Goal: Task Accomplishment & Management: Complete application form

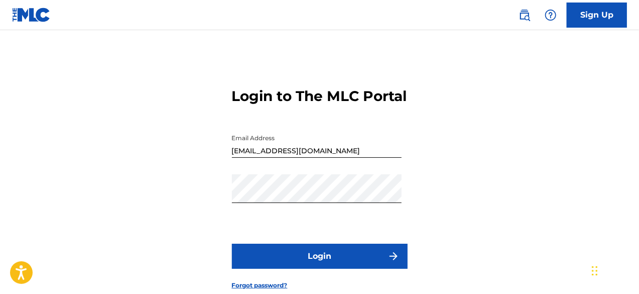
click at [300, 268] on button "Login" at bounding box center [320, 256] width 176 height 25
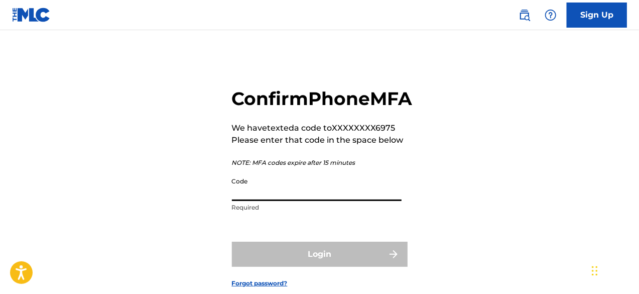
click at [272, 201] on input "Code" at bounding box center [317, 186] width 170 height 29
click at [273, 201] on input "Code" at bounding box center [317, 186] width 170 height 29
paste input "166773"
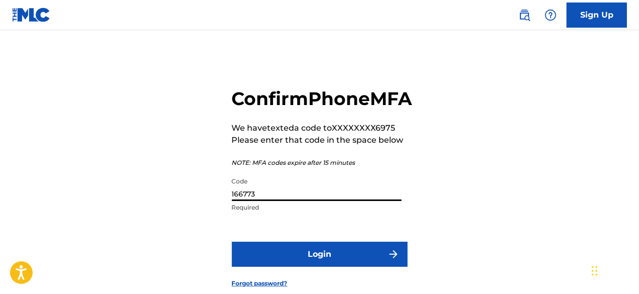
type input "166773"
click at [305, 267] on button "Login" at bounding box center [320, 254] width 176 height 25
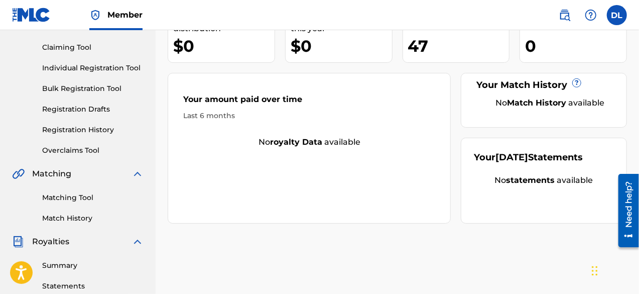
click at [93, 70] on link "Individual Registration Tool" at bounding box center [92, 68] width 101 height 11
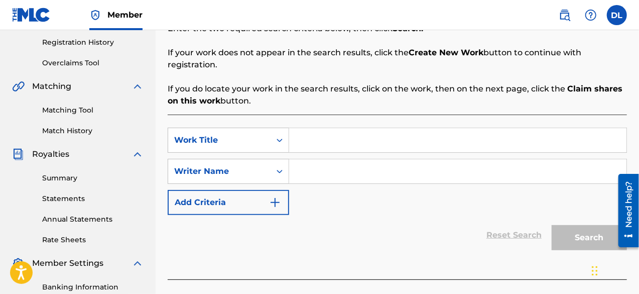
scroll to position [201, 0]
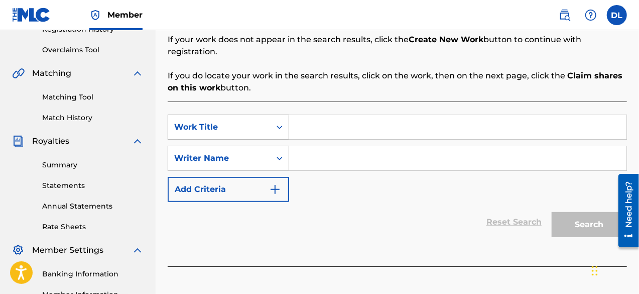
click at [260, 123] on div "Work Title" at bounding box center [219, 127] width 102 height 19
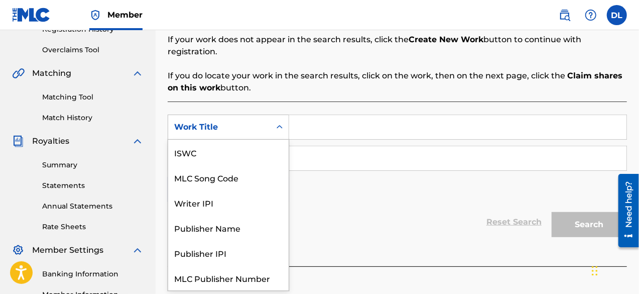
scroll to position [25, 0]
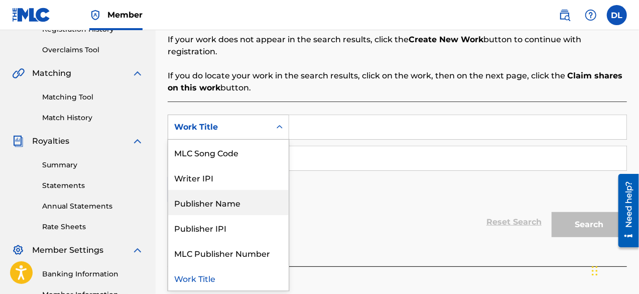
click at [355, 202] on div "Reset Search Search" at bounding box center [397, 222] width 459 height 40
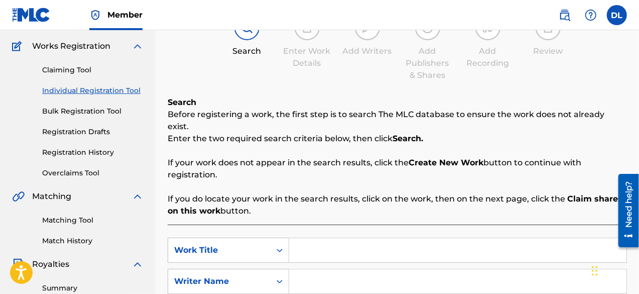
scroll to position [50, 0]
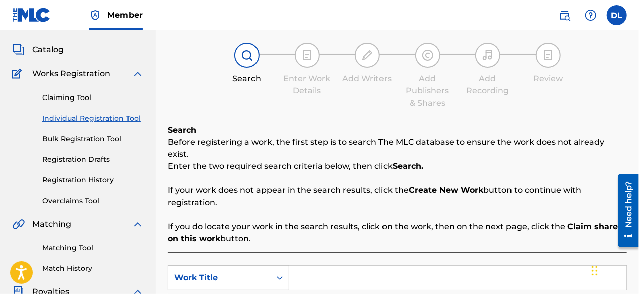
click at [77, 116] on link "Individual Registration Tool" at bounding box center [92, 118] width 101 height 11
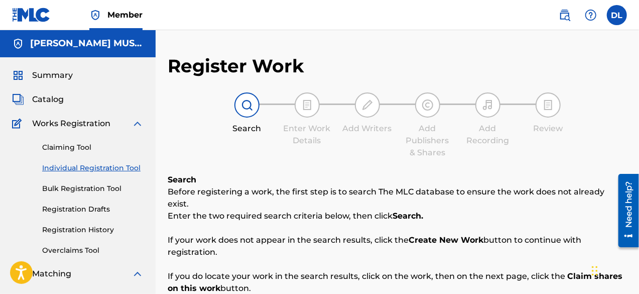
scroll to position [0, 0]
click at [246, 106] on img at bounding box center [247, 105] width 12 height 12
click at [242, 105] on img at bounding box center [247, 105] width 12 height 12
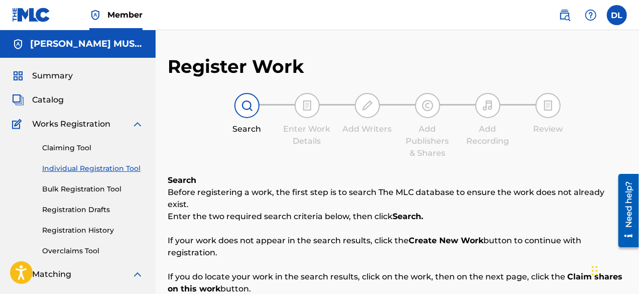
click at [242, 105] on img at bounding box center [247, 105] width 12 height 12
click at [247, 103] on img at bounding box center [247, 105] width 12 height 12
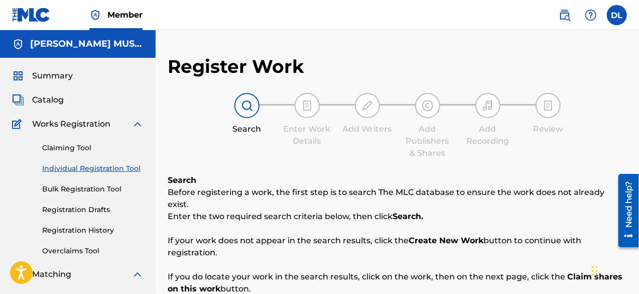
click at [247, 103] on img at bounding box center [247, 105] width 12 height 12
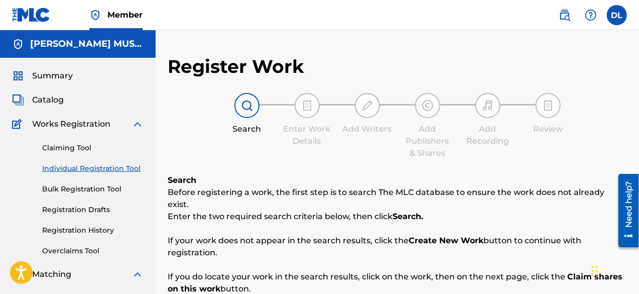
click at [247, 103] on img at bounding box center [247, 105] width 12 height 12
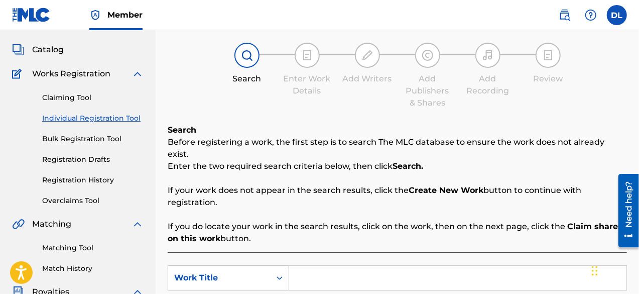
scroll to position [151, 0]
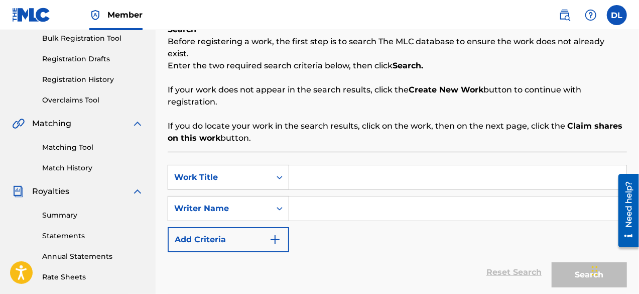
click at [308, 170] on input "Search Form" at bounding box center [457, 177] width 337 height 24
paste input "After The Bell"
type input "After The Bell"
click at [322, 196] on input "Search Form" at bounding box center [457, 208] width 337 height 24
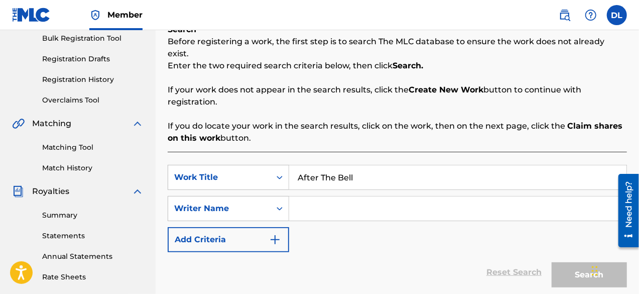
click at [295, 196] on input "Search Form" at bounding box center [457, 208] width 337 height 24
type input "d"
click at [325, 196] on input "Search Form" at bounding box center [457, 208] width 337 height 24
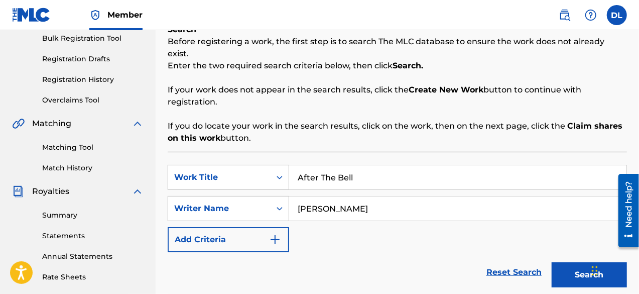
type input "[PERSON_NAME]"
click at [575, 262] on button "Search" at bounding box center [589, 274] width 75 height 25
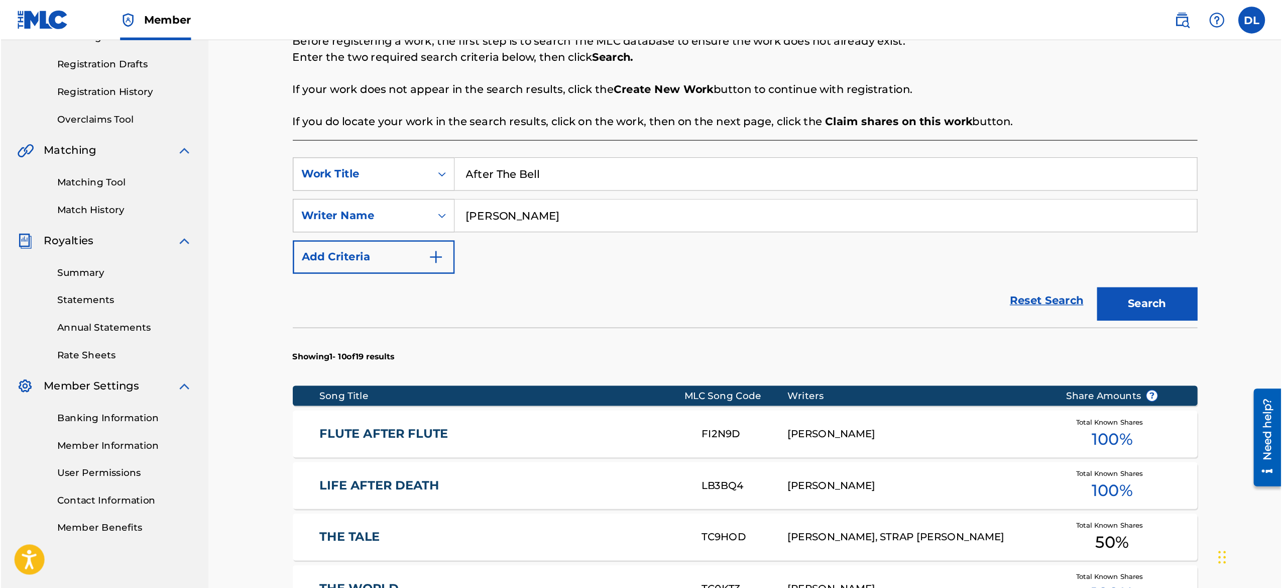
scroll to position [161, 0]
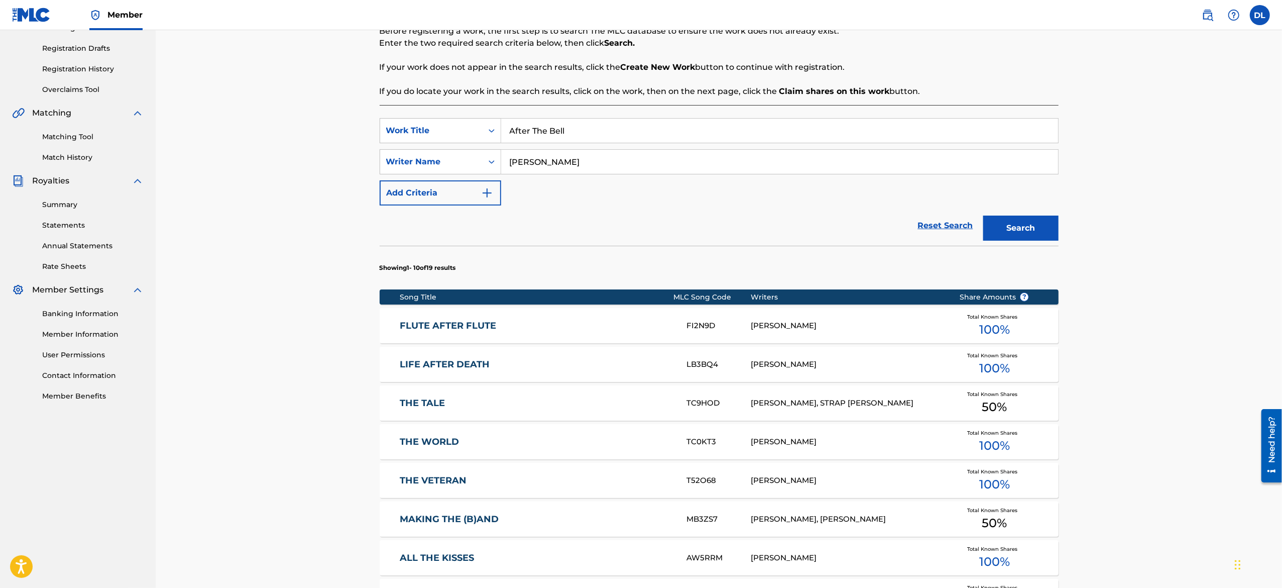
drag, startPoint x: 629, startPoint y: 0, endPoint x: 734, endPoint y: 248, distance: 269.5
click at [639, 248] on section "Showing 1 - 10 of 19 results" at bounding box center [719, 265] width 679 height 39
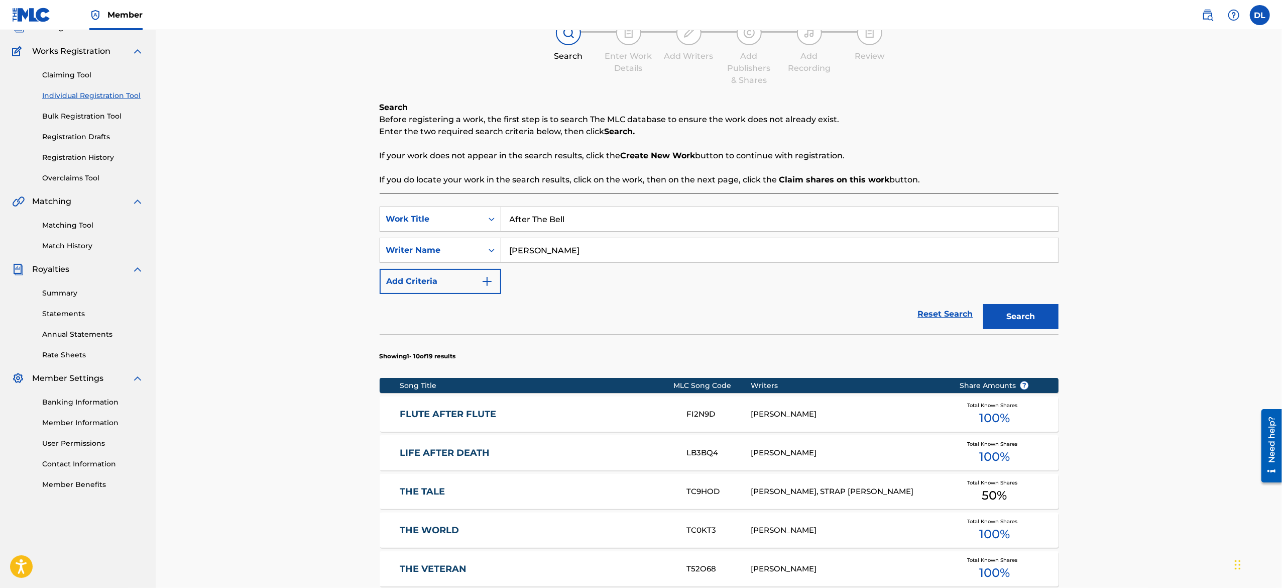
scroll to position [0, 0]
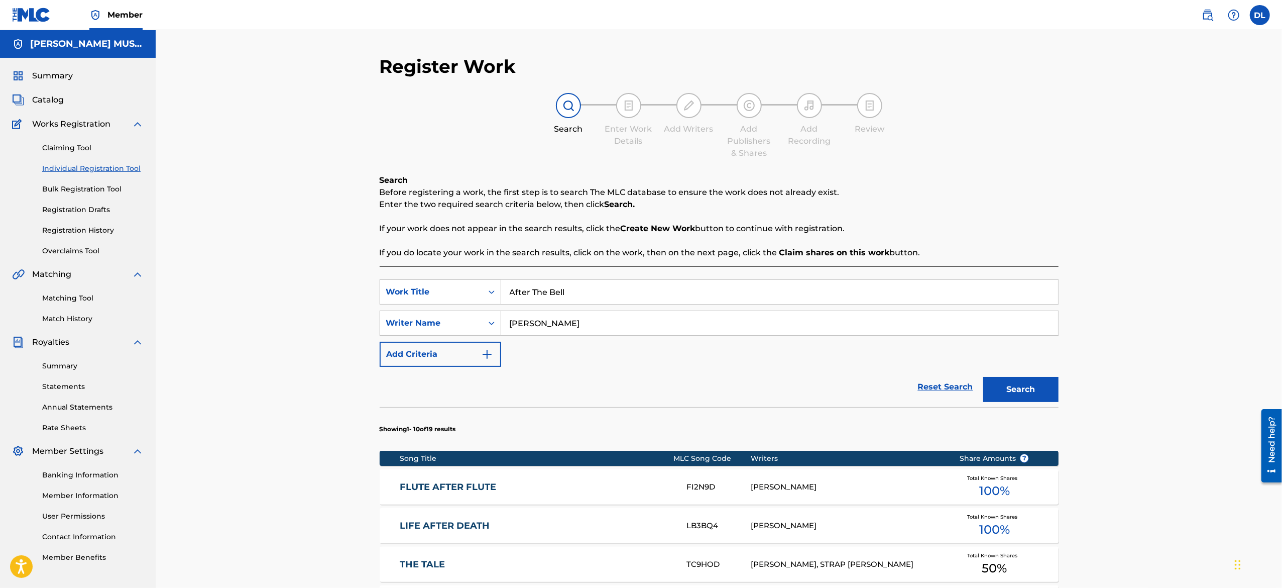
click at [546, 281] on input "After The Bell" at bounding box center [779, 292] width 557 height 24
paste input "Egregious"
click at [547, 293] on input "[PERSON_NAME]" at bounding box center [779, 323] width 557 height 24
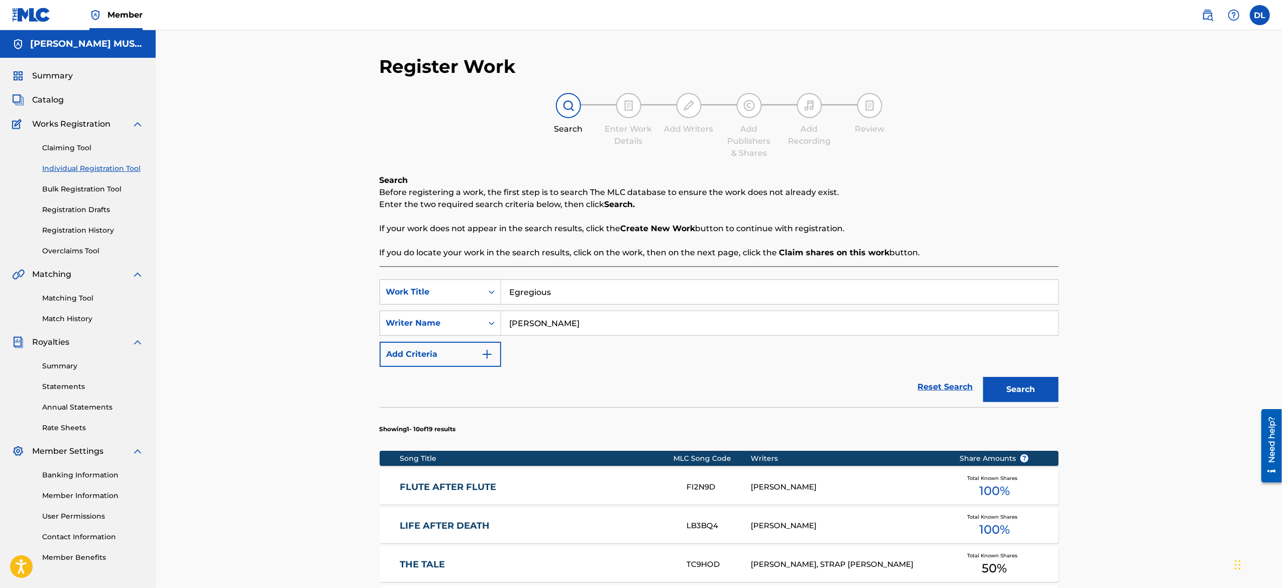
click at [547, 293] on input "[PERSON_NAME]" at bounding box center [779, 323] width 557 height 24
click at [639, 293] on button "Search" at bounding box center [1020, 389] width 75 height 25
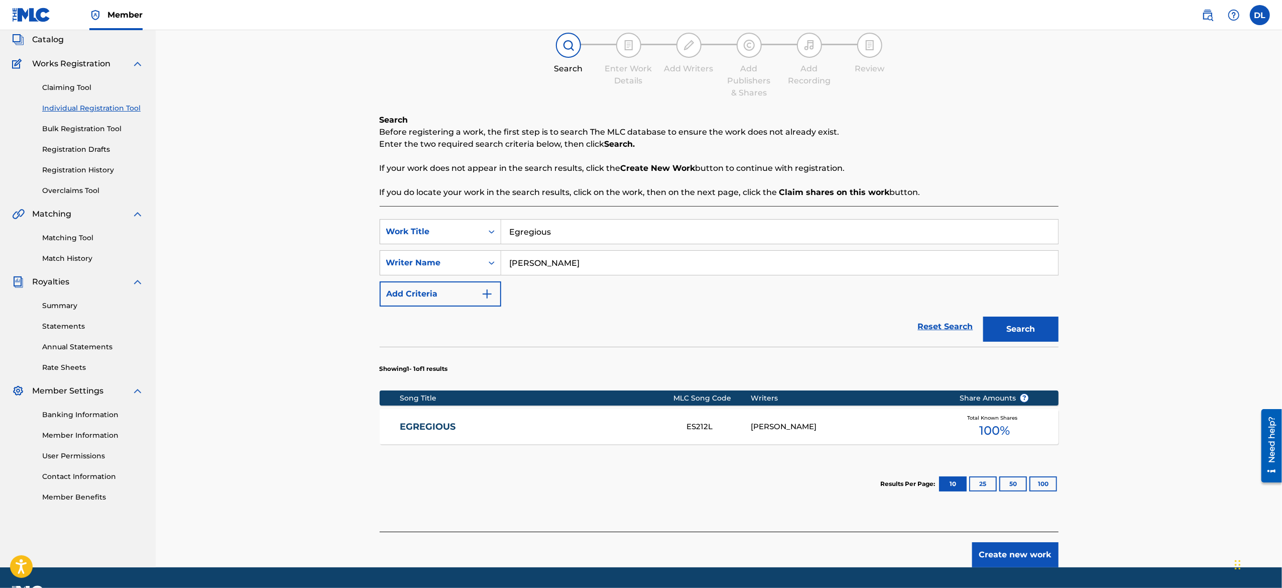
scroll to position [88, 0]
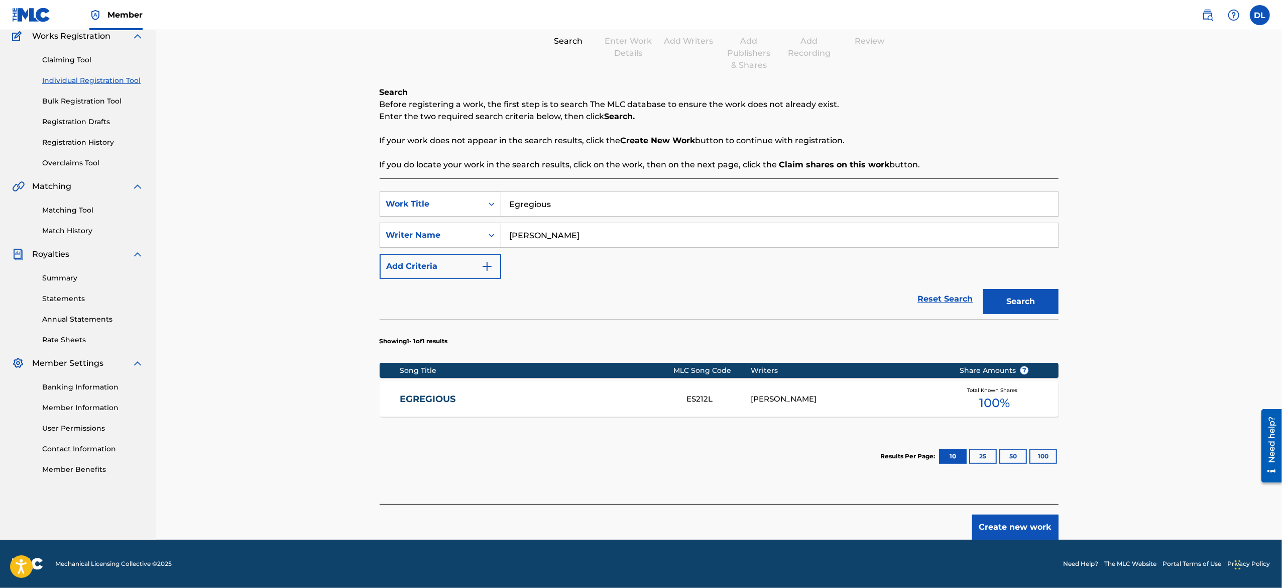
click at [561, 196] on input "Egregious" at bounding box center [779, 204] width 557 height 24
paste input "Yankee Poodle"
type input "Yankee Poodle"
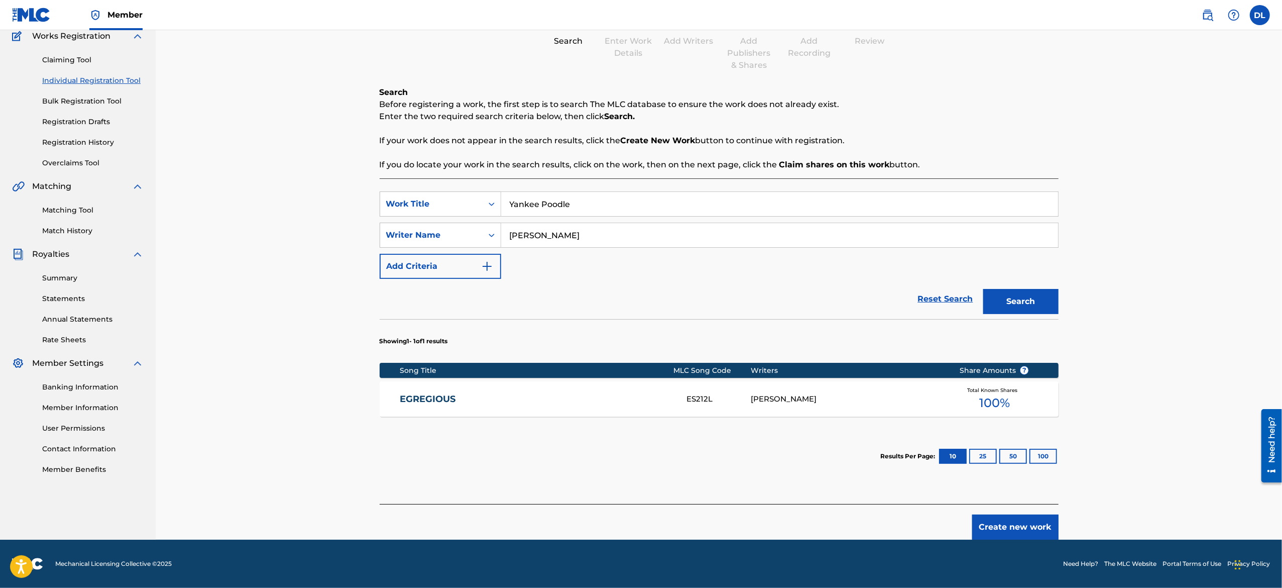
click at [639, 292] on button "Search" at bounding box center [1020, 301] width 75 height 25
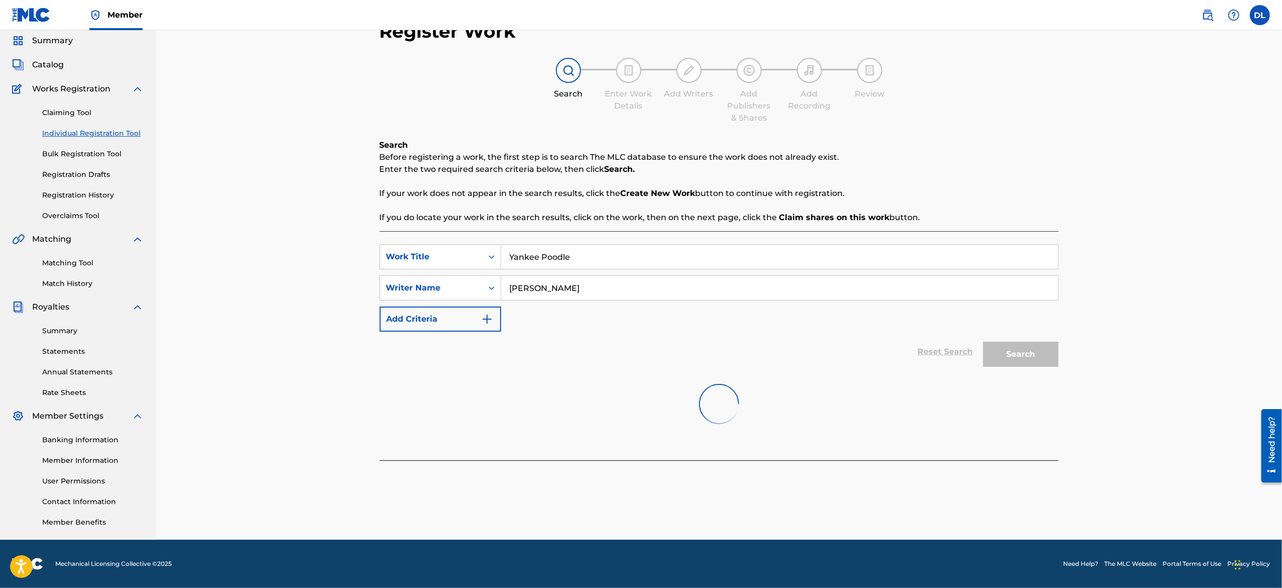
scroll to position [35, 0]
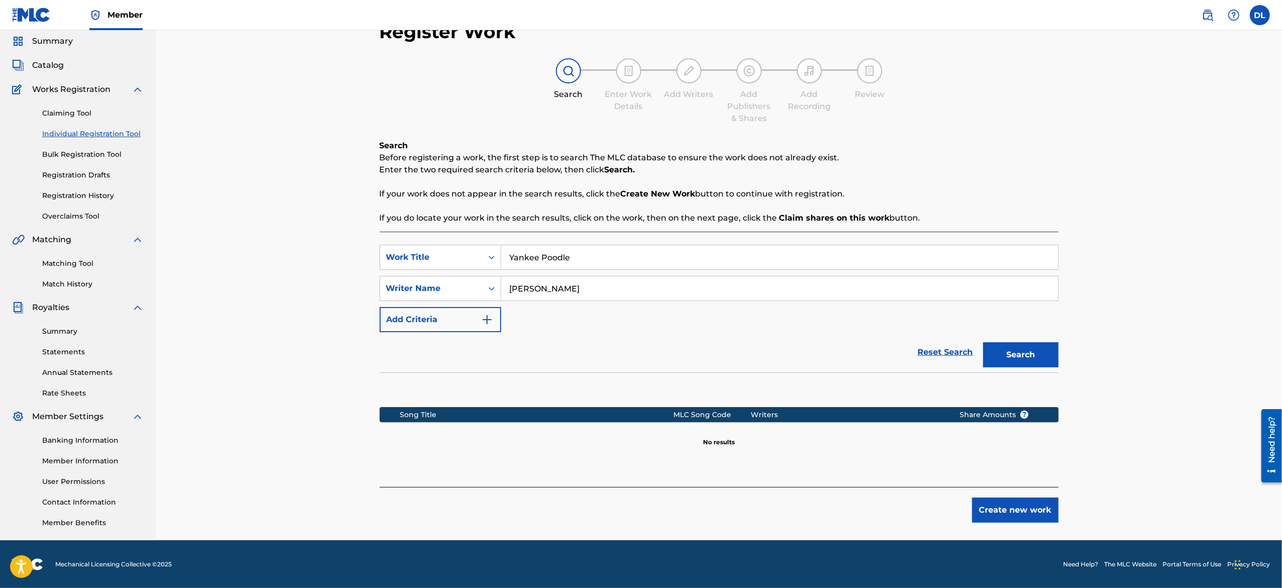
click at [639, 293] on div "Reset Search Search" at bounding box center [719, 352] width 679 height 40
click at [639, 293] on button "Create new work" at bounding box center [1015, 509] width 86 height 25
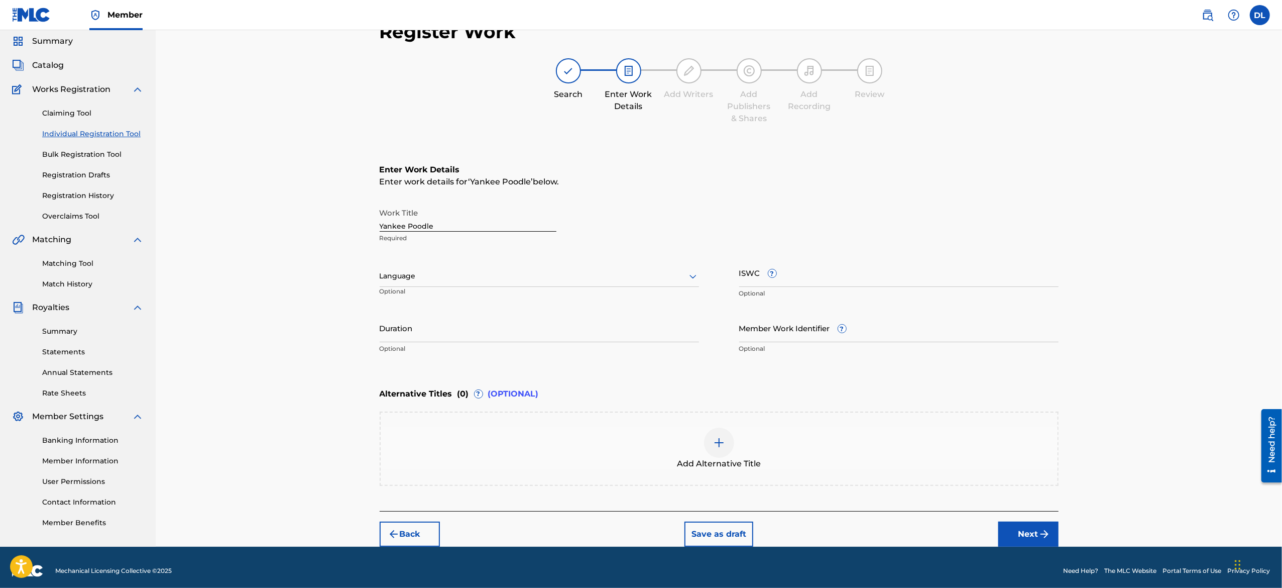
scroll to position [41, 0]
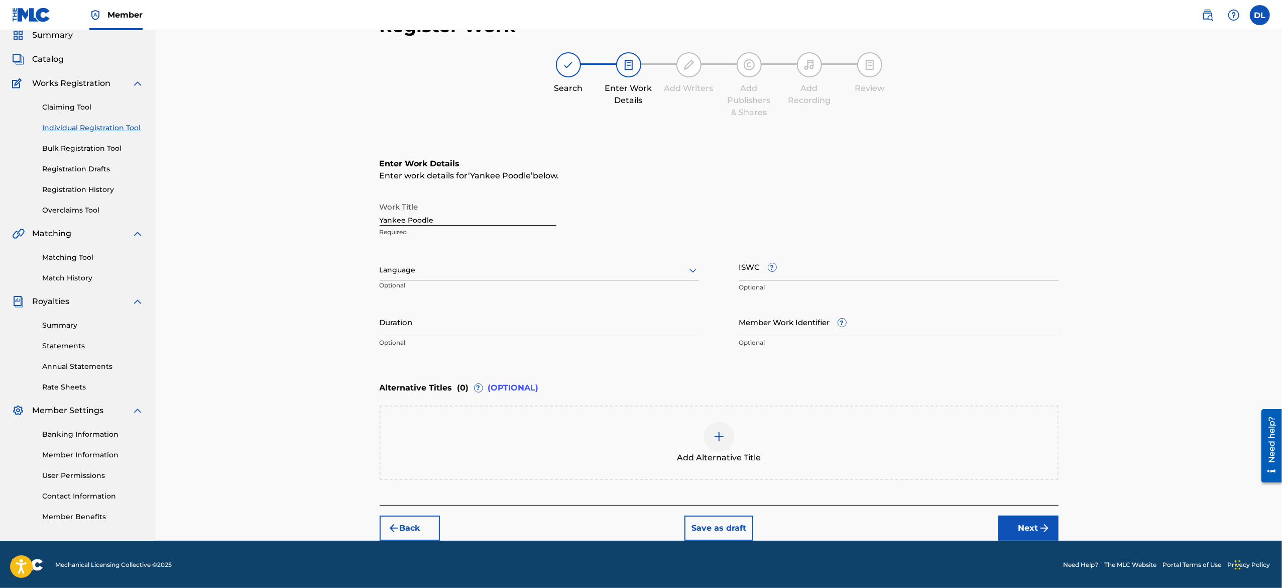
click at [569, 293] on div "Work Title Yankee Poodle Required Language Optional ISWC ? Optional Duration Op…" at bounding box center [719, 275] width 679 height 156
click at [536, 293] on input "Duration" at bounding box center [539, 321] width 319 height 29
click at [525, 277] on div "Language" at bounding box center [539, 270] width 319 height 21
click at [639, 220] on div "Work Title Yankee Poodle Required" at bounding box center [719, 219] width 679 height 45
click at [468, 293] on input "Duration" at bounding box center [539, 321] width 319 height 29
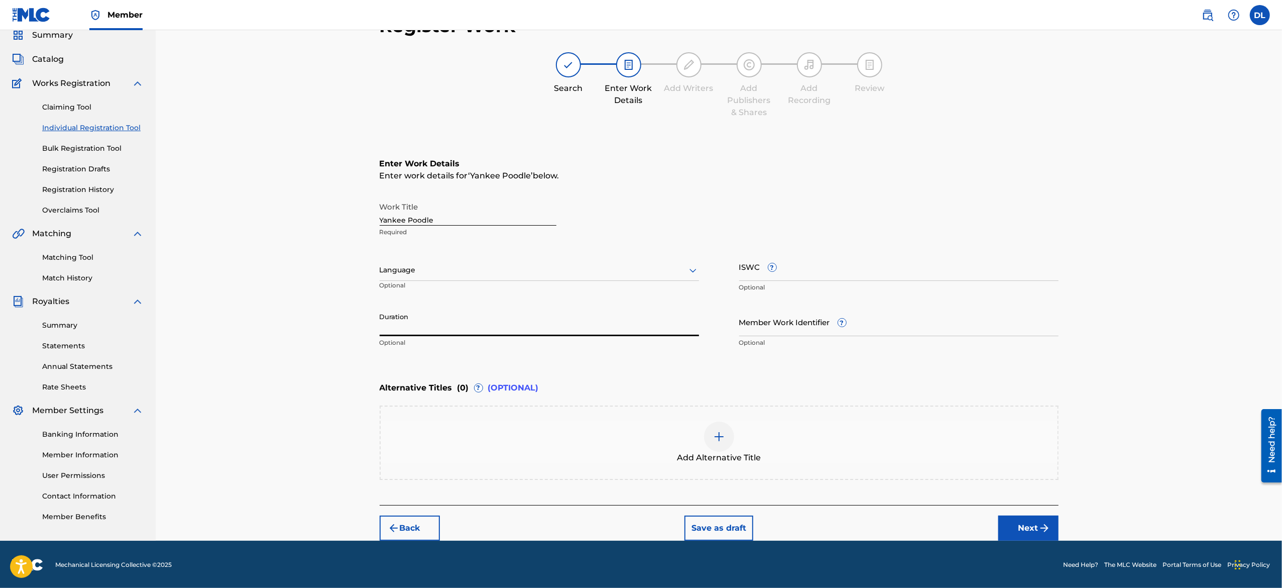
click at [492, 265] on div at bounding box center [539, 270] width 319 height 13
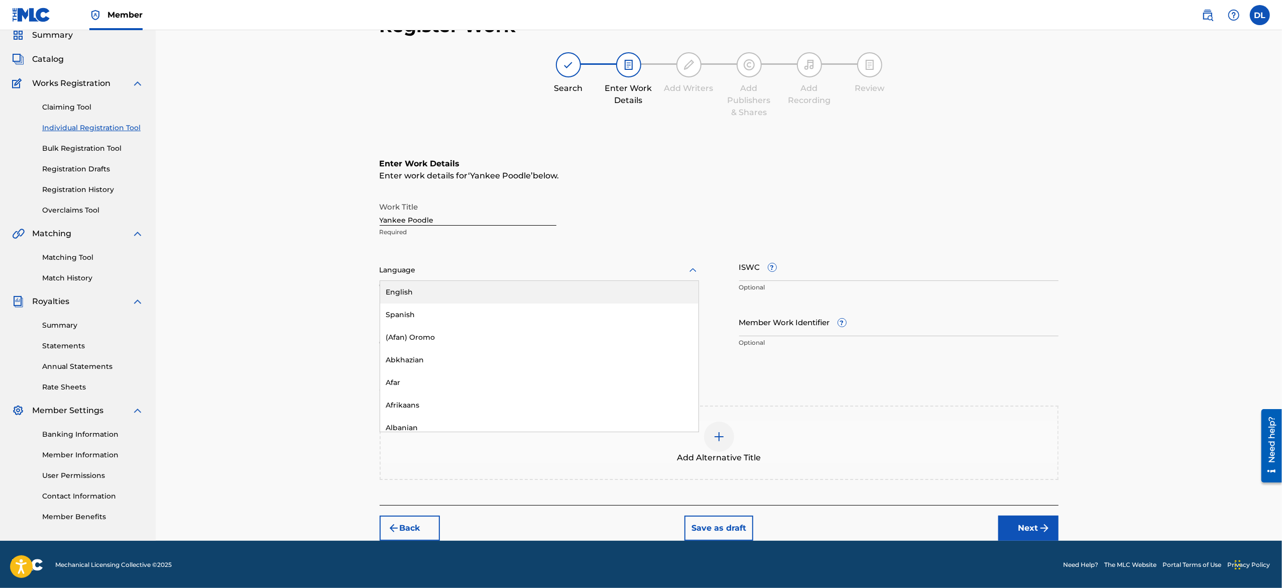
click at [639, 216] on div "Work Title Yankee Poodle Required" at bounding box center [719, 219] width 679 height 45
click at [639, 293] on input "Member Work Identifier ?" at bounding box center [898, 321] width 319 height 29
click at [559, 293] on p "Optional" at bounding box center [539, 342] width 319 height 9
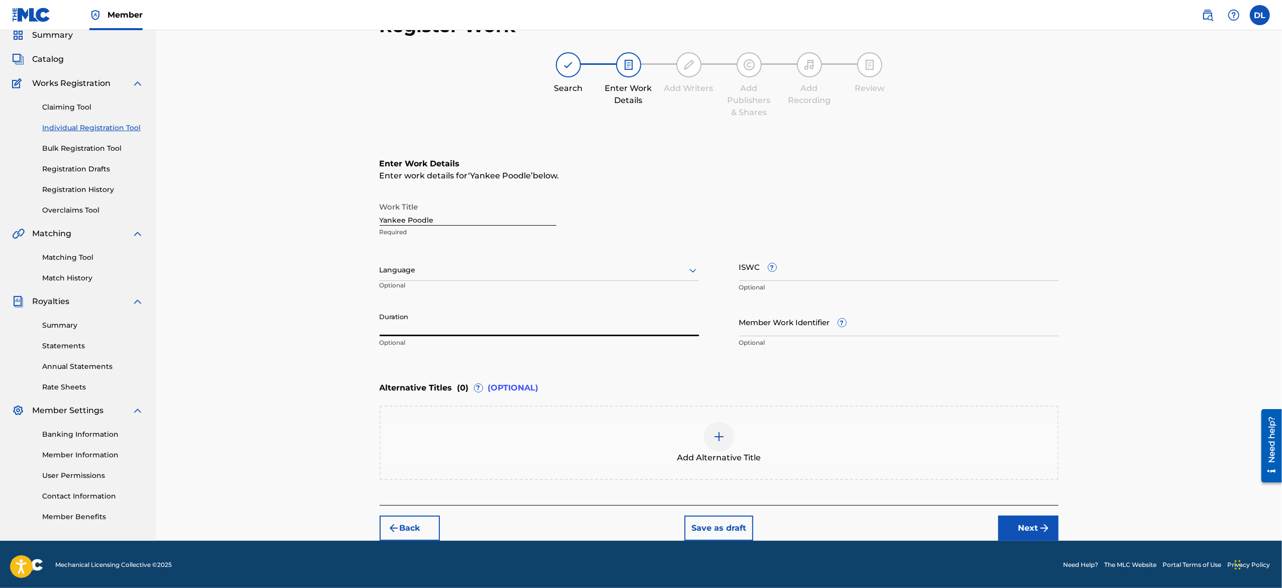
click at [468, 293] on input "Duration" at bounding box center [539, 321] width 319 height 29
click at [444, 264] on div at bounding box center [539, 270] width 319 height 13
click at [333, 278] on div "Register Work Search Enter Work Details Add Writers Add Publishers & Shares Add…" at bounding box center [719, 264] width 1126 height 551
click at [505, 279] on div "Language" at bounding box center [539, 270] width 319 height 21
click at [564, 257] on div "Language Optional" at bounding box center [539, 274] width 319 height 45
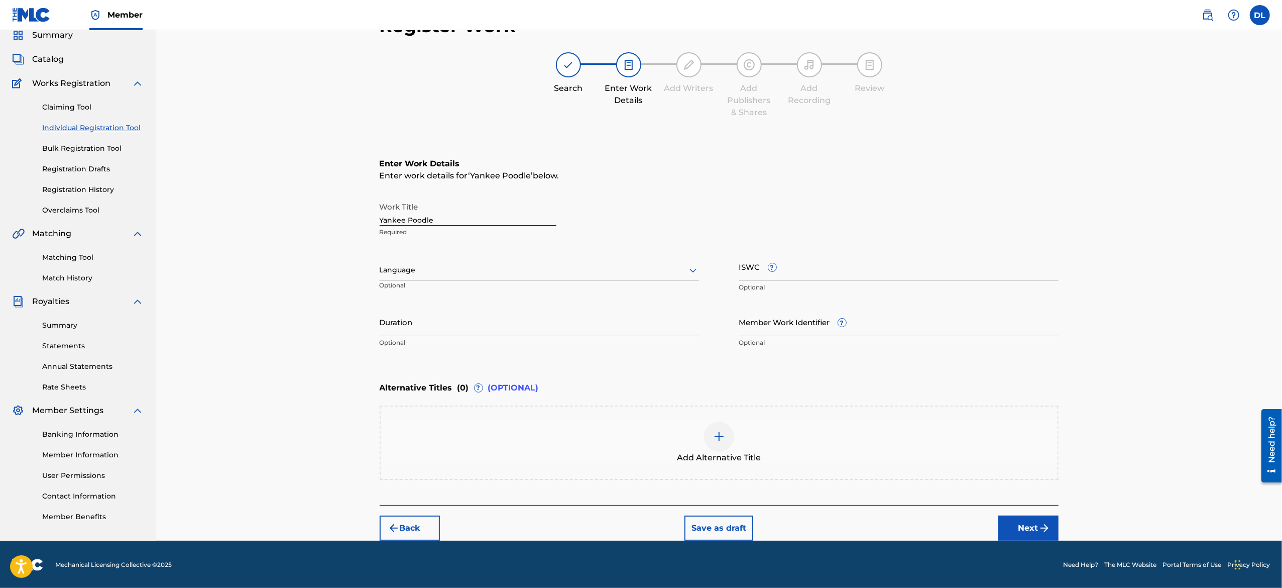
click at [581, 293] on div "Add Alternative Title" at bounding box center [719, 442] width 677 height 42
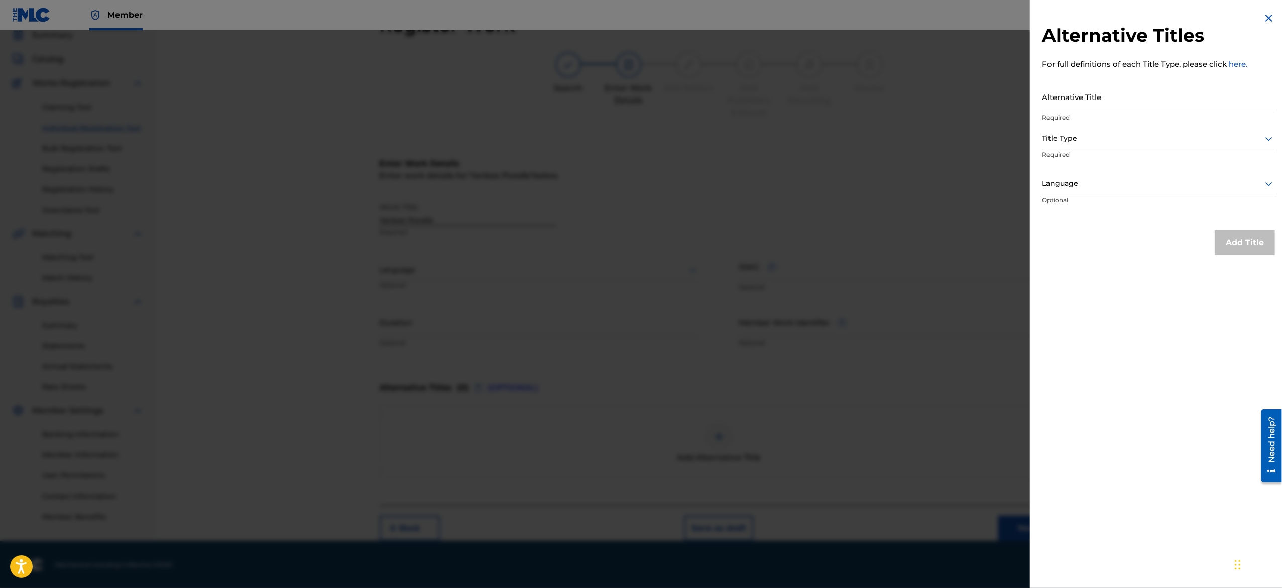
click at [639, 293] on div at bounding box center [641, 324] width 1282 height 588
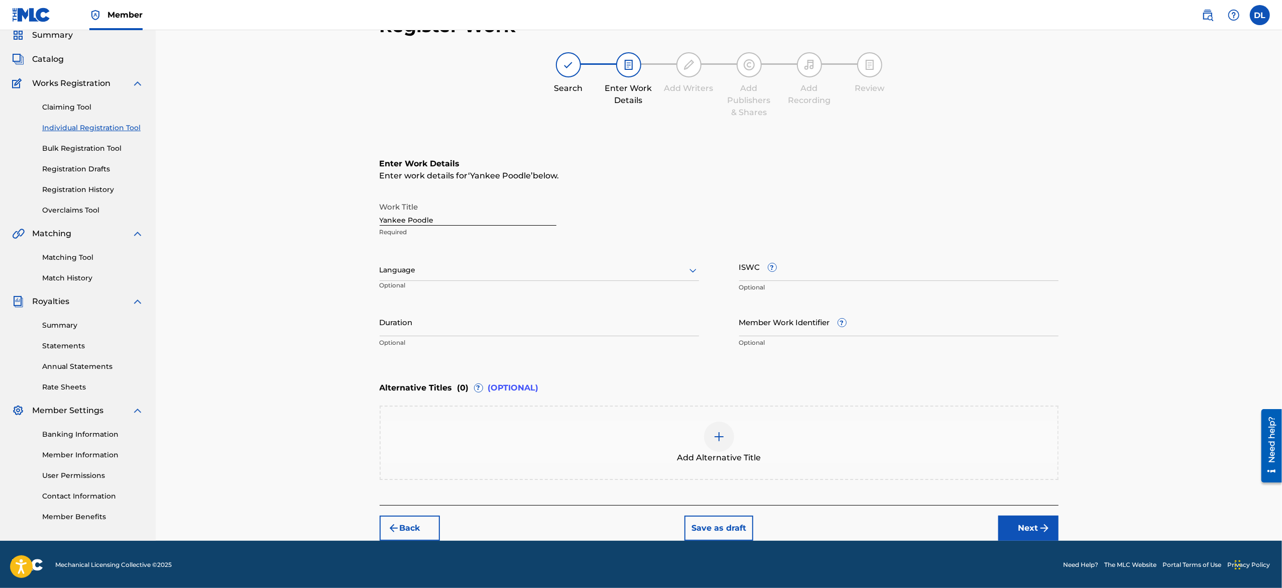
click at [547, 272] on div at bounding box center [539, 270] width 319 height 13
click at [639, 230] on div "Work Title Yankee Poodle Required" at bounding box center [719, 219] width 679 height 45
click at [489, 293] on input "Duration" at bounding box center [539, 321] width 319 height 29
click at [462, 260] on div "Language" at bounding box center [539, 270] width 319 height 21
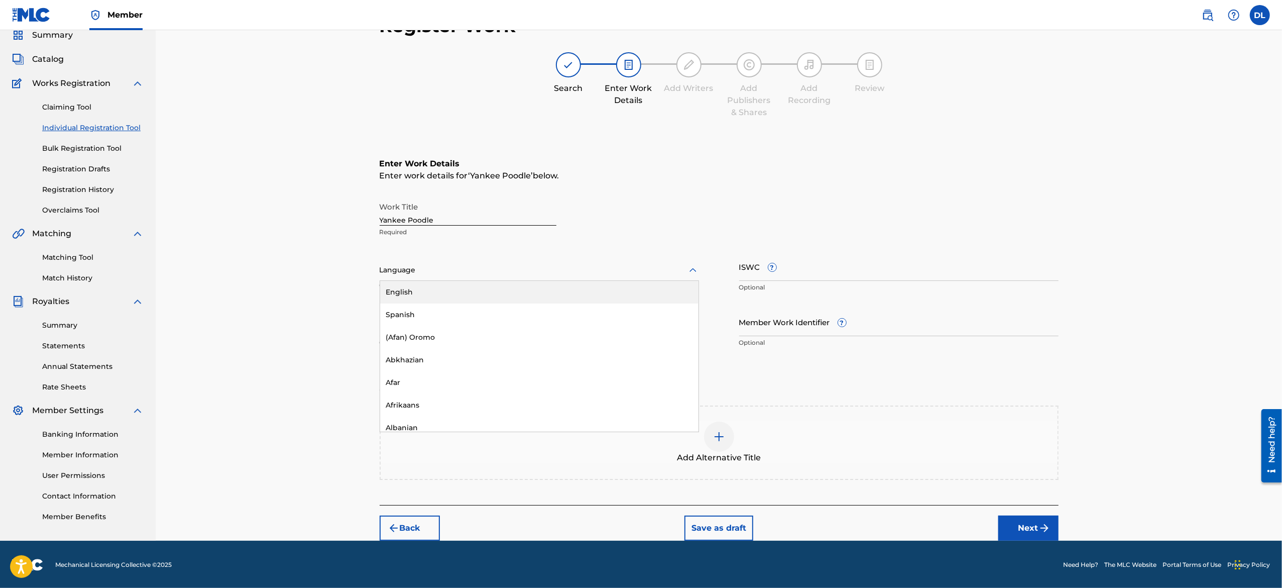
click at [462, 260] on div "Language" at bounding box center [539, 270] width 319 height 21
click at [639, 257] on input "ISWC ?" at bounding box center [898, 266] width 319 height 29
click at [639, 293] on input "Member Work Identifier ?" at bounding box center [898, 321] width 319 height 29
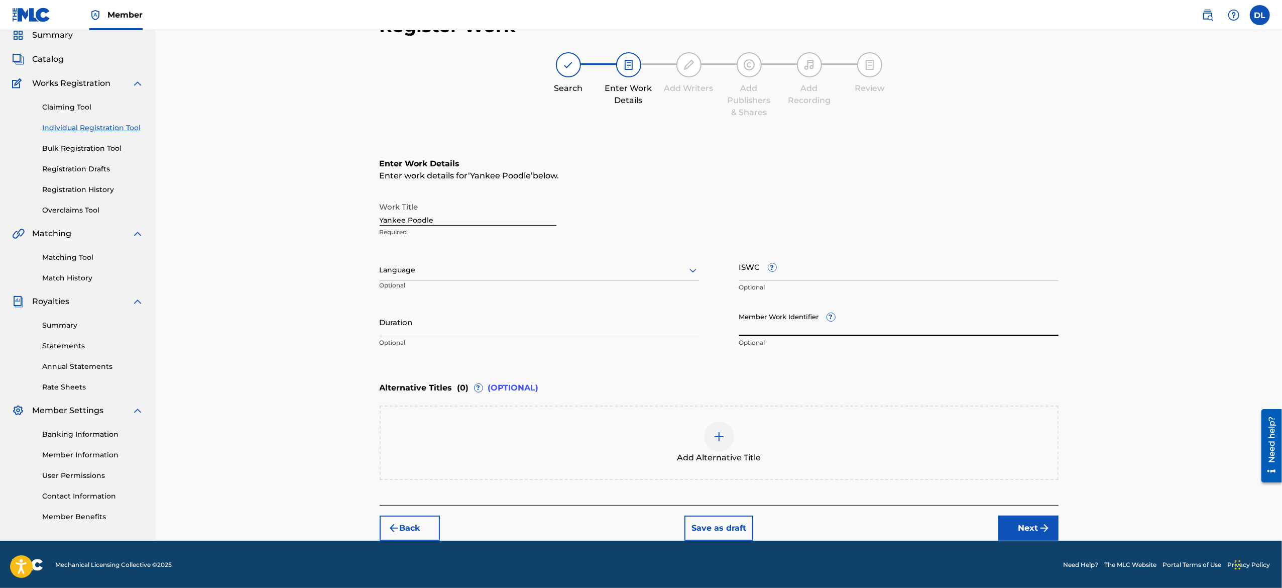
click at [639, 264] on div at bounding box center [539, 270] width 319 height 13
click at [627, 75] on div at bounding box center [628, 64] width 25 height 25
click at [629, 66] on img at bounding box center [629, 65] width 12 height 12
click at [577, 293] on input "Duration" at bounding box center [539, 321] width 319 height 29
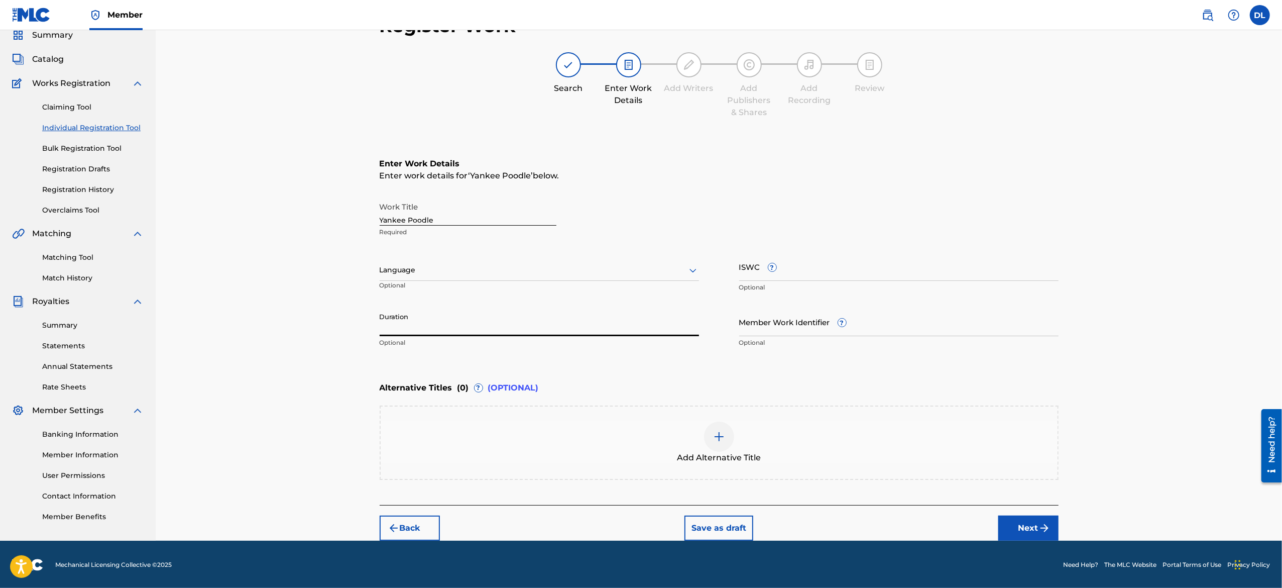
click at [412, 293] on input "Duration" at bounding box center [539, 321] width 319 height 29
type input "14:00"
click at [639, 293] on button "Next" at bounding box center [1028, 527] width 60 height 25
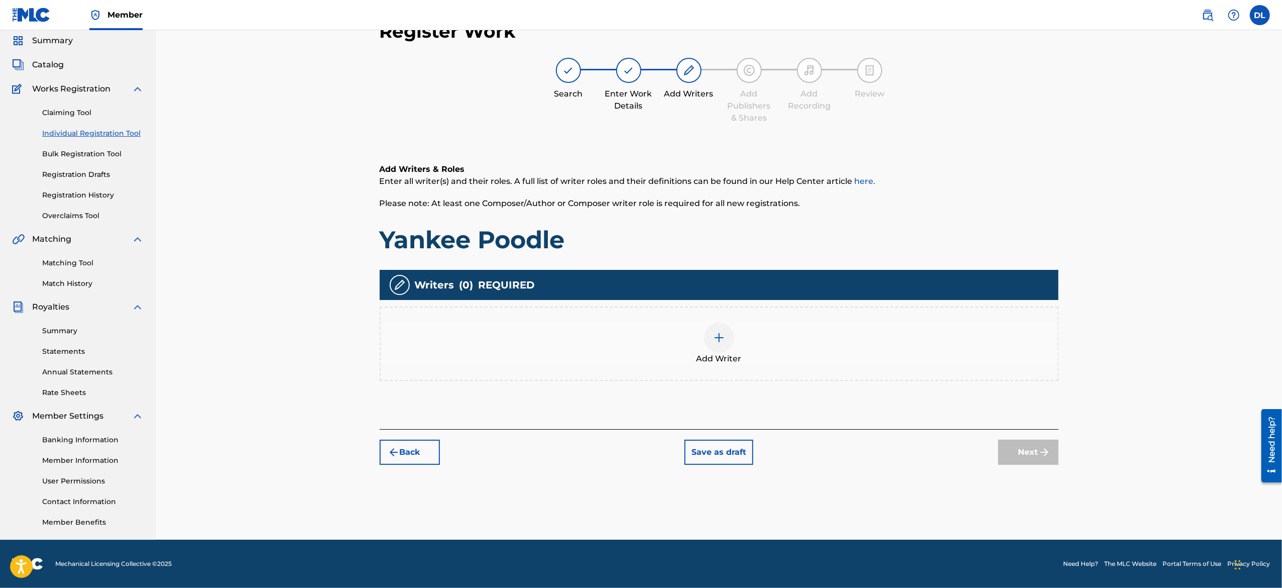
scroll to position [35, 0]
click at [639, 293] on footer "Mechanical Licensing Collective © 2025 Need Help? The MLC Website Portal Terms …" at bounding box center [641, 564] width 1282 height 48
click at [639, 293] on div at bounding box center [719, 338] width 30 height 30
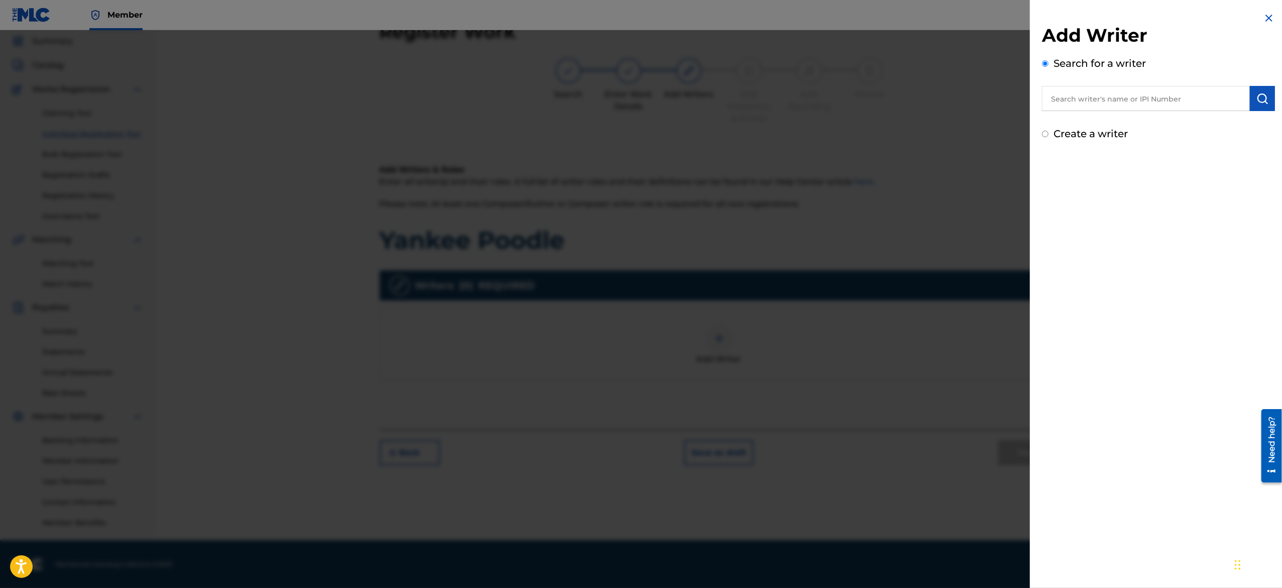
click at [639, 93] on input "text" at bounding box center [1146, 98] width 208 height 25
click at [639, 96] on input "text" at bounding box center [1146, 98] width 208 height 25
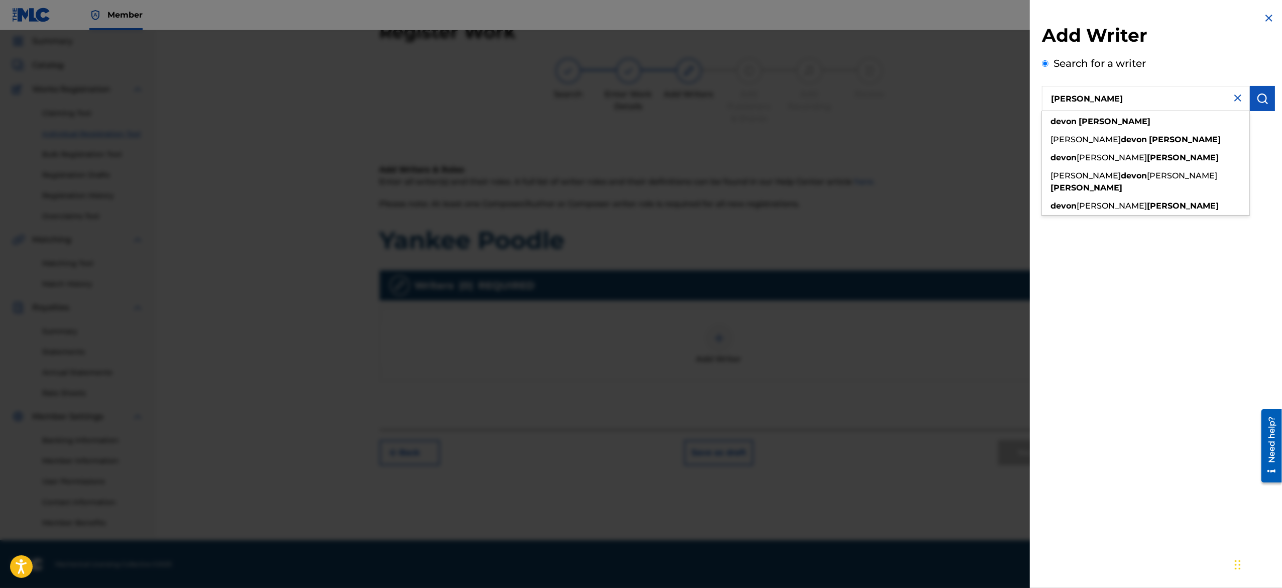
type input "[PERSON_NAME]"
click at [639, 100] on button "submit" at bounding box center [1262, 98] width 25 height 25
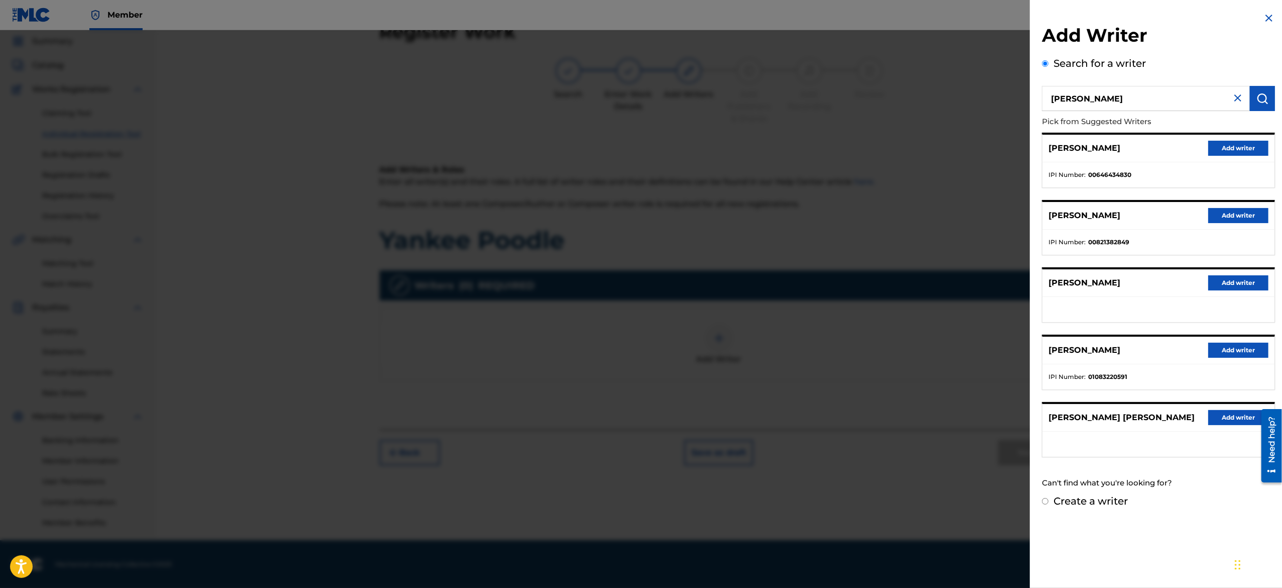
click at [639, 147] on button "Add writer" at bounding box center [1238, 148] width 60 height 15
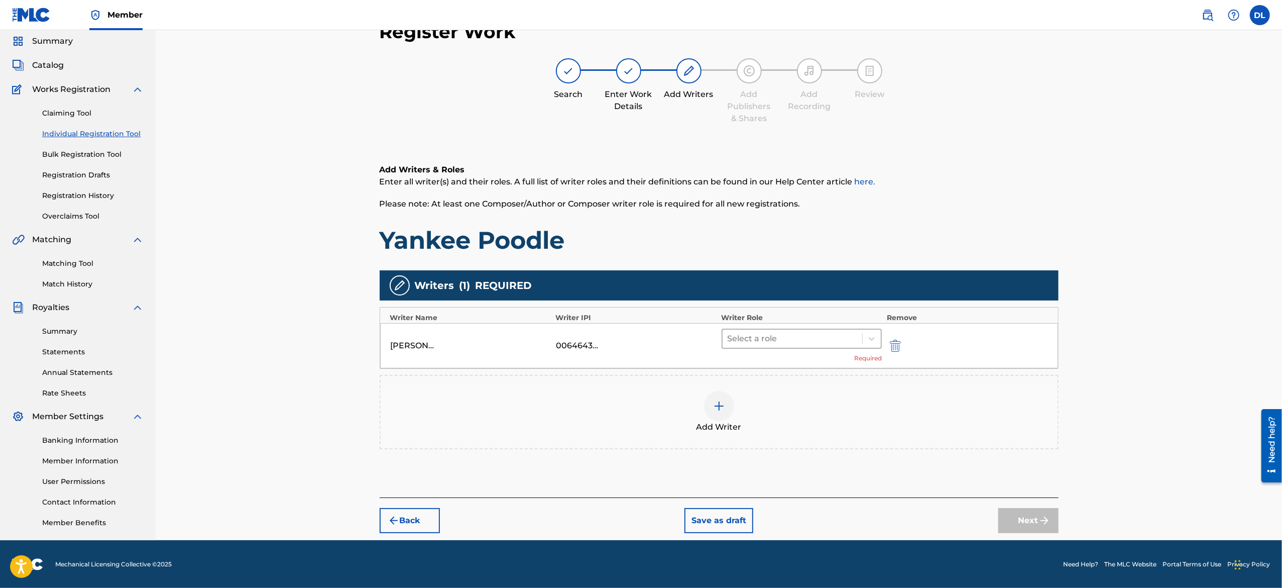
click at [639, 293] on div at bounding box center [793, 338] width 130 height 14
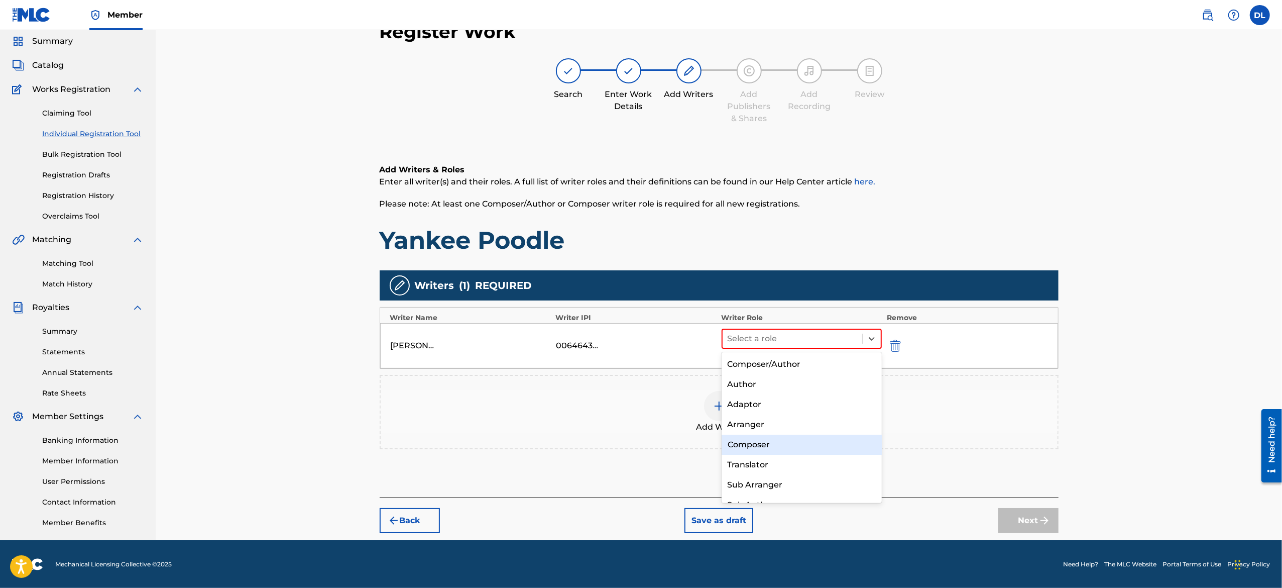
click at [639, 293] on div "Composer" at bounding box center [802, 444] width 160 height 20
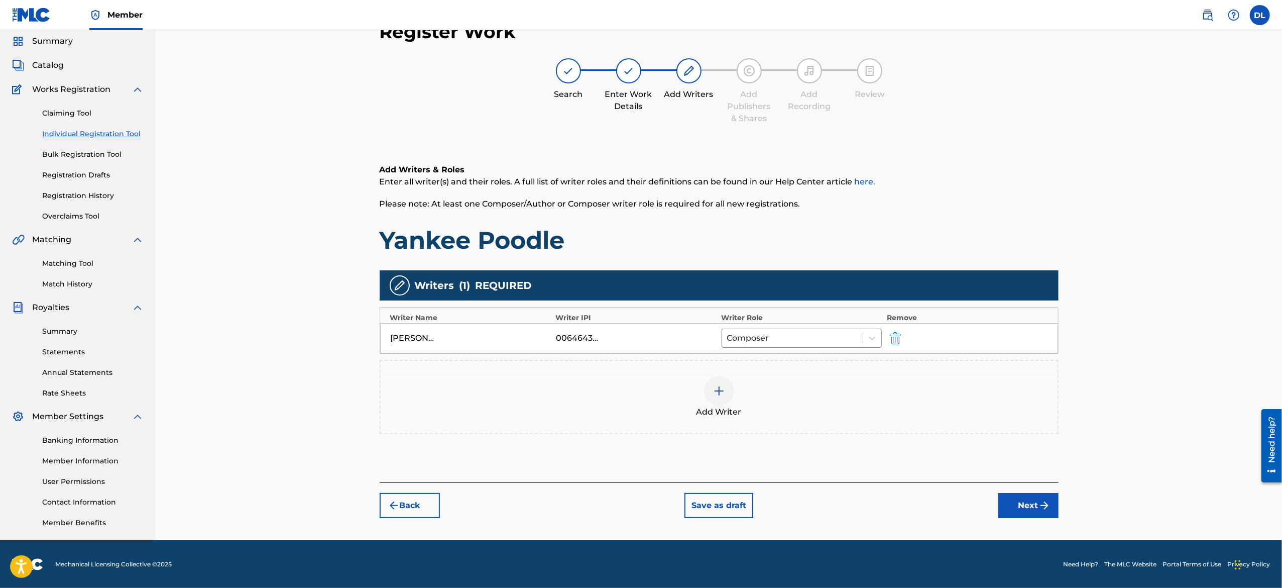
click at [639, 293] on button "Next" at bounding box center [1028, 505] width 60 height 25
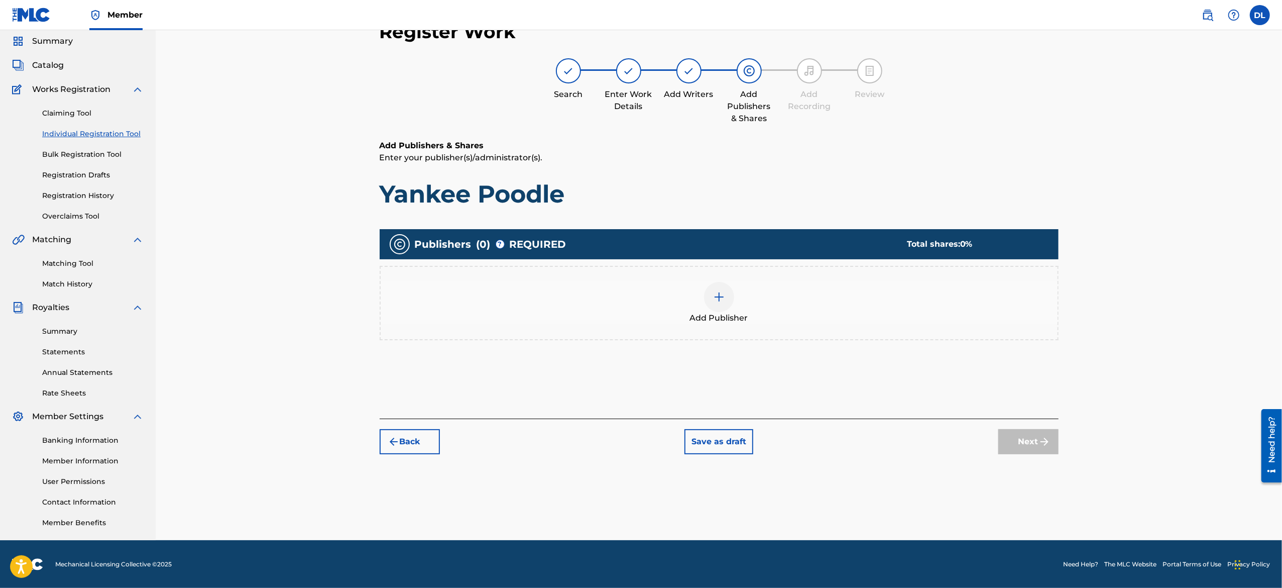
click at [639, 292] on div at bounding box center [719, 297] width 30 height 30
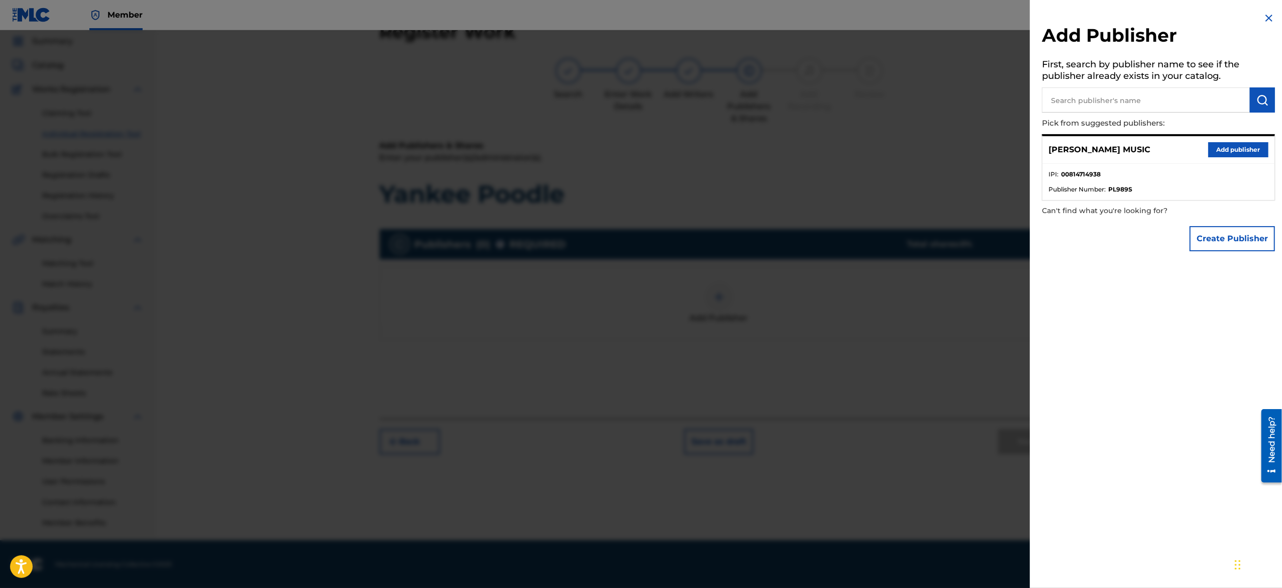
click at [639, 105] on input "text" at bounding box center [1146, 99] width 208 height 25
type input "[PERSON_NAME]"
click at [639, 150] on button "Add publisher" at bounding box center [1238, 149] width 60 height 15
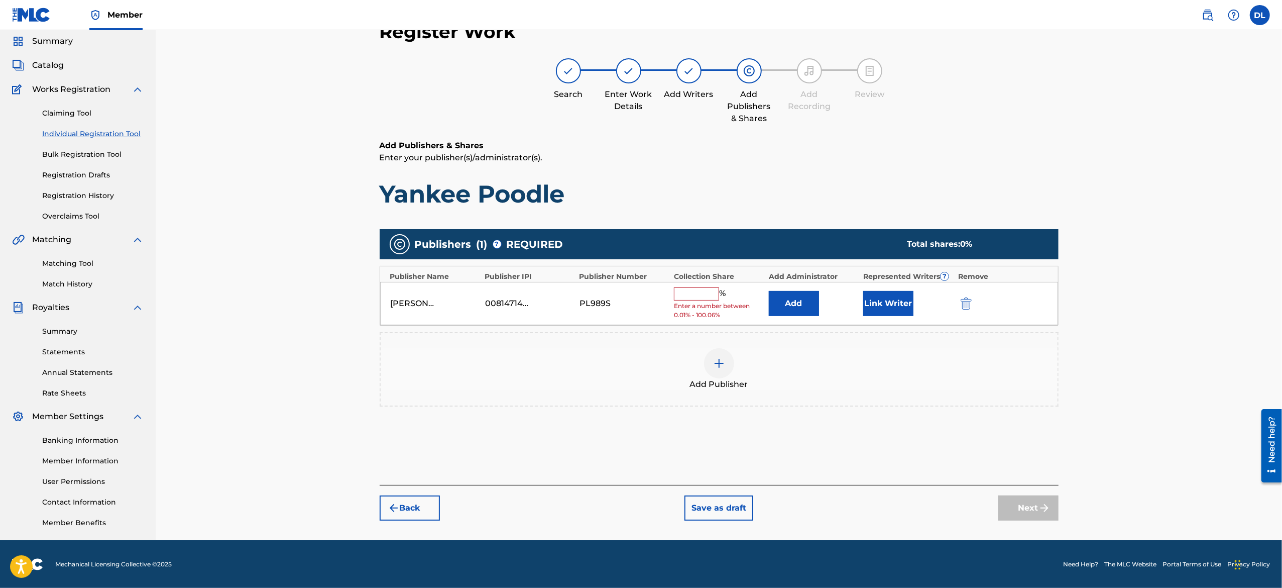
click at [639, 293] on input "text" at bounding box center [696, 293] width 45 height 13
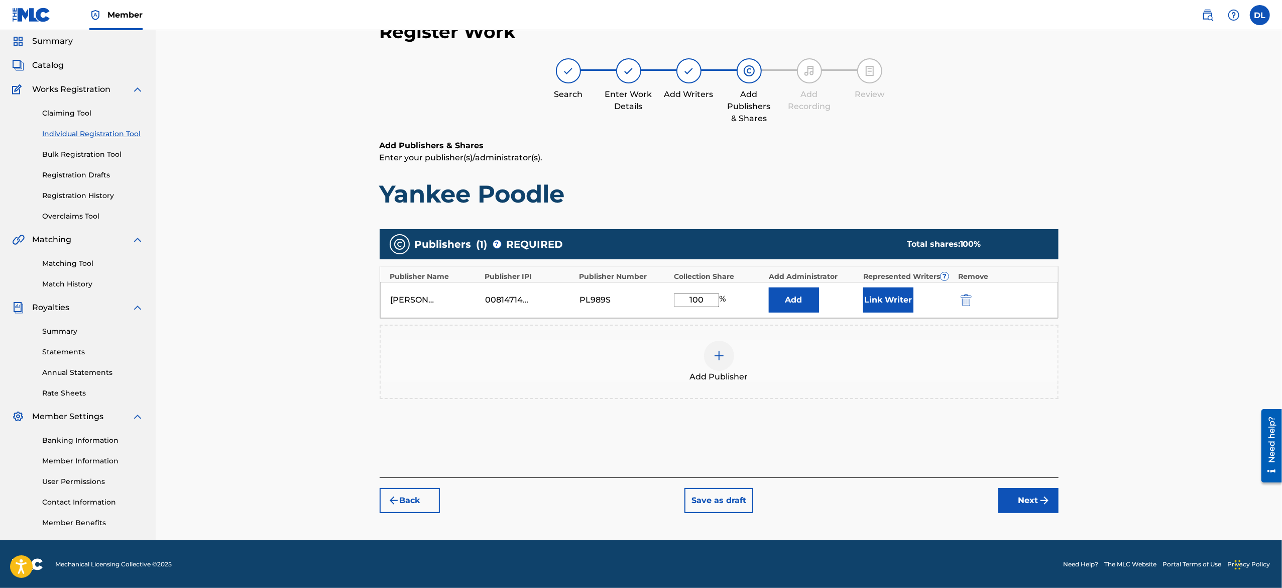
type input "100"
click at [639, 293] on button "Next" at bounding box center [1028, 500] width 60 height 25
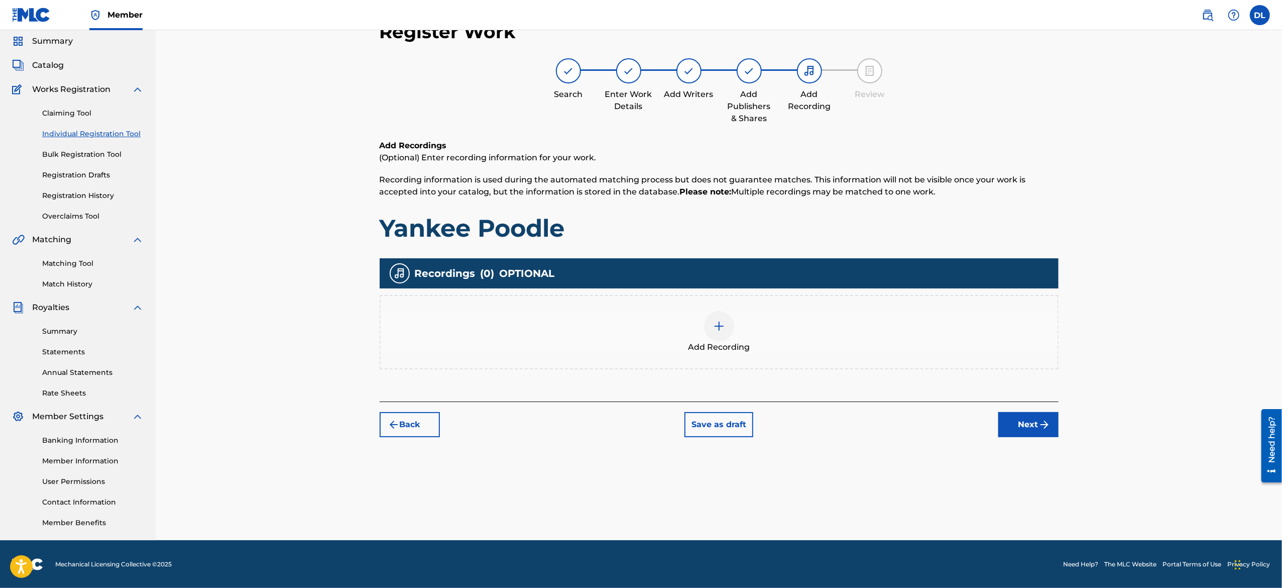
click at [639, 293] on div at bounding box center [719, 326] width 30 height 30
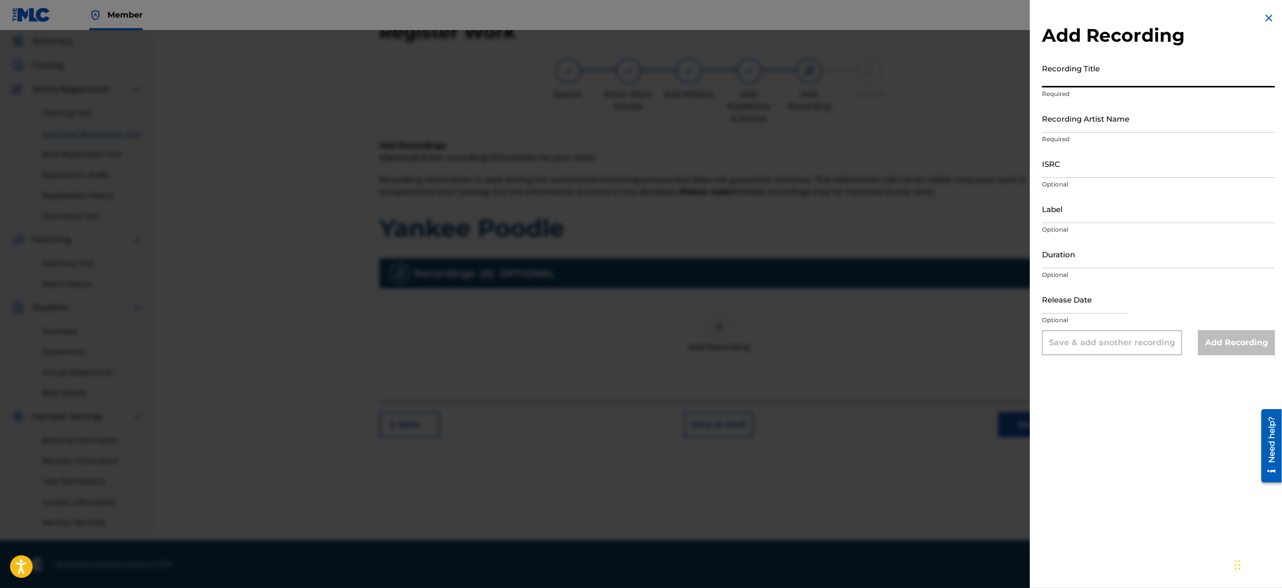
click at [639, 83] on input "Recording Title" at bounding box center [1158, 73] width 233 height 29
paste input "Sigma Lovva P - Yankee Poodle"
click at [639, 84] on input "Sigma Lovva P - Yankee Poodle" at bounding box center [1158, 73] width 233 height 29
click at [639, 81] on input "Sigma Lovva PYankee Poodle" at bounding box center [1158, 73] width 233 height 29
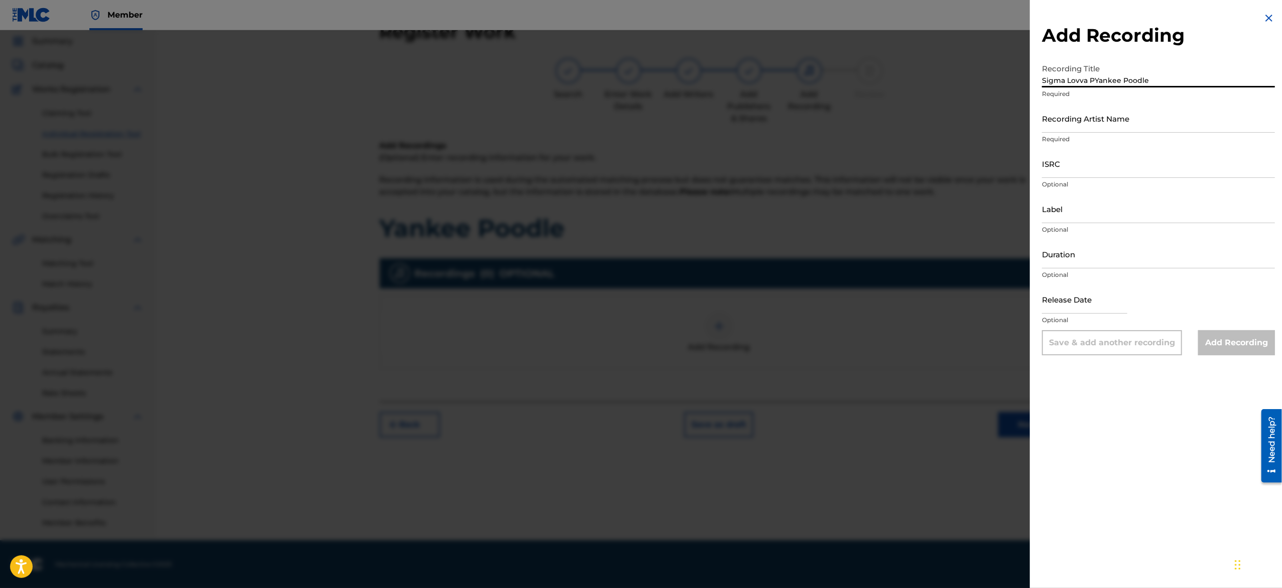
click at [639, 81] on input "Sigma Lovva PYankee Poodle" at bounding box center [1158, 73] width 233 height 29
click at [639, 82] on input "Sigma Lovva PYankee Poodle" at bounding box center [1158, 73] width 233 height 29
drag, startPoint x: 1092, startPoint y: 82, endPoint x: 1060, endPoint y: 76, distance: 32.7
click at [639, 77] on input "Sigma Lovva PYankee Poodle" at bounding box center [1158, 73] width 233 height 29
click at [639, 84] on input "Sigma Lovva PYankee Poodle" at bounding box center [1158, 73] width 233 height 29
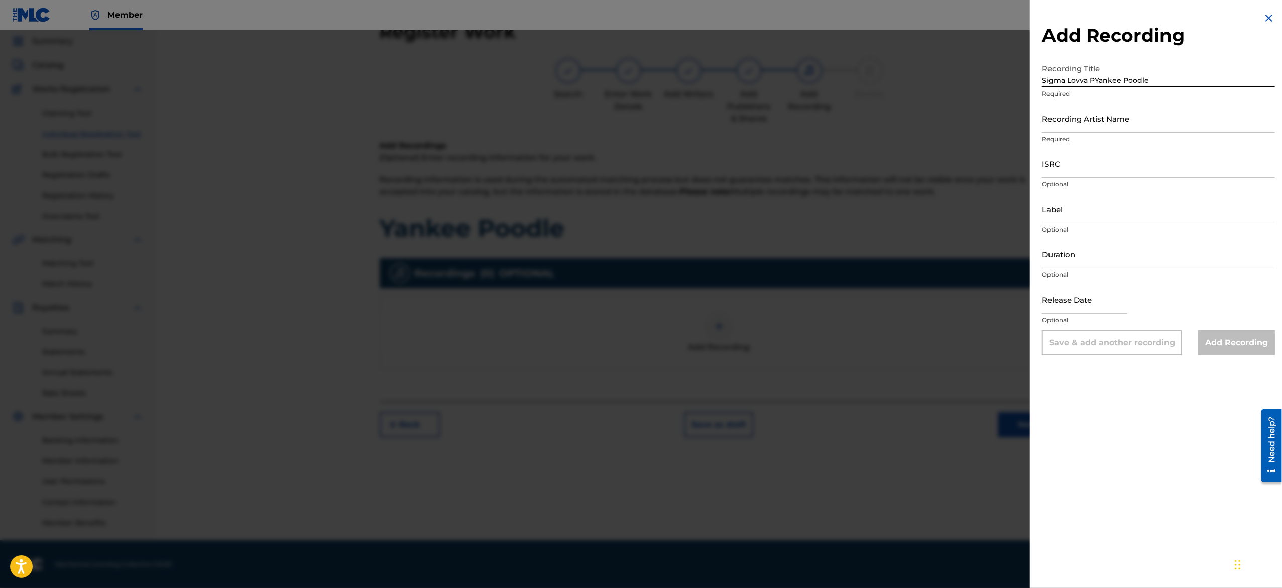
drag, startPoint x: 1092, startPoint y: 84, endPoint x: 1038, endPoint y: 78, distance: 53.6
click at [639, 78] on div "Add Recording Recording Title Sigma Lovva PYankee Poodle Required Recording Art…" at bounding box center [1158, 183] width 257 height 367
type input "Yankee Poodle"
click at [639, 129] on input "Recording Artist Name" at bounding box center [1158, 118] width 233 height 29
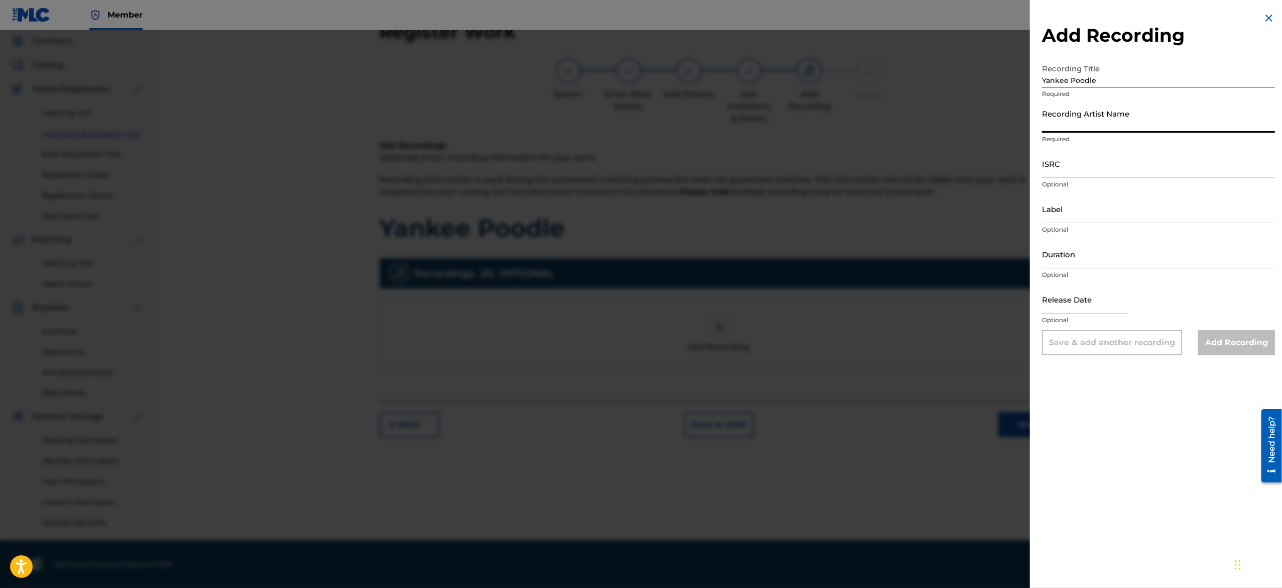
paste input "Sigma Lovva P"
type input "Sigma Lovva P"
click at [639, 259] on input "Duration" at bounding box center [1158, 254] width 233 height 29
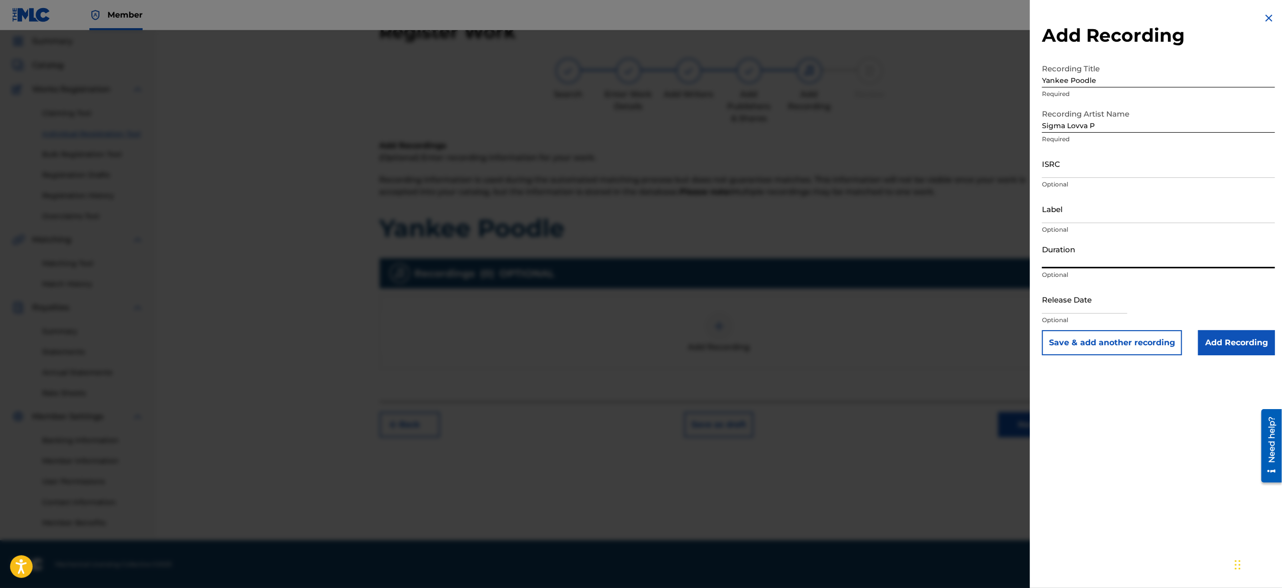
click at [639, 254] on input "Duration" at bounding box center [1158, 254] width 233 height 29
click at [639, 215] on input "Label" at bounding box center [1158, 208] width 233 height 29
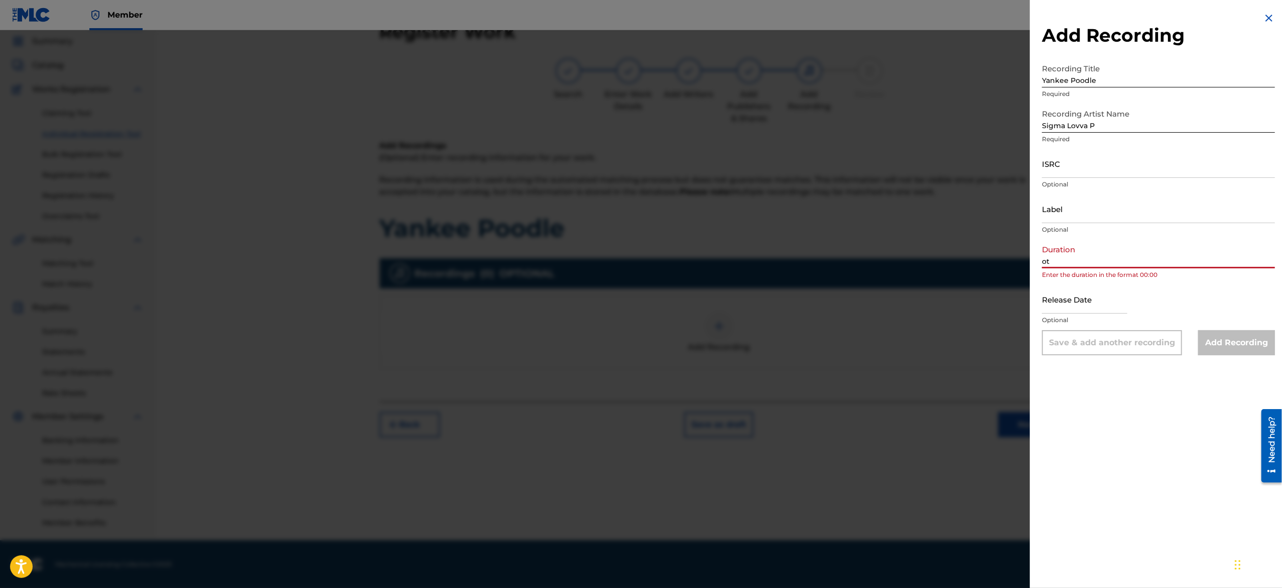
type input "o"
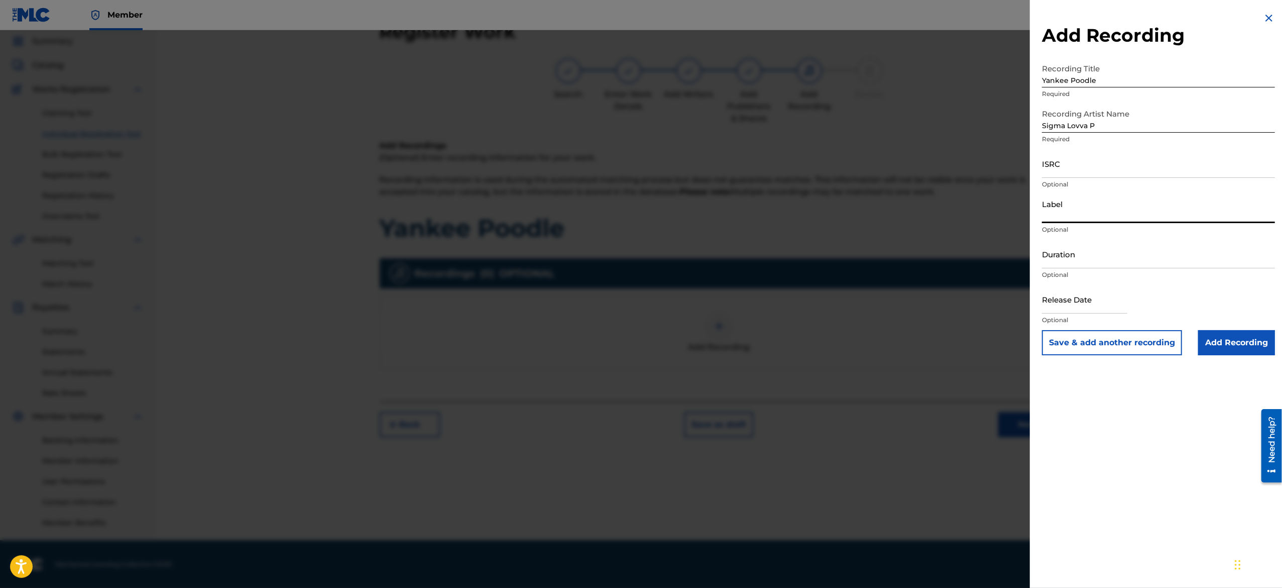
click at [639, 211] on input "Label" at bounding box center [1158, 208] width 233 height 29
type input "OTP Music"
click at [639, 263] on input "Duration" at bounding box center [1158, 254] width 233 height 29
type input "14:00"
click at [639, 293] on p "Optional" at bounding box center [1158, 319] width 233 height 9
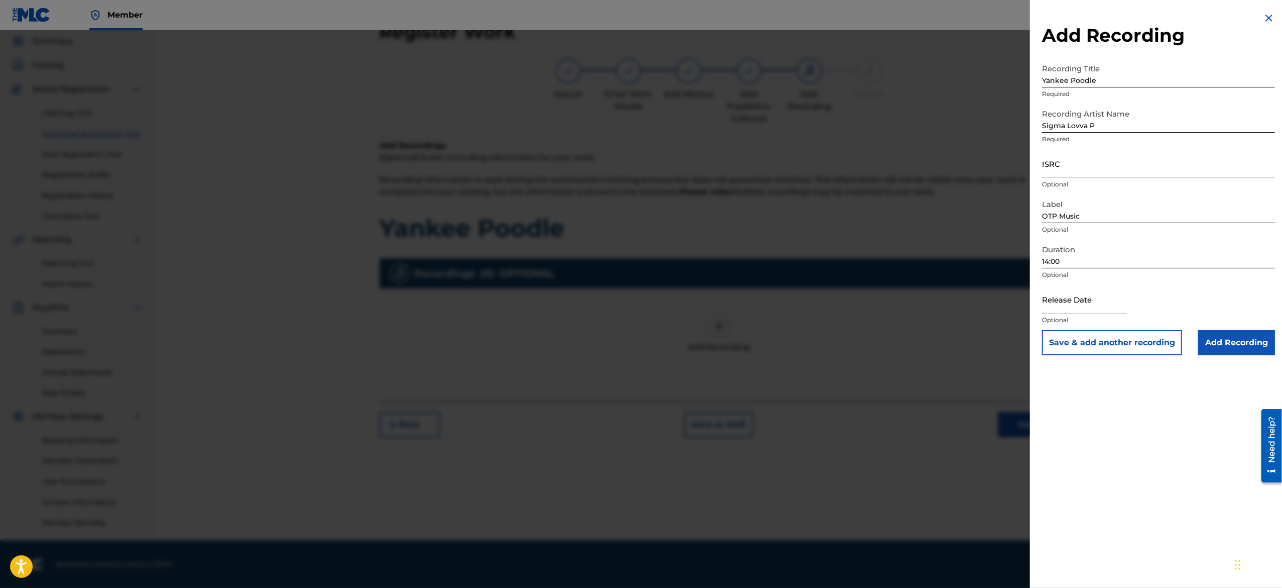
click at [639, 293] on input "text" at bounding box center [1084, 299] width 85 height 29
select select "7"
select select "2025"
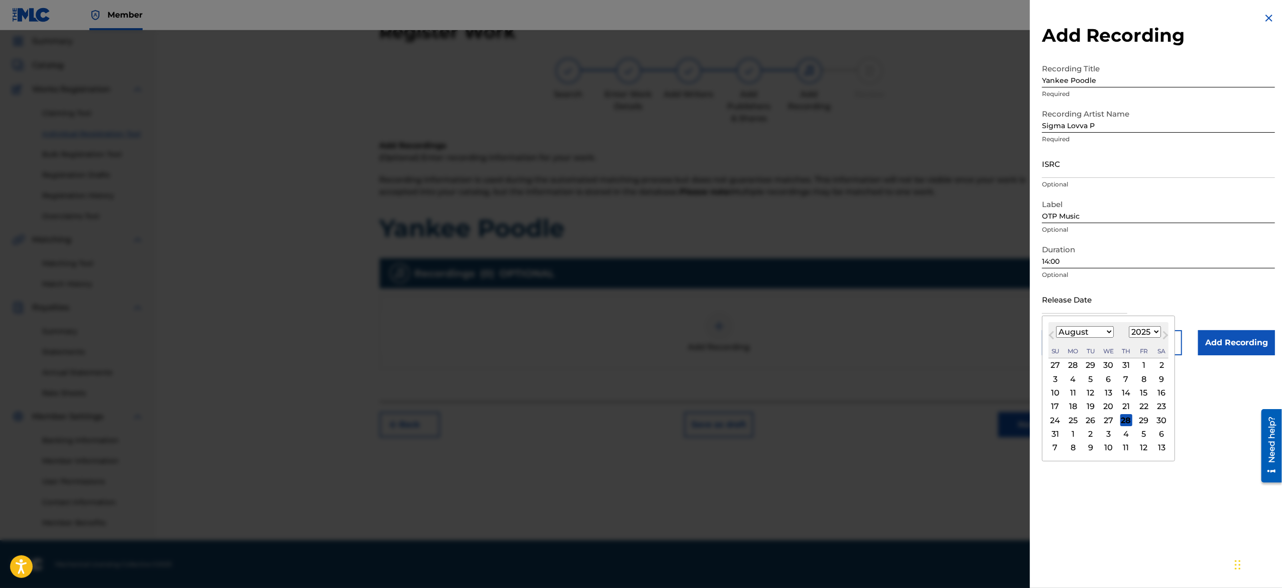
click at [639, 293] on input "text" at bounding box center [1084, 299] width 85 height 29
click at [639, 293] on select "January February March April May June July August September October November De…" at bounding box center [1085, 332] width 58 height 12
select select "1"
click at [639, 293] on select "January February March April May June July August September October November De…" at bounding box center [1085, 332] width 58 height 12
click at [639, 293] on div "21" at bounding box center [1144, 406] width 12 height 12
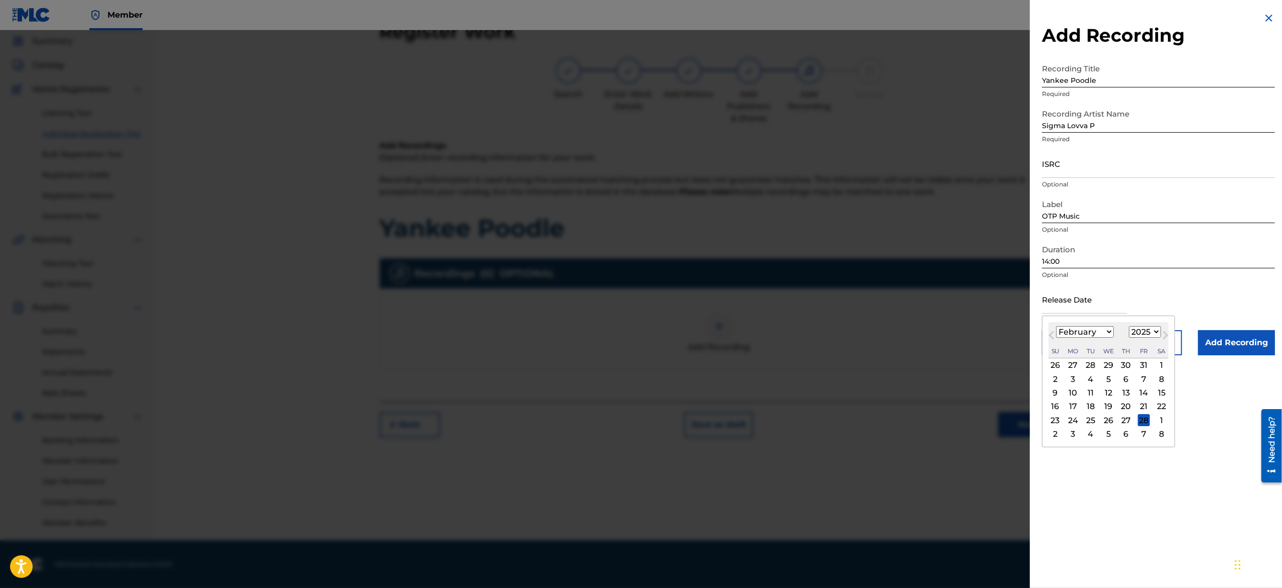
type input "[DATE]"
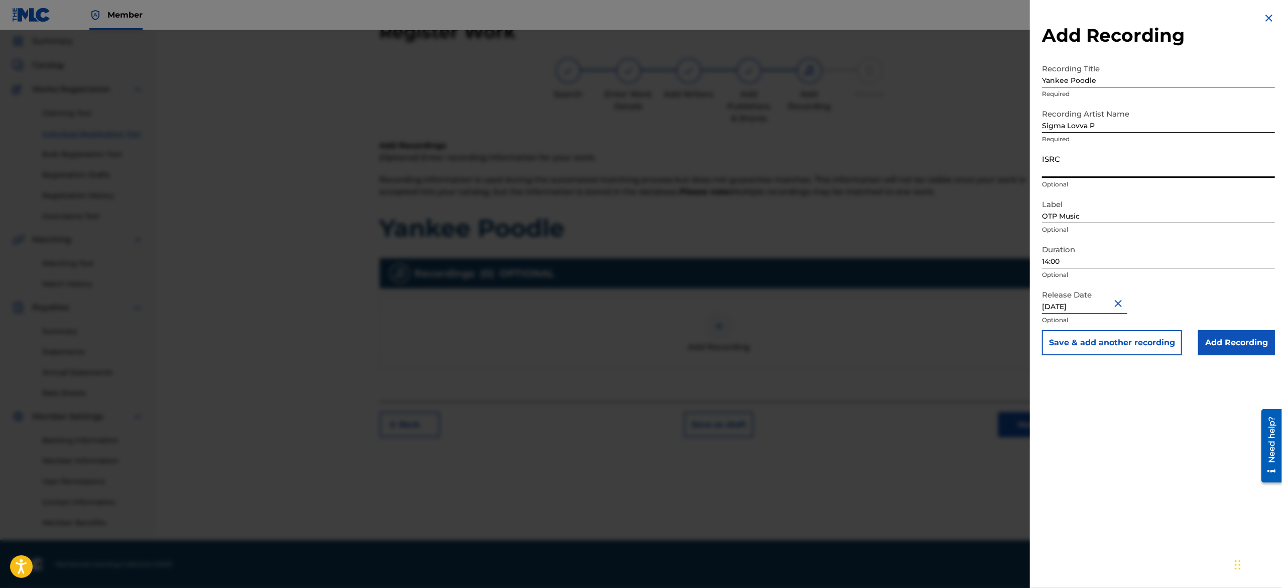
click at [639, 174] on input "ISRC" at bounding box center [1158, 163] width 233 height 29
click at [639, 293] on input "Add Recording" at bounding box center [1236, 342] width 77 height 25
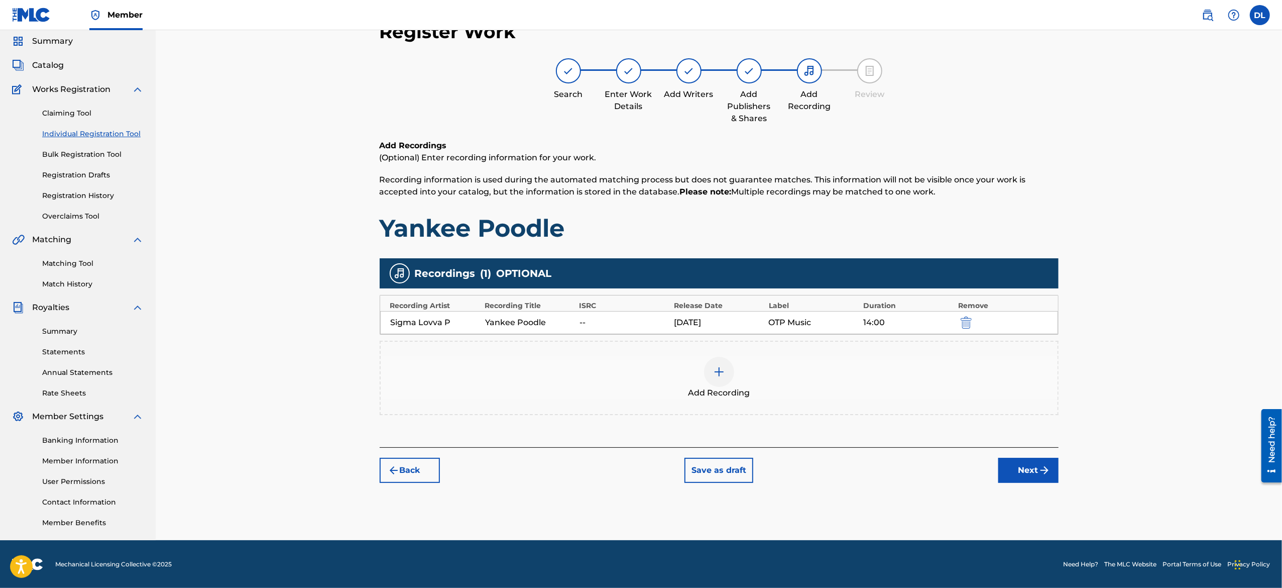
click at [639, 293] on img "submit" at bounding box center [966, 322] width 11 height 12
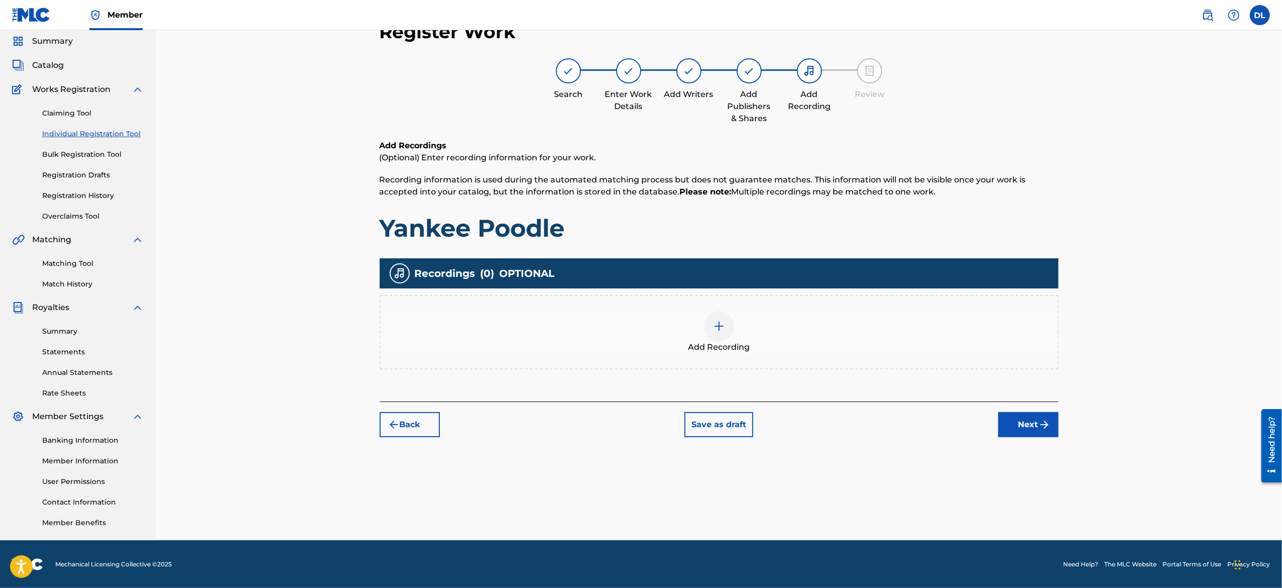
click at [639, 293] on div at bounding box center [719, 326] width 30 height 30
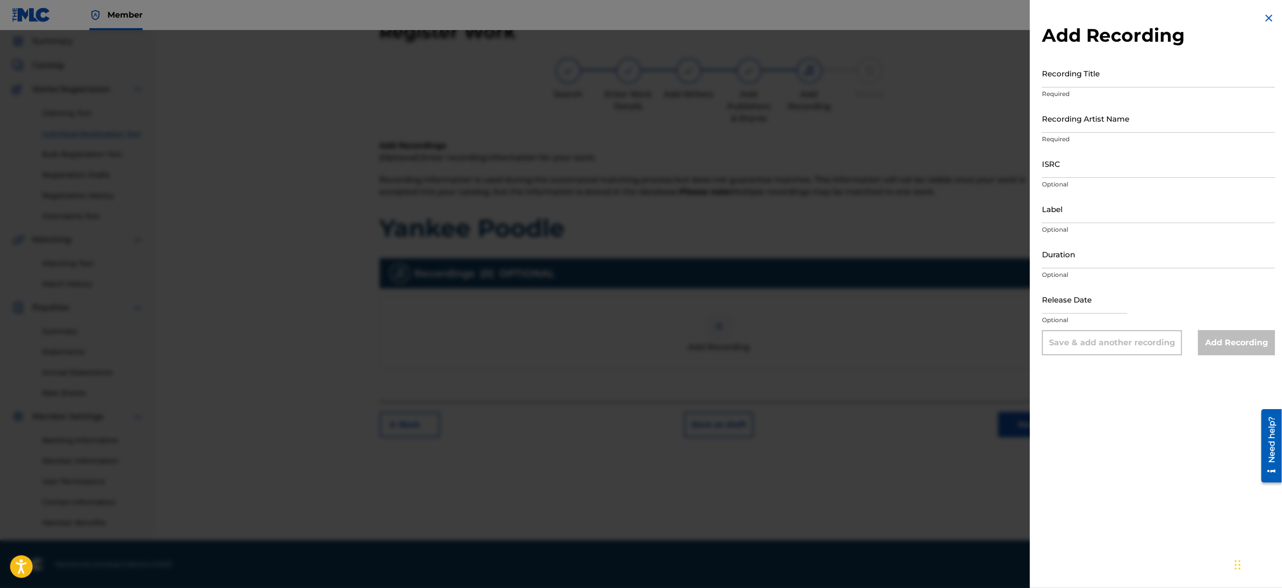
click at [639, 293] on div at bounding box center [641, 324] width 1282 height 588
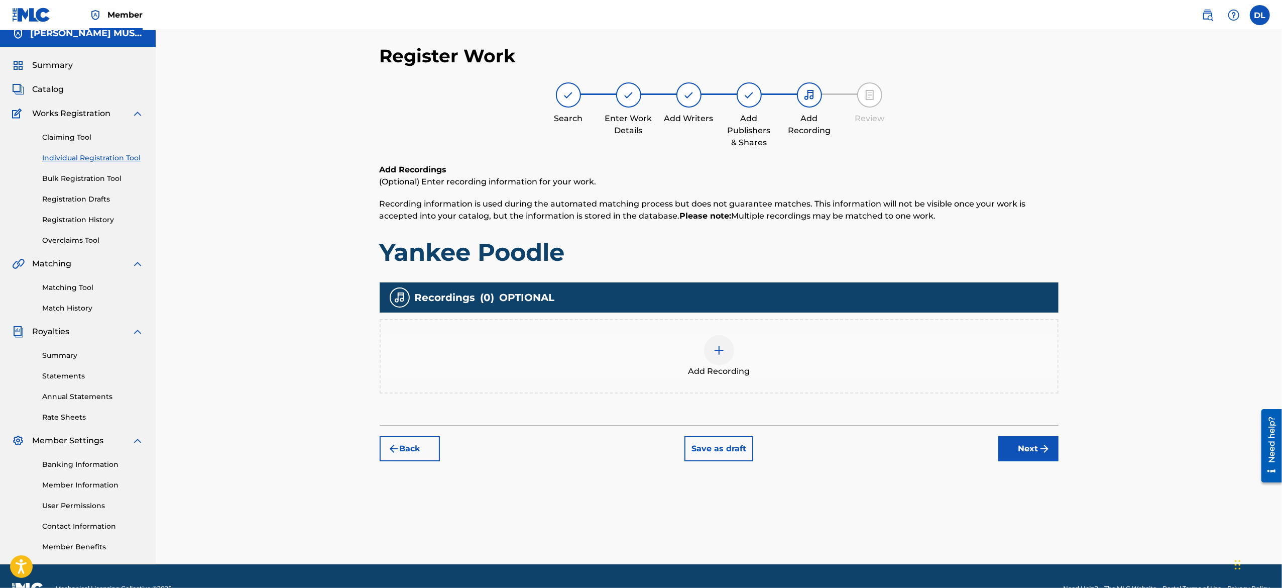
scroll to position [0, 0]
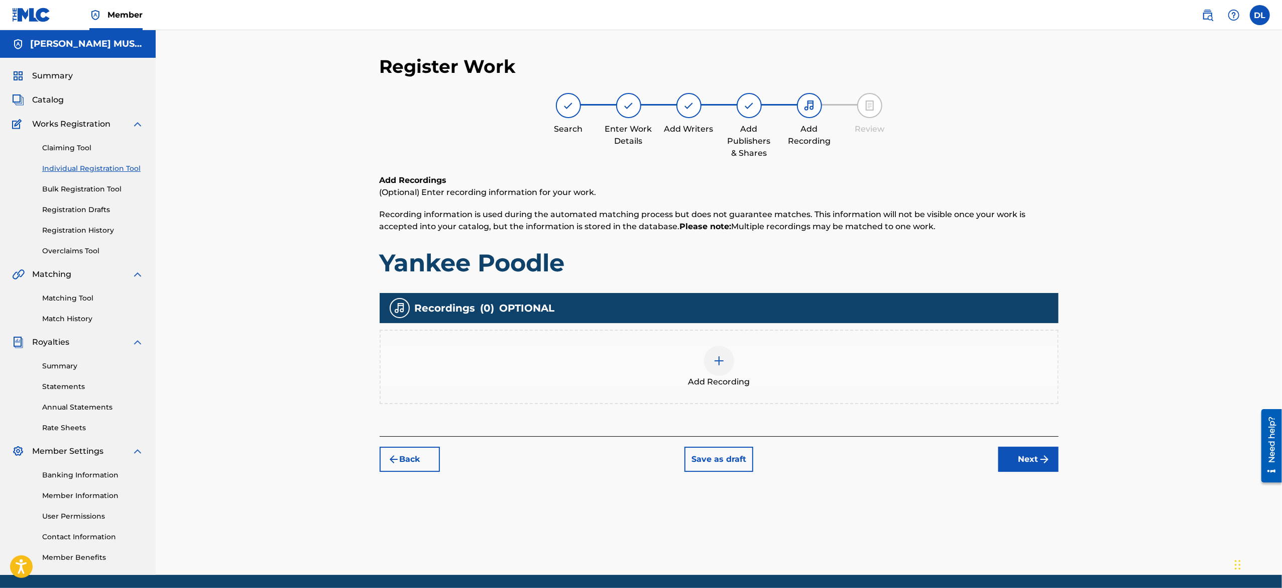
click at [537, 277] on h1 "Yankee Poodle" at bounding box center [719, 263] width 679 height 30
click at [639, 293] on div at bounding box center [719, 360] width 30 height 30
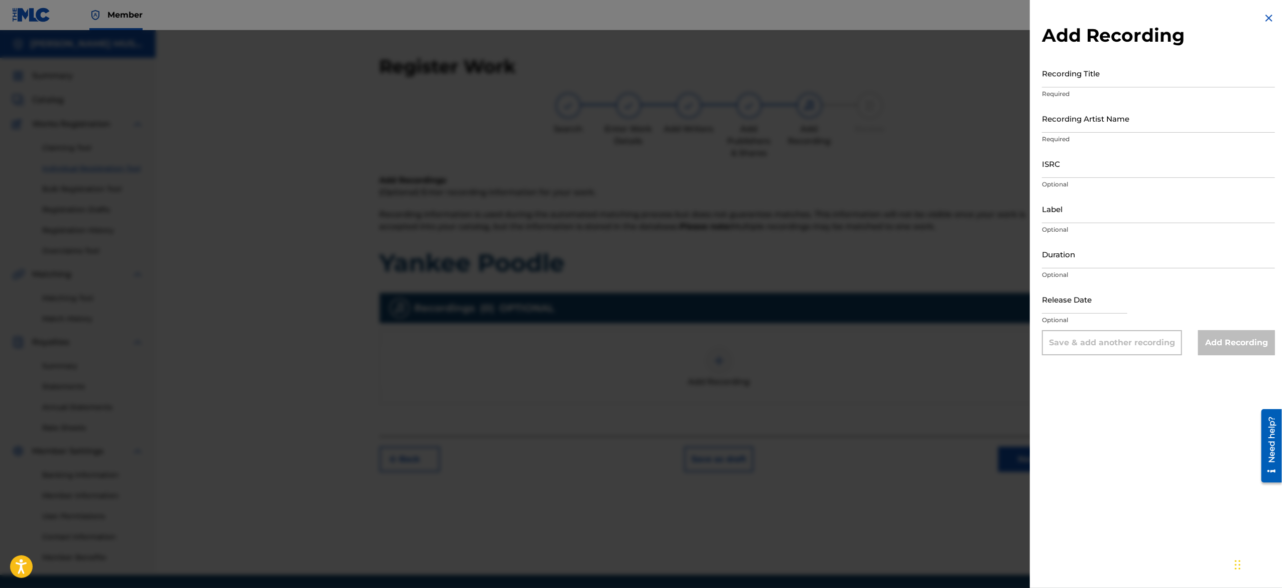
click at [639, 81] on input "Recording Title" at bounding box center [1158, 73] width 233 height 29
click at [639, 84] on input "Recording Title" at bounding box center [1158, 73] width 233 height 29
paste input "Bud Fight"
type input "Bud Fight"
click at [639, 122] on input "Recording Artist Name" at bounding box center [1158, 118] width 233 height 29
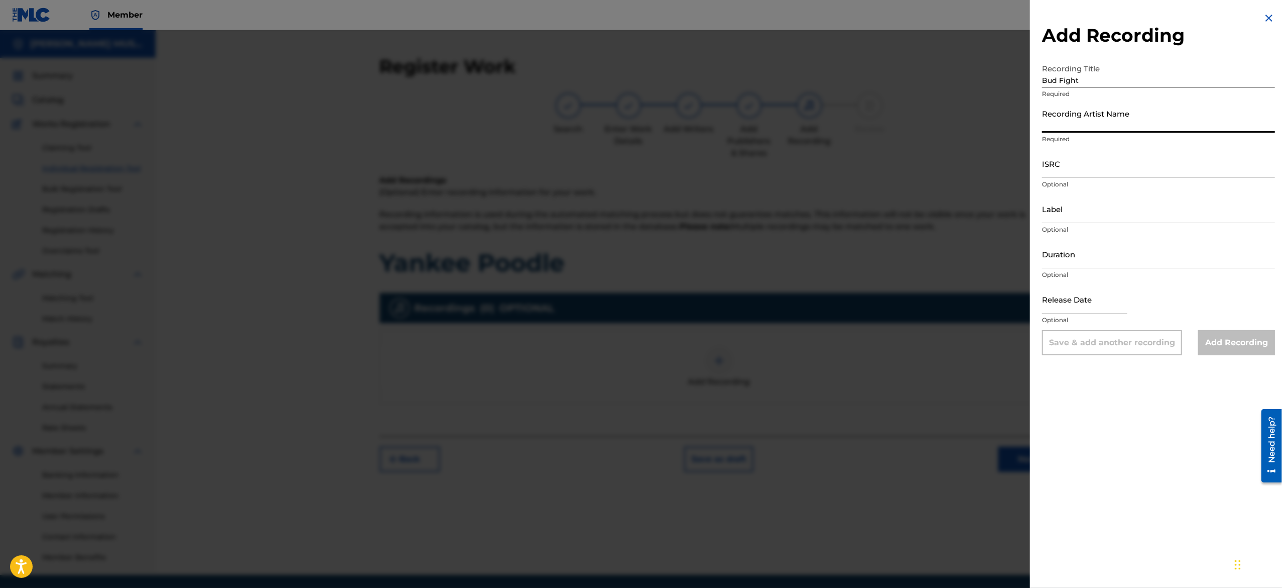
paste input "Sigma Lovva P"
type input "Sigma Lovva P"
click at [639, 167] on input "ISRC" at bounding box center [1158, 163] width 233 height 29
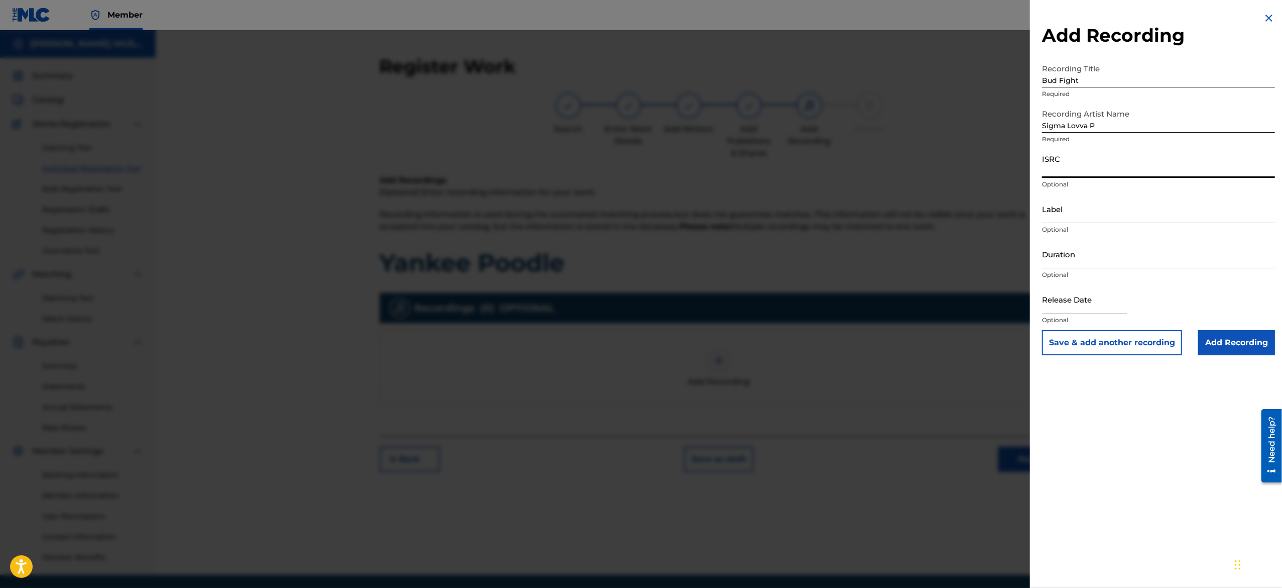
click at [639, 209] on input "Label" at bounding box center [1158, 208] width 233 height 29
type input "OTP Music"
click at [639, 247] on input "Duration" at bounding box center [1158, 254] width 233 height 29
click at [639, 255] on input "Duration" at bounding box center [1158, 254] width 233 height 29
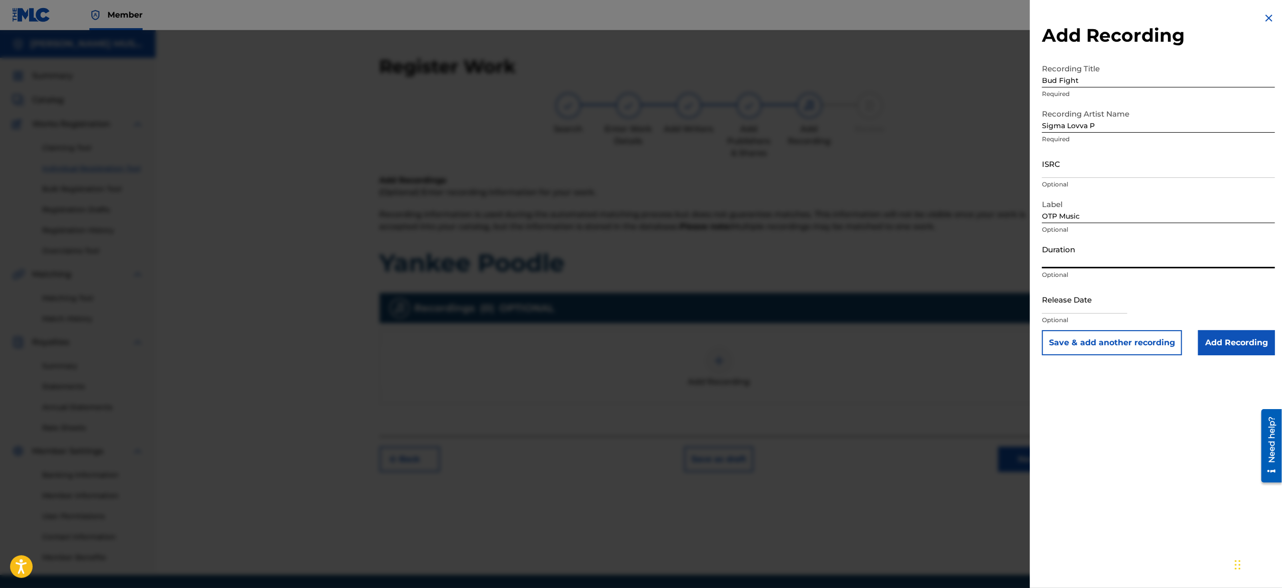
click at [639, 261] on input "Duration" at bounding box center [1158, 254] width 233 height 29
type input "01:11"
click at [639, 293] on input "text" at bounding box center [1084, 299] width 85 height 29
select select "7"
select select "2025"
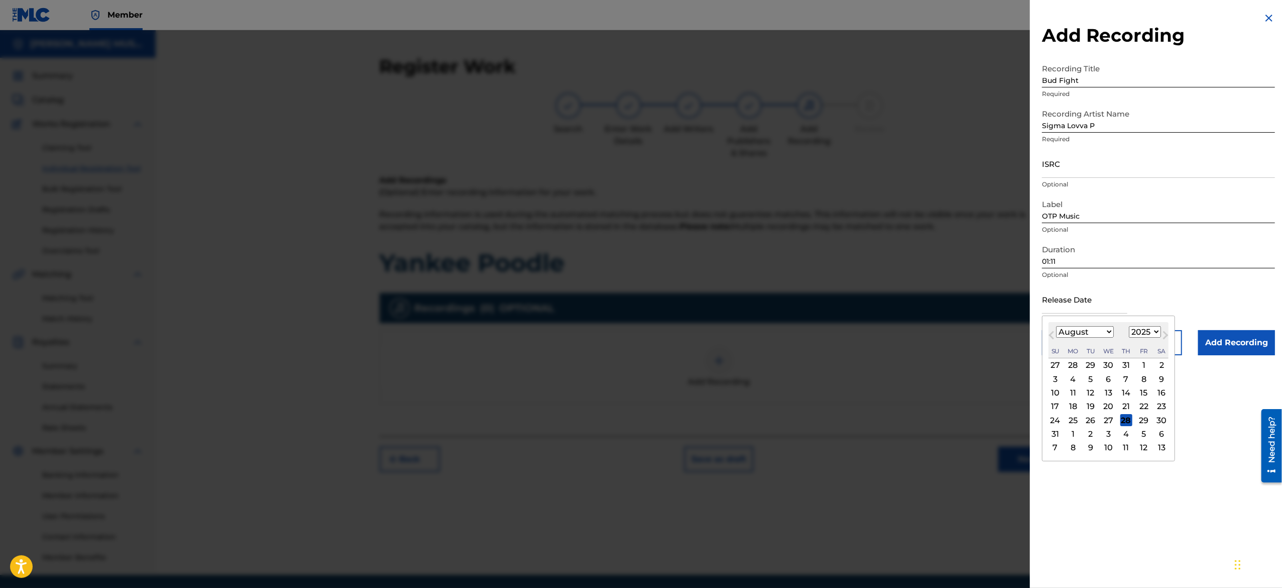
type input "[DATE]"
select select "1"
click at [639, 283] on div "Duration 01:11 Optional" at bounding box center [1158, 262] width 233 height 45
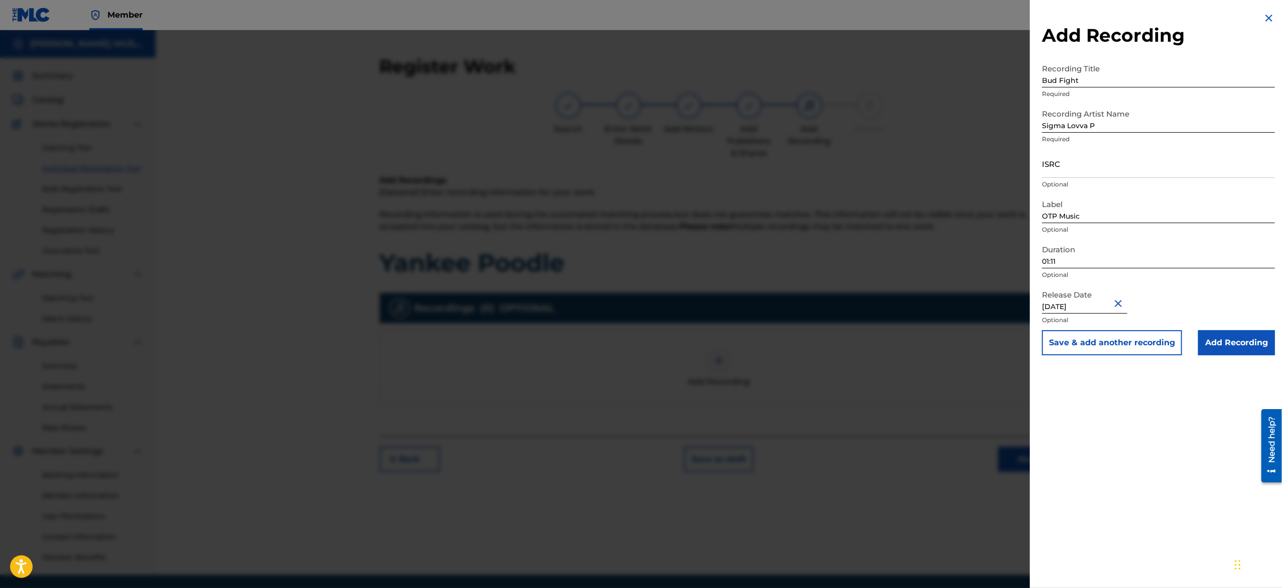
click at [639, 176] on input "ISRC" at bounding box center [1158, 163] width 233 height 29
paste input "USA2P2505917"
type input "USA2P2505917"
click at [639, 293] on button "Save & add another recording" at bounding box center [1112, 342] width 140 height 25
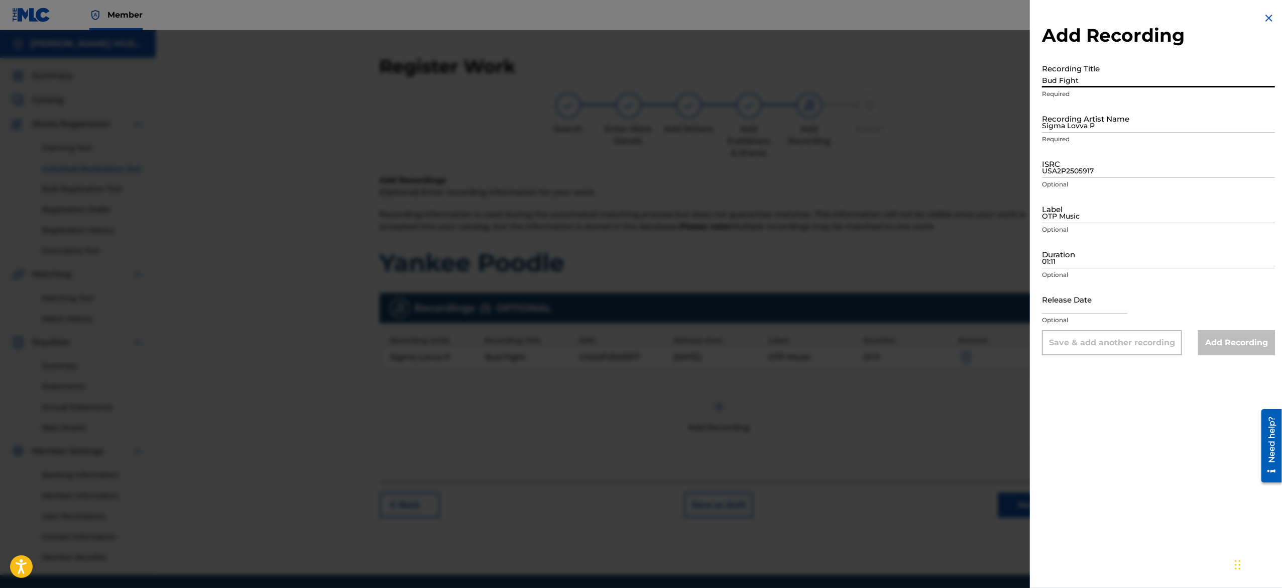
click at [639, 76] on input "Bud Fight" at bounding box center [1158, 73] width 233 height 29
paste input "Business Time"
type input "Business Time"
click at [639, 120] on input "Sigma Lovva P" at bounding box center [1158, 118] width 233 height 29
click at [639, 116] on input "Recording Artist Name" at bounding box center [1158, 118] width 233 height 29
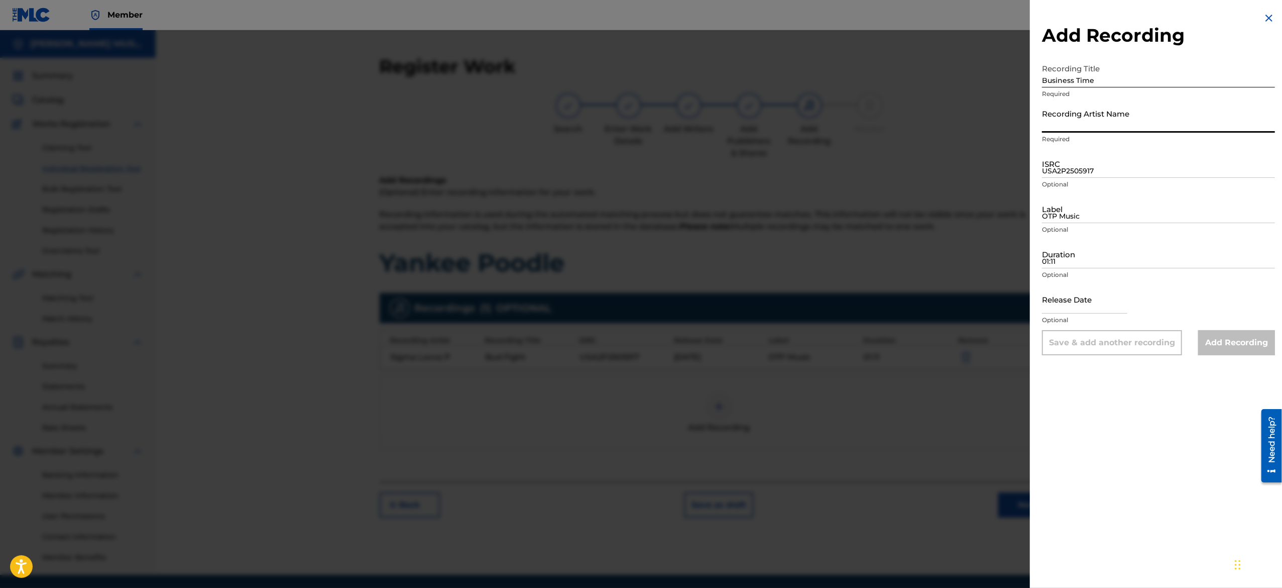
type input "Sigma Lovva P"
click at [639, 170] on input "USA2P2505917" at bounding box center [1158, 163] width 233 height 29
paste input "USA2P2505918"
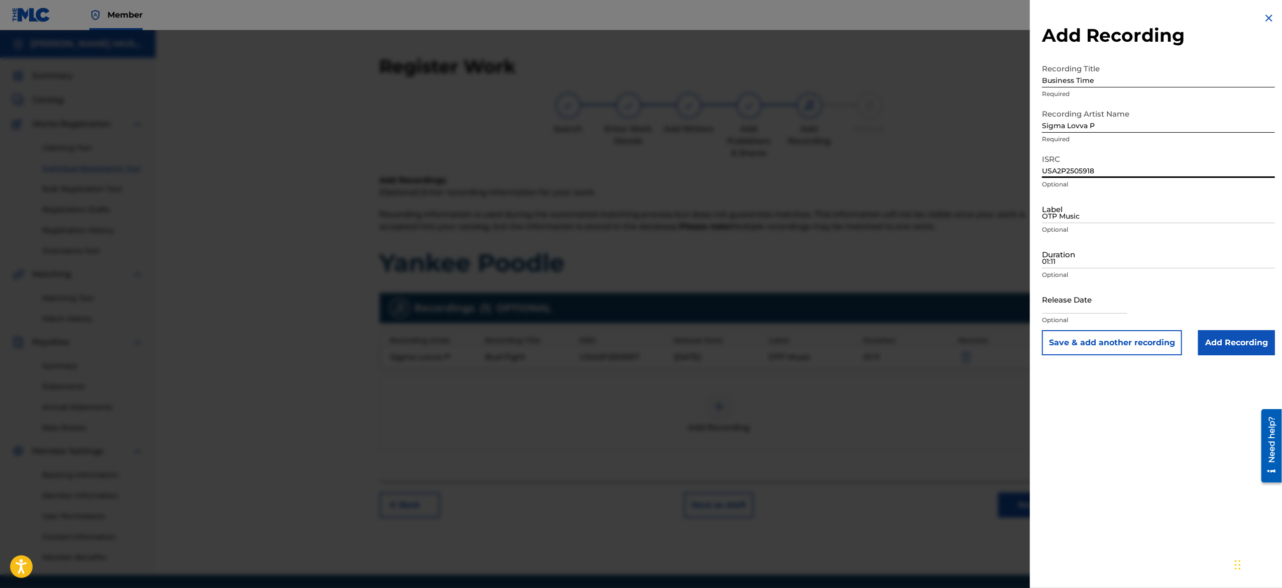
type input "USA2P2505918"
click at [639, 220] on input "OTP Music" at bounding box center [1158, 208] width 233 height 29
type input "OTP Music"
click at [639, 261] on input "01:11" at bounding box center [1158, 254] width 233 height 29
click at [639, 259] on input "Duration" at bounding box center [1158, 254] width 233 height 29
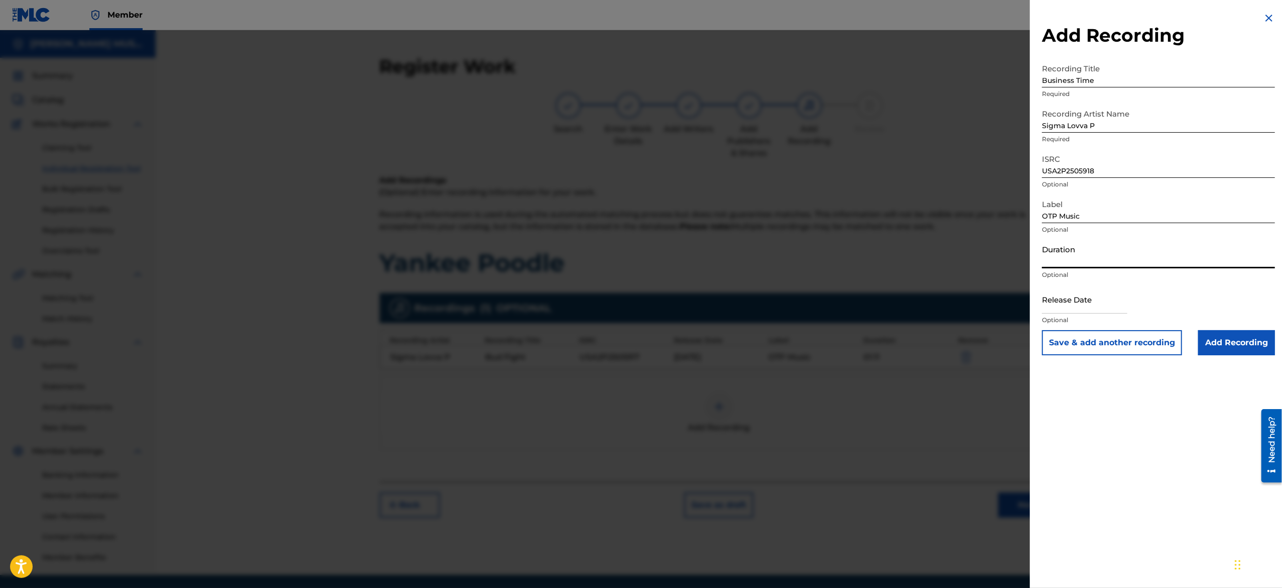
paste input "01:05"
type input "01:05"
click at [639, 293] on input "text" at bounding box center [1084, 299] width 85 height 29
select select "7"
select select "2025"
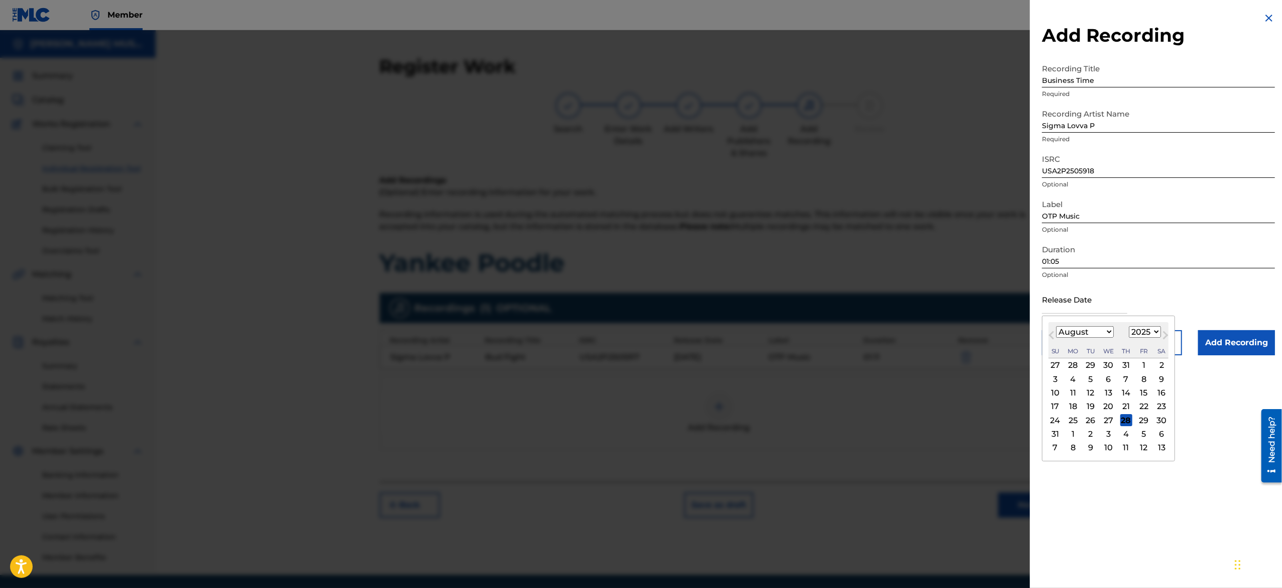
type input "[DATE]"
select select "1"
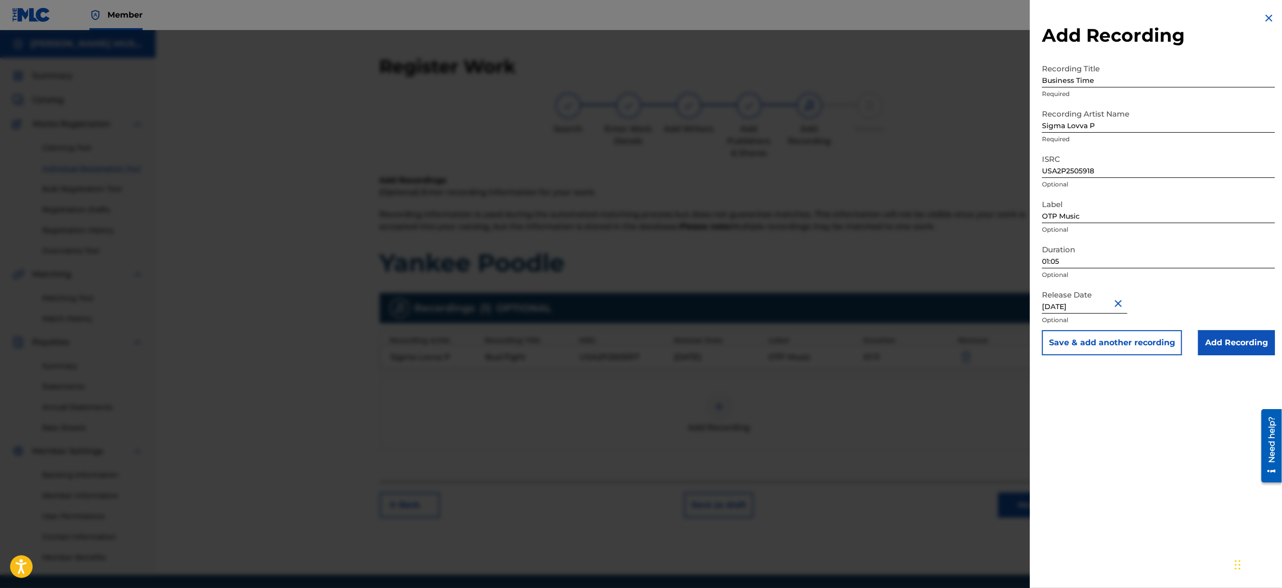
click at [639, 293] on button "Save & add another recording" at bounding box center [1112, 342] width 140 height 25
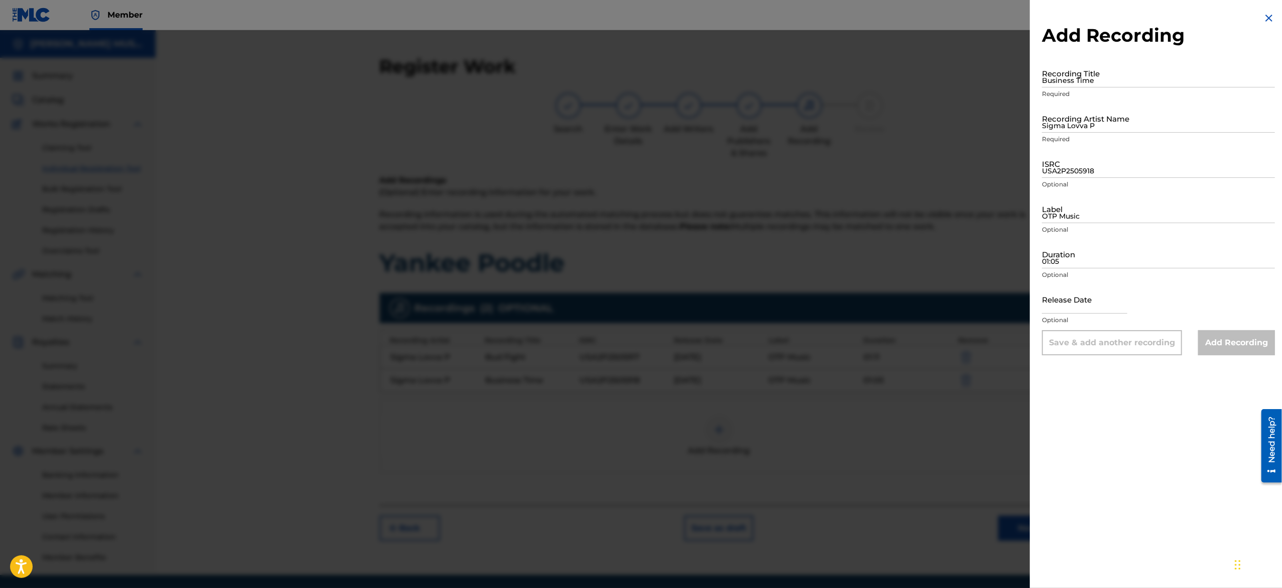
click at [639, 21] on img at bounding box center [1269, 18] width 12 height 12
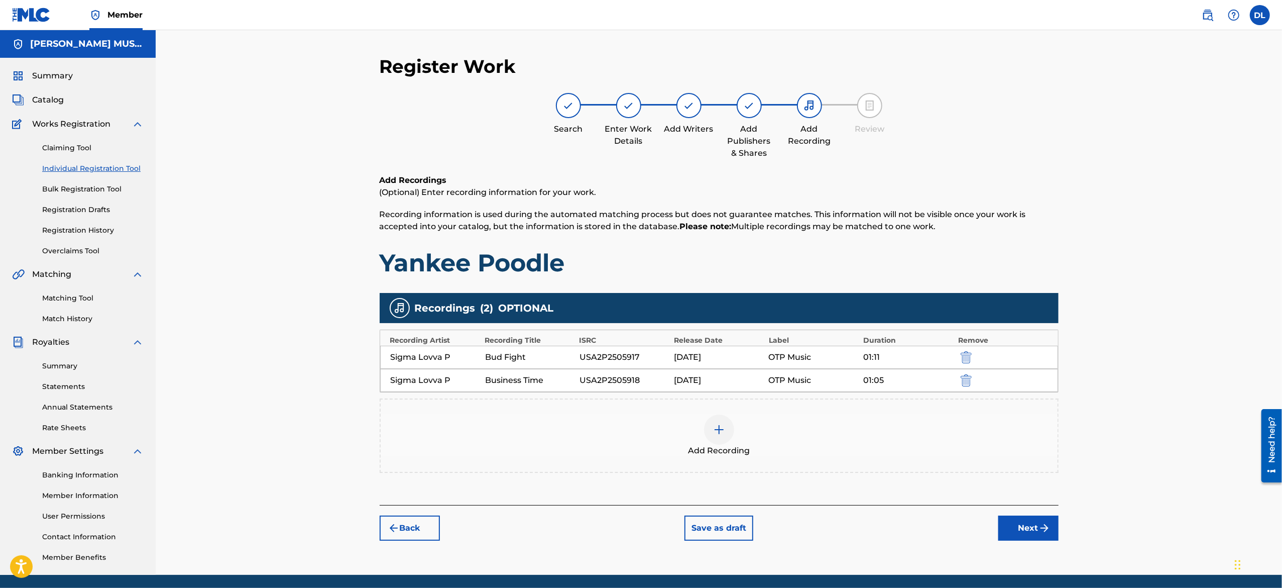
click at [639, 293] on div at bounding box center [719, 429] width 30 height 30
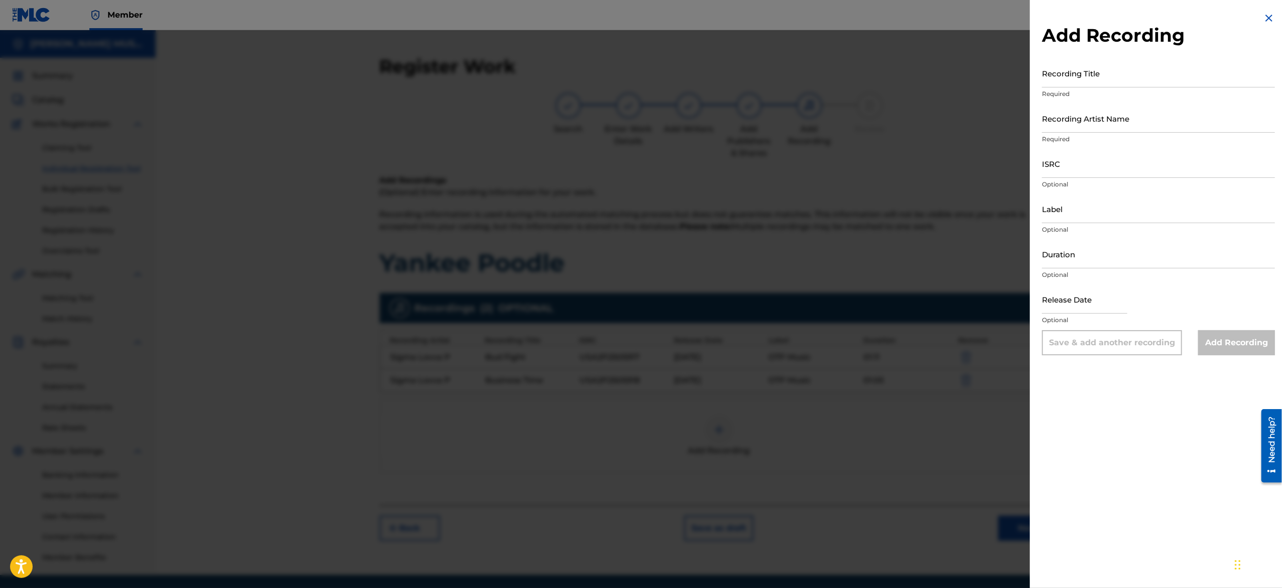
click at [639, 74] on input "Recording Title" at bounding box center [1158, 73] width 233 height 29
click at [639, 78] on input "Recording Title" at bounding box center [1158, 73] width 233 height 29
paste input "Came And Went"
type input "Came And Went"
click at [639, 128] on input "Recording Artist Name" at bounding box center [1158, 118] width 233 height 29
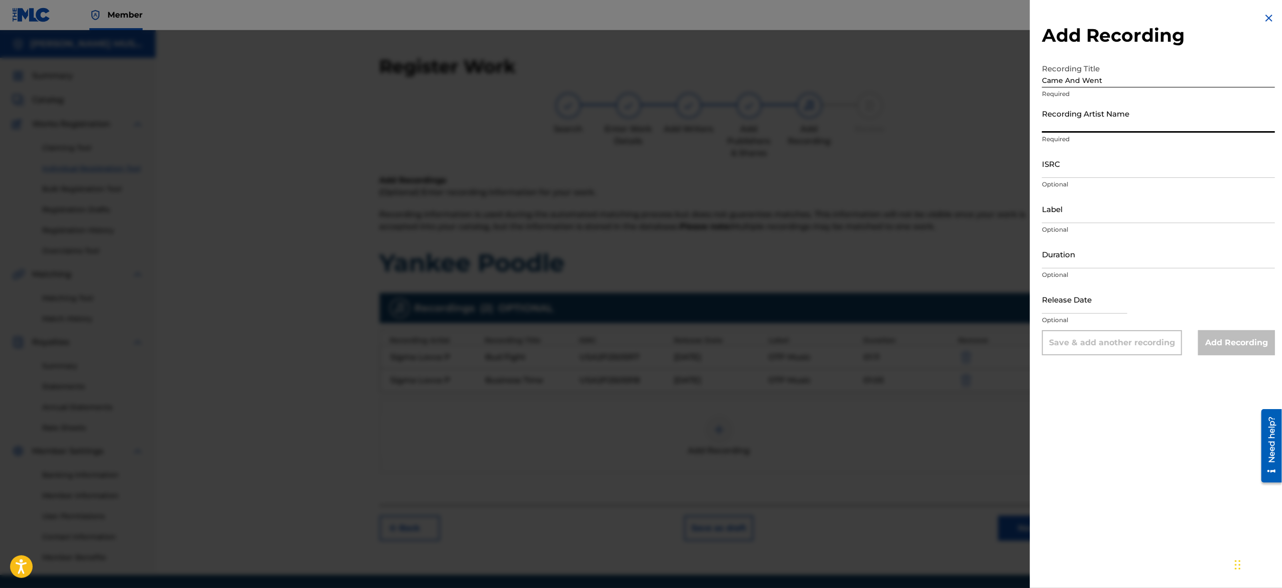
type input "Sigma Lovva P"
click at [639, 170] on input "ISRC" at bounding box center [1158, 163] width 233 height 29
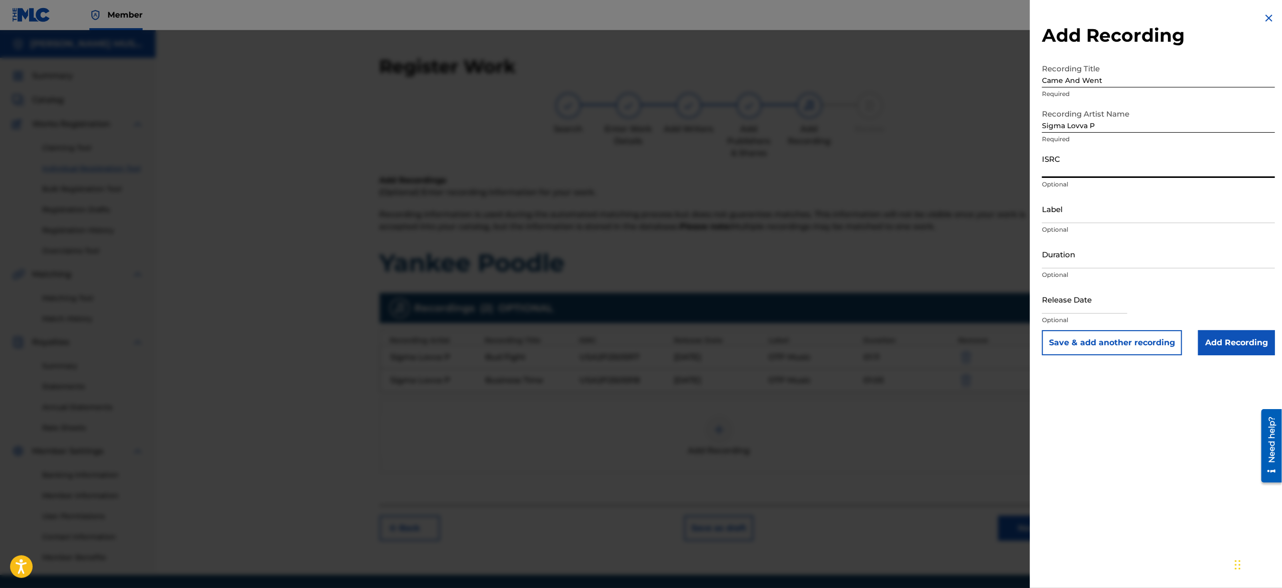
paste input "USA2P2505919"
type input "USA2P2505919"
click at [639, 216] on input "Label" at bounding box center [1158, 208] width 233 height 29
type input "OTP Music"
click at [639, 261] on input "Duration" at bounding box center [1158, 254] width 233 height 29
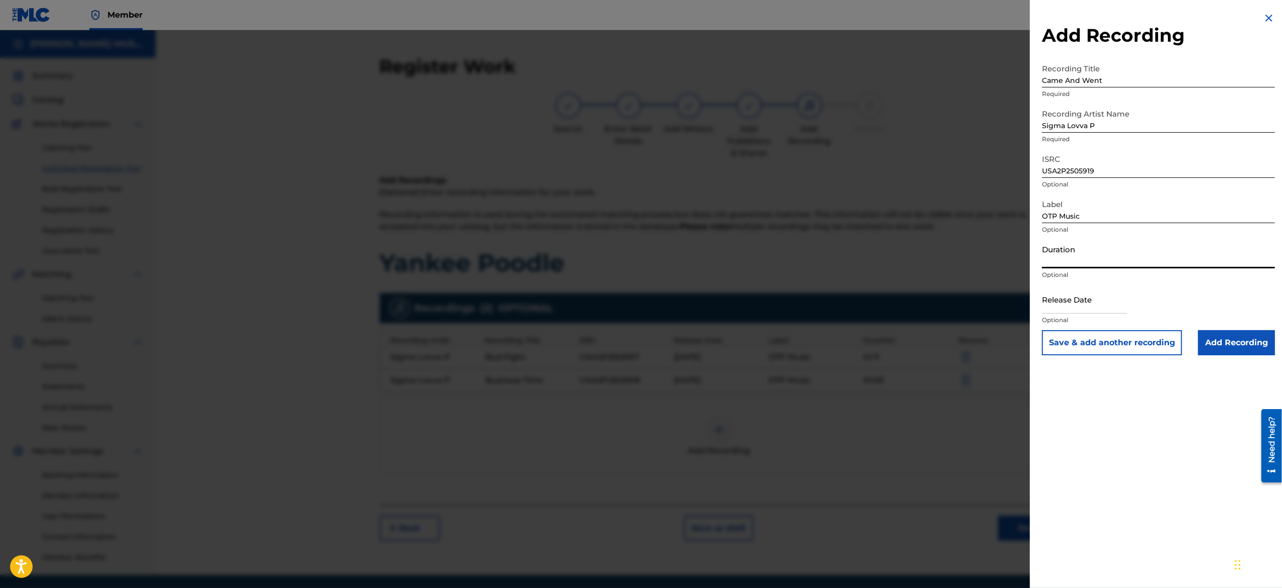
click at [639, 259] on input "Duration" at bounding box center [1158, 254] width 233 height 29
type input "01:09"
click at [639, 293] on input "text" at bounding box center [1084, 299] width 85 height 29
select select "7"
select select "2025"
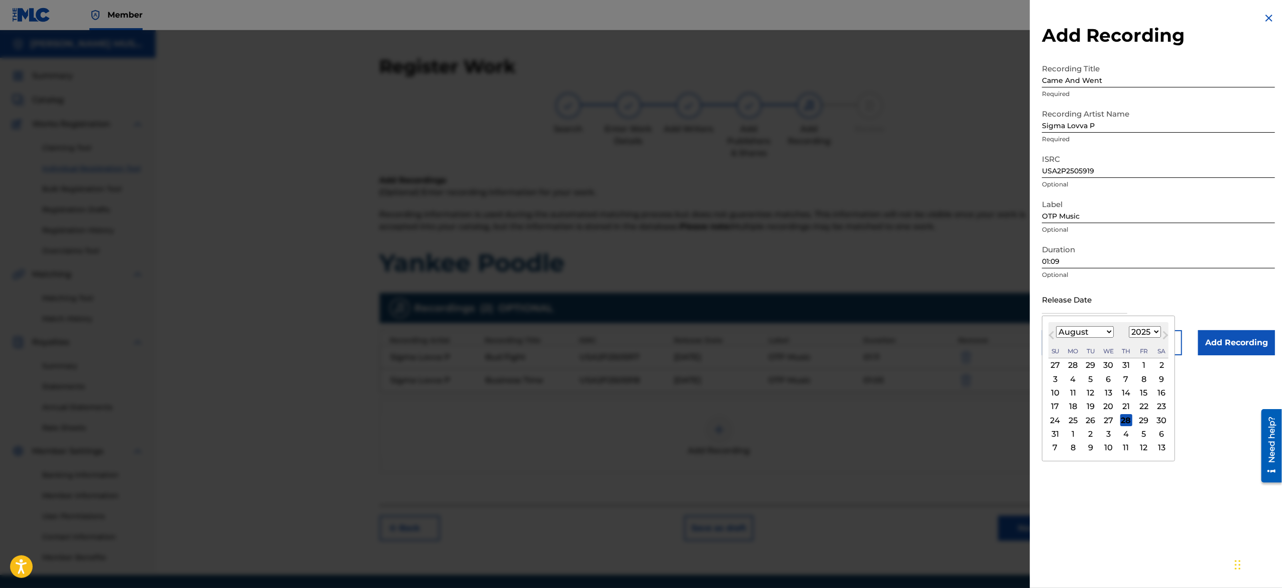
type input "[DATE]"
select select "1"
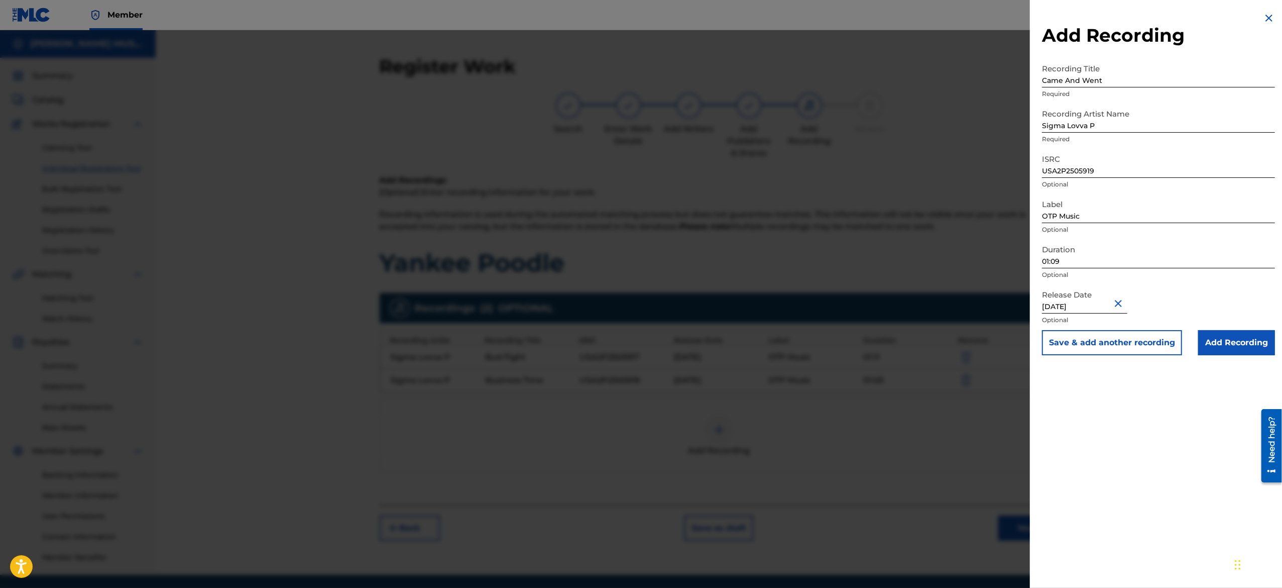
click at [639, 293] on button "Save & add another recording" at bounding box center [1112, 342] width 140 height 25
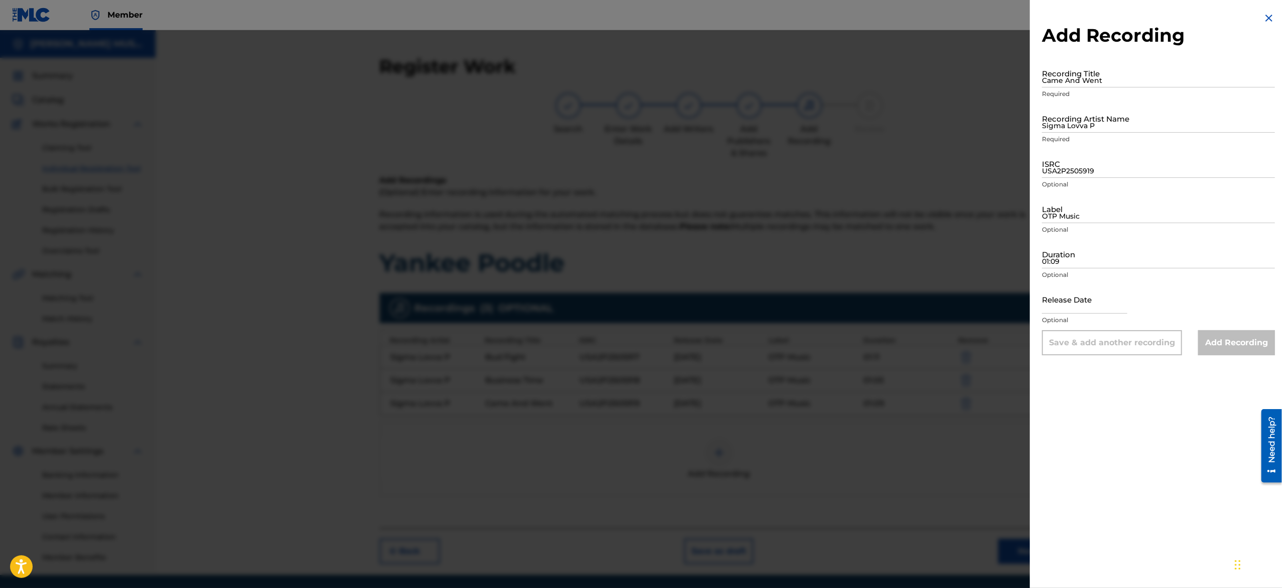
click at [639, 293] on div at bounding box center [641, 324] width 1282 height 588
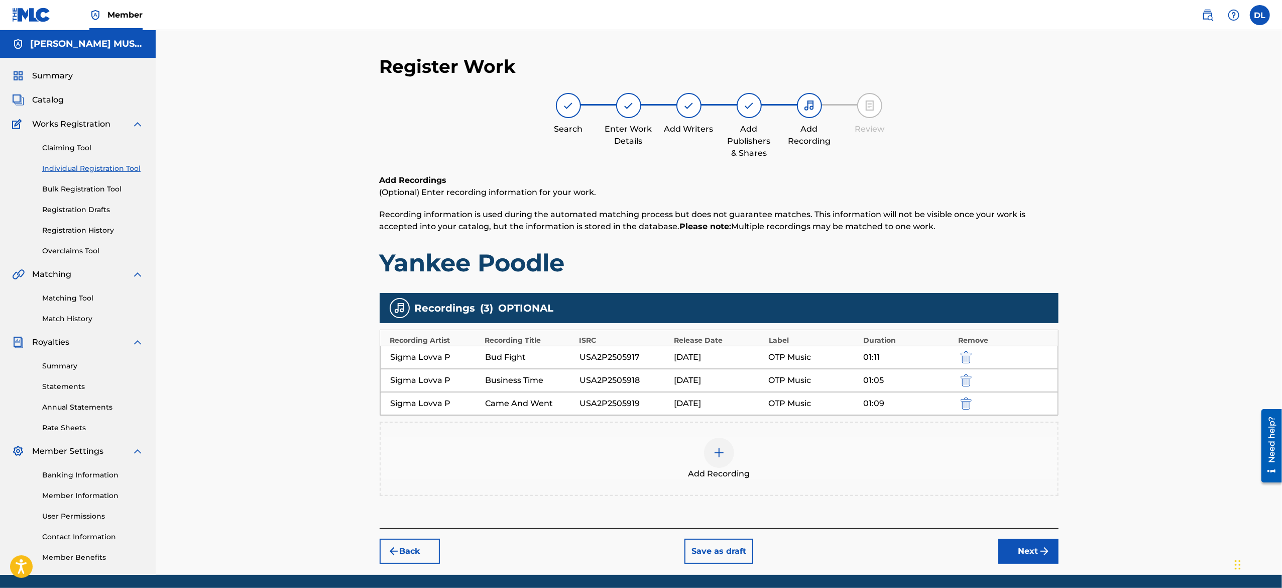
click at [639, 293] on img at bounding box center [719, 452] width 12 height 12
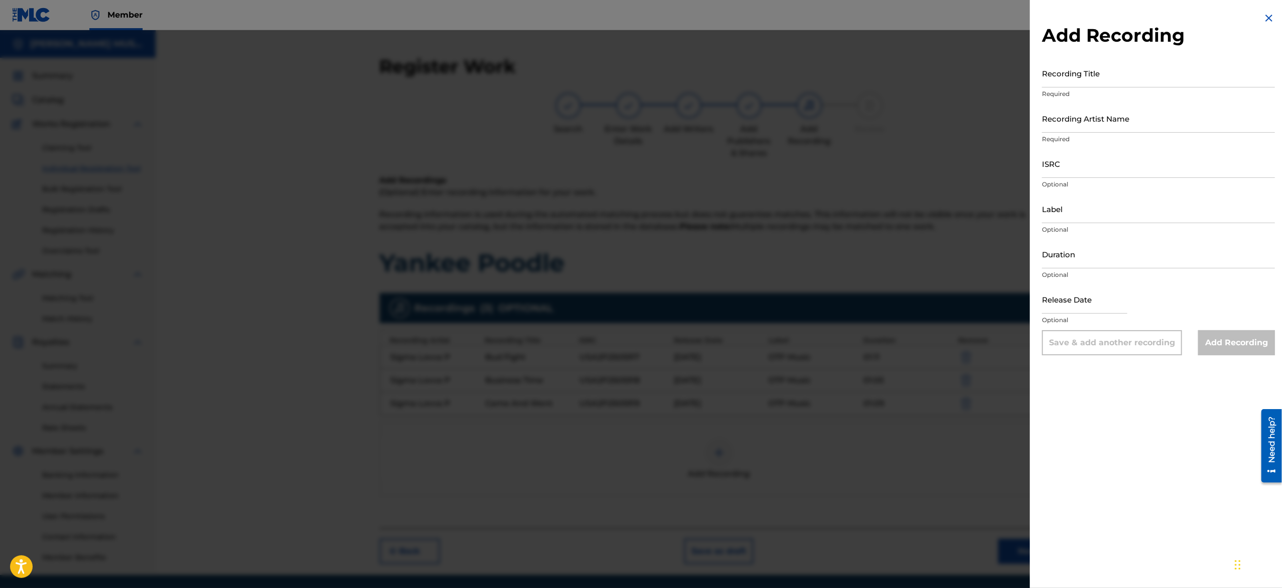
click at [639, 82] on input "Recording Title" at bounding box center [1158, 73] width 233 height 29
paste input "Earthquake"
type input "Earthquake"
click at [639, 120] on input "Recording Artist Name" at bounding box center [1158, 118] width 233 height 29
type input "Sigma Lovva P"
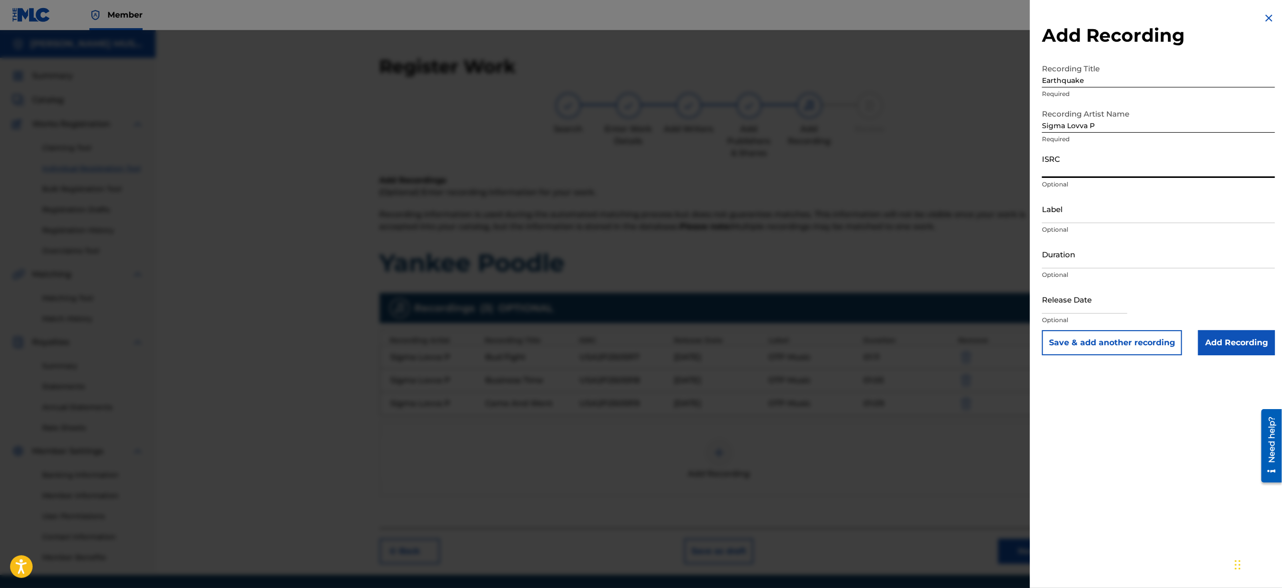
click at [639, 168] on input "ISRC" at bounding box center [1158, 163] width 233 height 29
paste input "USA2P2505920"
type input "USA2P2505920"
click at [639, 213] on input "Label" at bounding box center [1158, 208] width 233 height 29
type input "OTP Music"
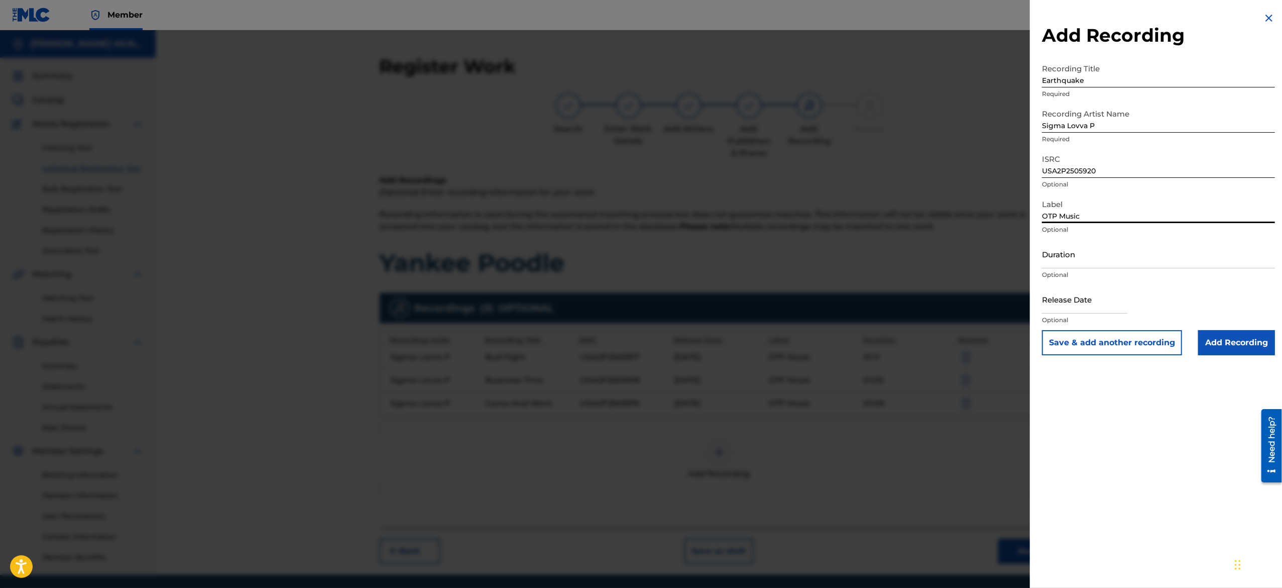
click at [639, 258] on input "Duration" at bounding box center [1158, 254] width 233 height 29
click at [639, 261] on input "Duration" at bounding box center [1158, 254] width 233 height 29
paste input "01:01"
type input "01:01"
click at [639, 293] on input "text" at bounding box center [1084, 299] width 85 height 29
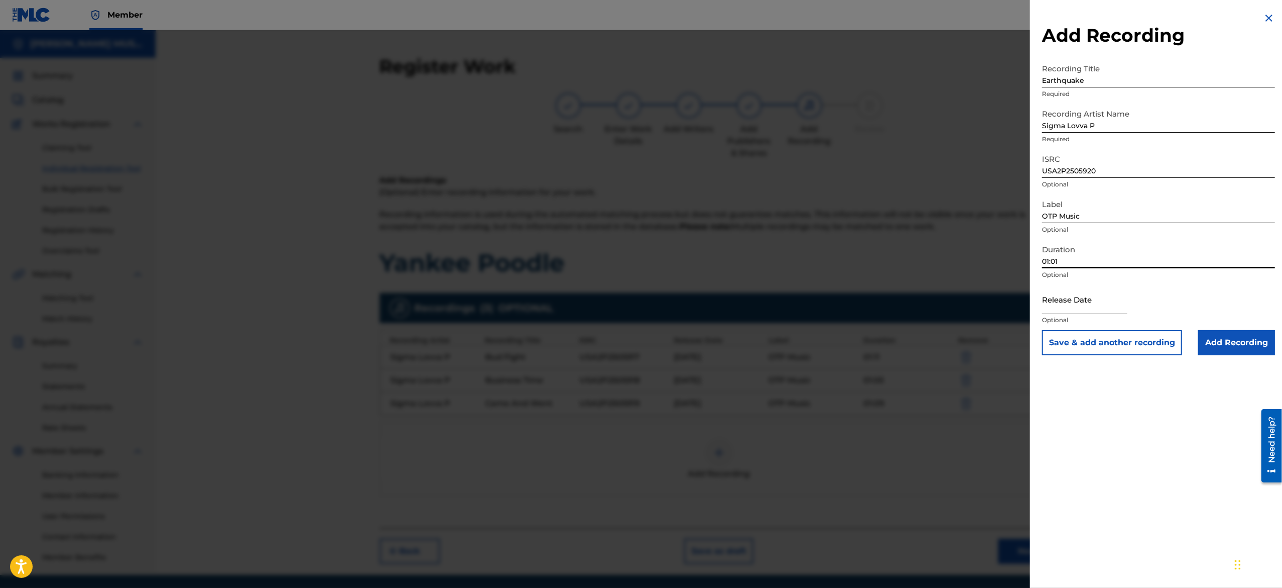
select select "7"
select select "2025"
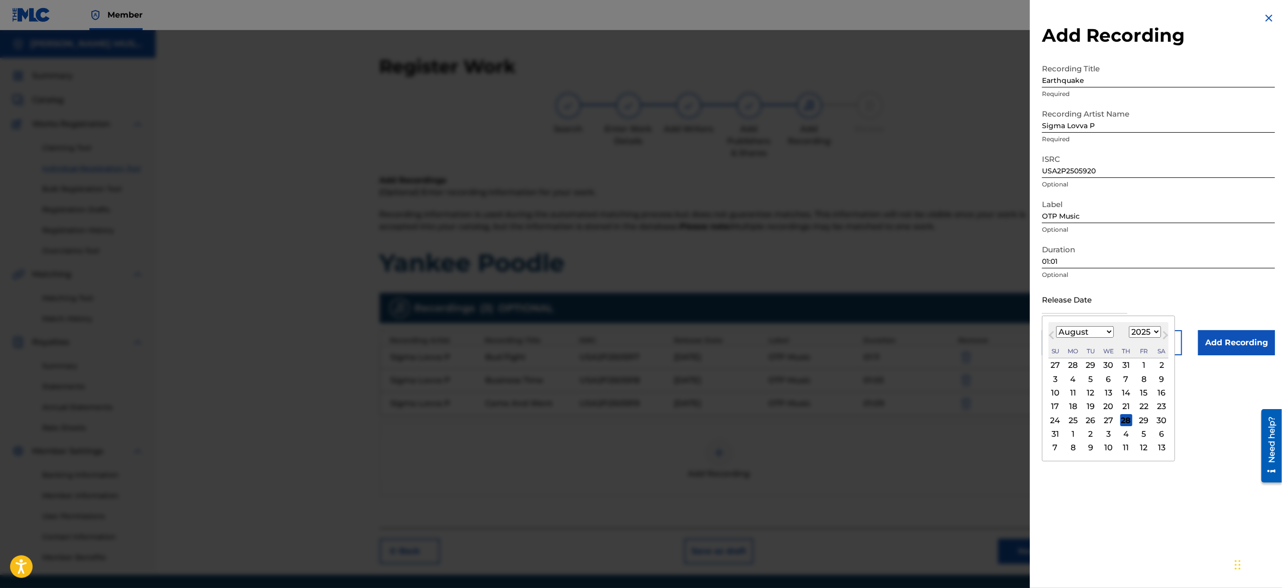
type input "[DATE]"
select select "1"
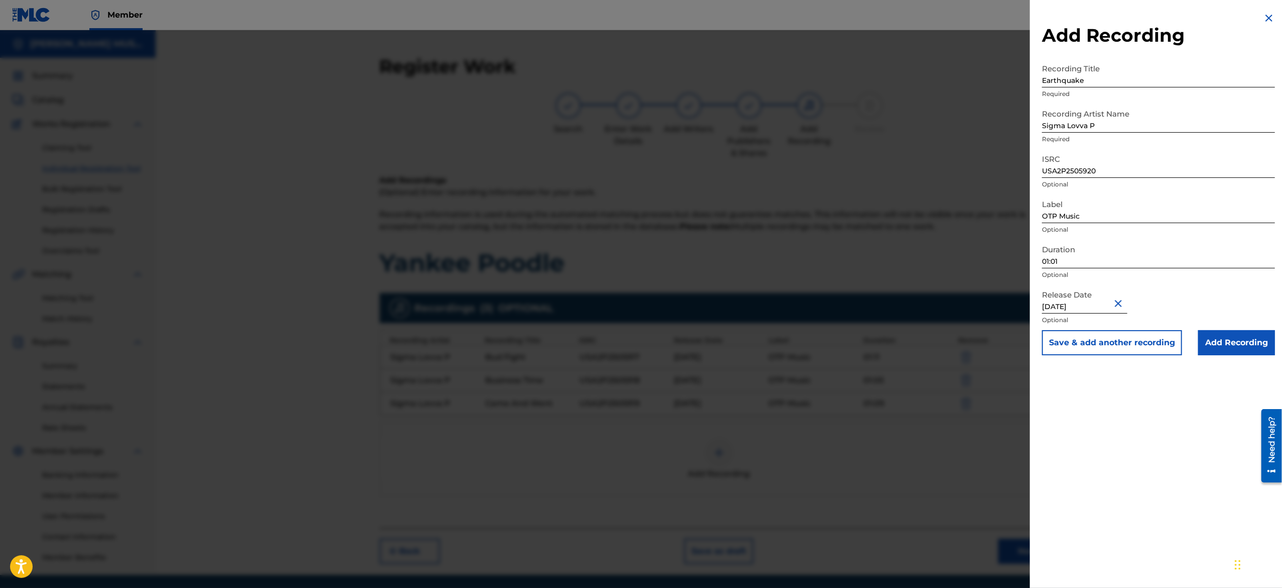
click at [639, 293] on button "Save & add another recording" at bounding box center [1112, 342] width 140 height 25
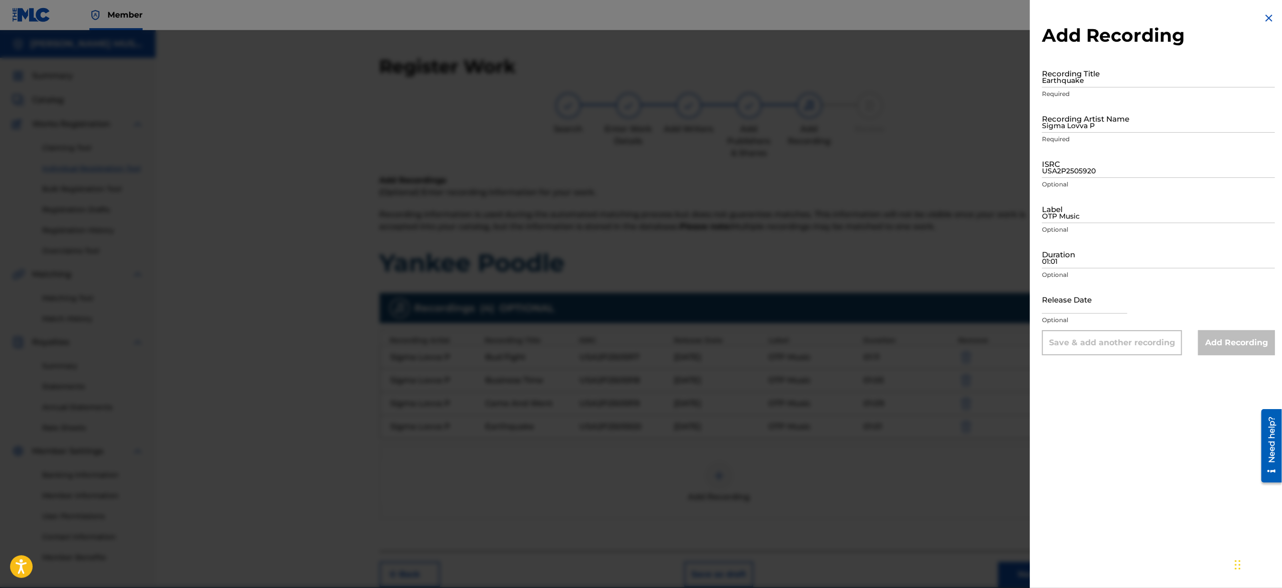
click at [639, 78] on input "Earthquake" at bounding box center [1158, 73] width 233 height 29
paste input "Four Twenty-five"
type input "Four Twenty-five"
click at [639, 112] on input "Sigma Lovva P" at bounding box center [1158, 118] width 233 height 29
type input "Sigma Lovva P"
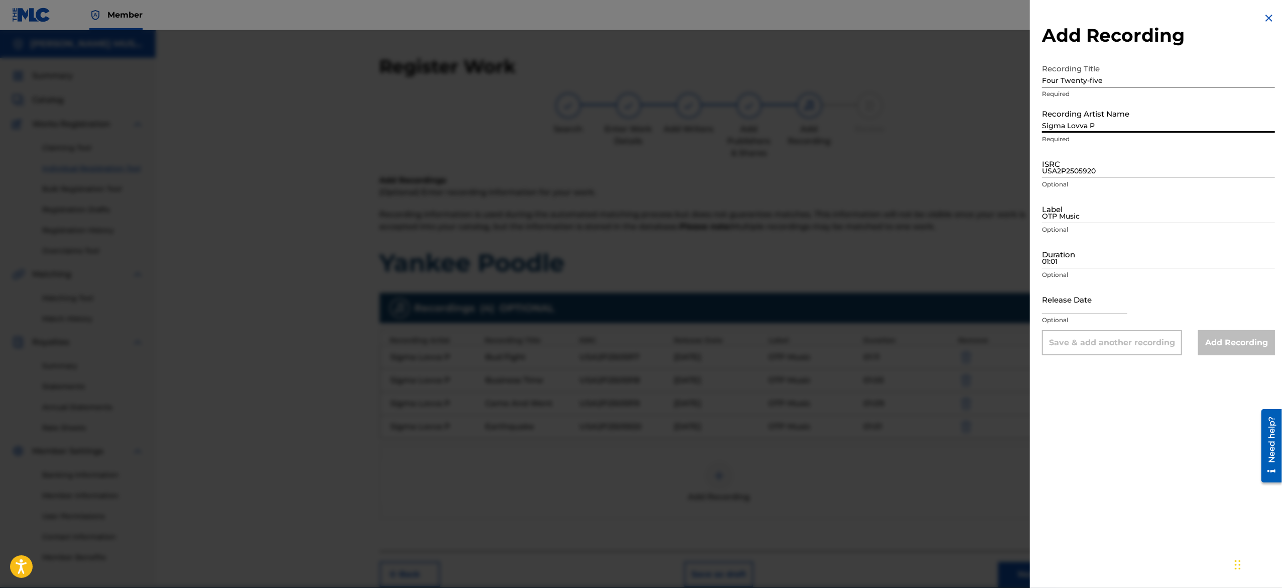
click at [639, 171] on input "USA2P2505920" at bounding box center [1158, 163] width 233 height 29
paste input "USA2P2505921"
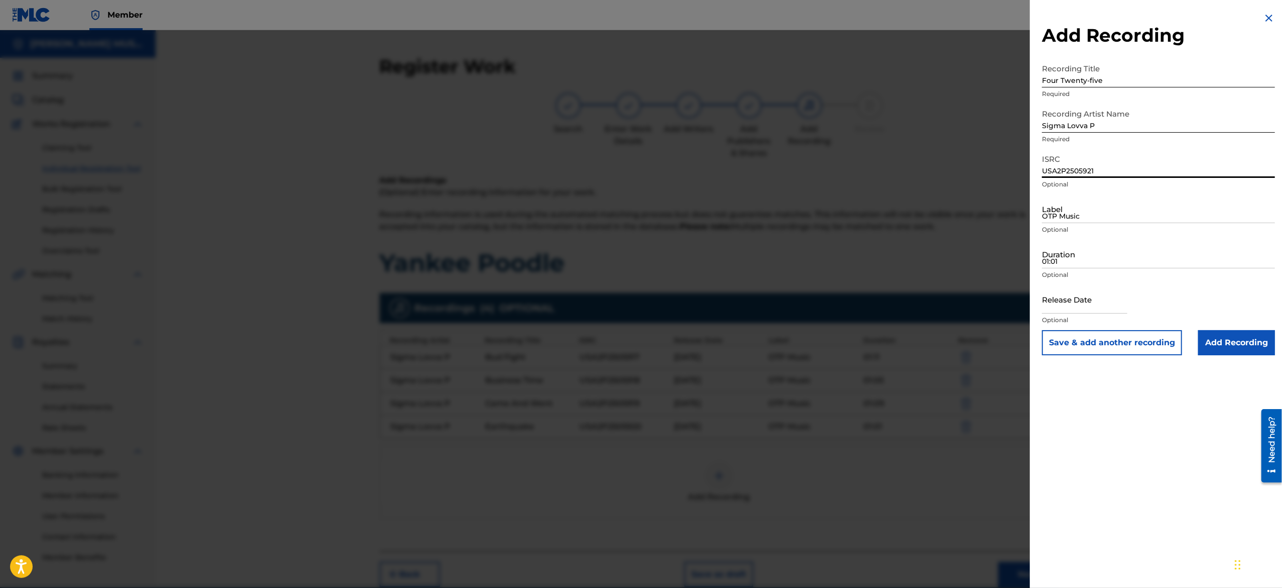
type input "USA2P2505921"
click at [639, 212] on input "OTP Music" at bounding box center [1158, 208] width 233 height 29
type input "OTP Music"
click at [639, 254] on input "01:01" at bounding box center [1158, 254] width 233 height 29
paste input "01:06"
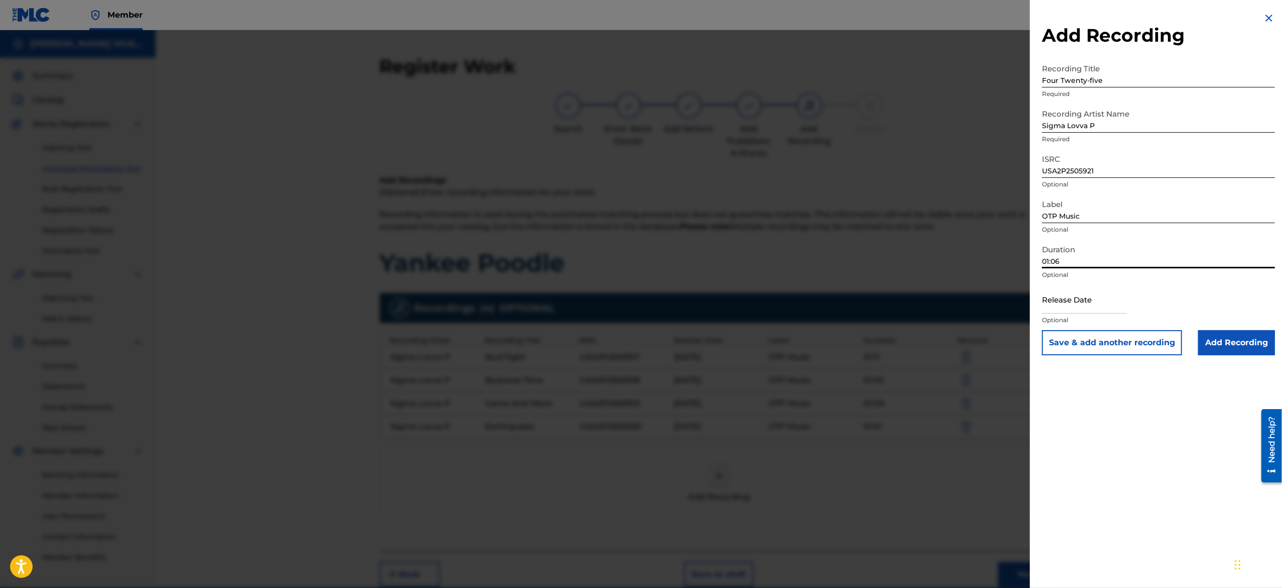
type input "01:06"
click at [639, 291] on input "text" at bounding box center [1084, 299] width 85 height 29
select select "7"
select select "2025"
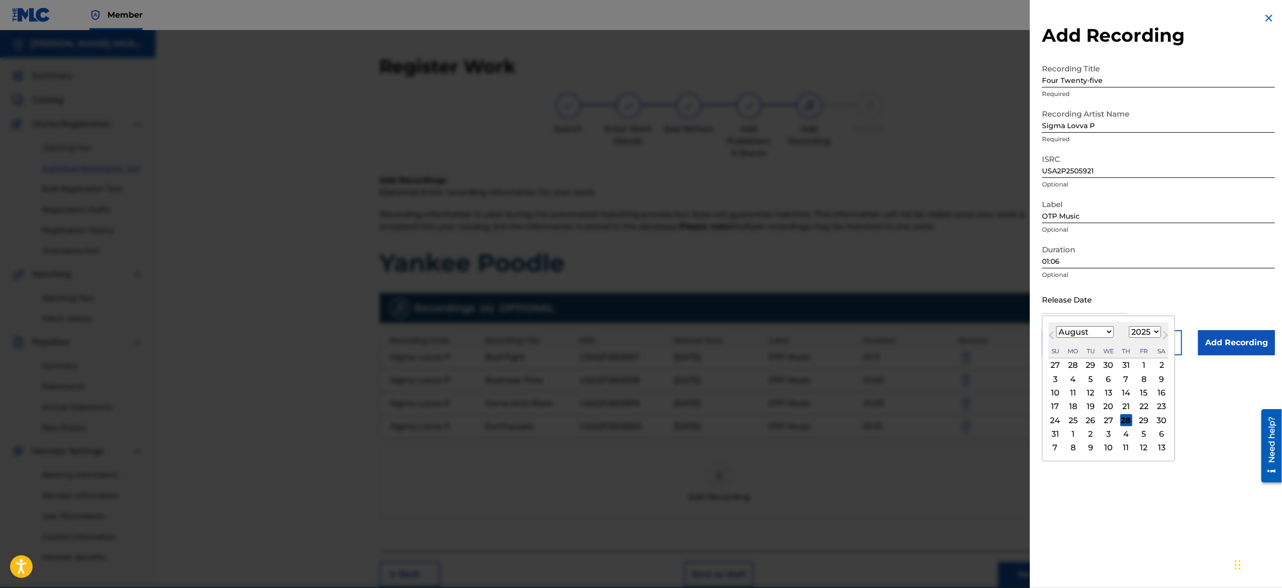
type input "[DATE]"
select select "1"
click at [639, 271] on p "Optional" at bounding box center [1158, 274] width 233 height 9
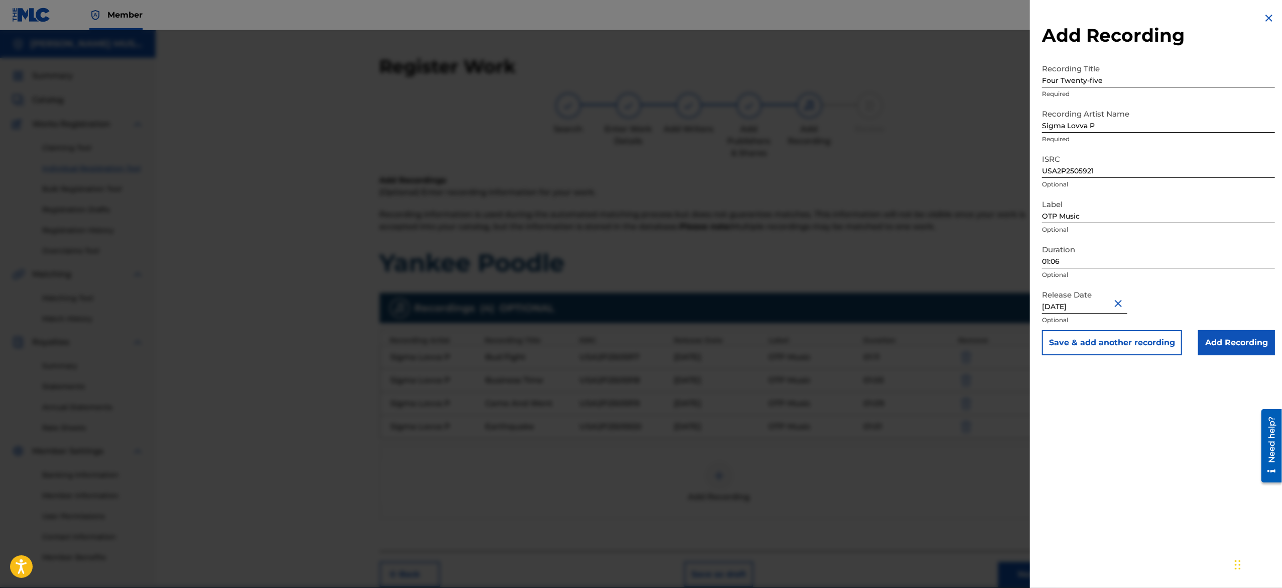
click at [639, 293] on button "Save & add another recording" at bounding box center [1112, 342] width 140 height 25
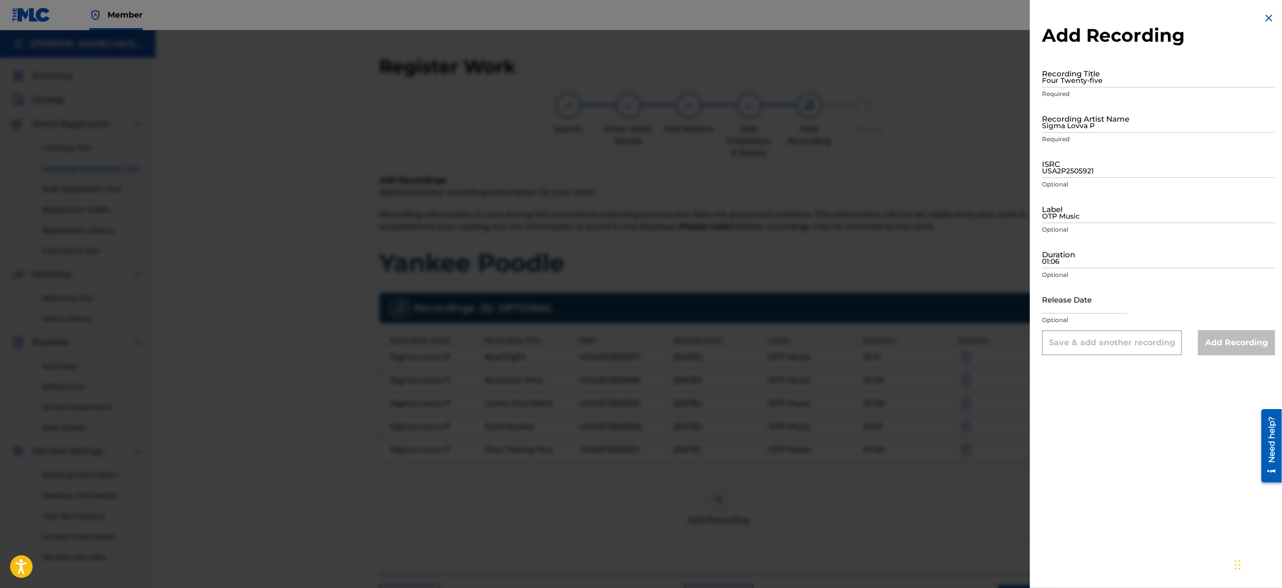
click at [639, 89] on p "Required" at bounding box center [1158, 93] width 233 height 9
click at [639, 79] on input "Four Twenty-five" at bounding box center [1158, 73] width 233 height 29
click at [639, 73] on input "Four Twenty-five" at bounding box center [1158, 73] width 233 height 29
paste input "Grilla"
type input "Grilla"
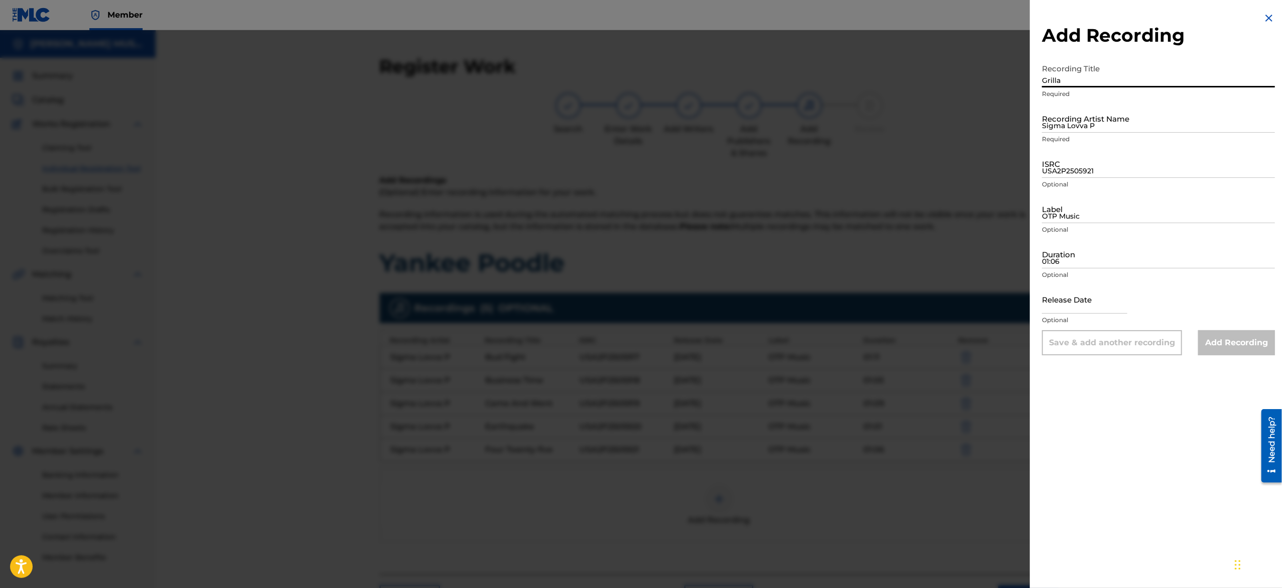
click at [639, 124] on input "Sigma Lovva P" at bounding box center [1158, 118] width 233 height 29
type input "Sigma Lovva P"
click at [639, 167] on input "USA2P2505921" at bounding box center [1158, 163] width 233 height 29
paste input "USA2P2505922"
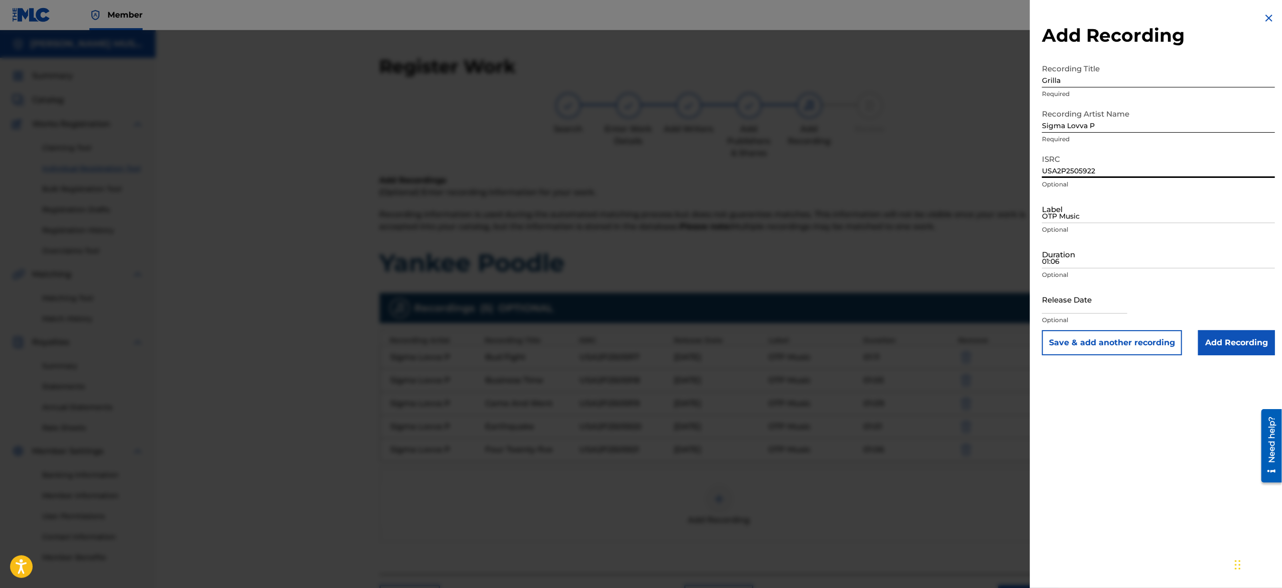
type input "USA2P2505922"
click at [639, 210] on input "OTP Music" at bounding box center [1158, 208] width 233 height 29
type input "OTP Music"
click at [639, 258] on input "01:06" at bounding box center [1158, 254] width 233 height 29
click at [639, 266] on input "01:06" at bounding box center [1158, 254] width 233 height 29
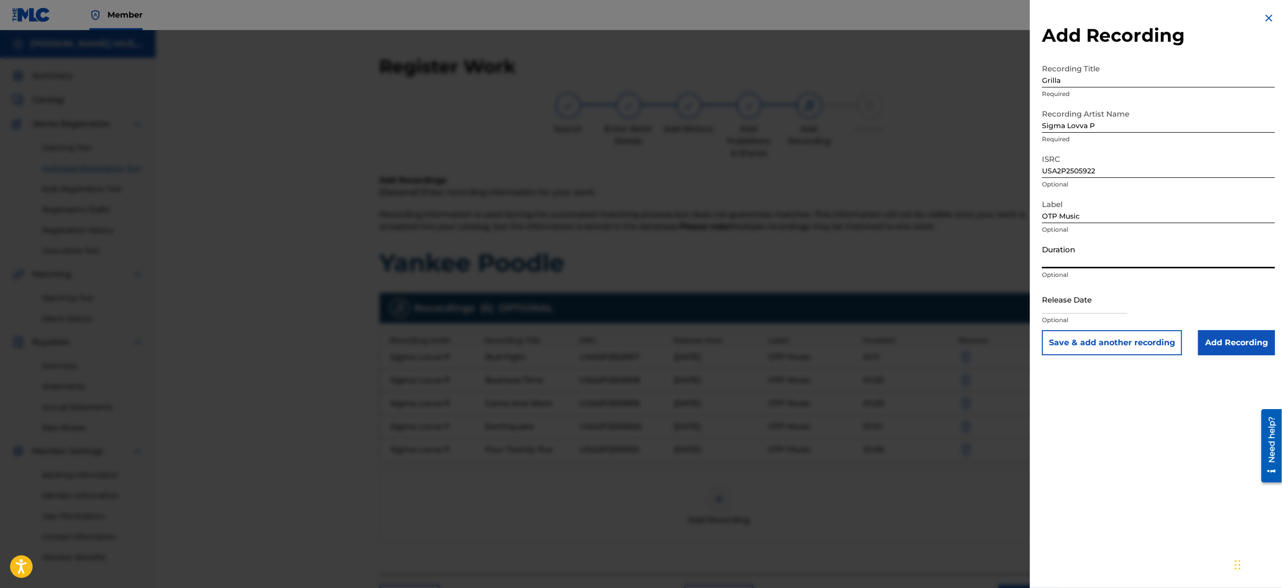
paste input "01:11"
type input "01:11"
click at [639, 293] on input "text" at bounding box center [1084, 299] width 85 height 29
select select "7"
select select "2025"
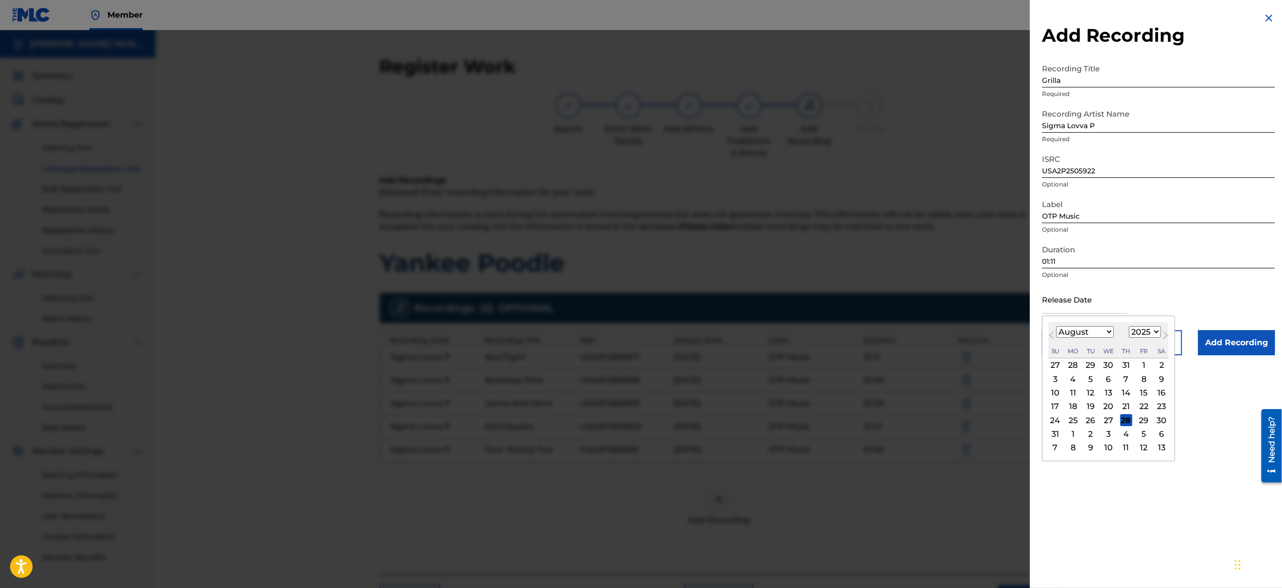
type input "[DATE]"
select select "1"
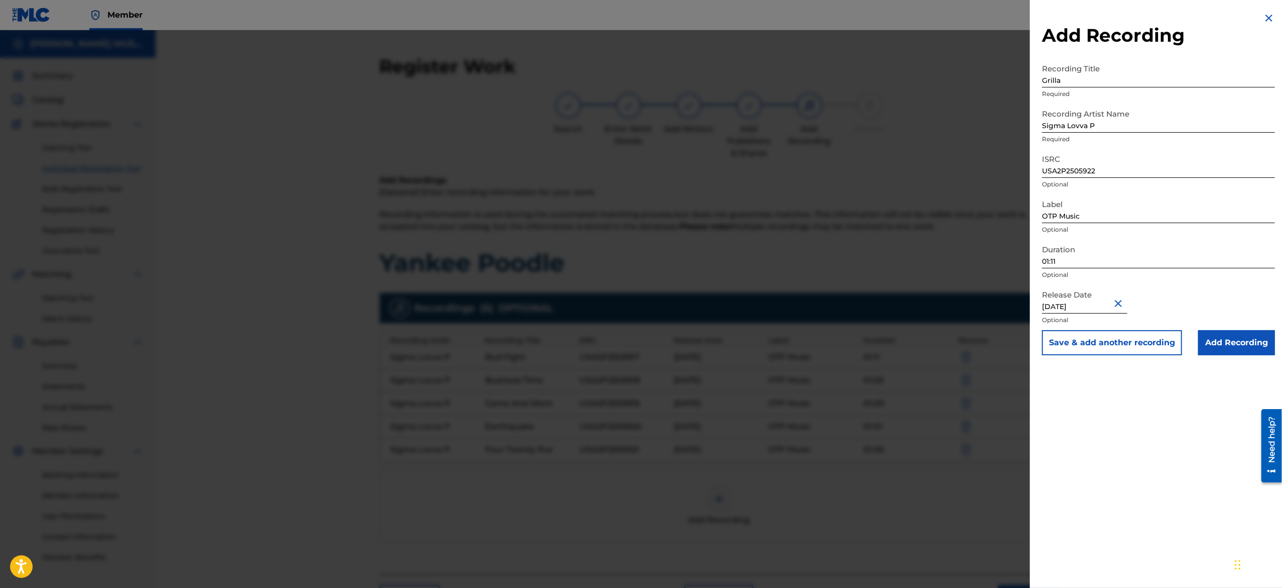
click at [639, 293] on button "Save & add another recording" at bounding box center [1112, 342] width 140 height 25
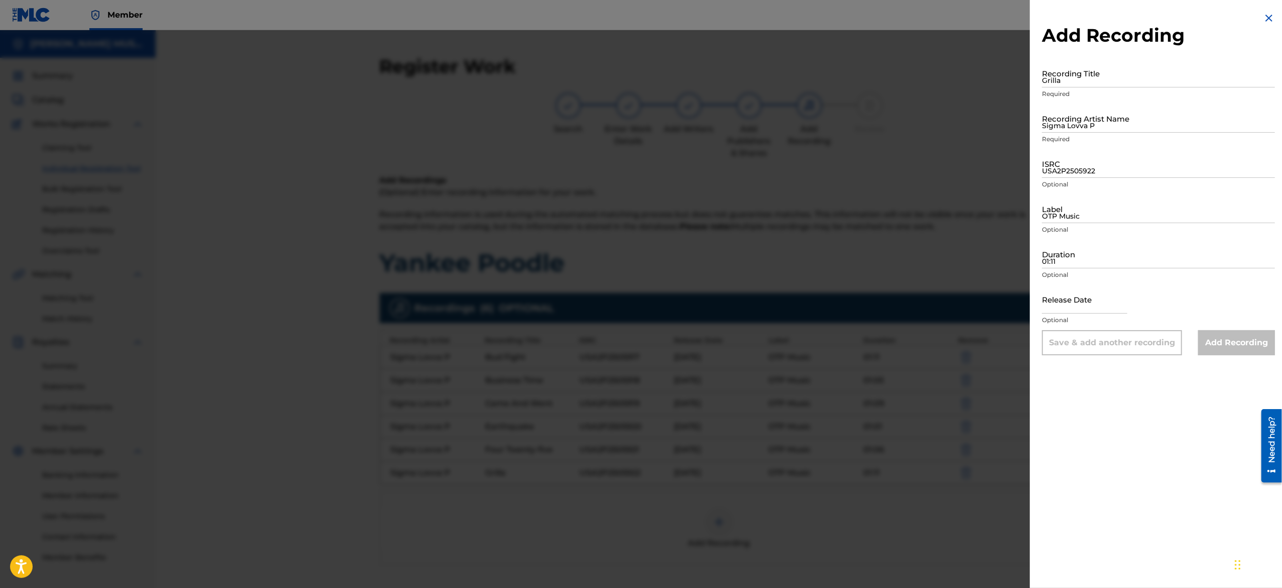
click at [639, 86] on input "Grilla" at bounding box center [1158, 73] width 233 height 29
paste input "Heat Beat"
type input "Heat Beat"
click at [639, 120] on input "Sigma Lovva P" at bounding box center [1158, 118] width 233 height 29
drag, startPoint x: 1150, startPoint y: 152, endPoint x: 1123, endPoint y: 124, distance: 38.4
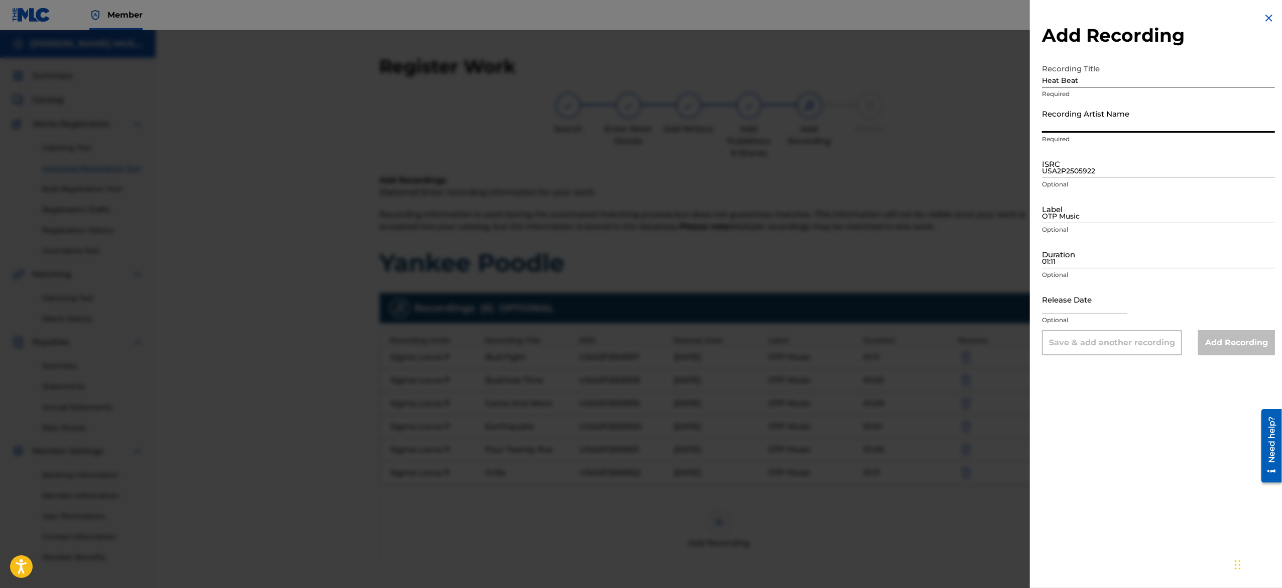
click at [639, 124] on input "Recording Artist Name" at bounding box center [1158, 118] width 233 height 29
type input "Sigma Lovva P"
click at [639, 162] on input "USA2P2505922" at bounding box center [1158, 163] width 233 height 29
paste input "USA2P2505923"
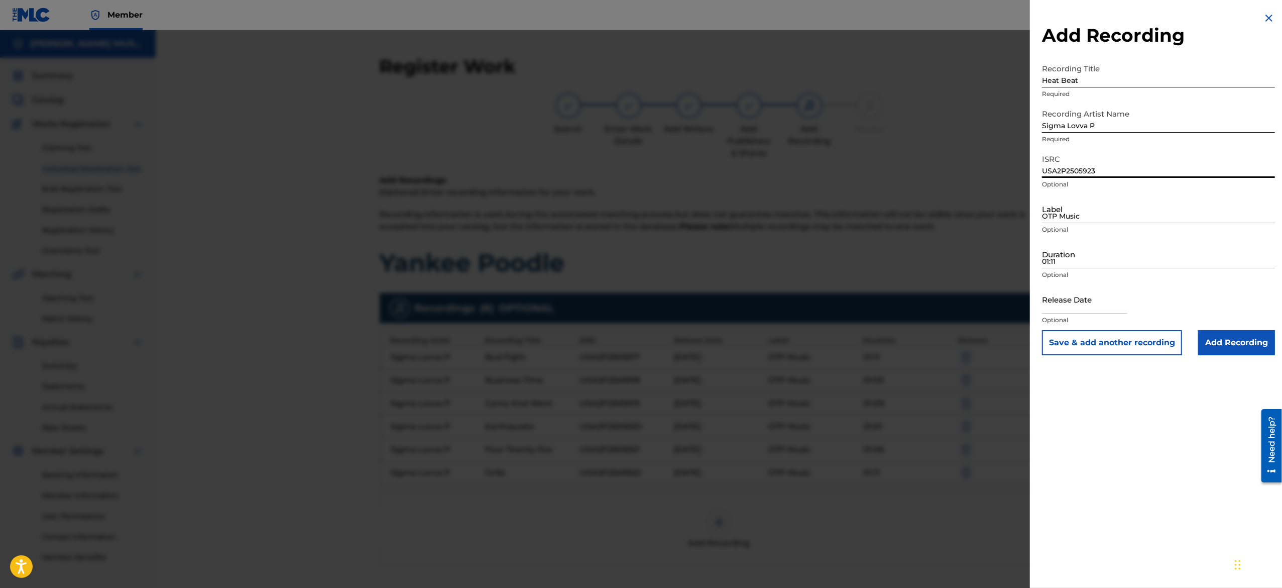
type input "USA2P2505923"
click at [639, 211] on input "OTP Music" at bounding box center [1158, 208] width 233 height 29
type input "OTP Music"
click at [639, 263] on input "01:11" at bounding box center [1158, 254] width 233 height 29
paste input "01:12"
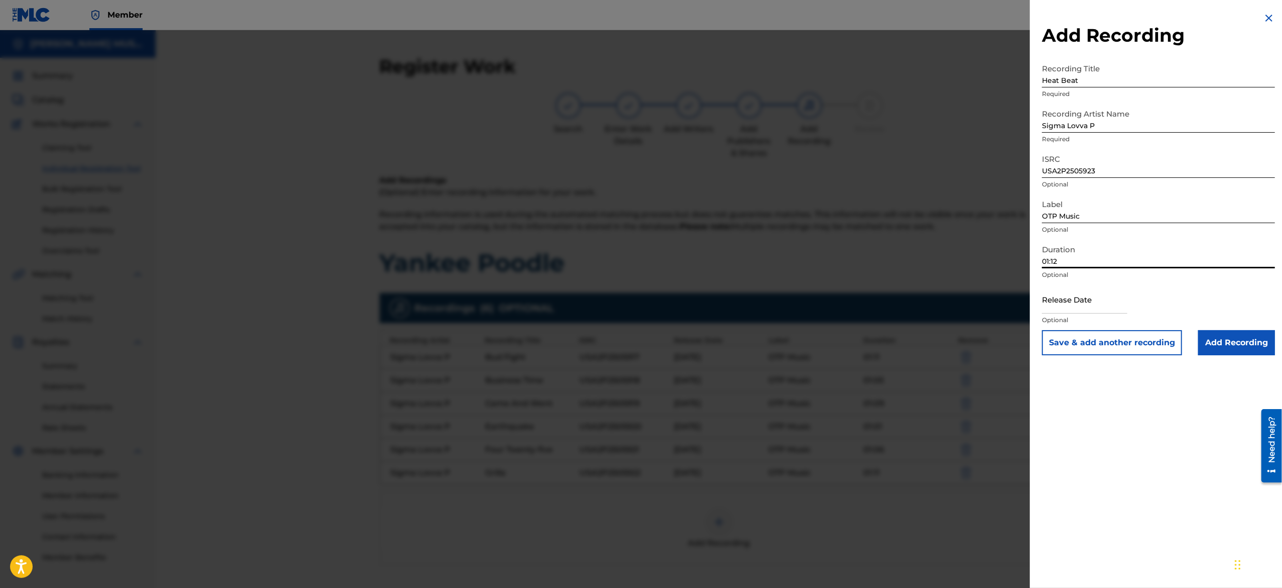
type input "01:12"
click at [639, 293] on input "text" at bounding box center [1084, 299] width 85 height 29
select select "7"
select select "2025"
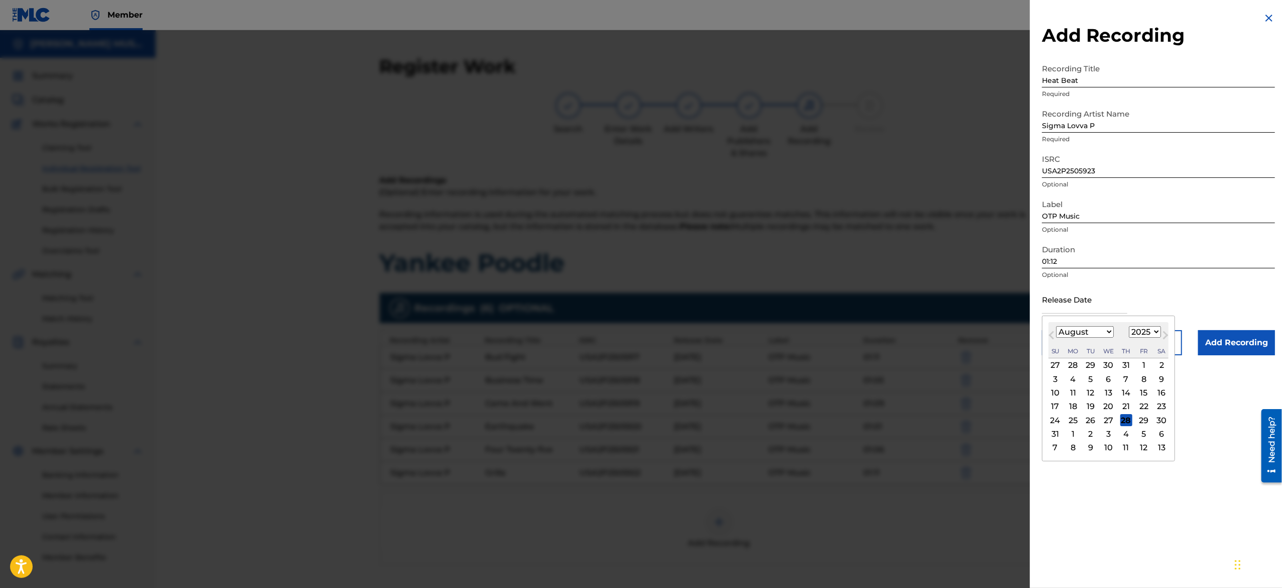
type input "[DATE]"
select select "1"
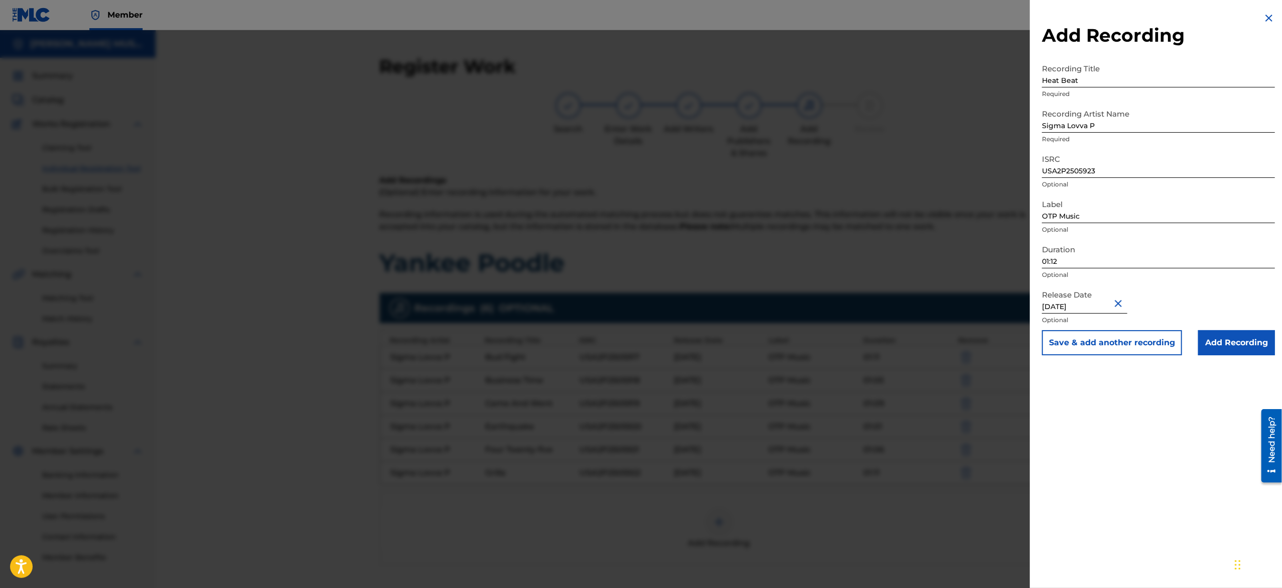
click at [639, 293] on button "Save & add another recording" at bounding box center [1112, 342] width 140 height 25
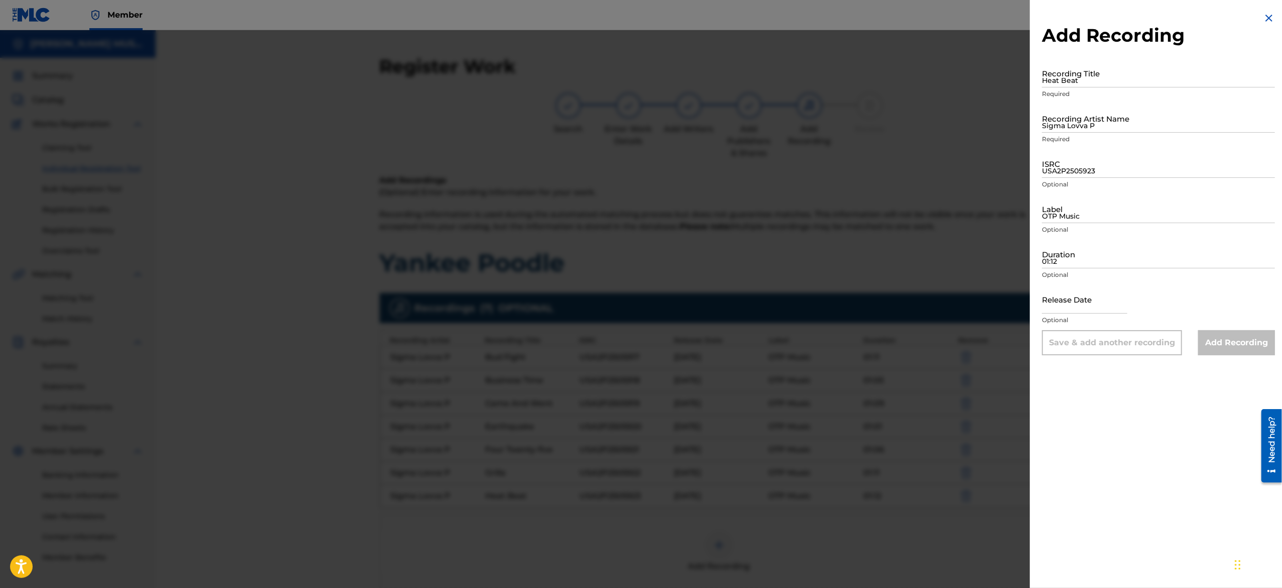
click at [639, 75] on input "Heat Beat" at bounding box center [1158, 73] width 233 height 29
paste input "[PERSON_NAME]"
type input "[PERSON_NAME]"
click at [639, 124] on input "Sigma Lovva P" at bounding box center [1158, 118] width 233 height 29
type input "Sigma Lovva P"
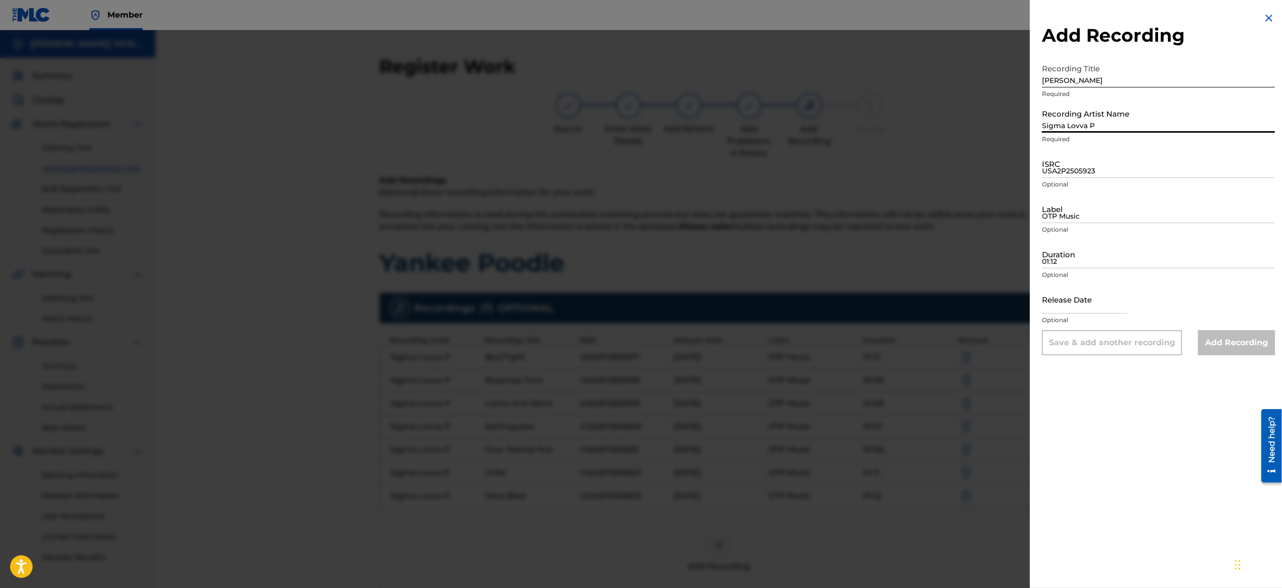
click at [639, 167] on input "USA2P2505923" at bounding box center [1158, 163] width 233 height 29
paste input "USA2P2505924"
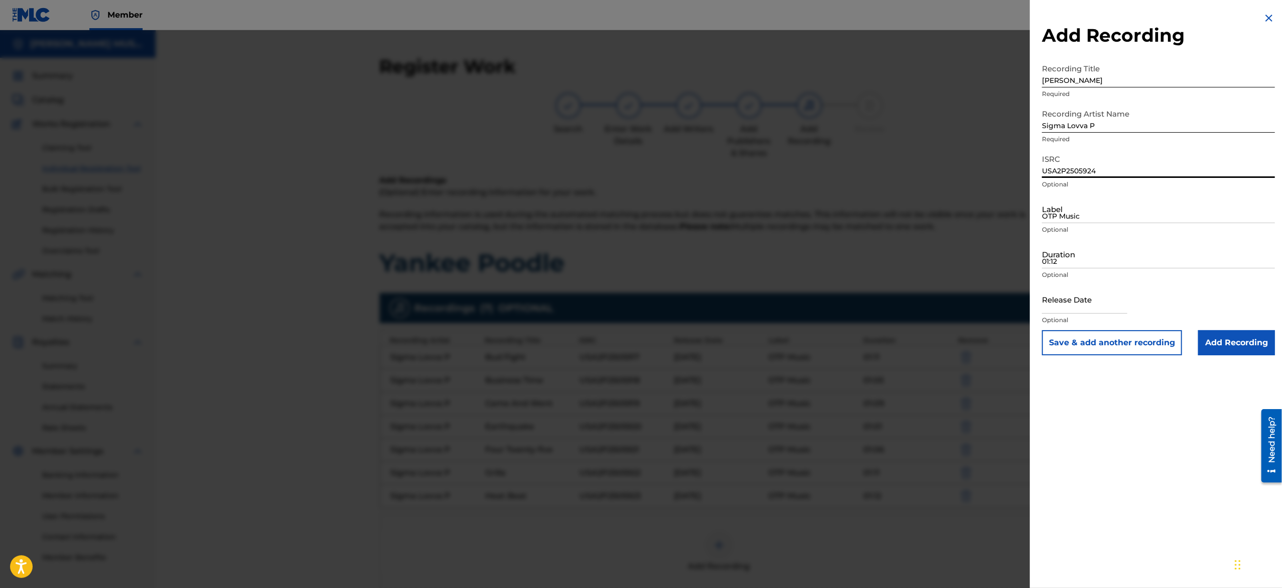
type input "USA2P2505924"
click at [639, 211] on input "OTP Music" at bounding box center [1158, 208] width 233 height 29
type input "OTP Music"
click at [639, 256] on input "01:12" at bounding box center [1158, 254] width 233 height 29
paste input "01:03"
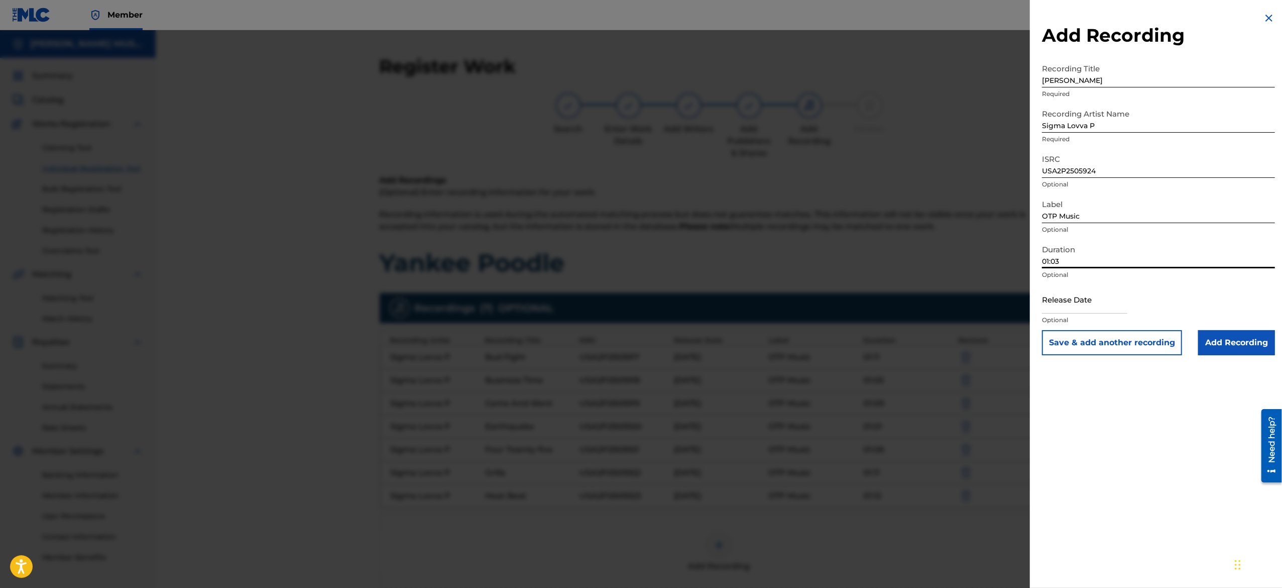
type input "01:03"
click at [639, 293] on input "text" at bounding box center [1084, 299] width 85 height 29
select select "7"
select select "2025"
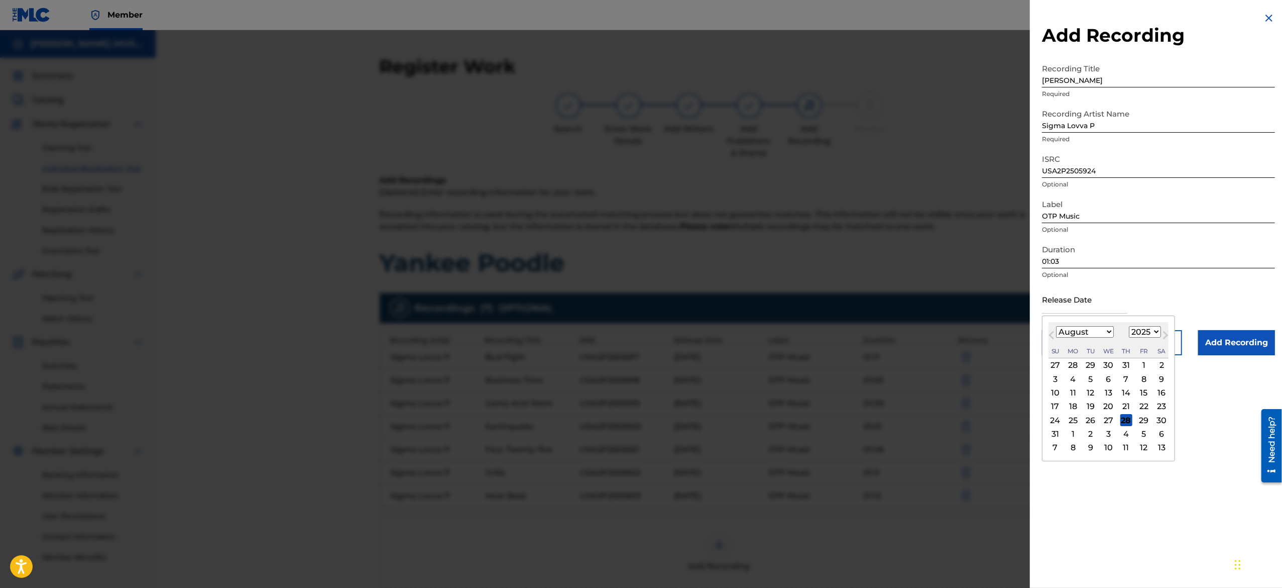
type input "[DATE]"
select select "1"
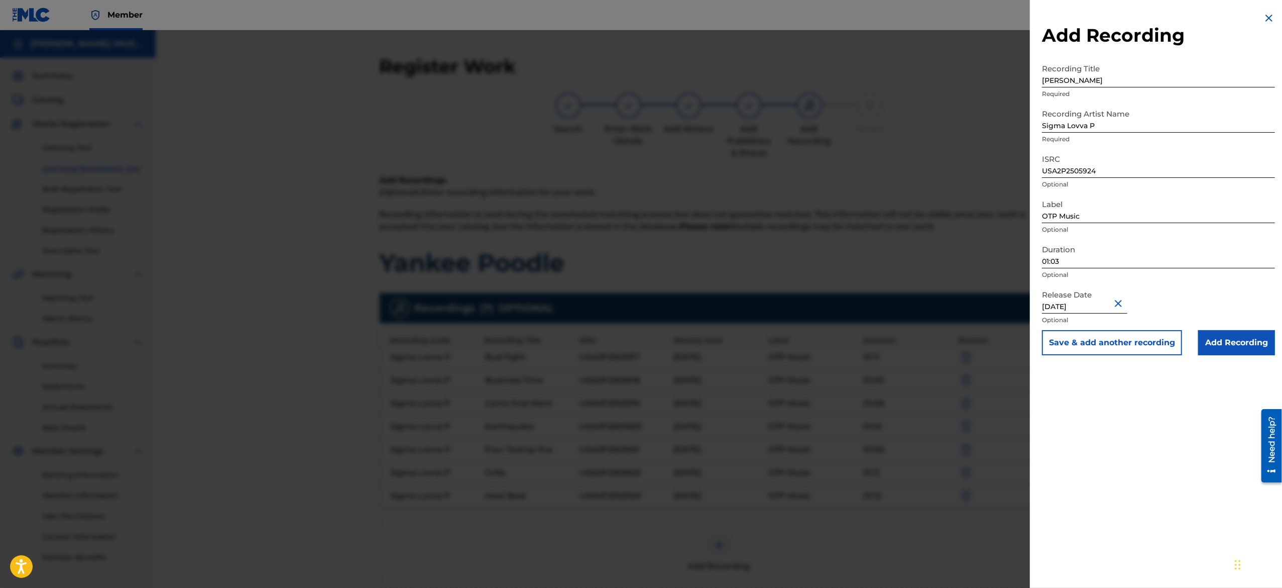
click at [639, 293] on button "Save & add another recording" at bounding box center [1112, 342] width 140 height 25
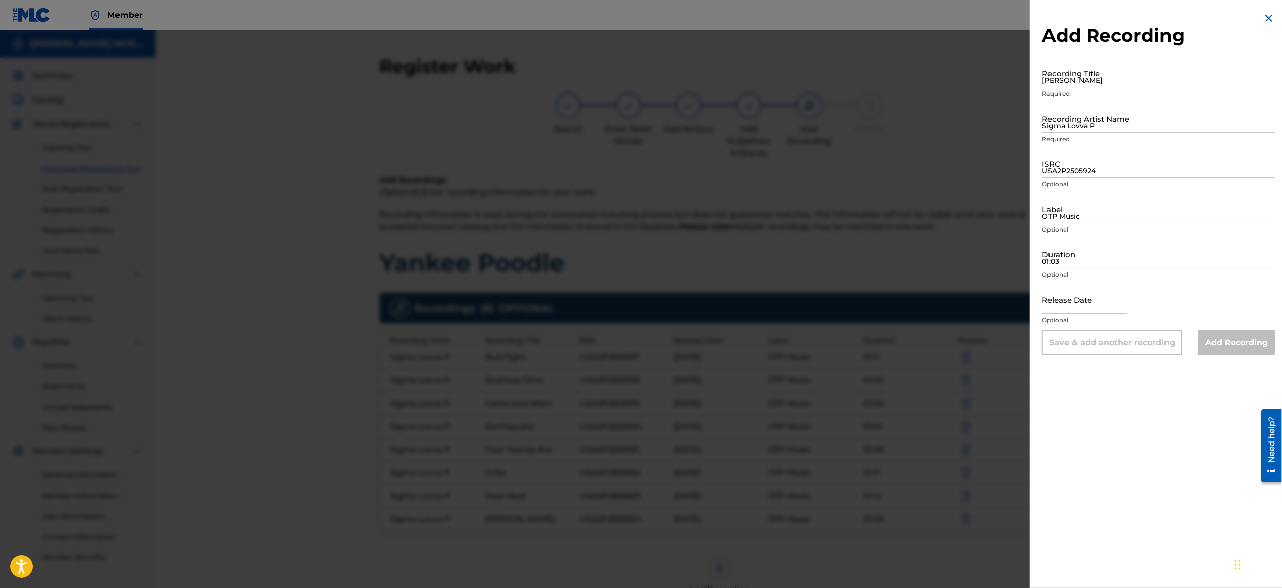
click at [639, 68] on input "[PERSON_NAME]" at bounding box center [1158, 73] width 233 height 29
paste input "Long Story Short"
type input "Long Story Short"
click at [639, 112] on input "Sigma Lovva P" at bounding box center [1158, 118] width 233 height 29
type input "Sigma Lovva P"
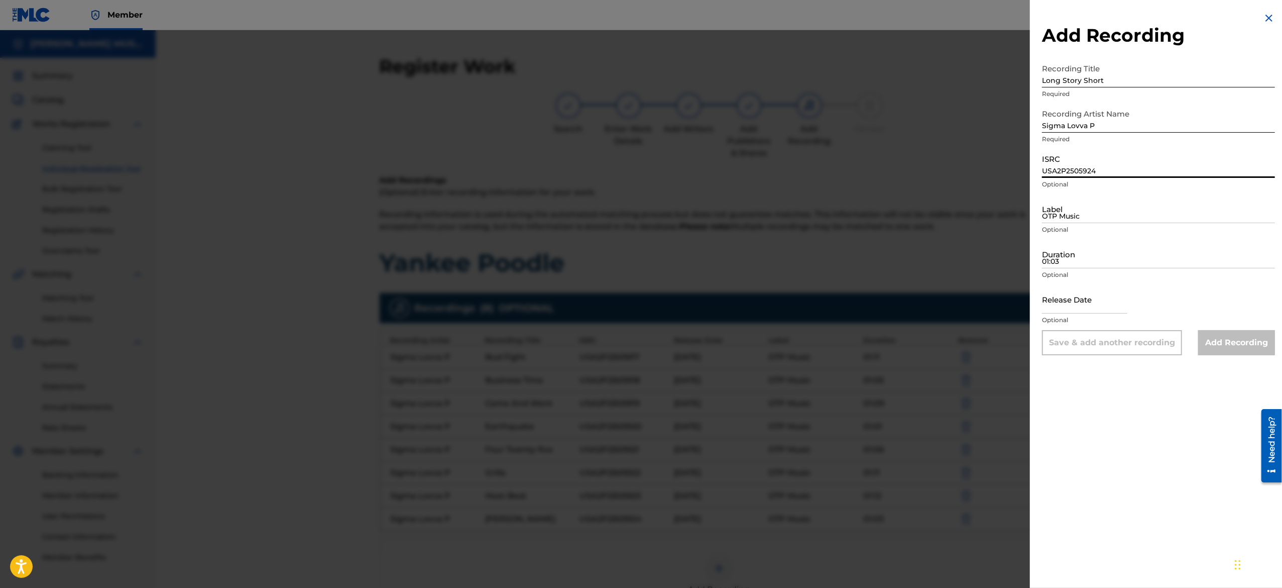
click at [639, 165] on input "USA2P2505924" at bounding box center [1158, 163] width 233 height 29
paste input "USA2P2505925"
type input "USA2P2505925"
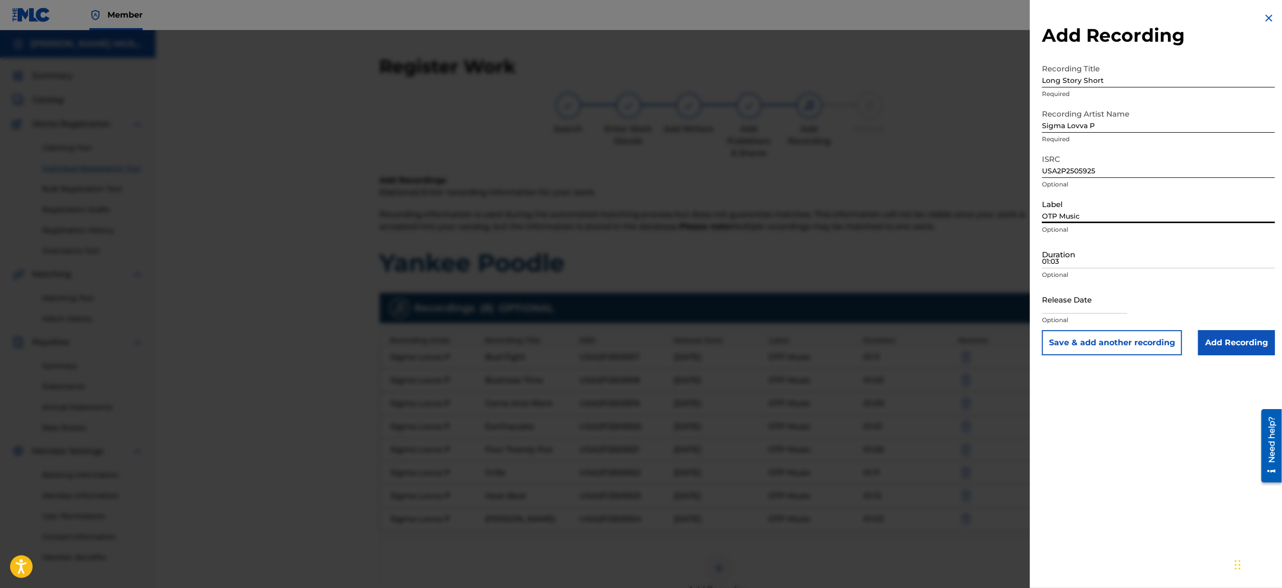
click at [639, 204] on input "OTP Music" at bounding box center [1158, 208] width 233 height 29
type input "OTP Music"
click at [639, 263] on input "01:03" at bounding box center [1158, 254] width 233 height 29
paste input "01:03"
type input "01:03"
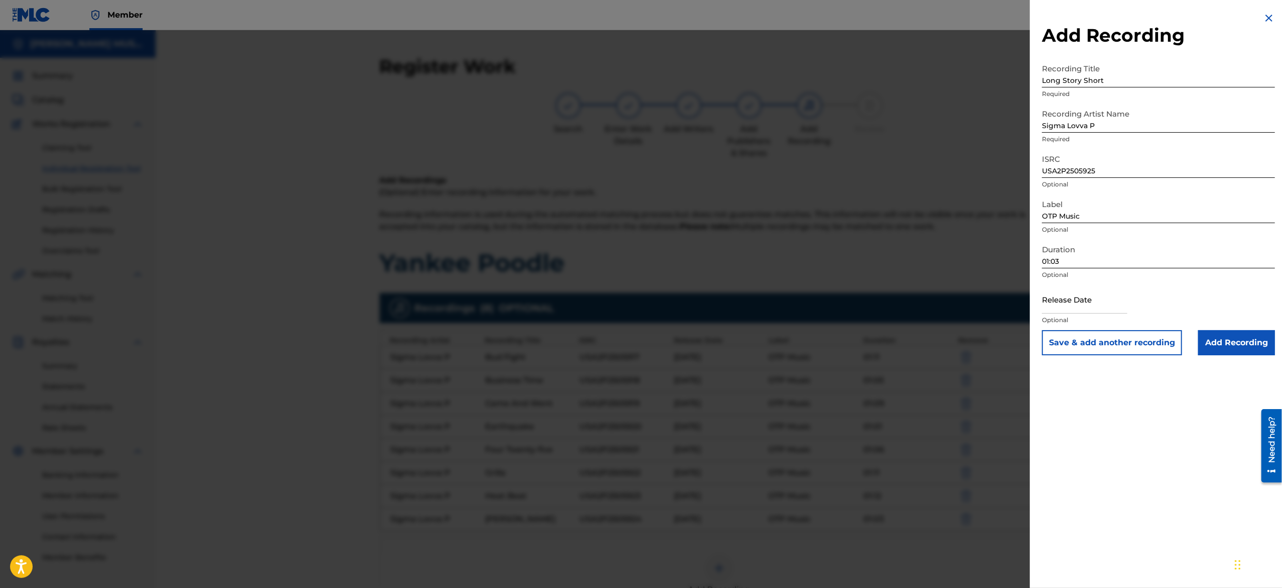
click at [639, 290] on input "text" at bounding box center [1084, 299] width 85 height 29
select select "7"
select select "2025"
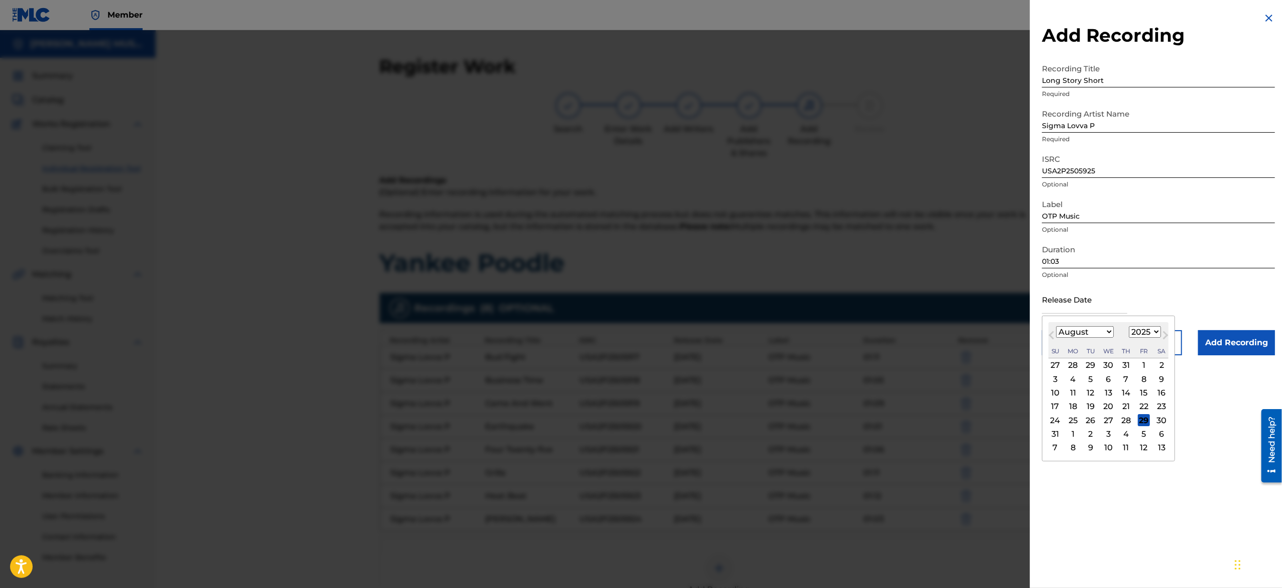
type input "[DATE]"
select select "1"
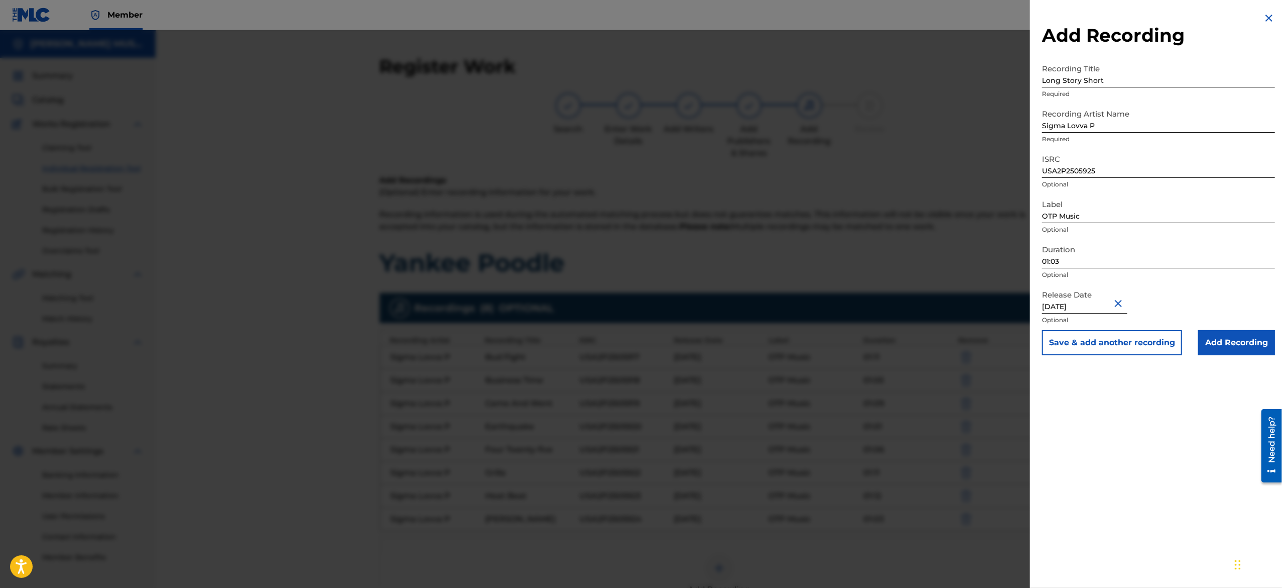
click at [639, 293] on button "Save & add another recording" at bounding box center [1112, 342] width 140 height 25
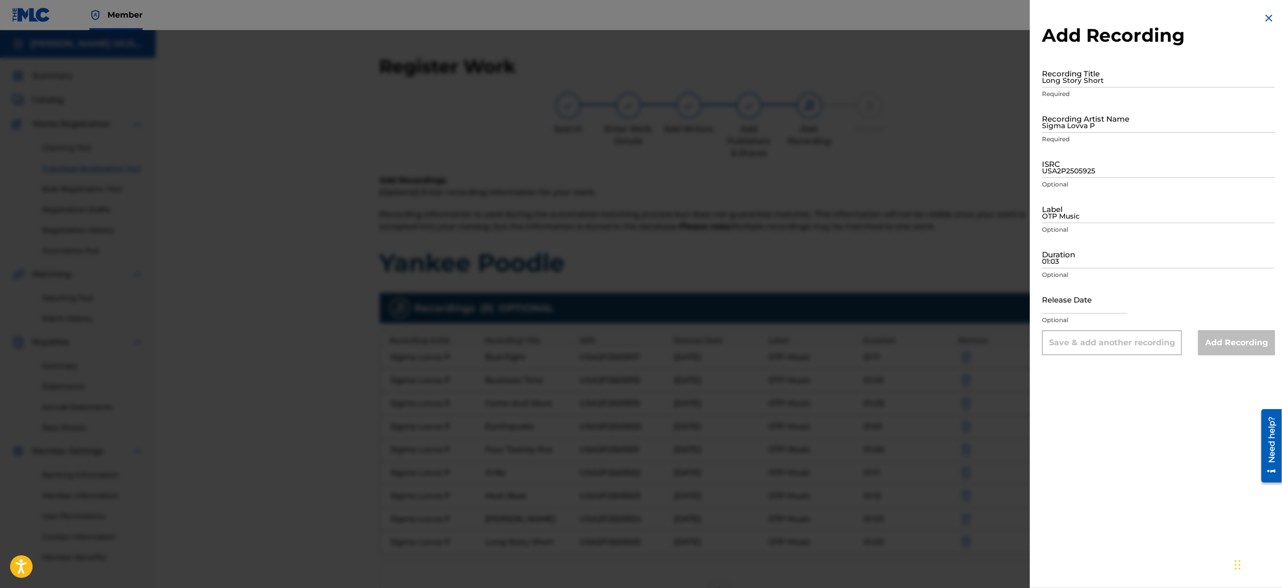
click at [639, 76] on input "Long Story Short" at bounding box center [1158, 73] width 233 height 29
paste input "Make A Woosh"
type input "Make A Woosh"
click at [639, 108] on input "Sigma Lovva P" at bounding box center [1158, 118] width 233 height 29
type input "Sigma Lovva P"
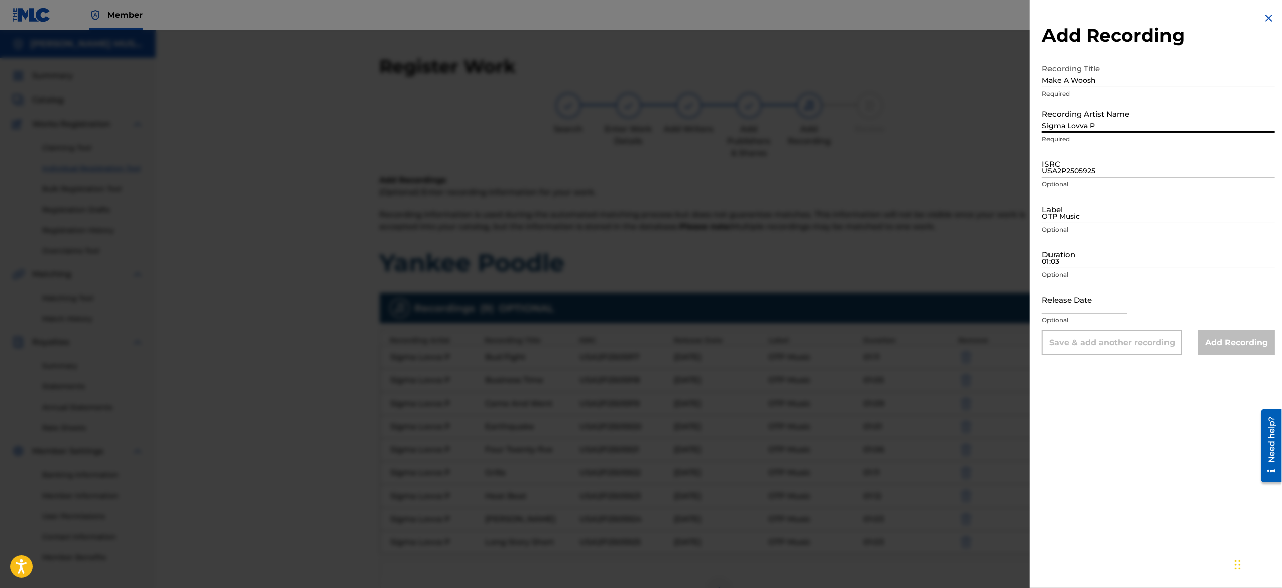
click at [639, 168] on input "USA2P2505925" at bounding box center [1158, 163] width 233 height 29
paste input "USA2P2505926"
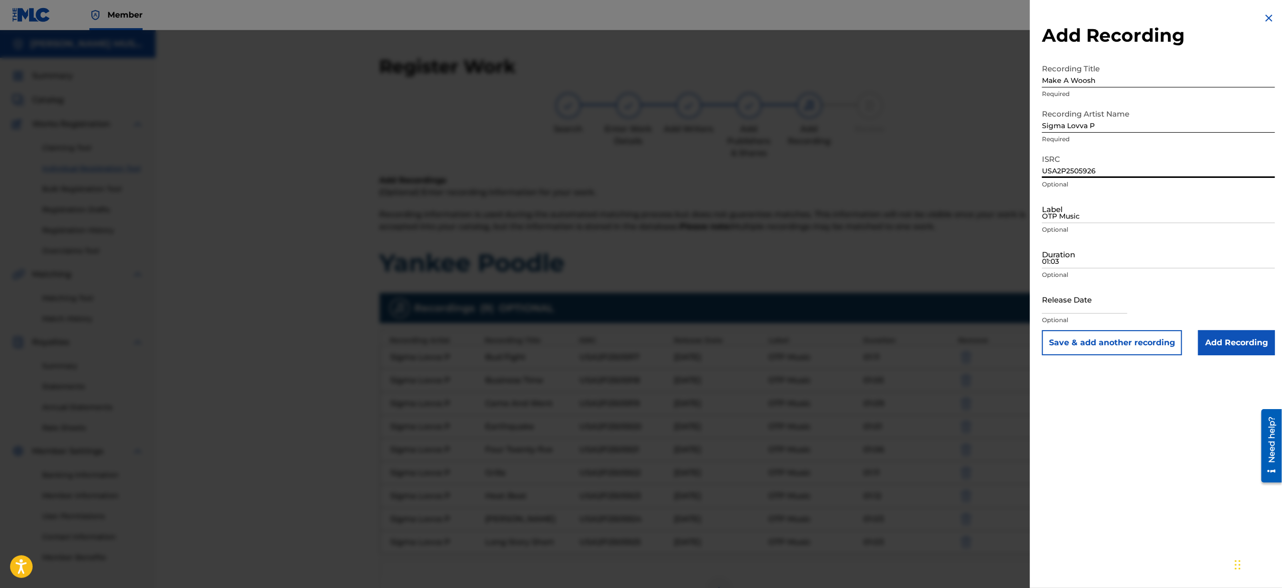
type input "USA2P2505926"
click at [639, 194] on input "OTP Music" at bounding box center [1158, 208] width 233 height 29
type input "OTP Music"
click at [639, 257] on input "01:03" at bounding box center [1158, 254] width 233 height 29
paste input "01:05"
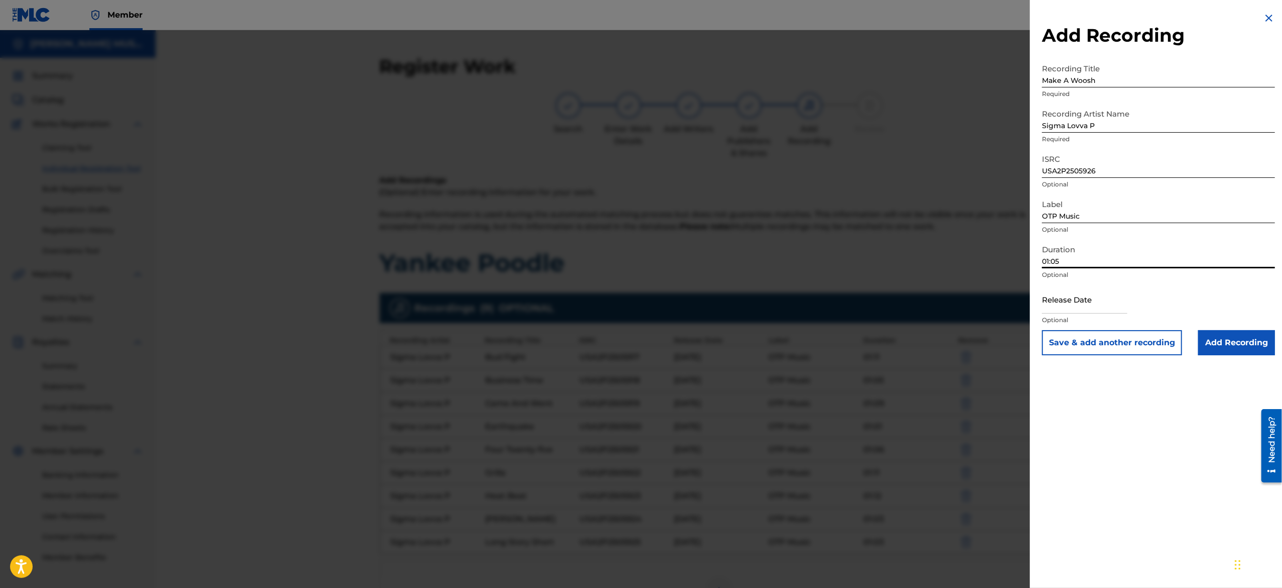
type input "01:05"
click at [639, 293] on input "text" at bounding box center [1084, 299] width 85 height 29
select select "7"
select select "2025"
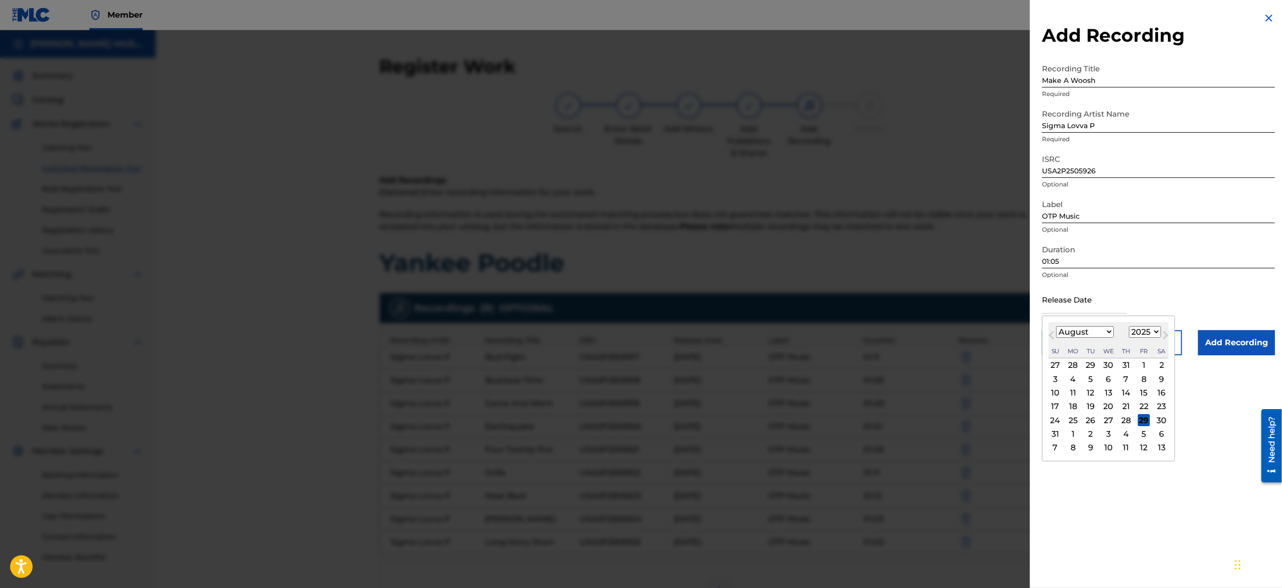
type input "[DATE]"
select select "1"
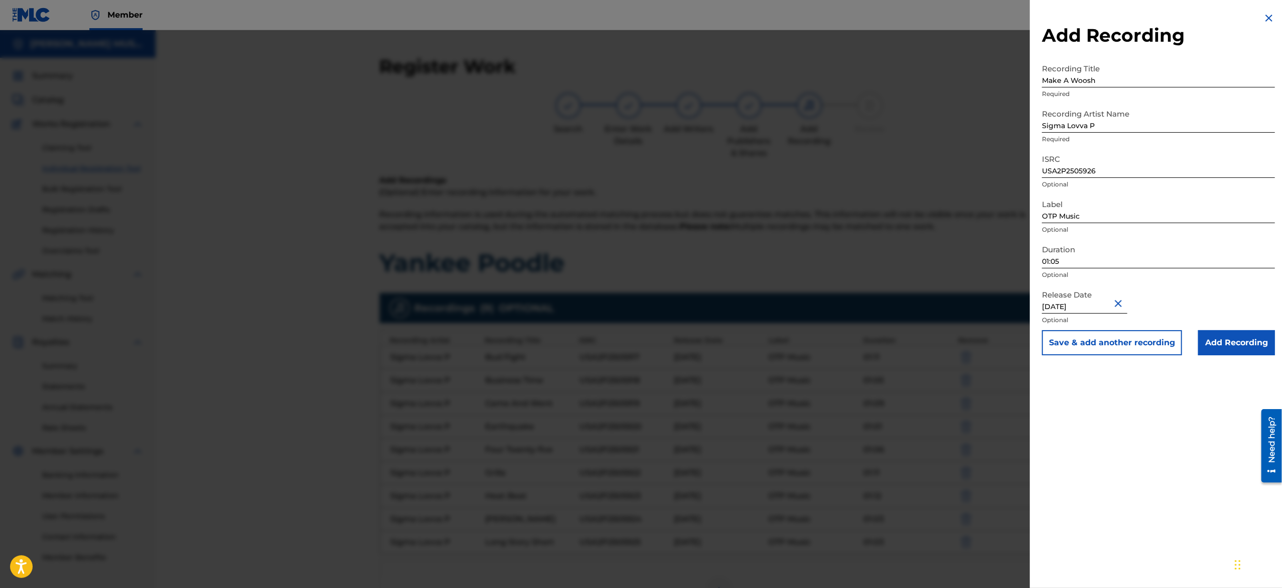
click at [639, 293] on button "Save & add another recording" at bounding box center [1112, 342] width 140 height 25
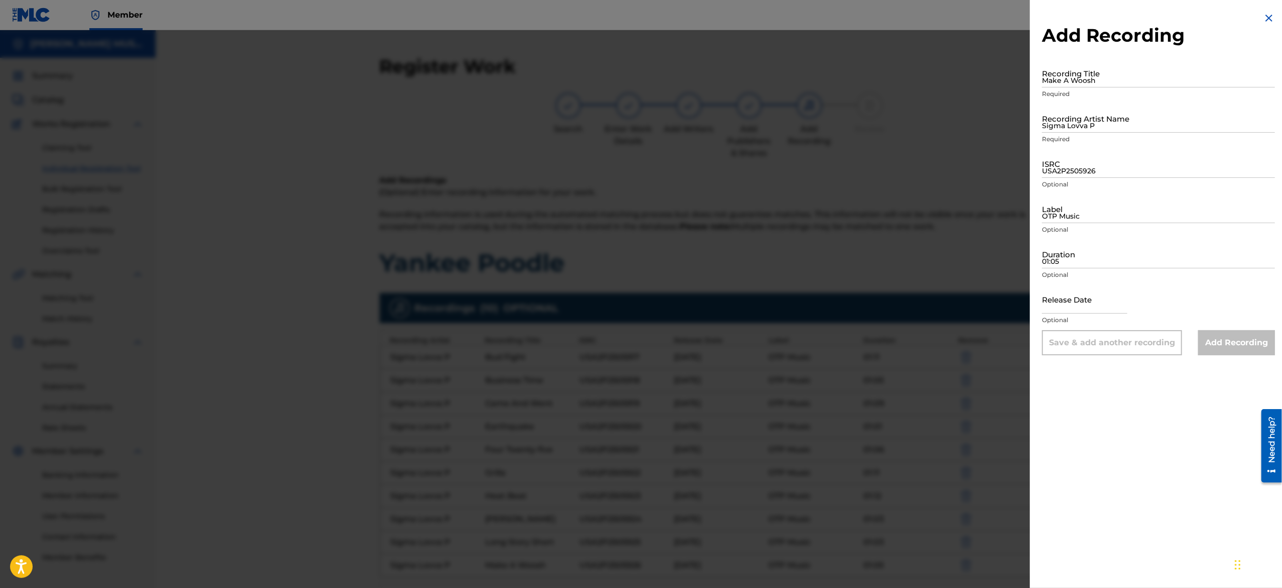
click at [639, 84] on input "Make A Woosh" at bounding box center [1158, 73] width 233 height 29
paste input "Open Lane"
type input "Open Lane"
click at [639, 131] on input "Sigma Lovva P" at bounding box center [1158, 118] width 233 height 29
type input "Sigma Lovva P"
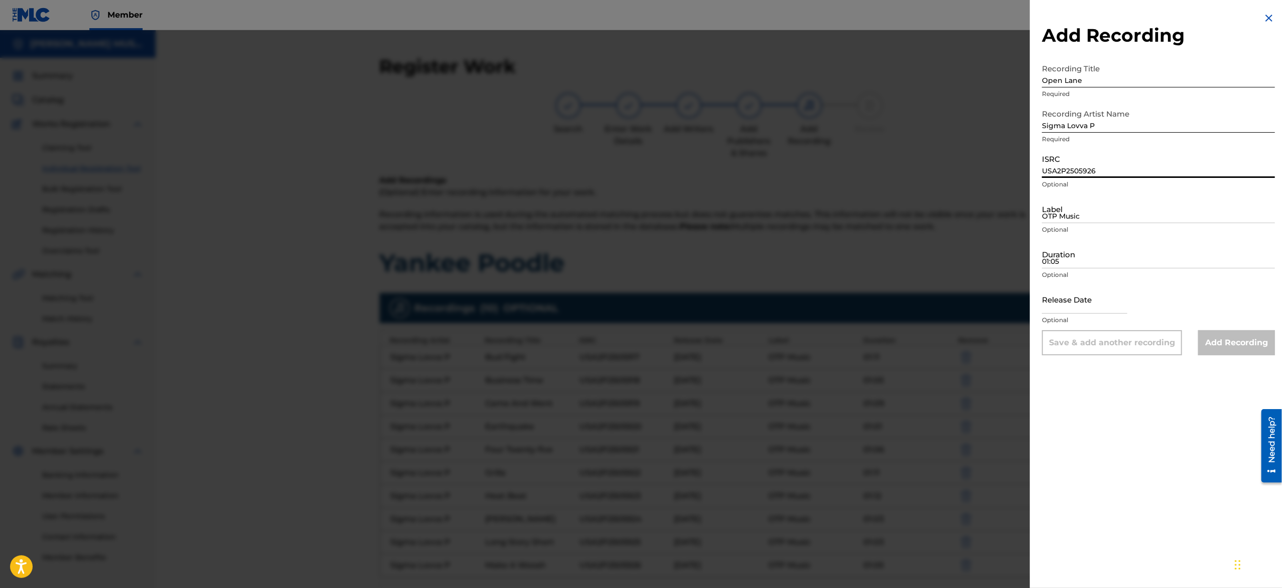
click at [639, 174] on input "USA2P2505926" at bounding box center [1158, 163] width 233 height 29
paste input "USA2P2505927"
type input "USA2P2505927"
click at [639, 211] on input "OTP Music" at bounding box center [1158, 208] width 233 height 29
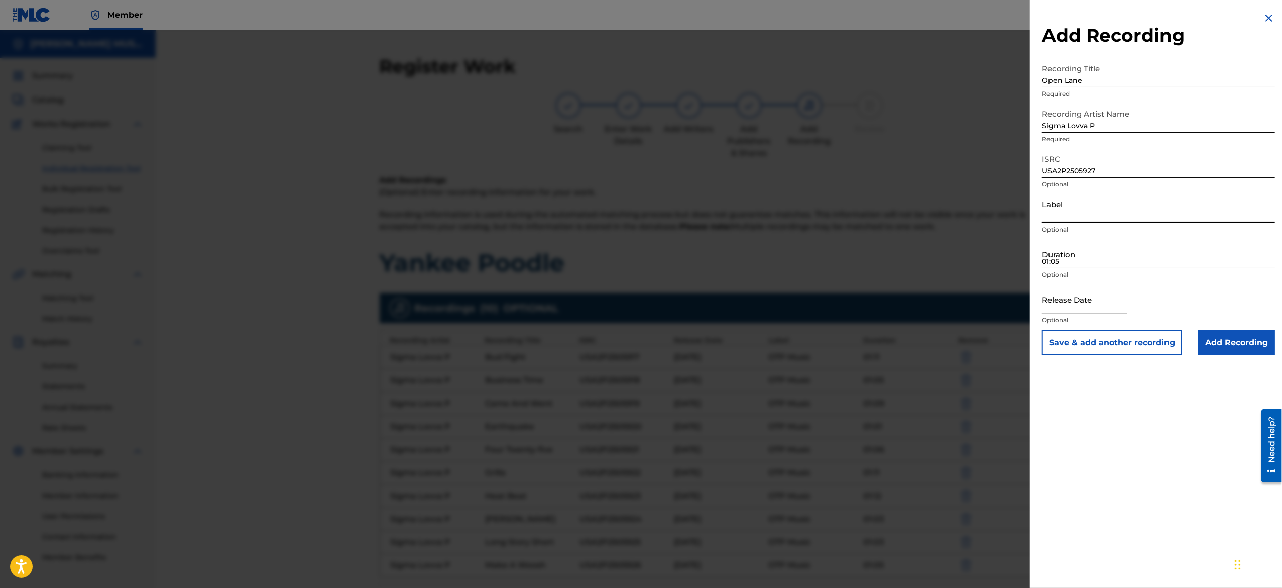
type input "OTP Music"
click at [639, 263] on input "01:05" at bounding box center [1158, 254] width 233 height 29
paste input "01:02"
type input "01:02"
click at [639, 293] on input "text" at bounding box center [1084, 299] width 85 height 29
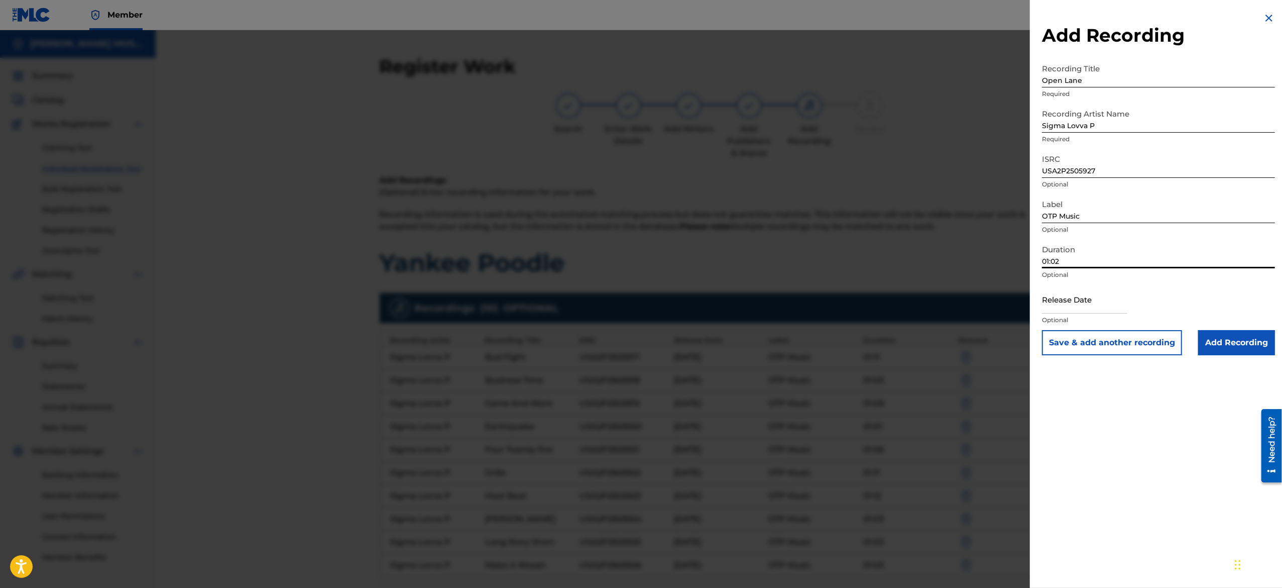
select select "7"
select select "2025"
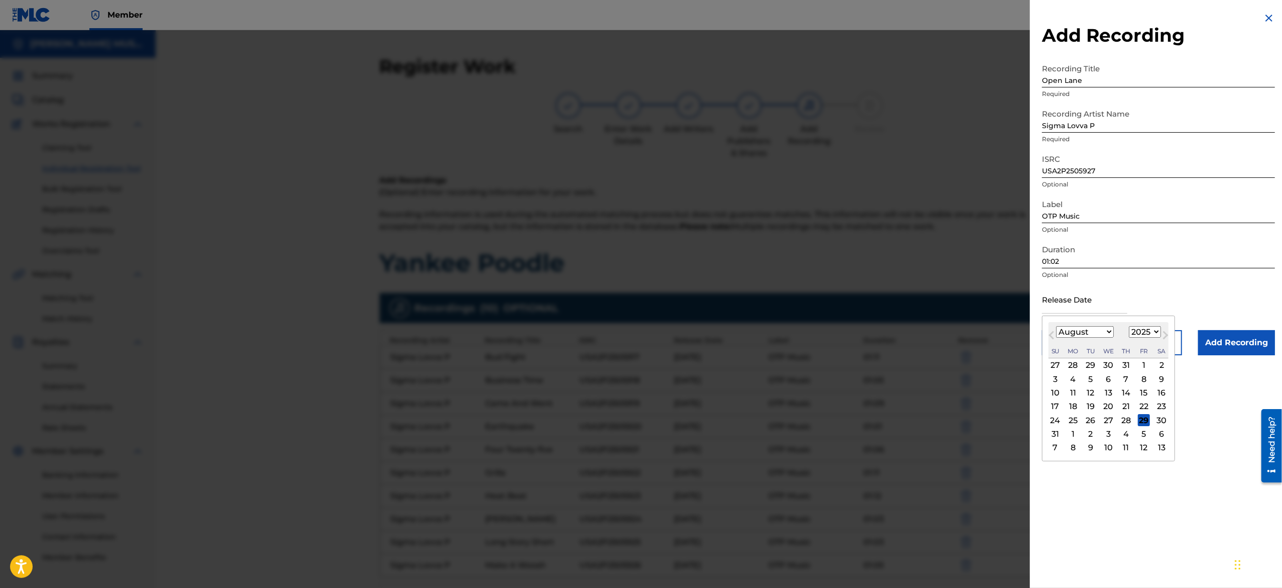
type input "[DATE]"
select select "1"
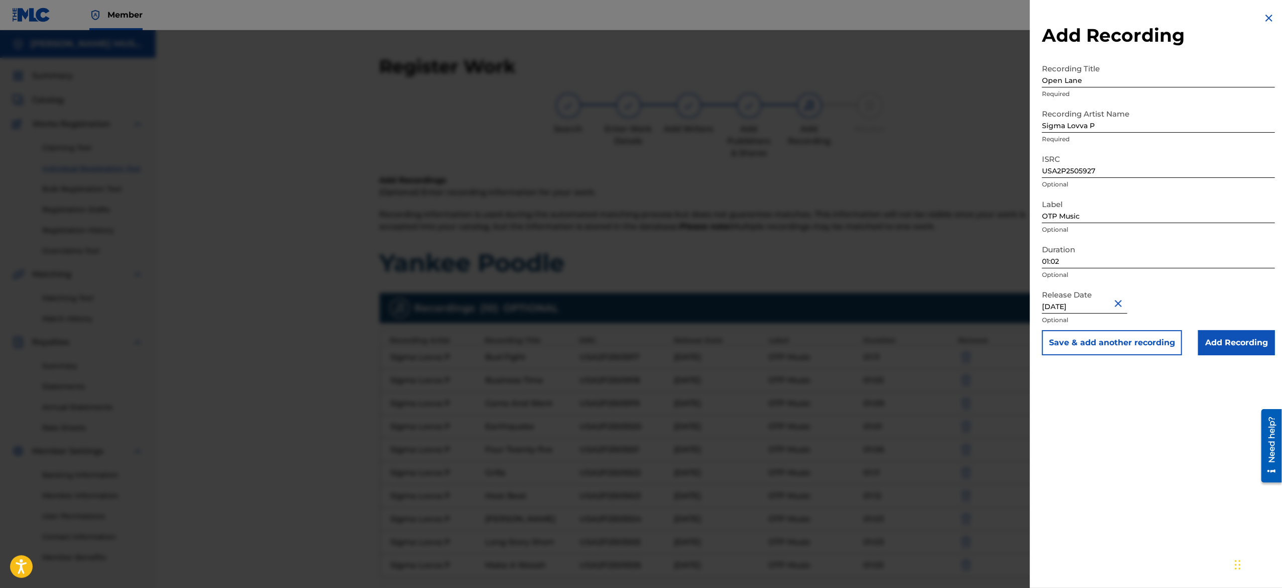
click at [639, 293] on p "Optional" at bounding box center [1158, 319] width 233 height 9
click at [639, 293] on button "Save & add another recording" at bounding box center [1112, 342] width 140 height 25
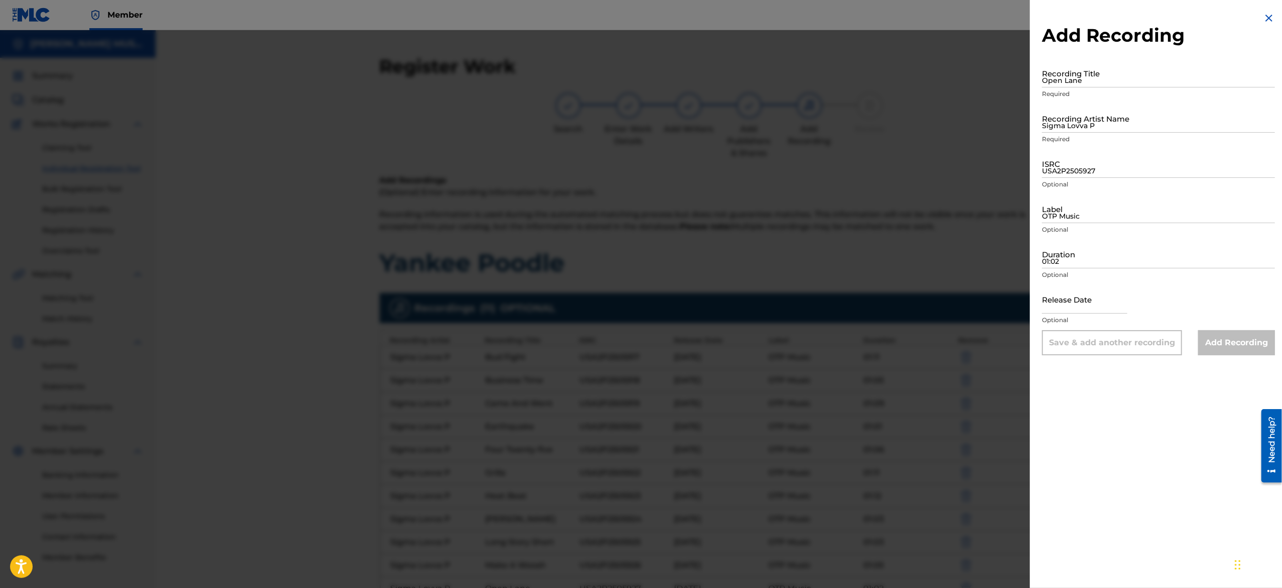
click at [639, 72] on input "Open Lane" at bounding box center [1158, 73] width 233 height 29
paste input "Pabst Red"
type input "Pabst Red"
click at [639, 121] on input "Sigma Lovva P" at bounding box center [1158, 118] width 233 height 29
type input "Sigma Lovva P"
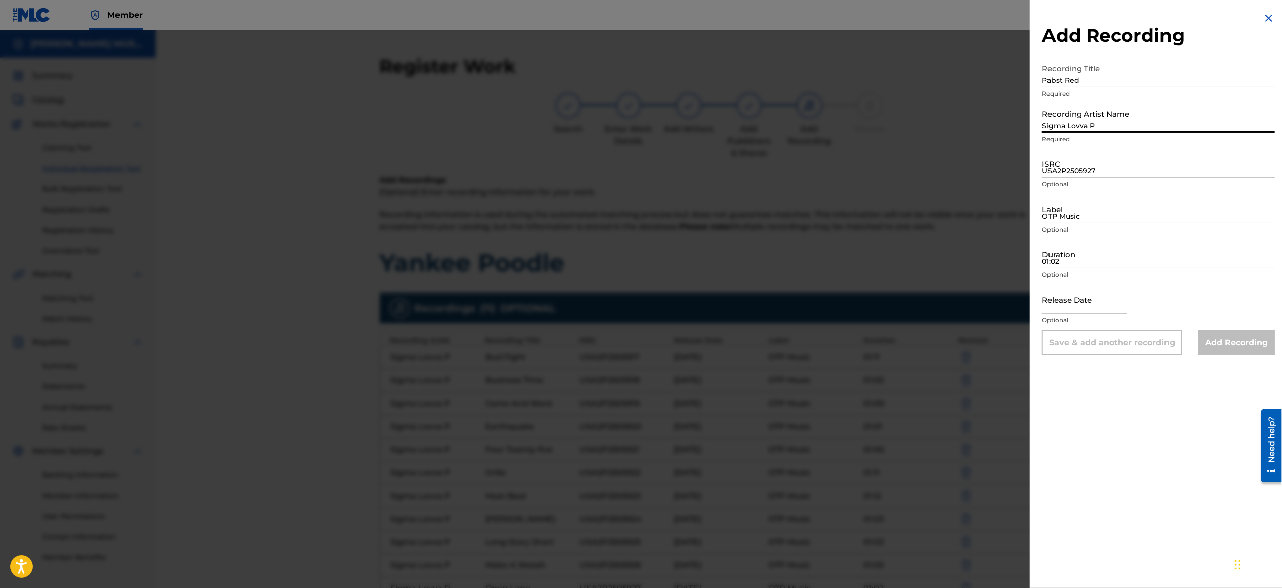
click at [639, 162] on input "USA2P2505927" at bounding box center [1158, 163] width 233 height 29
paste input "USA2P2505928"
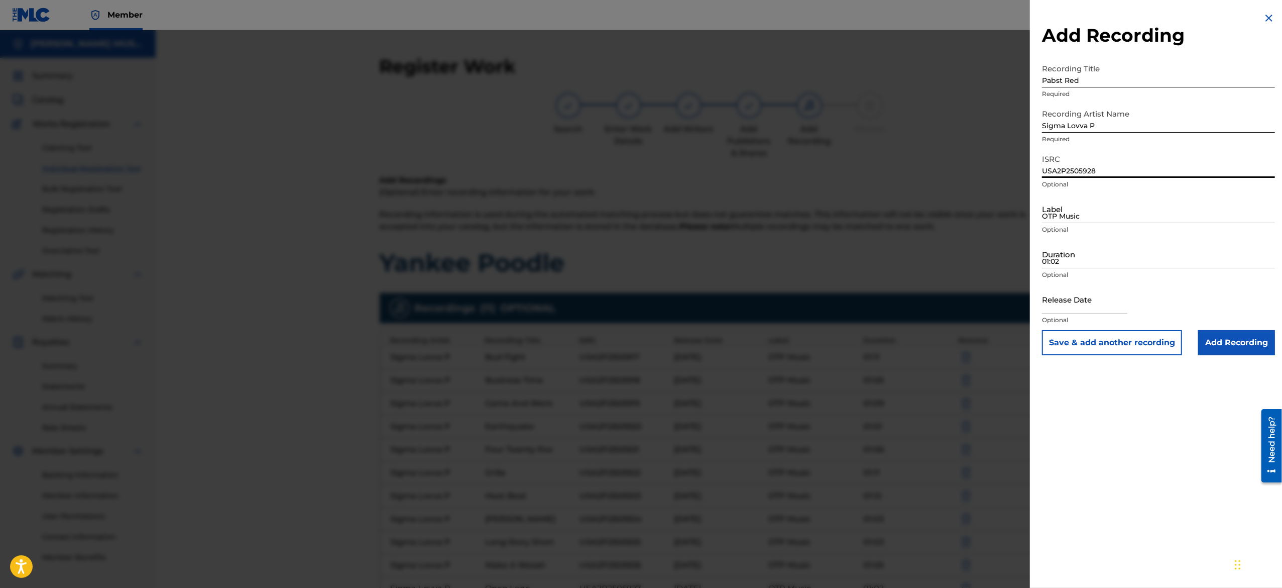
type input "USA2P2505928"
click at [639, 202] on input "OTP Music" at bounding box center [1158, 208] width 233 height 29
type input "OTP Music"
click at [639, 255] on input "01:02" at bounding box center [1158, 254] width 233 height 29
paste input "01:06"
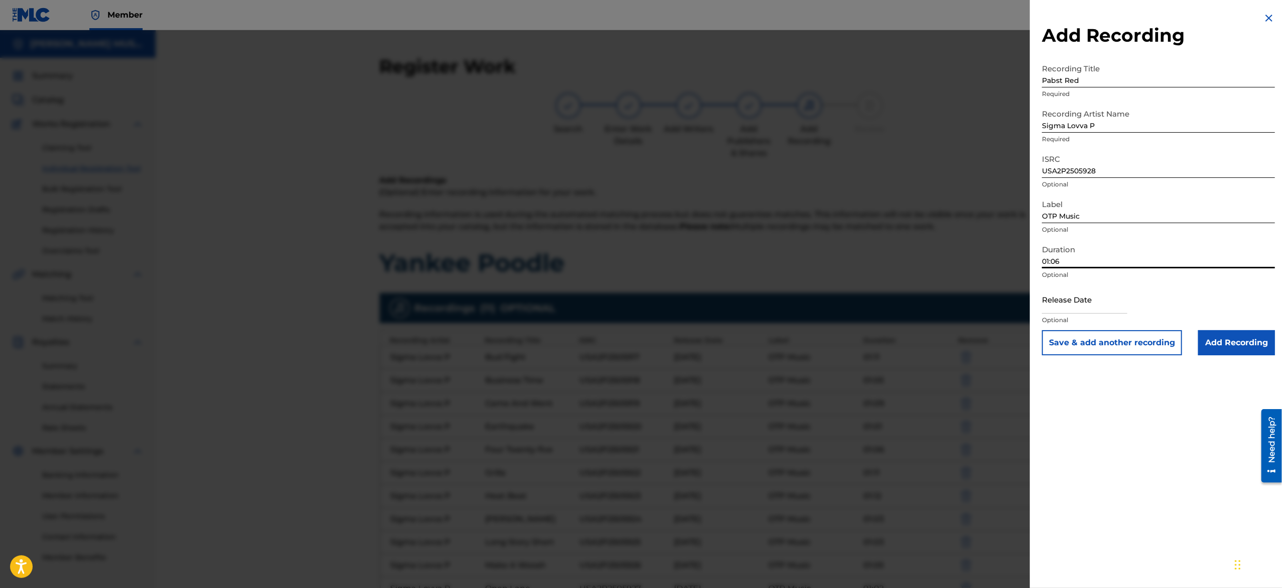
type input "01:06"
click at [639, 293] on input "text" at bounding box center [1084, 299] width 85 height 29
select select "7"
select select "2025"
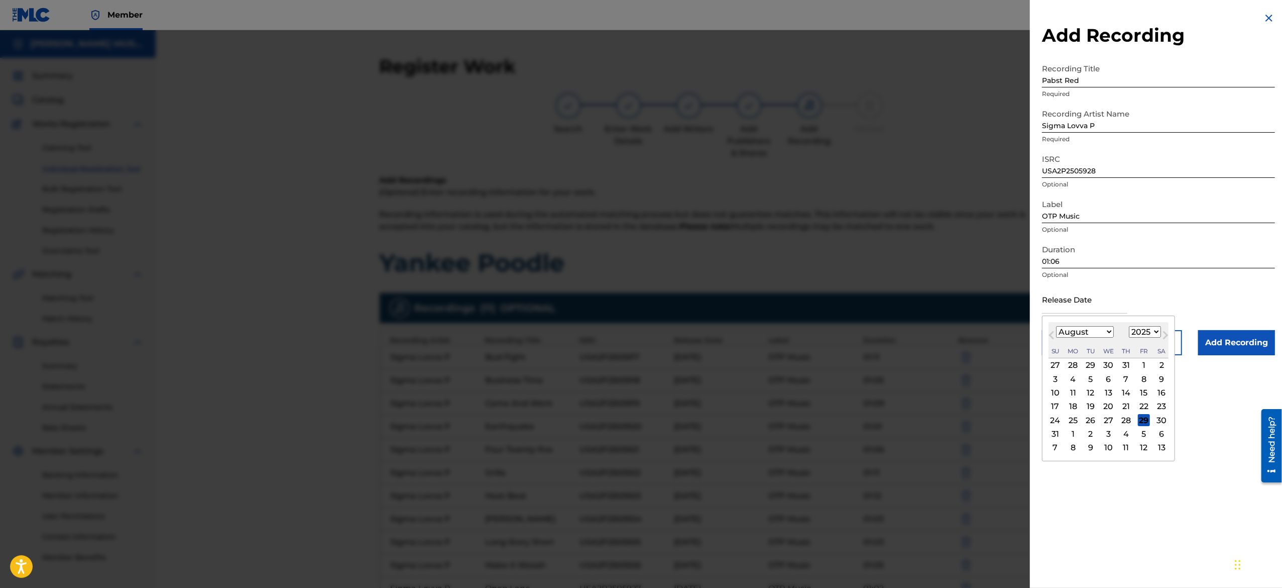
type input "[DATE]"
select select "1"
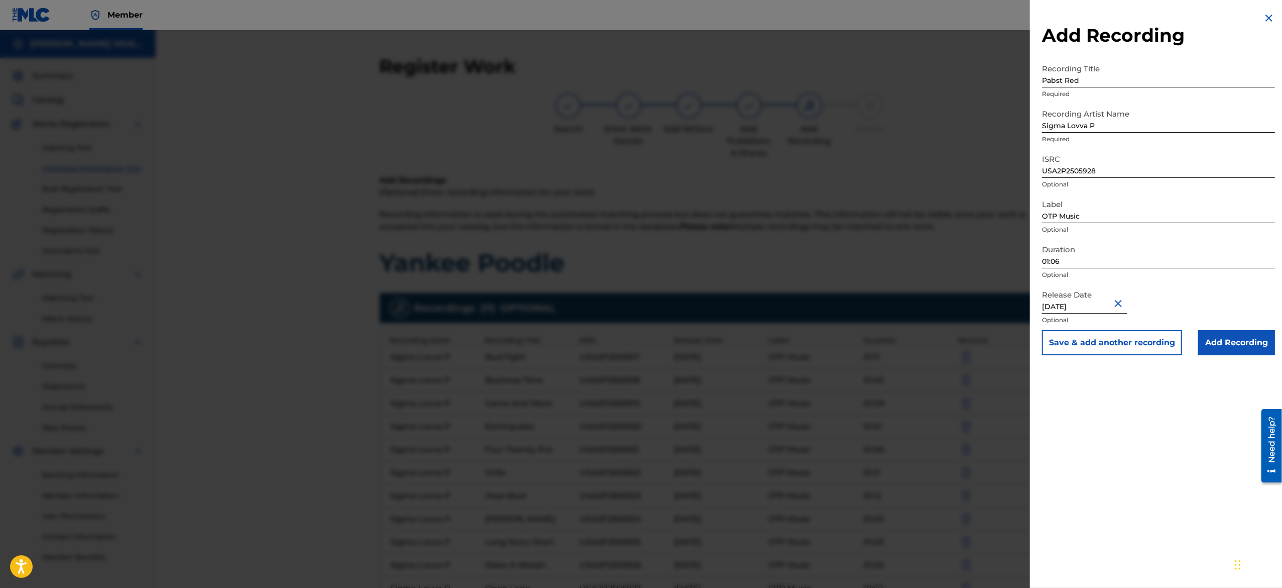
click at [639, 293] on button "Save & add another recording" at bounding box center [1112, 342] width 140 height 25
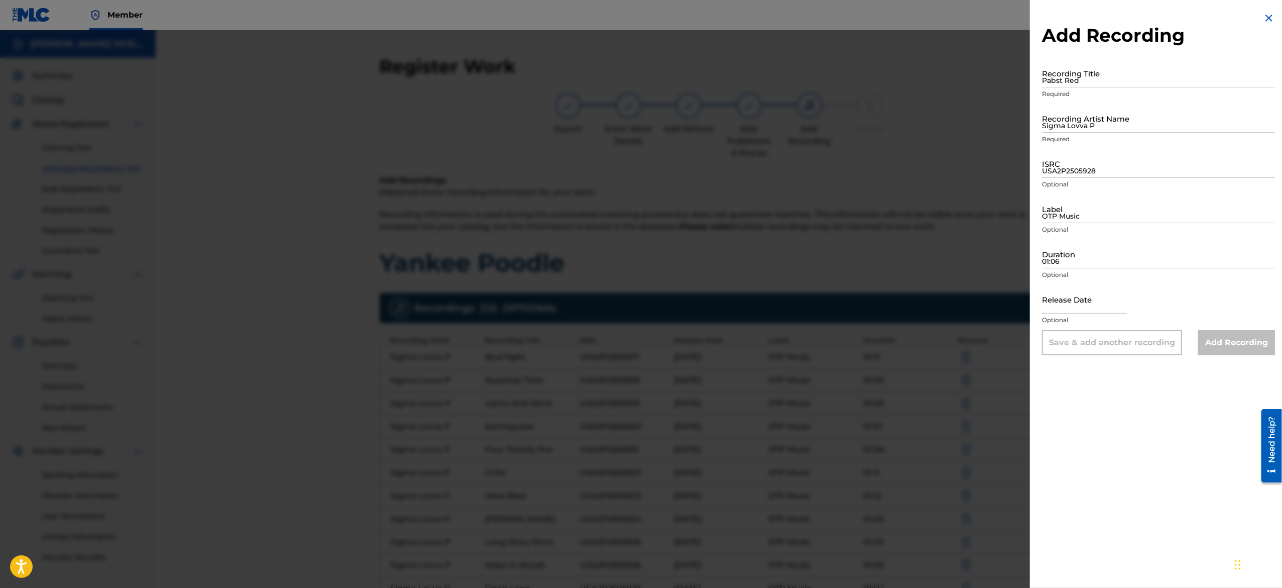
click at [639, 83] on input "Pabst Red" at bounding box center [1158, 73] width 233 height 29
paste input "Wild West"
type input "Wild West"
click at [639, 120] on input "Sigma Lovva P" at bounding box center [1158, 118] width 233 height 29
type input "Sigma Lovva P"
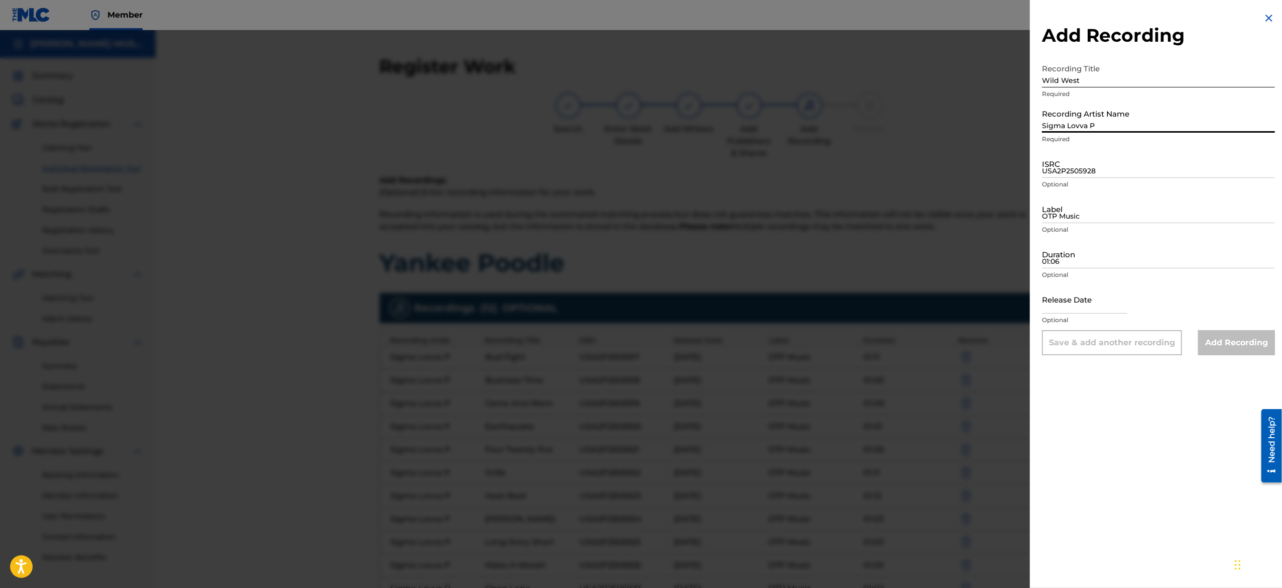
click at [639, 163] on input "USA2P2505928" at bounding box center [1158, 163] width 233 height 29
paste input "USA2P2505929"
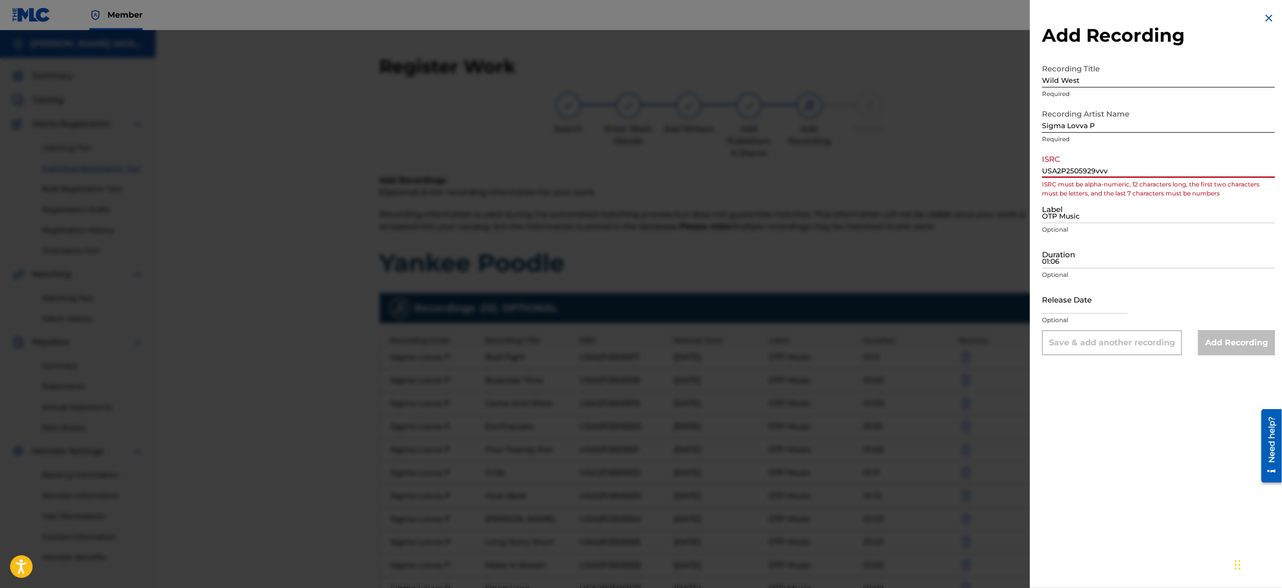
type input "USA2P2505929vvvv"
click at [639, 213] on input "Label" at bounding box center [1158, 208] width 233 height 29
type input "v"
click at [639, 216] on input "Label" at bounding box center [1158, 208] width 233 height 29
click at [639, 170] on input "USA2P2505929vvvv" at bounding box center [1158, 163] width 233 height 29
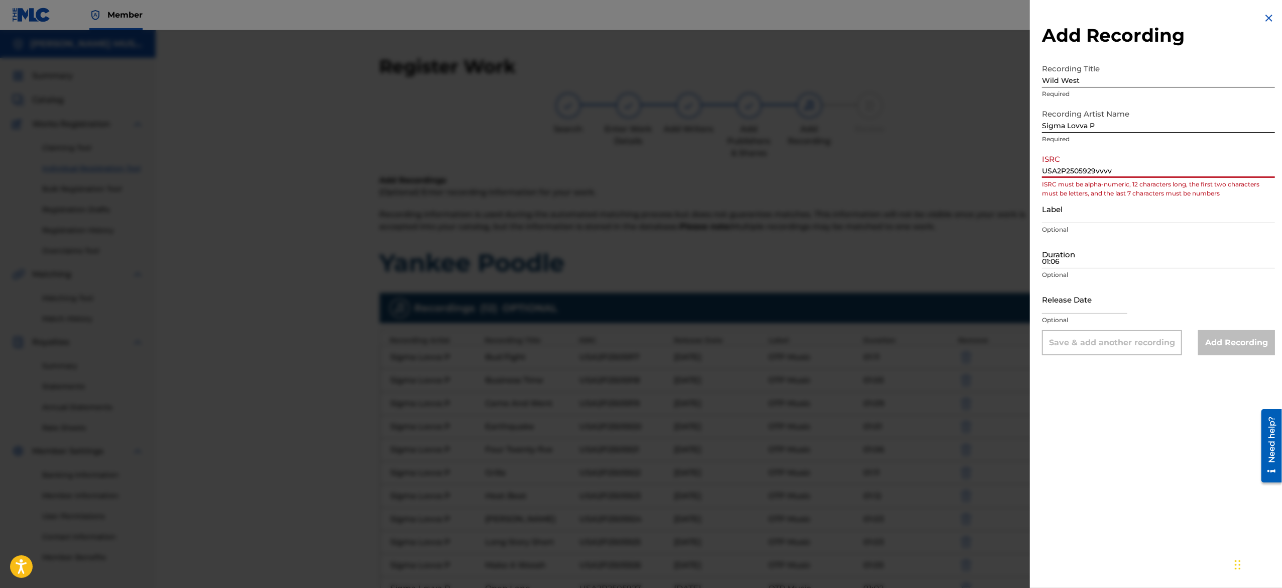
click at [639, 170] on input "USA2P2505929vvvv" at bounding box center [1158, 163] width 233 height 29
paste input
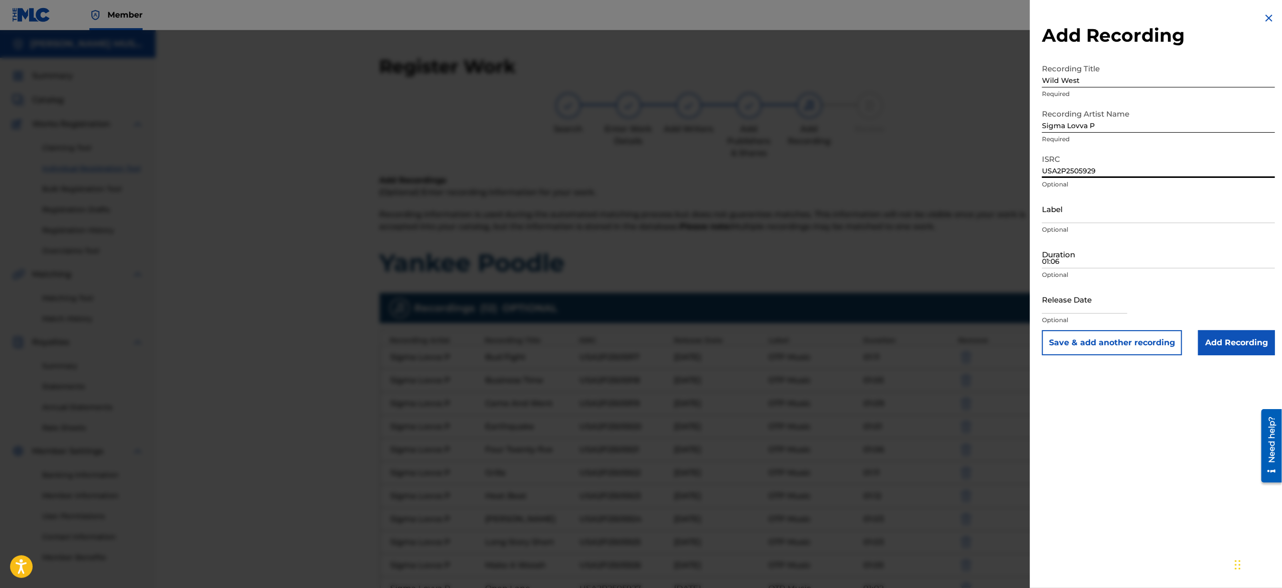
type input "USA2P2505929"
click at [639, 204] on input "Label" at bounding box center [1158, 208] width 233 height 29
type input "OTP Music"
click at [639, 257] on input "01:06" at bounding box center [1158, 254] width 233 height 29
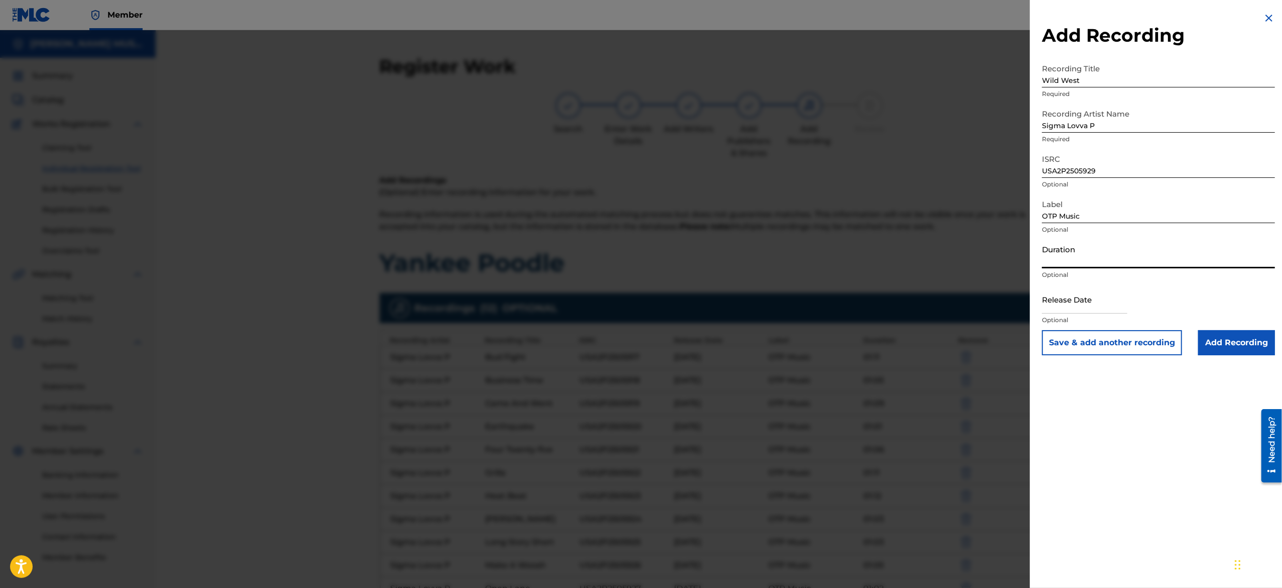
paste input "01:03"
type input "01:03"
click at [639, 293] on input "text" at bounding box center [1084, 299] width 85 height 29
select select "7"
select select "2025"
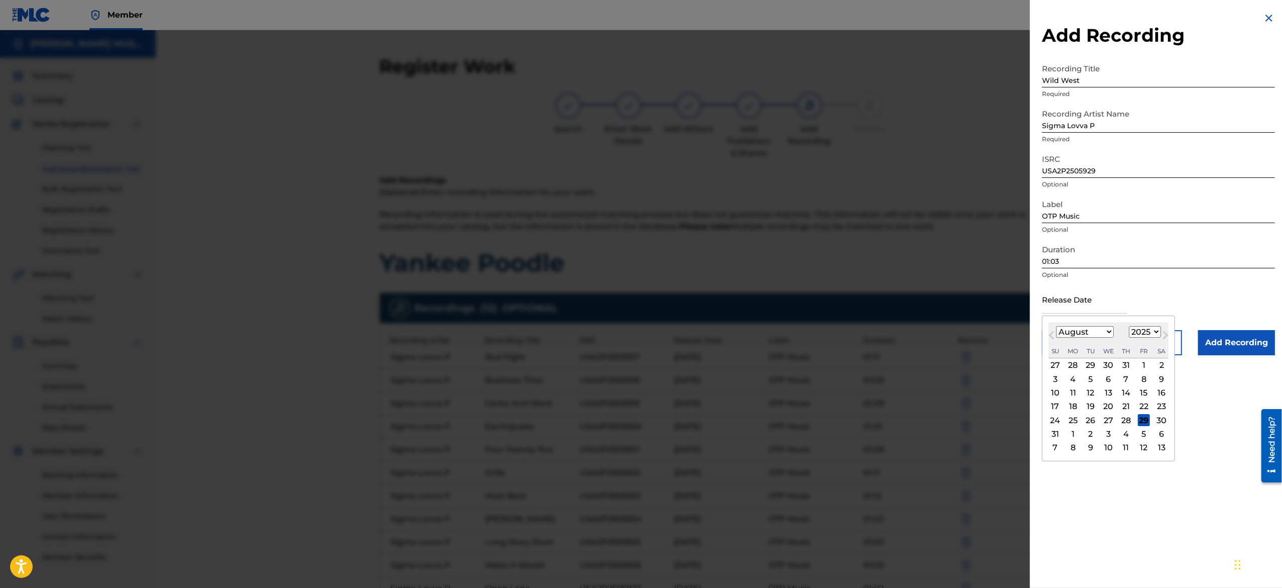
type input "[DATE]"
select select "1"
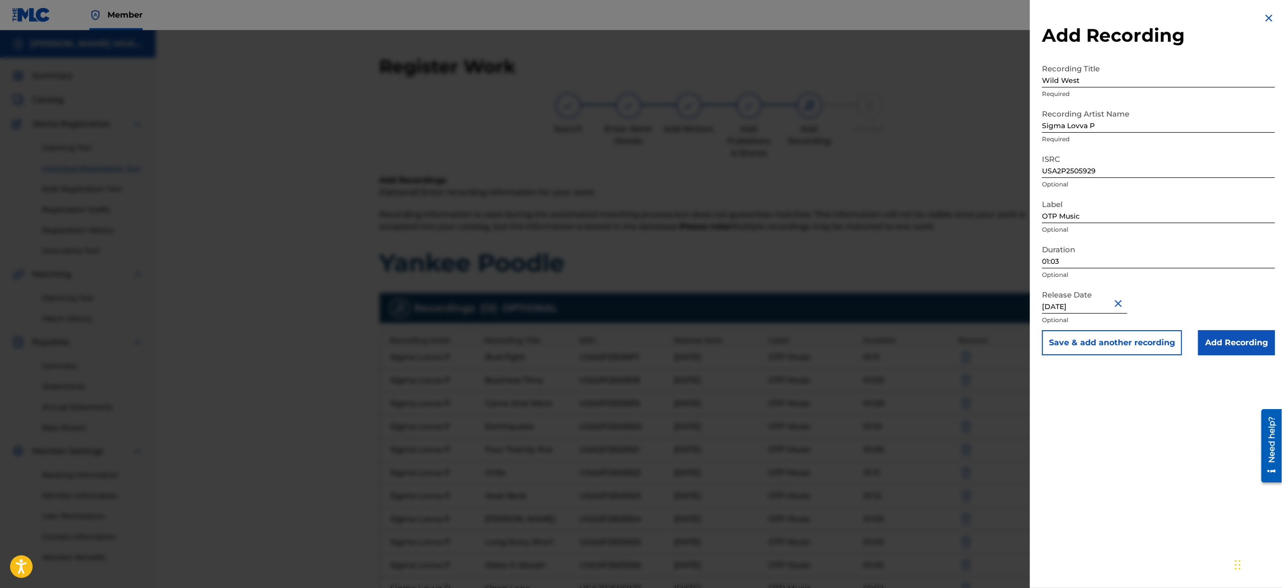
click at [639, 293] on button "Save & add another recording" at bounding box center [1112, 342] width 140 height 25
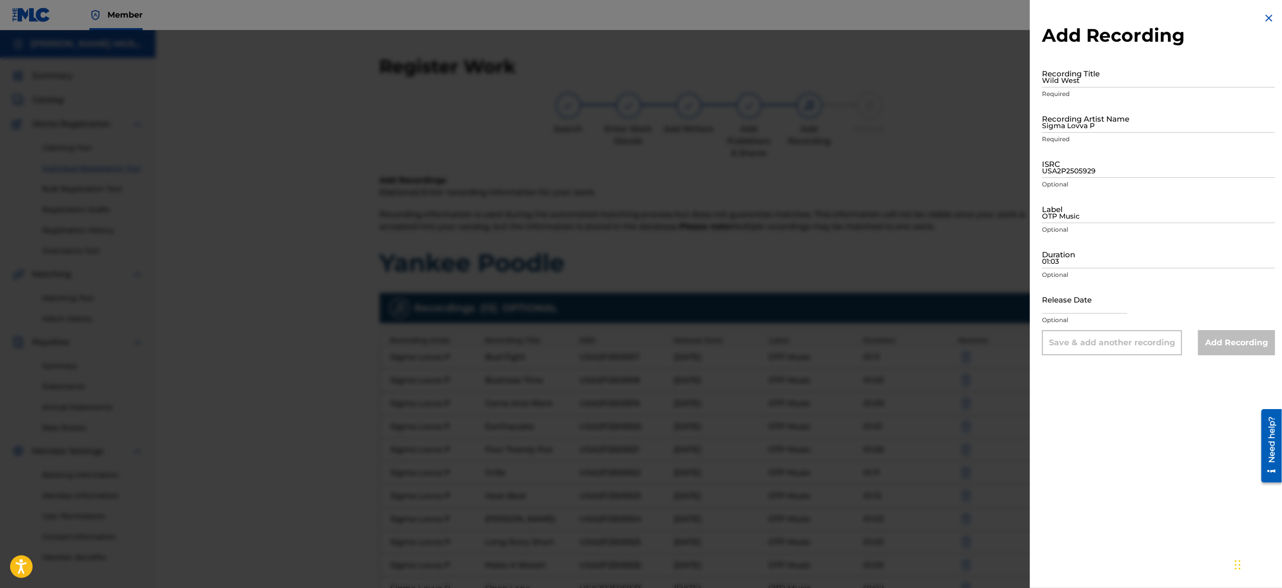
click at [639, 14] on img at bounding box center [1269, 18] width 12 height 12
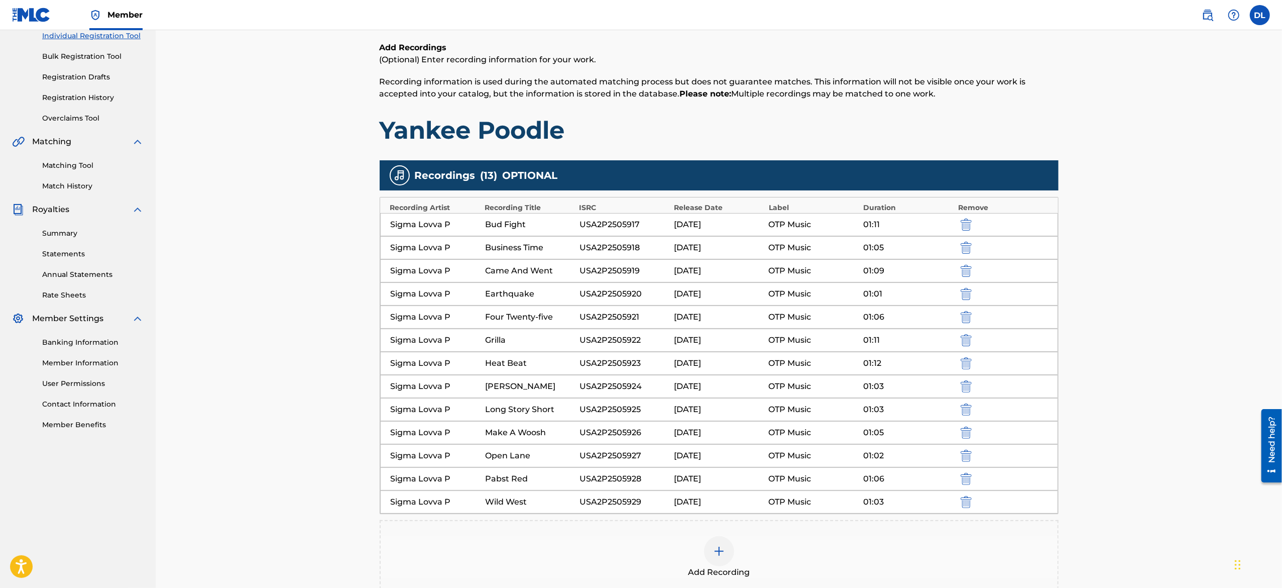
scroll to position [159, 0]
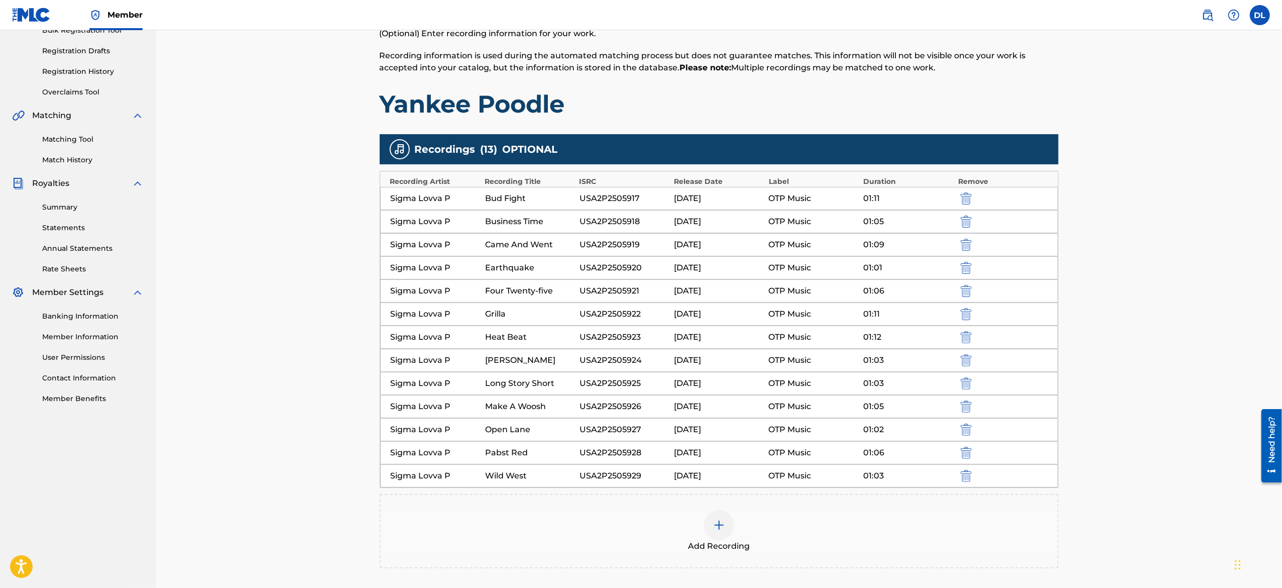
click at [639, 205] on div "Sigma Lovva P Bud Fight USA2P2505917 [DATE] OTP Music 01:11" at bounding box center [719, 198] width 678 height 23
click at [639, 199] on div "[DATE]" at bounding box center [718, 198] width 89 height 12
click at [639, 194] on div "[DATE]" at bounding box center [718, 198] width 89 height 12
click at [639, 193] on div "[DATE]" at bounding box center [718, 198] width 89 height 12
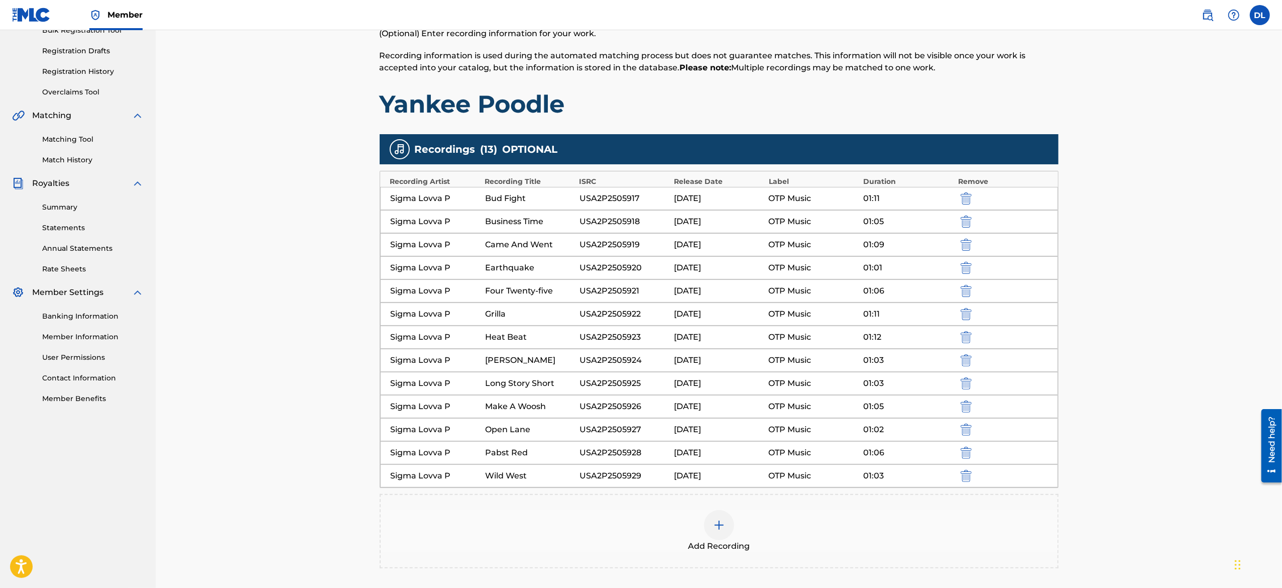
click at [464, 204] on div "Sigma Lovva P Bud Fight USA2P2505917 [DATE] OTP Music 01:11" at bounding box center [719, 198] width 678 height 23
click at [500, 143] on div "Recordings ( 13 ) OPTIONAL" at bounding box center [719, 149] width 679 height 30
click at [408, 198] on div "Sigma Lovva P" at bounding box center [435, 198] width 89 height 12
drag, startPoint x: 428, startPoint y: 220, endPoint x: 428, endPoint y: 232, distance: 12.1
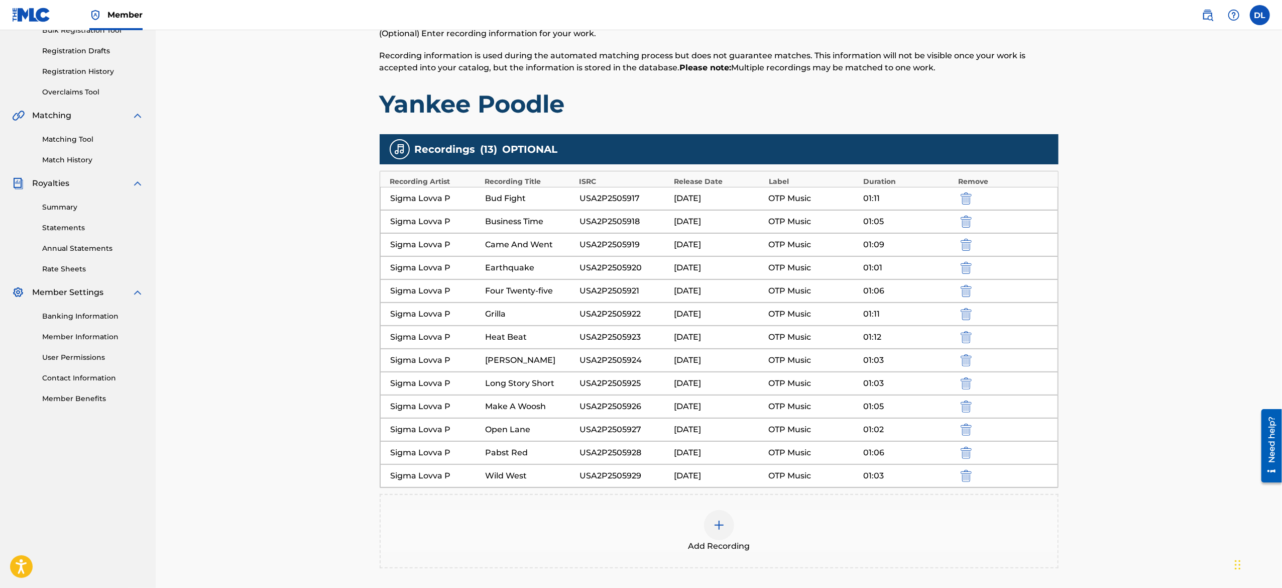
click at [430, 224] on div "Sigma Lovva P" at bounding box center [435, 221] width 89 height 12
click at [437, 254] on div "Sigma Lovva P Came And Went USA2P2505919 [DATE] OTP Music 01:09" at bounding box center [719, 244] width 678 height 23
drag, startPoint x: 437, startPoint y: 254, endPoint x: 485, endPoint y: 336, distance: 95.4
click at [444, 261] on div "Recording Artist Recording Title ISRC Release Date Label Duration Remove Sigma …" at bounding box center [719, 329] width 679 height 317
click at [639, 293] on div "[DATE]" at bounding box center [718, 452] width 89 height 12
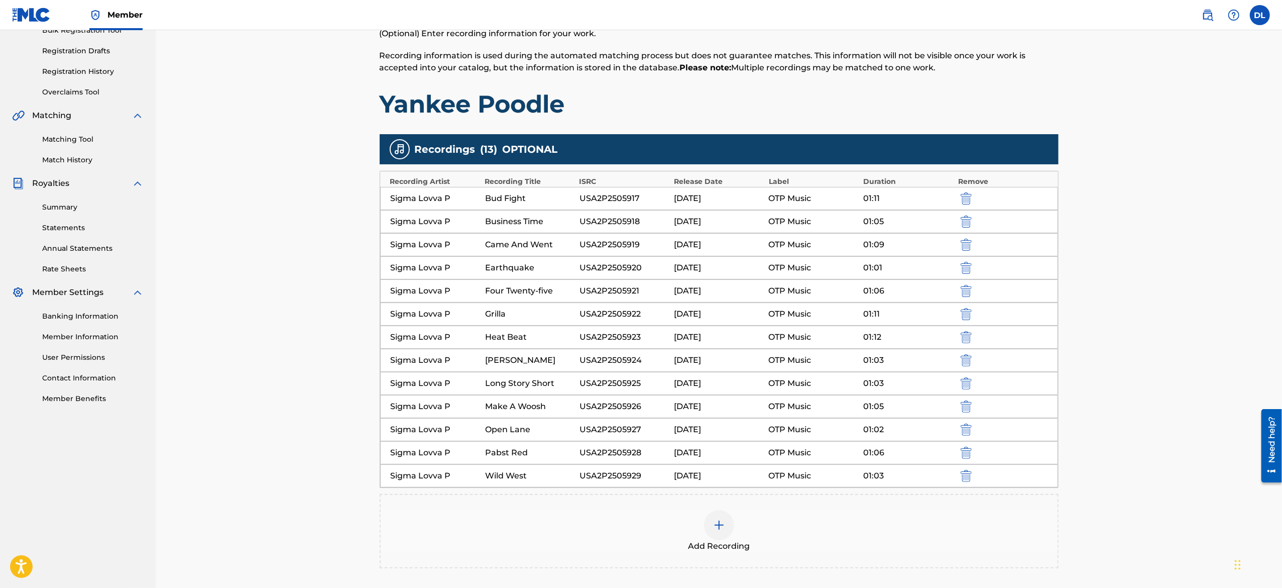
click at [639, 293] on div "OTP Music" at bounding box center [813, 476] width 89 height 12
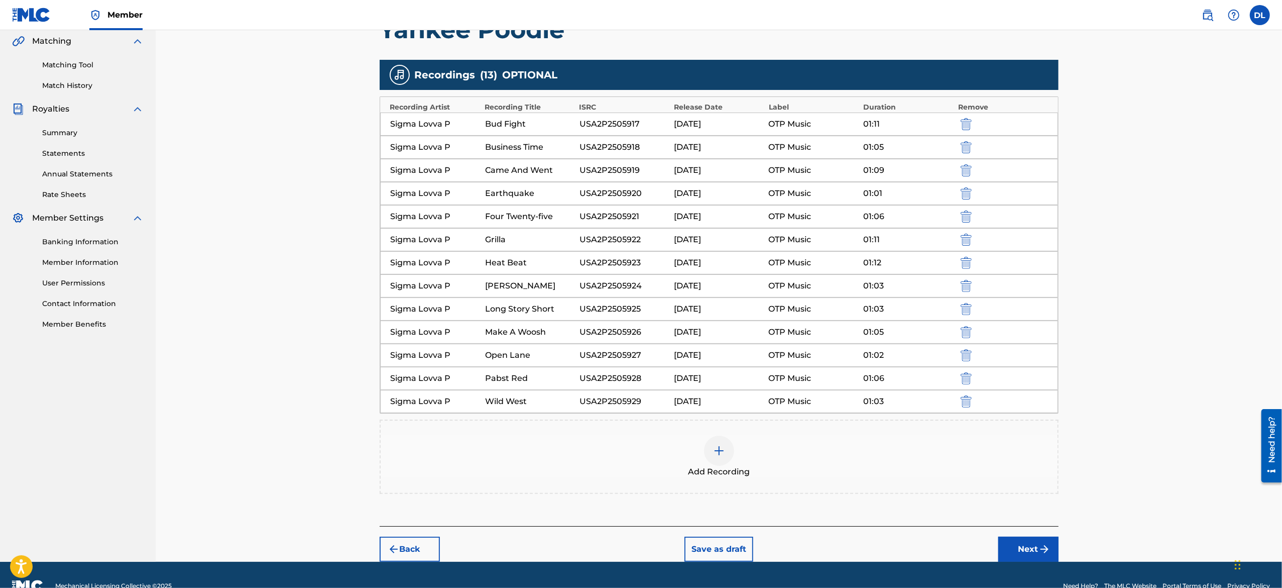
scroll to position [259, 0]
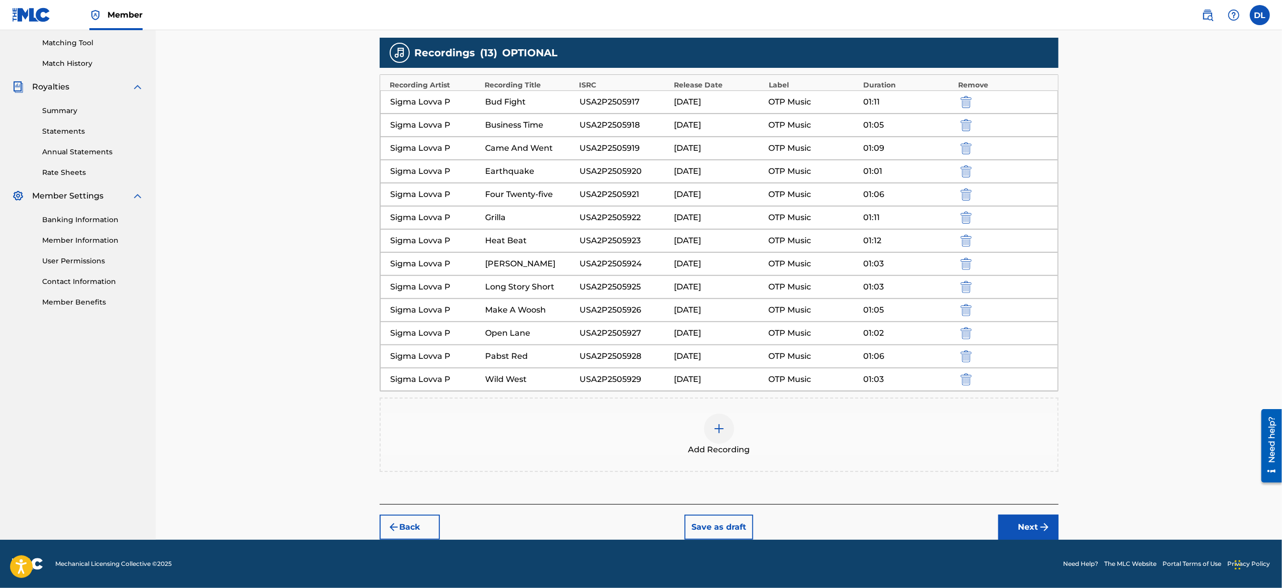
click at [639, 293] on div at bounding box center [719, 428] width 30 height 30
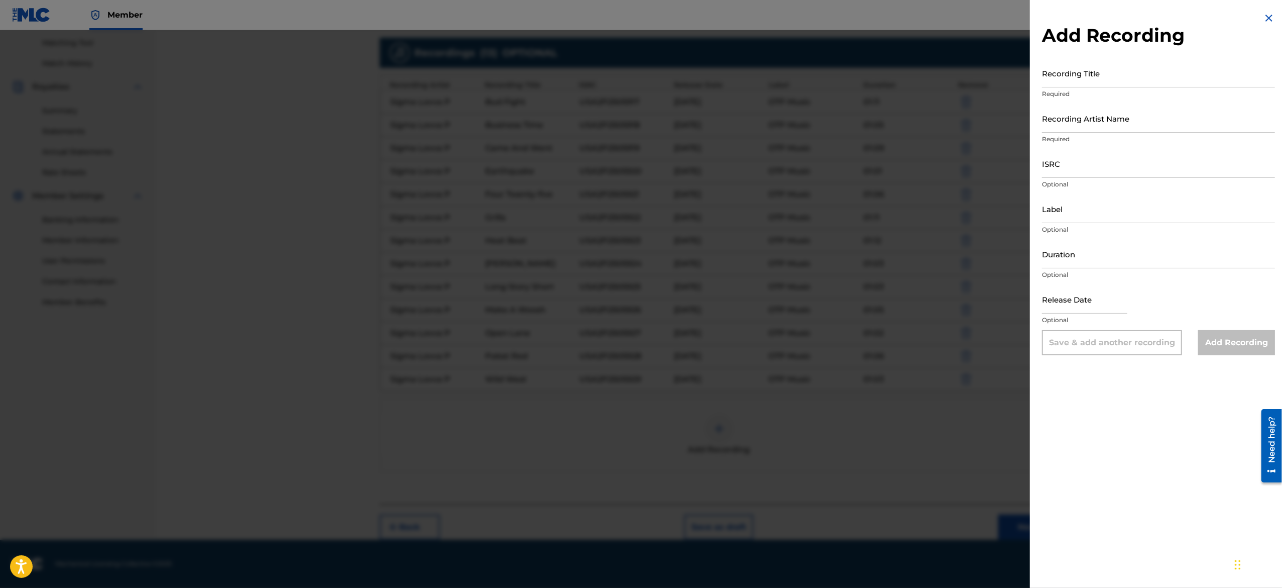
click at [639, 293] on div "Save & add another recording" at bounding box center [1112, 342] width 140 height 25
click at [639, 293] on input "text" at bounding box center [1084, 299] width 85 height 29
select select "7"
select select "2025"
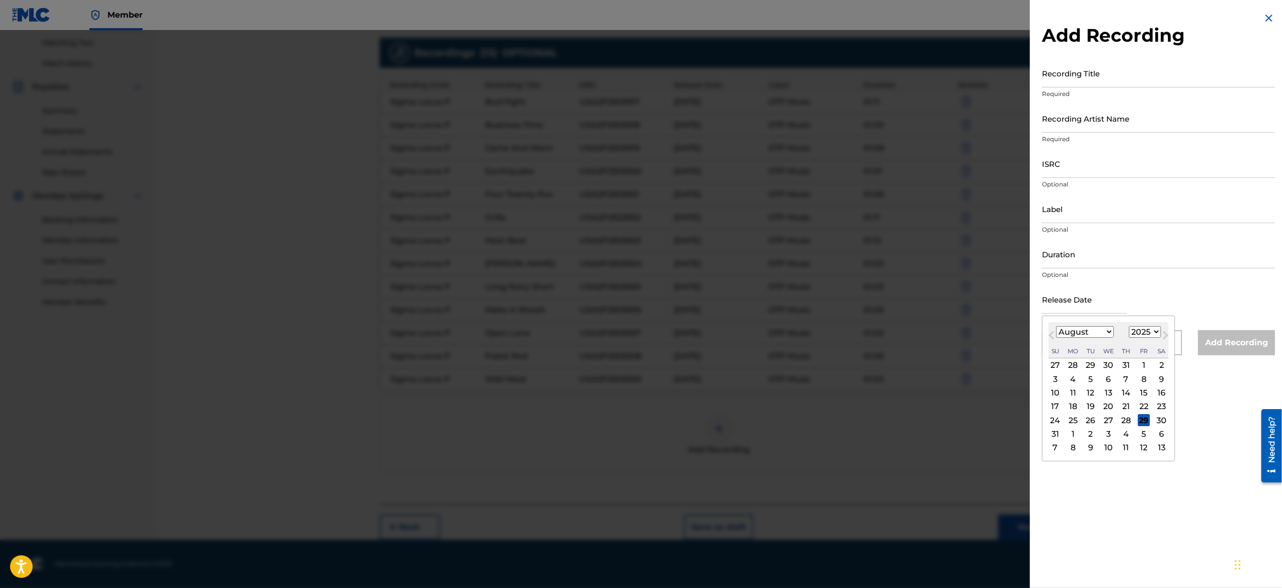
type input "[DATE]"
select select "1"
click at [639, 293] on div "Release Date [DATE] [DATE] Previous Month Next Month [DATE] January February Ma…" at bounding box center [1158, 307] width 233 height 45
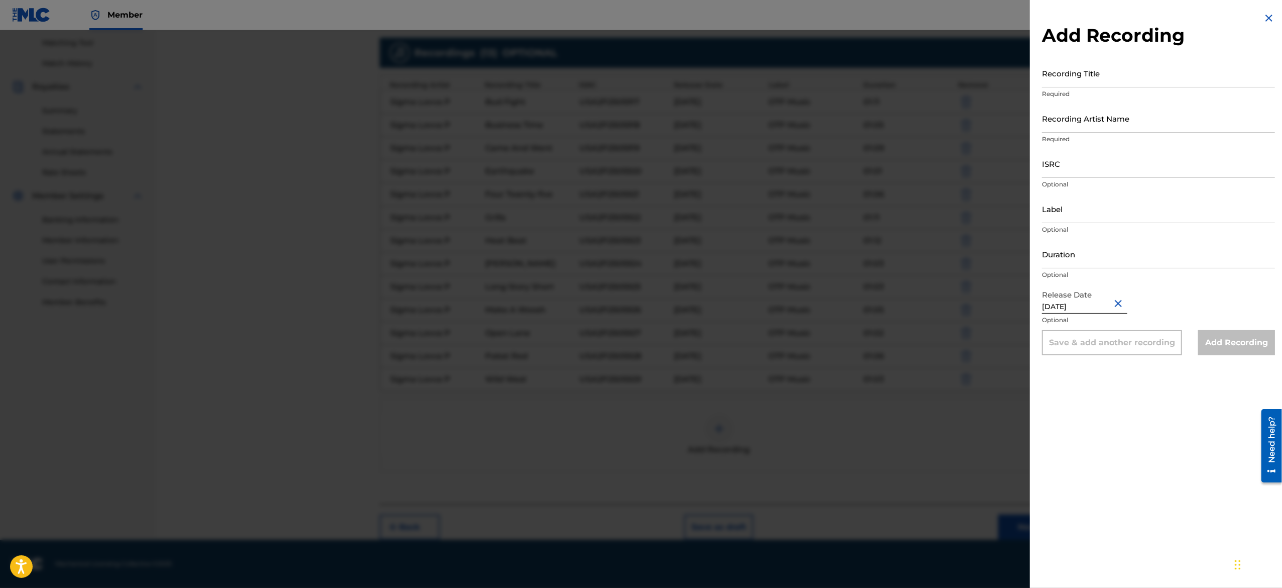
click at [639, 293] on button "Close" at bounding box center [1119, 303] width 15 height 31
click at [639, 19] on img at bounding box center [1269, 18] width 12 height 12
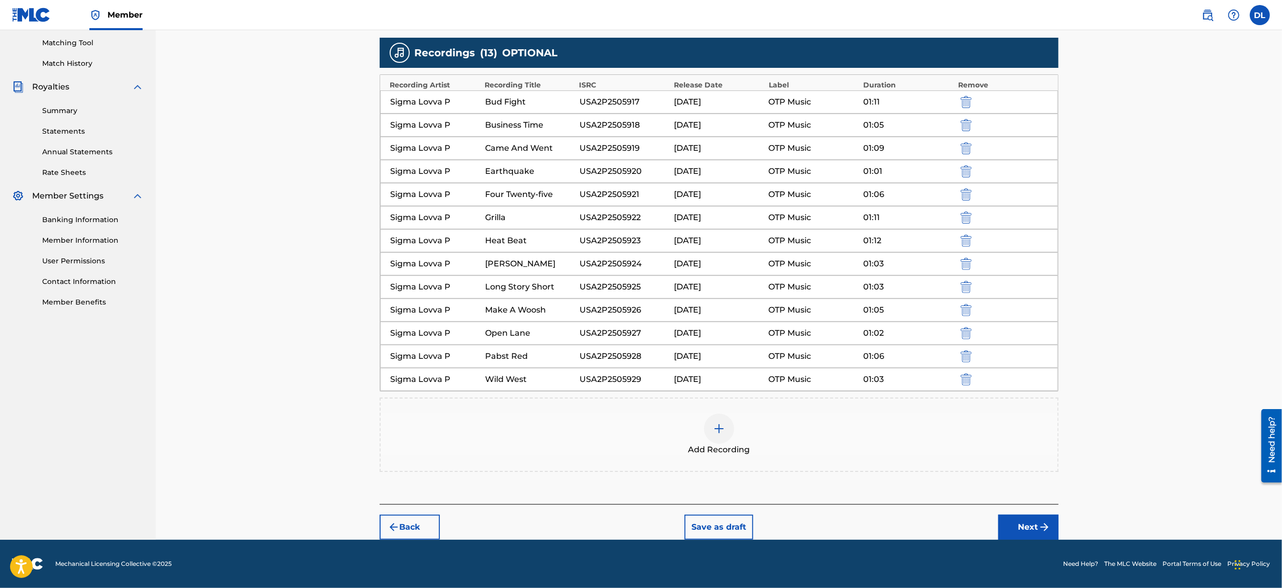
click at [639, 293] on img "submit" at bounding box center [966, 379] width 11 height 12
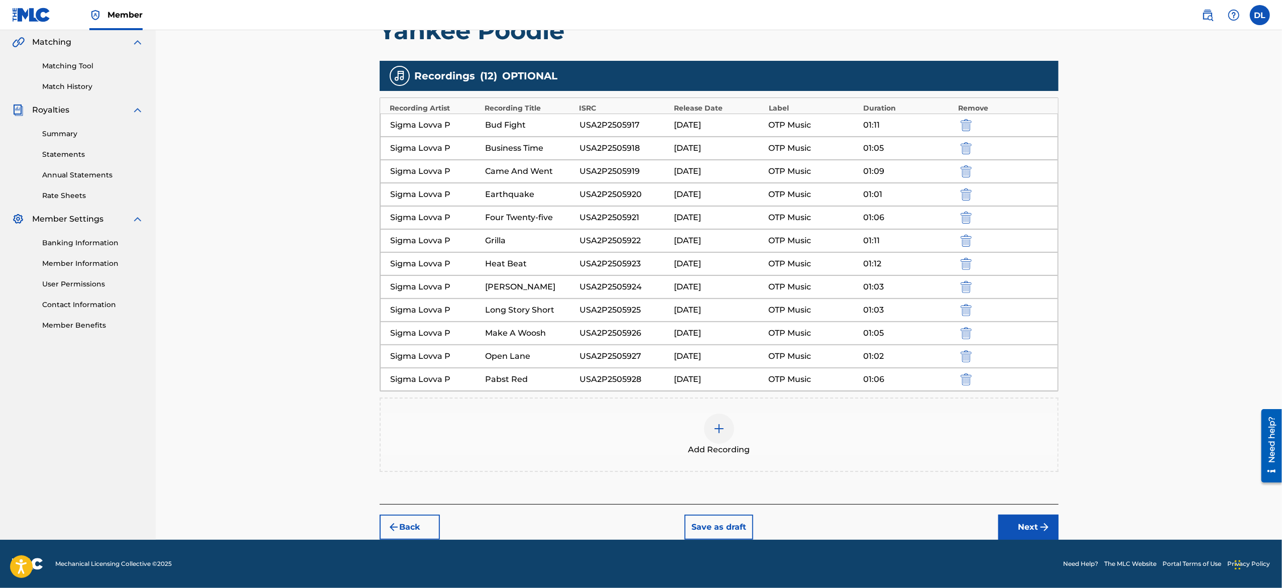
scroll to position [236, 0]
click at [639, 293] on div "01:05" at bounding box center [907, 333] width 89 height 12
click at [639, 293] on button "submit" at bounding box center [965, 356] width 15 height 12
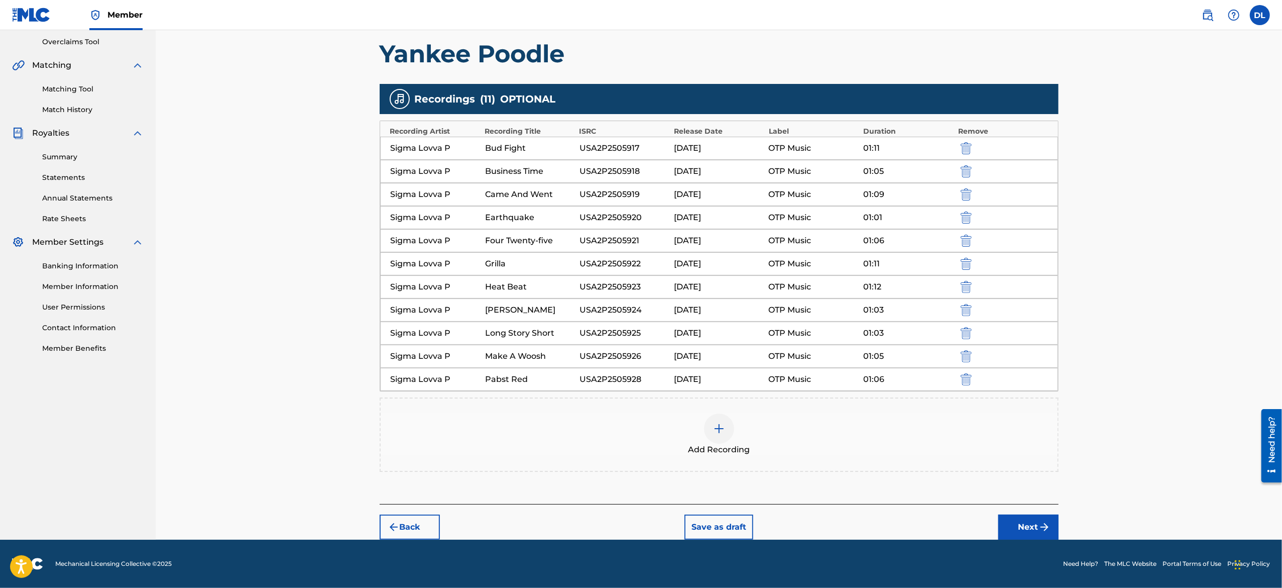
click at [639, 293] on img "submit" at bounding box center [966, 356] width 11 height 12
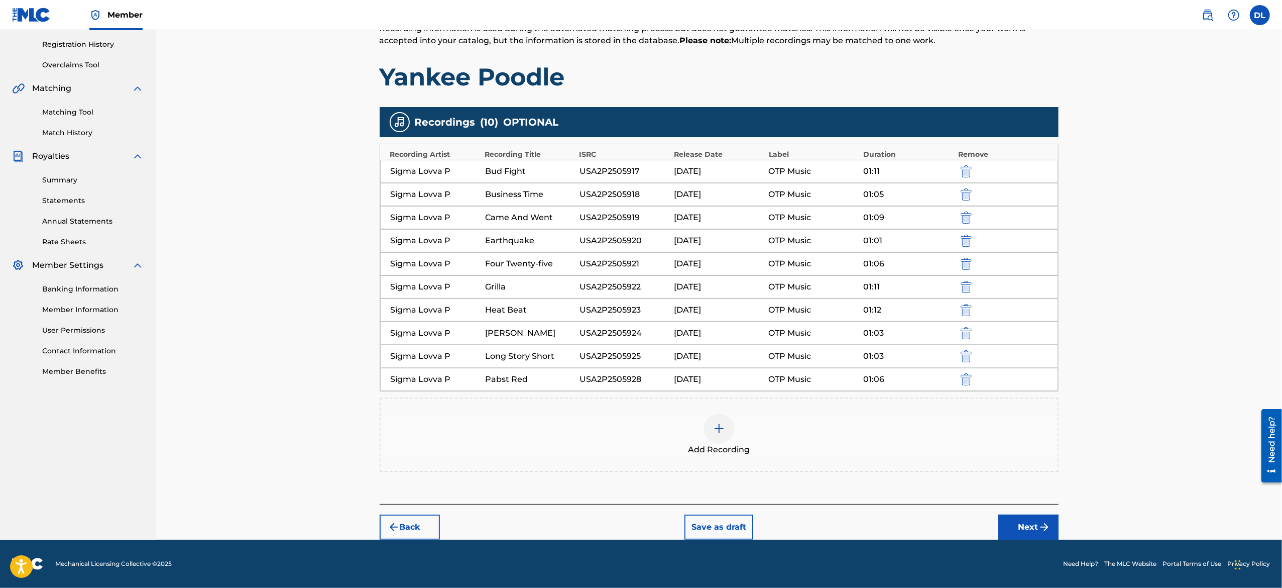
click at [639, 293] on img "submit" at bounding box center [966, 356] width 11 height 12
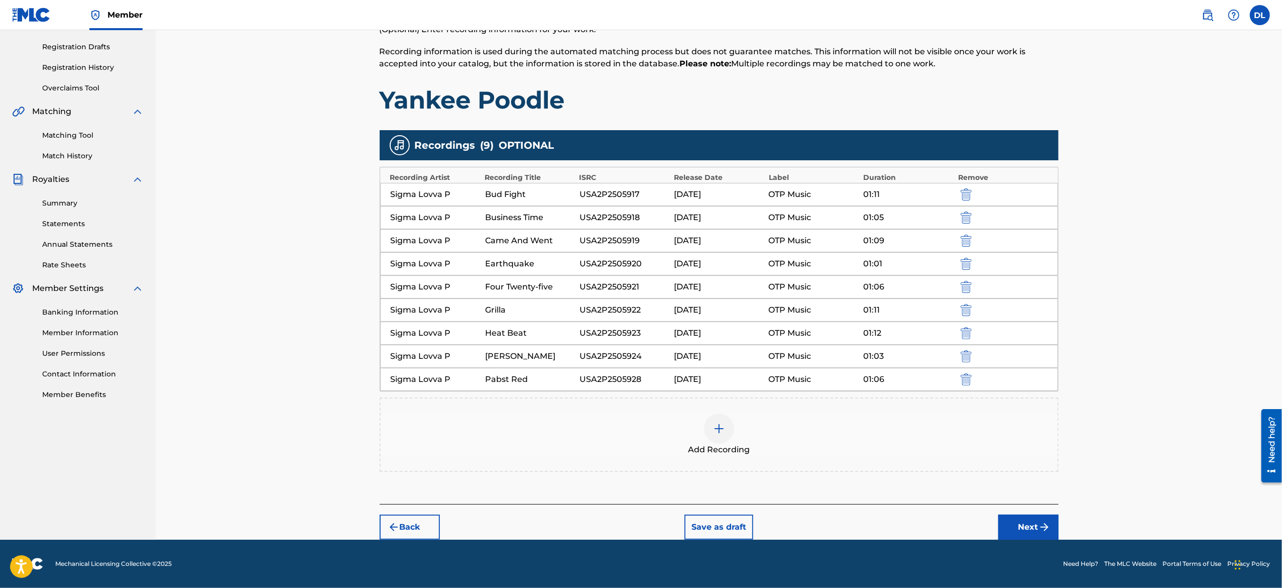
click at [639, 293] on img "submit" at bounding box center [966, 356] width 11 height 12
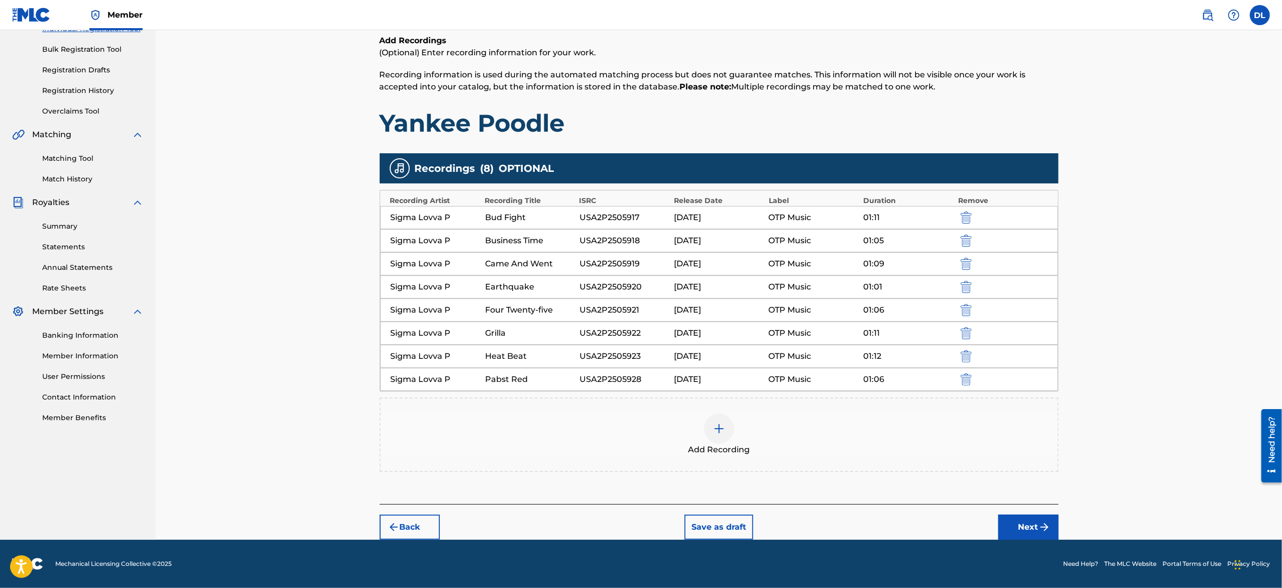
click at [639, 293] on img "submit" at bounding box center [966, 356] width 11 height 12
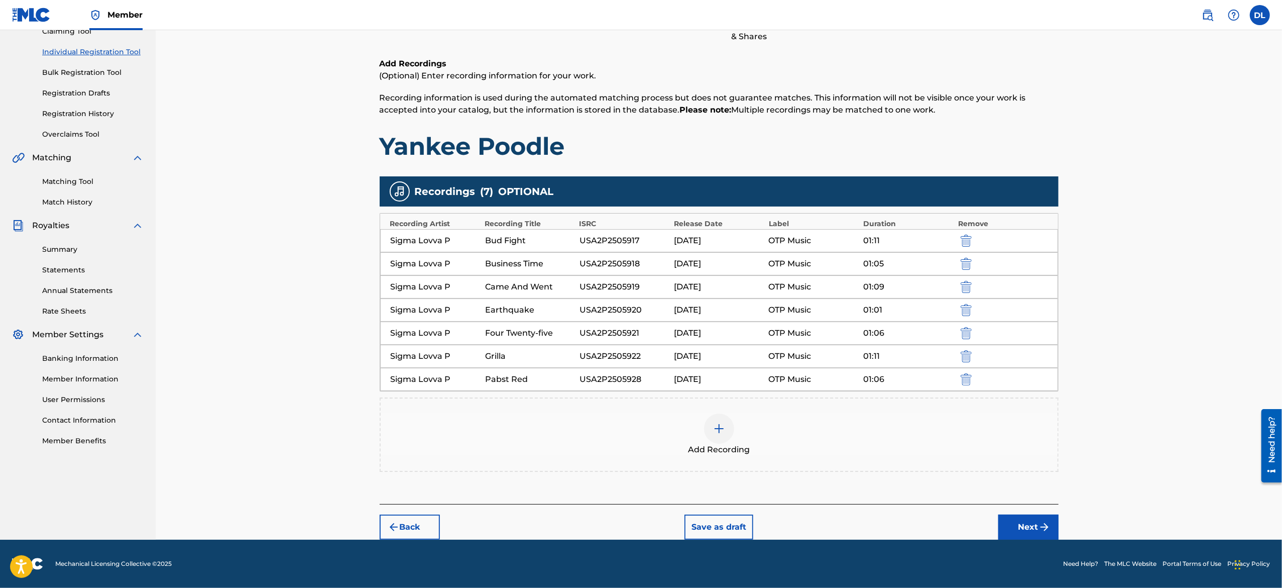
click at [639, 293] on img "submit" at bounding box center [966, 356] width 11 height 12
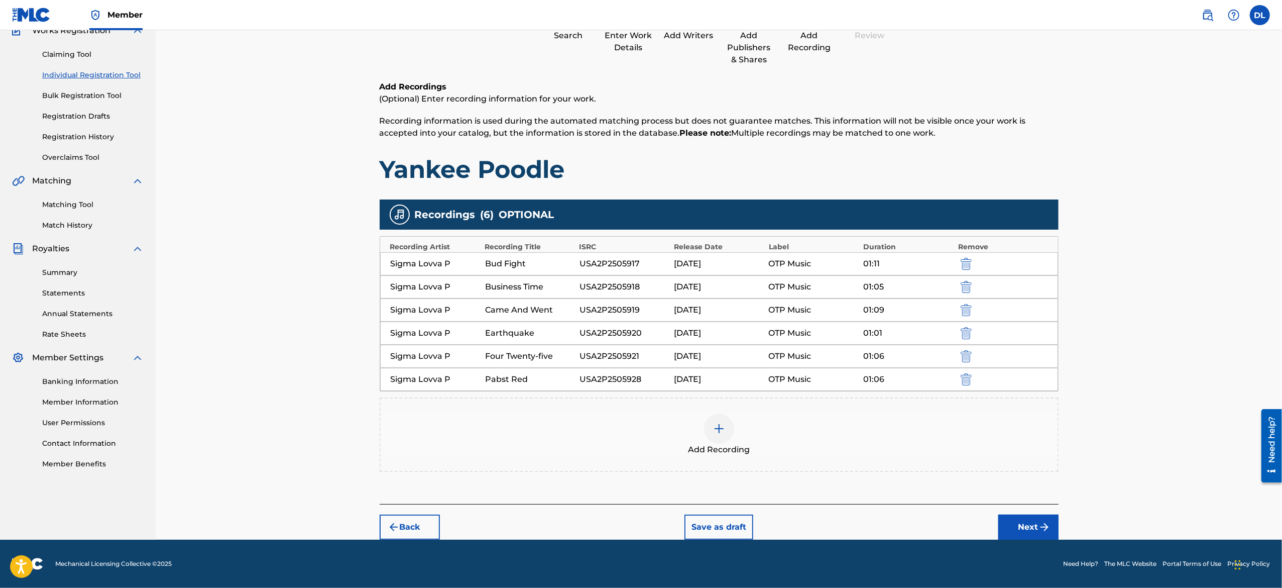
click at [639, 293] on img "submit" at bounding box center [966, 356] width 11 height 12
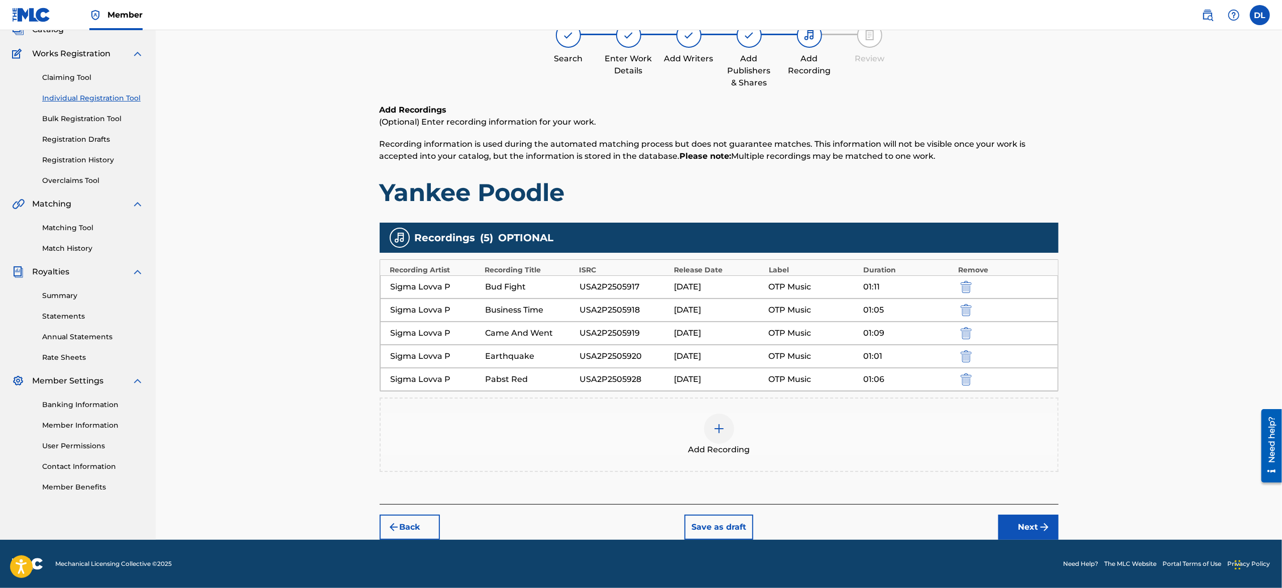
click at [639, 293] on img "submit" at bounding box center [966, 356] width 11 height 12
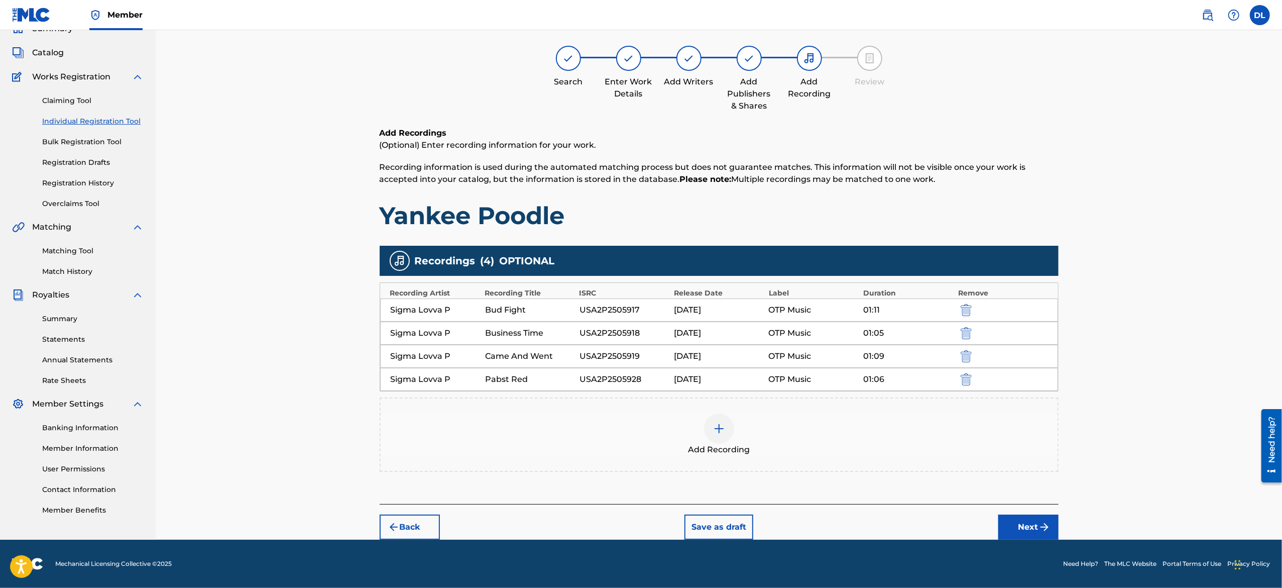
click at [639, 293] on img "submit" at bounding box center [966, 356] width 11 height 12
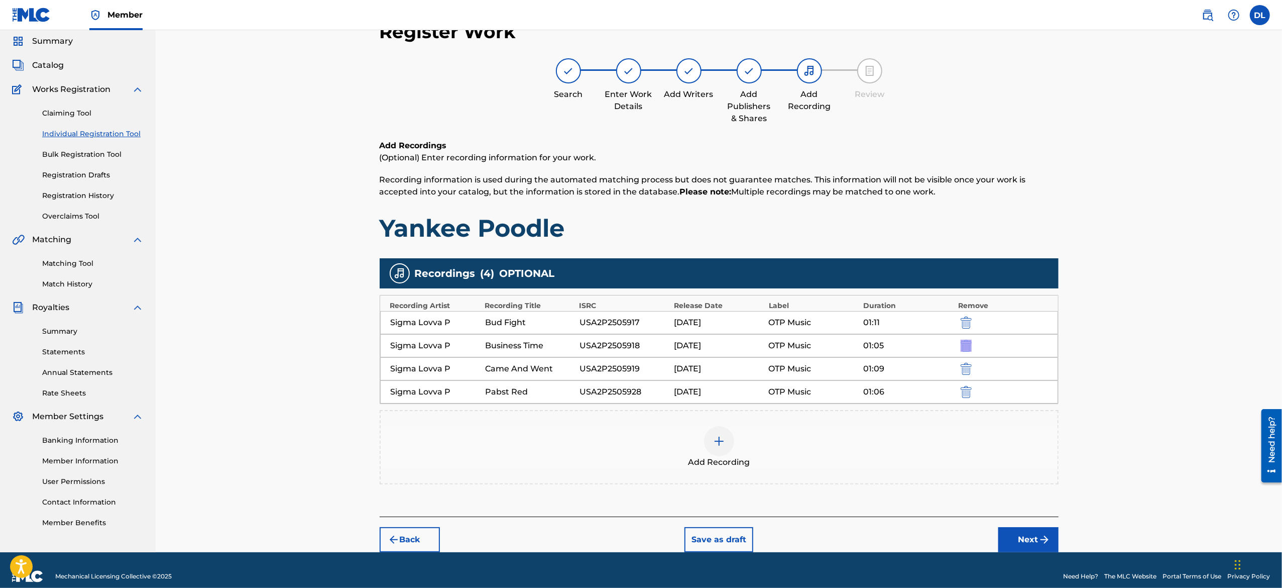
click at [639, 293] on div "Sigma Lovva P Business Time USA2P2505918 [DATE] OTP Music 01:05" at bounding box center [719, 345] width 678 height 23
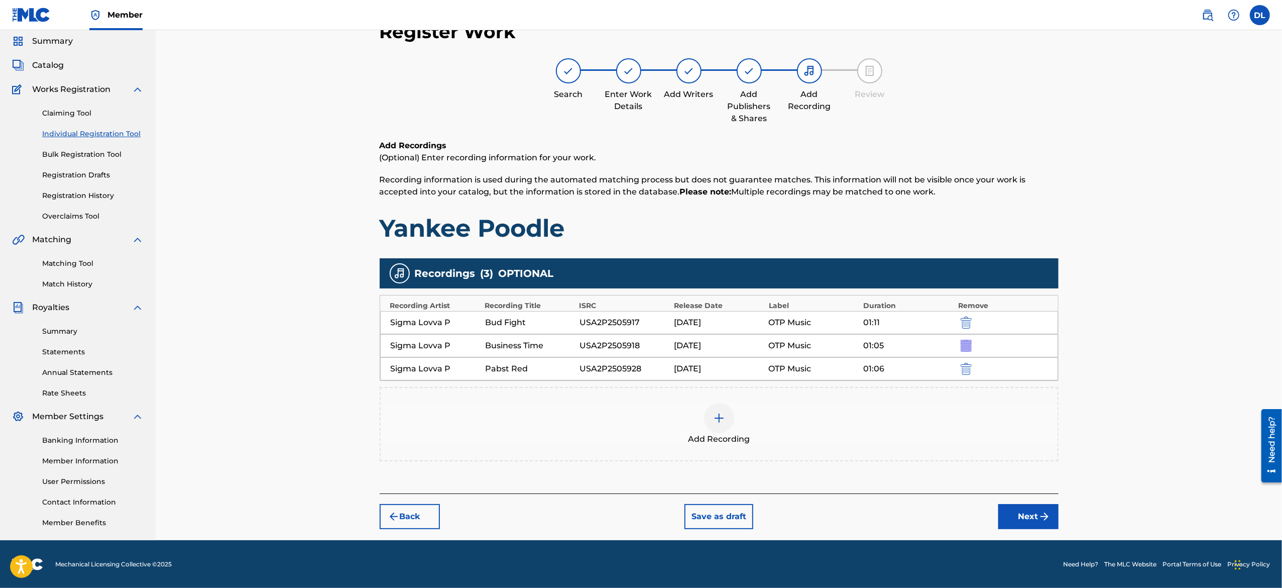
click at [639, 293] on div "Sigma Lovva P Business Time USA2P2505918 [DATE] OTP Music 01:05" at bounding box center [719, 345] width 678 height 23
click at [639, 293] on img "submit" at bounding box center [966, 345] width 11 height 12
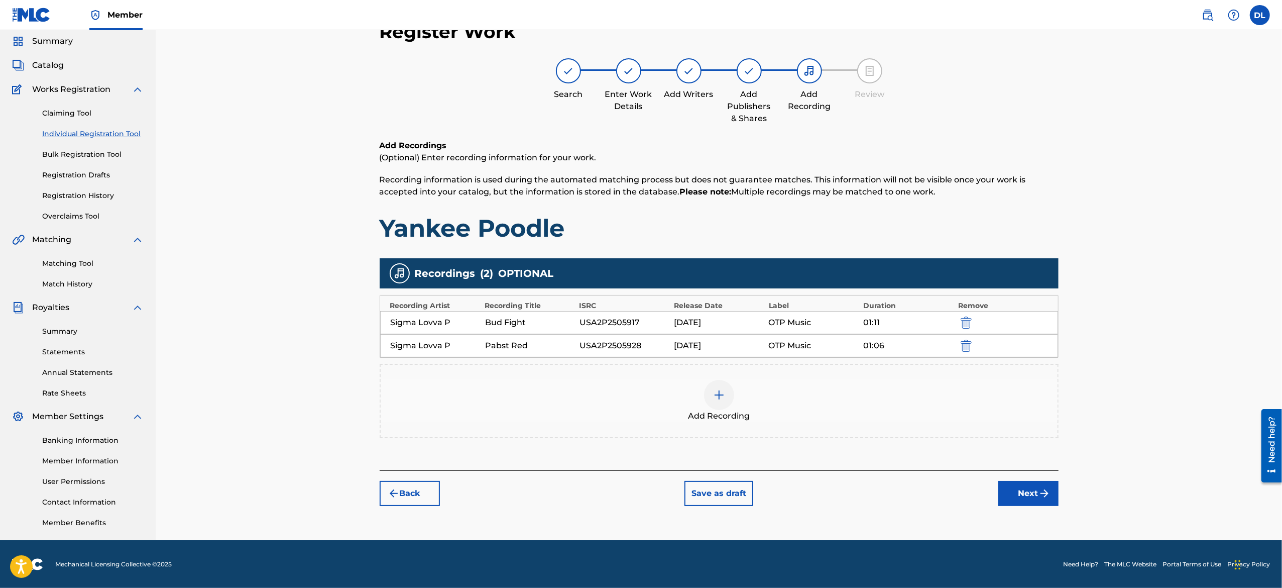
click at [639, 293] on img "submit" at bounding box center [966, 322] width 11 height 12
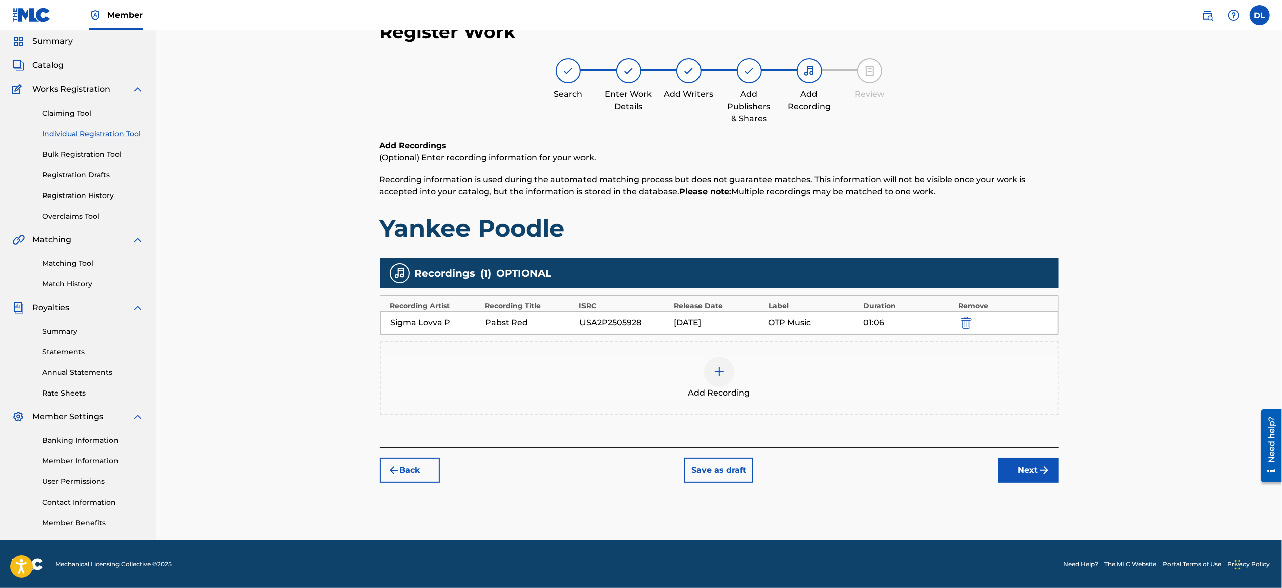
click at [639, 293] on img "submit" at bounding box center [966, 322] width 11 height 12
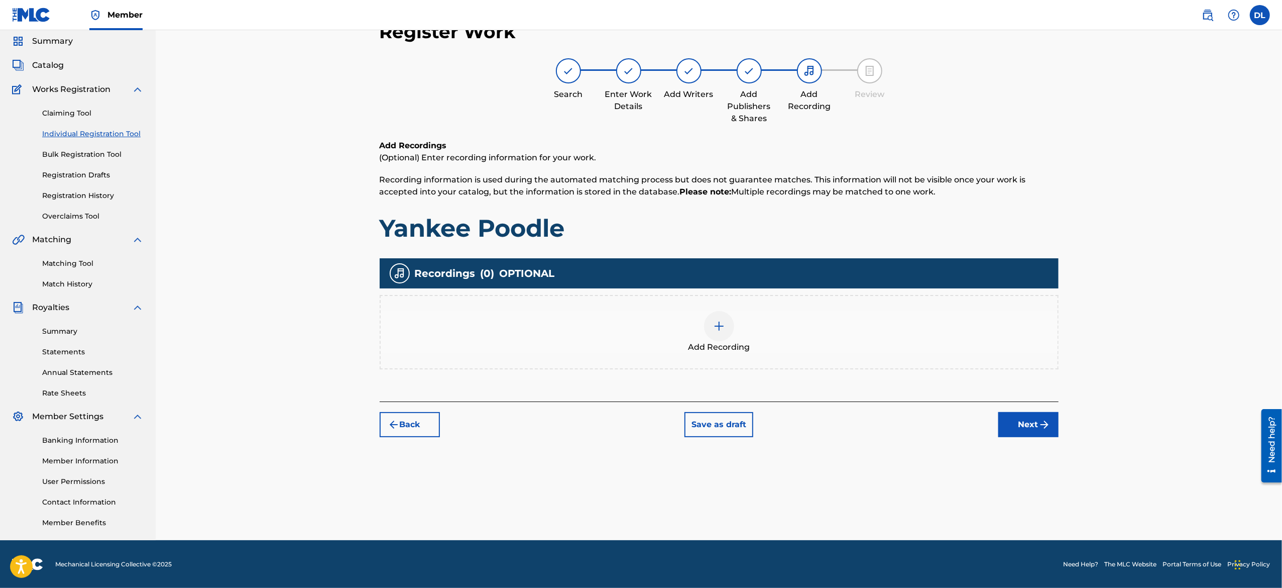
click at [639, 293] on div "Add Recording" at bounding box center [719, 332] width 677 height 42
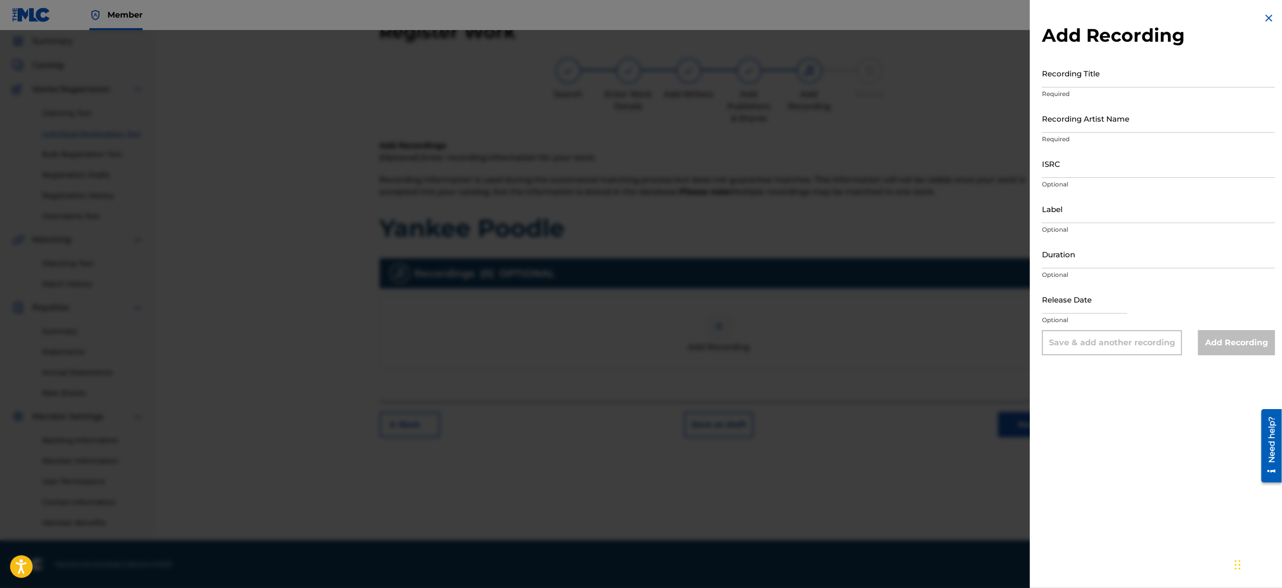
click at [639, 82] on input "Recording Title" at bounding box center [1158, 73] width 233 height 29
paste input "Bud Fight"
type input "Bud Fight"
click at [639, 116] on input "Recording Artist Name" at bounding box center [1158, 118] width 233 height 29
type input "Sigma Lovva P"
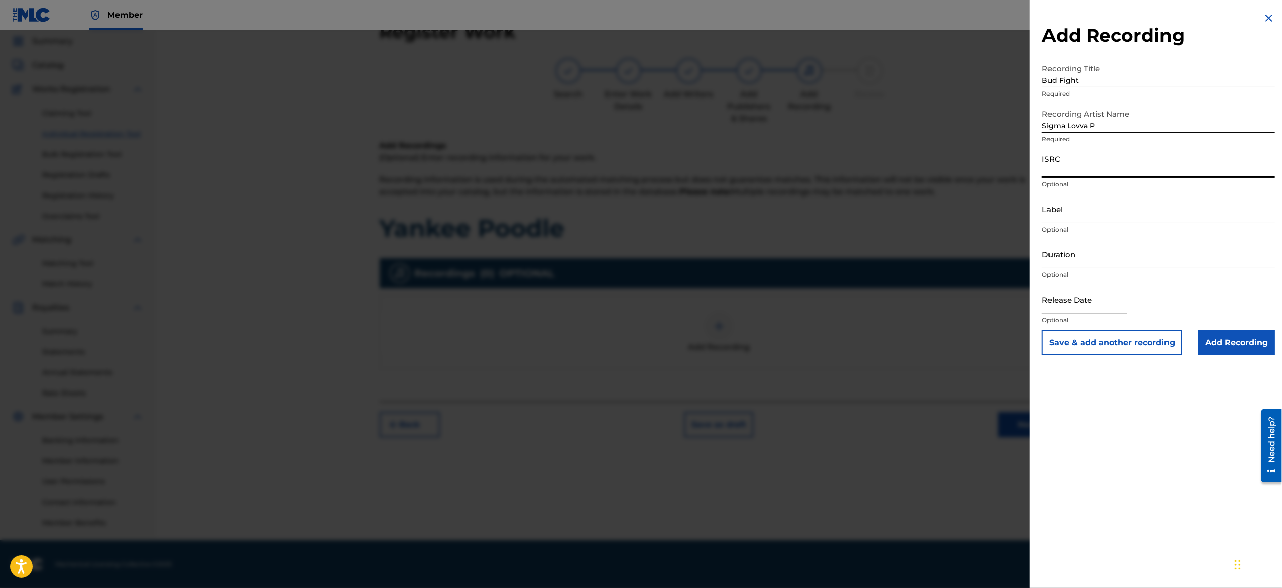
click at [639, 170] on input "ISRC" at bounding box center [1158, 163] width 233 height 29
paste input "USA2P2505917"
type input "USA2P2505917"
click at [639, 214] on input "Label" at bounding box center [1158, 208] width 233 height 29
type input "OTP Music"
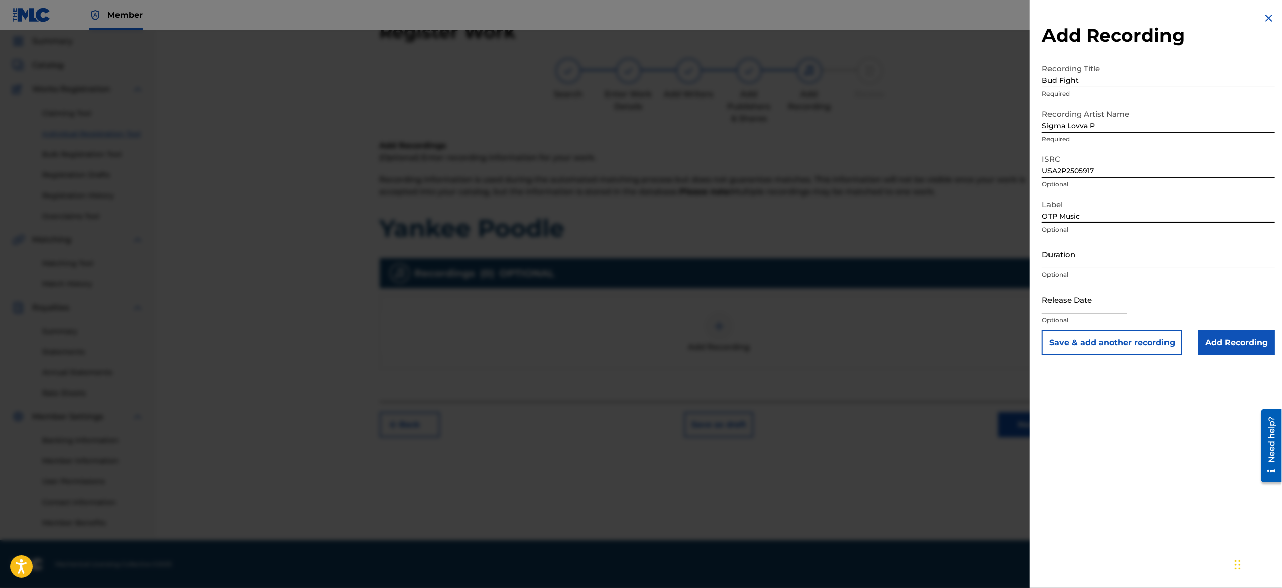
click at [639, 260] on input "Duration" at bounding box center [1158, 254] width 233 height 29
paste input "01:11"
type input "01:11"
drag, startPoint x: 1083, startPoint y: 282, endPoint x: 1084, endPoint y: 289, distance: 6.5
click at [639, 282] on div "Duration 01:11 Optional" at bounding box center [1158, 262] width 233 height 45
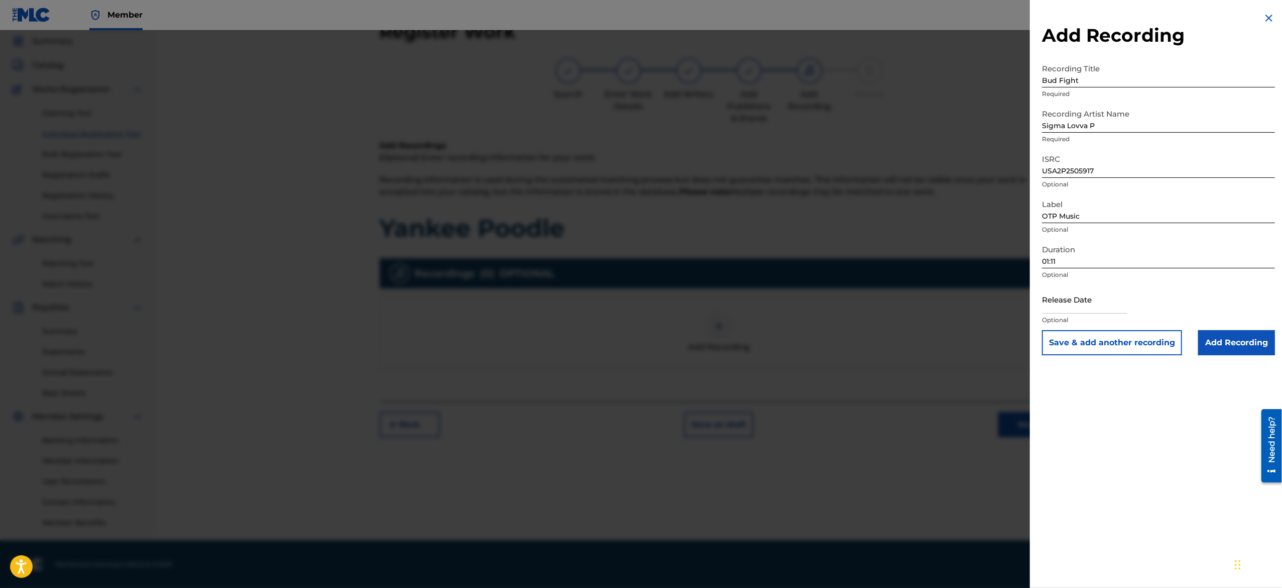
click at [639, 293] on input "text" at bounding box center [1084, 299] width 85 height 29
select select "7"
select select "2025"
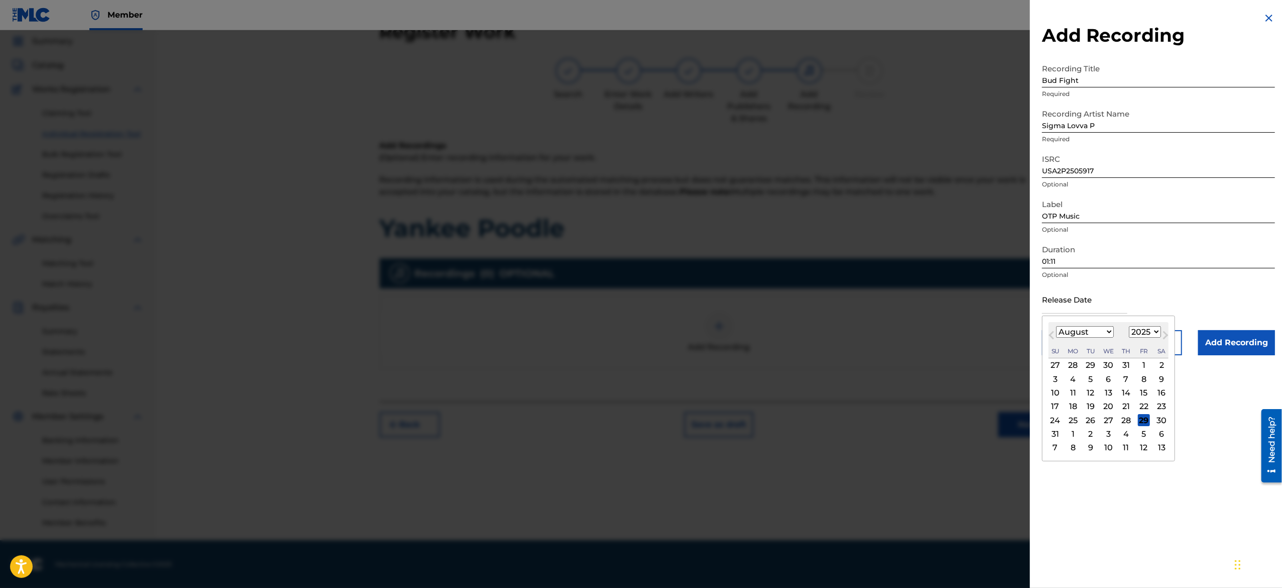
type input "[DATE]"
select select "1"
click at [639, 277] on p "Optional" at bounding box center [1158, 274] width 233 height 9
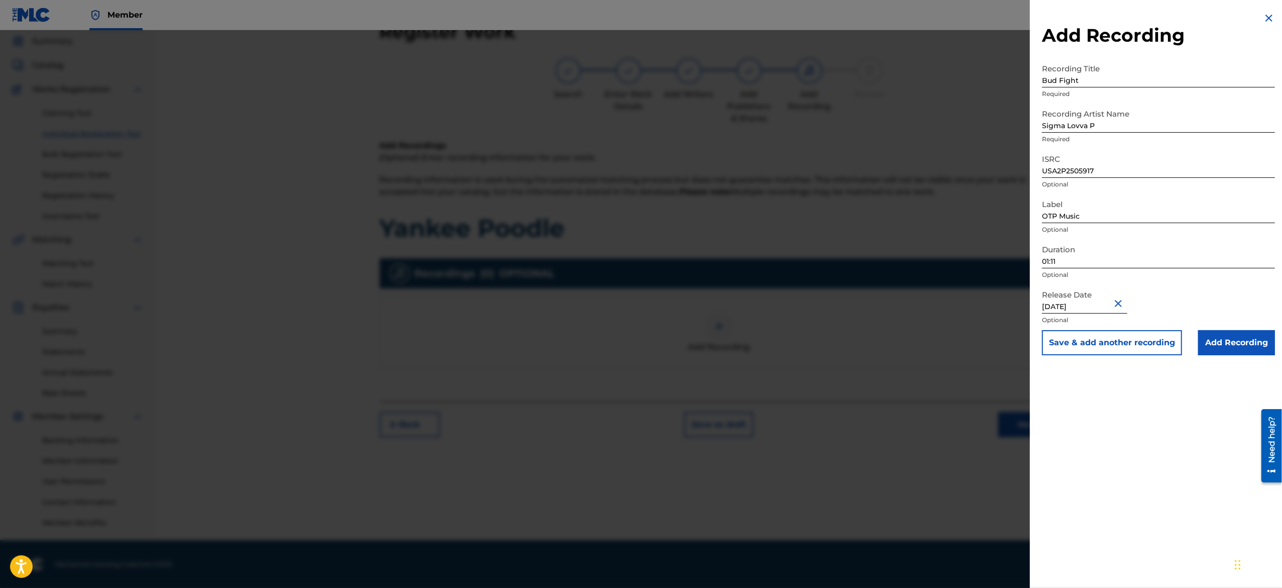
click at [639, 293] on button "Save & add another recording" at bounding box center [1112, 342] width 140 height 25
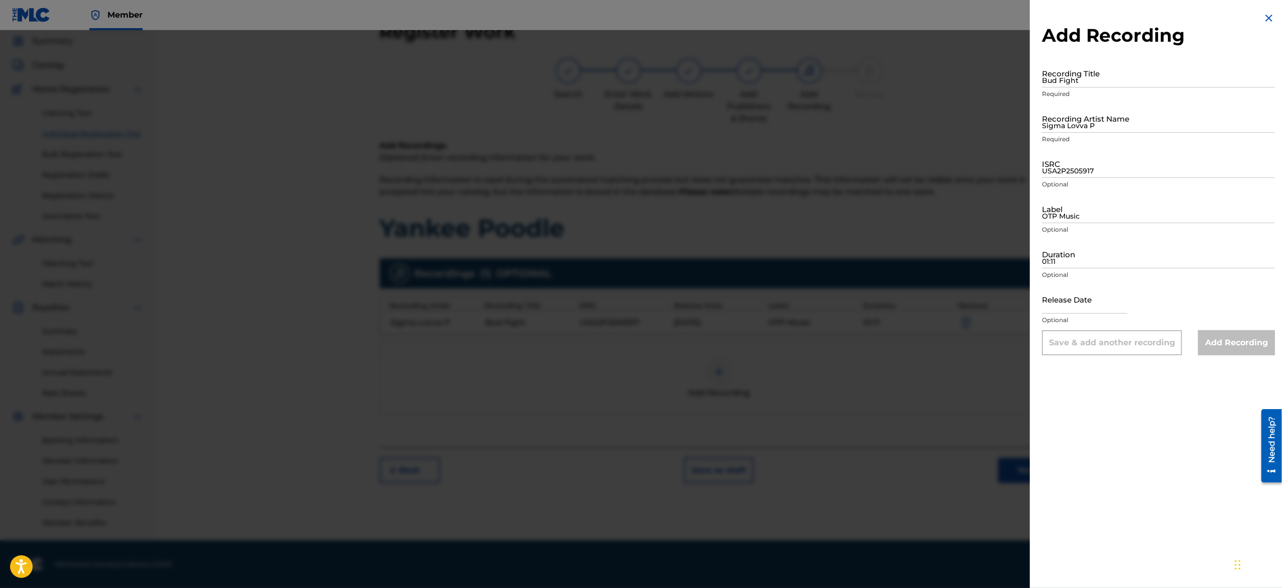
click at [639, 293] on div at bounding box center [641, 324] width 1282 height 588
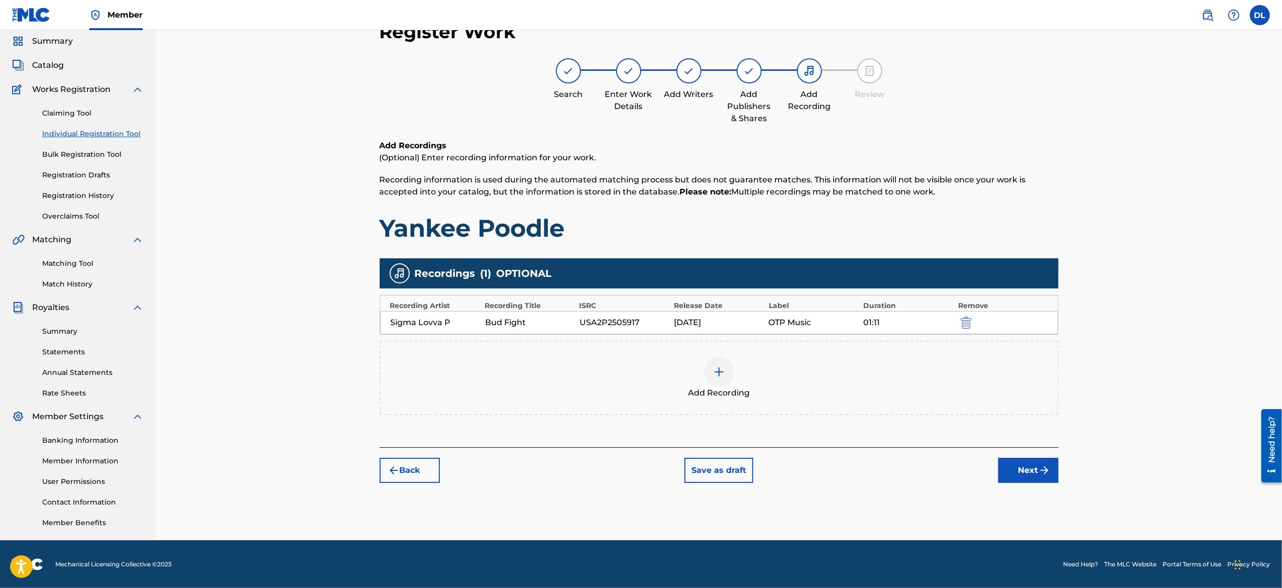
click at [639, 293] on img at bounding box center [719, 372] width 12 height 12
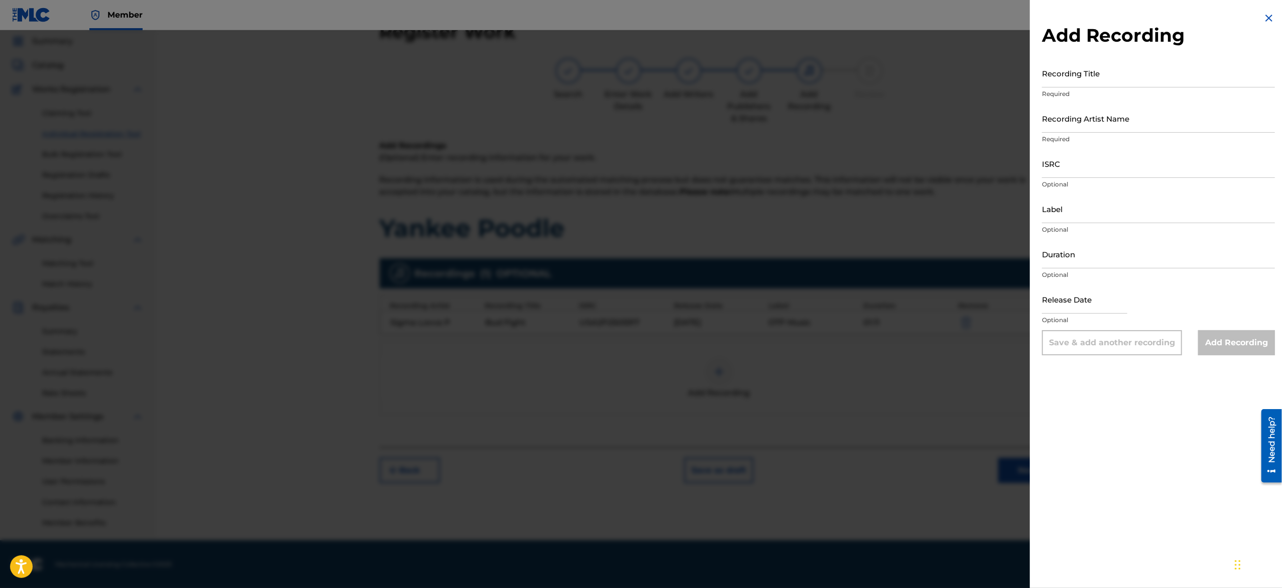
click at [639, 7] on div "Add Recording Recording Title Required Recording Artist Name Required ISRC Opti…" at bounding box center [1158, 183] width 257 height 367
click at [639, 14] on img at bounding box center [1269, 18] width 12 height 12
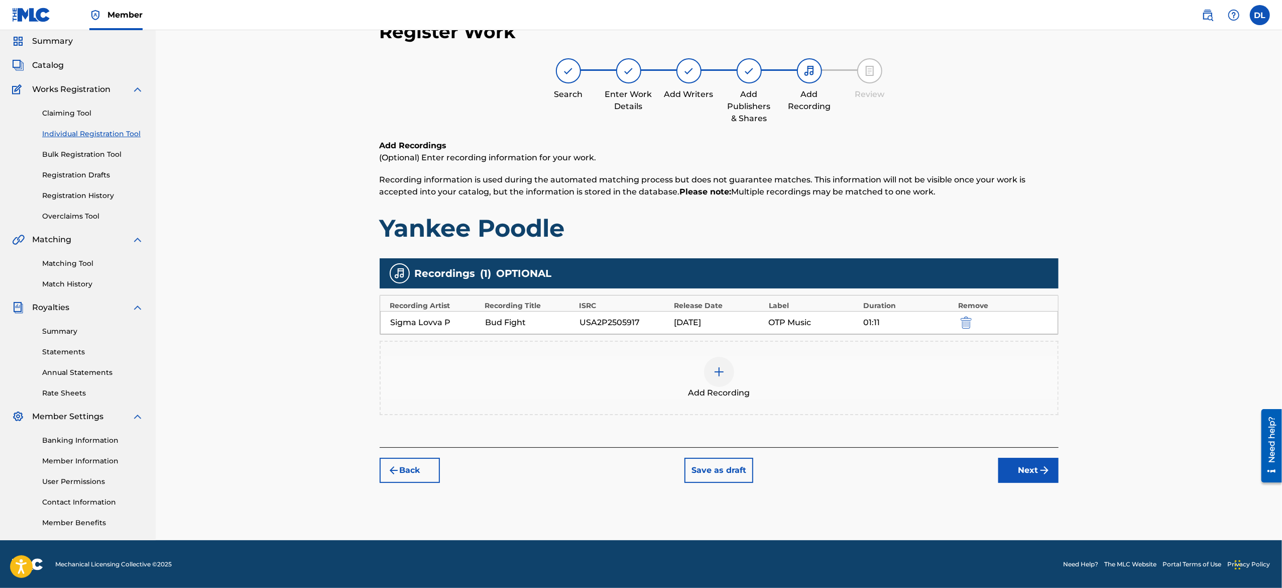
click at [499, 293] on div "Bud Fight" at bounding box center [529, 322] width 89 height 12
click at [419, 293] on div "Sigma Lovva P" at bounding box center [435, 322] width 89 height 12
click at [425, 293] on div "Recording Artist" at bounding box center [435, 305] width 90 height 11
drag, startPoint x: 434, startPoint y: 305, endPoint x: 445, endPoint y: 300, distance: 11.9
click at [440, 293] on div "Recording Artist" at bounding box center [435, 305] width 90 height 11
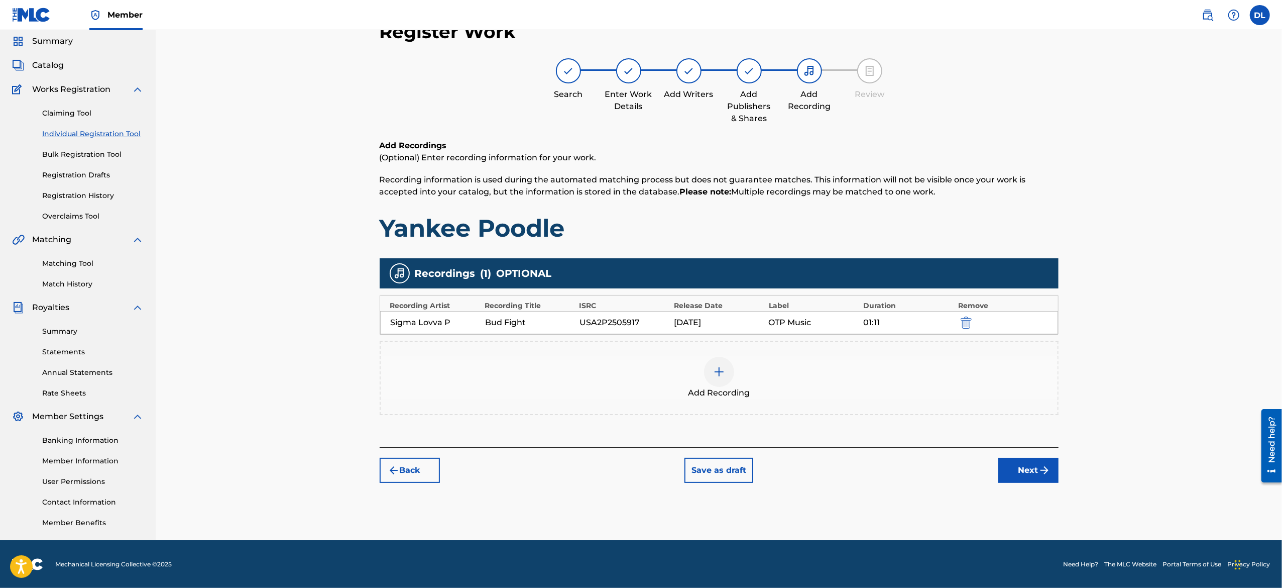
click at [444, 269] on span "Recordings" at bounding box center [445, 273] width 61 height 15
click at [639, 293] on img "submit" at bounding box center [966, 322] width 11 height 12
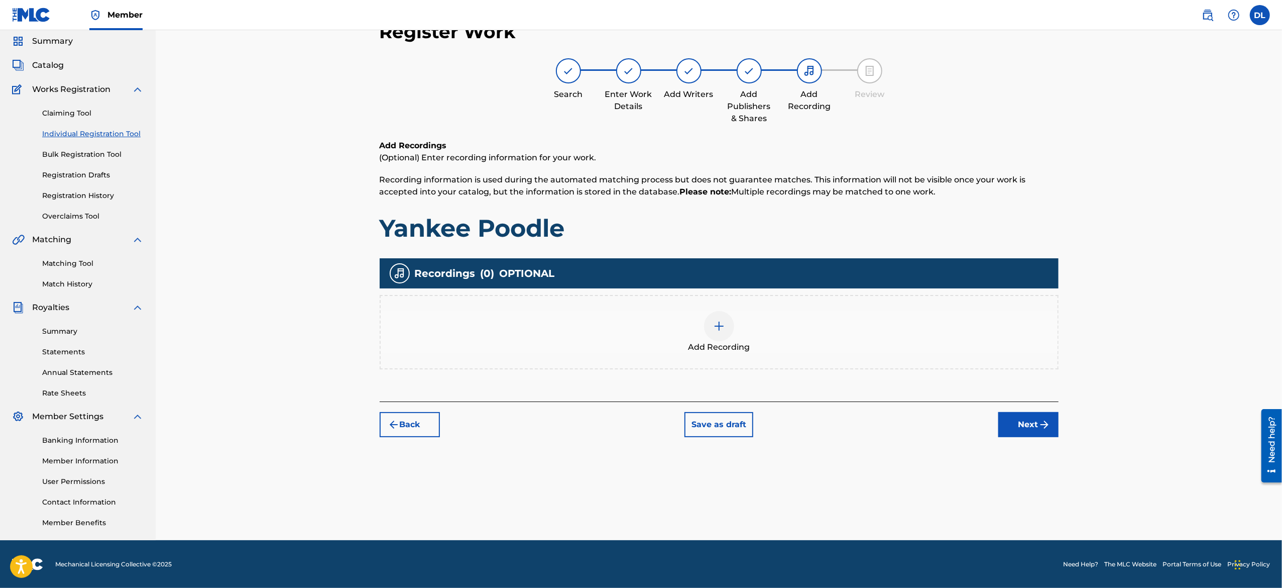
click at [639, 293] on img at bounding box center [719, 326] width 12 height 12
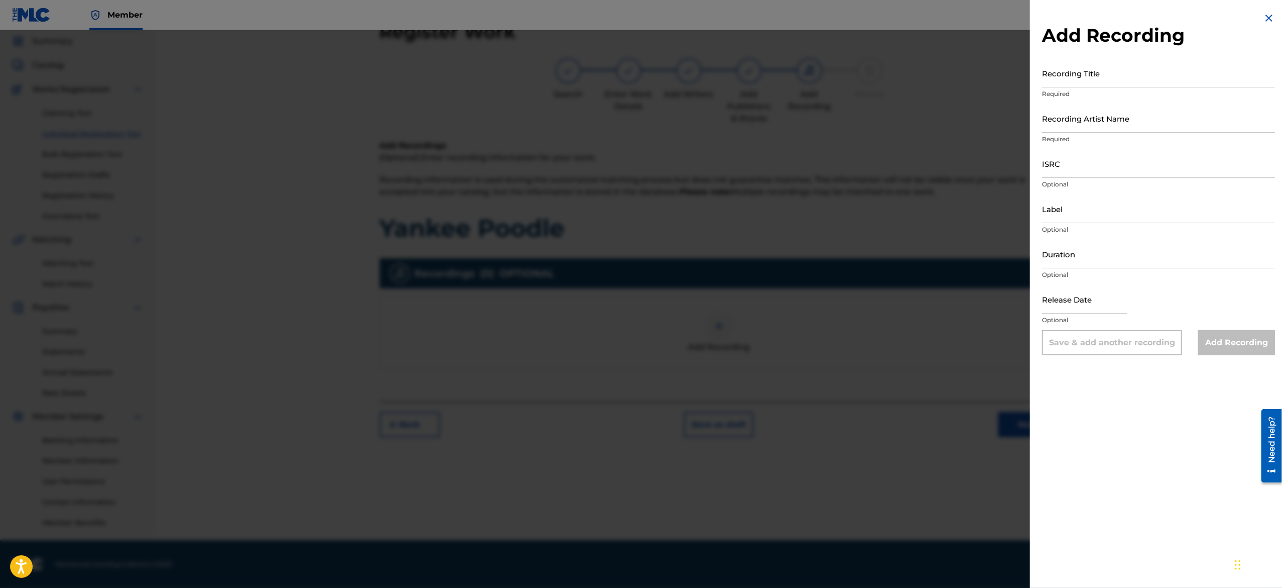
click at [639, 206] on input "Label" at bounding box center [1158, 208] width 233 height 29
paste input "123 Records"
type input "123 Records"
click at [639, 116] on input "Recording Artist Name" at bounding box center [1158, 118] width 233 height 29
paste input "Bud Fight"
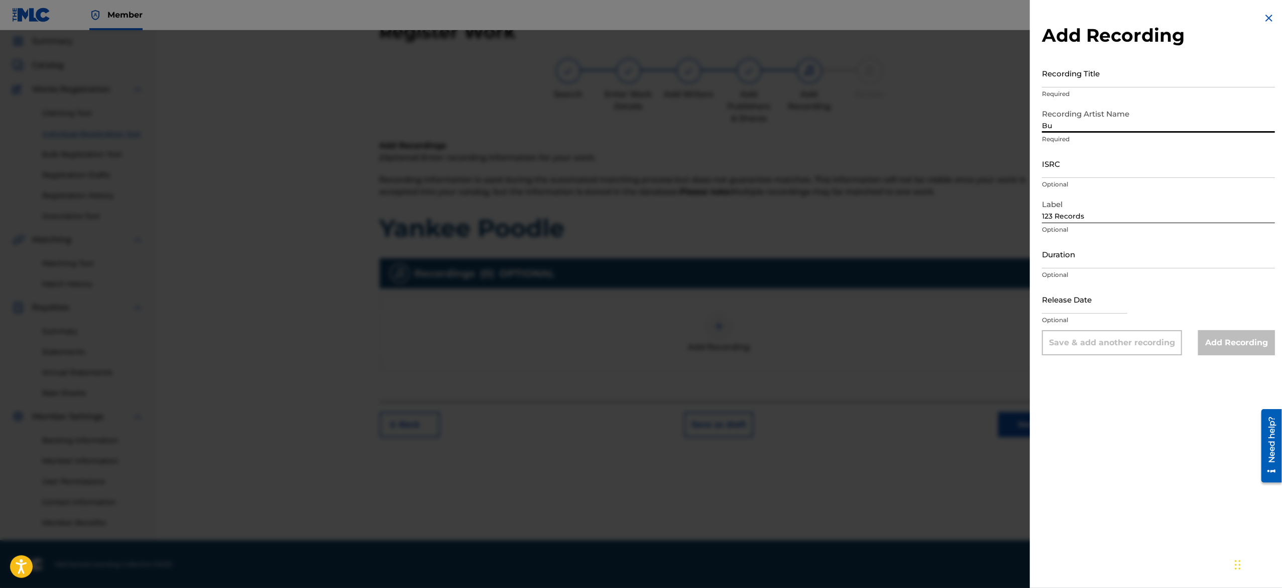
type input "B"
click at [639, 82] on input "Recording Title" at bounding box center [1158, 73] width 233 height 29
paste input "Bud Fight"
type input "Bud Fight"
click at [639, 123] on input "Recording Artist Name" at bounding box center [1158, 118] width 233 height 29
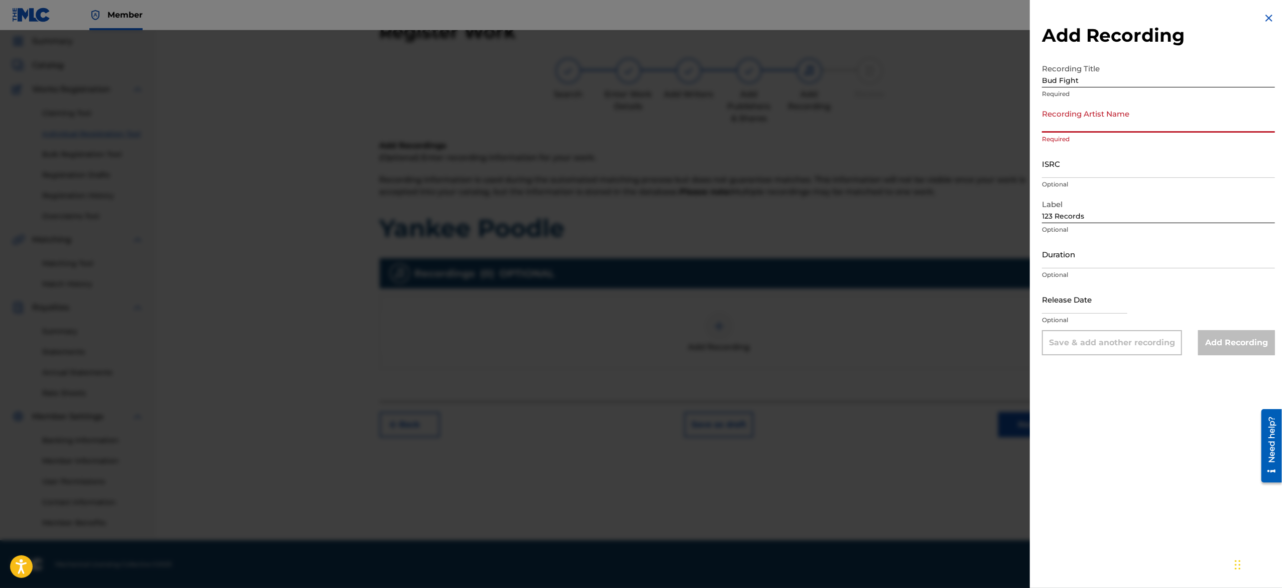
type input "Sigma Lovva P"
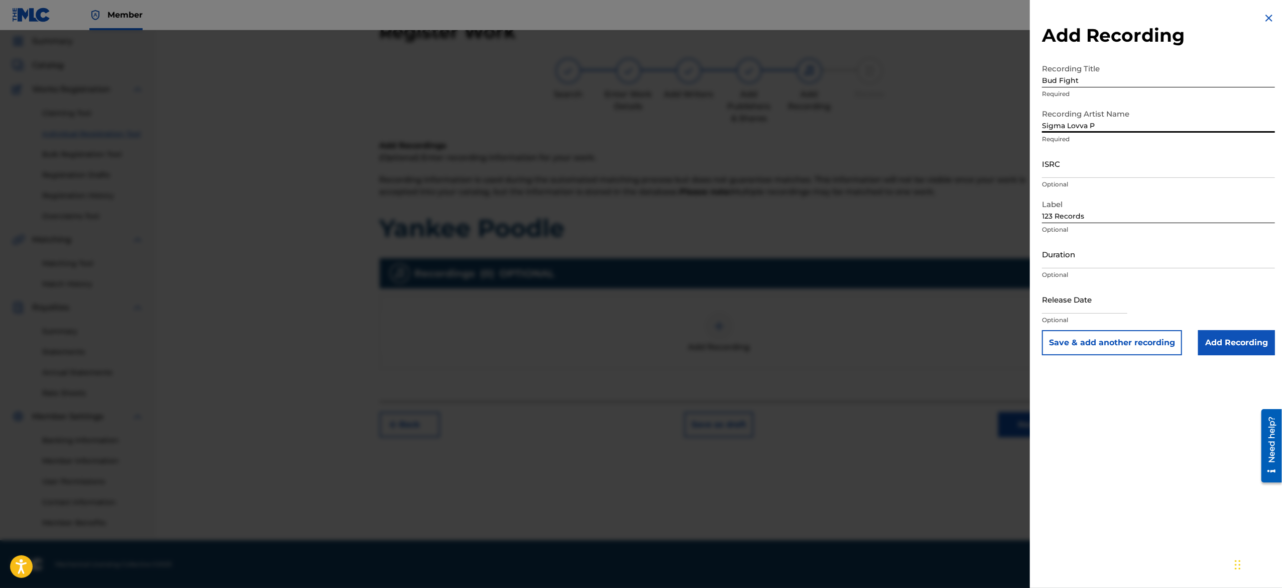
click at [639, 250] on input "Duration" at bounding box center [1158, 254] width 233 height 29
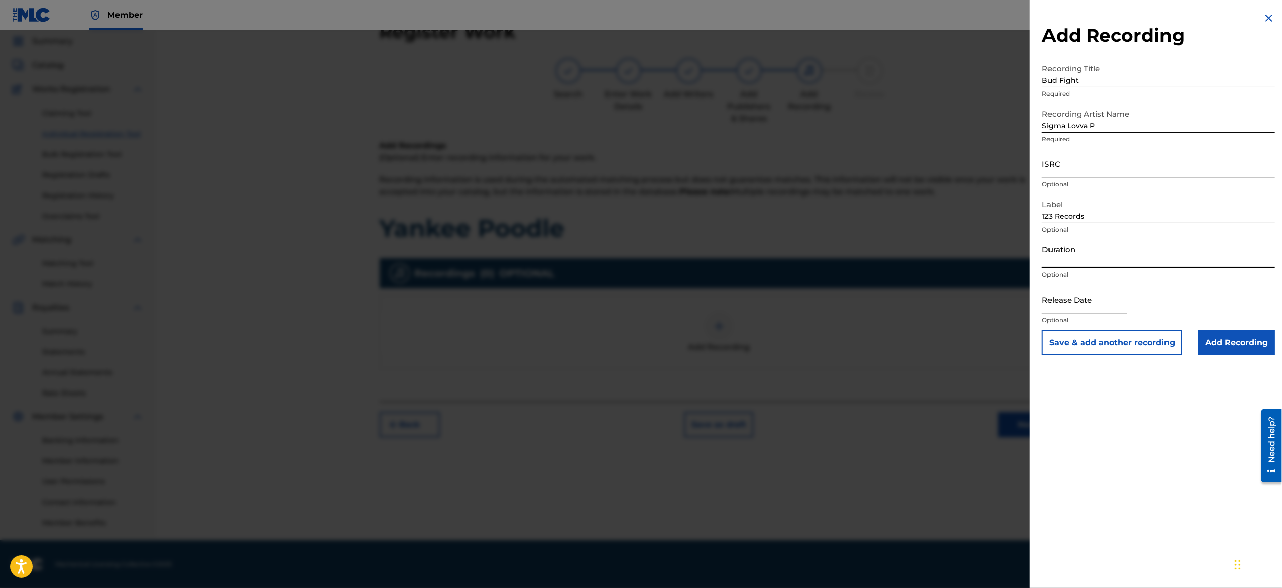
paste input "01:11"
type input "01:11"
click at [639, 293] on input "text" at bounding box center [1084, 299] width 85 height 29
select select "7"
select select "2025"
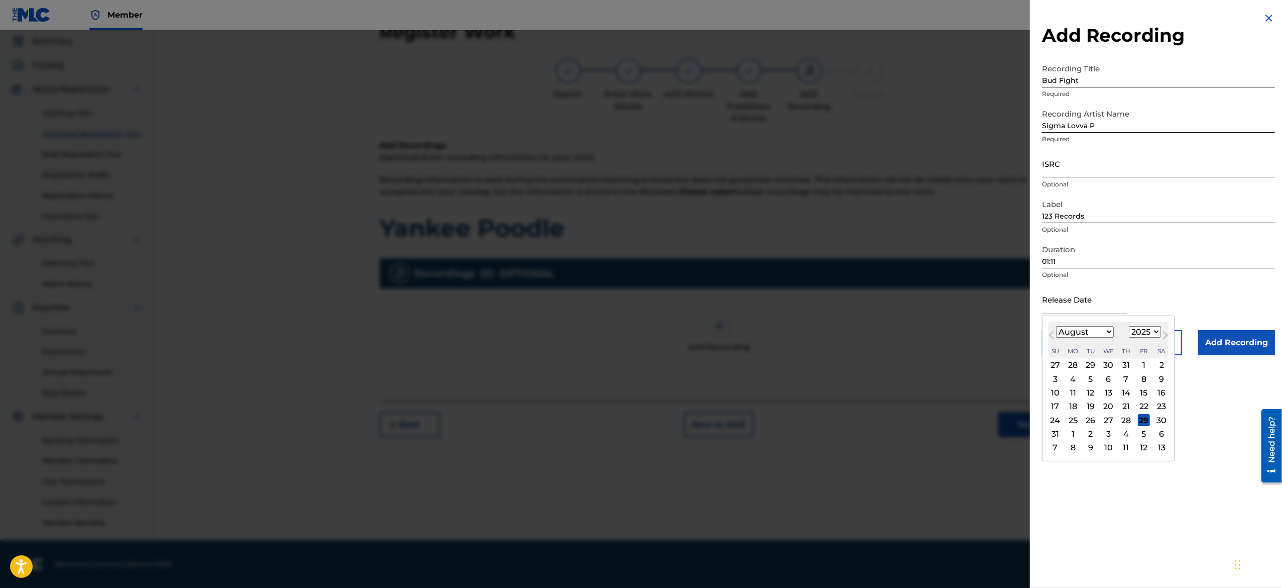
type input "[DATE]"
select select "1"
click at [639, 293] on input "[DATE]" at bounding box center [1084, 299] width 85 height 29
click at [639, 293] on div "Release Date [DATE] [DATE] Previous Month Next Month [DATE] January February Ma…" at bounding box center [1158, 307] width 233 height 45
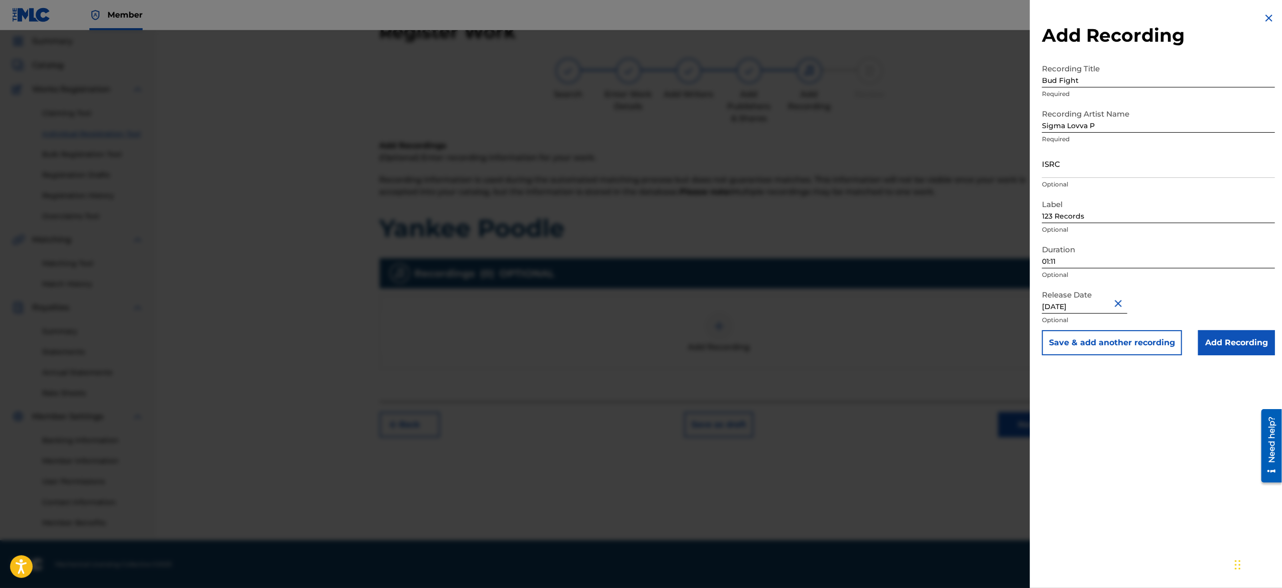
click at [639, 293] on input "[DATE]" at bounding box center [1084, 299] width 85 height 29
select select "1"
select select "2025"
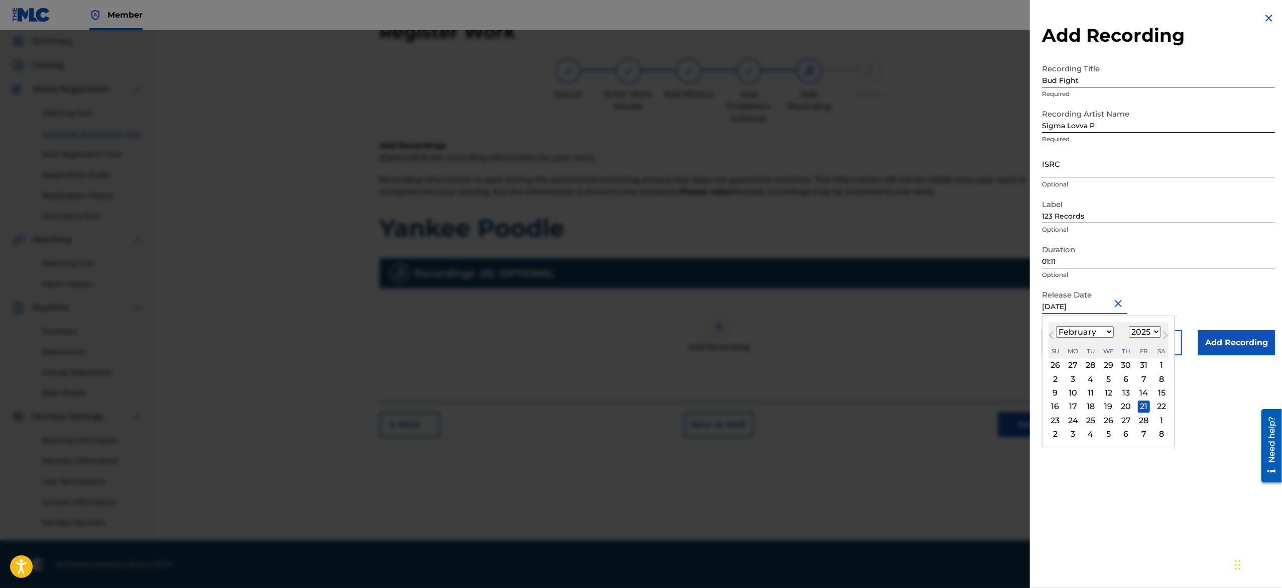
click at [639, 293] on input "[DATE]" at bounding box center [1084, 299] width 85 height 29
click at [639, 281] on div "Duration 01:11 Optional" at bounding box center [1158, 262] width 233 height 45
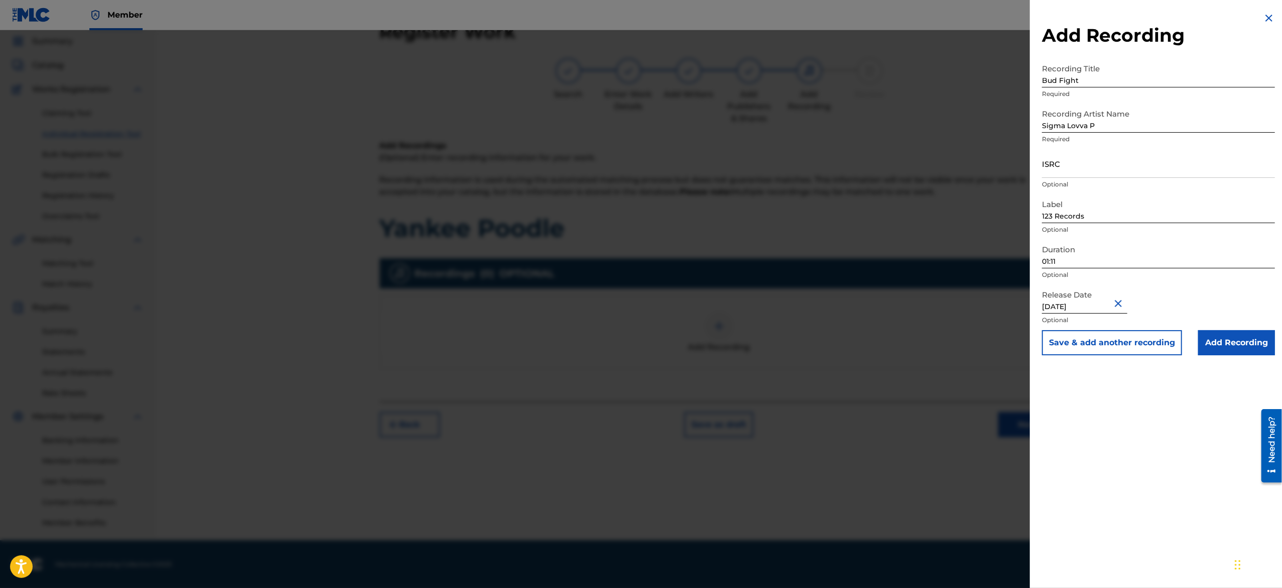
click at [639, 166] on input "ISRC" at bounding box center [1158, 163] width 233 height 29
paste input "USA2P2505917"
type input "USA2P2505917"
click at [639, 293] on button "Save & add another recording" at bounding box center [1112, 342] width 140 height 25
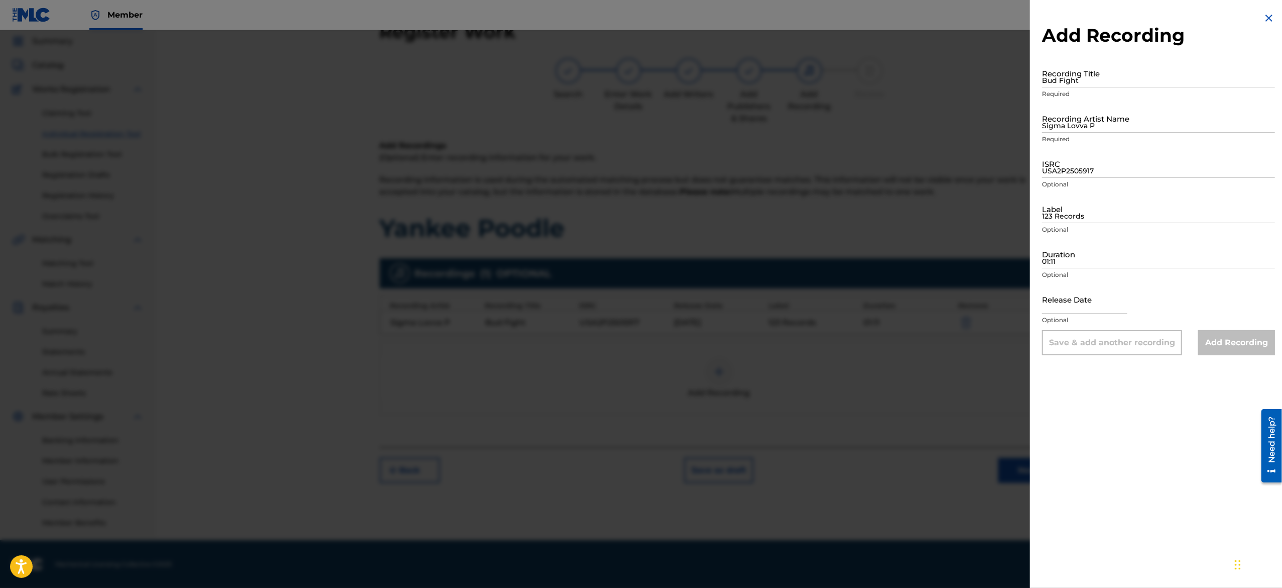
click at [639, 75] on input "Bud Fight" at bounding box center [1158, 73] width 233 height 29
paste input "Business Time"
type input "Business Time"
click at [639, 116] on input "Sigma Lovva P" at bounding box center [1158, 118] width 233 height 29
type input "Sigma Lovva P"
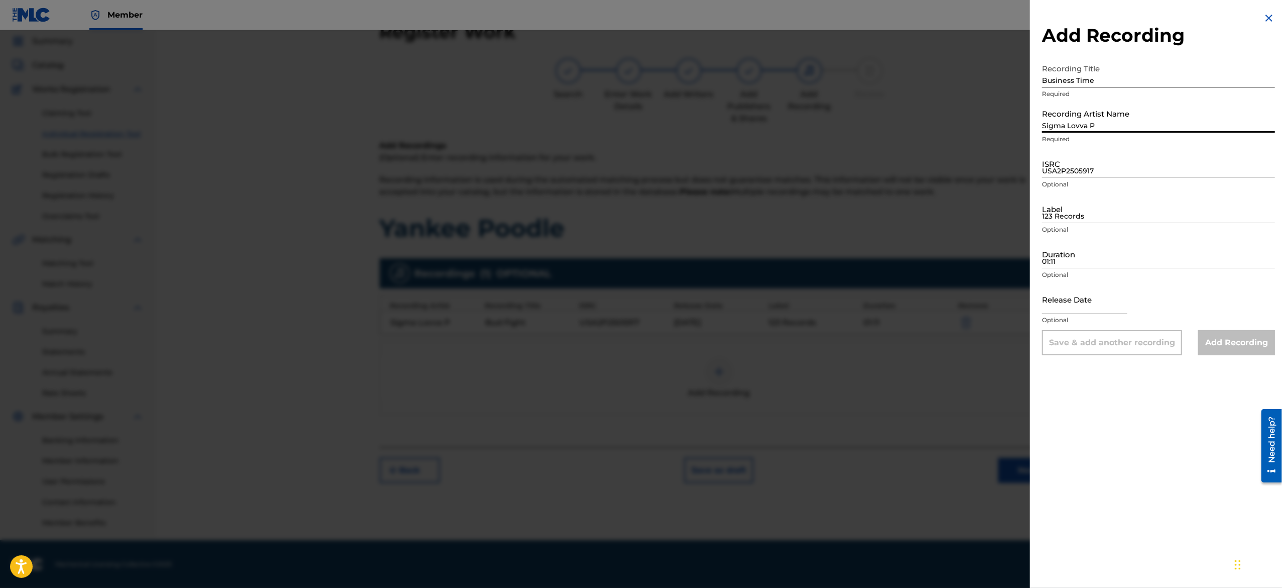
click at [639, 164] on input "USA2P2505917" at bounding box center [1158, 163] width 233 height 29
paste input "USA2P2505918"
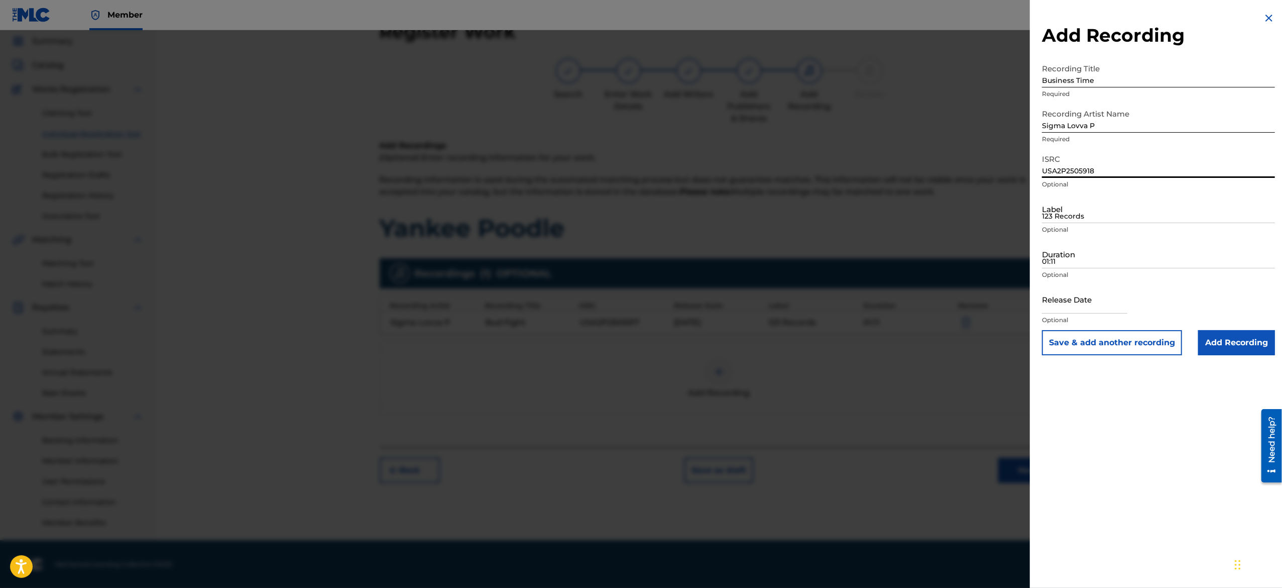
type input "USA2P2505918"
click at [639, 208] on input "123 Records" at bounding box center [1158, 208] width 233 height 29
click at [639, 205] on input "Label" at bounding box center [1158, 208] width 233 height 29
paste input "123 Records"
type input "123 Records"
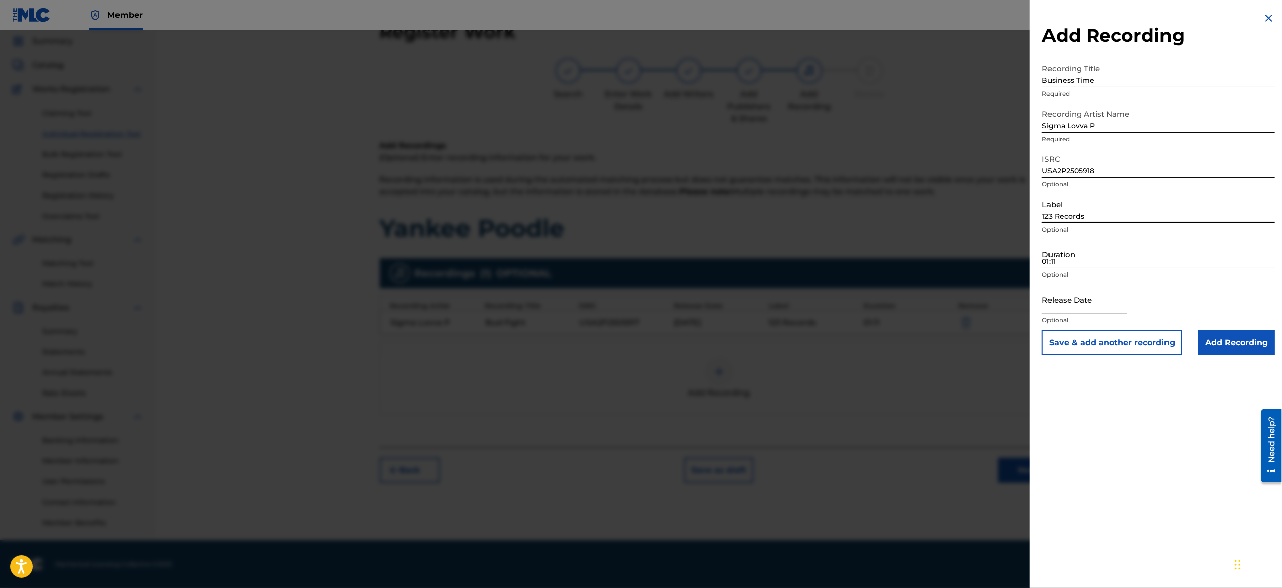
click at [639, 257] on input "01:11" at bounding box center [1158, 254] width 233 height 29
click at [639, 258] on input "Duration" at bounding box center [1158, 254] width 233 height 29
paste input "01:05"
type input "01:05"
click at [639, 293] on input "text" at bounding box center [1084, 299] width 85 height 29
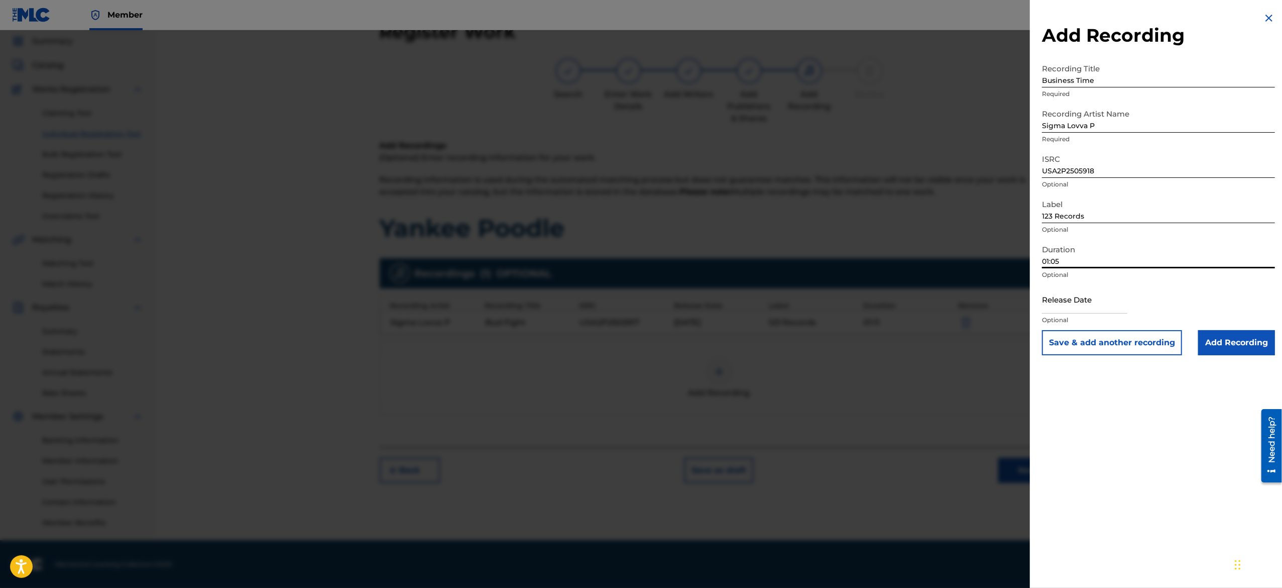
select select "7"
select select "2025"
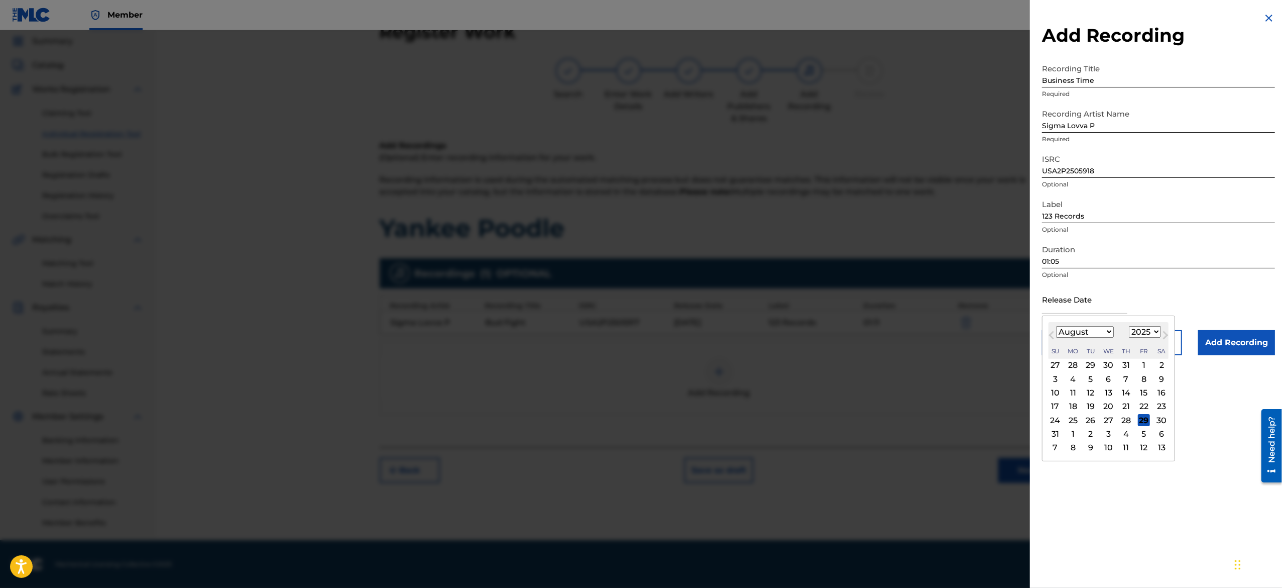
type input "[DATE]"
select select "1"
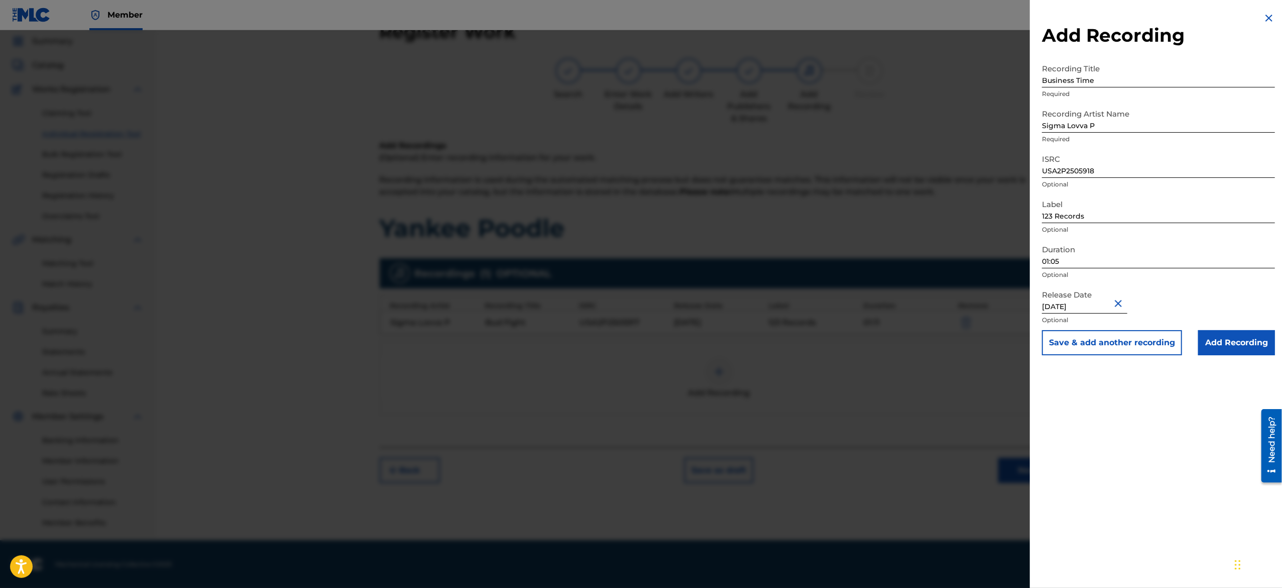
click at [639, 293] on button "Save & add another recording" at bounding box center [1112, 342] width 140 height 25
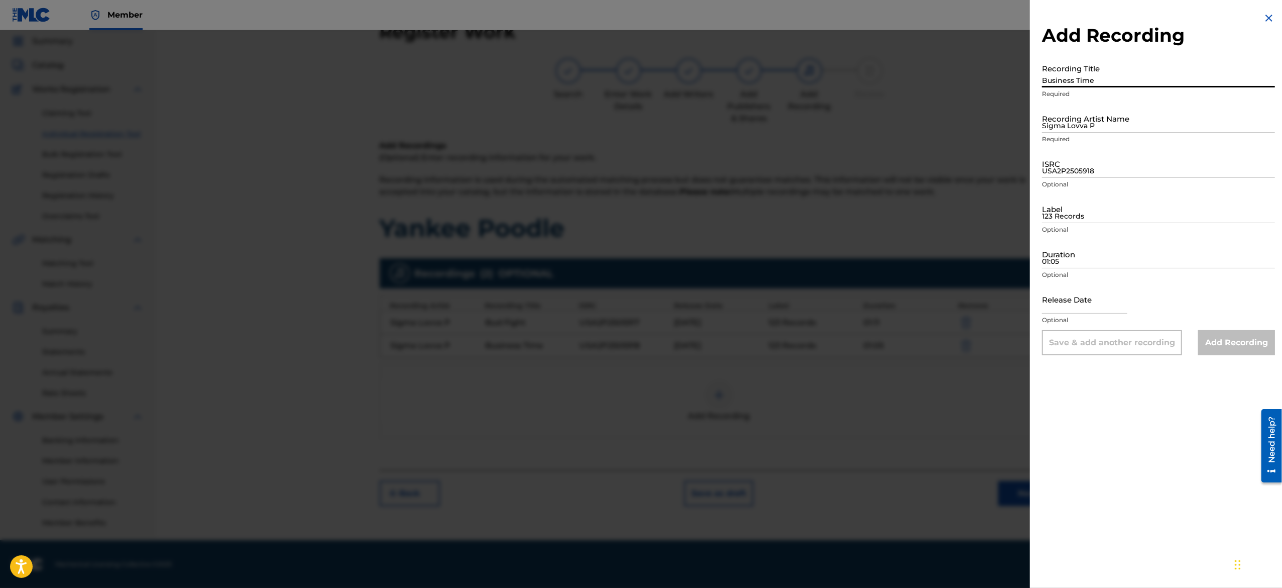
click at [639, 80] on input "Business Time" at bounding box center [1158, 73] width 233 height 29
click at [639, 73] on input "Recording Title" at bounding box center [1158, 73] width 233 height 29
paste input "Came And Went"
type input "Came And Went"
click at [639, 125] on input "Sigma Lovva P" at bounding box center [1158, 118] width 233 height 29
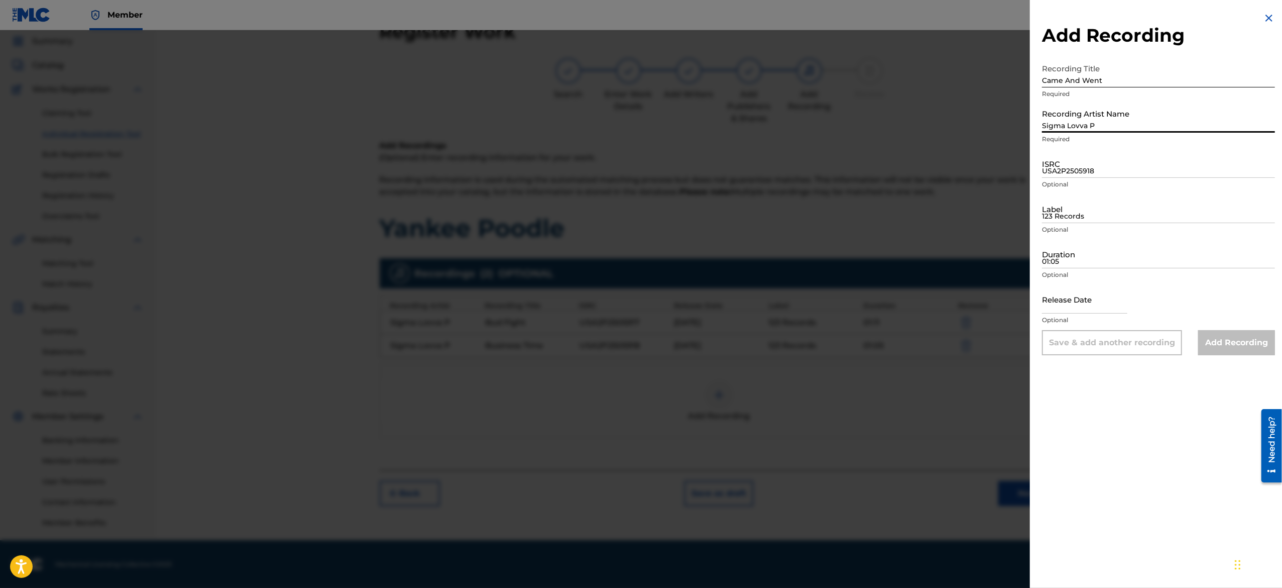
type input "Sigma Lovva P"
click at [639, 166] on input "USA2P2505918" at bounding box center [1158, 163] width 233 height 29
paste input "USA2P2505919"
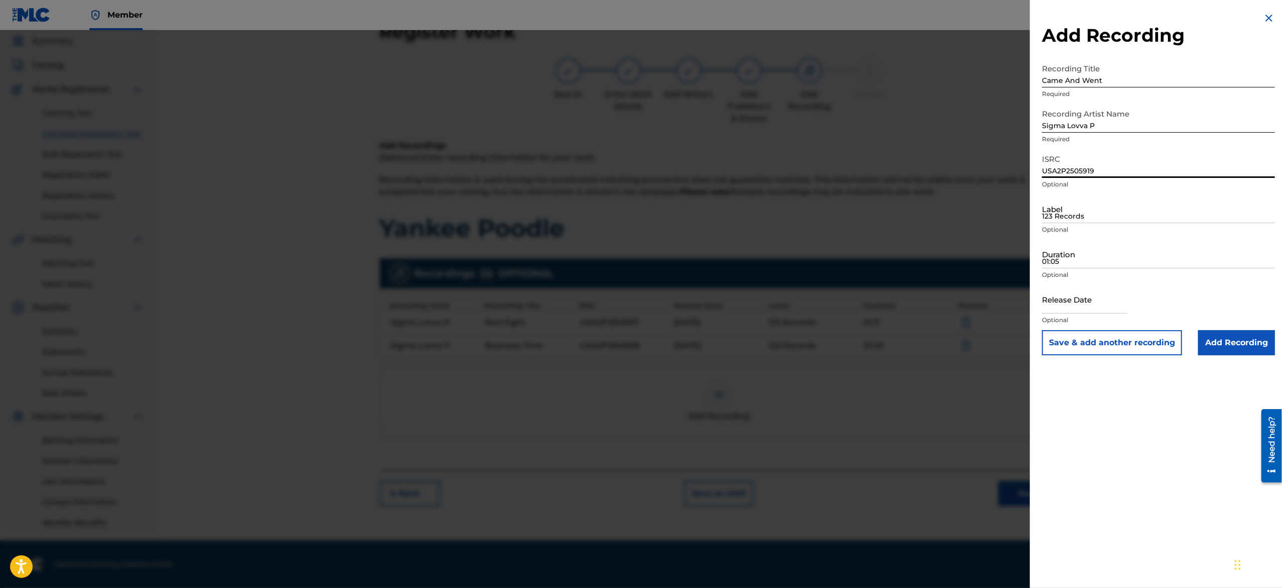
type input "USA2P2505919"
click at [639, 210] on input "123 Records" at bounding box center [1158, 208] width 233 height 29
click at [639, 214] on input "Label" at bounding box center [1158, 208] width 233 height 29
paste input "123 Records"
type input "123 Records"
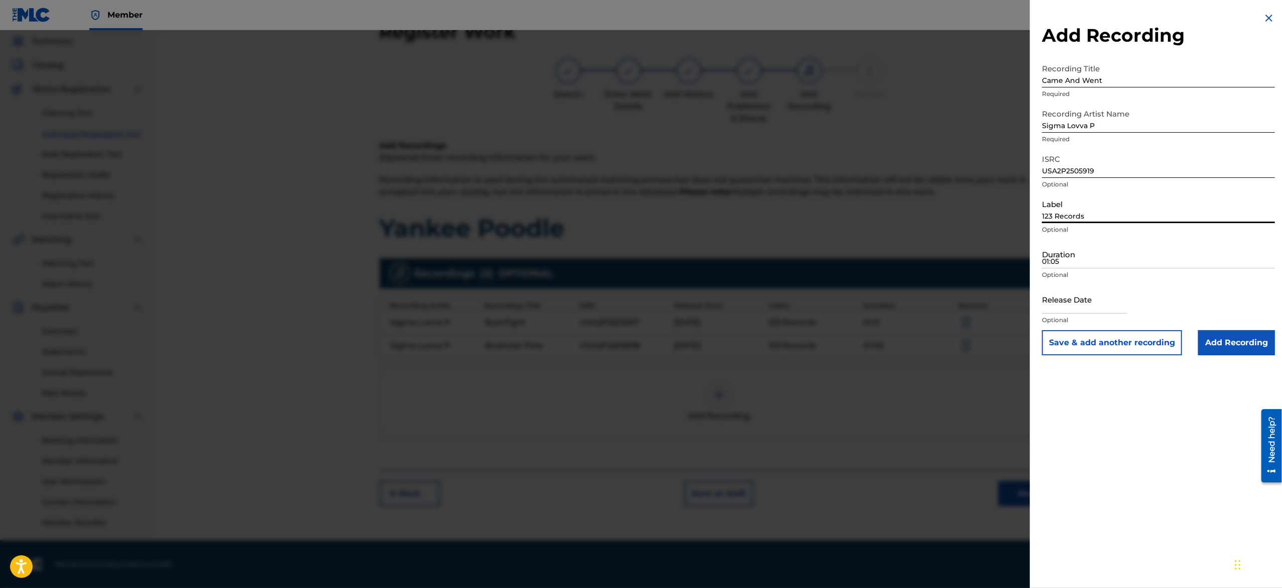
click at [639, 265] on input "01:05" at bounding box center [1158, 254] width 233 height 29
paste input "01:09"
type input "01:09"
click at [639, 292] on input "text" at bounding box center [1084, 299] width 85 height 29
select select "7"
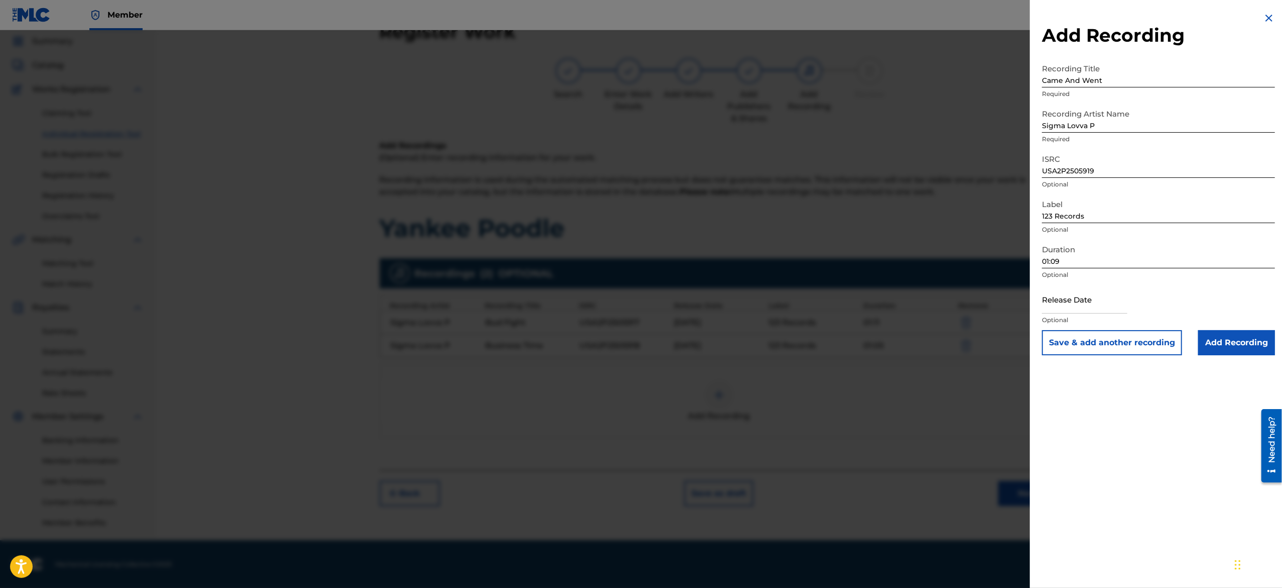
select select "2025"
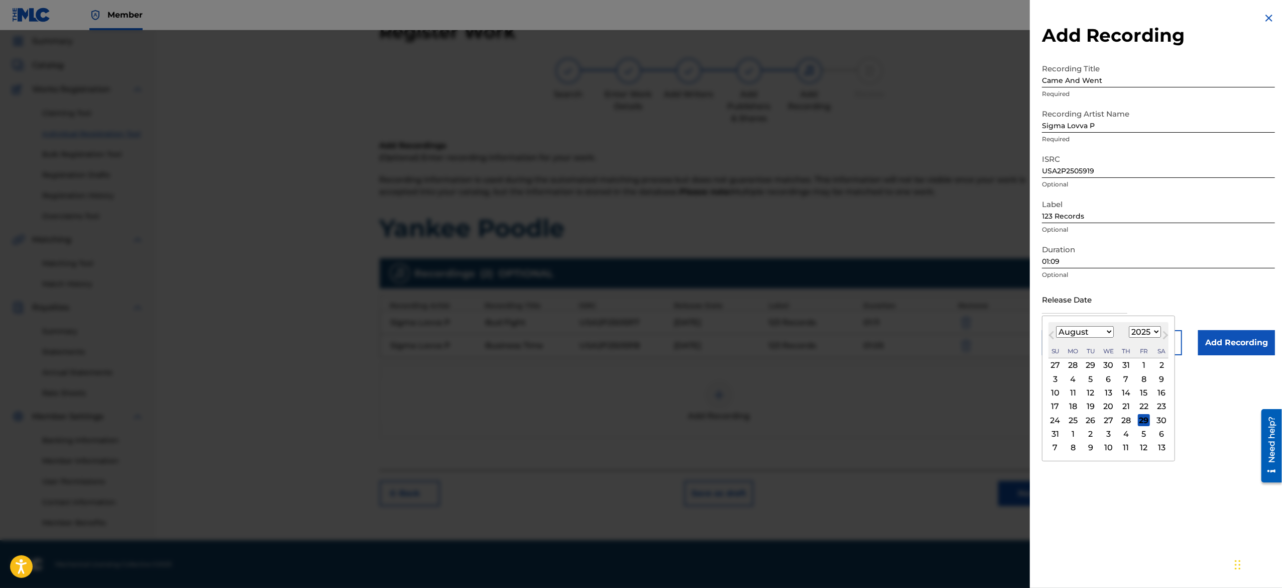
type input "[DATE]"
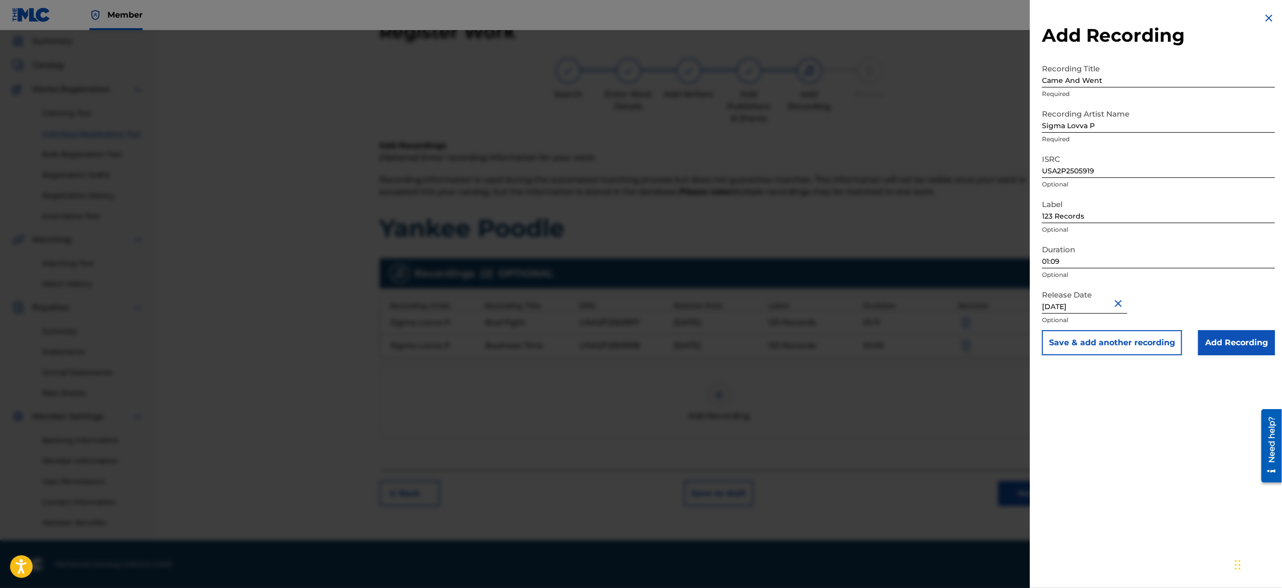
click at [639, 293] on button "Save & add another recording" at bounding box center [1112, 342] width 140 height 25
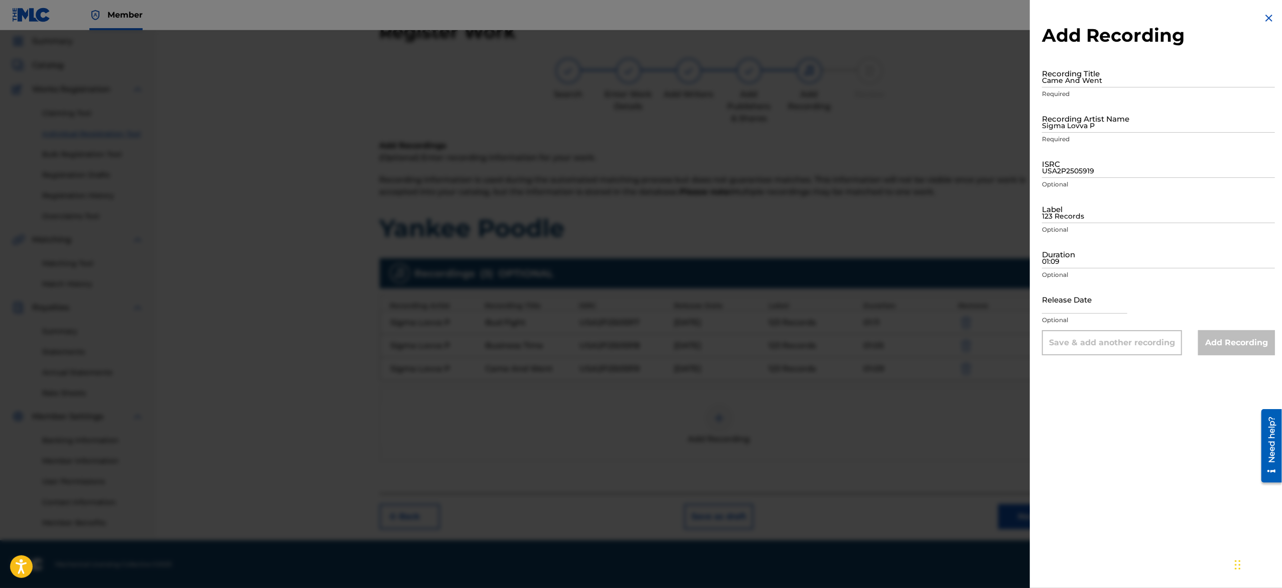
click at [639, 83] on input "Came And Went" at bounding box center [1158, 73] width 233 height 29
click at [639, 78] on input "Came And Went" at bounding box center [1158, 73] width 233 height 29
click at [639, 16] on img at bounding box center [1269, 18] width 12 height 12
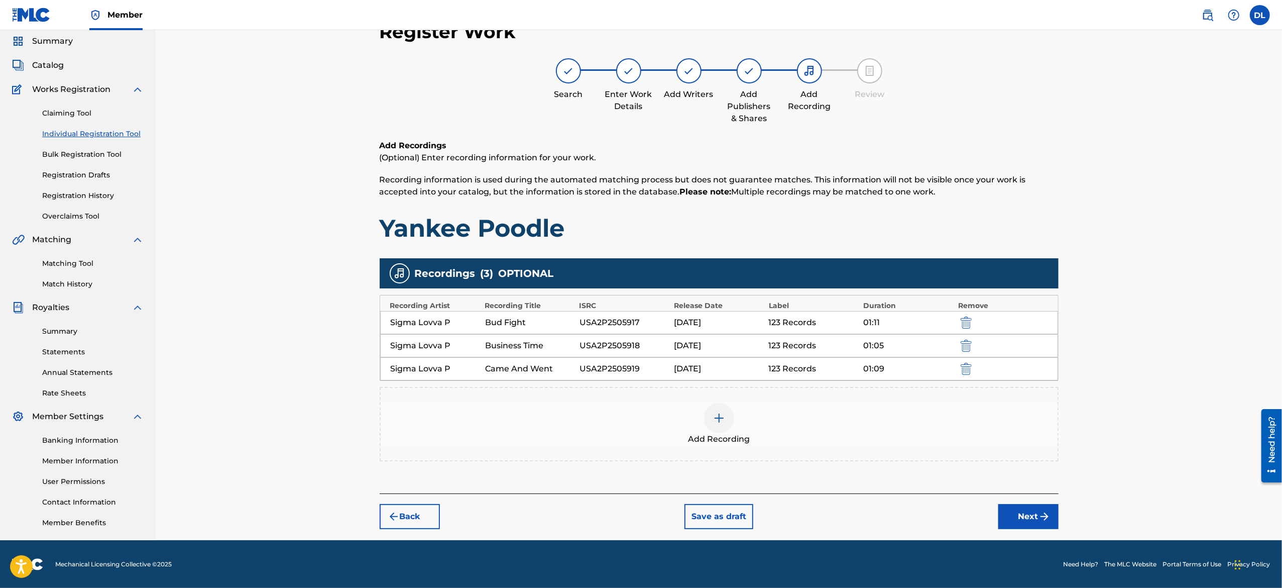
click at [568, 68] on img at bounding box center [568, 71] width 12 height 12
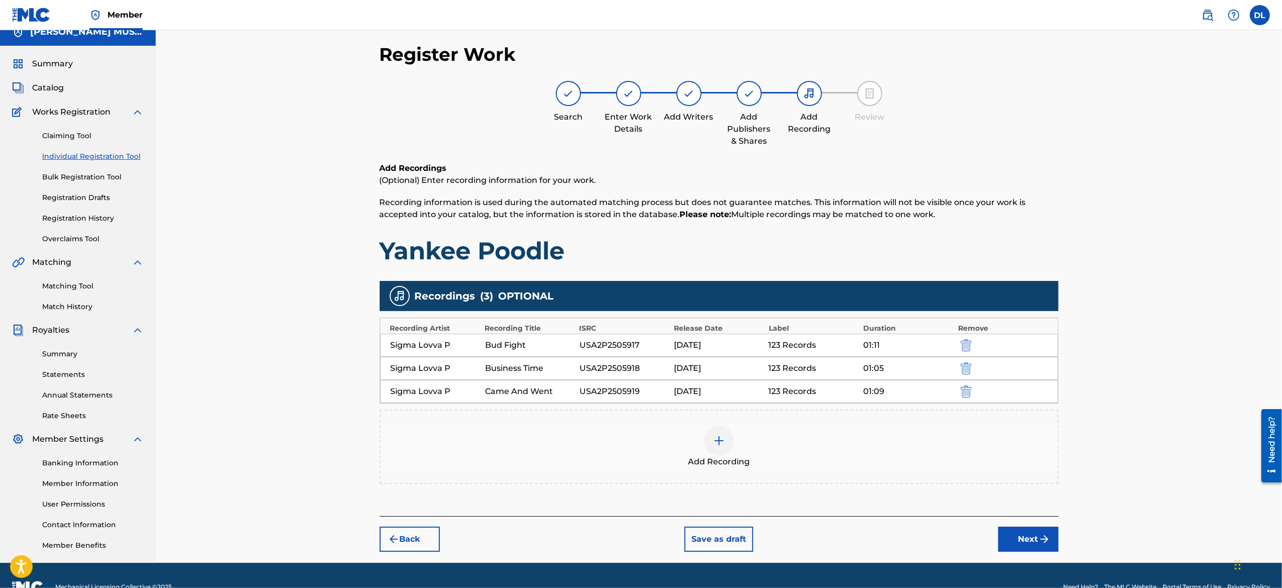
scroll to position [0, 0]
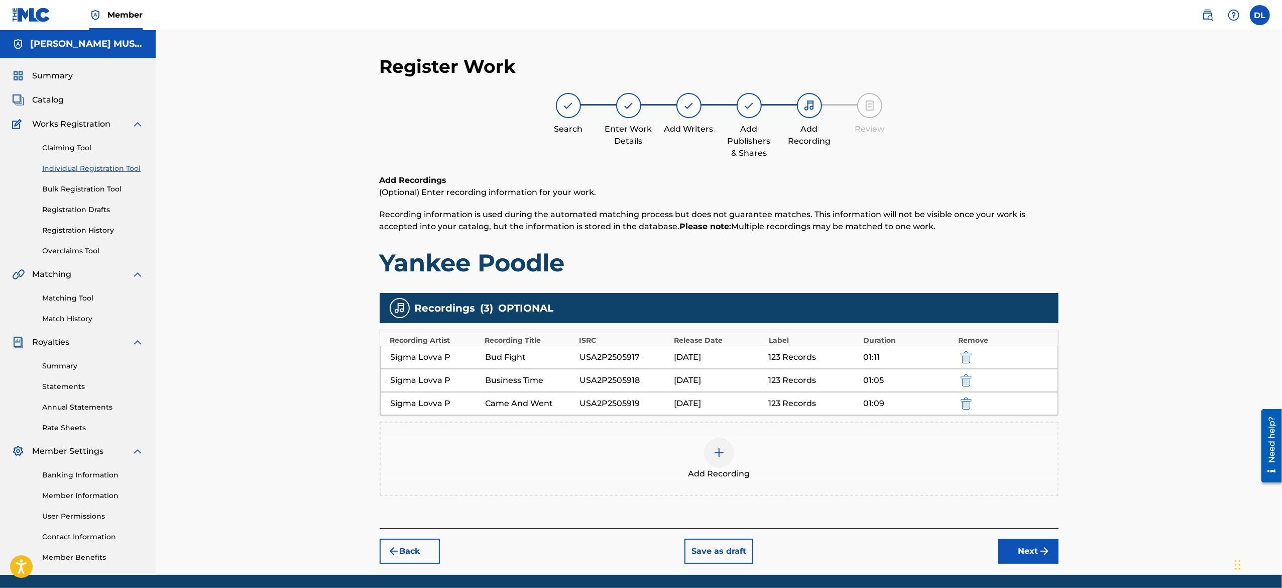
click at [428, 293] on button "Back" at bounding box center [410, 550] width 60 height 25
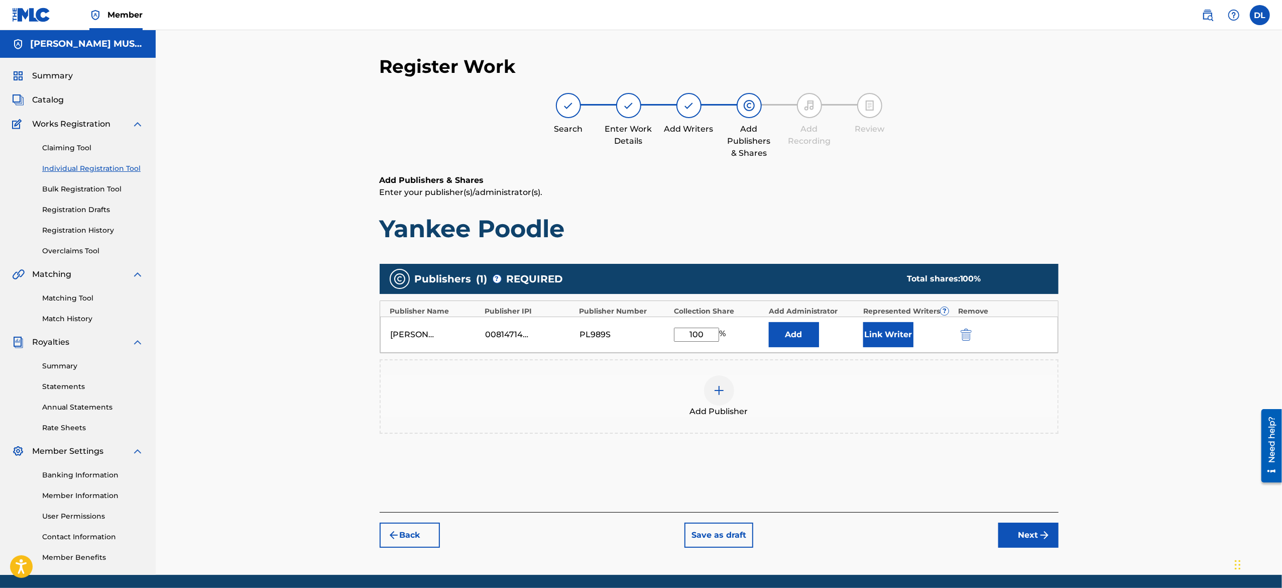
click at [428, 293] on button "Back" at bounding box center [410, 534] width 60 height 25
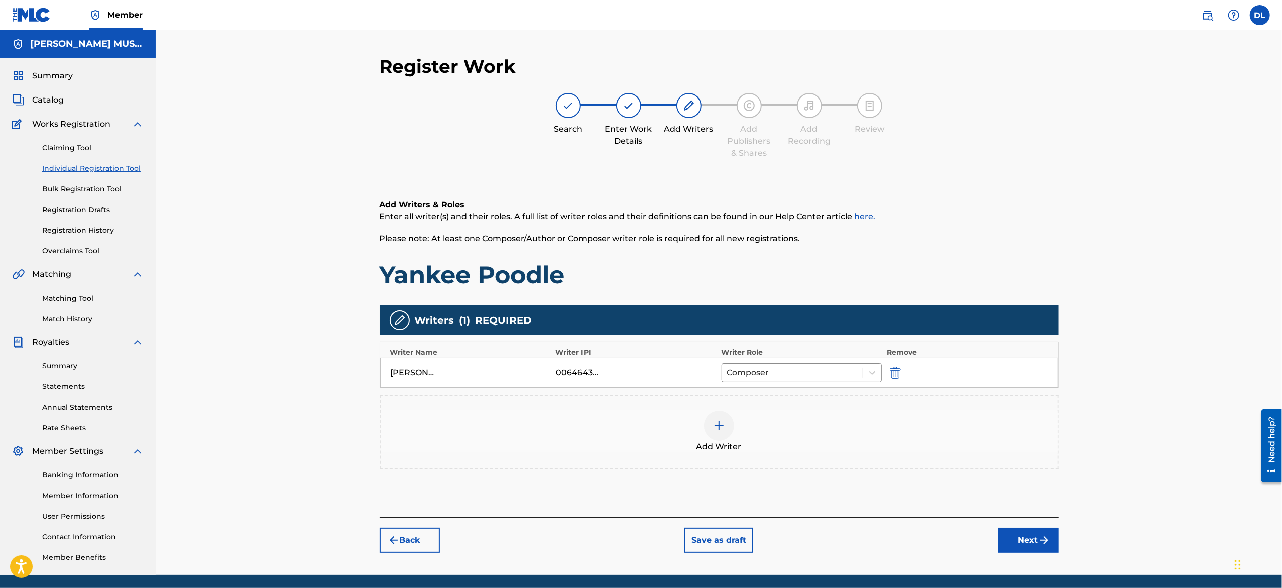
click at [428, 293] on button "Back" at bounding box center [410, 539] width 60 height 25
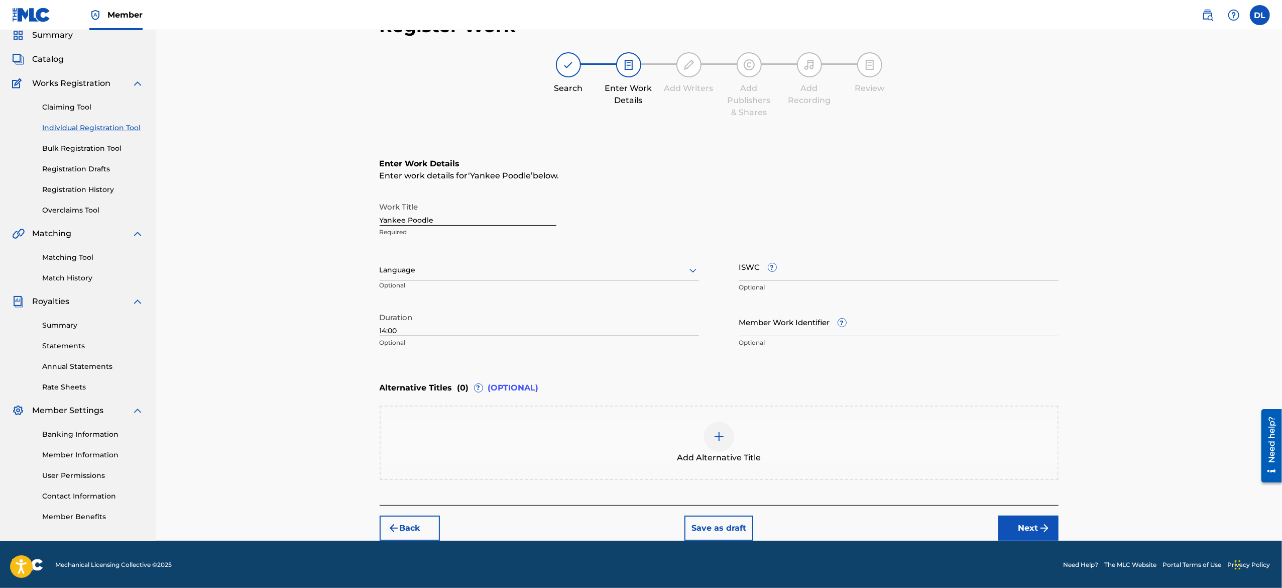
click at [423, 293] on button "Back" at bounding box center [410, 527] width 60 height 25
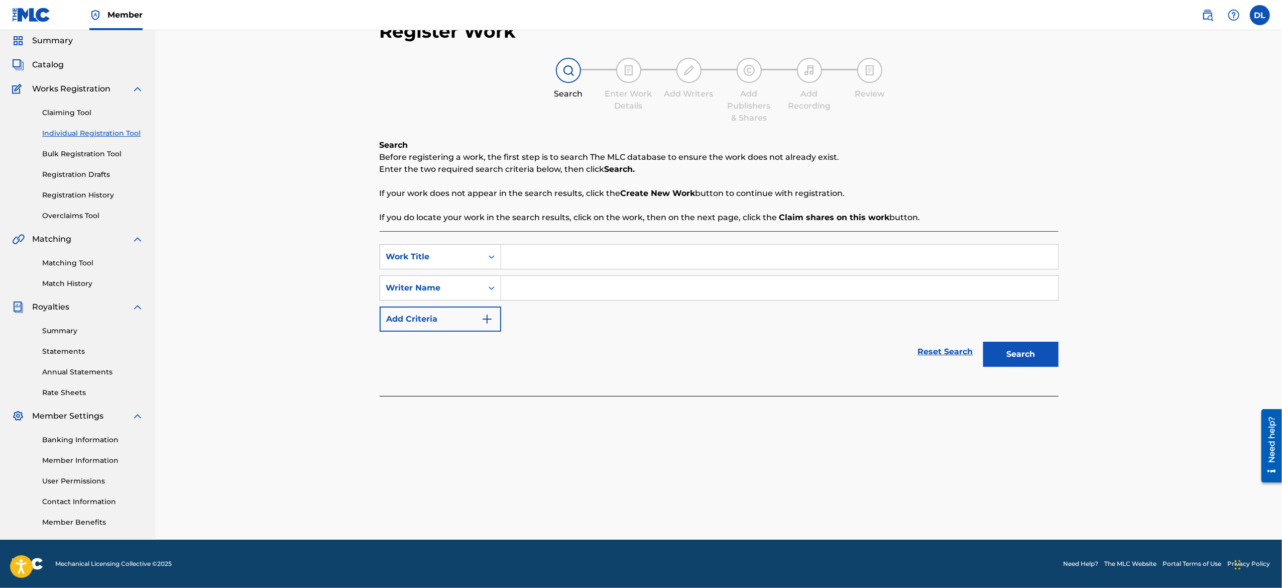
scroll to position [35, 0]
click at [639, 293] on div "Search" at bounding box center [1018, 352] width 80 height 40
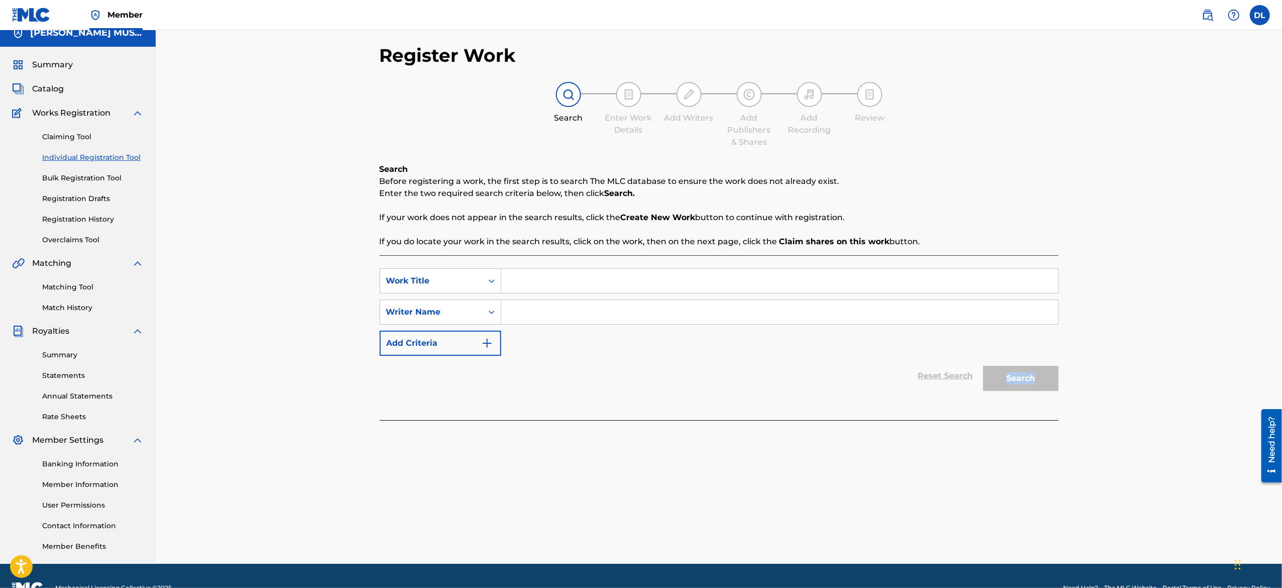
scroll to position [0, 0]
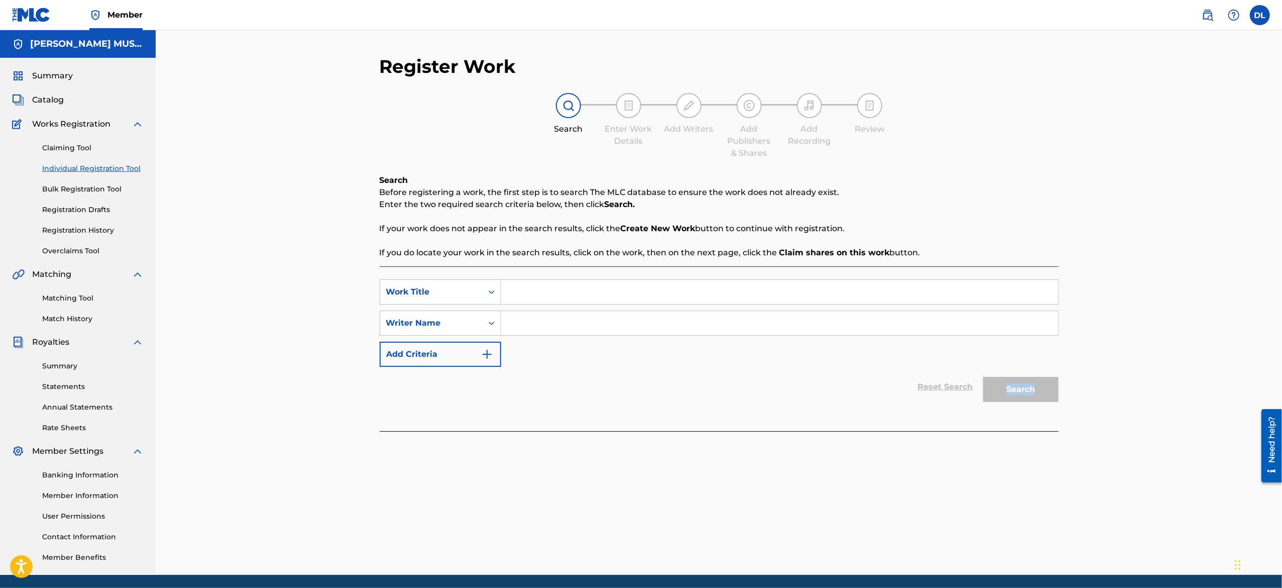
click at [533, 293] on input "Search Form" at bounding box center [779, 292] width 557 height 24
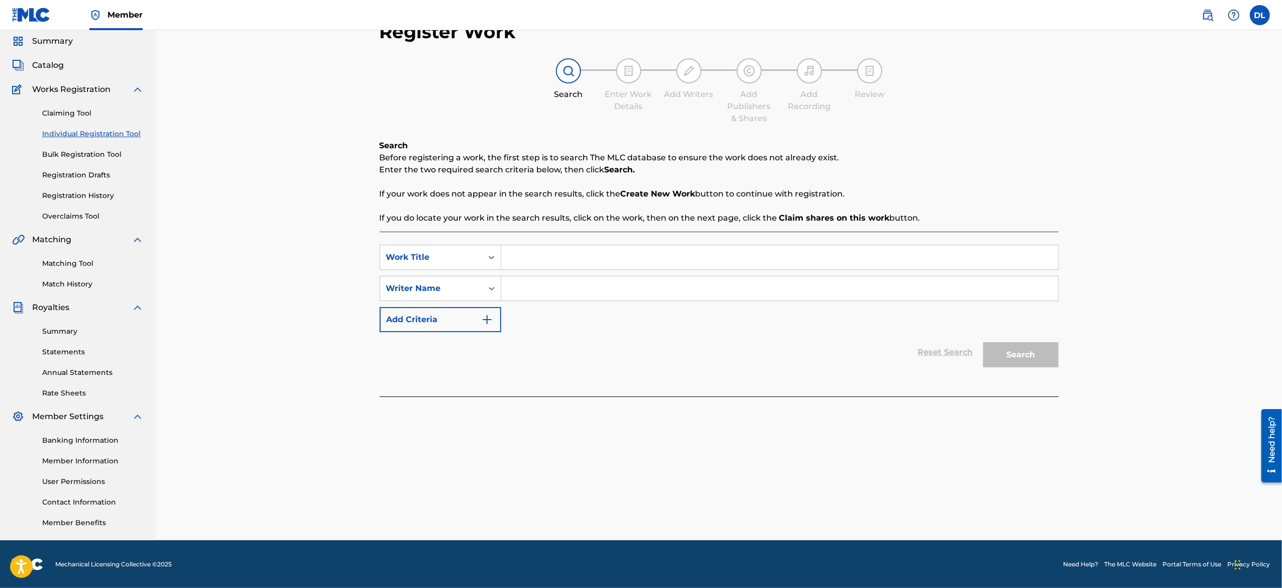
click at [529, 266] on input "Search Form" at bounding box center [779, 257] width 557 height 24
paste input "Sigma Lovva P - Yankee Poodle"
click at [639, 293] on div "Search" at bounding box center [1018, 352] width 80 height 40
click at [639, 263] on input "Sigma Lovva P - Yankee Poodle" at bounding box center [779, 257] width 557 height 24
drag, startPoint x: 640, startPoint y: 263, endPoint x: 566, endPoint y: 257, distance: 73.5
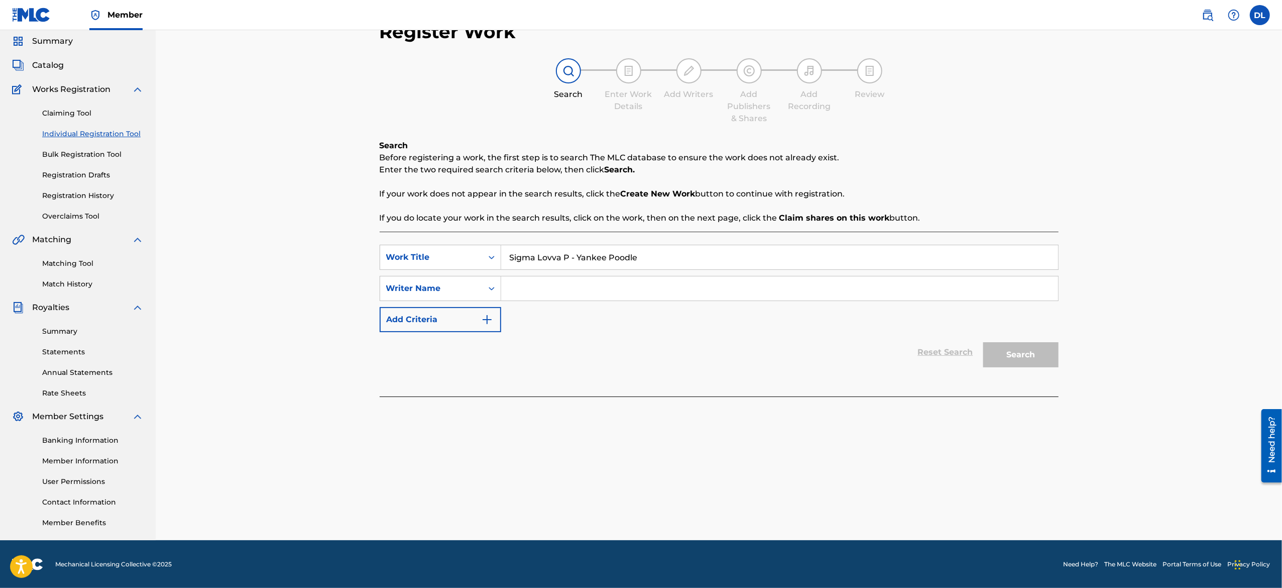
click at [566, 257] on input "Sigma Lovva P - Yankee Poodle" at bounding box center [779, 257] width 557 height 24
click at [639, 293] on div "Search" at bounding box center [1018, 352] width 80 height 40
click at [563, 262] on input "Sigma Lovva P" at bounding box center [779, 257] width 557 height 24
click at [565, 263] on input "Sigma Lovva P" at bounding box center [779, 257] width 557 height 24
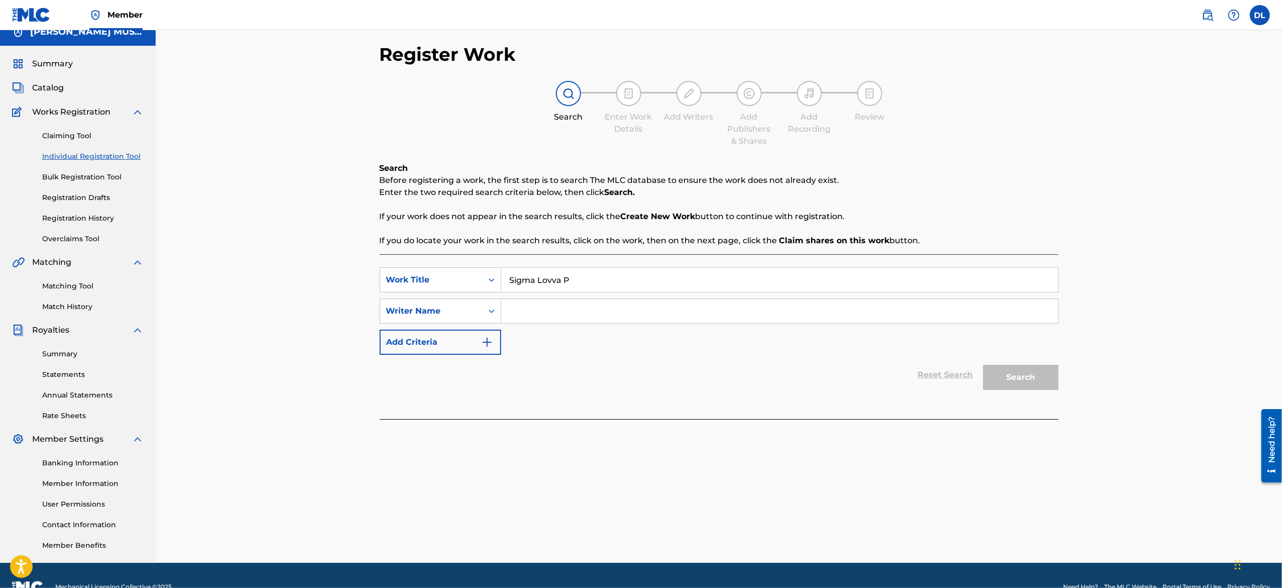
scroll to position [0, 0]
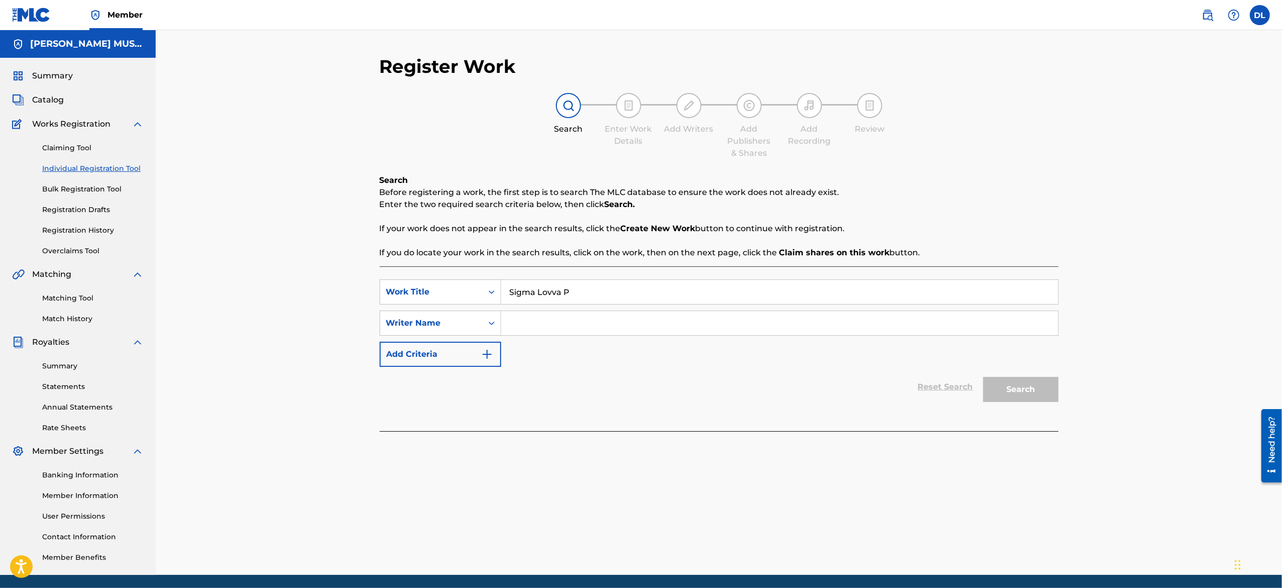
click at [564, 110] on img at bounding box center [568, 105] width 12 height 12
click at [96, 209] on link "Registration Drafts" at bounding box center [92, 209] width 101 height 11
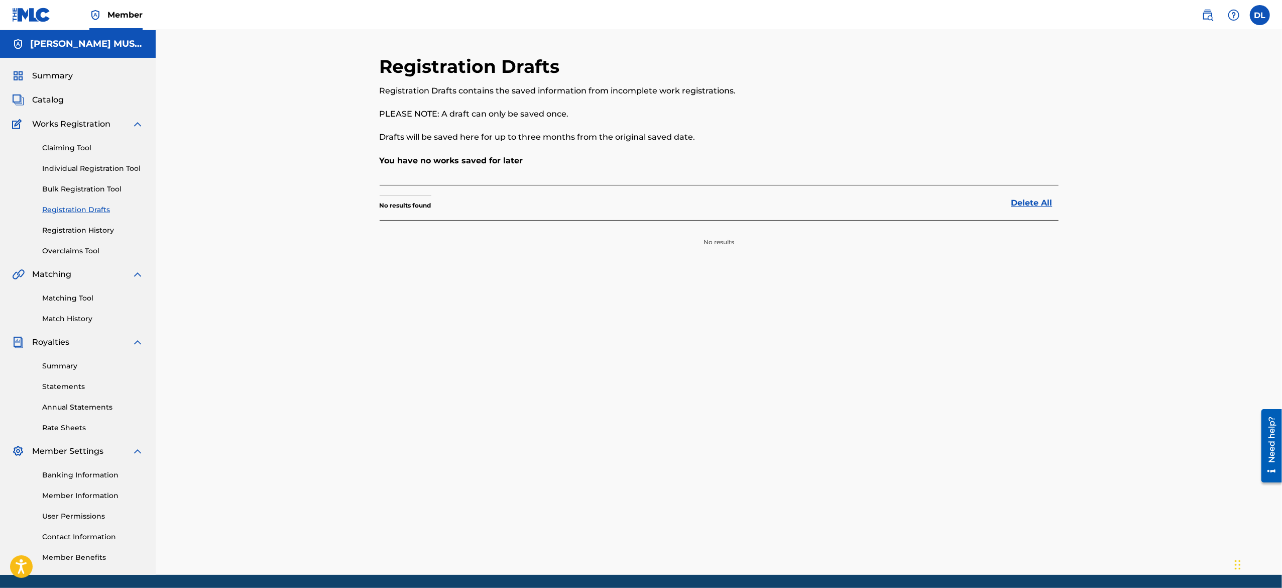
click at [96, 209] on link "Registration Drafts" at bounding box center [92, 209] width 101 height 11
click at [93, 188] on link "Bulk Registration Tool" at bounding box center [92, 189] width 101 height 11
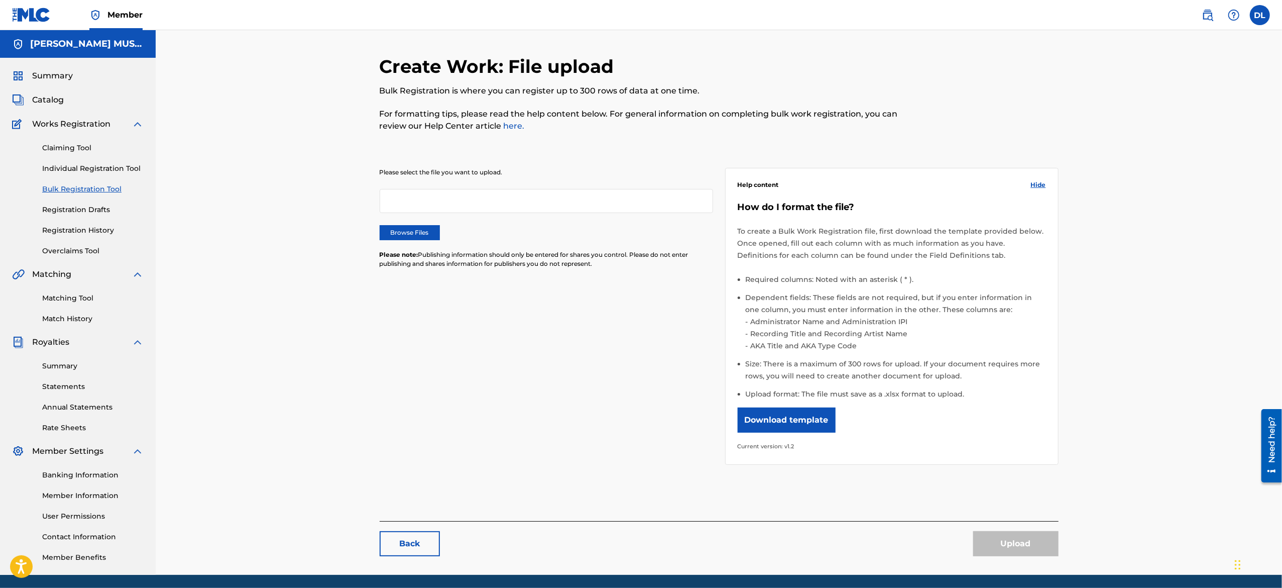
click at [95, 166] on link "Individual Registration Tool" at bounding box center [92, 168] width 101 height 11
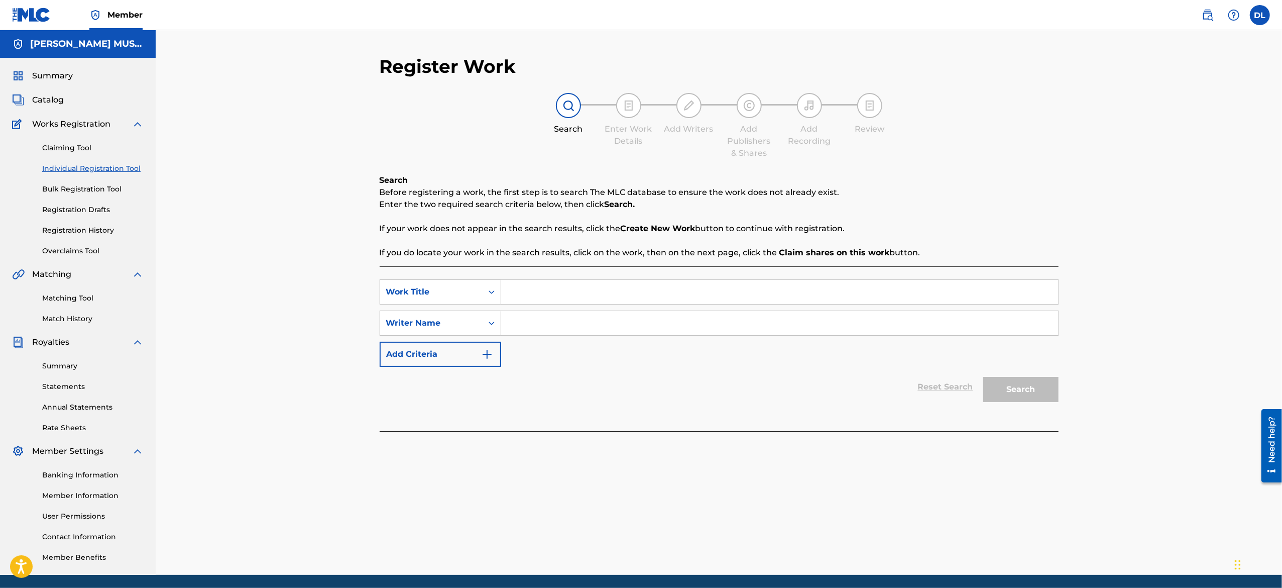
click at [73, 230] on link "Registration History" at bounding box center [92, 230] width 101 height 11
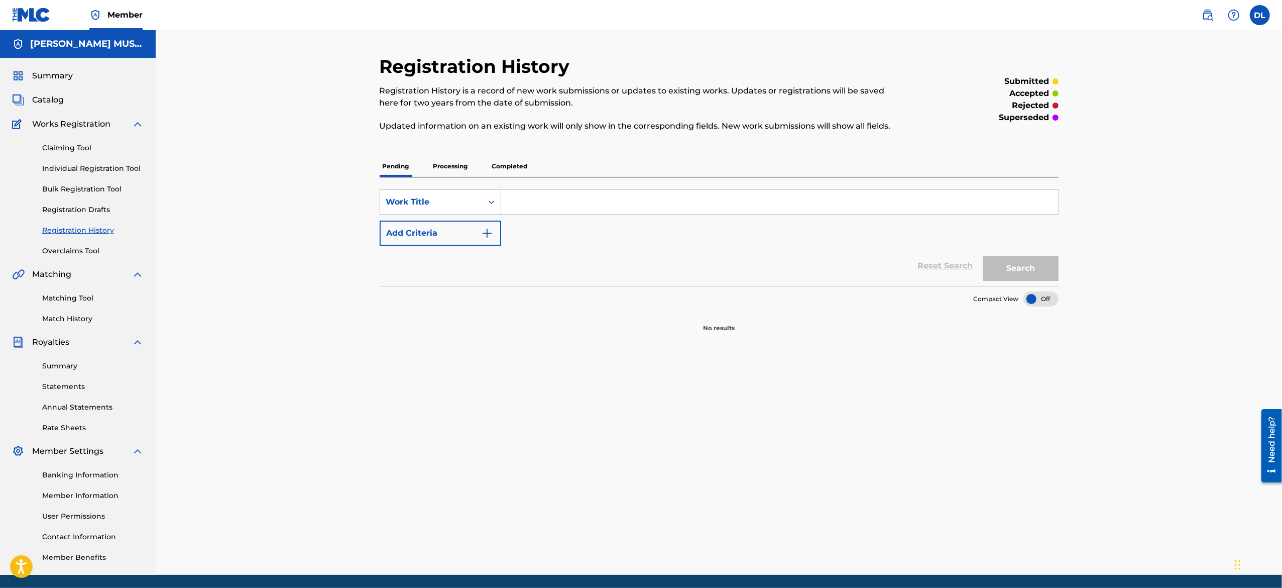
click at [80, 172] on link "Individual Registration Tool" at bounding box center [92, 168] width 101 height 11
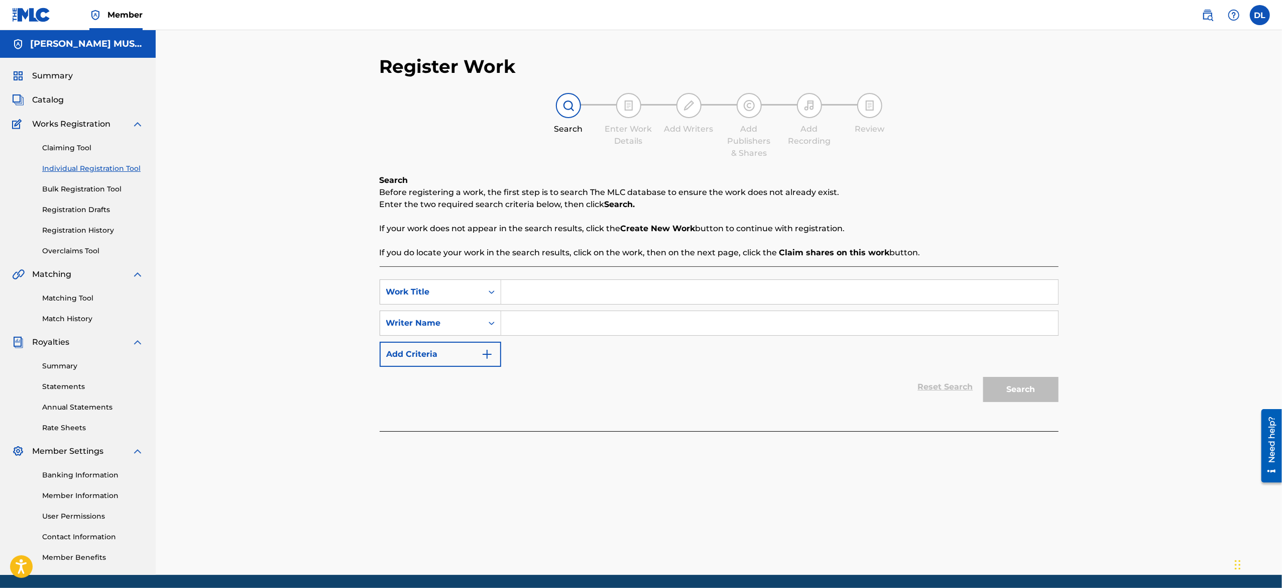
click at [513, 293] on input "Search Form" at bounding box center [779, 292] width 557 height 24
paste input "Sigma Lovva P - Yankee Poodle"
click at [669, 298] on input "Search Form" at bounding box center [779, 292] width 557 height 24
paste input "Sigma Lovva P - Yankee Poodle"
click at [579, 299] on input "Sigma Lovva P - Yankee Poodle" at bounding box center [779, 292] width 557 height 24
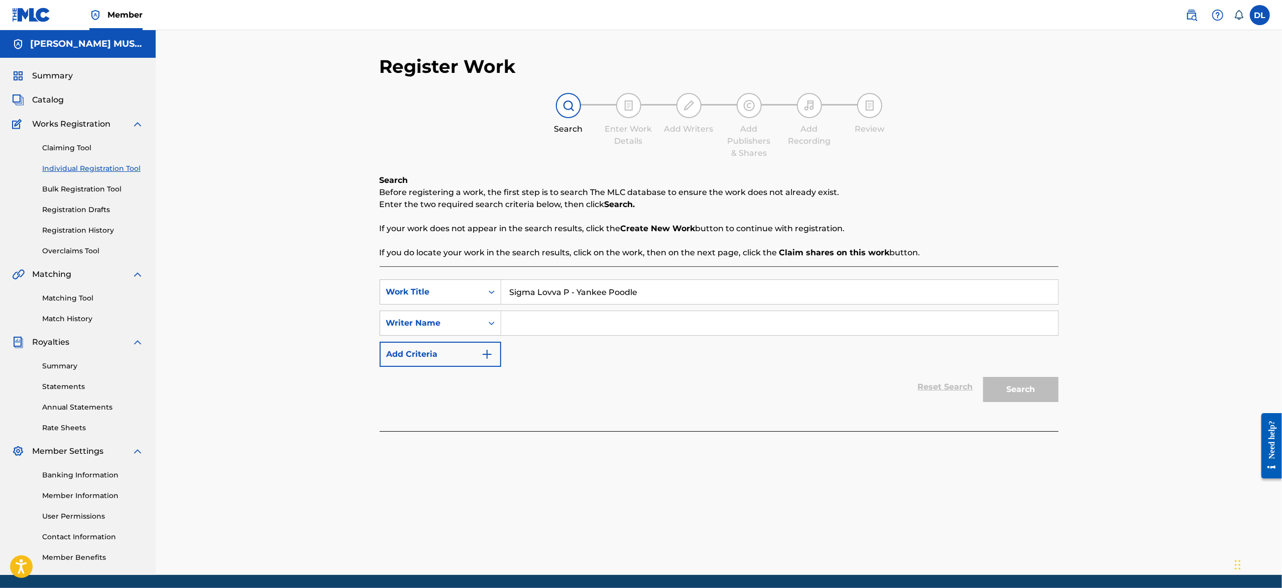
click at [577, 299] on input "Sigma Lovva P - Yankee Poodle" at bounding box center [779, 292] width 557 height 24
type input "Sigma Lovva P Yankee Poodle"
click at [560, 295] on input "Sigma Lovva P Yankee Poodle" at bounding box center [779, 292] width 557 height 24
drag, startPoint x: 563, startPoint y: 293, endPoint x: 635, endPoint y: 294, distance: 71.8
click at [635, 294] on input "Sigma Lovva P Yankee Poodle" at bounding box center [779, 292] width 557 height 24
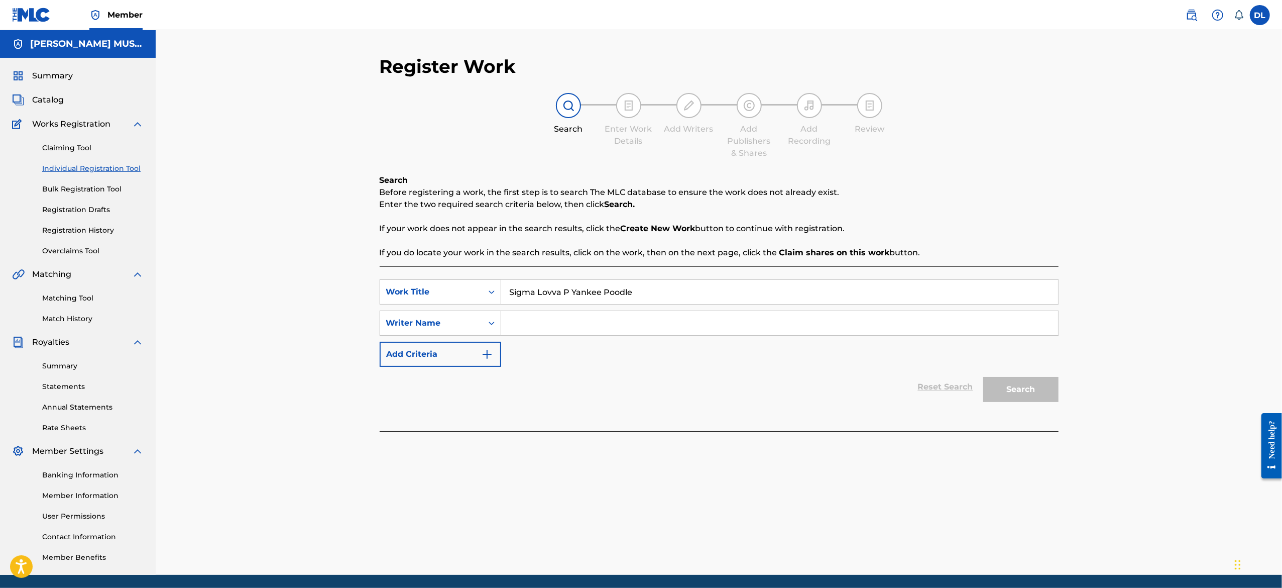
drag, startPoint x: 626, startPoint y: 291, endPoint x: 585, endPoint y: 279, distance: 42.3
click at [585, 279] on div "Sigma Lovva P Yankee Poodle" at bounding box center [779, 291] width 557 height 25
click at [580, 291] on input "Sigma Lovva P Yankee Poodle" at bounding box center [779, 292] width 557 height 24
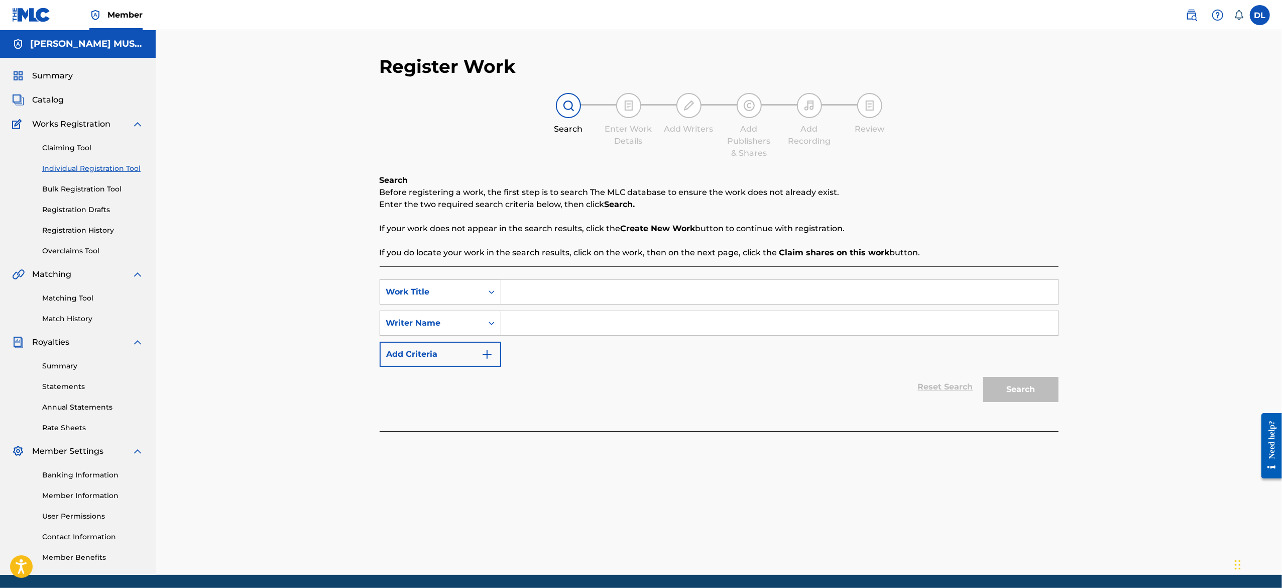
click at [525, 293] on input "Search Form" at bounding box center [779, 292] width 557 height 24
paste input "Yankee Poodle"
type input "Yankee Poodle"
click at [579, 328] on input "Search Form" at bounding box center [779, 323] width 557 height 24
paste input "Sigma Lovva P - Yankee Poodle"
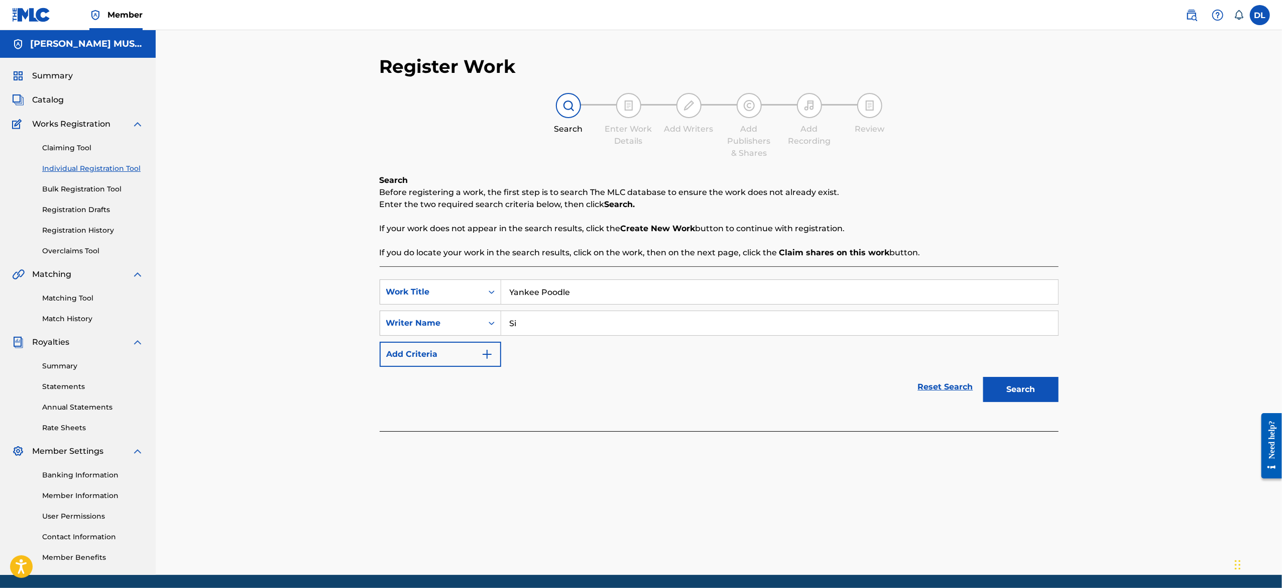
type input "S"
type input "Devon lewis"
click at [1007, 386] on button "Search" at bounding box center [1020, 389] width 75 height 25
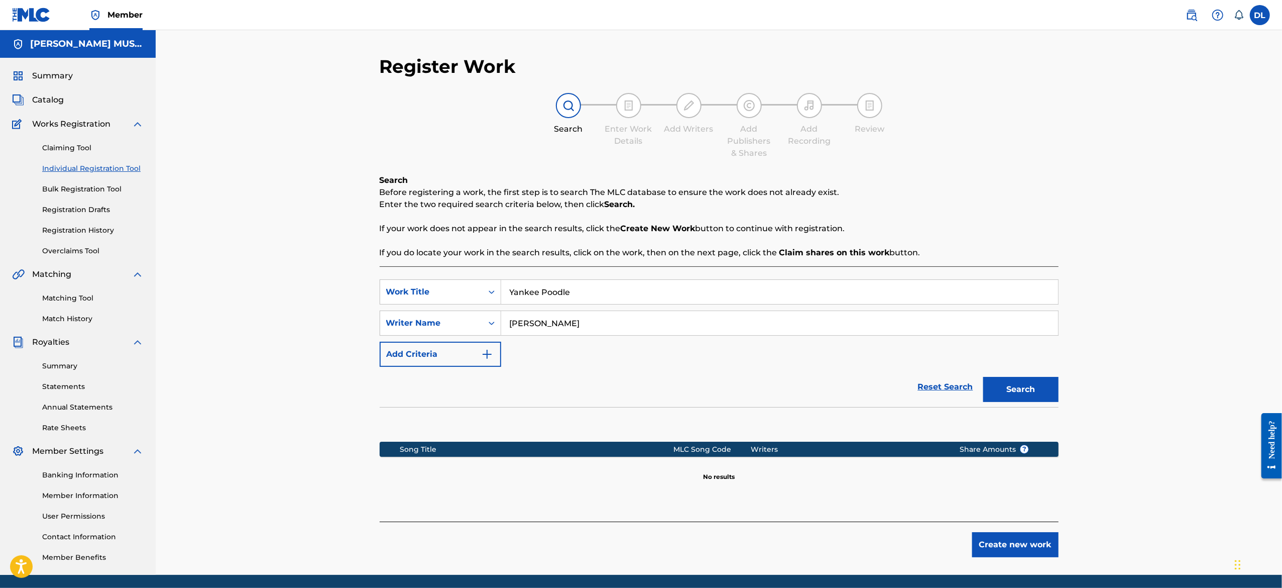
scroll to position [35, 0]
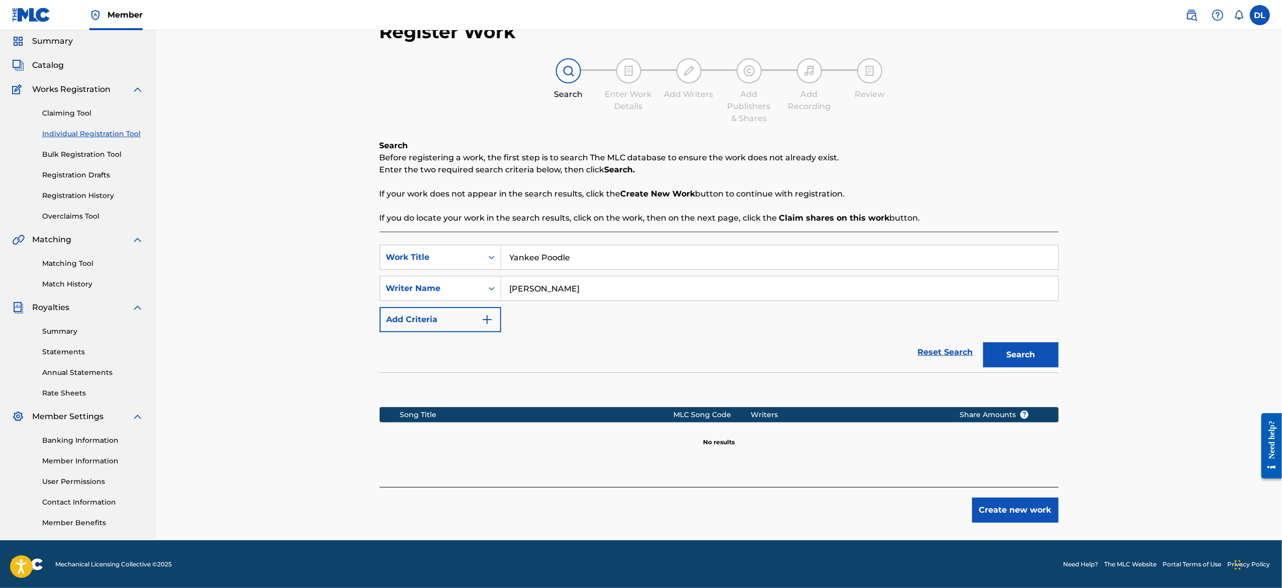
click at [1011, 513] on button "Create new work" at bounding box center [1015, 509] width 86 height 25
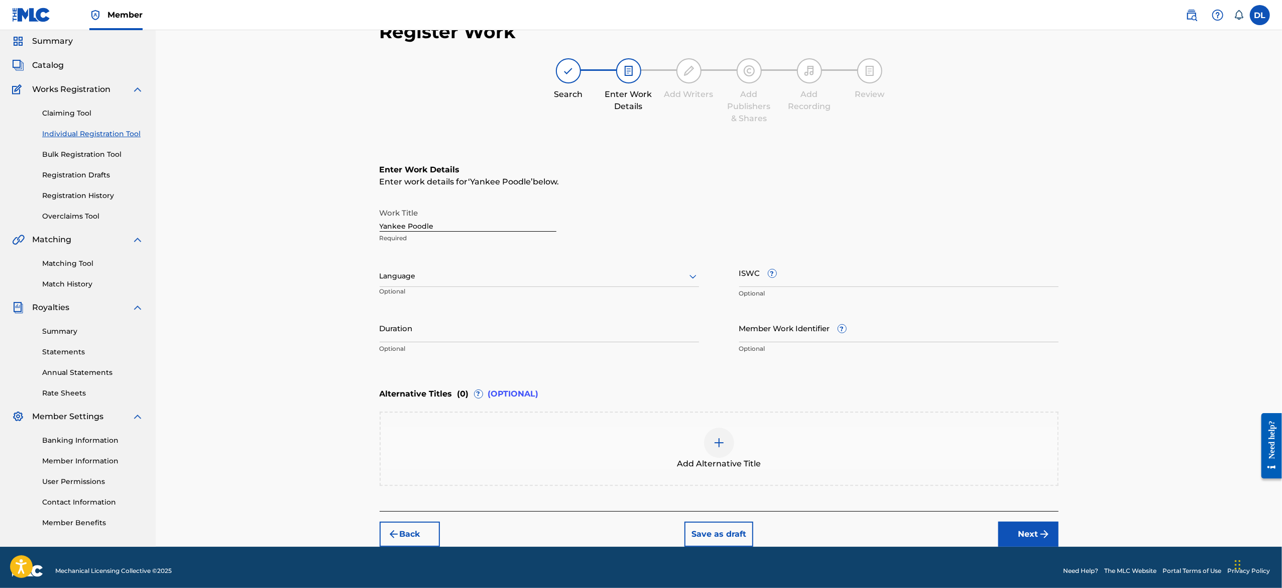
click at [448, 285] on div "Language" at bounding box center [539, 276] width 319 height 21
click at [519, 249] on div "Work Title Yankee Poodle Required 153 results available. Use Up and Down to cho…" at bounding box center [719, 281] width 679 height 156
click at [559, 330] on input "Duration" at bounding box center [539, 327] width 319 height 29
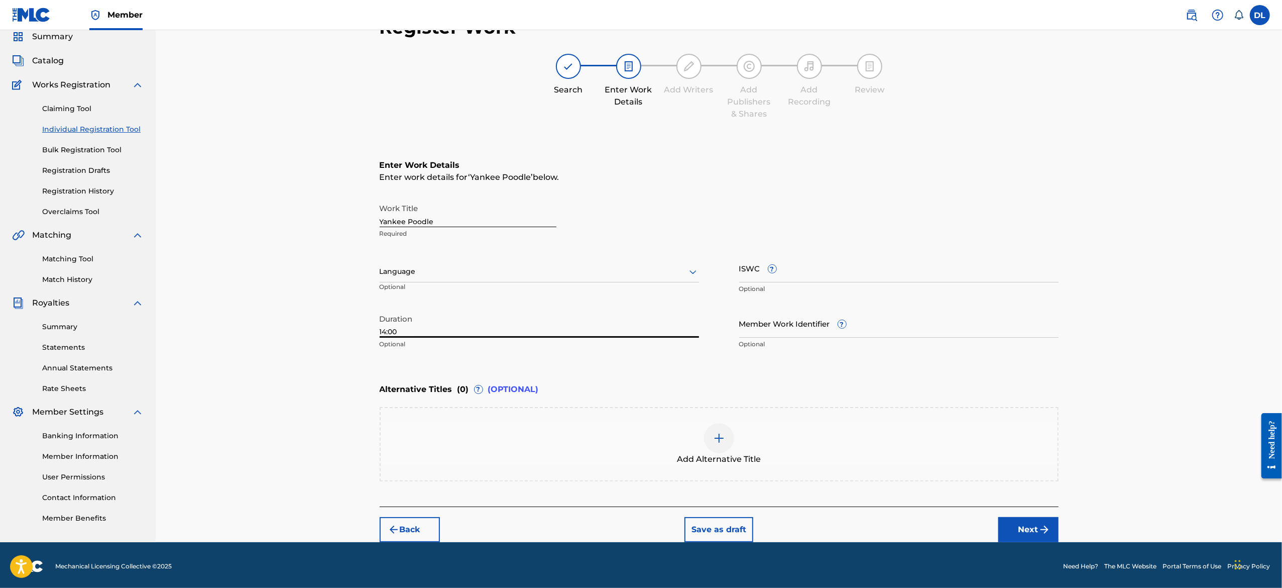
scroll to position [41, 0]
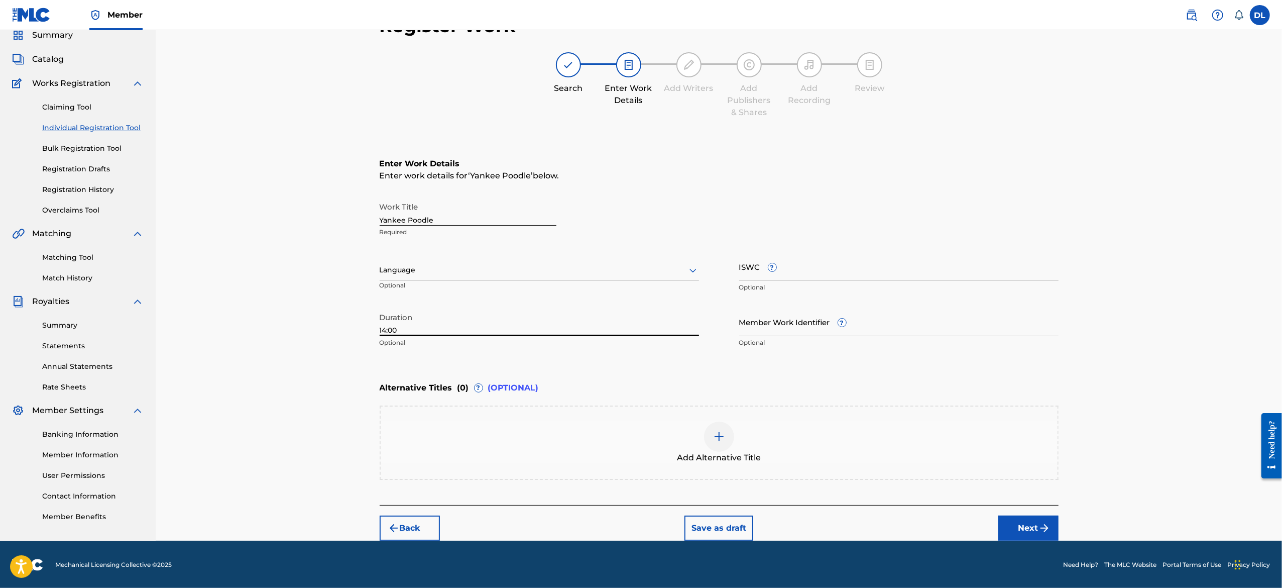
type input "14:00"
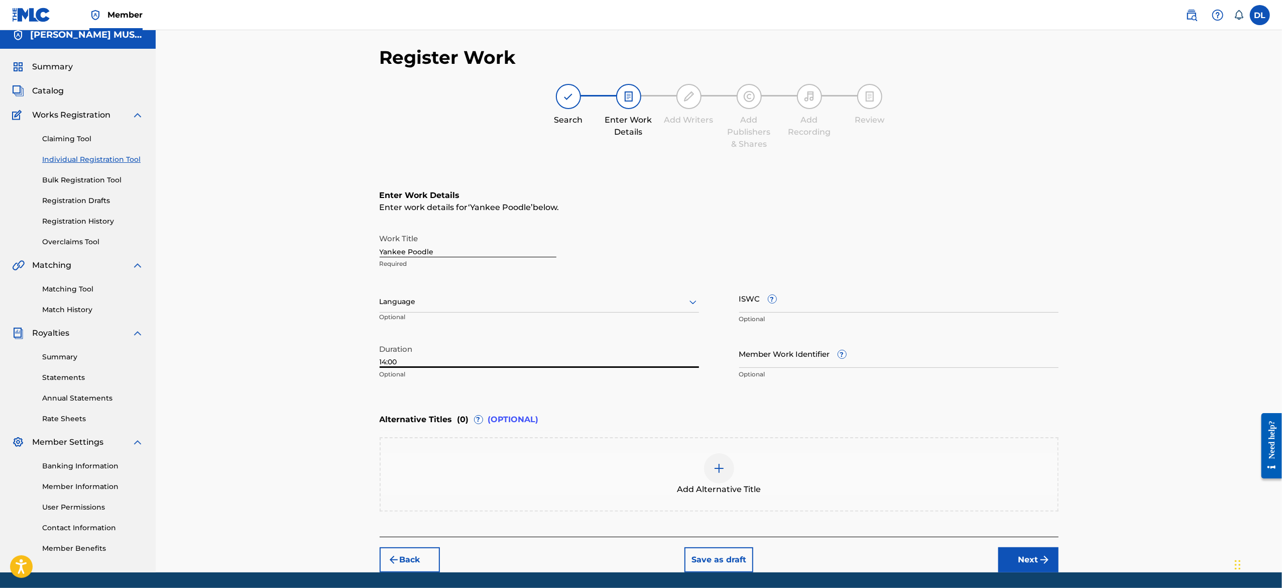
scroll to position [0, 0]
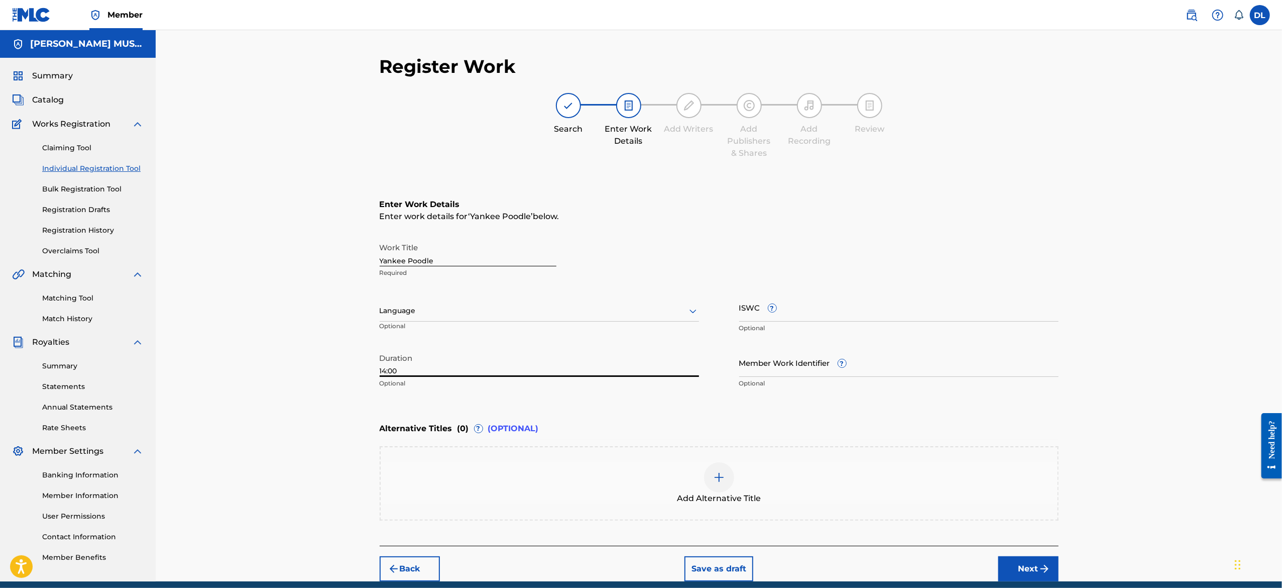
click at [466, 359] on input "14:00" at bounding box center [539, 362] width 319 height 29
click at [446, 305] on div at bounding box center [539, 310] width 319 height 13
click at [471, 287] on div "Work Title Yankee Poodle Required Language Optional ISWC ? Optional Duration 14…" at bounding box center [719, 316] width 679 height 156
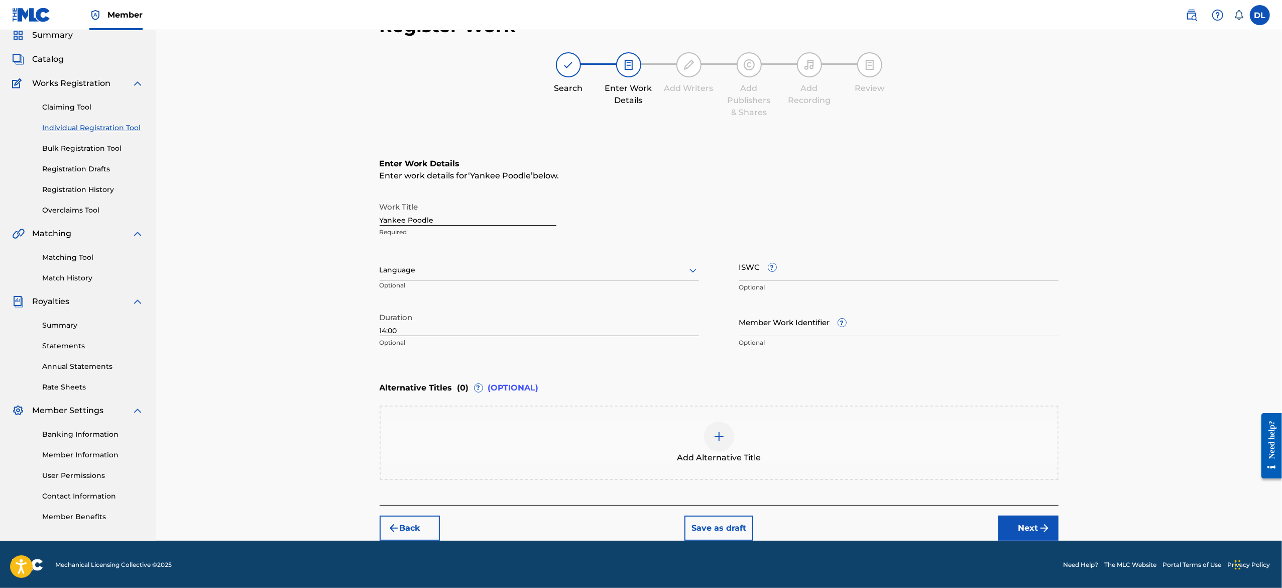
click at [1011, 528] on button "Next" at bounding box center [1028, 527] width 60 height 25
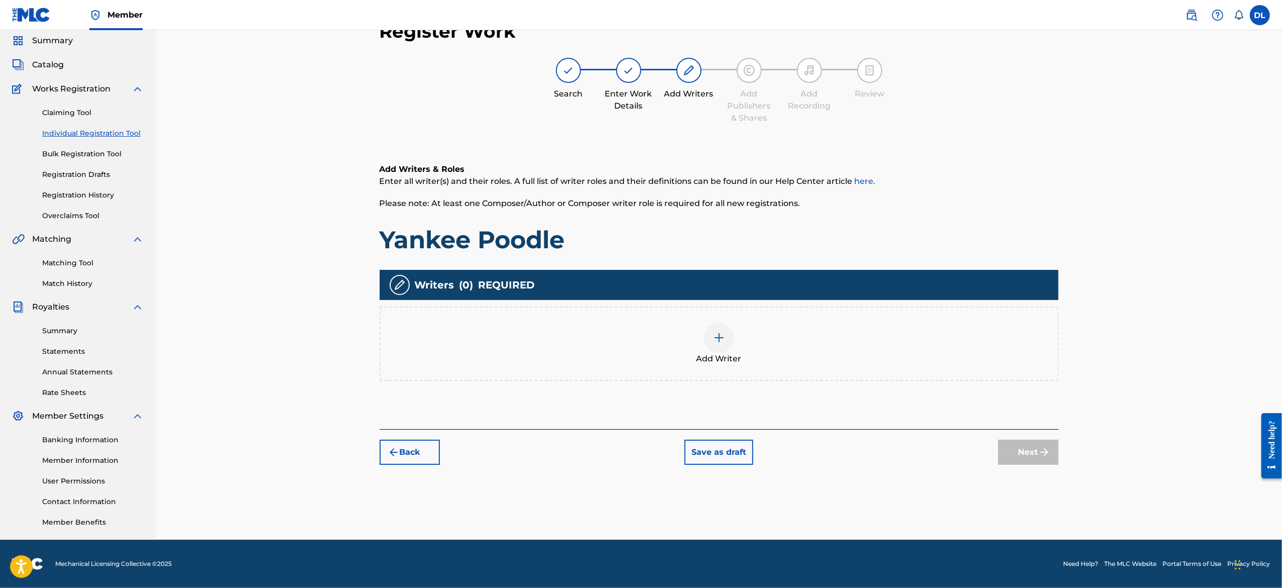
scroll to position [35, 0]
click at [699, 342] on div "Add Writer" at bounding box center [719, 344] width 677 height 42
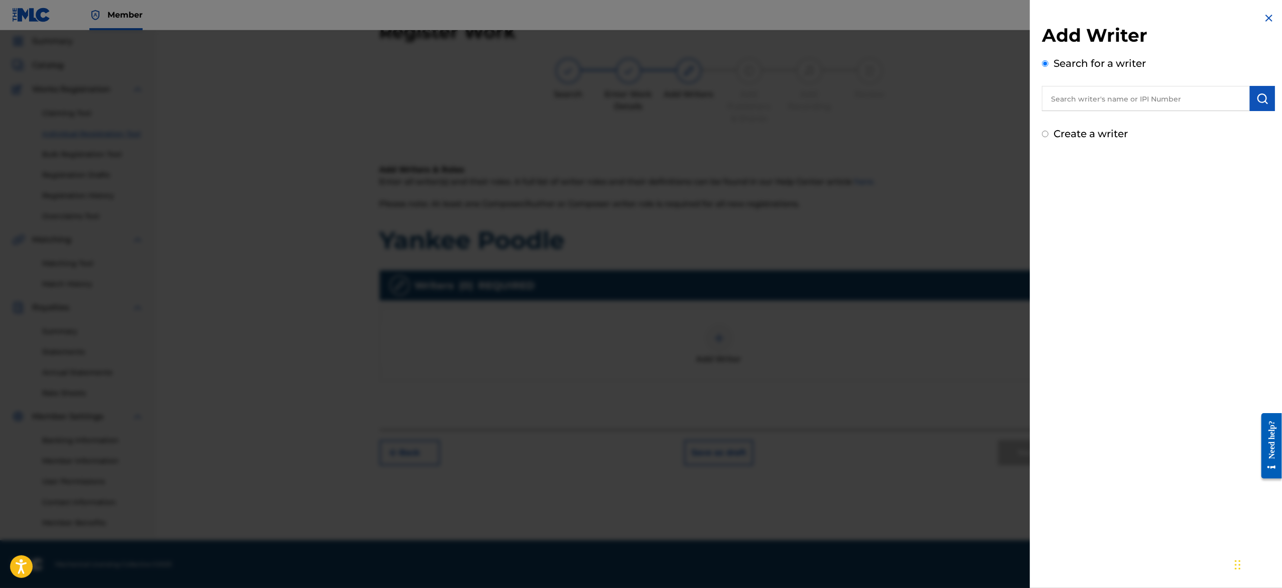
click at [1092, 91] on input "text" at bounding box center [1146, 98] width 208 height 25
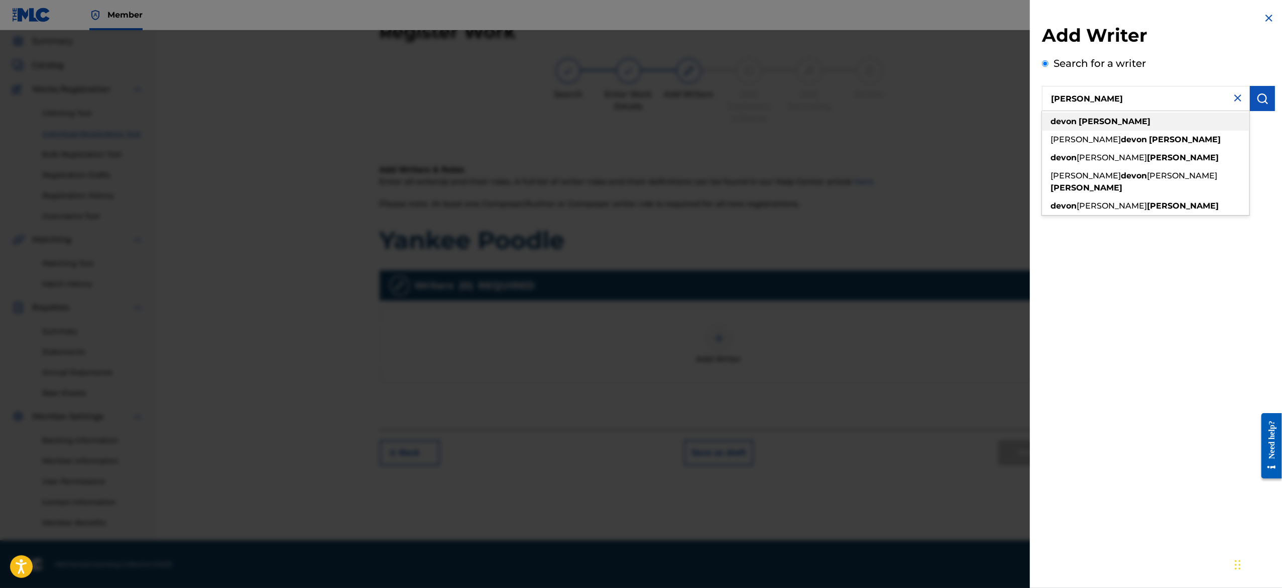
click at [1092, 125] on strong "[PERSON_NAME]" at bounding box center [1115, 121] width 72 height 10
type input "devon lewis"
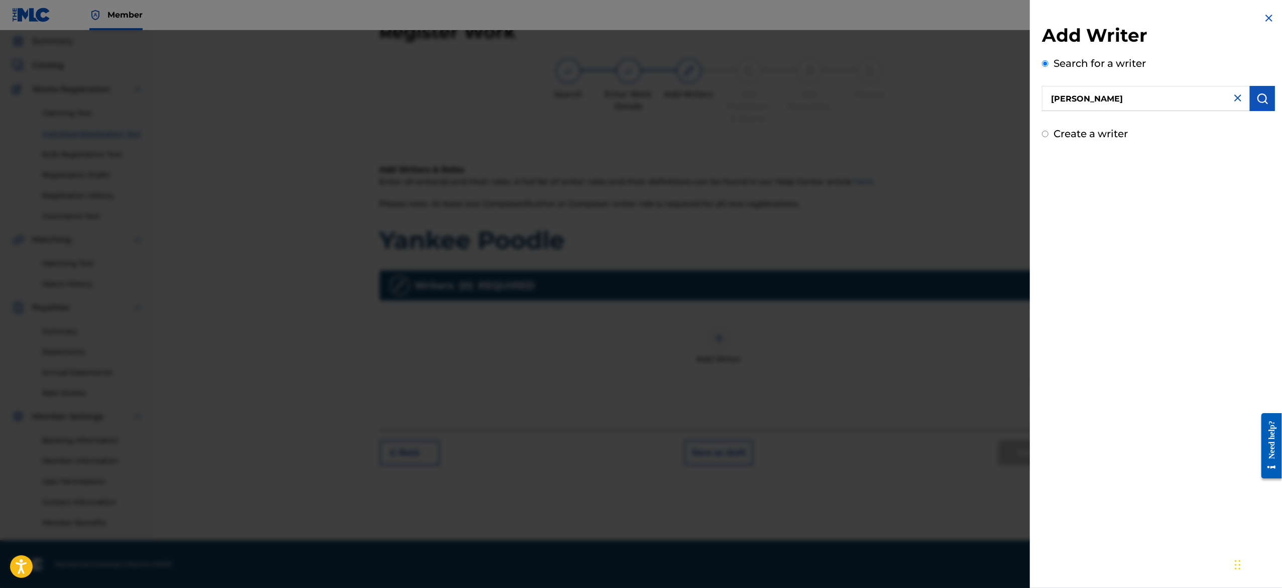
click at [1256, 96] on img "submit" at bounding box center [1262, 98] width 12 height 12
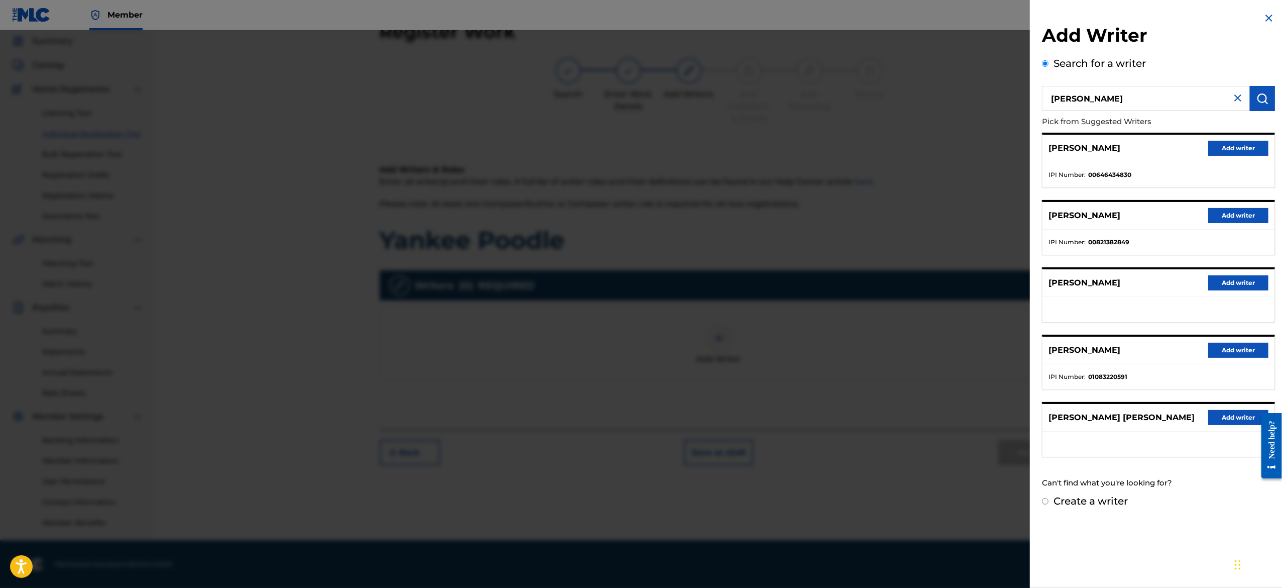
click at [1219, 146] on button "Add writer" at bounding box center [1238, 148] width 60 height 15
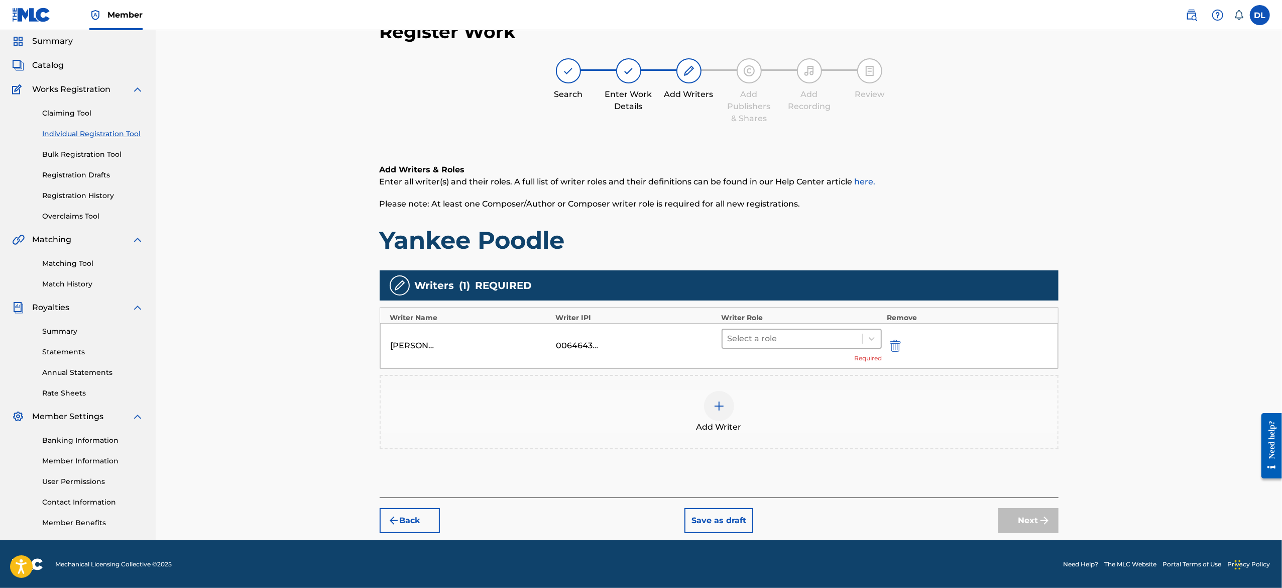
click at [818, 341] on div at bounding box center [793, 338] width 130 height 14
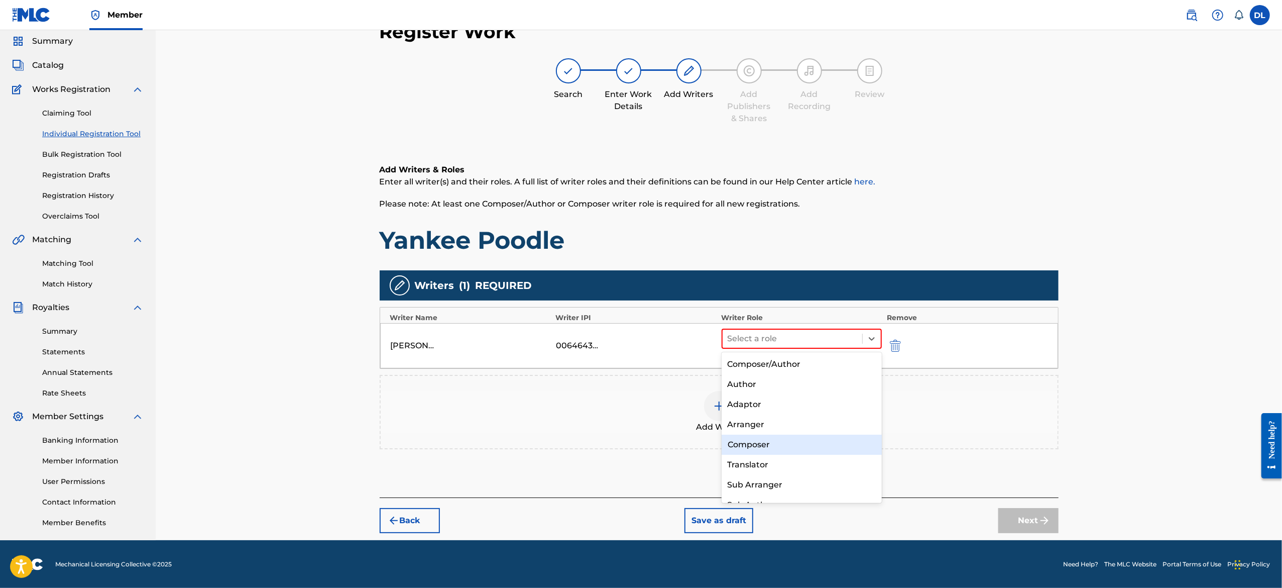
click at [766, 441] on div "Composer" at bounding box center [802, 444] width 160 height 20
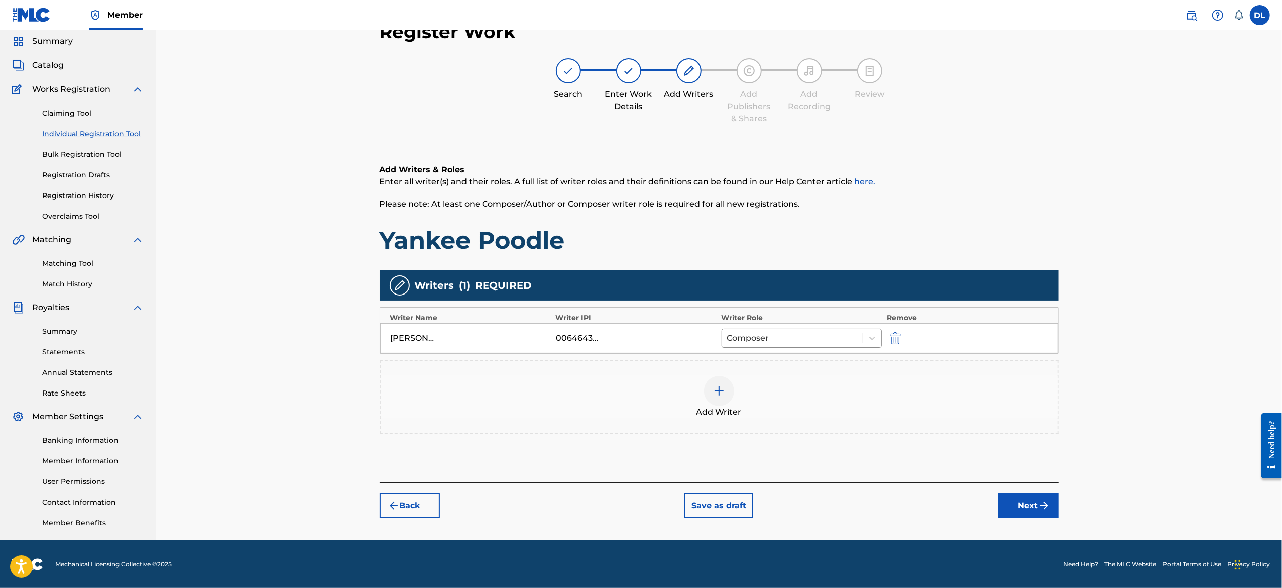
click at [1022, 509] on button "Next" at bounding box center [1028, 505] width 60 height 25
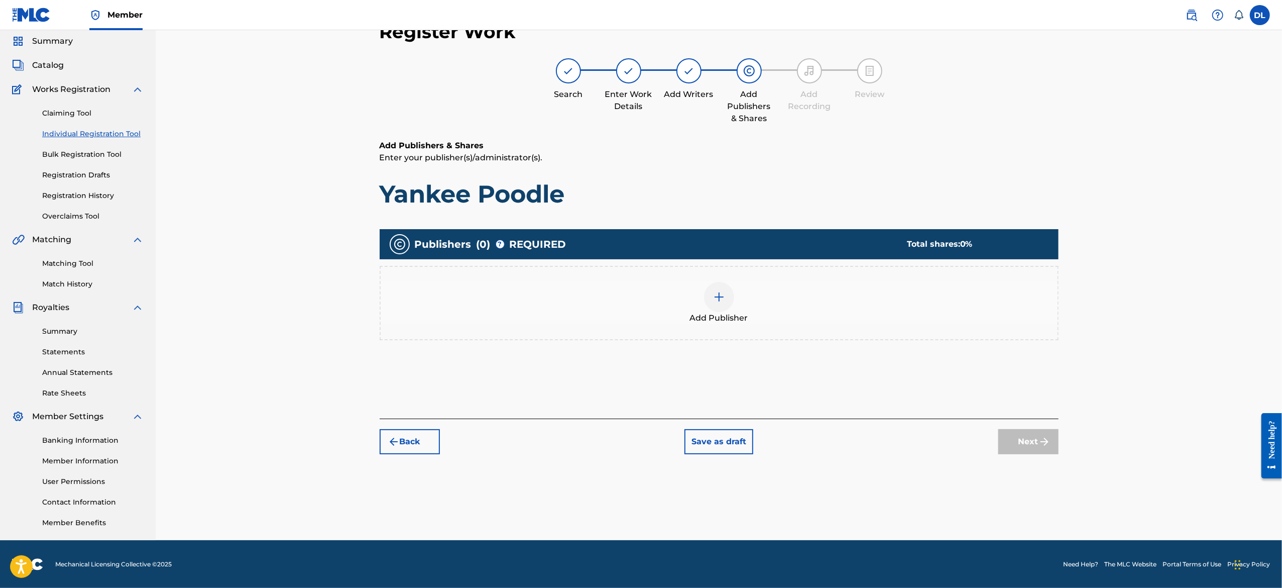
click at [714, 299] on img at bounding box center [719, 297] width 12 height 12
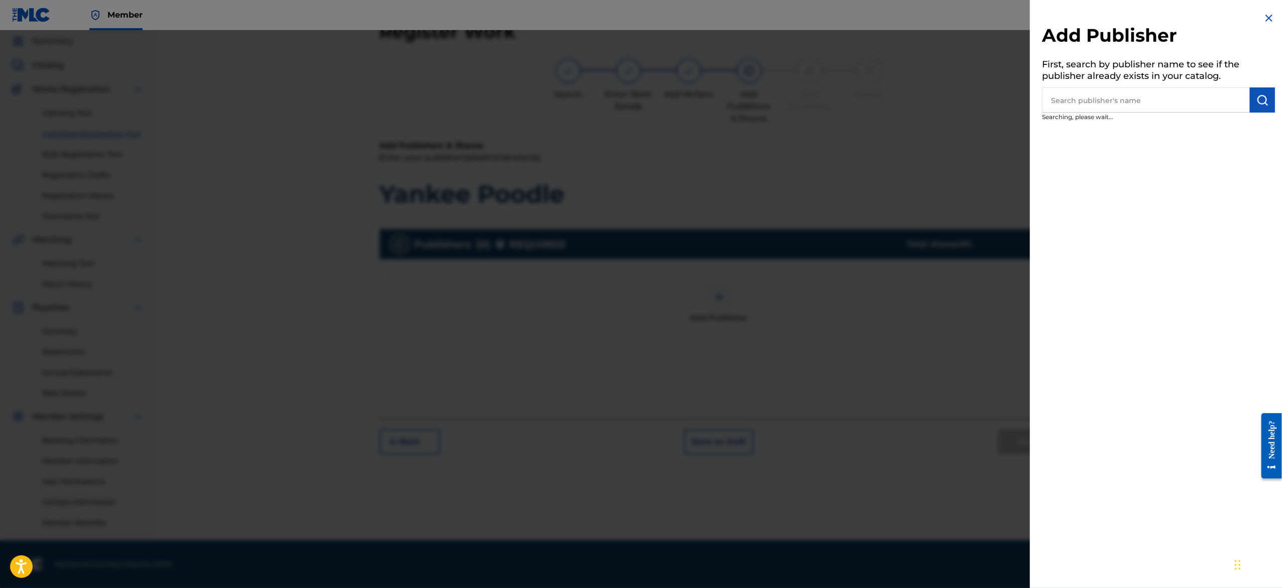
click at [1069, 100] on input "text" at bounding box center [1146, 99] width 208 height 25
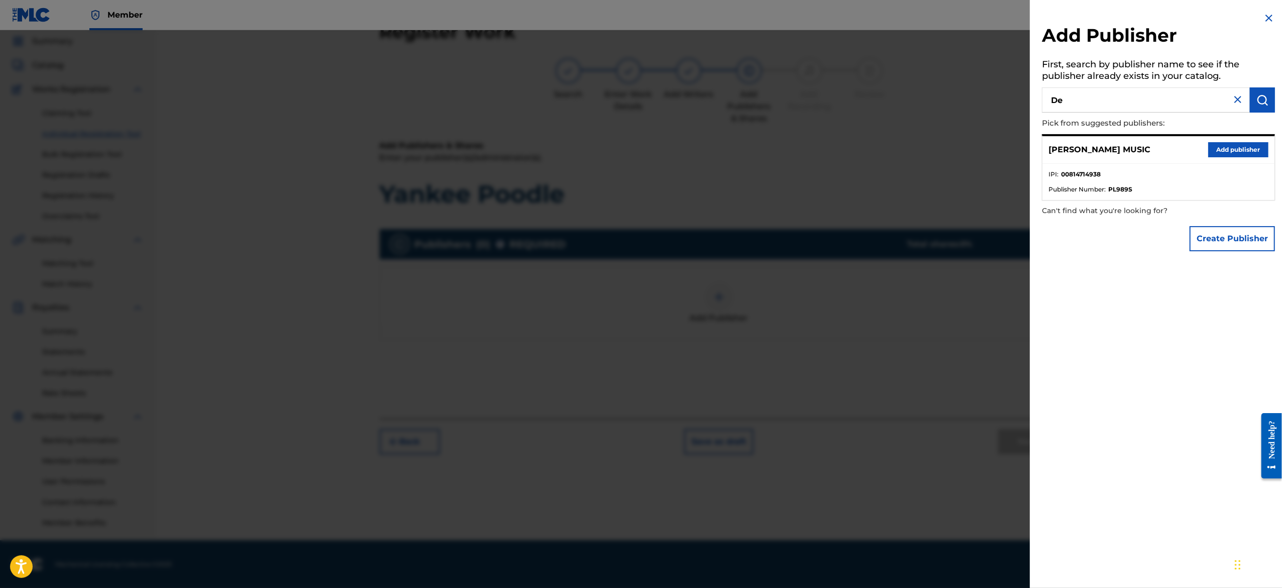
type input "Dev"
click at [1211, 155] on button "Add publisher" at bounding box center [1238, 149] width 60 height 15
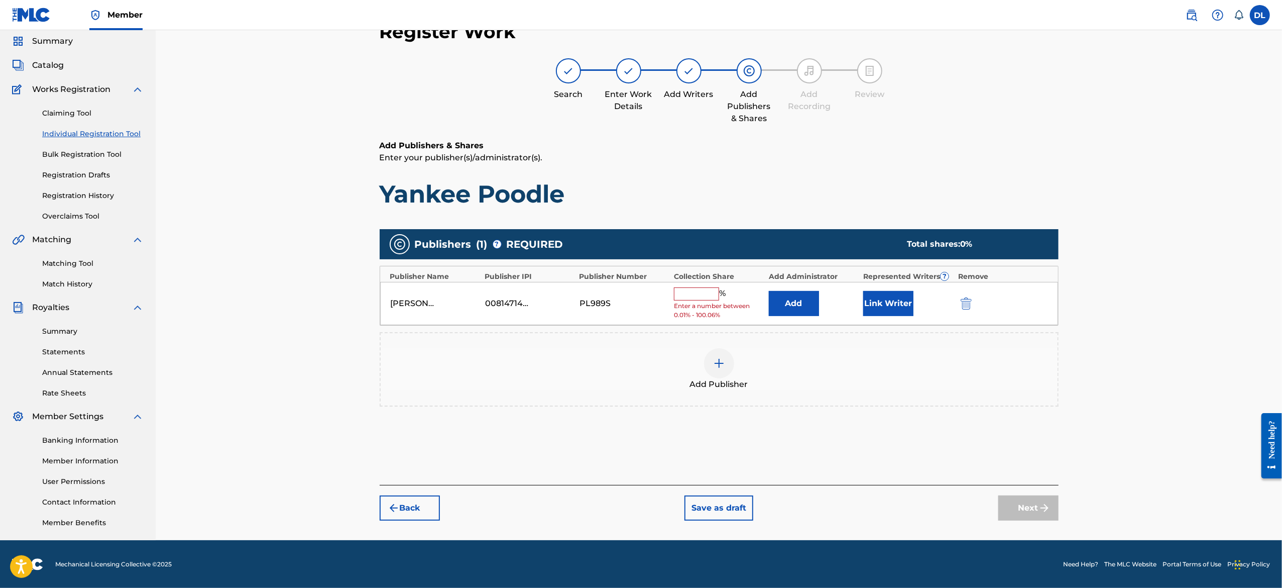
click at [711, 293] on input "text" at bounding box center [696, 293] width 45 height 13
type input "100"
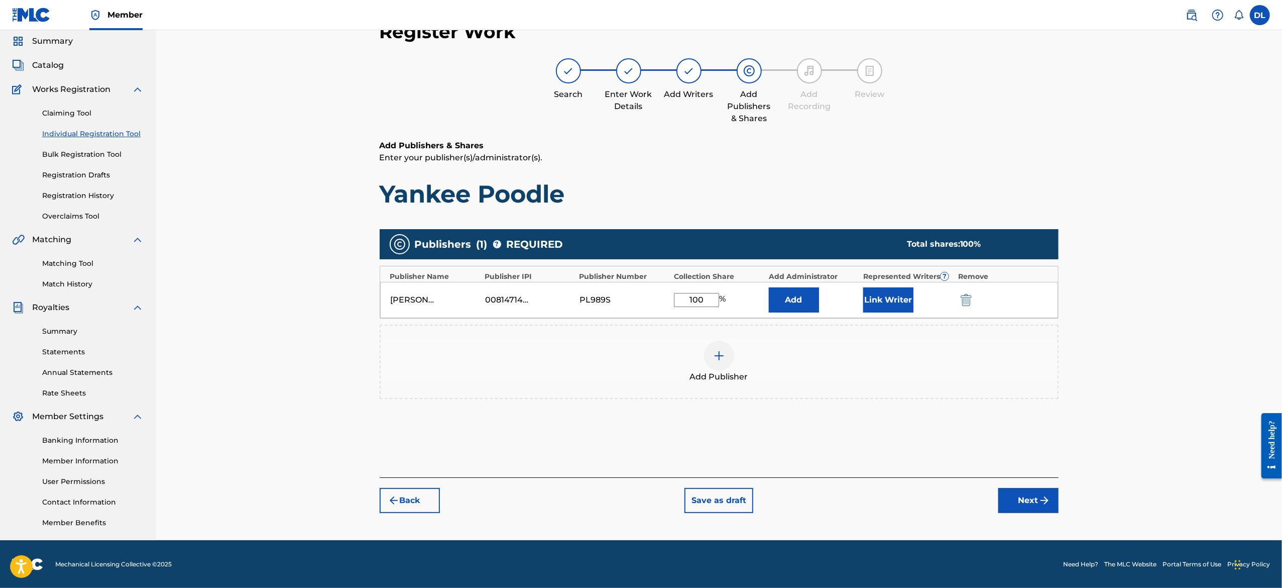
click at [1014, 500] on button "Next" at bounding box center [1028, 500] width 60 height 25
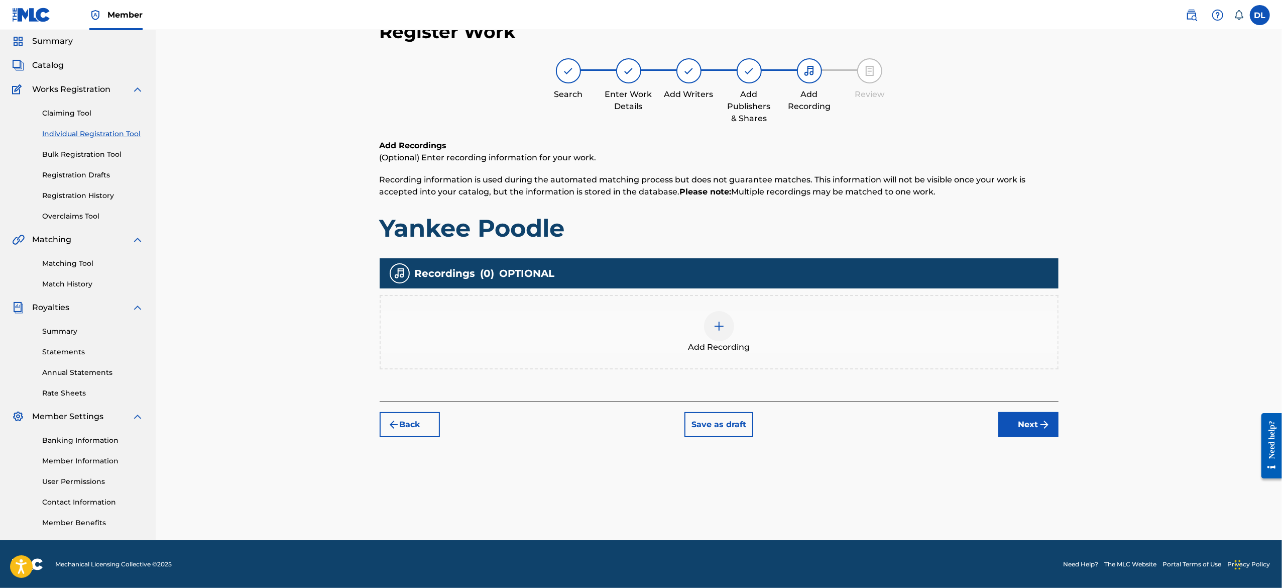
click at [714, 330] on img at bounding box center [719, 326] width 12 height 12
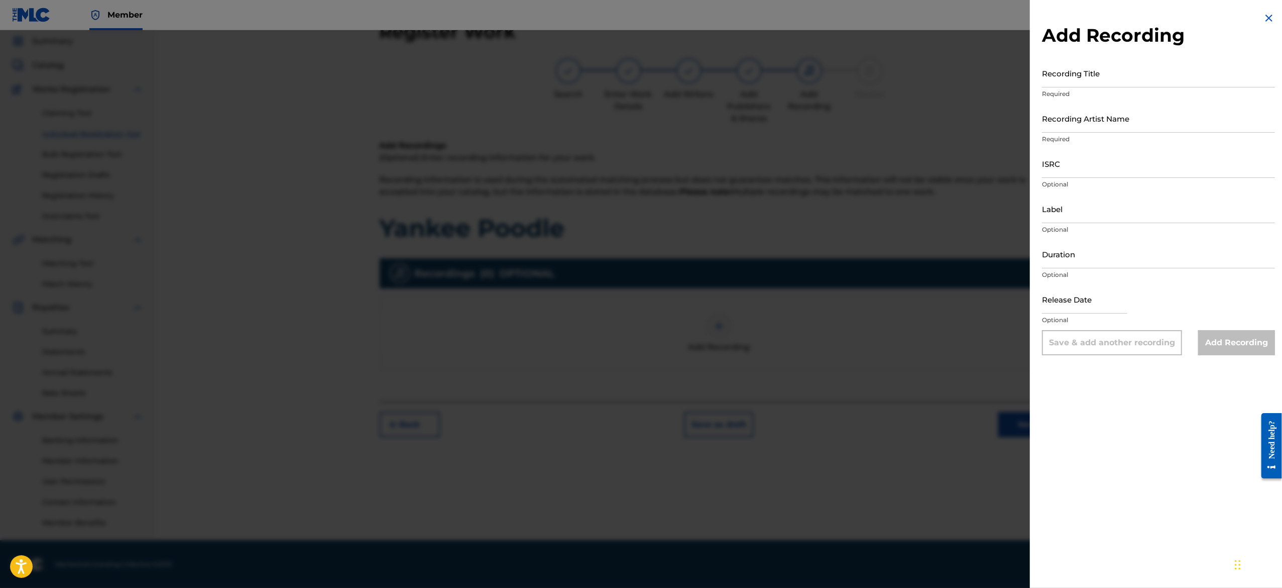
click at [1087, 78] on input "Recording Title" at bounding box center [1158, 73] width 233 height 29
paste input "Bud Fight"
type input "Bud Fight"
click at [1087, 126] on input "Recording Artist Name" at bounding box center [1158, 118] width 233 height 29
type input "Sigma Lovva P"
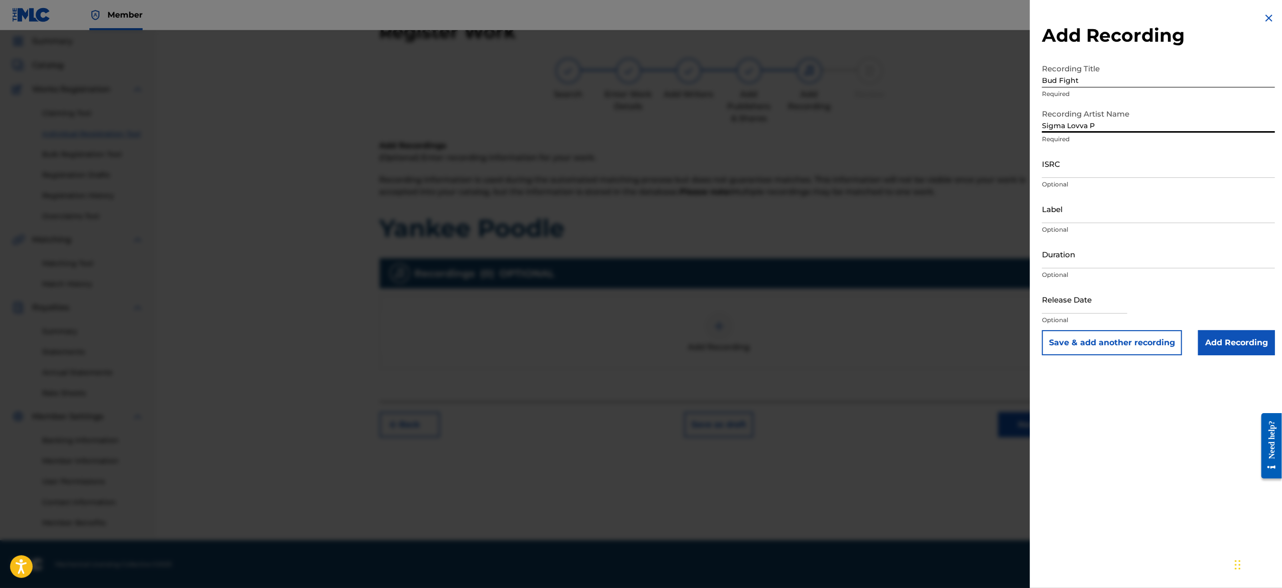
click at [1095, 166] on input "ISRC" at bounding box center [1158, 163] width 233 height 29
paste input "USA2P2505917"
type input "USA2P2505917"
click at [1082, 203] on input "Label" at bounding box center [1158, 208] width 233 height 29
type input "123 Records"
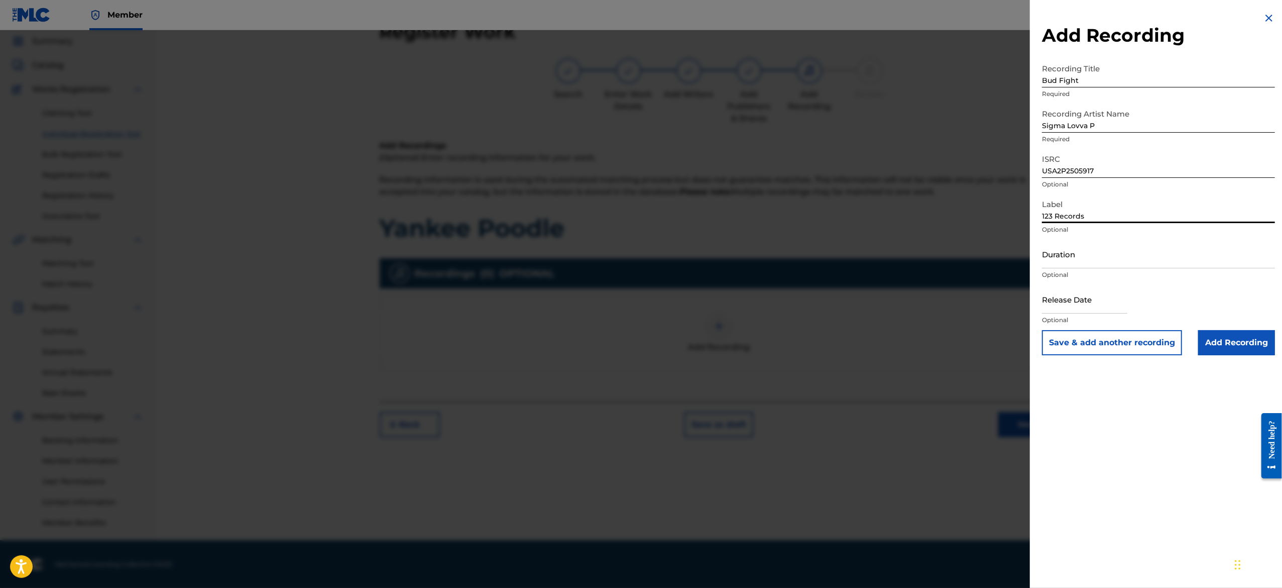
click at [1075, 249] on input "Duration" at bounding box center [1158, 254] width 233 height 29
paste input "01:11"
type input "01:11"
select select "7"
select select "2025"
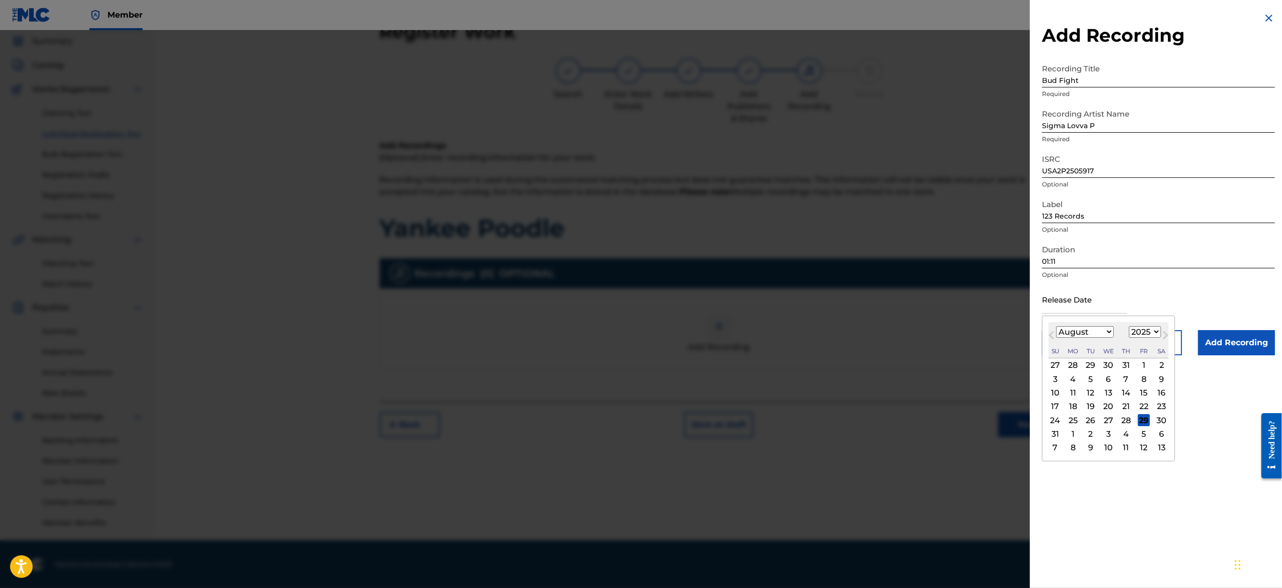
click at [1081, 293] on input "text" at bounding box center [1084, 299] width 85 height 29
type input "[DATE]"
select select "1"
click at [1182, 289] on div "Release Date [DATE] [DATE] Previous Month Next Month [DATE] January February Ma…" at bounding box center [1158, 307] width 233 height 45
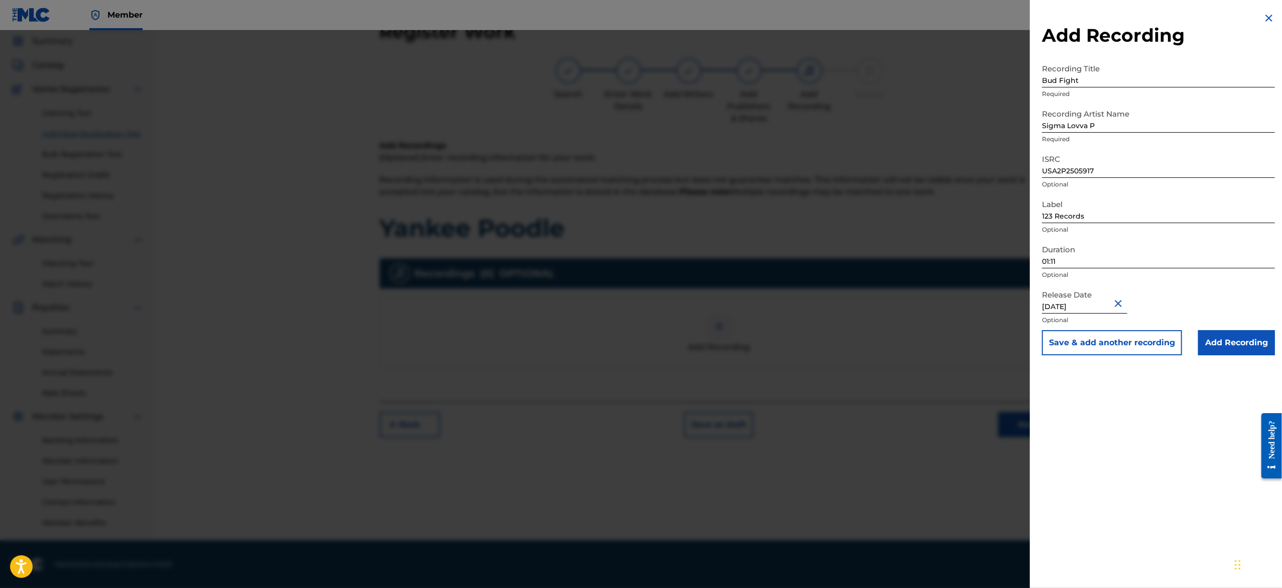
click at [1138, 338] on button "Save & add another recording" at bounding box center [1112, 342] width 140 height 25
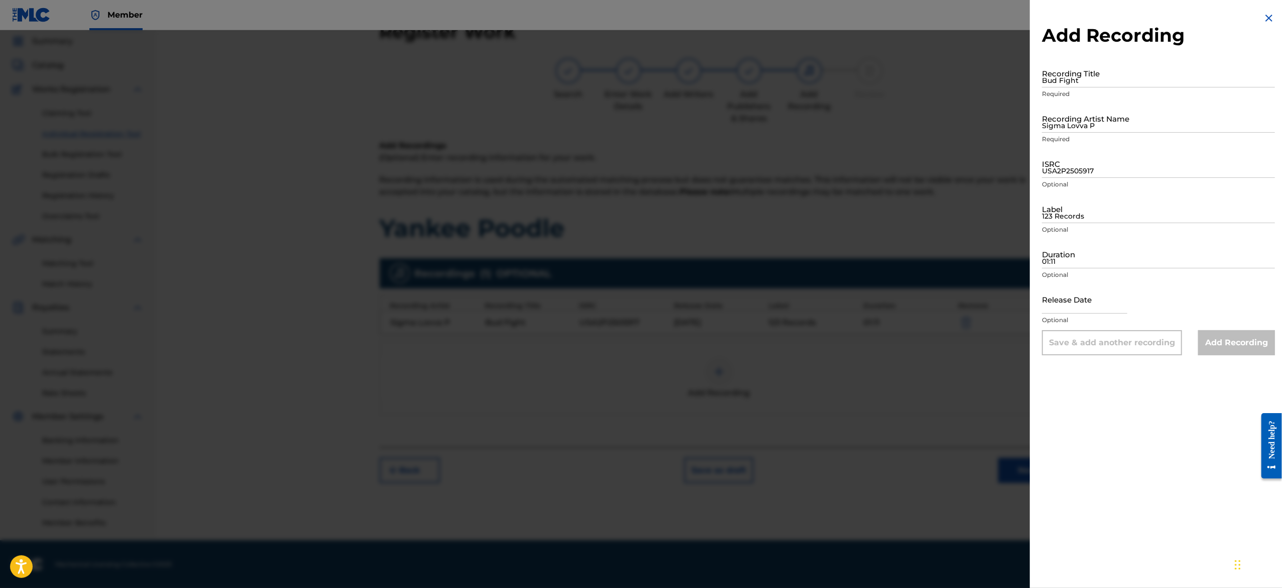
click at [1074, 81] on input "Bud Fight" at bounding box center [1158, 73] width 233 height 29
paste input "Business Time"
type input "Business Time"
click at [1103, 122] on input "Sigma Lovva P" at bounding box center [1158, 118] width 233 height 29
type input "Sigma Lovva P"
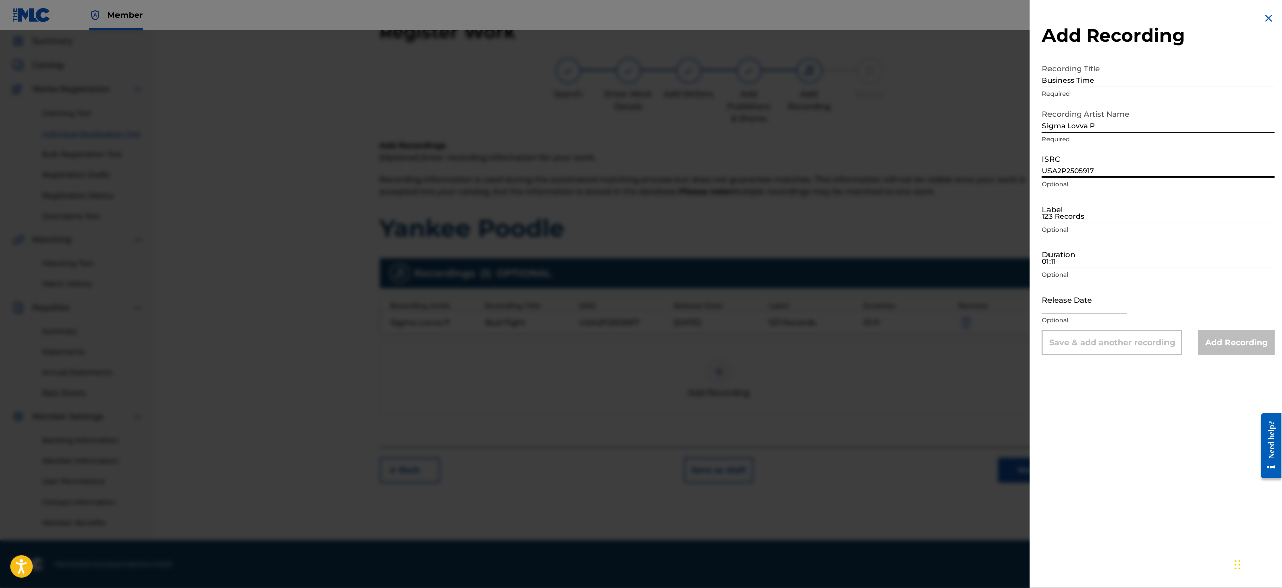
click at [1097, 172] on input "USA2P2505917" at bounding box center [1158, 163] width 233 height 29
paste input "USA2P2505918"
type input "USA2P2505918"
click at [1083, 208] on input "123 Records" at bounding box center [1158, 208] width 233 height 29
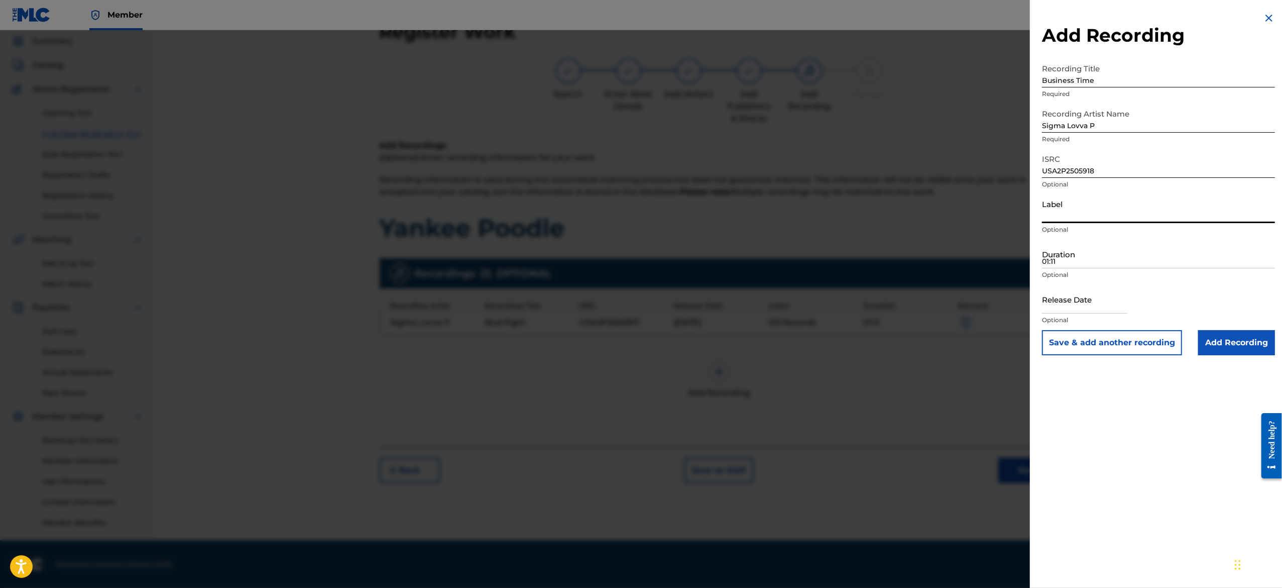
type input "123 Records"
click at [1089, 257] on input "01:11" at bounding box center [1158, 254] width 233 height 29
paste input "01:05"
type input "01:05"
click at [1086, 304] on input "text" at bounding box center [1084, 299] width 85 height 29
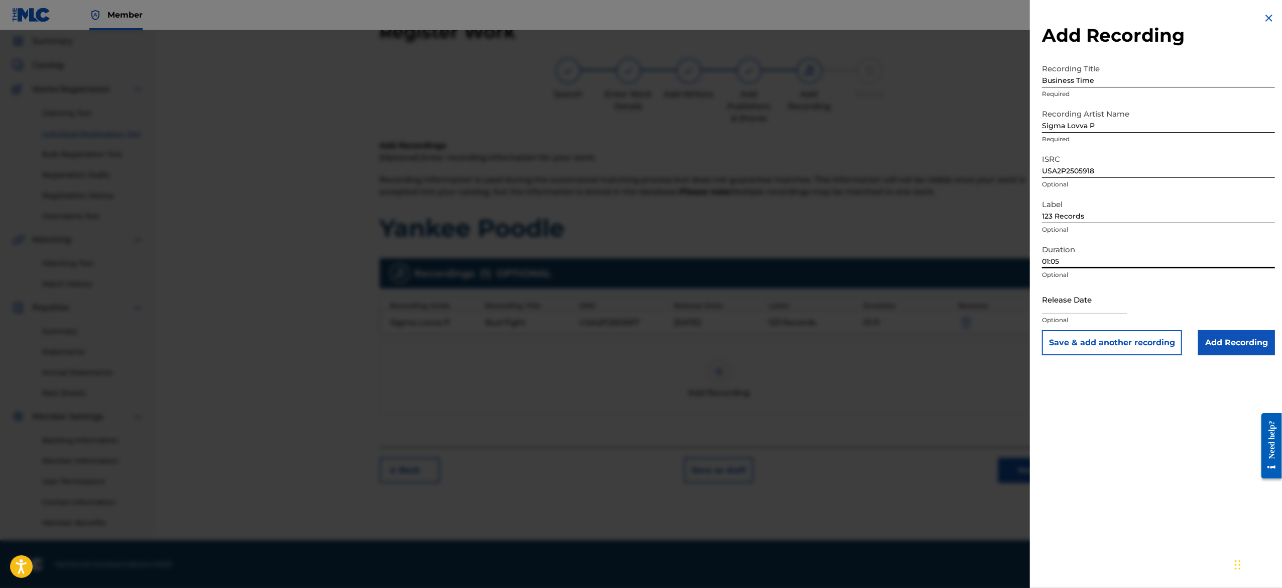
select select "7"
select select "2025"
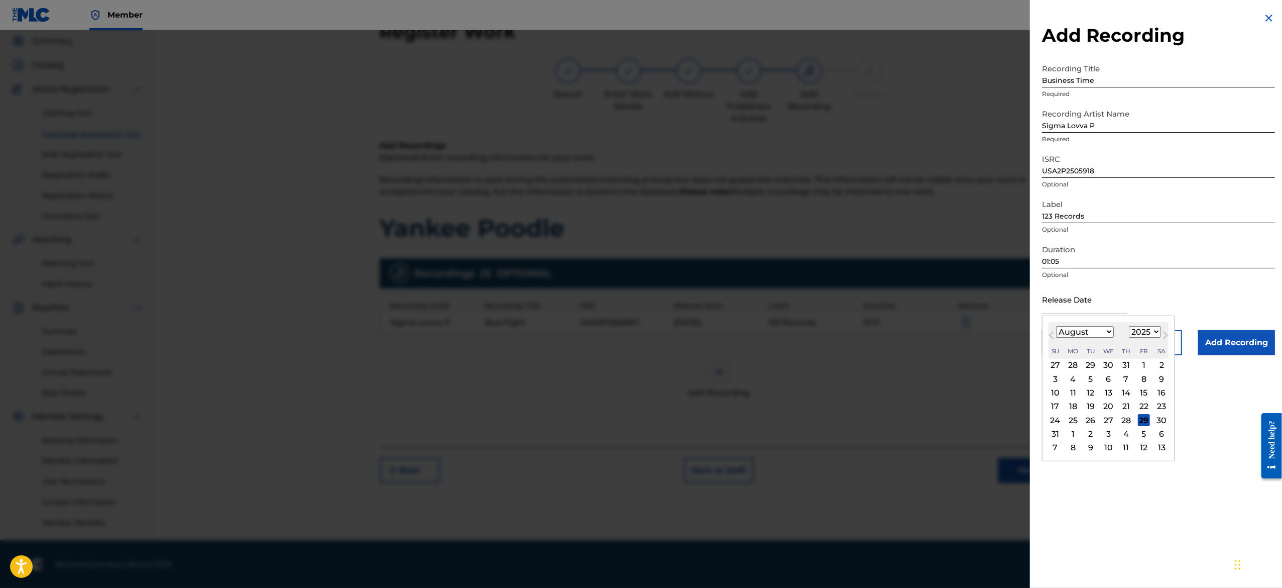
type input "[DATE]"
select select "1"
click at [1193, 289] on div "Release Date [DATE] [DATE] Previous Month Next Month [DATE] January February Ma…" at bounding box center [1158, 307] width 233 height 45
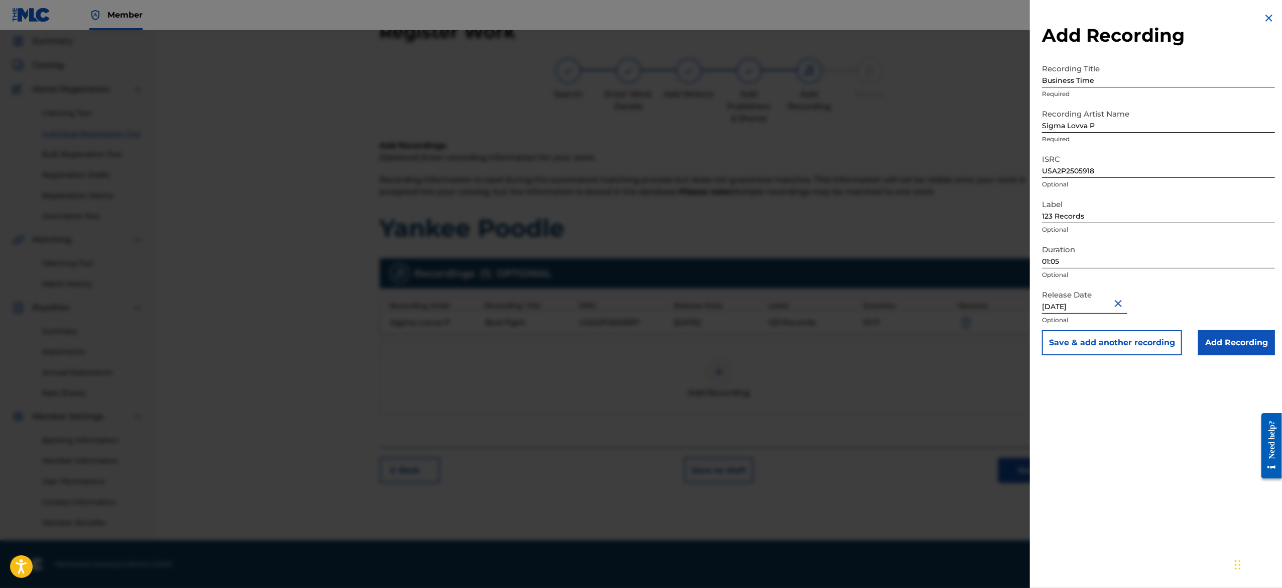
click at [1140, 344] on button "Save & add another recording" at bounding box center [1112, 342] width 140 height 25
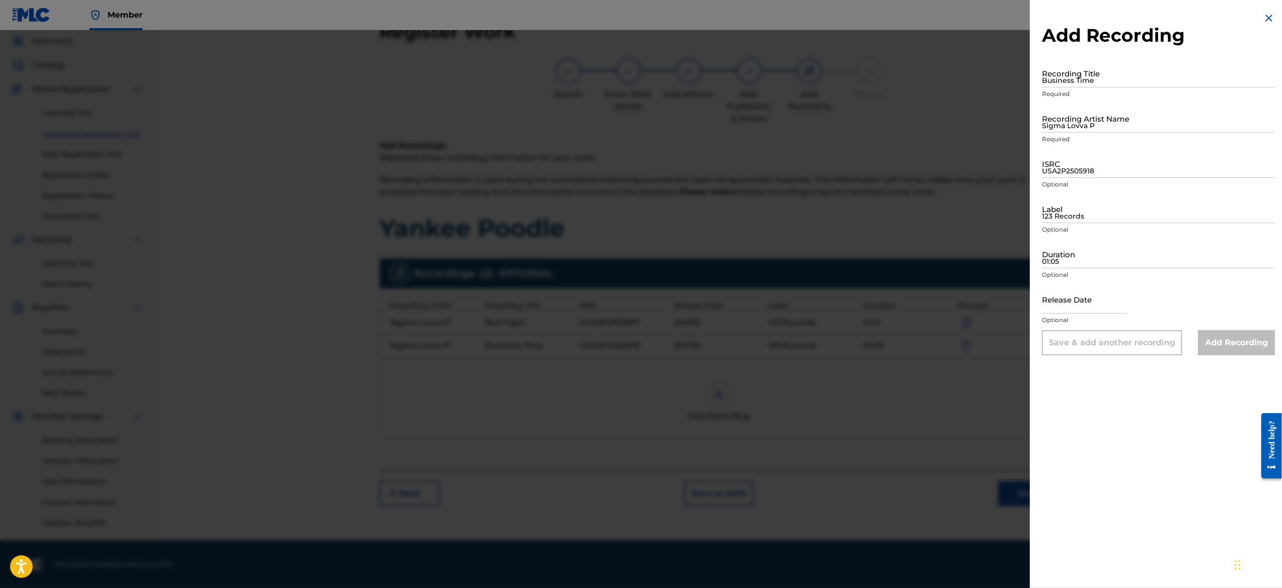
click at [1087, 74] on input "Business Time" at bounding box center [1158, 73] width 233 height 29
paste input "Came And Went"
type input "Came And Went"
click at [1073, 114] on input "Sigma Lovva P" at bounding box center [1158, 118] width 233 height 29
type input "Sigma Lovva P"
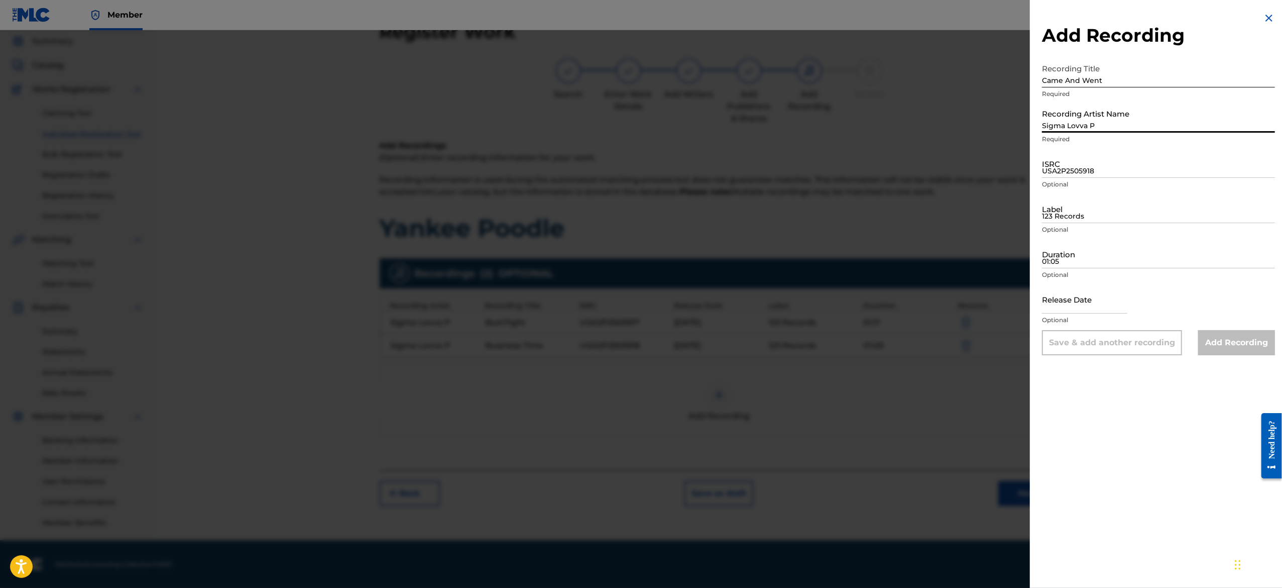
click at [1105, 164] on input "USA2P2505918" at bounding box center [1158, 163] width 233 height 29
paste input "USA2P2505919"
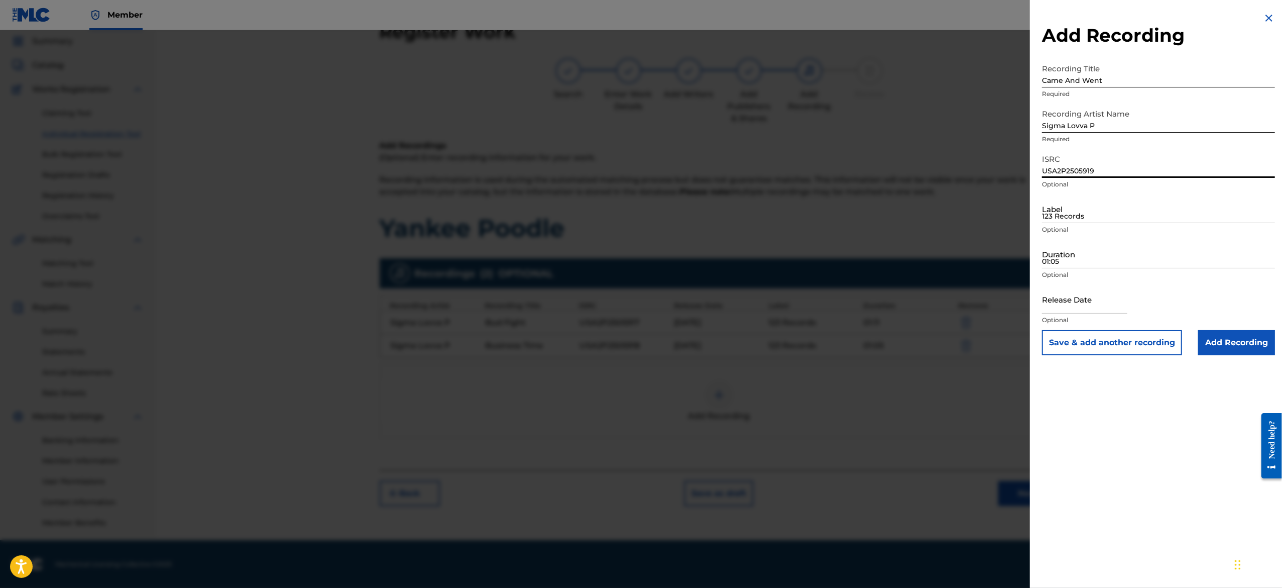
type input "USA2P2505919"
click at [1087, 206] on input "123 Records" at bounding box center [1158, 208] width 233 height 29
click at [1093, 206] on input "Label" at bounding box center [1158, 208] width 233 height 29
type input "123 Records"
click at [1081, 253] on input "01:05" at bounding box center [1158, 254] width 233 height 29
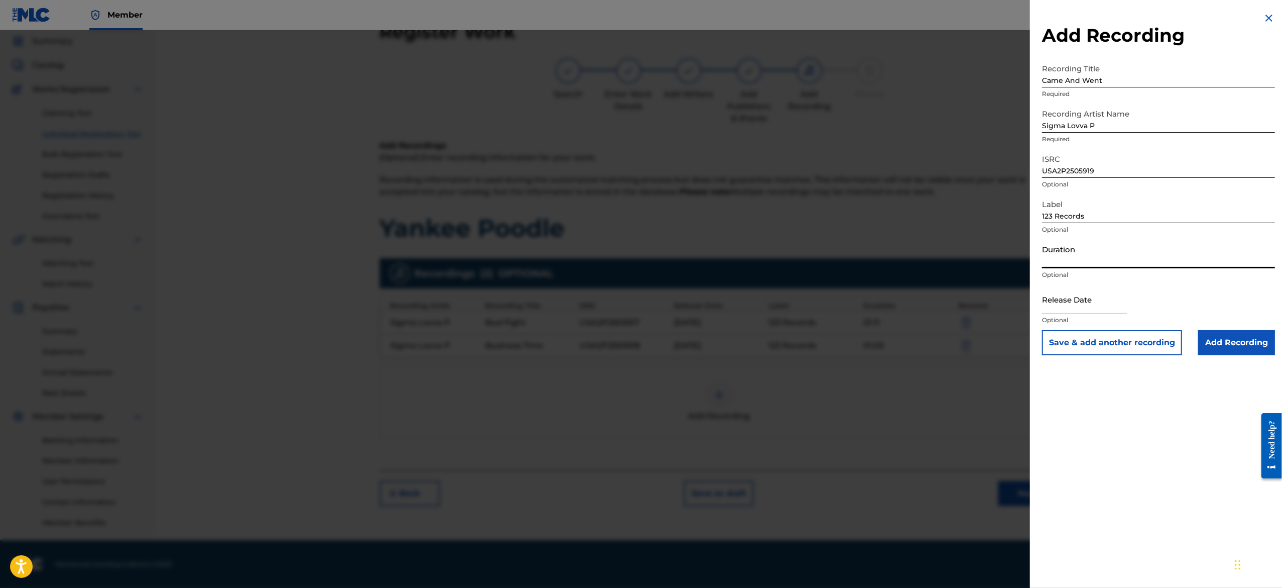
paste input "01:09"
type input "01:09"
click at [1083, 305] on input "text" at bounding box center [1084, 299] width 85 height 29
select select "7"
select select "2025"
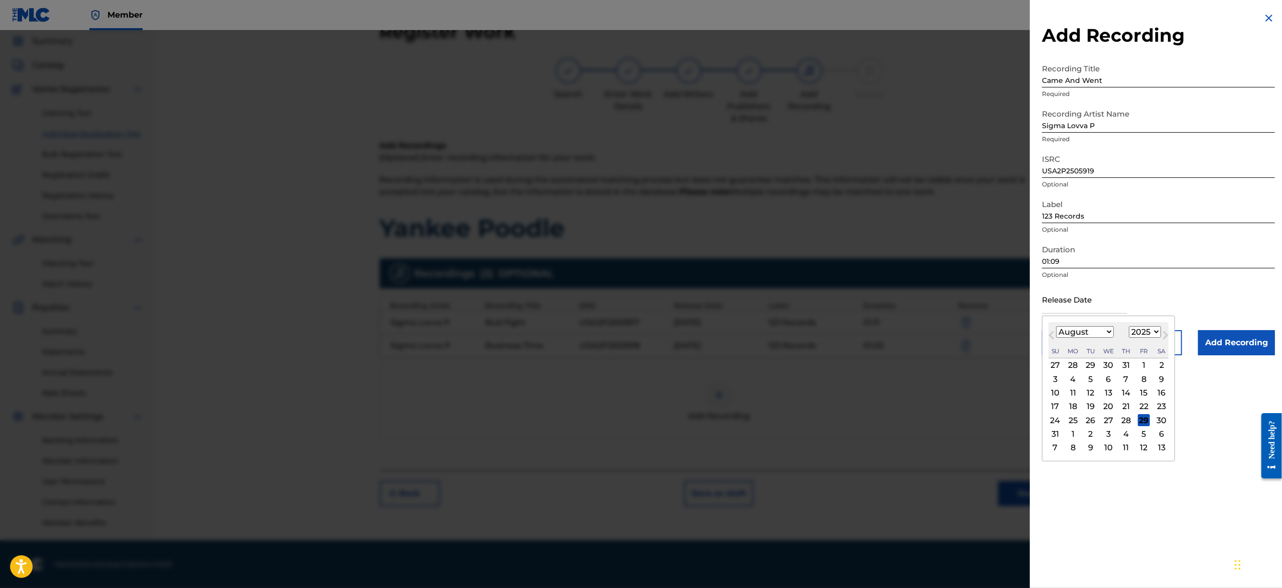
type input "[DATE]"
select select "1"
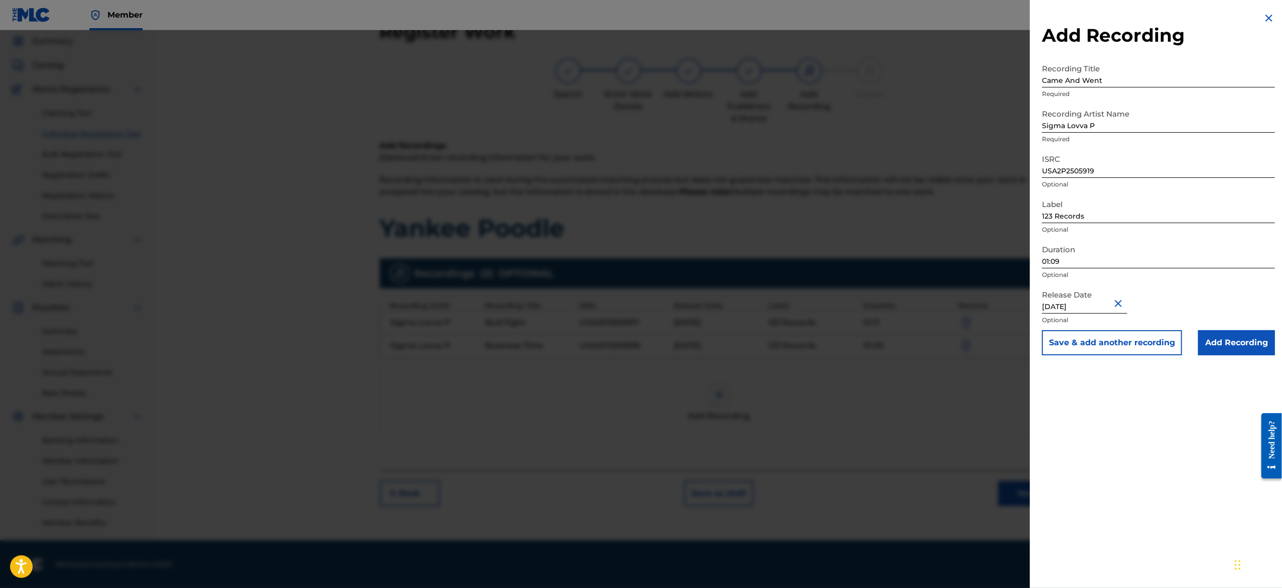
click at [1137, 342] on button "Save & add another recording" at bounding box center [1112, 342] width 140 height 25
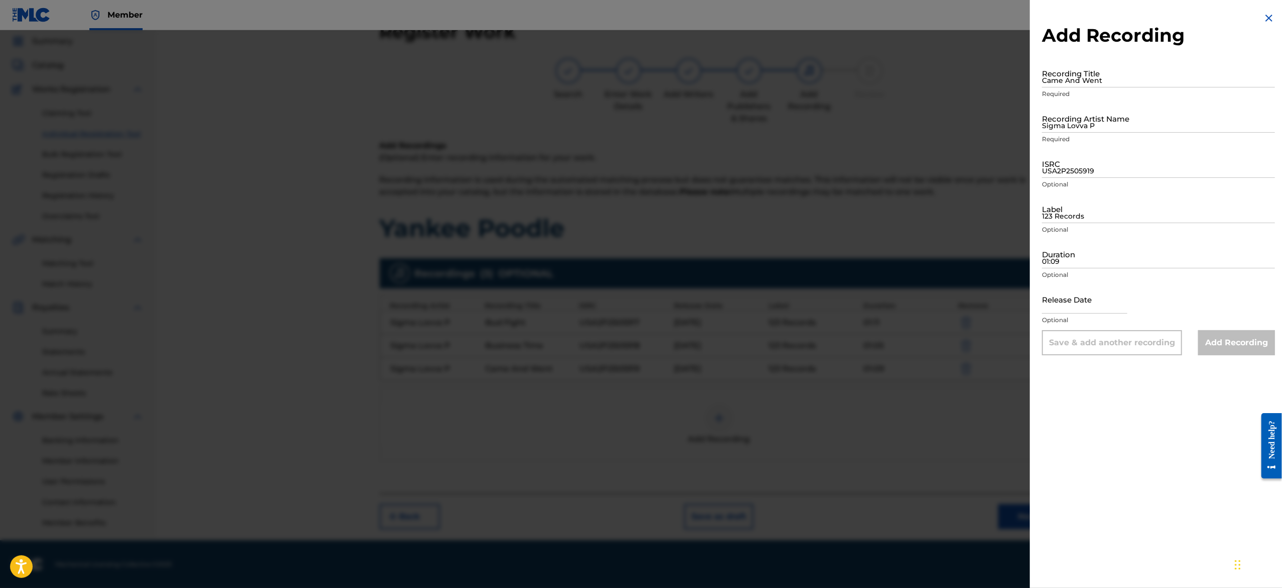
click at [1070, 83] on input "Came And Went" at bounding box center [1158, 73] width 233 height 29
paste input "Earthquake"
type input "Earthquake"
click at [1118, 123] on input "Sigma Lovva P" at bounding box center [1158, 118] width 233 height 29
type input "Sigma Lovva P"
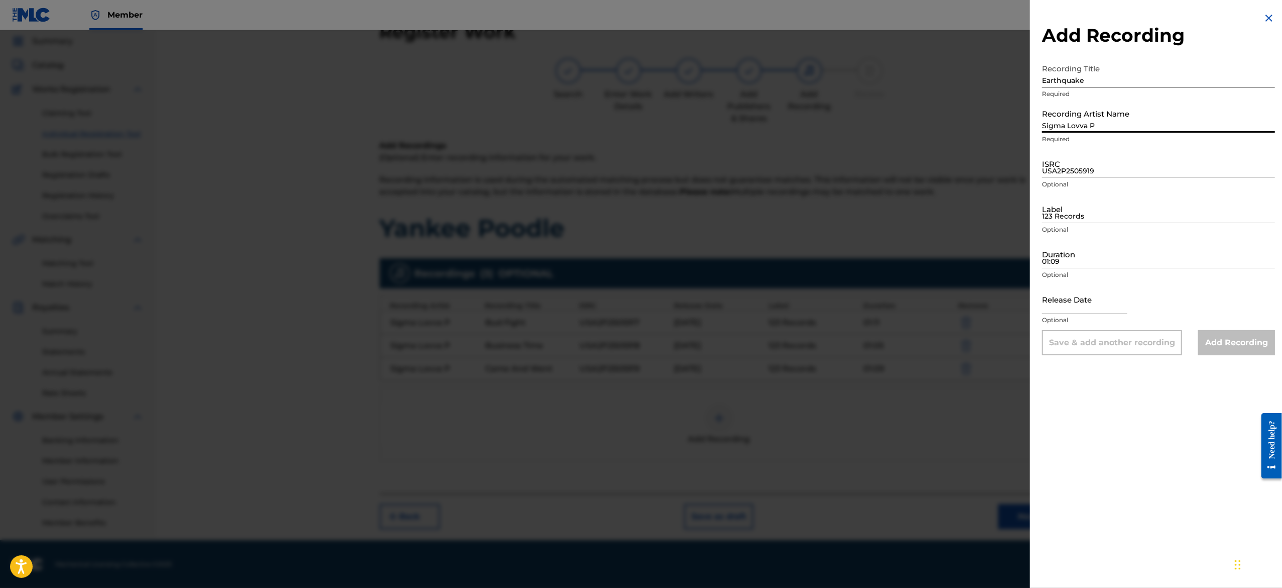
click at [1107, 174] on input "USA2P2505919" at bounding box center [1158, 163] width 233 height 29
paste input "USA2P2505920"
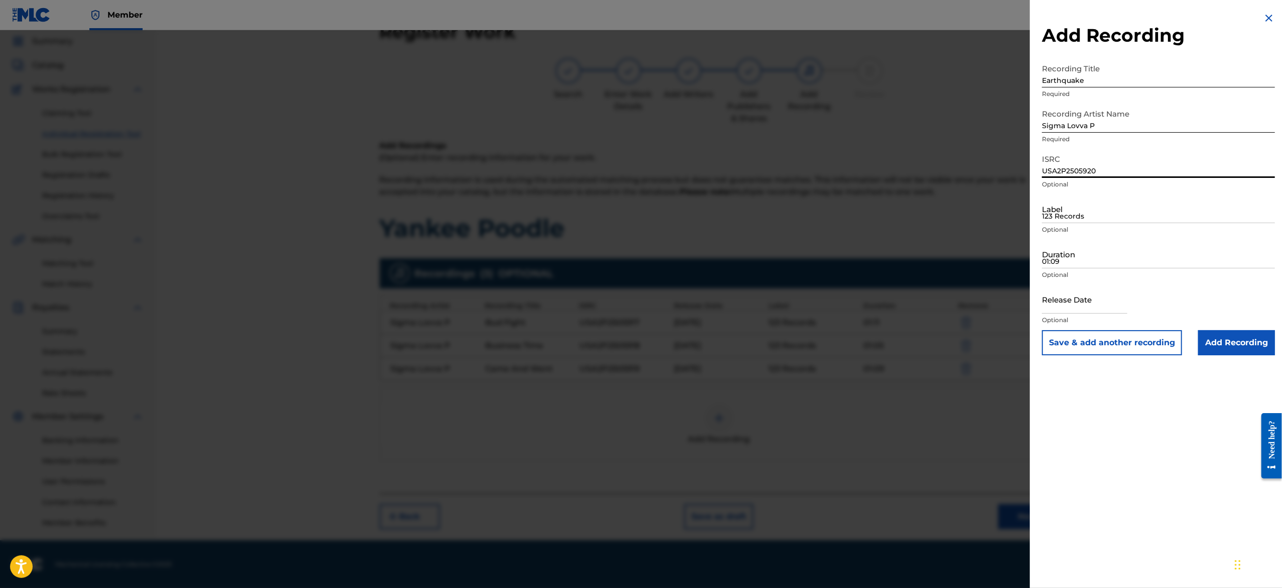
type input "USA2P2505920"
click at [1085, 216] on input "123 Records" at bounding box center [1158, 208] width 233 height 29
click at [1079, 212] on input "Label" at bounding box center [1158, 208] width 233 height 29
type input "123 Records"
click at [1075, 282] on div "Duration 01:09 Optional" at bounding box center [1158, 262] width 233 height 45
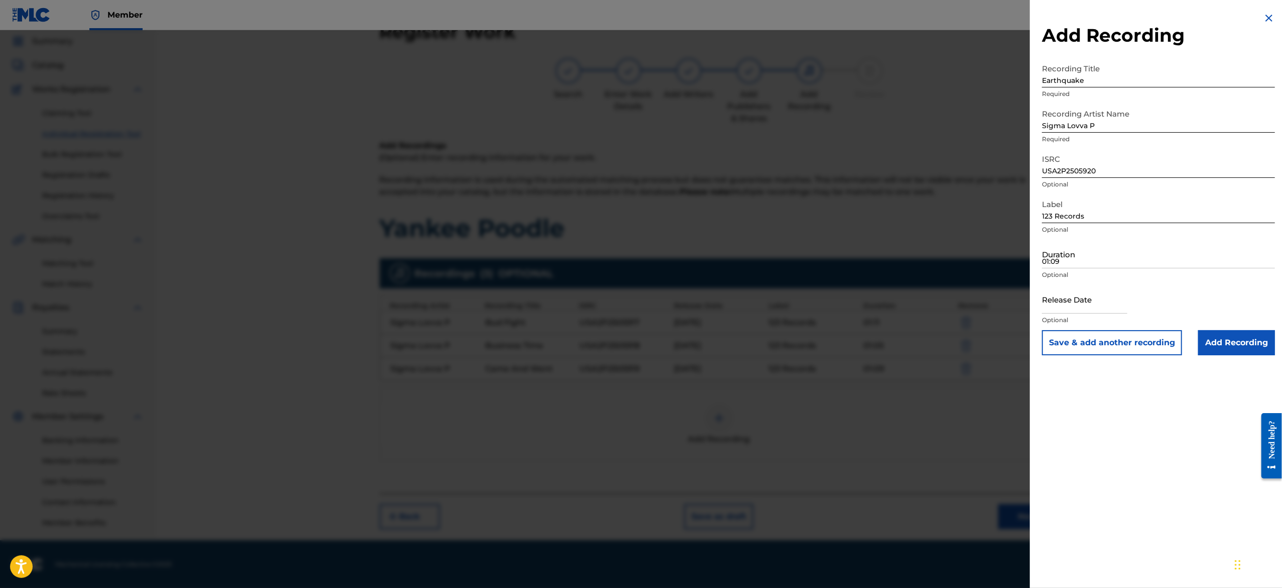
click at [1078, 259] on input "01:09" at bounding box center [1158, 254] width 233 height 29
click at [1079, 259] on input "Duration" at bounding box center [1158, 254] width 233 height 29
paste input "01:01"
type input "01:01"
click at [1087, 297] on input "text" at bounding box center [1084, 299] width 85 height 29
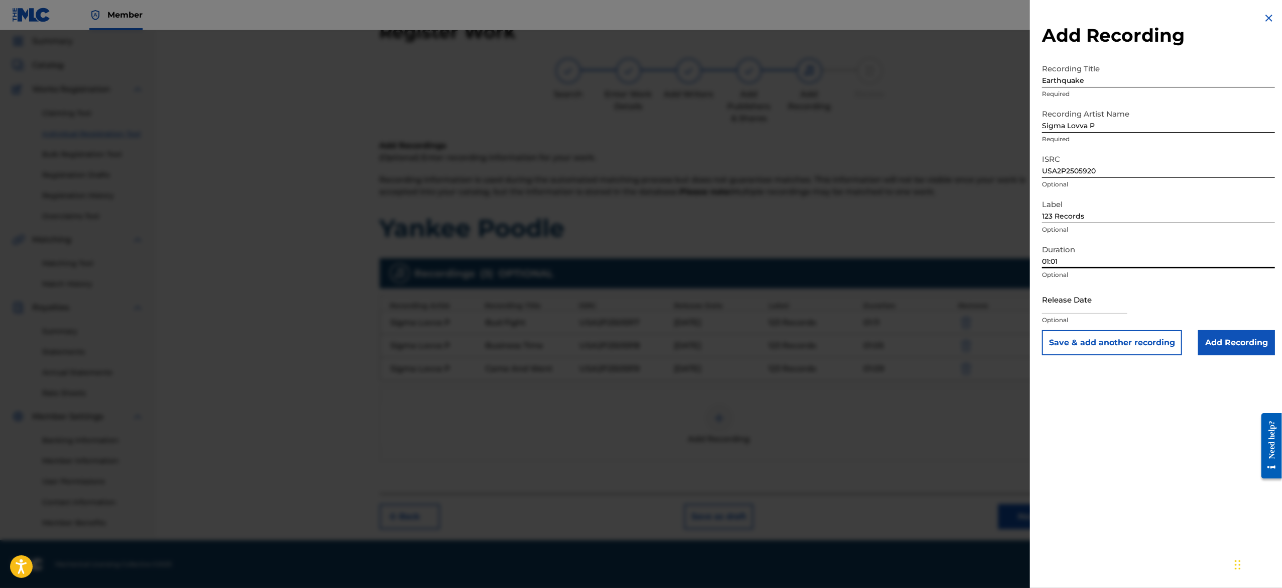
select select "7"
select select "2025"
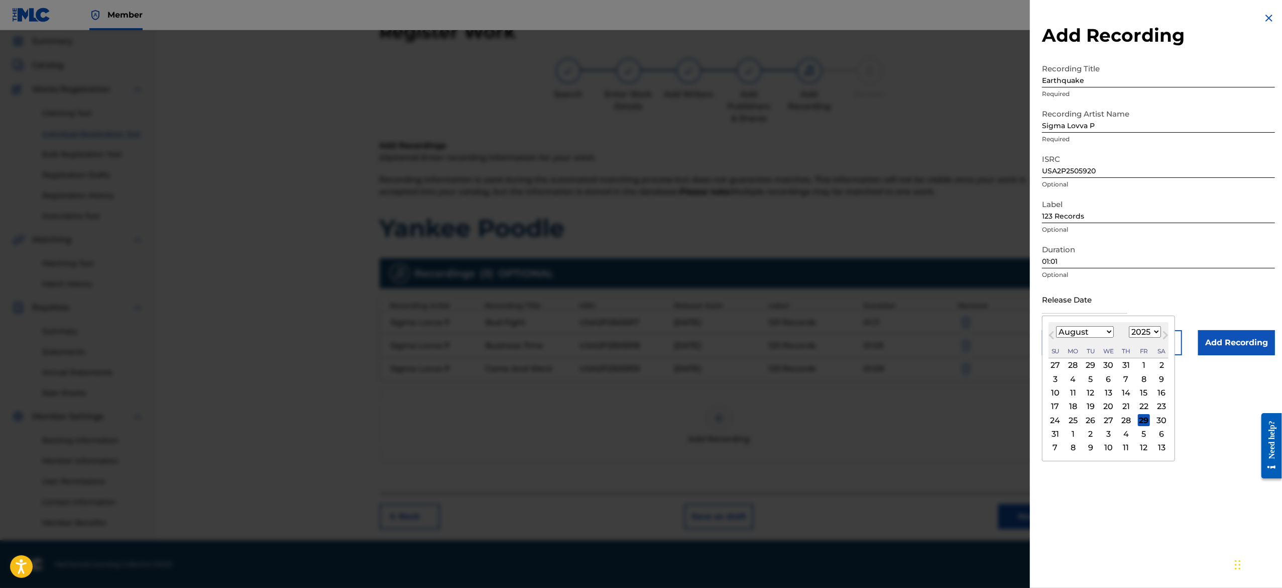
type input "[DATE]"
select select "1"
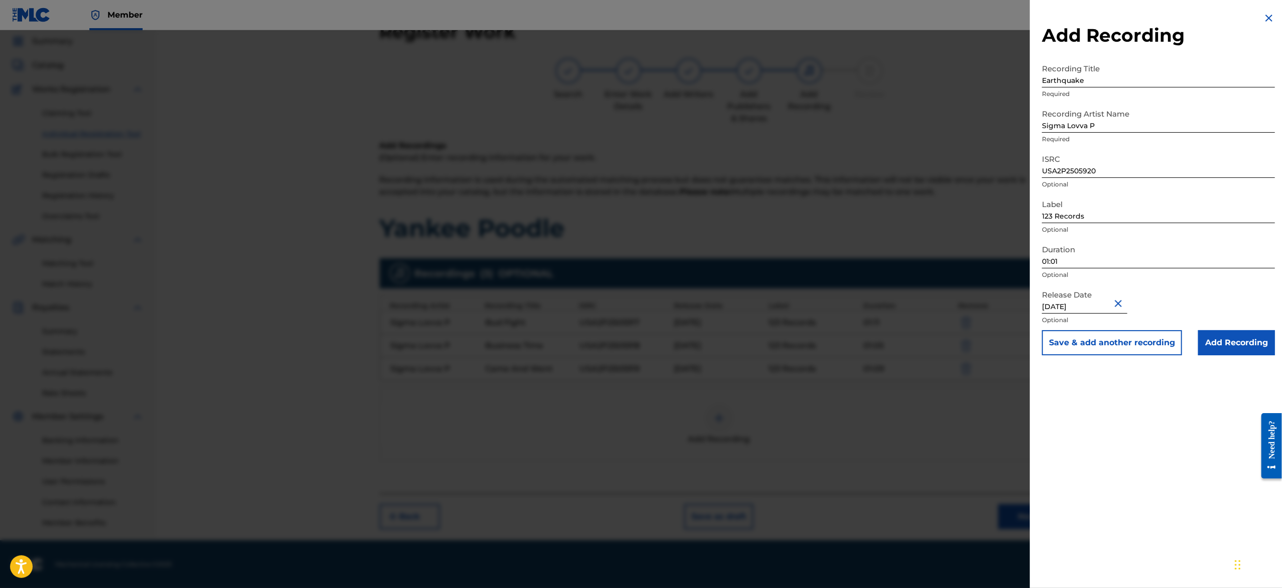
click at [1139, 341] on button "Save & add another recording" at bounding box center [1112, 342] width 140 height 25
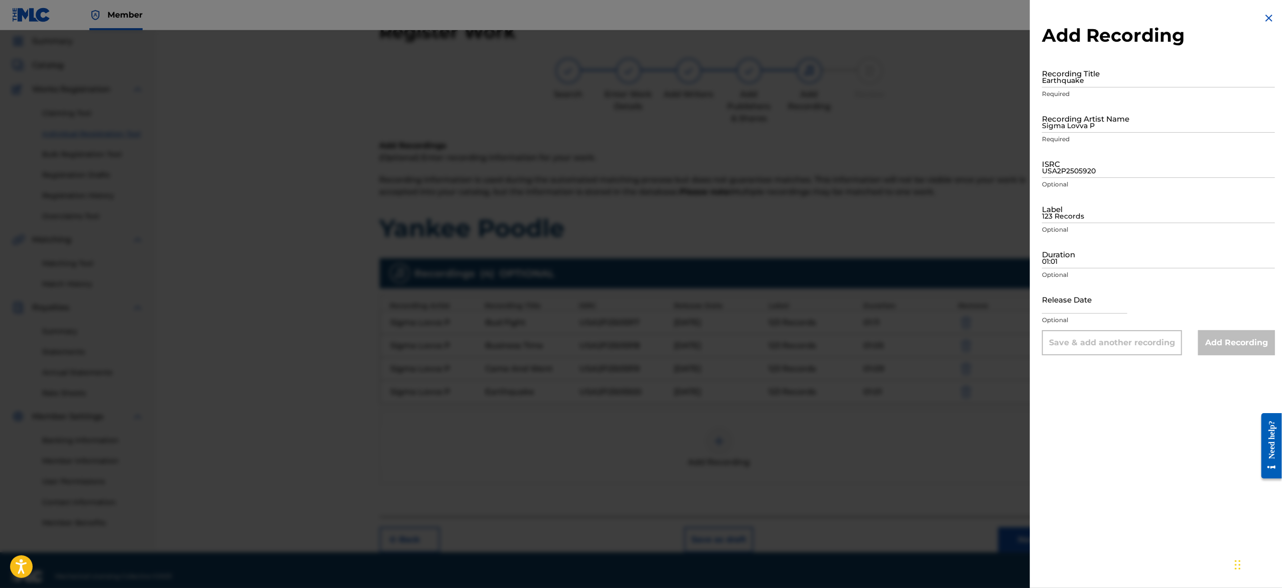
click at [1078, 68] on input "Earthquake" at bounding box center [1158, 73] width 233 height 29
click at [1080, 80] on input "Earthquake" at bounding box center [1158, 73] width 233 height 29
paste input "Four Twenty-five"
type input "Four Twenty-five"
click at [1072, 131] on input "Sigma Lovva P" at bounding box center [1158, 118] width 233 height 29
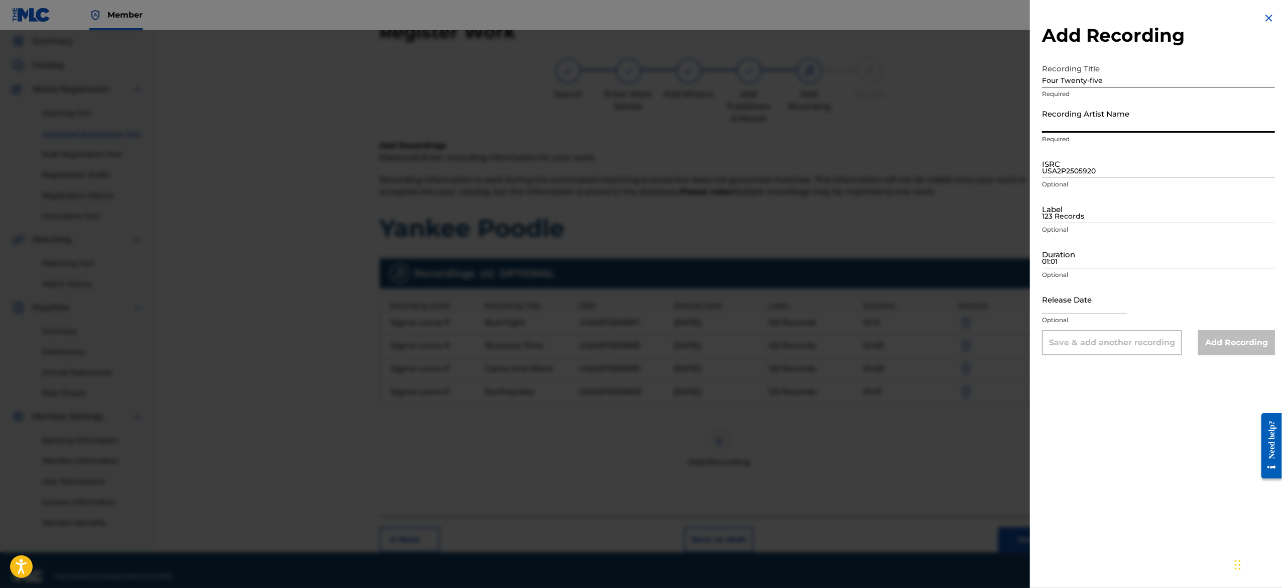
type input "Sigma Lovva P"
click at [1037, 82] on div "Add Recording Recording Title Four Twenty-five Required Recording Artist Name S…" at bounding box center [1158, 183] width 257 height 367
click at [1073, 168] on input "USA2P2505920" at bounding box center [1158, 163] width 233 height 29
paste input "USA2P2505921"
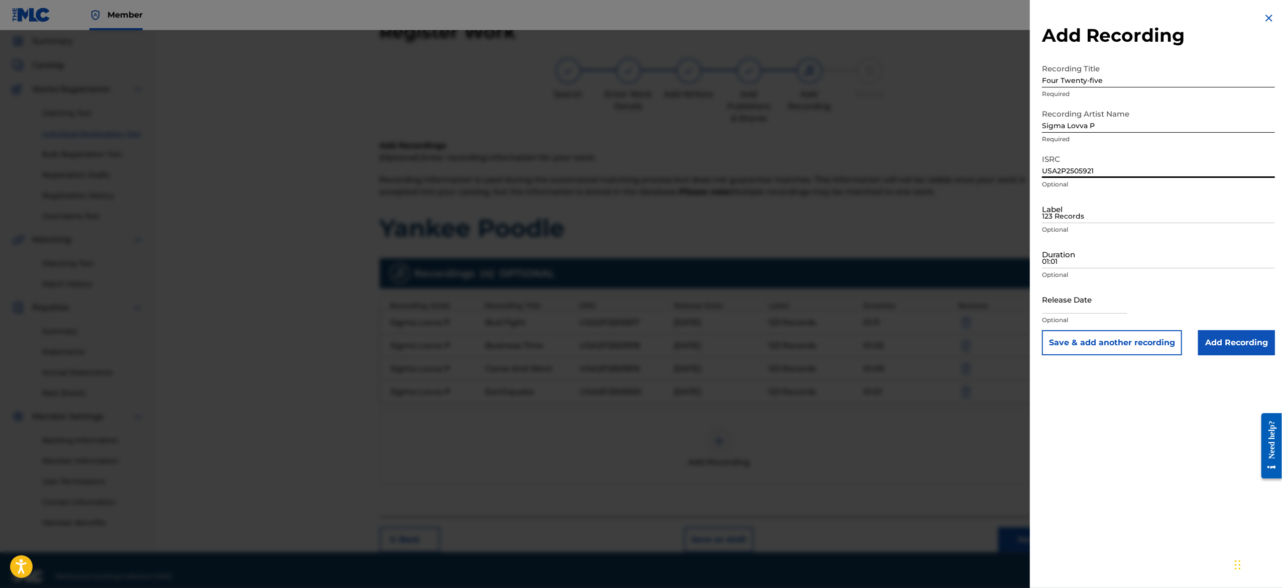
type input "USA2P2505921"
click at [1089, 213] on input "123 Records" at bounding box center [1158, 208] width 233 height 29
type input "123 Records"
click at [1069, 251] on input "01:01" at bounding box center [1158, 254] width 233 height 29
paste input "01:06"
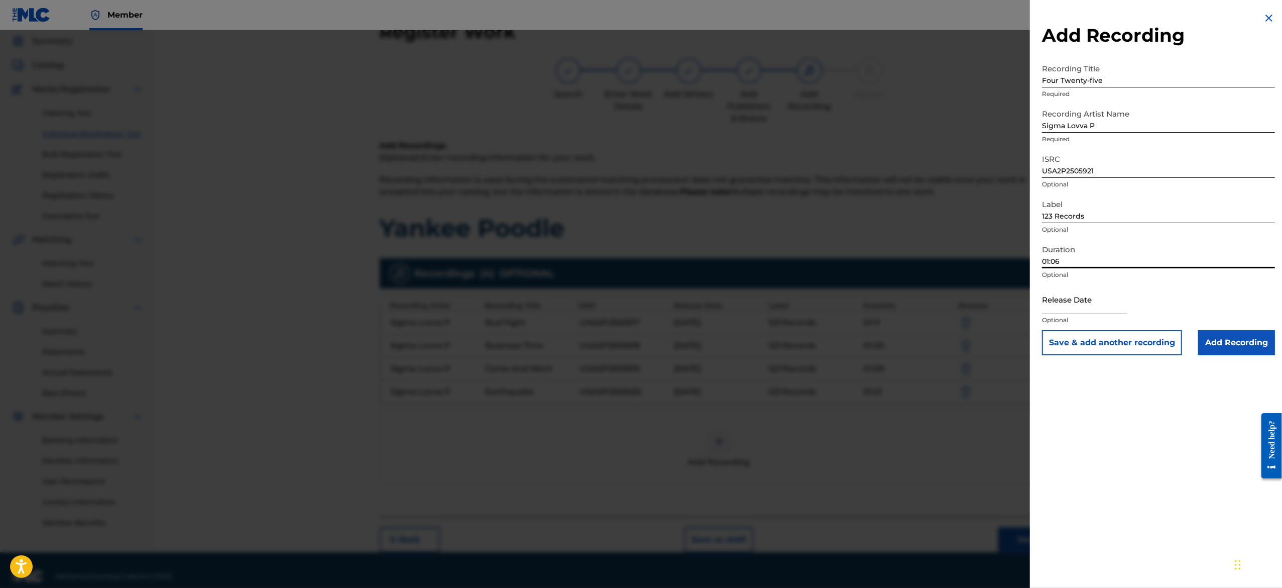
type input "01:06"
click at [1091, 299] on input "text" at bounding box center [1084, 299] width 85 height 29
select select "7"
select select "2025"
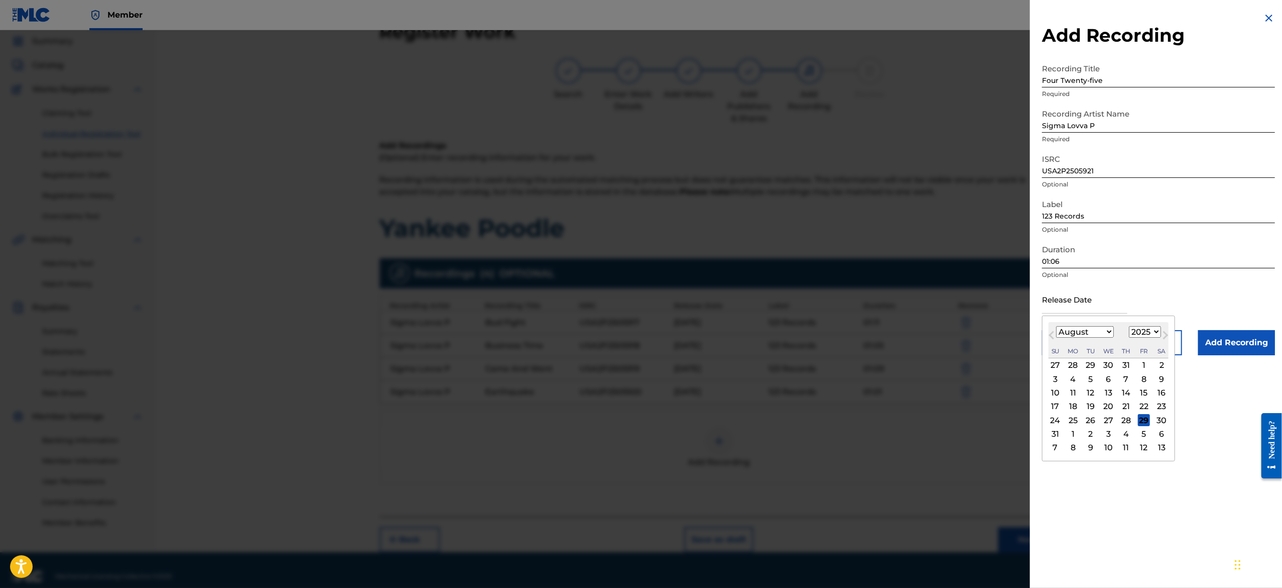
type input "[DATE]"
select select "1"
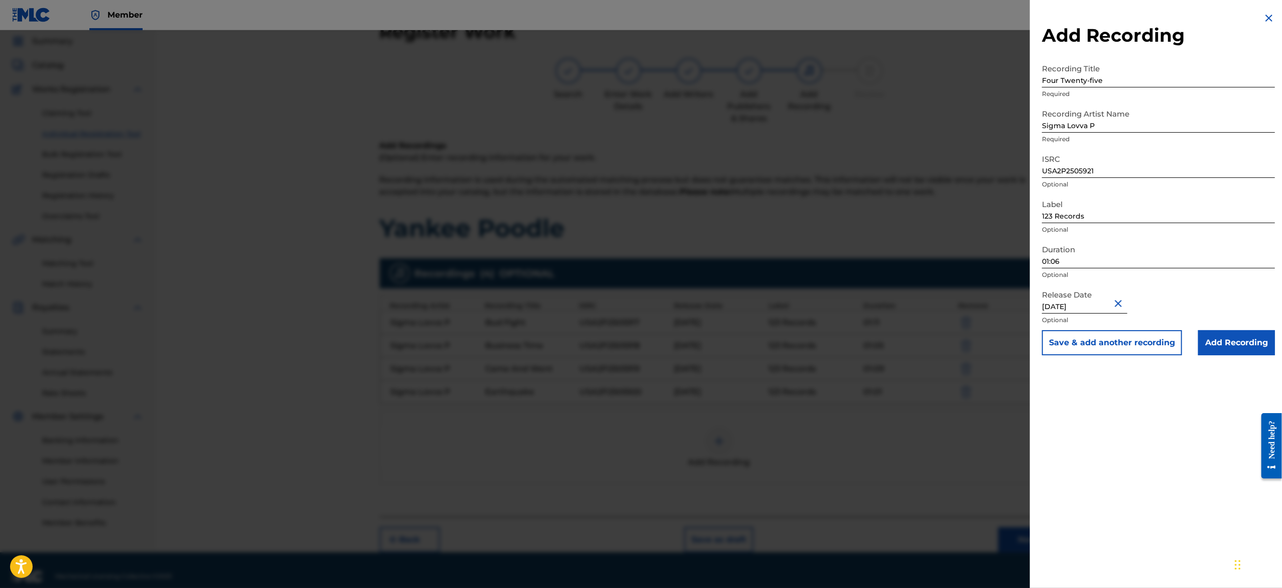
click at [1131, 346] on button "Save & add another recording" at bounding box center [1112, 342] width 140 height 25
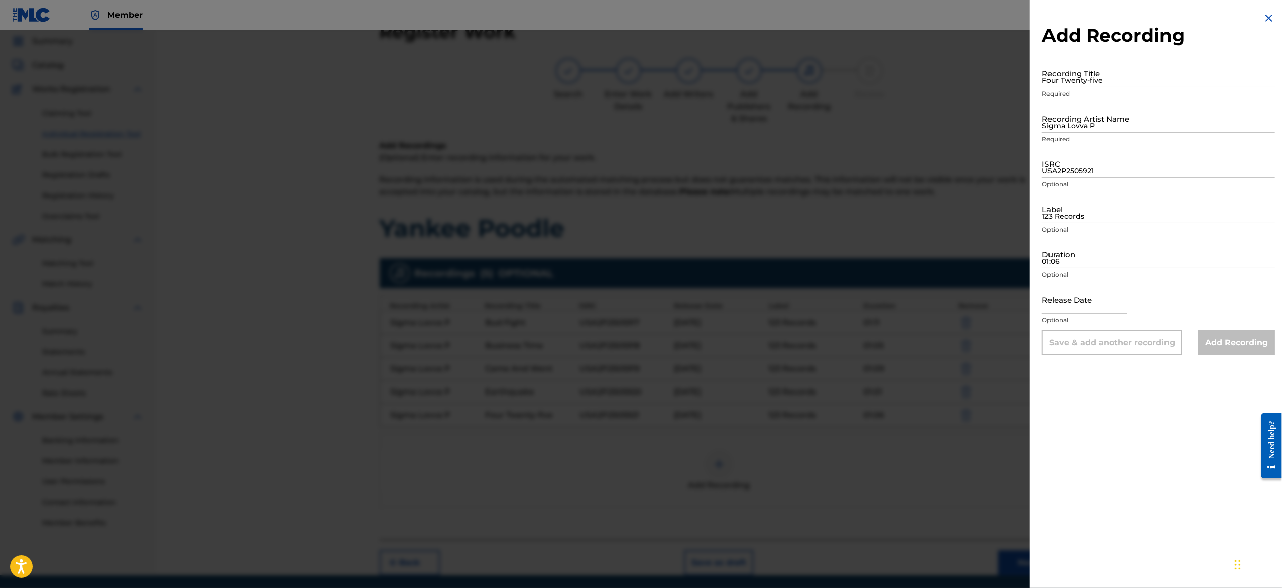
click at [1071, 84] on input "Four Twenty-five" at bounding box center [1158, 73] width 233 height 29
paste input "Grilla"
type input "Grilla"
click at [1087, 148] on form "Recording Title Grilla Required Recording Artist Name Sigma Lovva P Required IS…" at bounding box center [1158, 207] width 233 height 296
click at [1087, 121] on input "Sigma Lovva P" at bounding box center [1158, 118] width 233 height 29
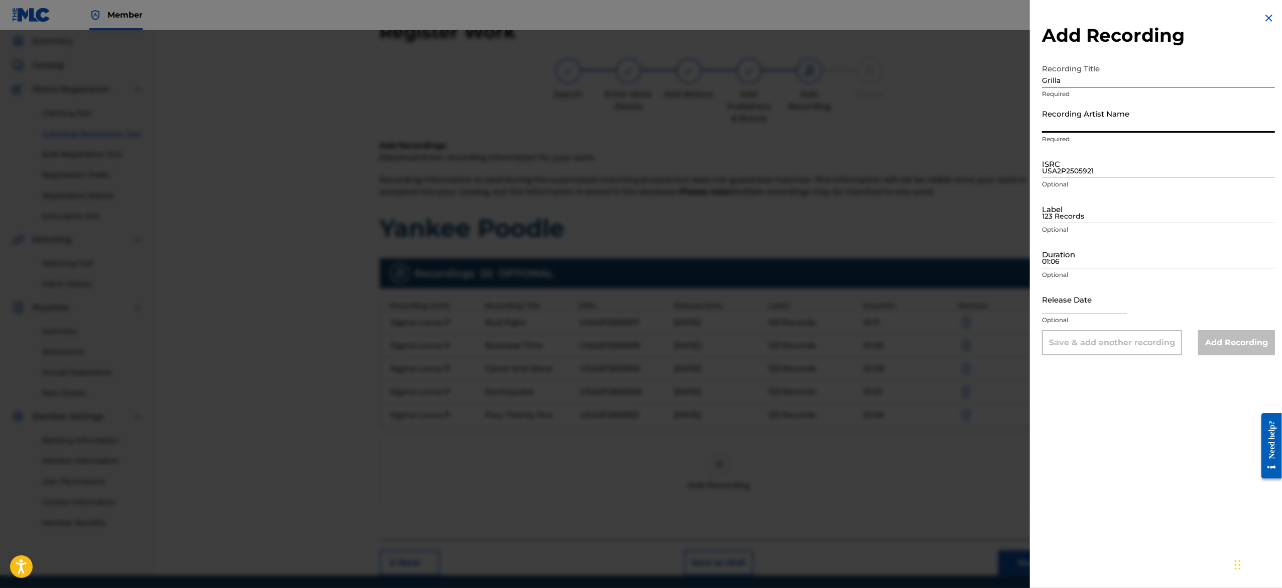
type input "Sigma Lovva P"
click at [1081, 159] on input "USA2P2505921" at bounding box center [1158, 163] width 233 height 29
paste input "USA2P2505922"
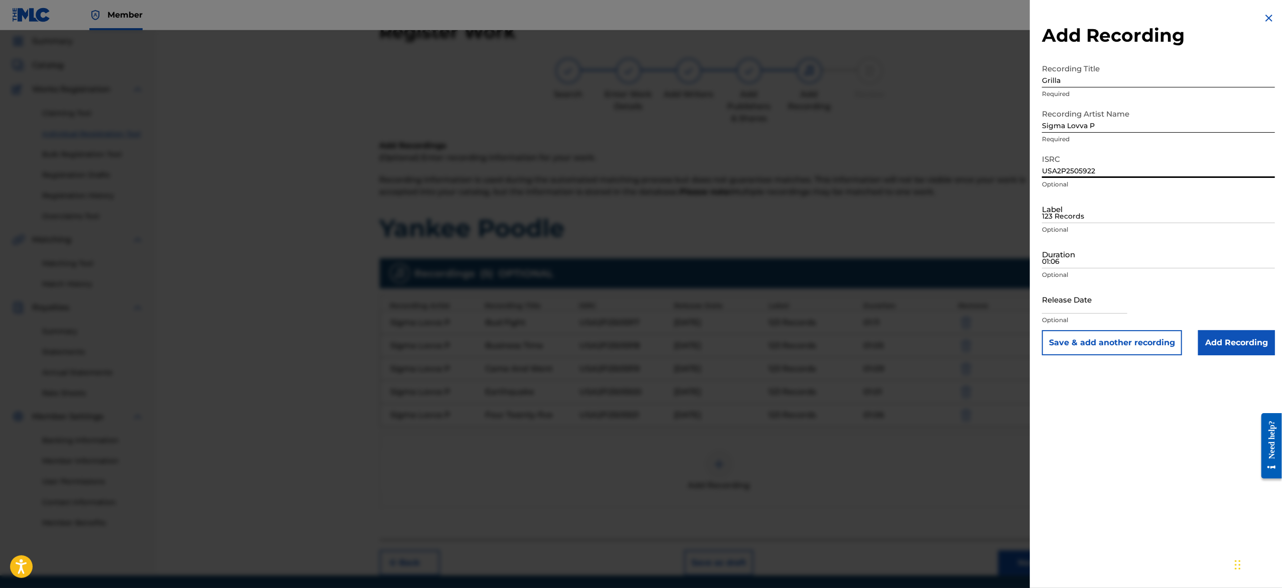
type input "USA2P2505922"
click at [1059, 222] on input "123 Records" at bounding box center [1158, 208] width 233 height 29
type input "123 Records"
click at [1064, 259] on input "01:06" at bounding box center [1158, 254] width 233 height 29
paste input "01:11"
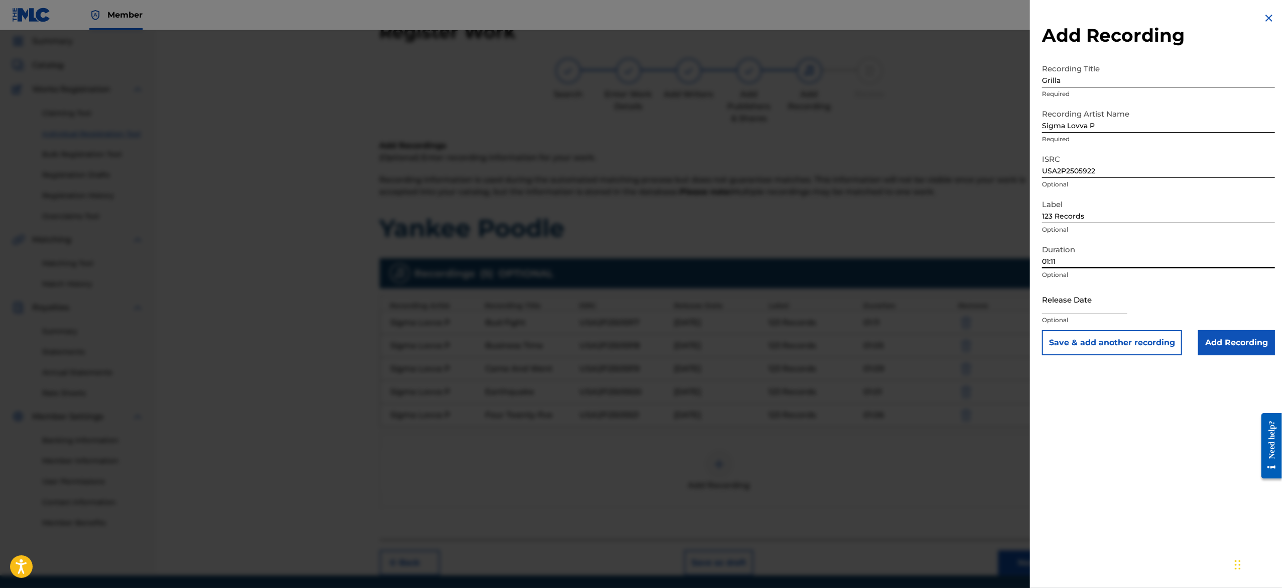
type input "01:11"
click at [1087, 293] on input "text" at bounding box center [1084, 299] width 85 height 29
select select "7"
select select "2025"
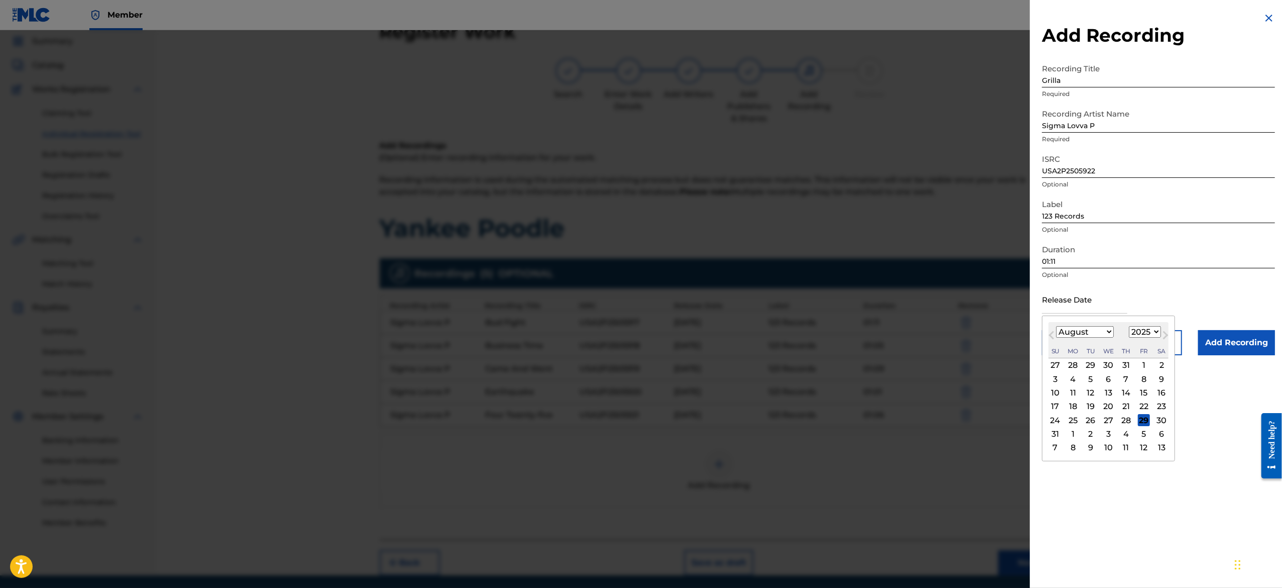
type input "[DATE]"
select select "1"
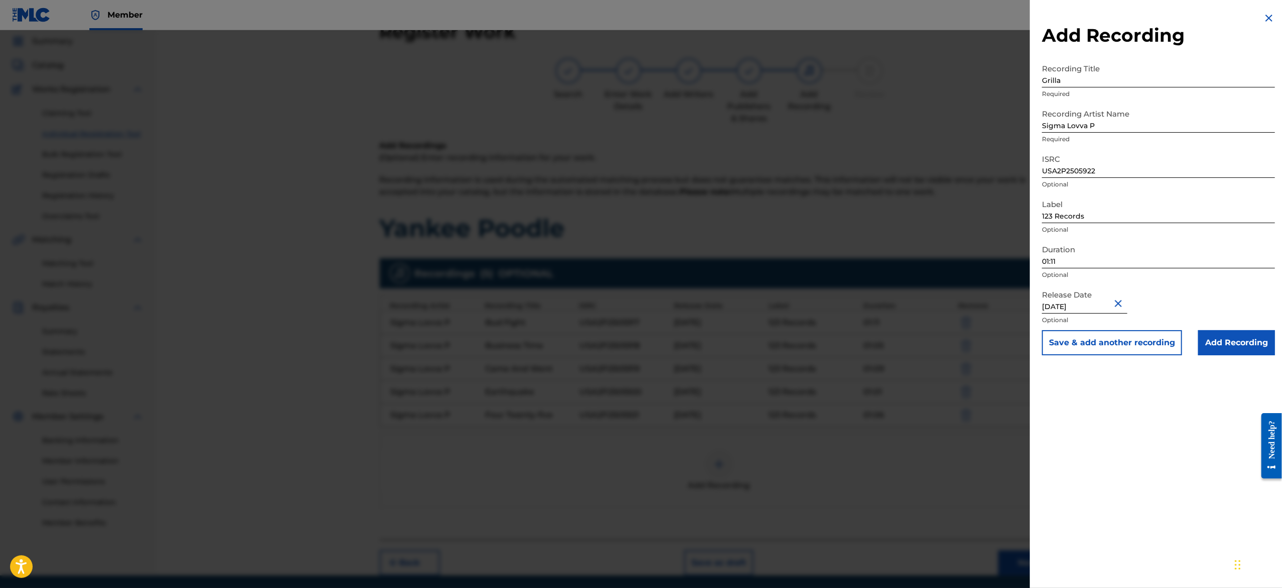
click at [1143, 351] on button "Save & add another recording" at bounding box center [1112, 342] width 140 height 25
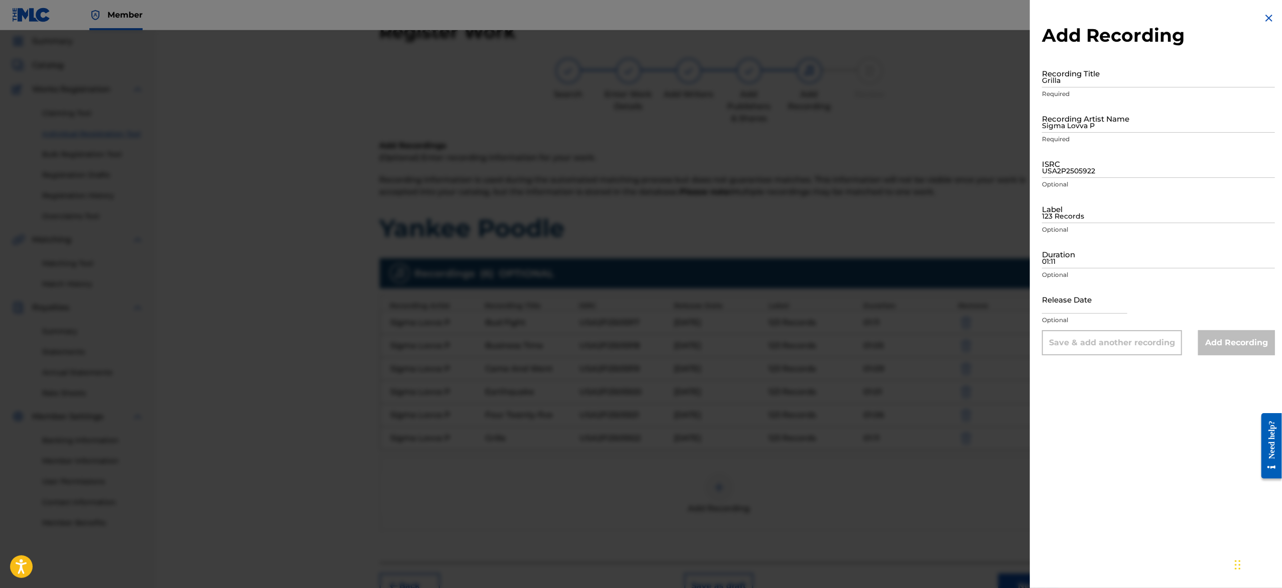
click at [1078, 78] on input "Grilla" at bounding box center [1158, 73] width 233 height 29
paste input "Heat Beat"
type input "Heat Beat"
click at [1068, 125] on input "Sigma Lovva P" at bounding box center [1158, 118] width 233 height 29
type input "Sigma Lovva P"
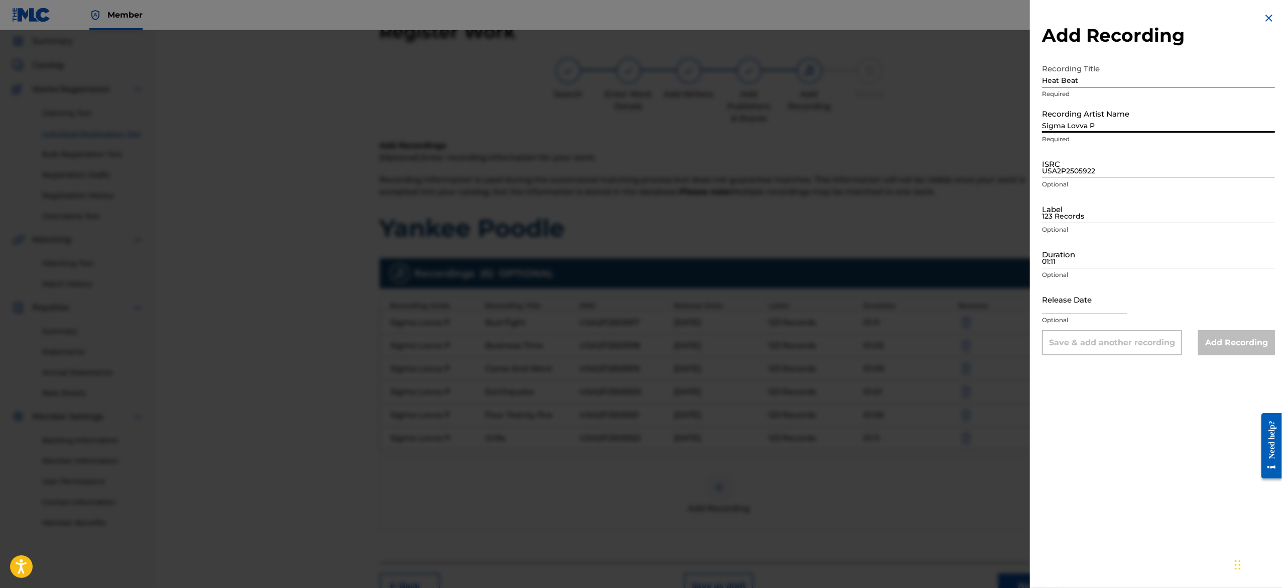
click at [1093, 164] on input "USA2P2505922" at bounding box center [1158, 163] width 233 height 29
paste input "USA2P2505923"
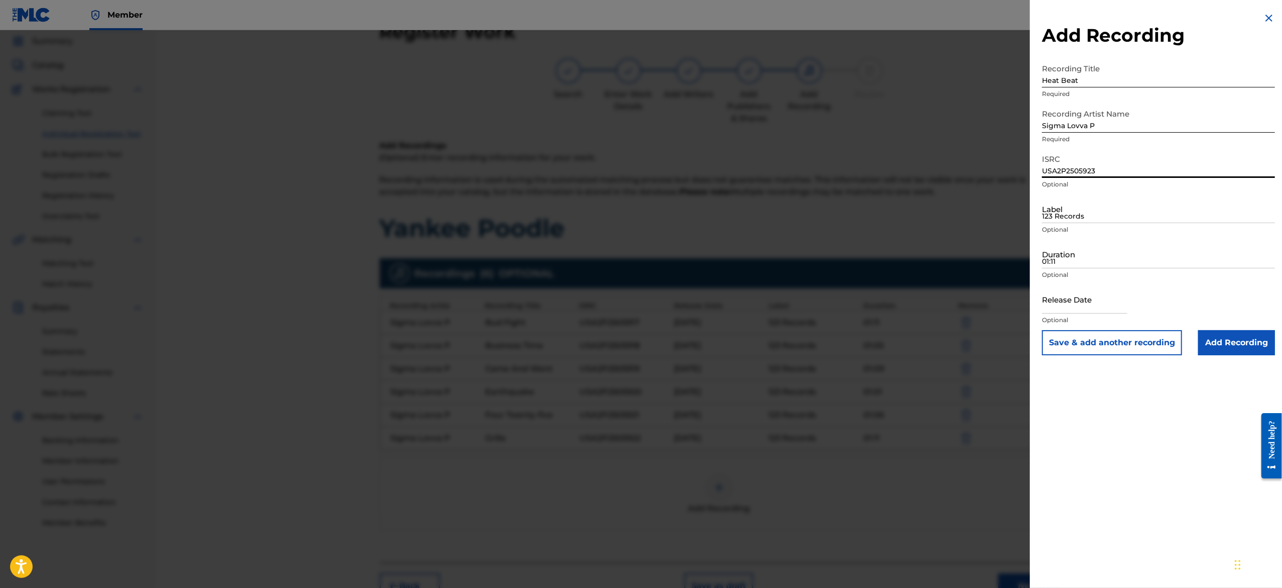
type input "USA2P2505923"
click at [1080, 218] on input "123 Records" at bounding box center [1158, 208] width 233 height 29
type input "123 Records"
click at [1079, 260] on input "01:11" at bounding box center [1158, 254] width 233 height 29
type input "v"
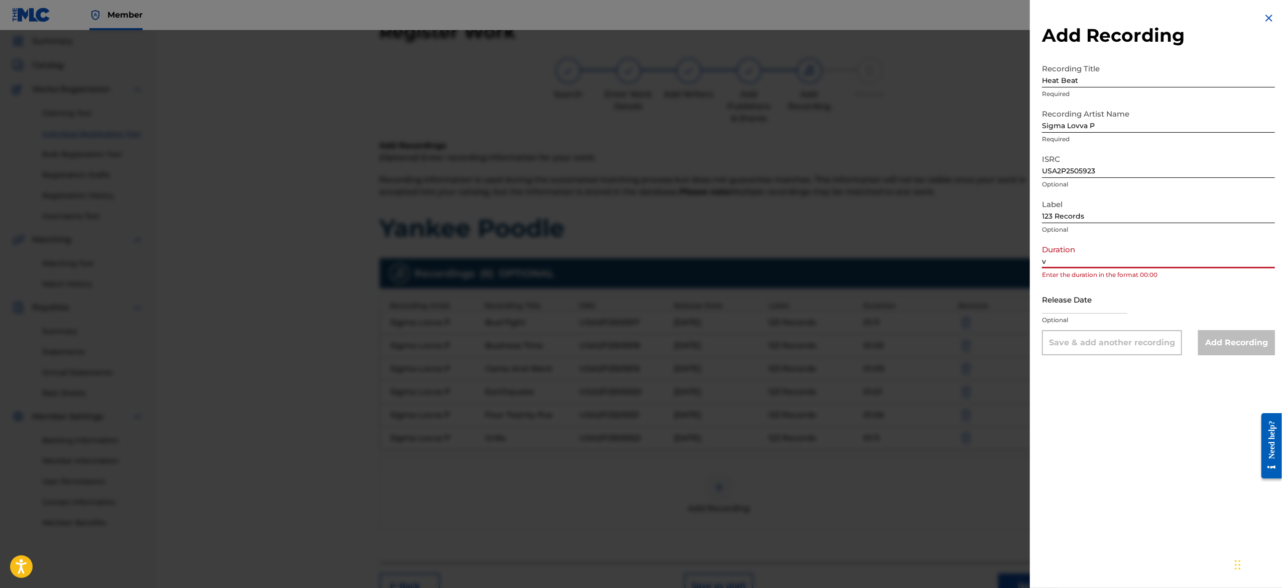
click at [1081, 256] on input "v" at bounding box center [1158, 254] width 233 height 29
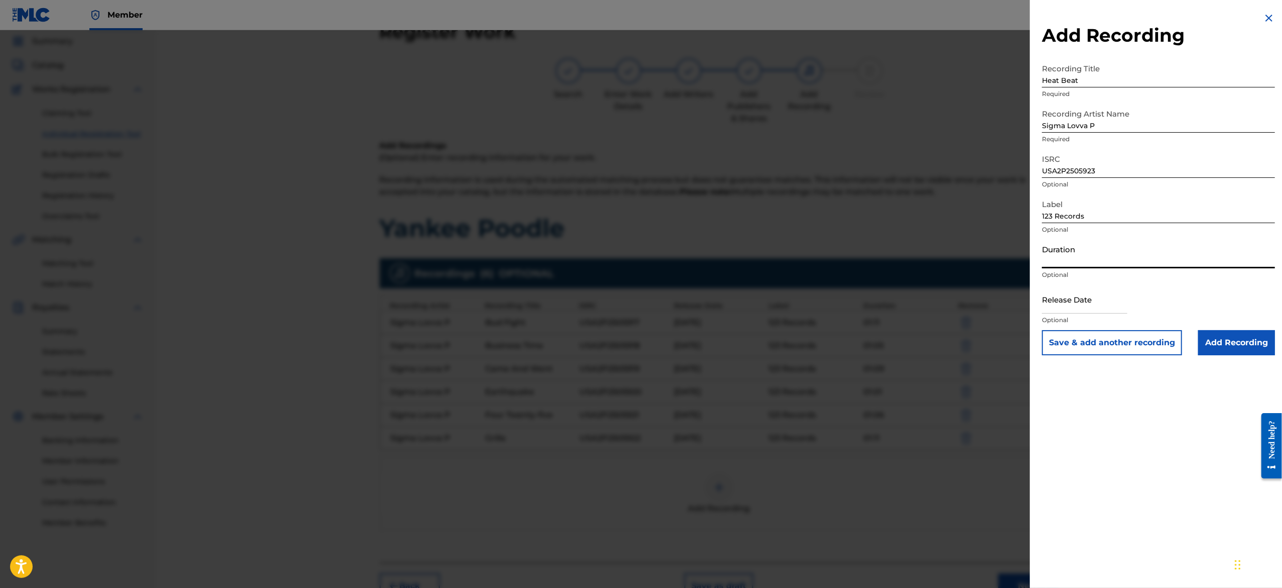
paste input "01:12"
type input "01:12"
click at [1085, 294] on input "text" at bounding box center [1084, 299] width 85 height 29
select select "7"
select select "2025"
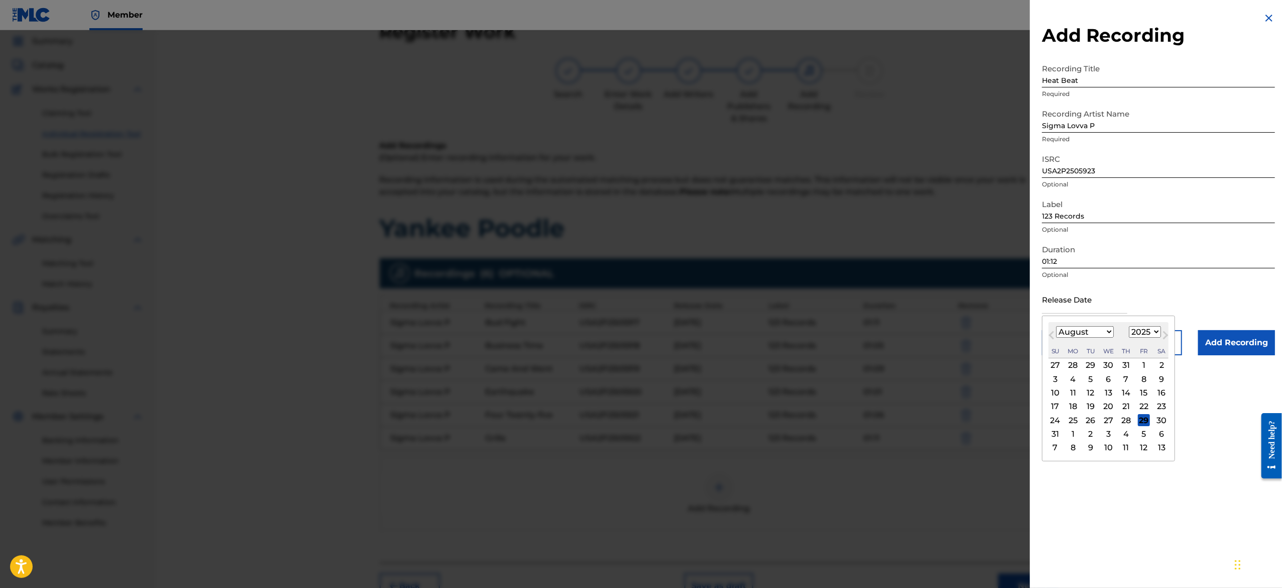
type input "[DATE]"
select select "1"
click at [1174, 291] on div "Release Date [DATE] [DATE] Previous Month Next Month [DATE] January February Ma…" at bounding box center [1158, 307] width 233 height 45
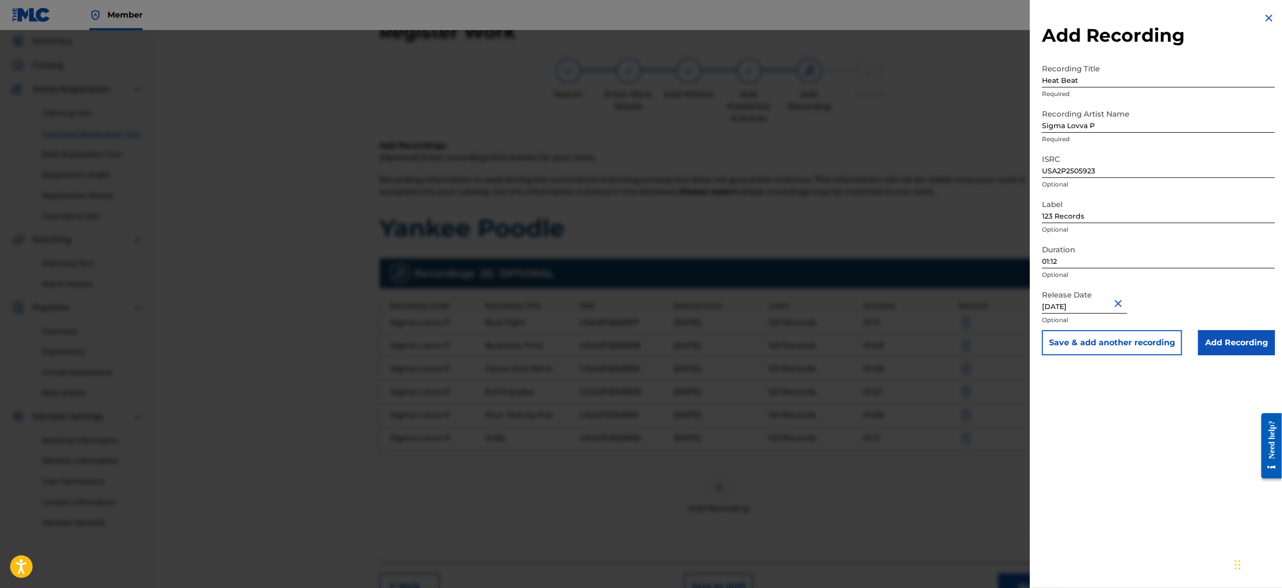
click at [1144, 343] on button "Save & add another recording" at bounding box center [1112, 342] width 140 height 25
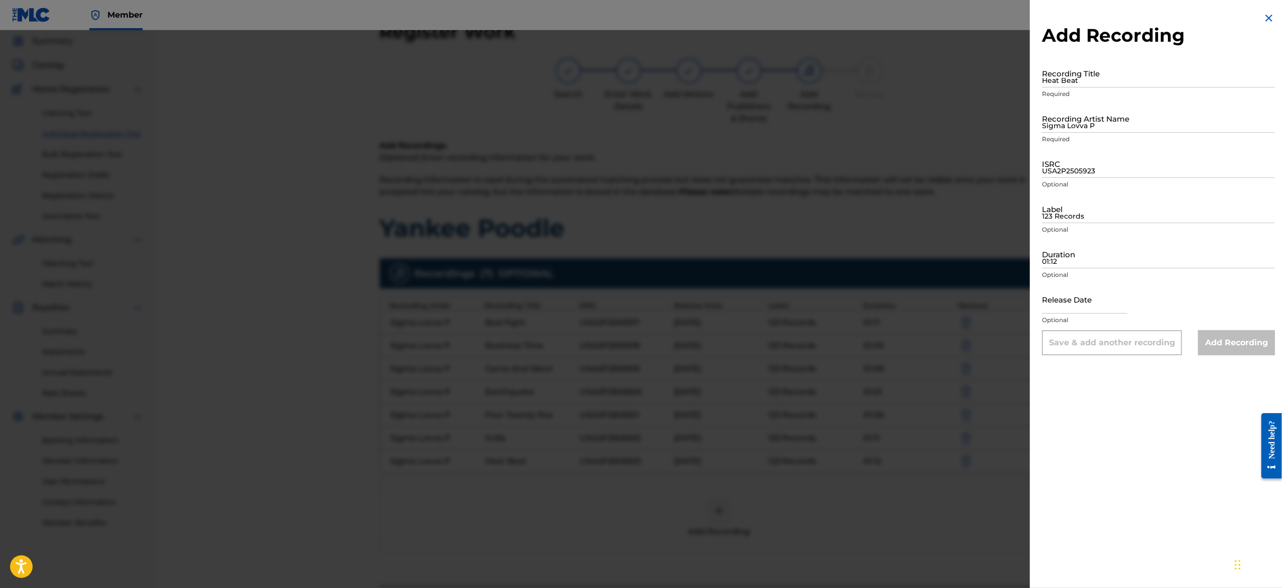
click at [1103, 78] on input "Heat Beat" at bounding box center [1158, 73] width 233 height 29
paste input "[PERSON_NAME]"
type input "[PERSON_NAME]"
click at [1104, 120] on input "Sigma Lovva P" at bounding box center [1158, 118] width 233 height 29
type input "Sigma Lovva P"
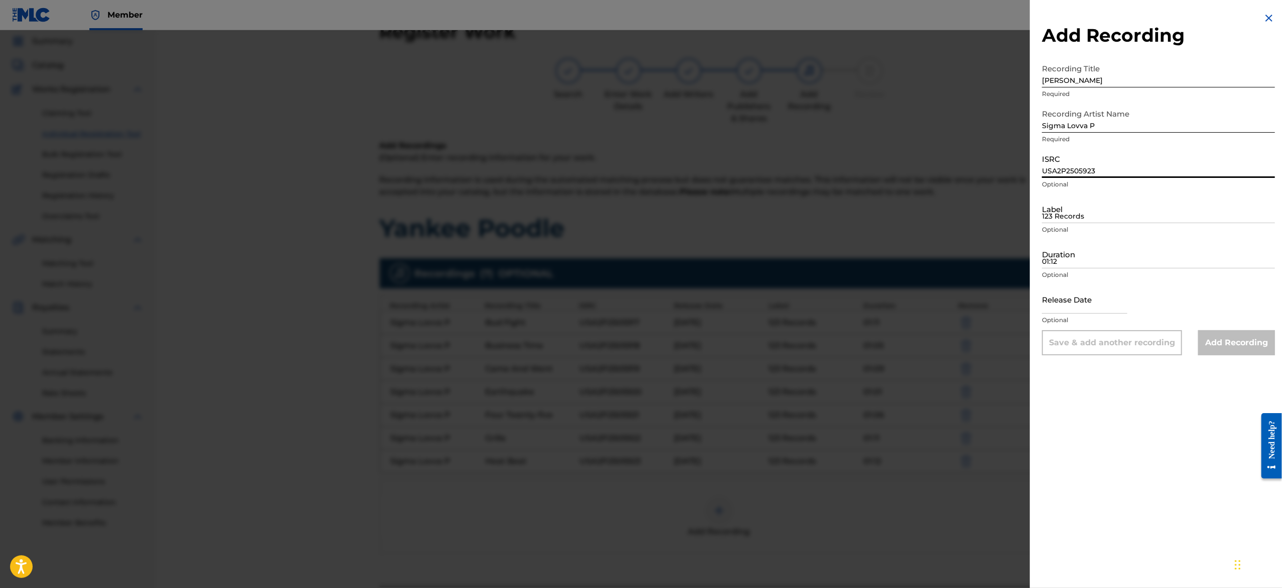
click at [1099, 169] on input "USA2P2505923" at bounding box center [1158, 163] width 233 height 29
paste input "USA2P2505924"
type input "USA2P2505924"
click at [1085, 210] on input "123 Records" at bounding box center [1158, 208] width 233 height 29
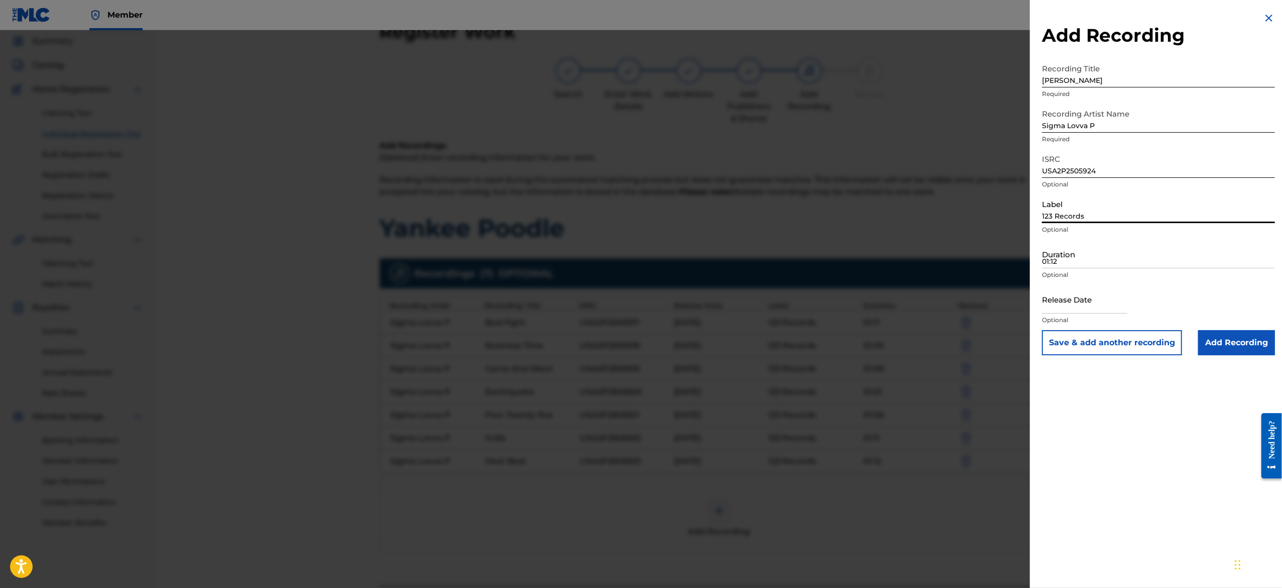
type input "123 Records"
click at [1052, 253] on input "01:12" at bounding box center [1158, 254] width 233 height 29
paste input "01:03"
type input "01:03"
click at [1079, 301] on input "text" at bounding box center [1084, 299] width 85 height 29
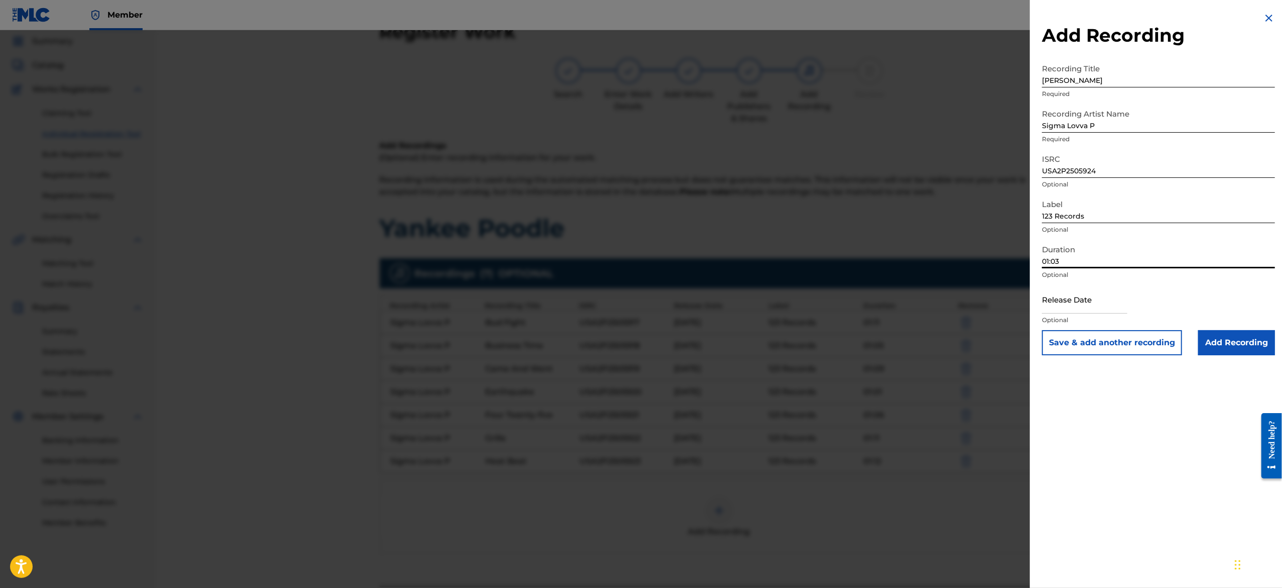
select select "7"
select select "2025"
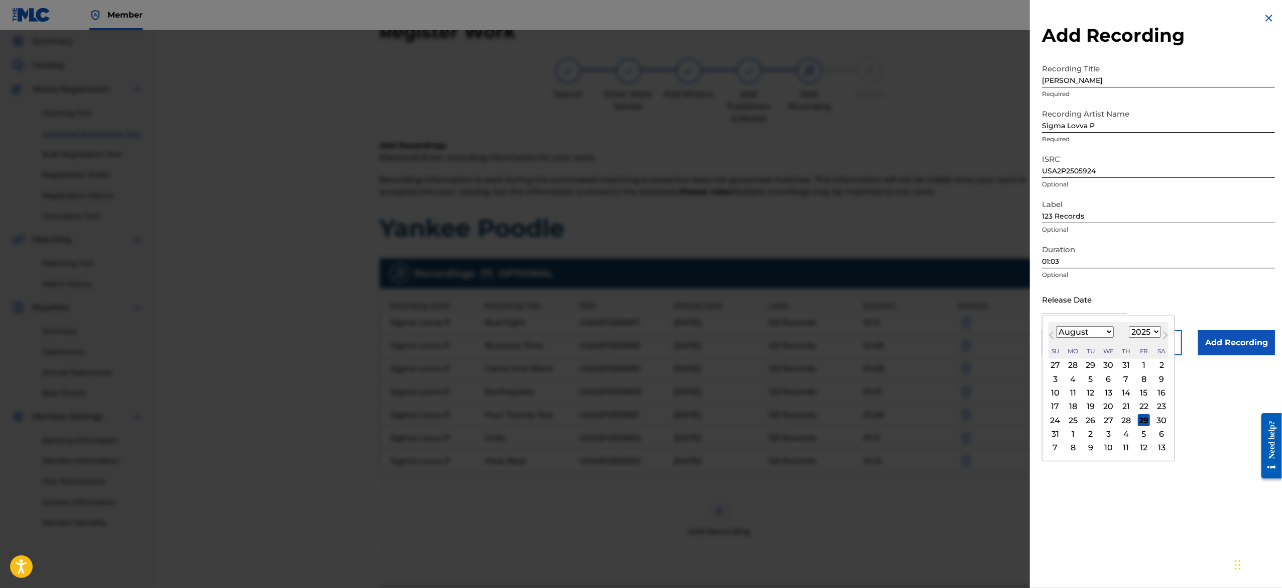
type input "[DATE]"
select select "1"
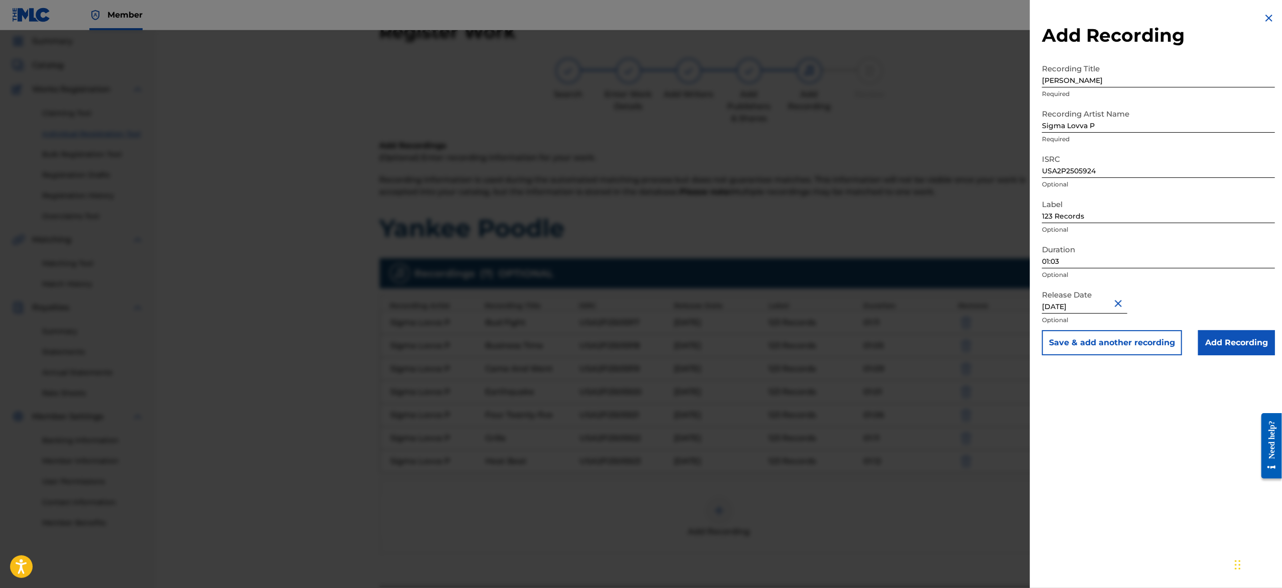
click at [1126, 347] on button "Save & add another recording" at bounding box center [1112, 342] width 140 height 25
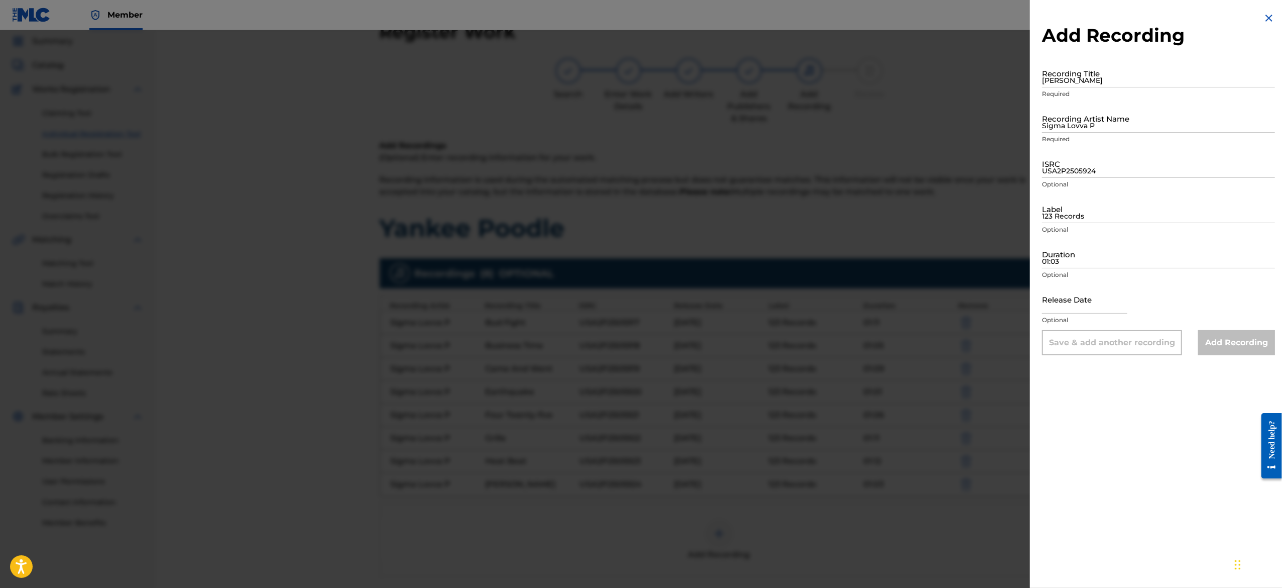
click at [1263, 19] on img at bounding box center [1269, 18] width 12 height 12
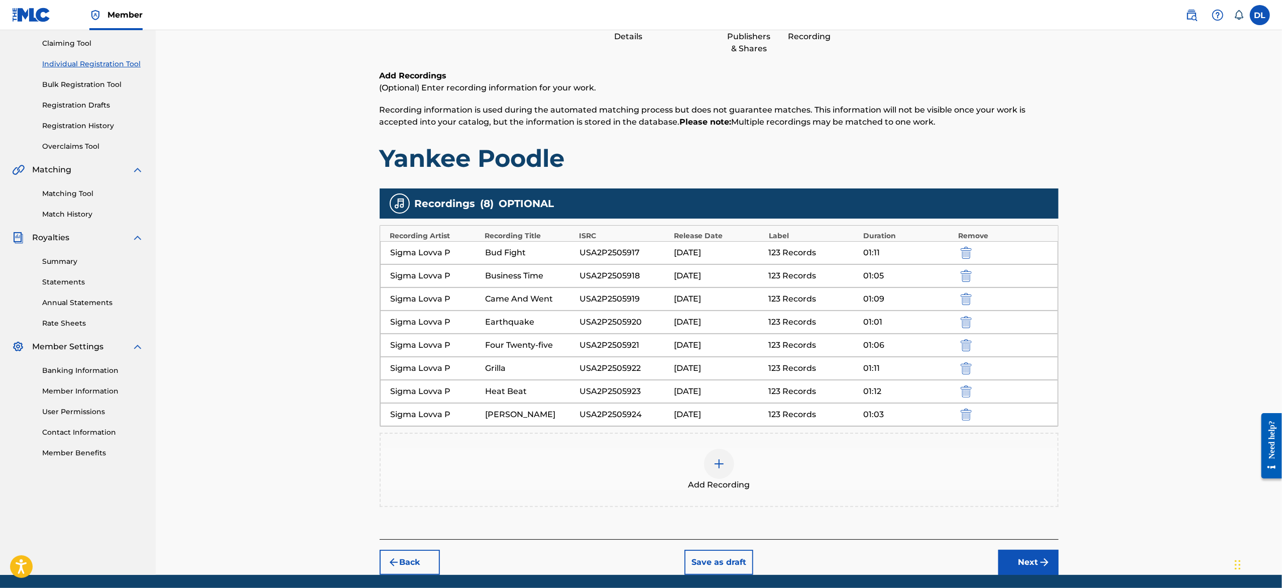
scroll to position [135, 0]
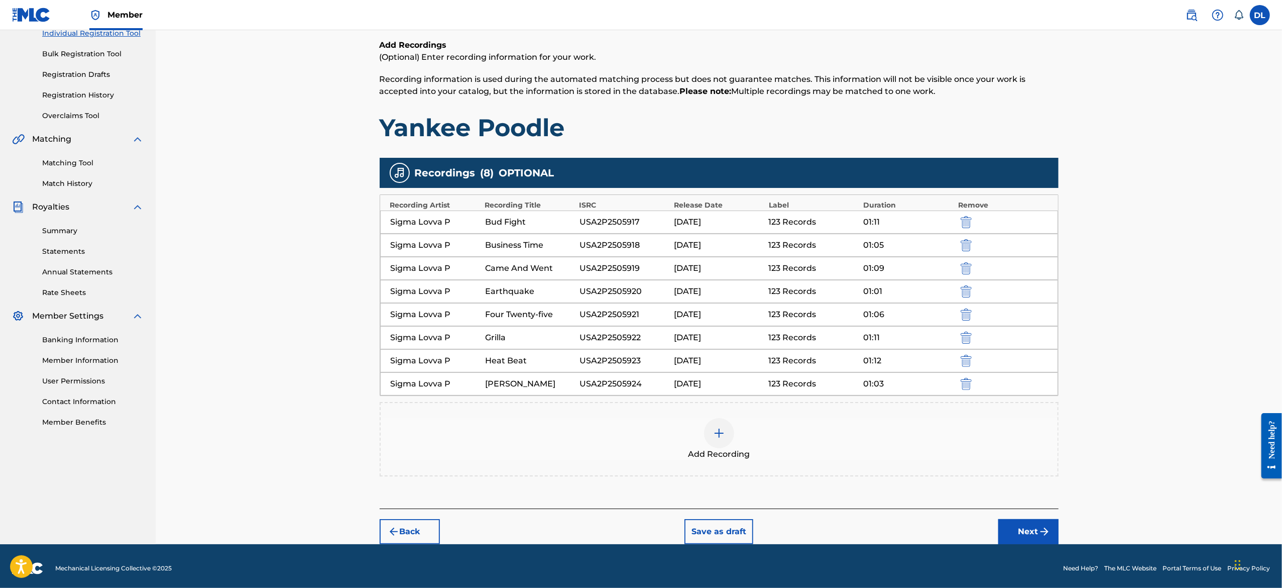
click at [728, 433] on div at bounding box center [719, 433] width 30 height 30
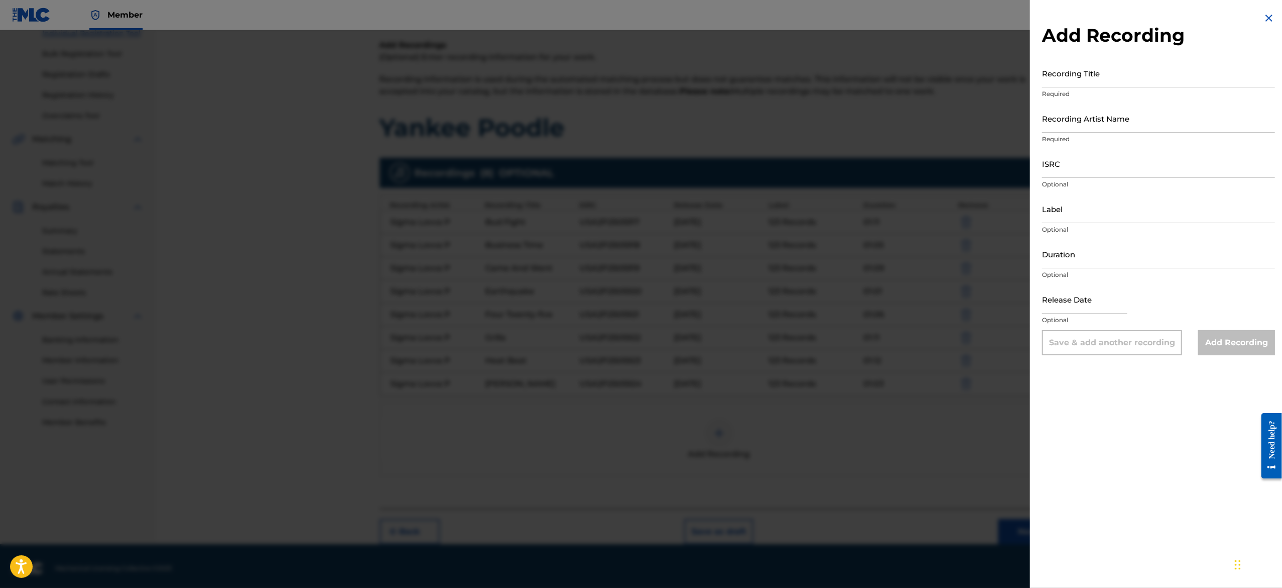
click at [1095, 81] on input "Recording Title" at bounding box center [1158, 73] width 233 height 29
click at [1091, 82] on input "Recording Title" at bounding box center [1158, 73] width 233 height 29
paste input "Long Story Short"
type input "Long Story Short"
click at [1078, 122] on input "Recording Artist Name" at bounding box center [1158, 118] width 233 height 29
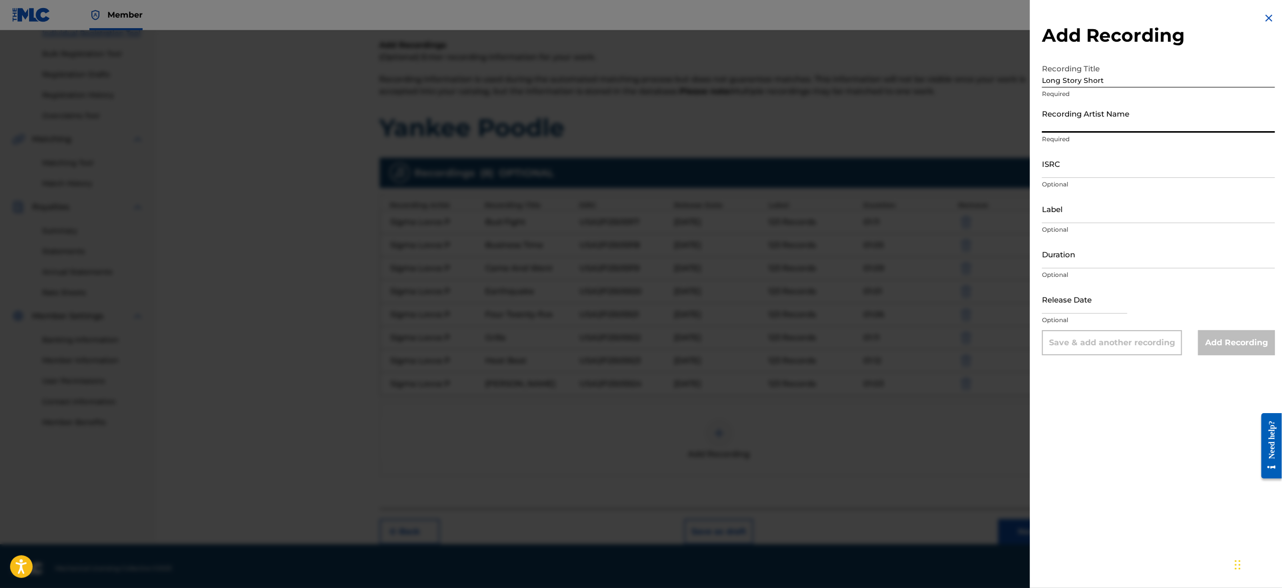
type input "Sigma Lovva P"
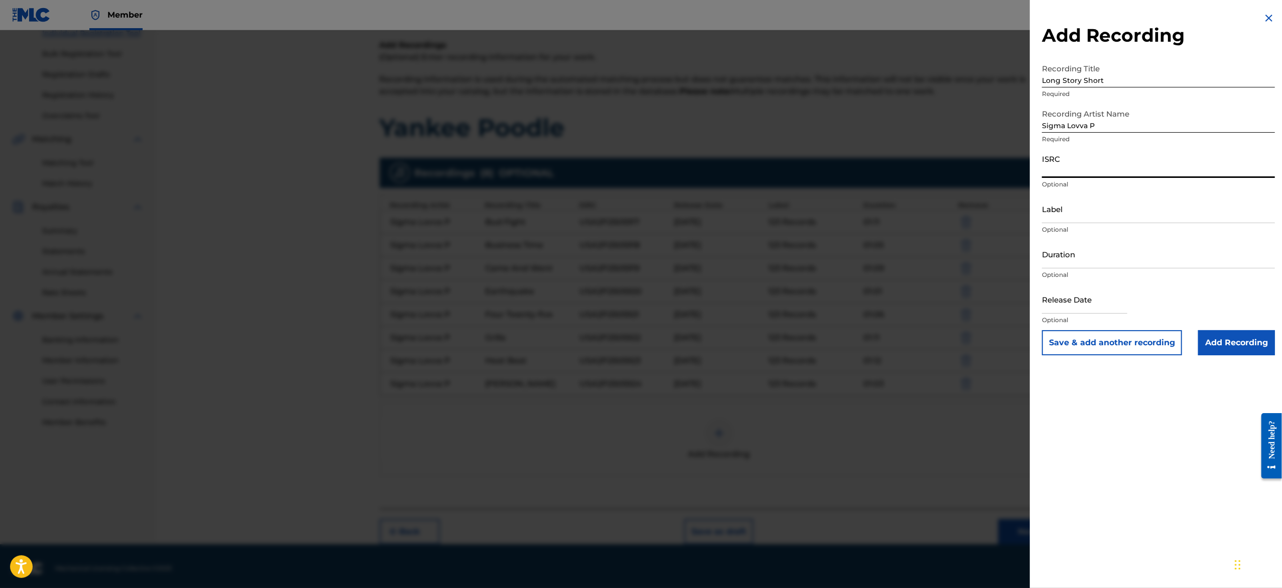
click at [1105, 166] on input "ISRC" at bounding box center [1158, 163] width 233 height 29
paste input "USA2P2505925"
type input "USA2P2505925"
click at [1080, 214] on input "Label" at bounding box center [1158, 208] width 233 height 29
type input "123 Records"
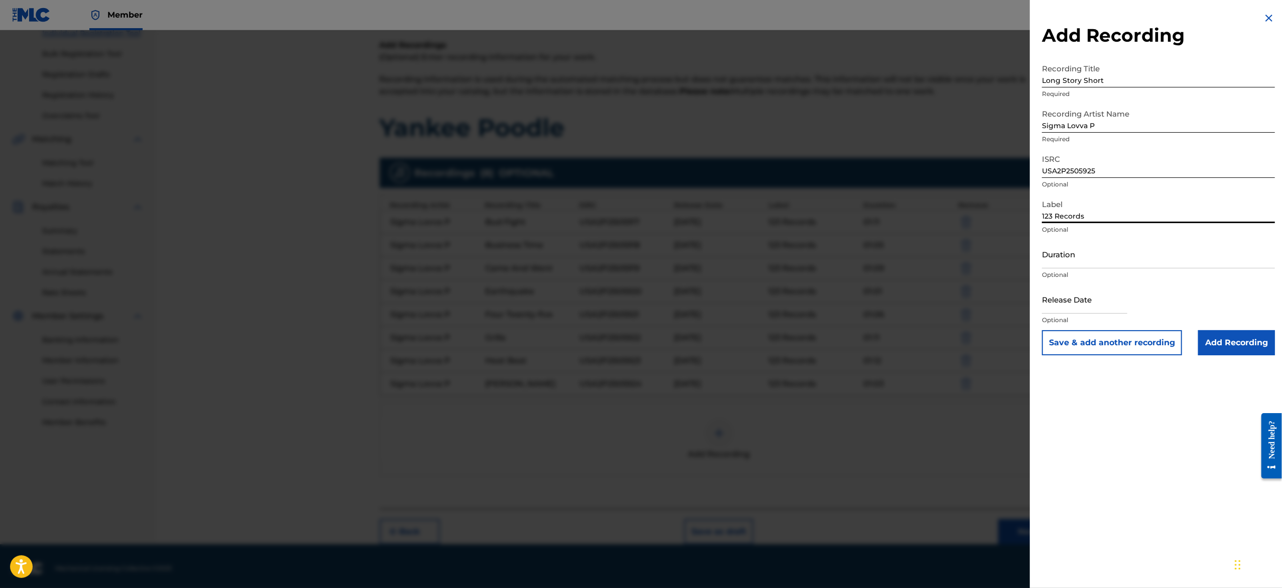
click at [1094, 261] on input "Duration" at bounding box center [1158, 254] width 233 height 29
paste input "01:03"
type input "01:03"
click at [1088, 298] on input "text" at bounding box center [1084, 299] width 85 height 29
select select "7"
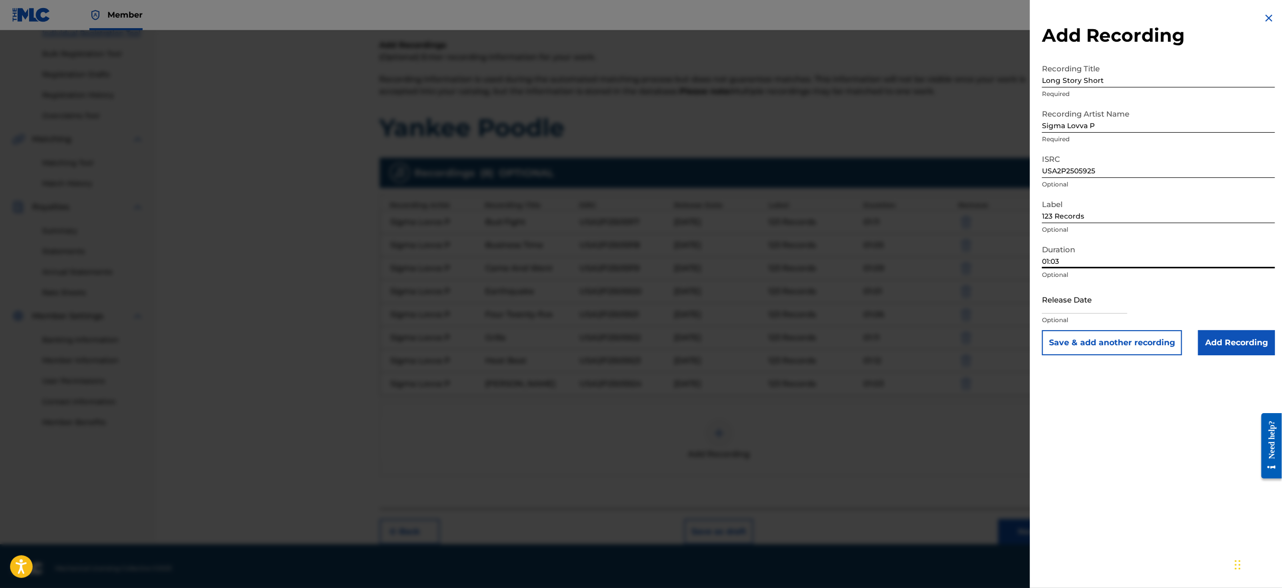
select select "2025"
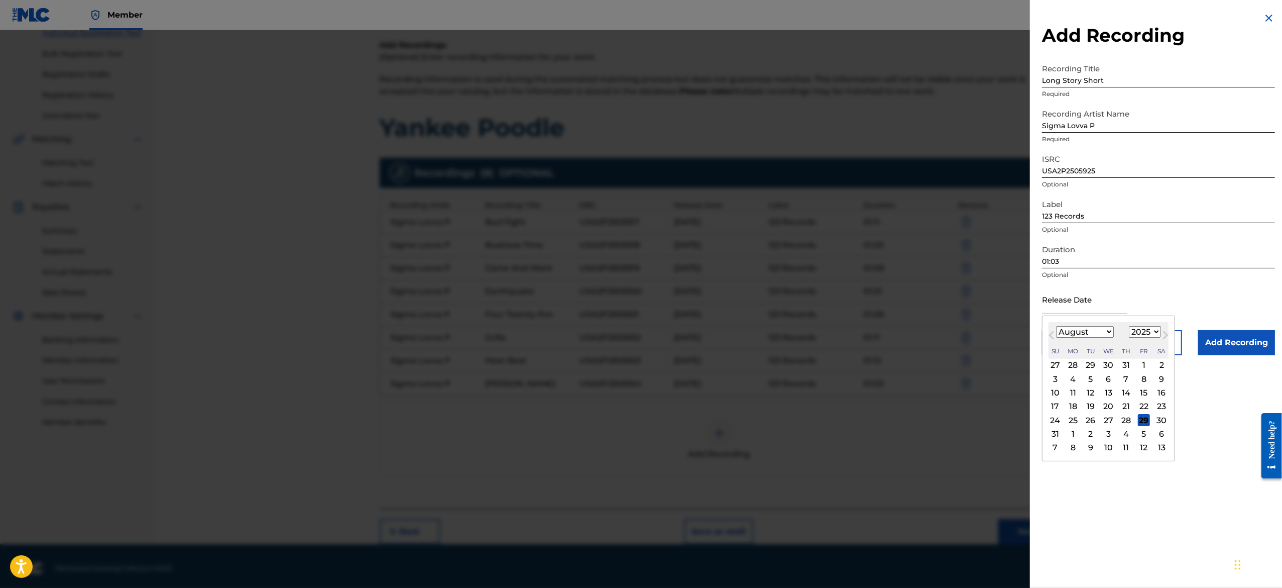
type input "[DATE]"
select select "1"
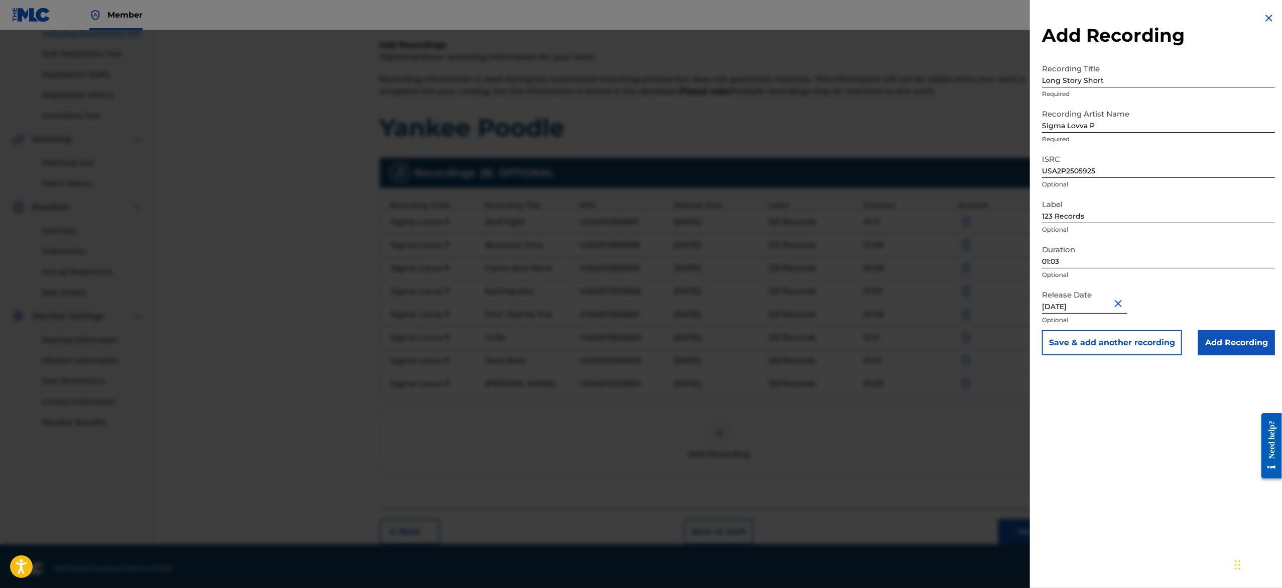
click at [1114, 345] on button "Save & add another recording" at bounding box center [1112, 342] width 140 height 25
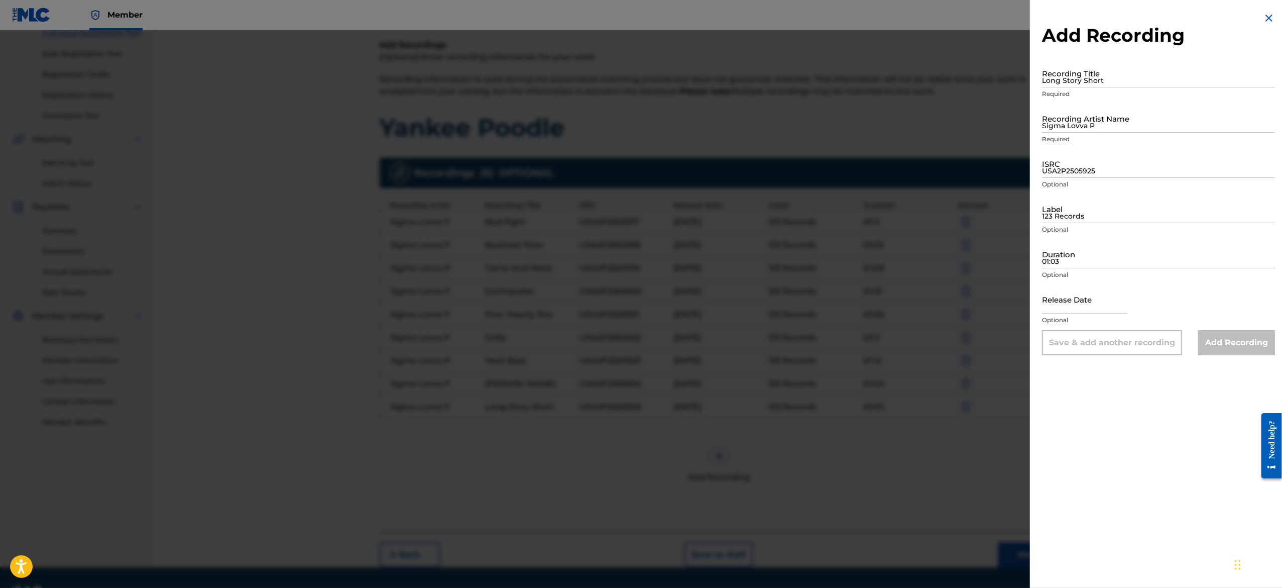
click at [1094, 75] on input "Long Story Short" at bounding box center [1158, 73] width 233 height 29
click at [1077, 78] on input "Recording Title" at bounding box center [1158, 73] width 233 height 29
paste input "Make A Woosh"
type input "Make A Woosh"
click at [1093, 124] on input "Sigma Lovva P" at bounding box center [1158, 118] width 233 height 29
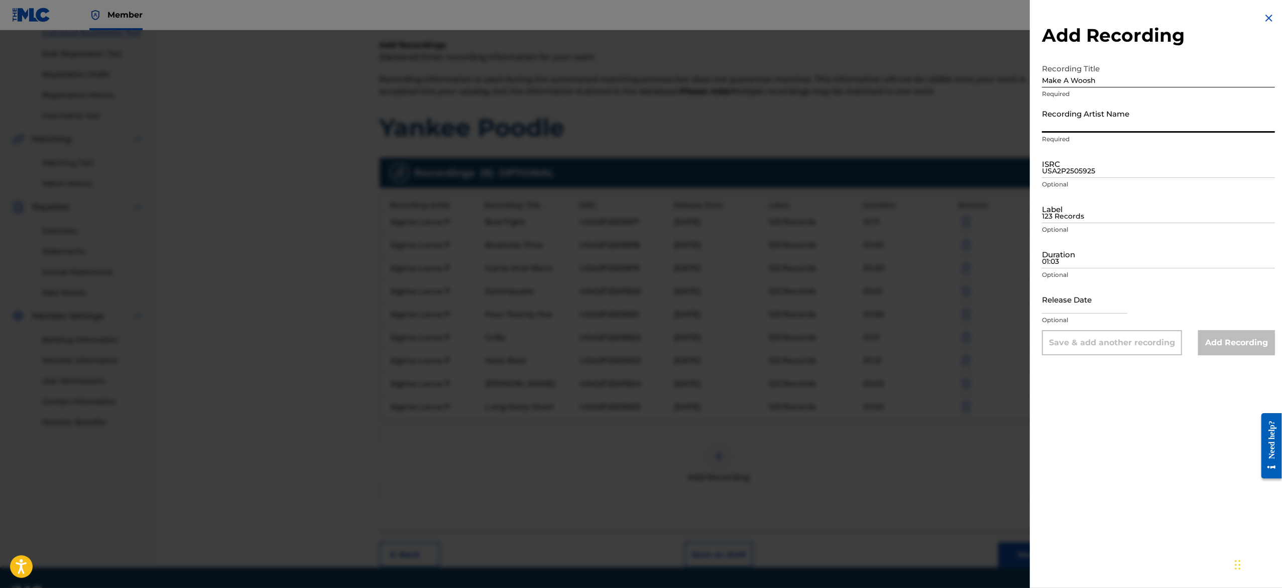
type input "Sigma Lovva P"
click at [1107, 172] on input "USA2P2505925" at bounding box center [1158, 163] width 233 height 29
paste input "USA2P2505926"
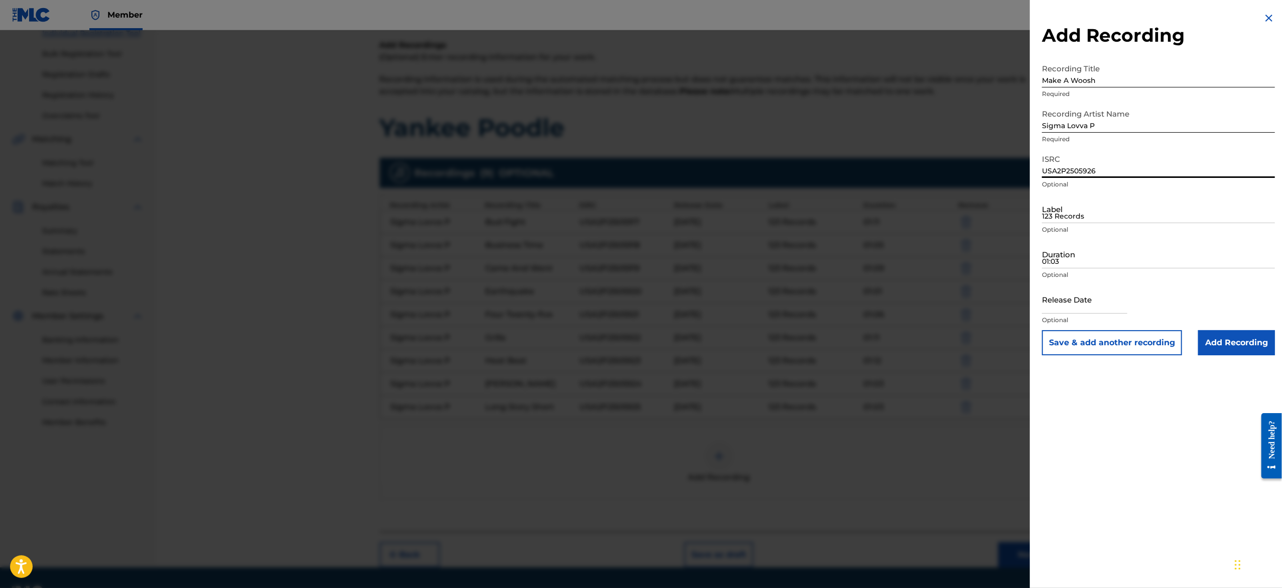
type input "USA2P2505926"
click at [1111, 210] on input "123 Records" at bounding box center [1158, 208] width 233 height 29
type input "123 Records"
click at [1084, 251] on input "01:03" at bounding box center [1158, 254] width 233 height 29
paste input "01:05"
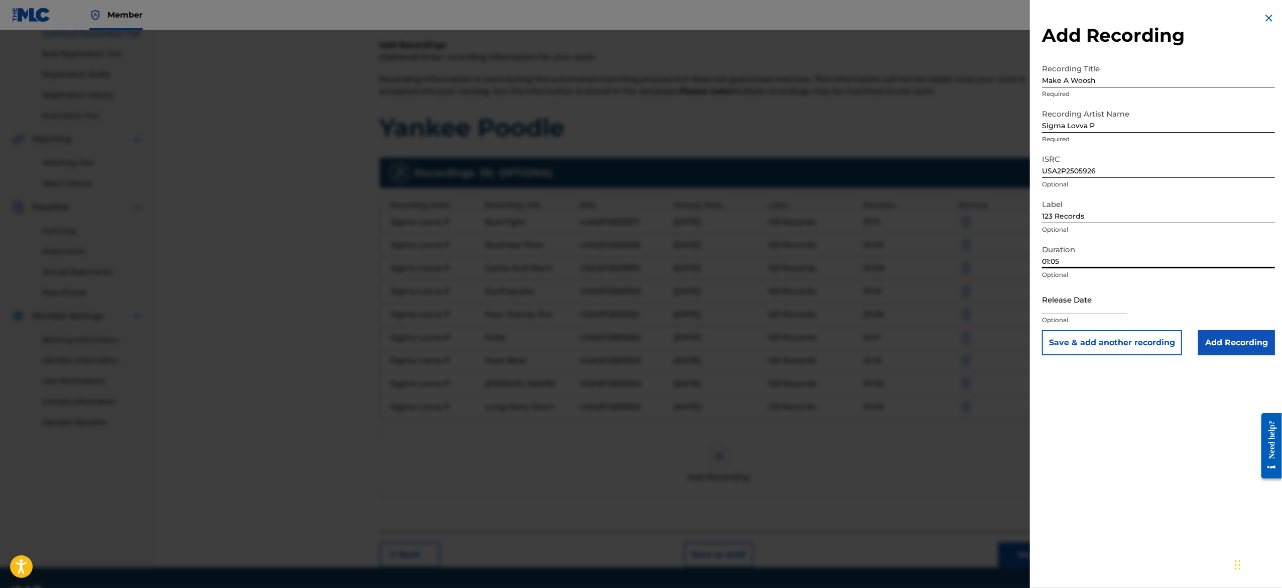
type input "01:05"
click at [1076, 293] on input "text" at bounding box center [1084, 299] width 85 height 29
select select "7"
select select "2025"
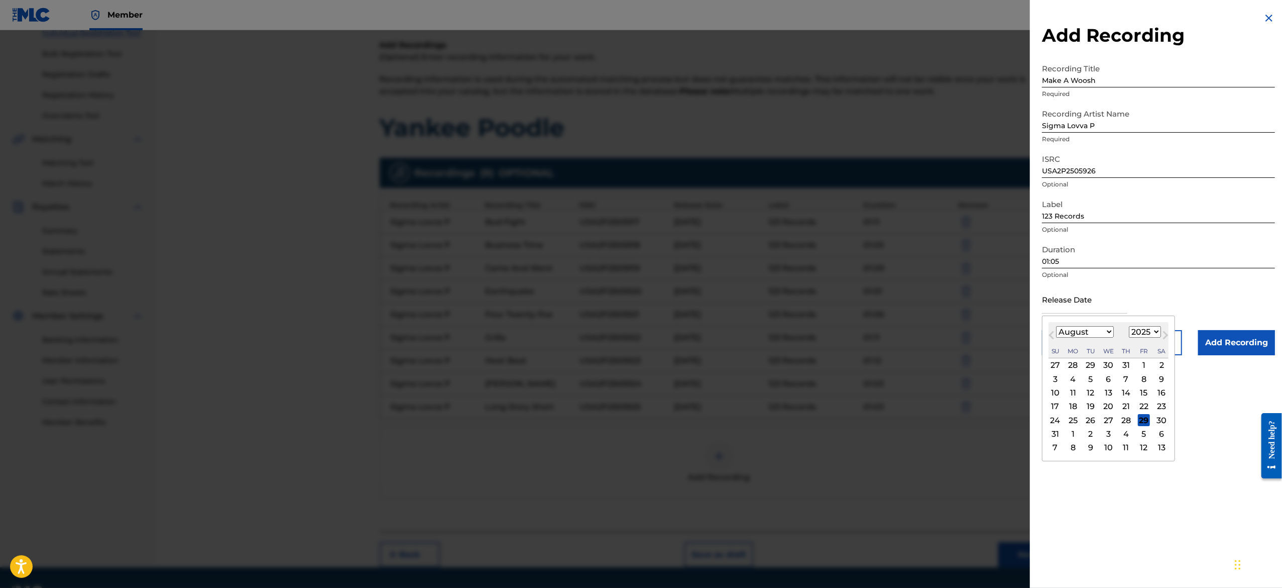
type input "[DATE]"
select select "1"
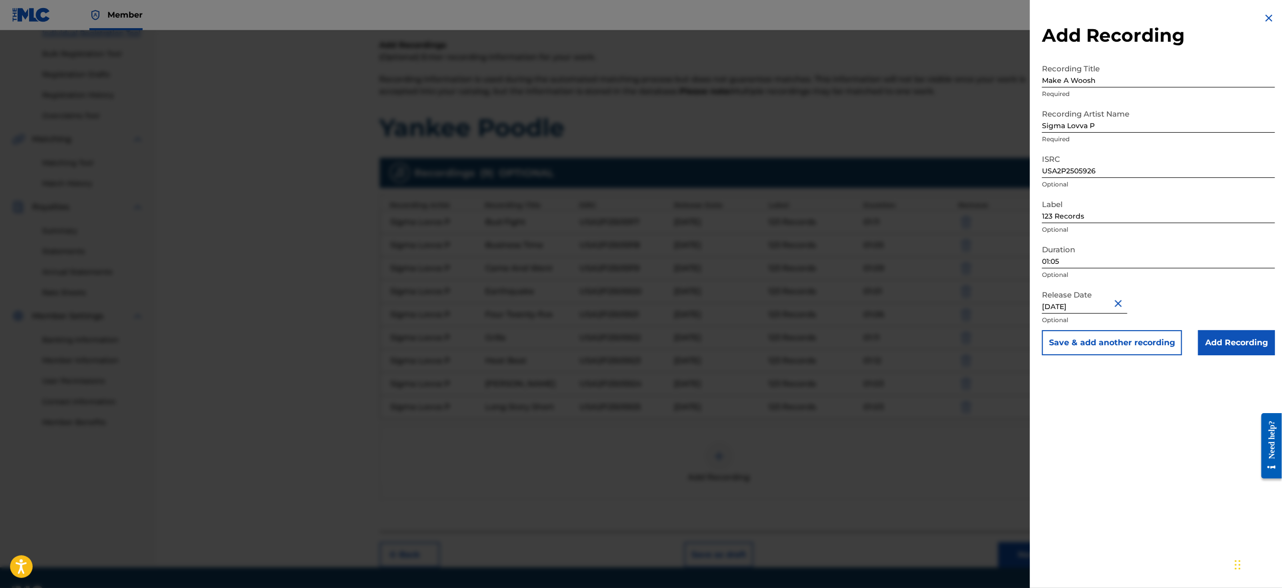
click at [1168, 340] on button "Save & add another recording" at bounding box center [1112, 342] width 140 height 25
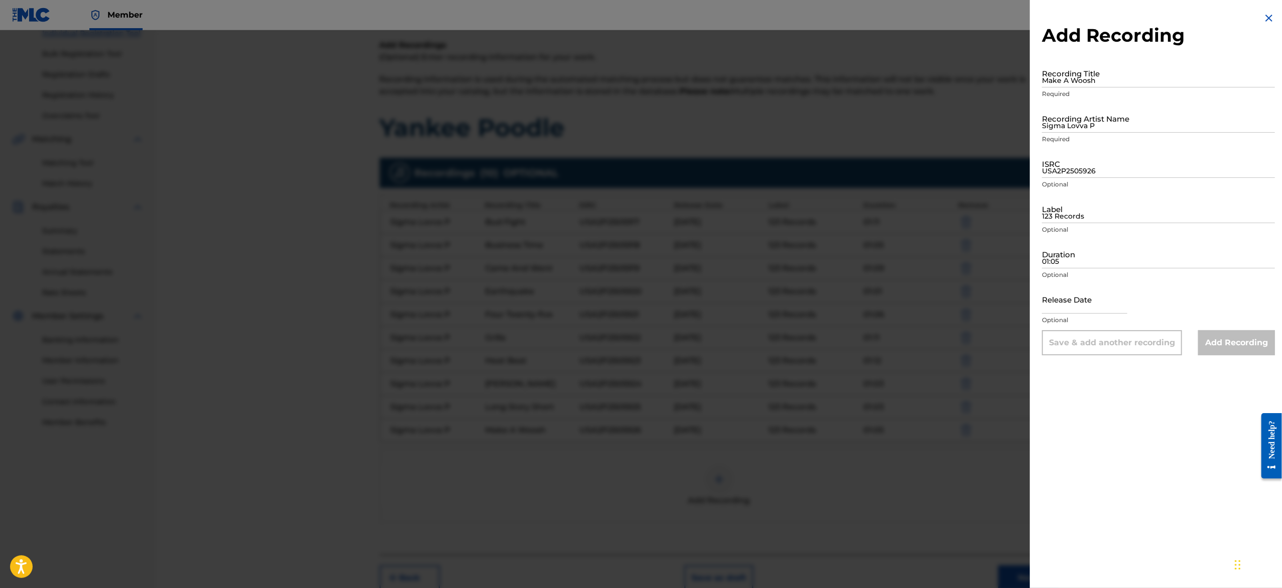
click at [1119, 74] on input "Make A Woosh" at bounding box center [1158, 73] width 233 height 29
click at [1065, 67] on input "Recording Title" at bounding box center [1158, 73] width 233 height 29
click at [1069, 72] on input "Recording Title" at bounding box center [1158, 73] width 233 height 29
paste input "Open Lane"
type input "Open Lane"
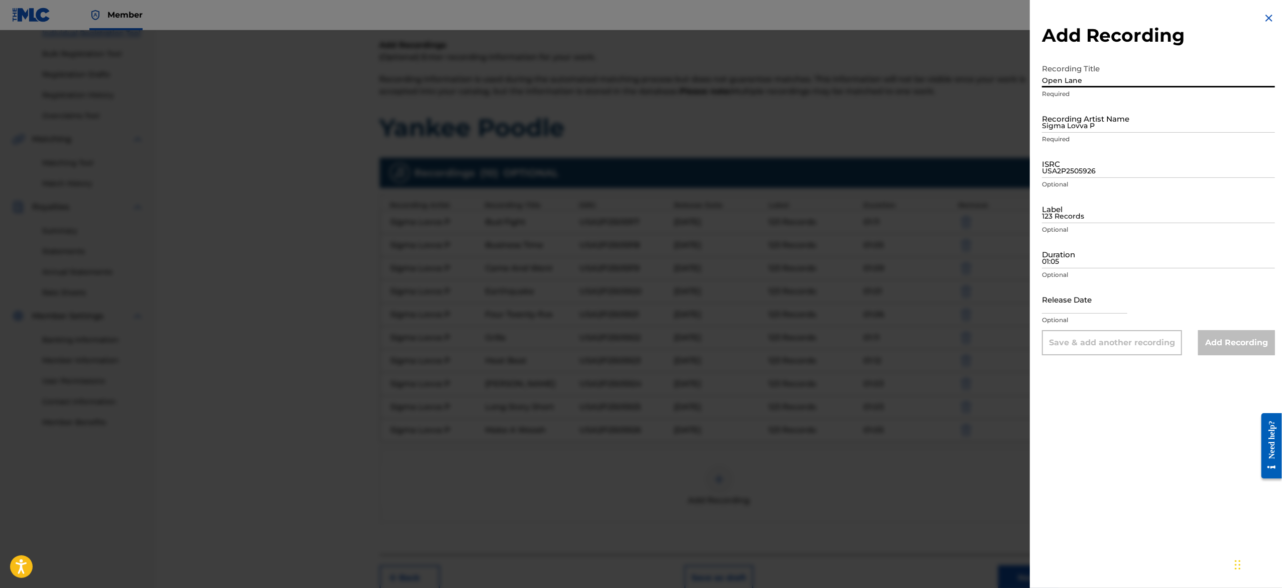
click at [1088, 122] on input "Sigma Lovva P" at bounding box center [1158, 118] width 233 height 29
type input "Sigma Lovva P"
click at [1126, 170] on input "USA2P2505926" at bounding box center [1158, 163] width 233 height 29
paste input "USA2P2505927"
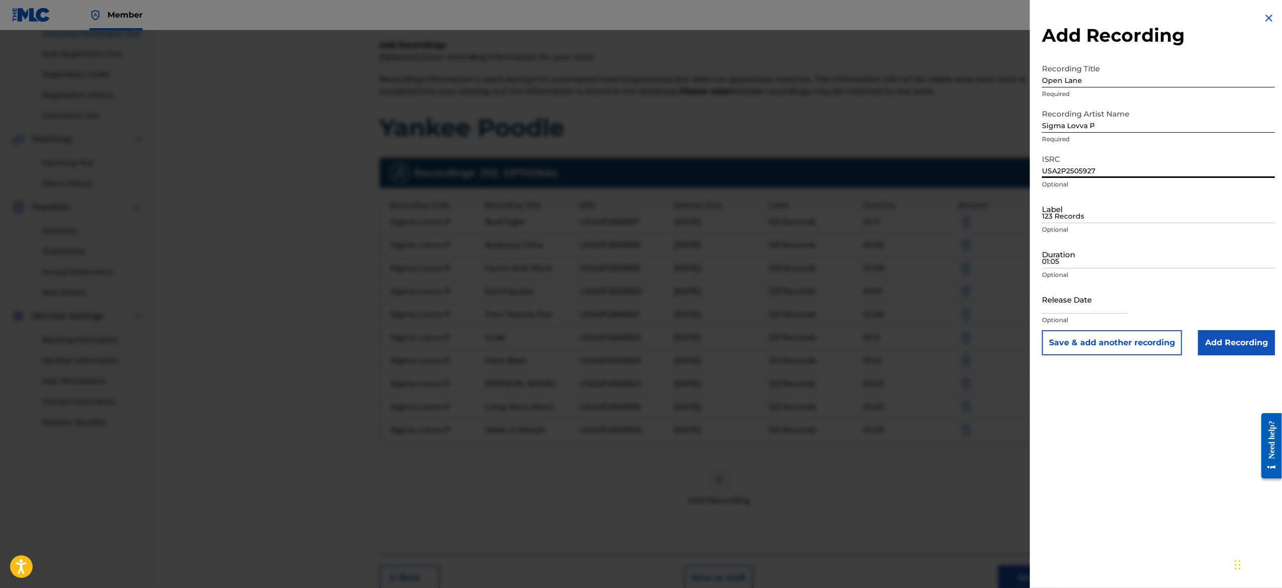
type input "USA2P2505927"
click at [1061, 200] on input "123 Records" at bounding box center [1158, 208] width 233 height 29
type input "123 Records"
click at [1051, 248] on input "01:05" at bounding box center [1158, 254] width 233 height 29
paste input "01:02"
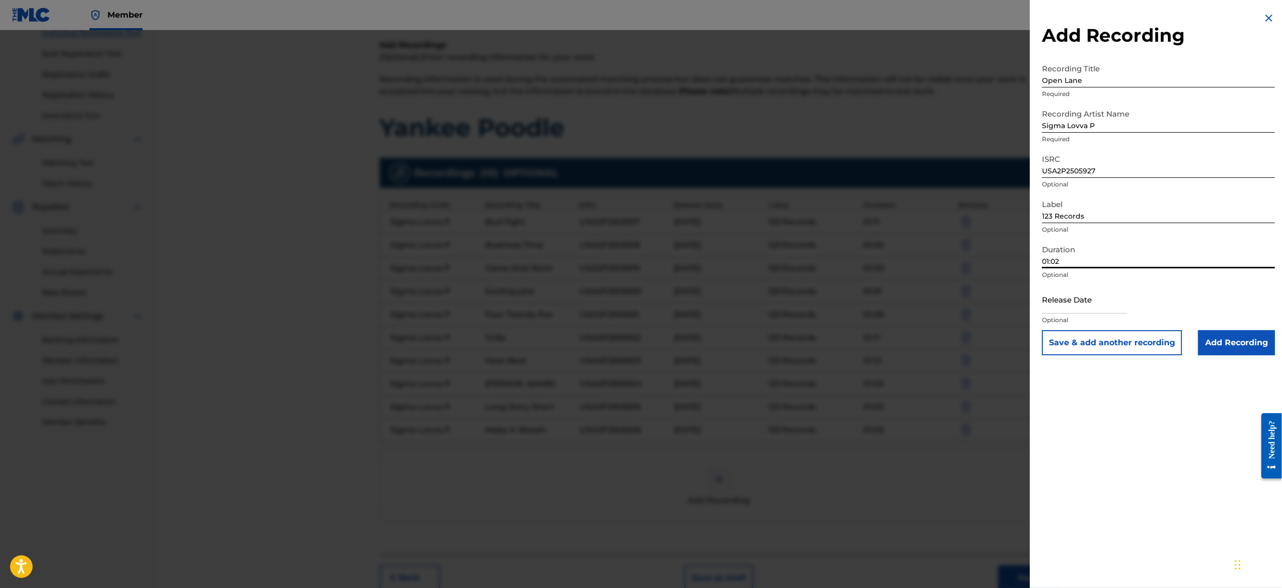
type input "01:02"
click at [1102, 300] on input "text" at bounding box center [1084, 299] width 85 height 29
select select "7"
select select "2025"
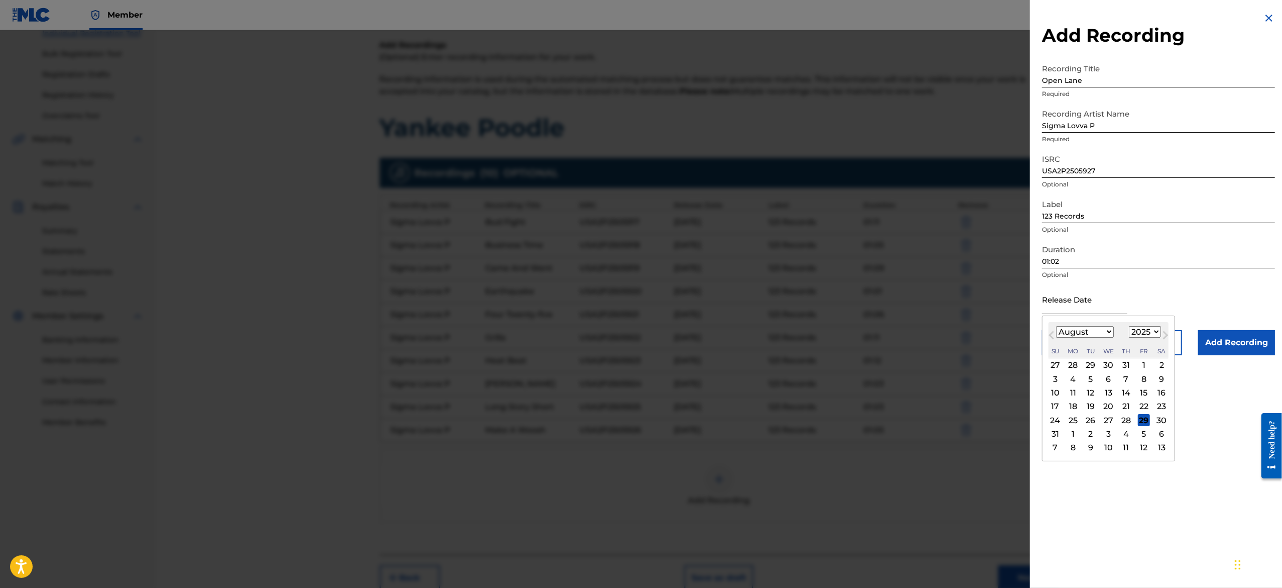
type input "[DATE]"
select select "1"
click at [1182, 262] on input "01:02" at bounding box center [1158, 254] width 233 height 29
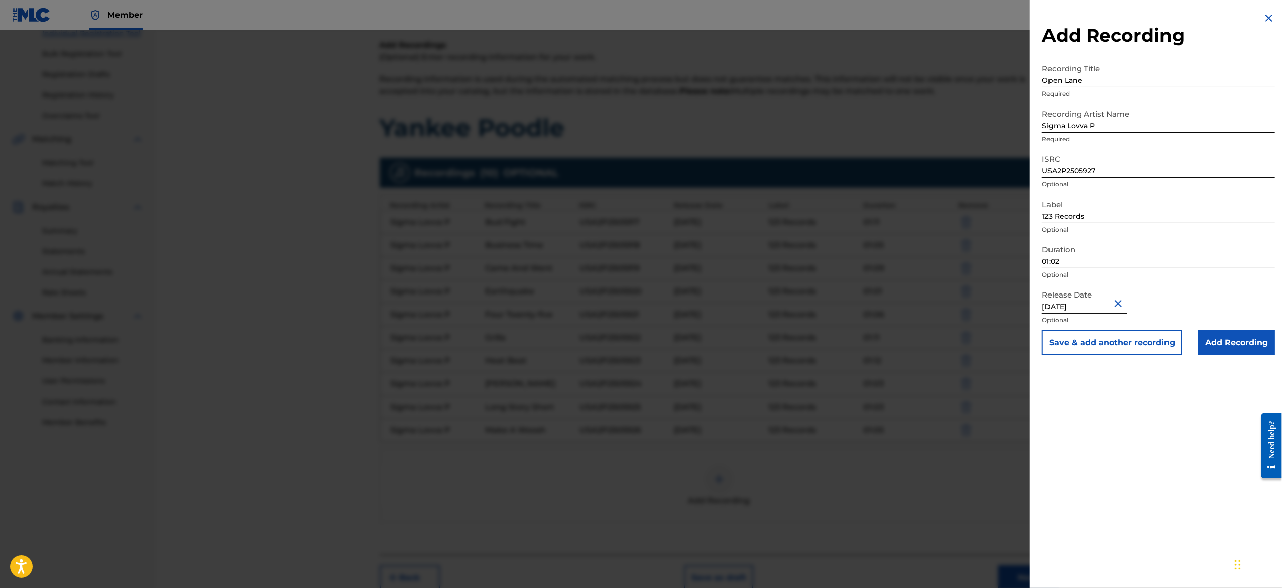
click at [1128, 344] on button "Save & add another recording" at bounding box center [1112, 342] width 140 height 25
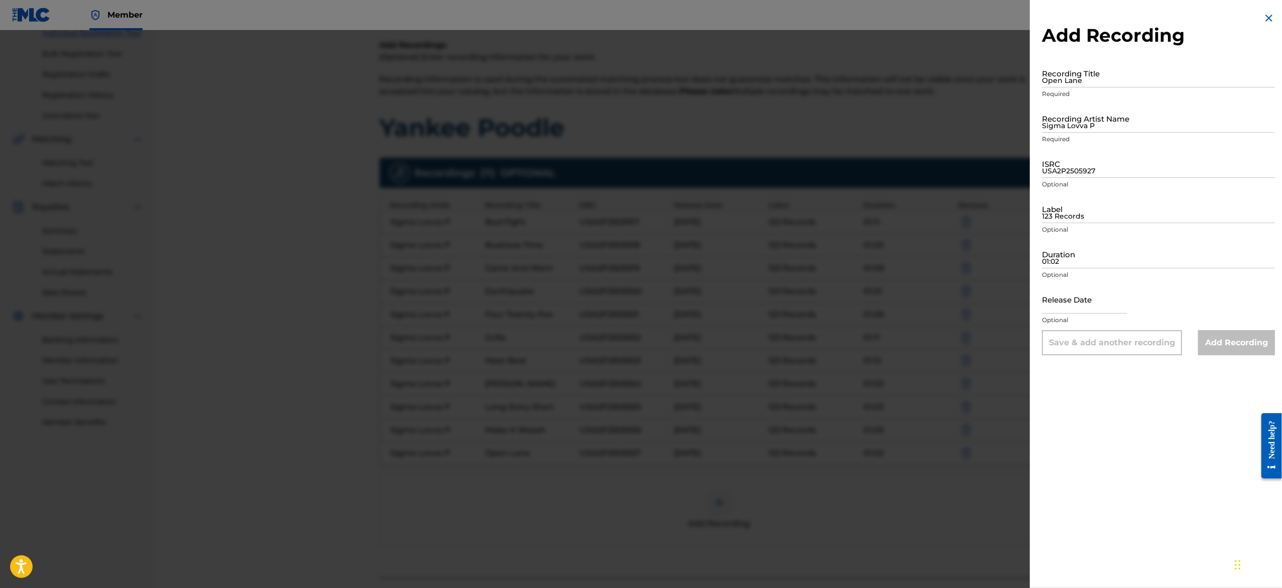
click at [1077, 84] on input "Open Lane" at bounding box center [1158, 73] width 233 height 29
paste input "Pabst Red"
type input "Pabst Red"
click at [1075, 132] on input "Sigma Lovva P" at bounding box center [1158, 118] width 233 height 29
type input "Sigma Lovva P"
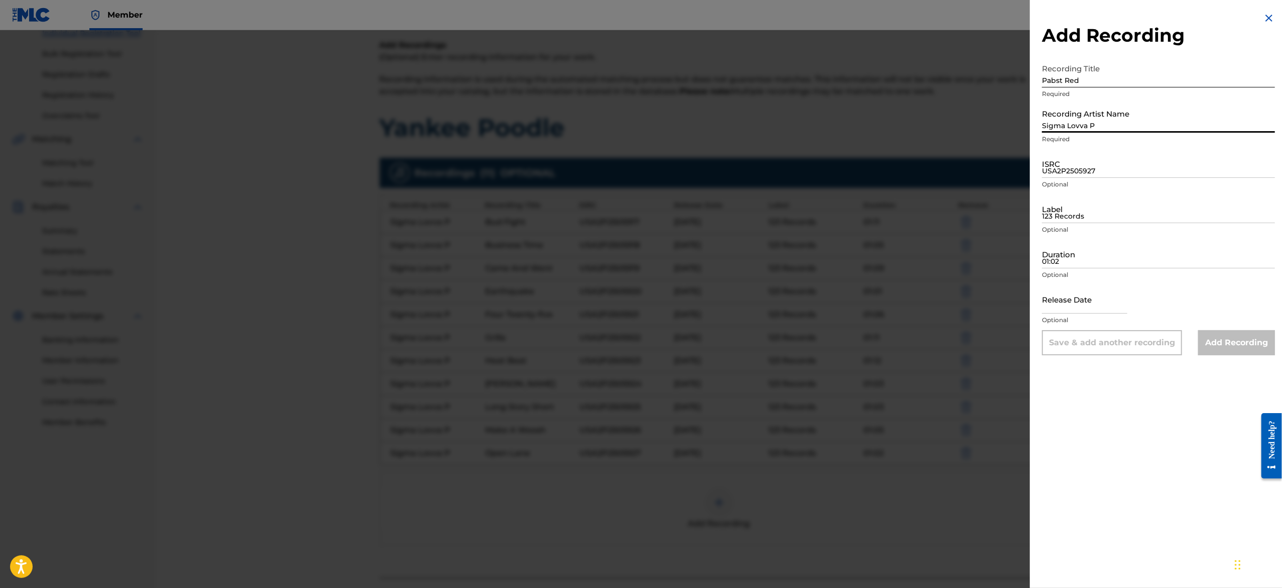
click at [1098, 156] on input "USA2P2505927" at bounding box center [1158, 163] width 233 height 29
paste input "USA2P2505928"
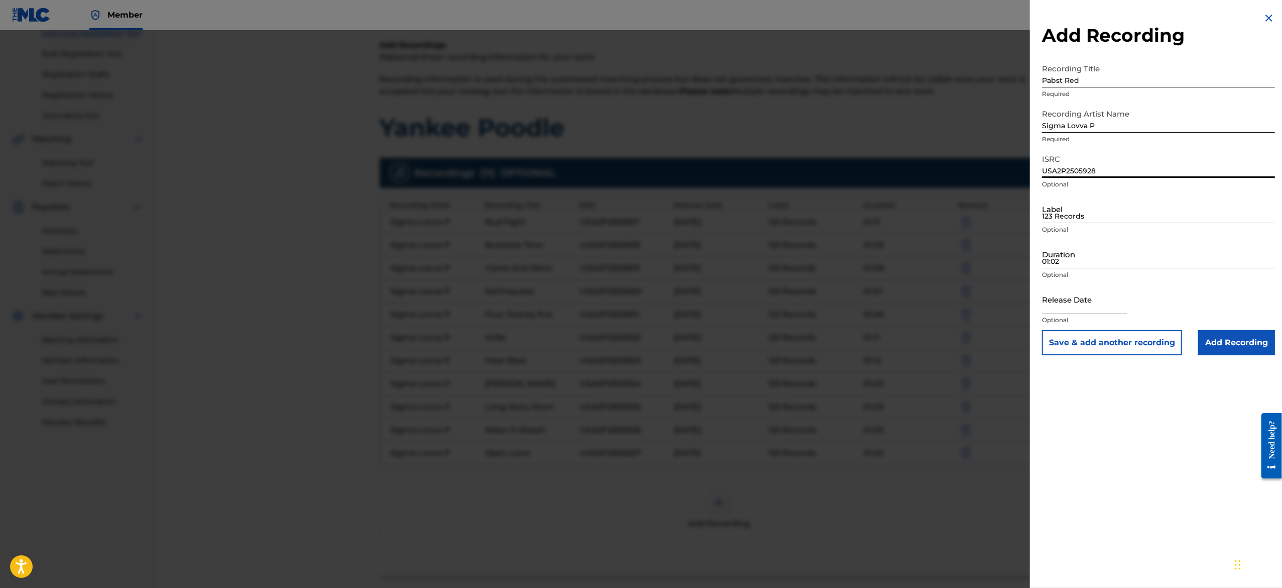
type input "USA2P2505928"
click at [1075, 210] on input "123 Records" at bounding box center [1158, 208] width 233 height 29
type input "123 Records"
click at [1101, 259] on input "01:02" at bounding box center [1158, 254] width 233 height 29
paste input "01:06"
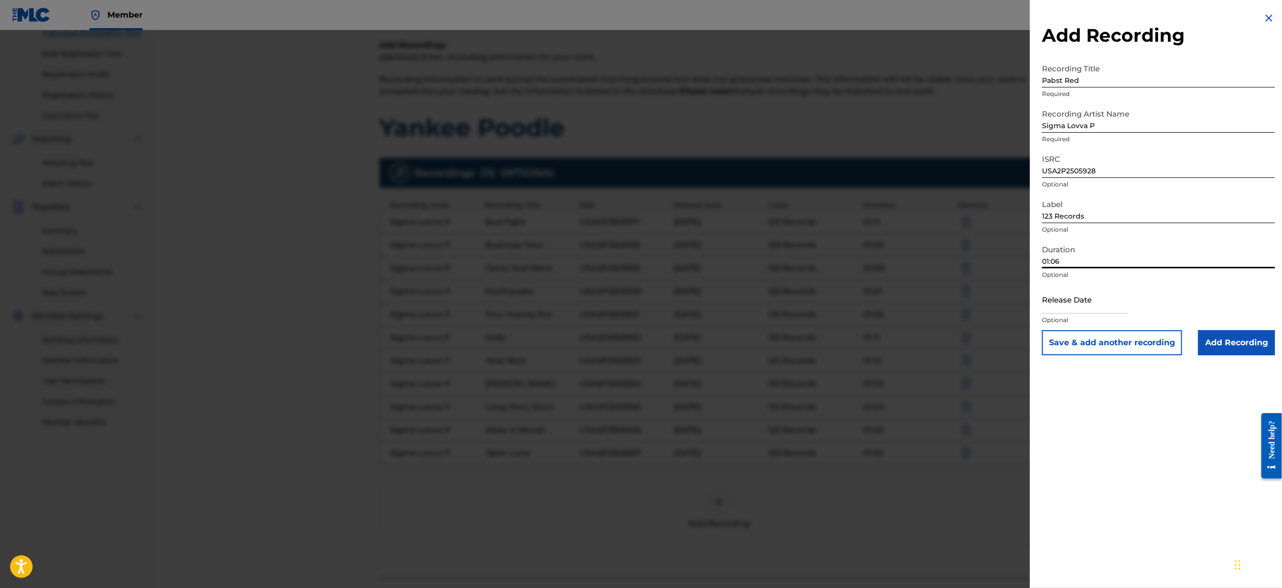
type input "01:06"
click at [1075, 293] on input "text" at bounding box center [1084, 299] width 85 height 29
select select "7"
select select "2025"
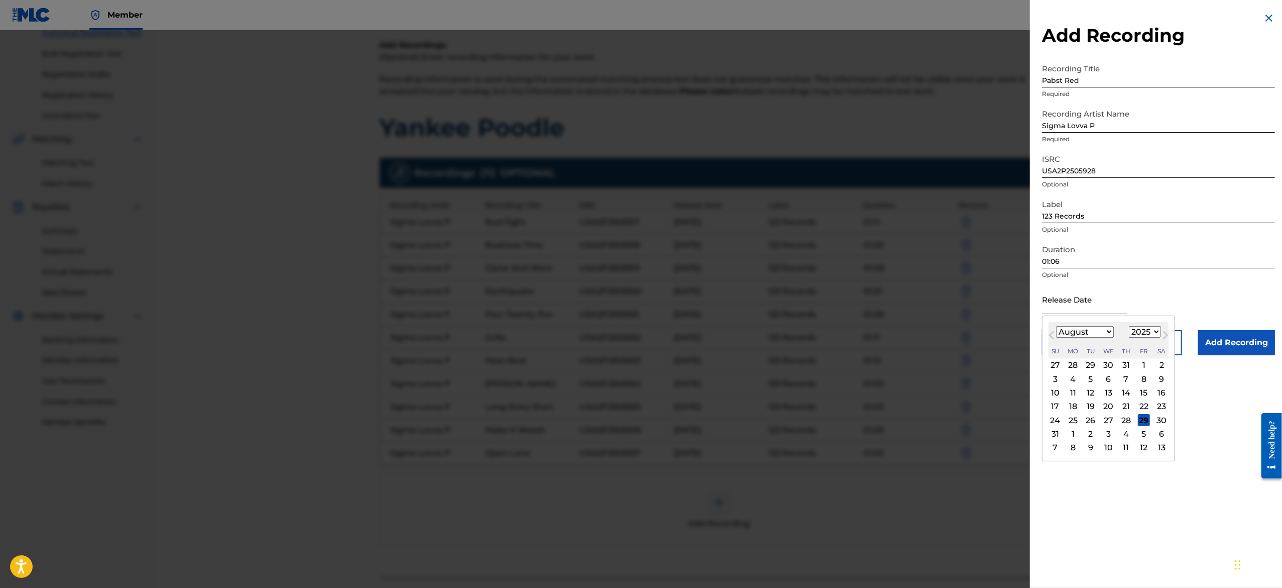
type input "[DATE]"
select select "1"
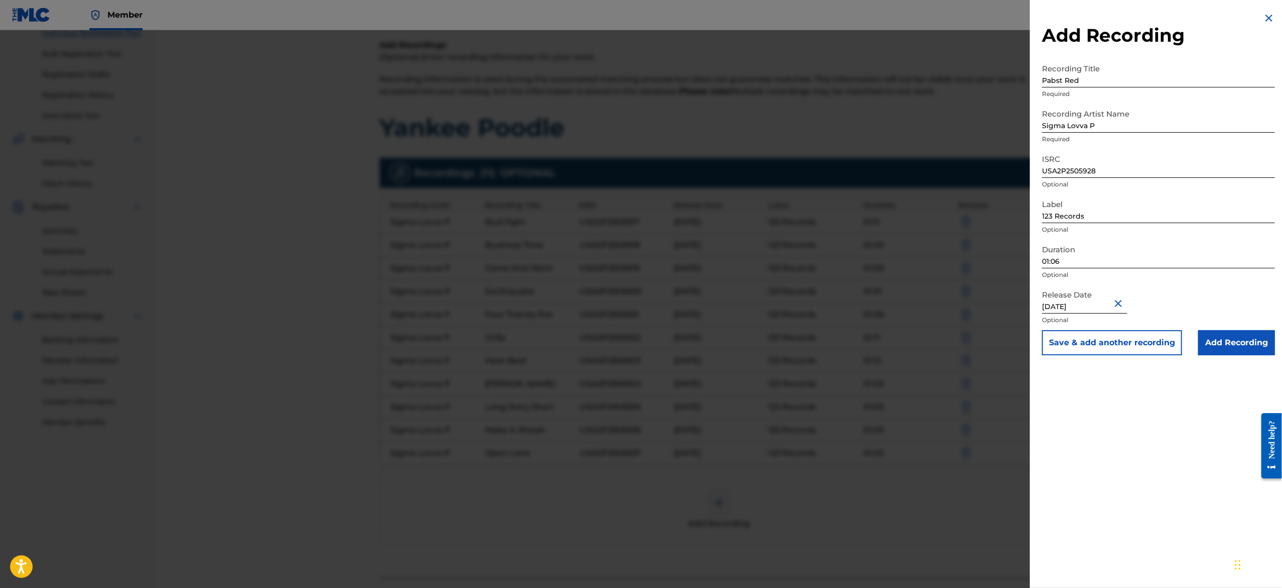
click at [1095, 343] on button "Save & add another recording" at bounding box center [1112, 342] width 140 height 25
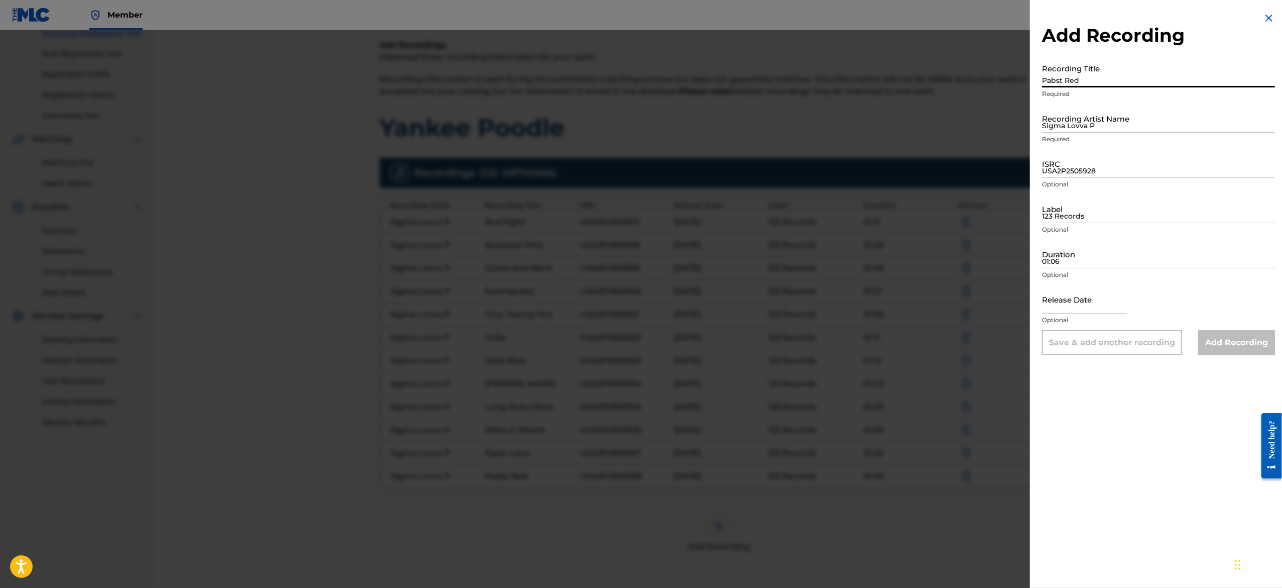
click at [1094, 72] on input "Pabst Red" at bounding box center [1158, 73] width 233 height 29
paste input "Wild West"
type input "Wild West"
click at [1083, 114] on input "Sigma Lovva P" at bounding box center [1158, 118] width 233 height 29
click at [1108, 124] on input "Recording Artist Name" at bounding box center [1158, 118] width 233 height 29
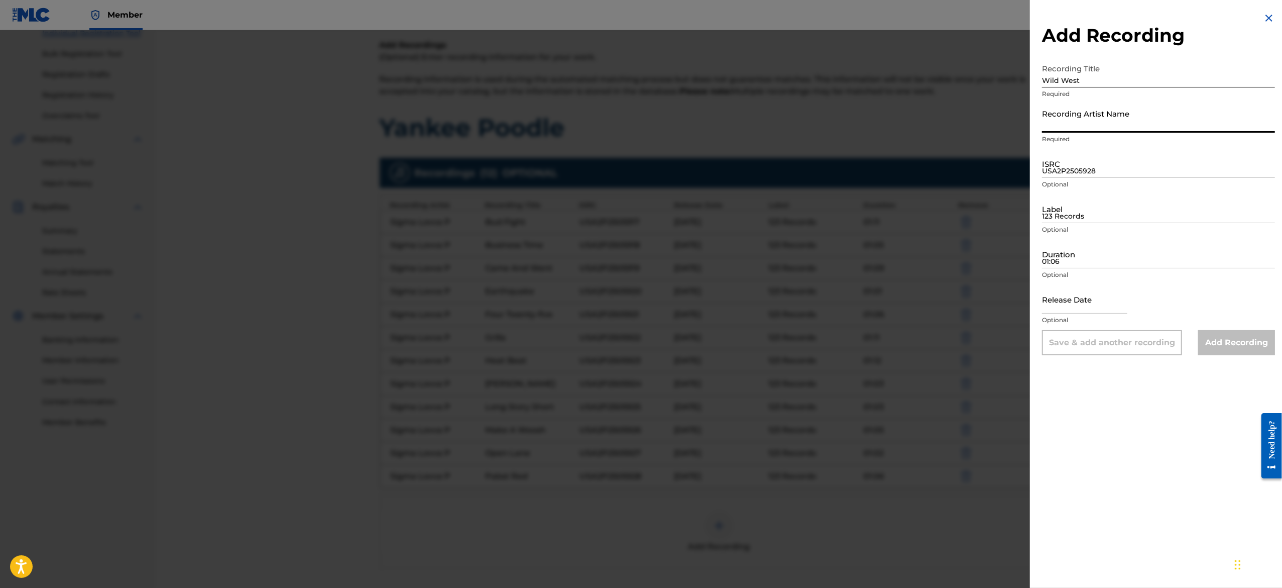
type input "Sigma Lovva P"
click at [1096, 165] on input "USA2P2505928" at bounding box center [1158, 163] width 233 height 29
paste input "USA2P2505929"
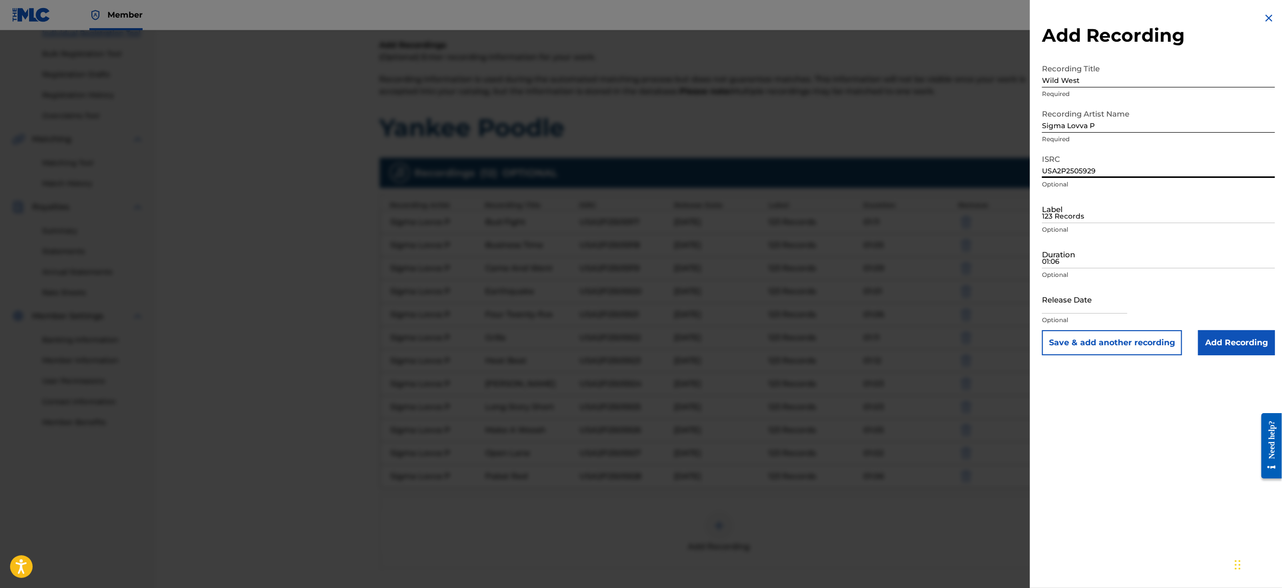
type input "USA2P2505929"
click at [1086, 211] on input "123 Records" at bounding box center [1158, 208] width 233 height 29
type input "123 Records"
click at [1083, 252] on input "01:06" at bounding box center [1158, 254] width 233 height 29
paste input "01:03"
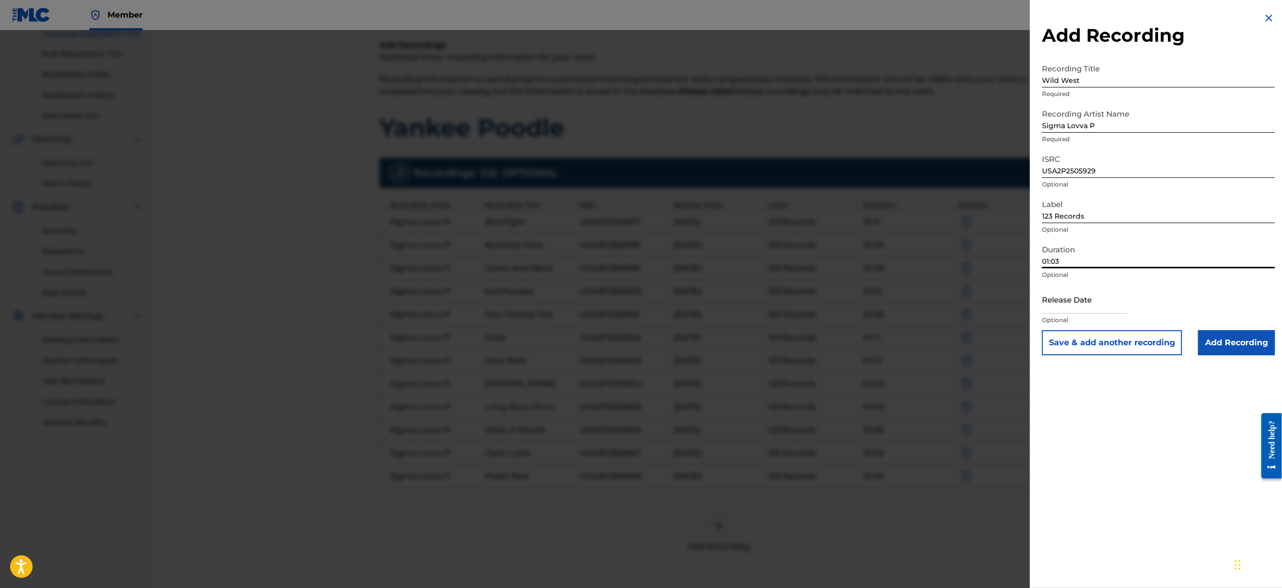
type input "01:03"
click at [1069, 287] on input "text" at bounding box center [1084, 299] width 85 height 29
select select "7"
select select "2025"
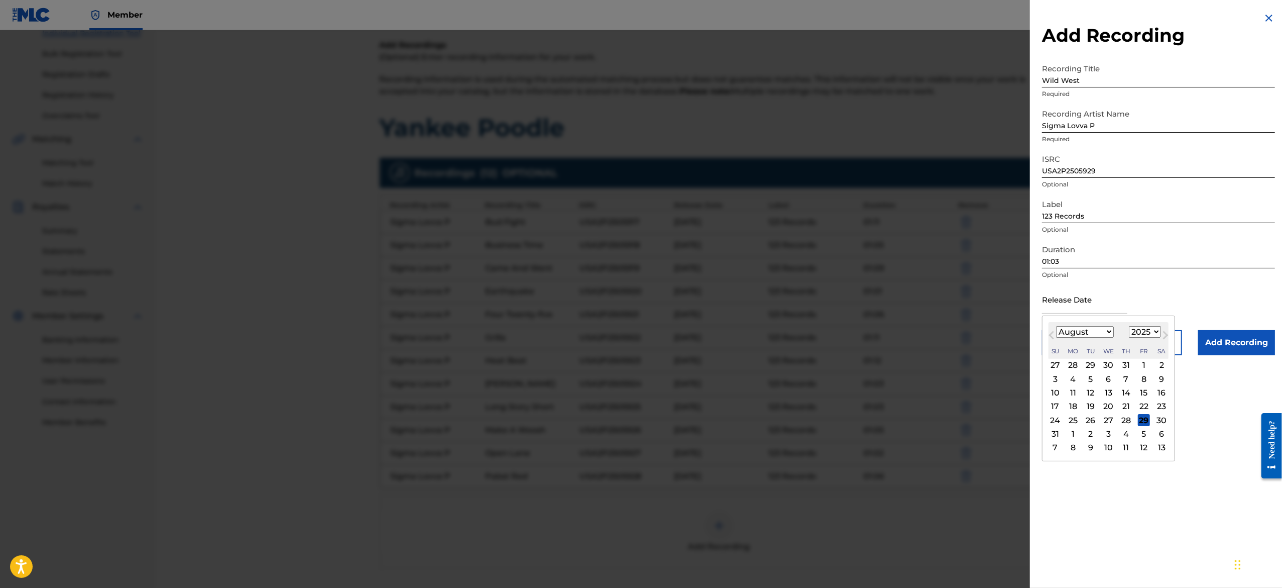
type input "[DATE]"
select select "1"
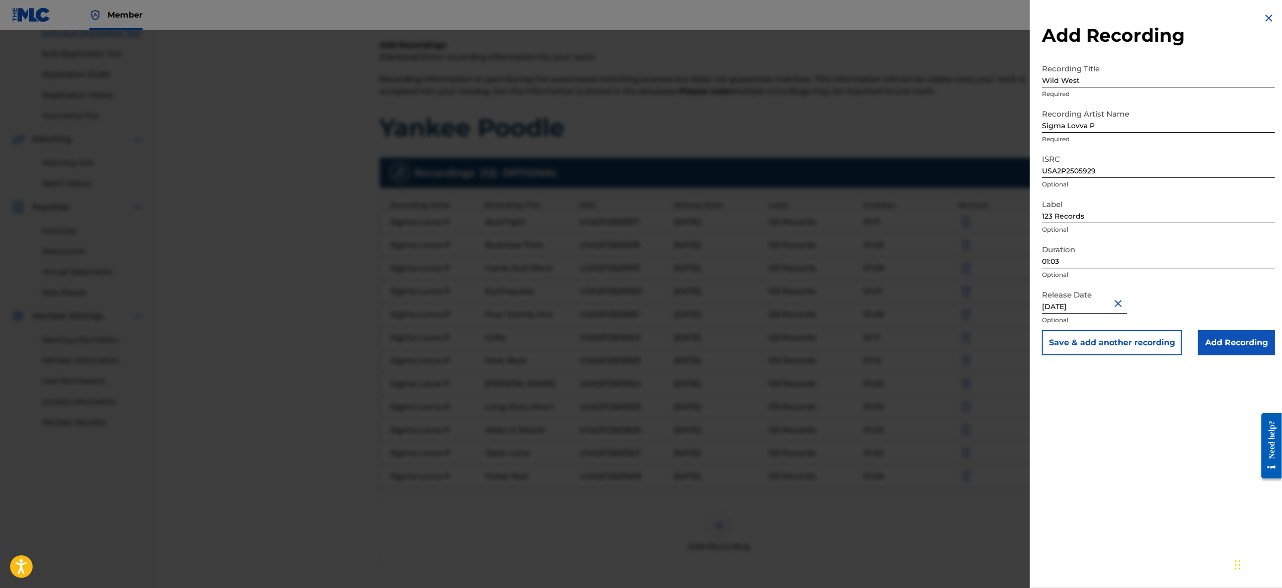
click at [1129, 338] on button "Save & add another recording" at bounding box center [1112, 342] width 140 height 25
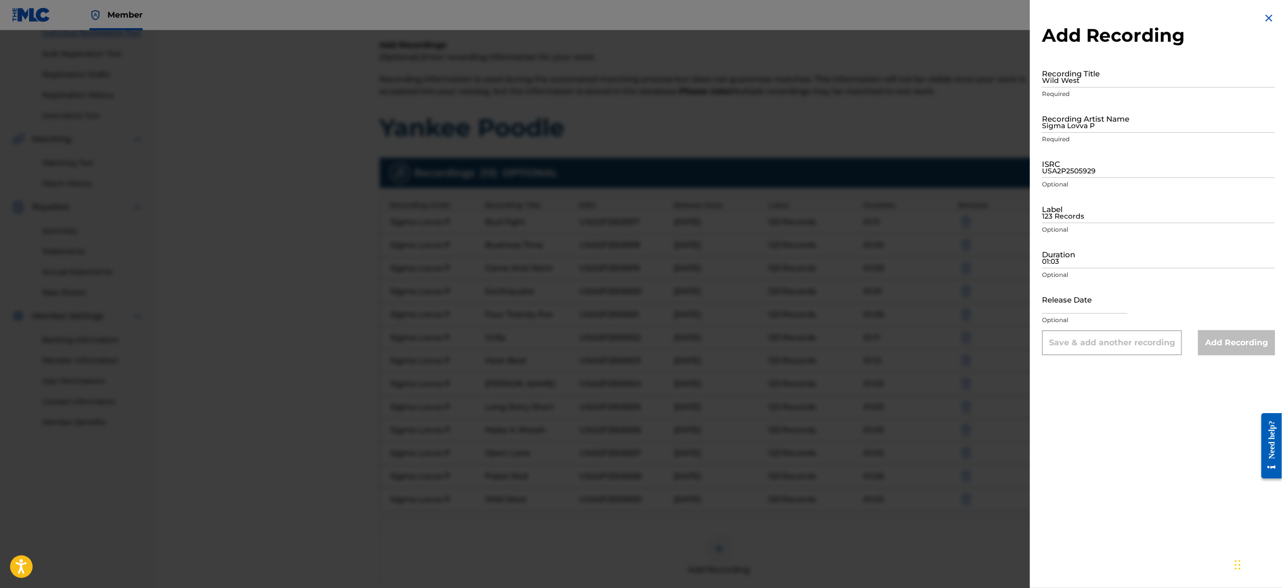
click at [1271, 22] on img at bounding box center [1269, 18] width 12 height 12
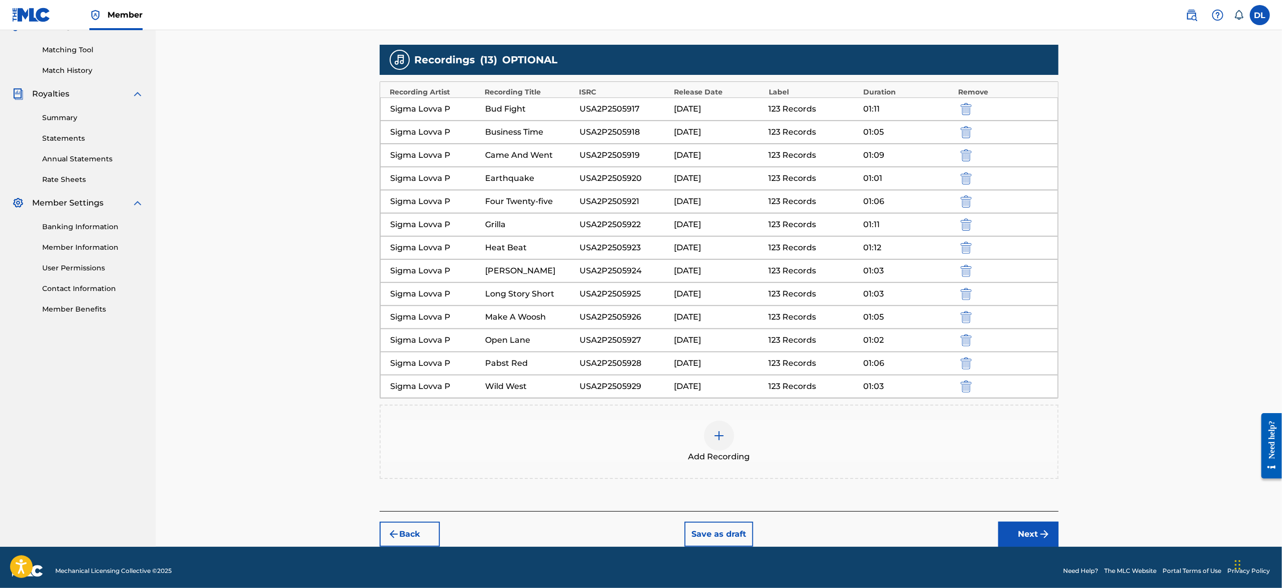
scroll to position [259, 0]
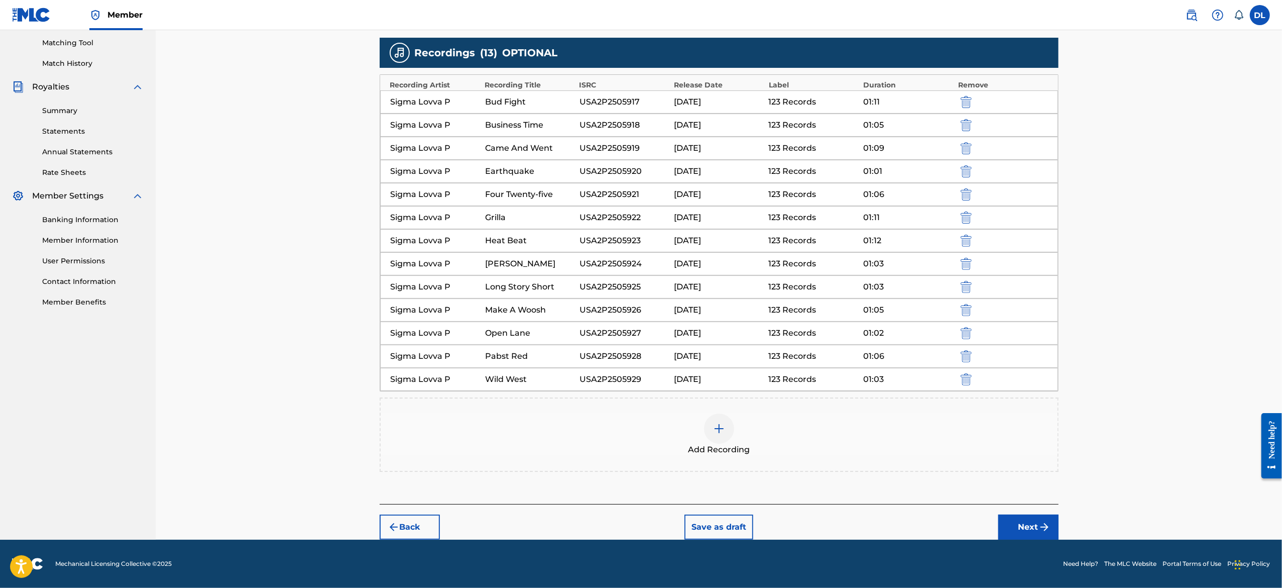
click at [741, 524] on button "Save as draft" at bounding box center [718, 526] width 69 height 25
click at [1004, 518] on button "Next" at bounding box center [1028, 526] width 60 height 25
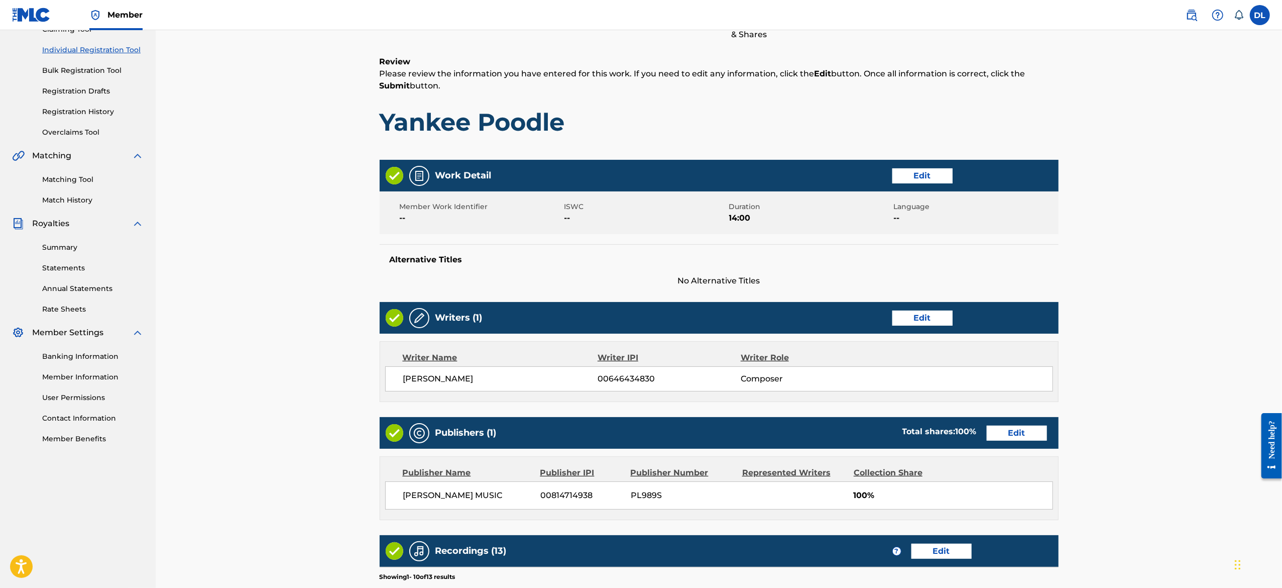
scroll to position [45, 0]
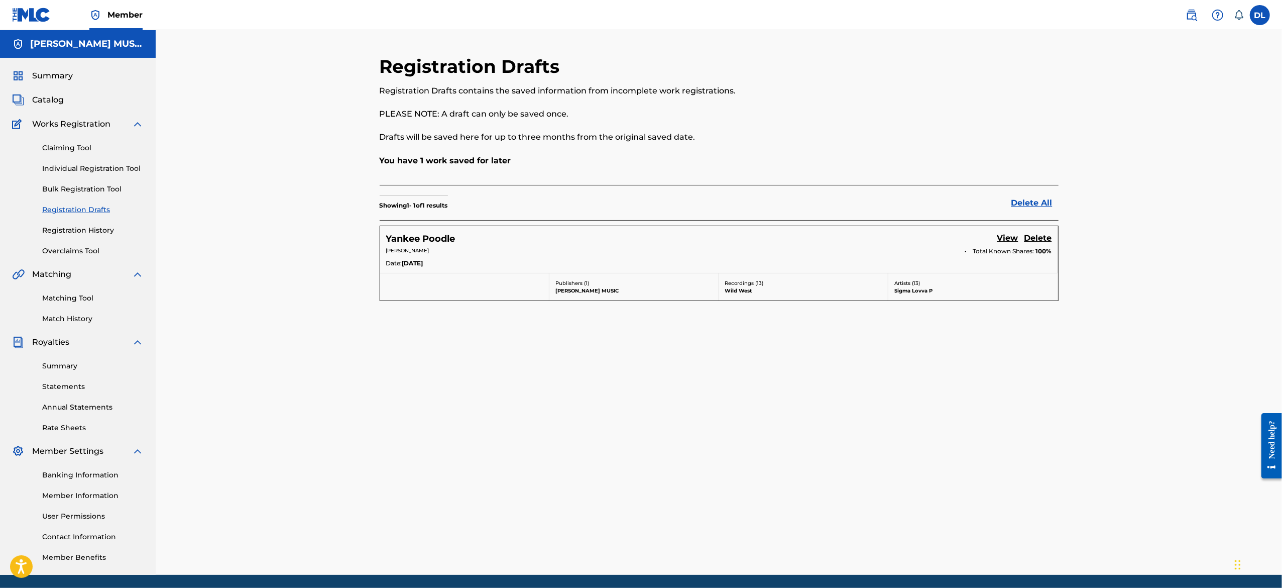
click at [600, 273] on div "Publishers ( 1 ) DEVON LEWIS MUSIC Recordings ( 13 ) Wild West Artists ( 13 ) S…" at bounding box center [719, 287] width 678 height 28
click at [430, 232] on div "Yankee Poodle View Delete" at bounding box center [719, 239] width 666 height 14
click at [432, 141] on p "Drafts will be saved here for up to three months from the original saved date." at bounding box center [641, 137] width 523 height 12
click at [462, 87] on p "Registration Drafts contains the saved information from incomplete work registr…" at bounding box center [641, 91] width 523 height 12
click at [76, 216] on div "Claiming Tool Individual Registration Tool Bulk Registration Tool Registration …" at bounding box center [78, 193] width 132 height 126
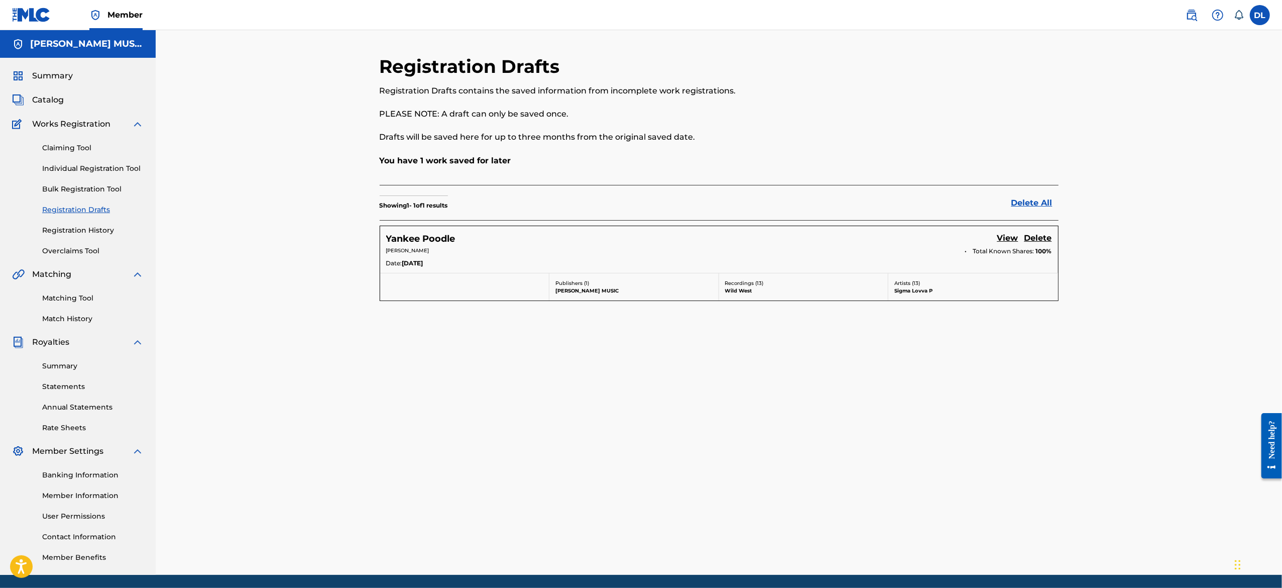
click at [63, 193] on div "Claiming Tool Individual Registration Tool Bulk Registration Tool Registration …" at bounding box center [78, 193] width 132 height 126
click at [75, 212] on link "Registration Drafts" at bounding box center [92, 209] width 101 height 11
click at [79, 205] on link "Registration Drafts" at bounding box center [92, 209] width 101 height 11
click at [427, 205] on p "Showing 1 - 1 of 1 results" at bounding box center [414, 205] width 68 height 9
click at [437, 161] on p "You have 1 work saved for later" at bounding box center [719, 161] width 679 height 12
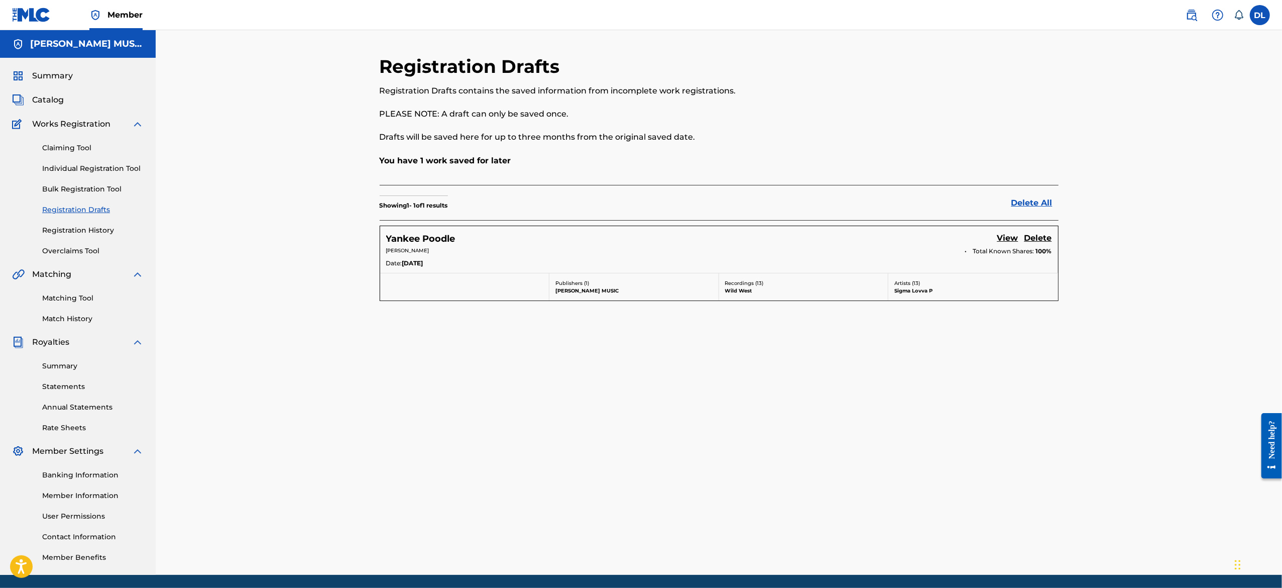
click at [428, 239] on h5 "Yankee Poodle" at bounding box center [420, 239] width 69 height 12
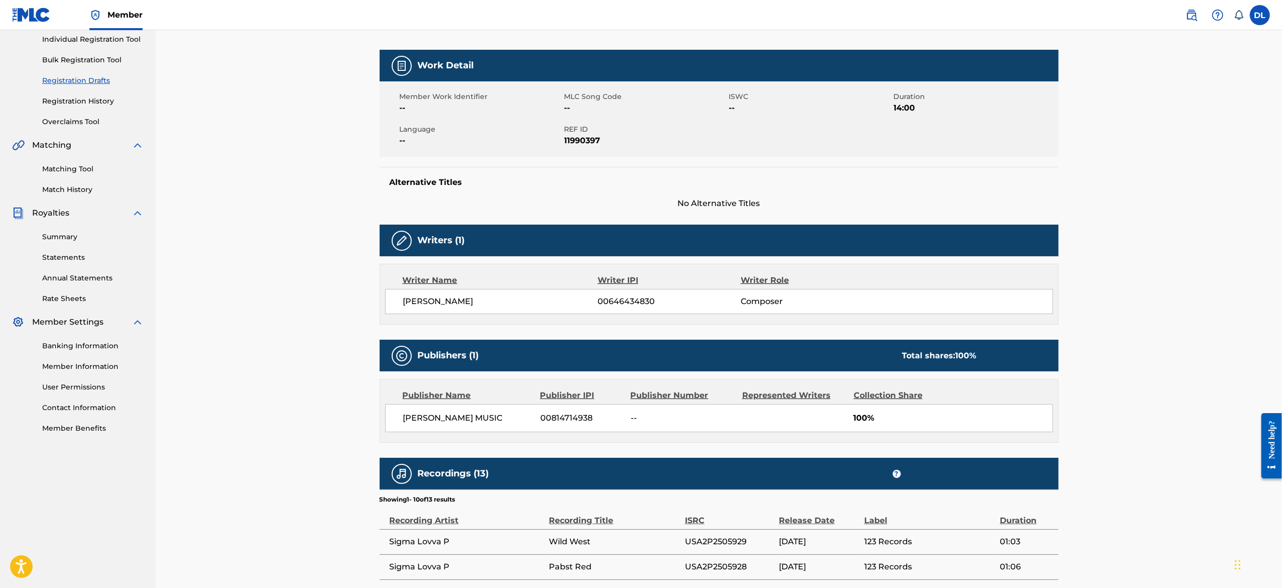
scroll to position [122, 0]
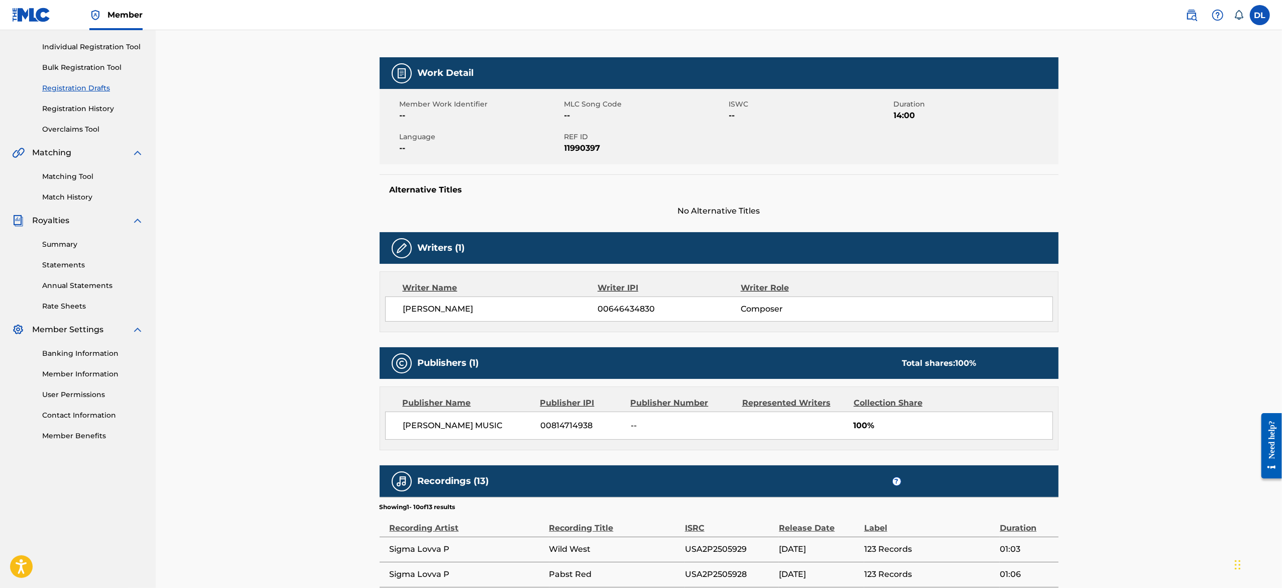
click at [462, 423] on span "[PERSON_NAME] MUSIC" at bounding box center [468, 425] width 130 height 12
click at [687, 429] on span "--" at bounding box center [683, 425] width 104 height 12
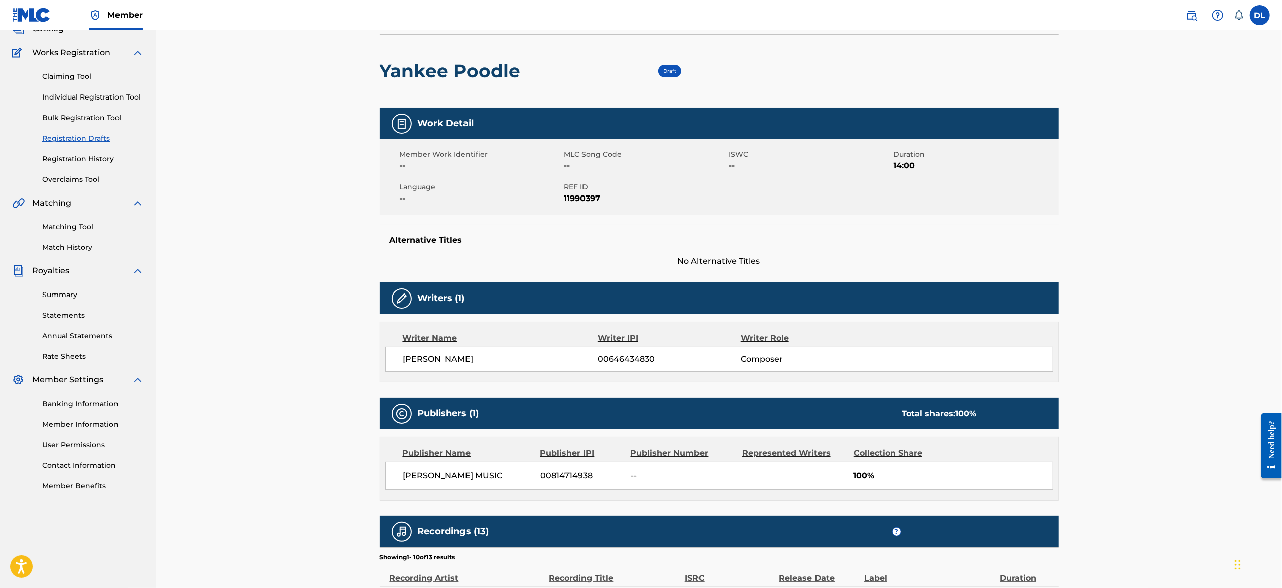
scroll to position [0, 0]
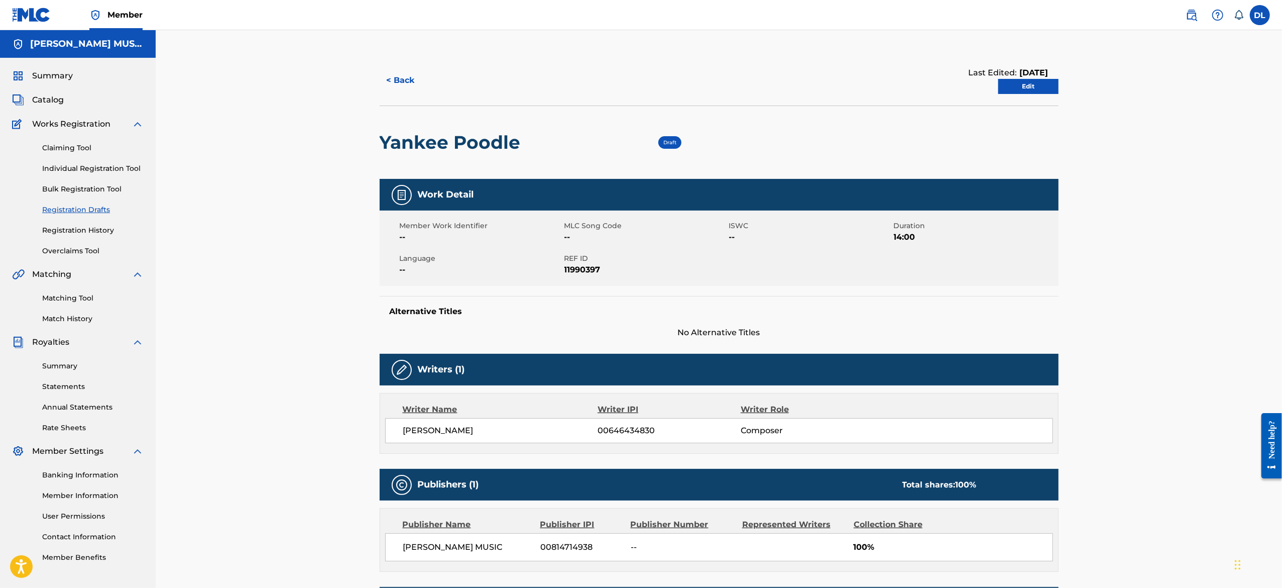
click at [674, 243] on span "--" at bounding box center [645, 237] width 162 height 12
click at [553, 249] on div "Member Work Identifier -- MLC Song Code -- ISWC -- Duration 14:00 Language -- R…" at bounding box center [719, 247] width 679 height 75
click at [509, 200] on div "Work Detail" at bounding box center [719, 195] width 679 height 32
click at [1009, 91] on link "Edit" at bounding box center [1028, 86] width 60 height 15
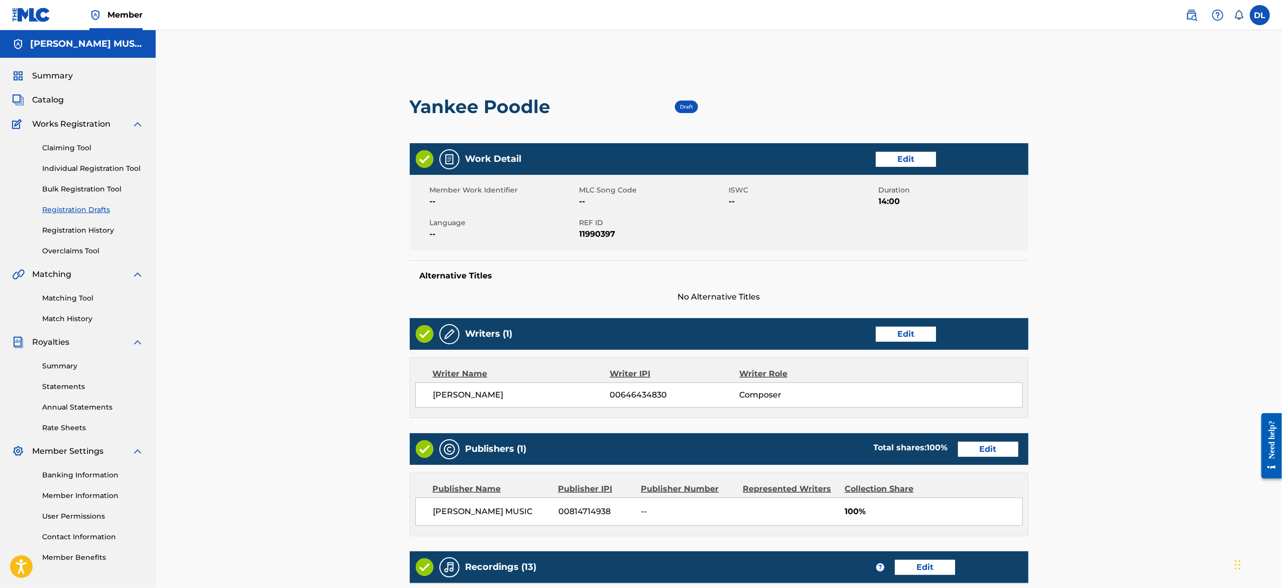
click at [79, 206] on link "Registration Drafts" at bounding box center [92, 209] width 101 height 11
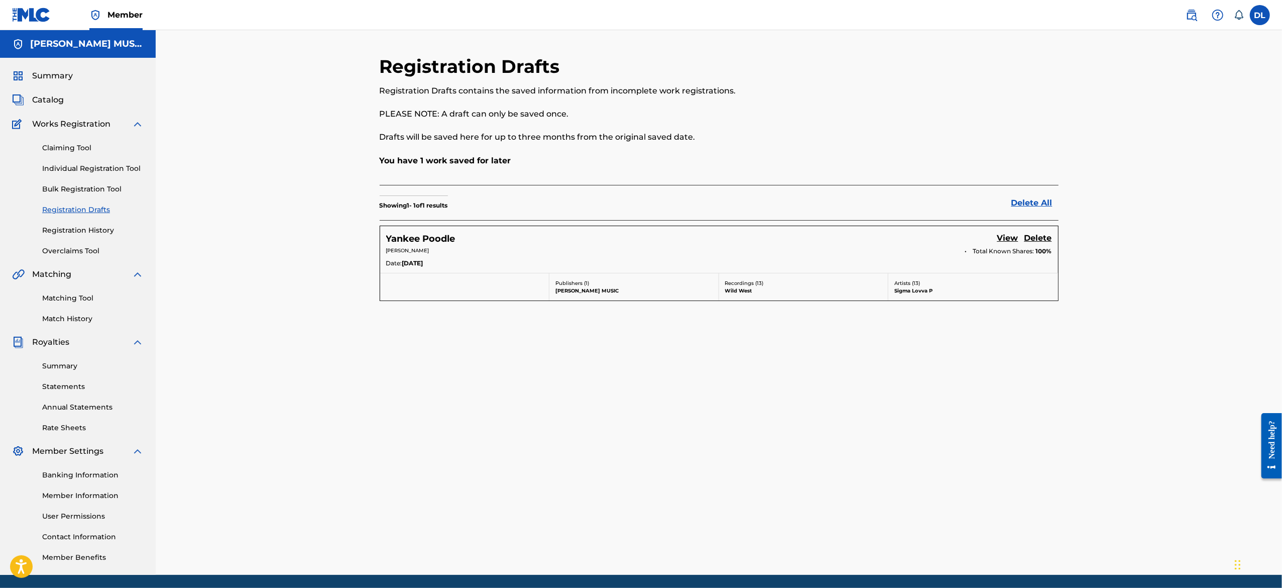
click at [106, 170] on link "Individual Registration Tool" at bounding box center [92, 168] width 101 height 11
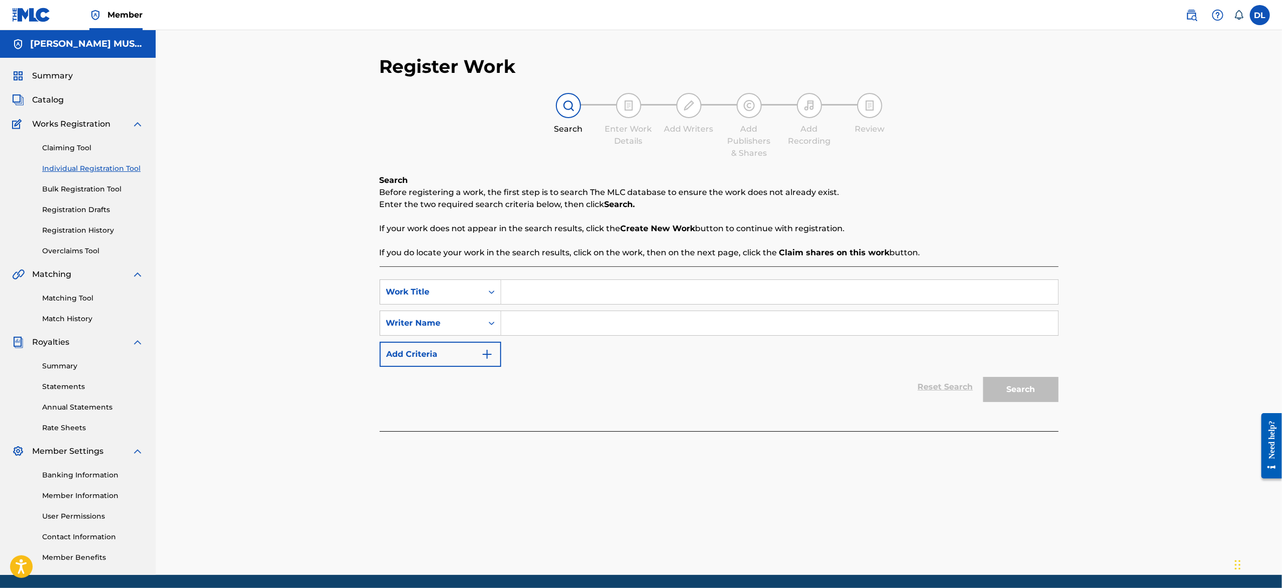
click at [525, 287] on input "Search Form" at bounding box center [779, 292] width 557 height 24
click at [76, 204] on link "Registration Drafts" at bounding box center [92, 209] width 101 height 11
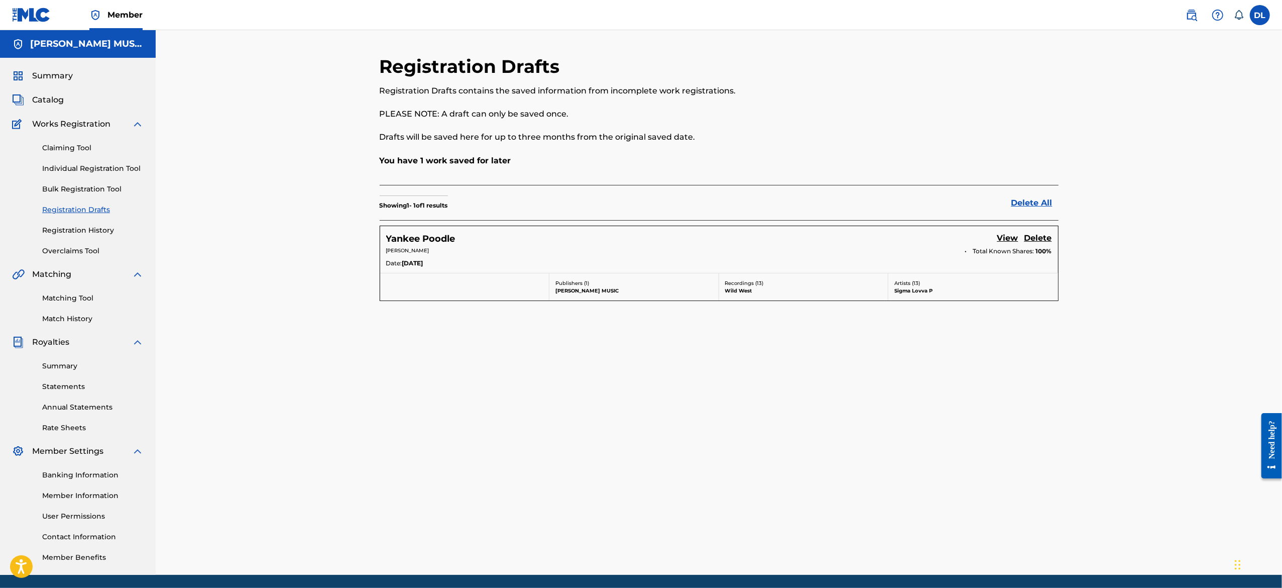
click at [412, 241] on h5 "Yankee Poodle" at bounding box center [420, 239] width 69 height 12
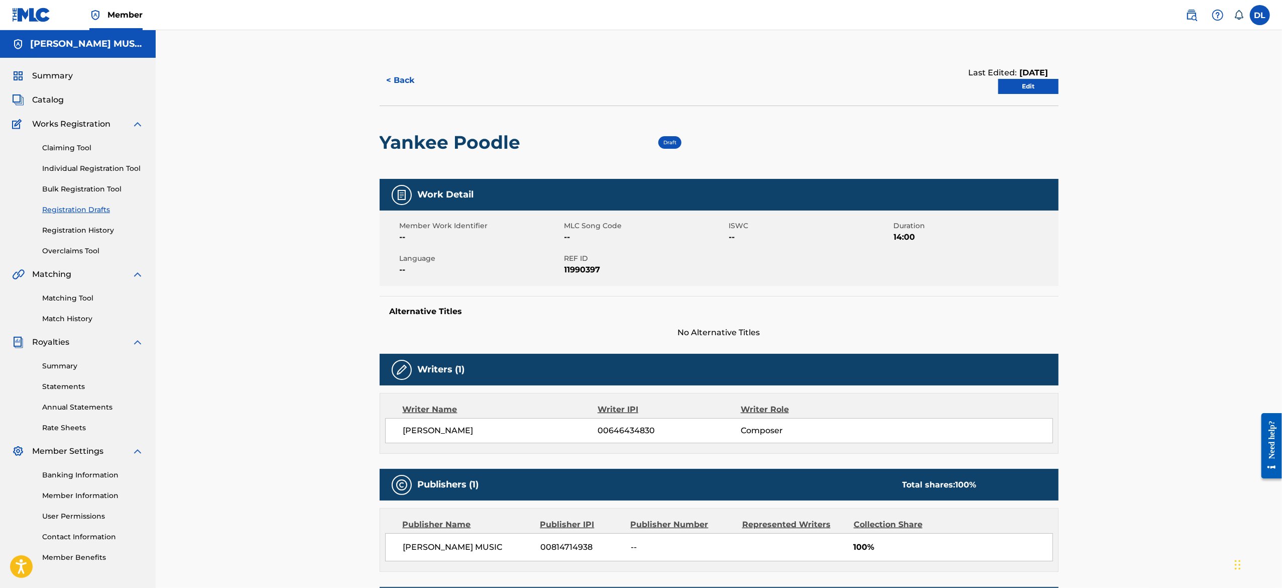
click at [1027, 87] on link "Edit" at bounding box center [1028, 86] width 60 height 15
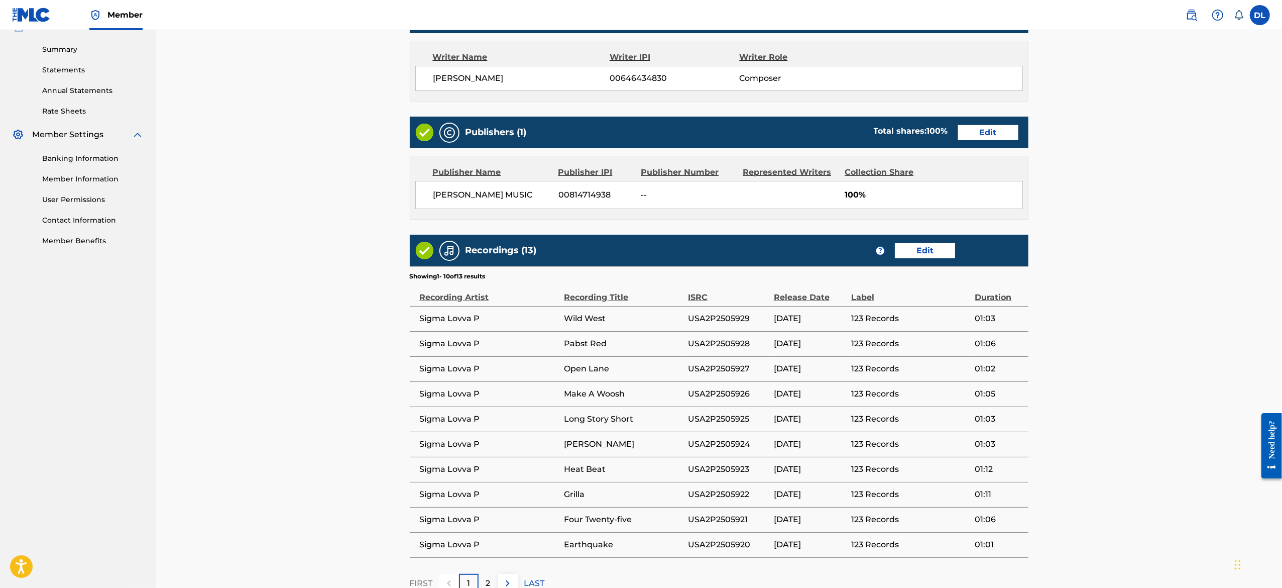
scroll to position [236, 0]
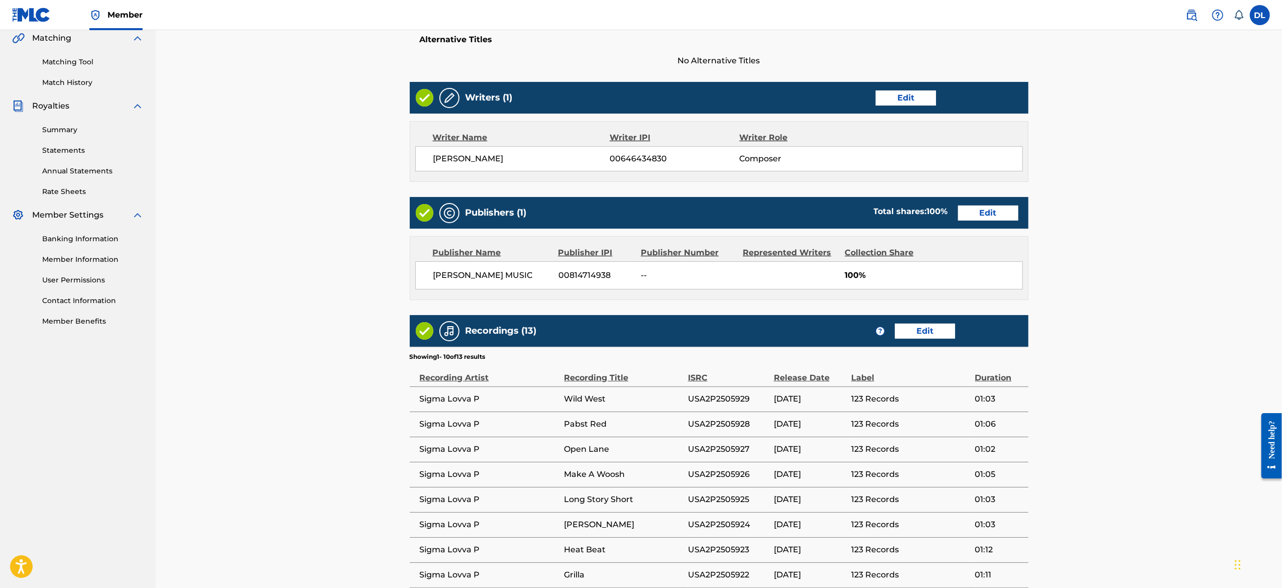
click at [978, 208] on link "Edit" at bounding box center [988, 212] width 60 height 15
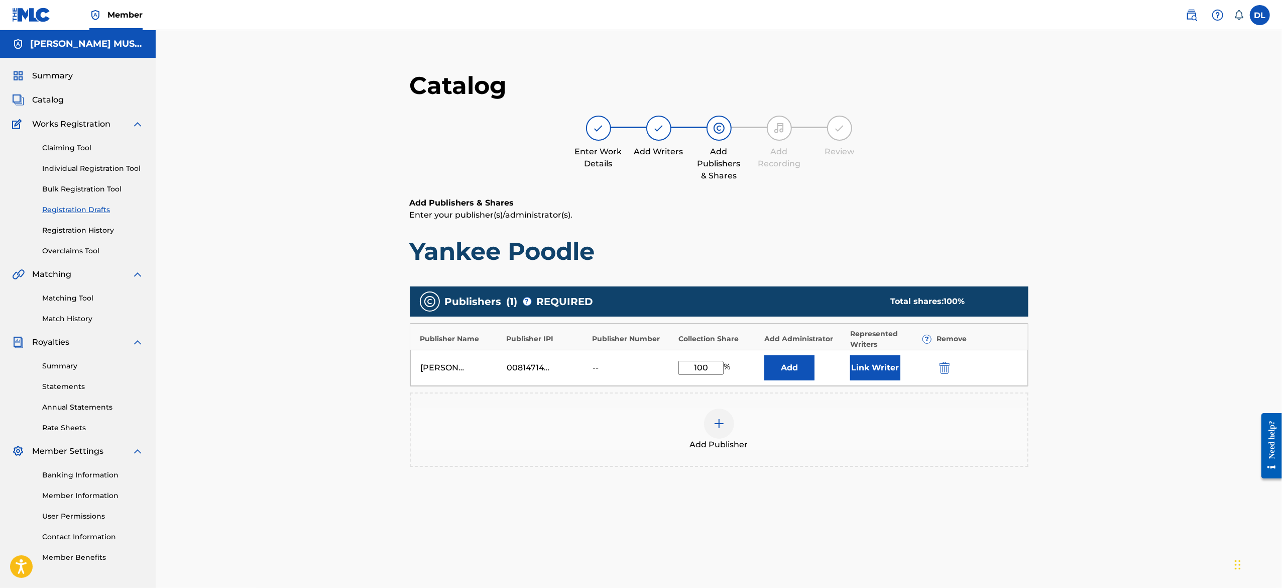
click at [601, 368] on div "--" at bounding box center [615, 368] width 45 height 12
click at [74, 206] on link "Registration Drafts" at bounding box center [92, 209] width 101 height 11
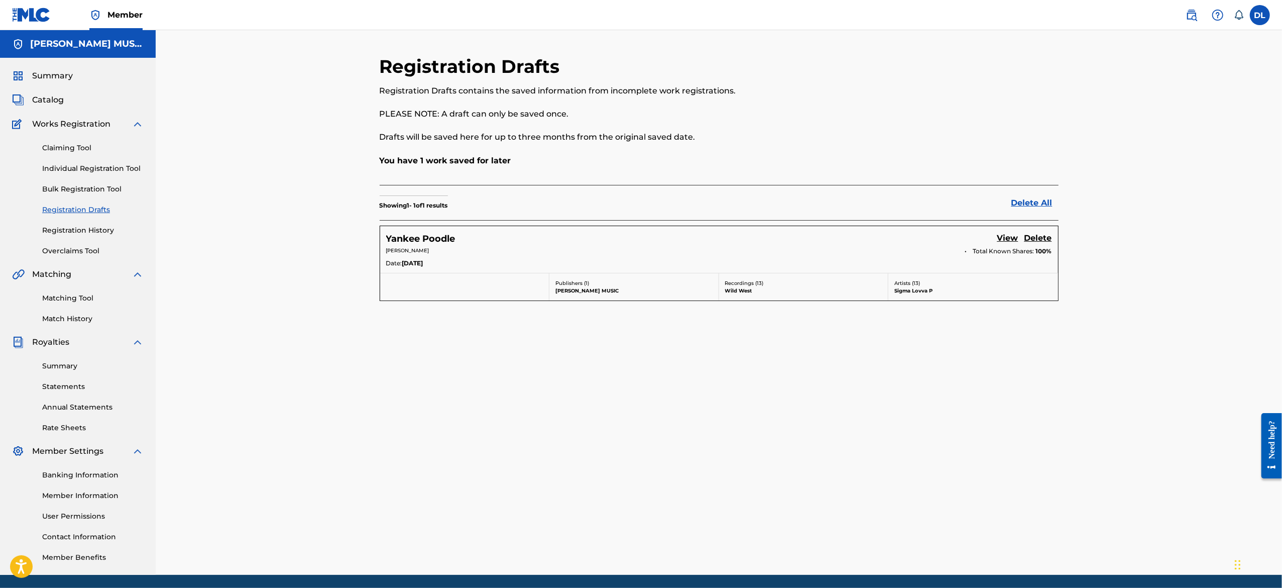
click at [432, 240] on h5 "Yankee Poodle" at bounding box center [420, 239] width 69 height 12
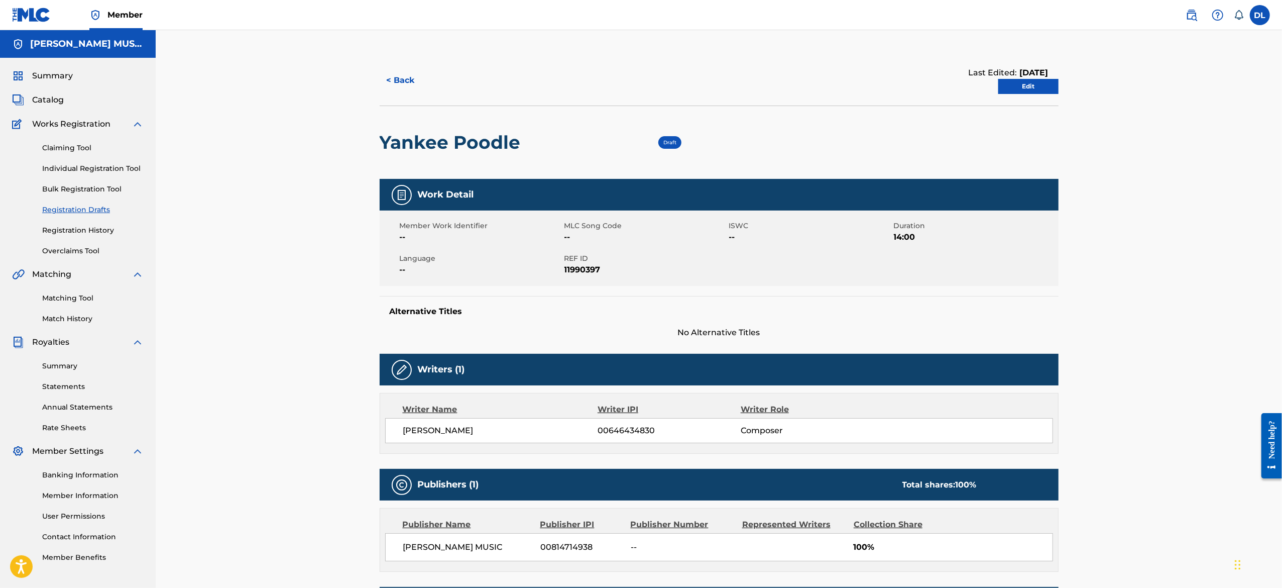
click at [711, 232] on span "--" at bounding box center [645, 237] width 162 height 12
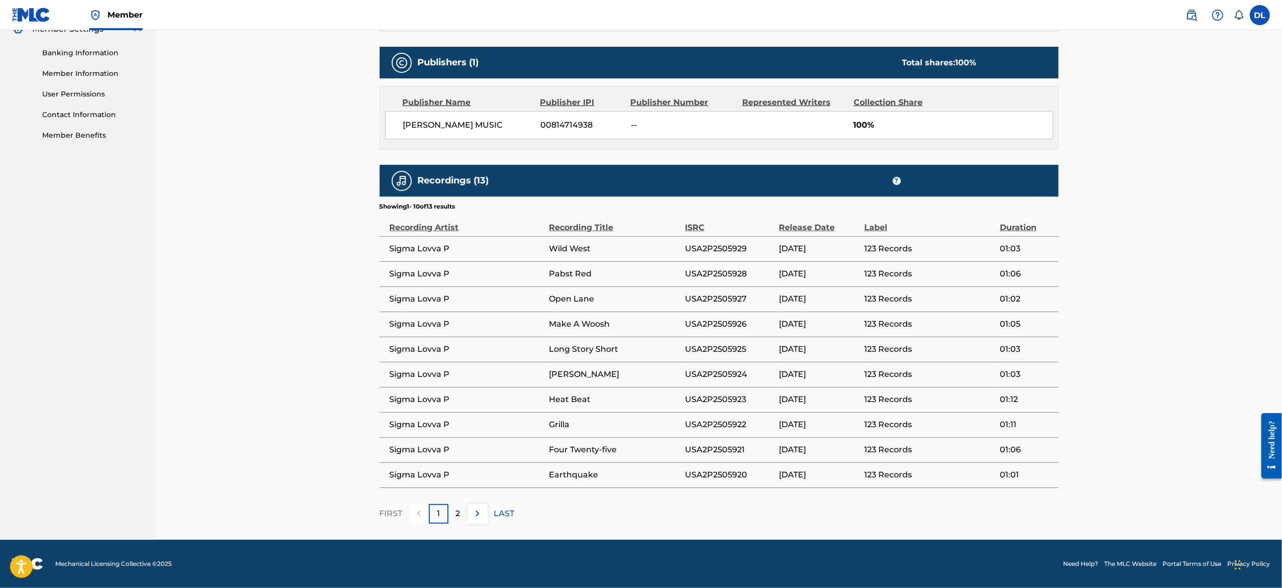
click at [483, 514] on img at bounding box center [478, 513] width 12 height 12
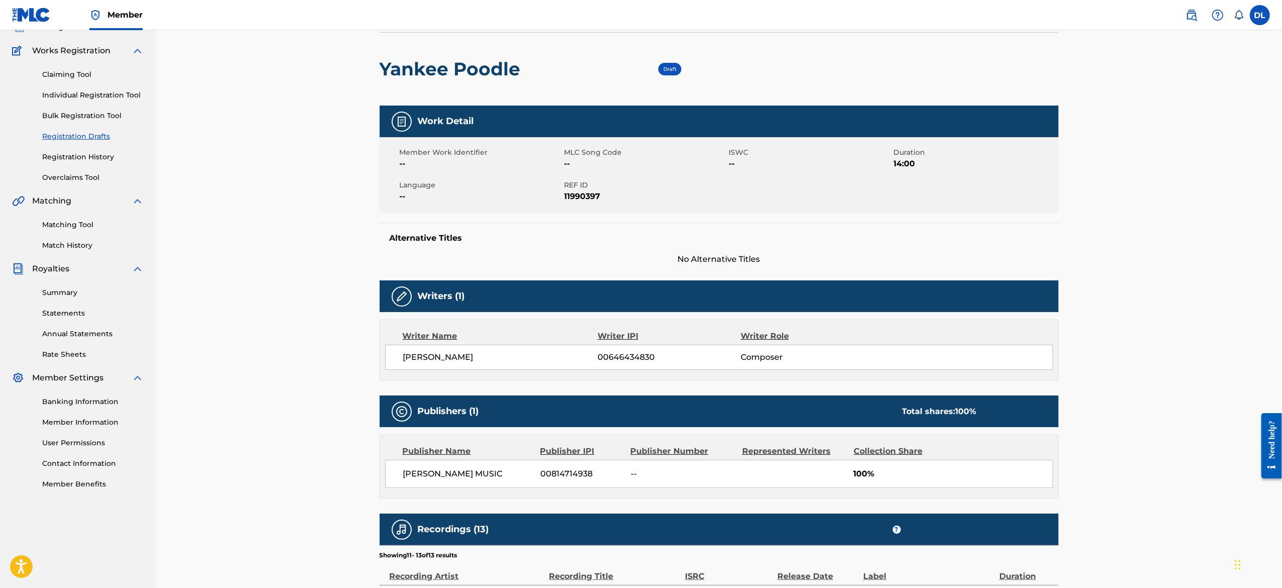
scroll to position [0, 0]
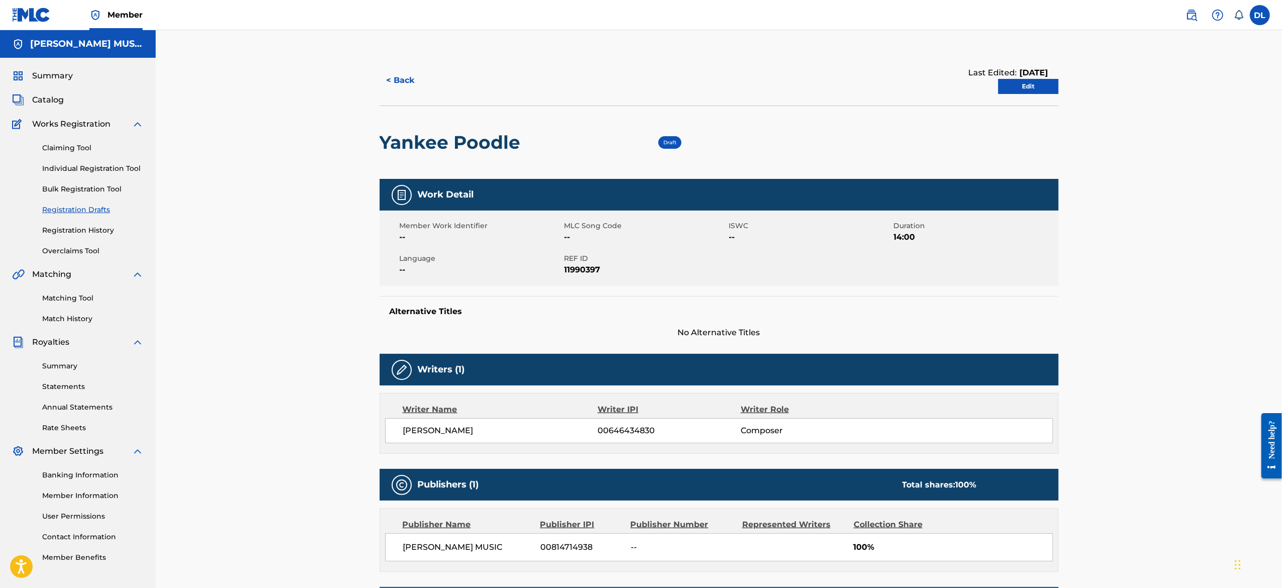
click at [999, 90] on link "Edit" at bounding box center [1028, 86] width 60 height 15
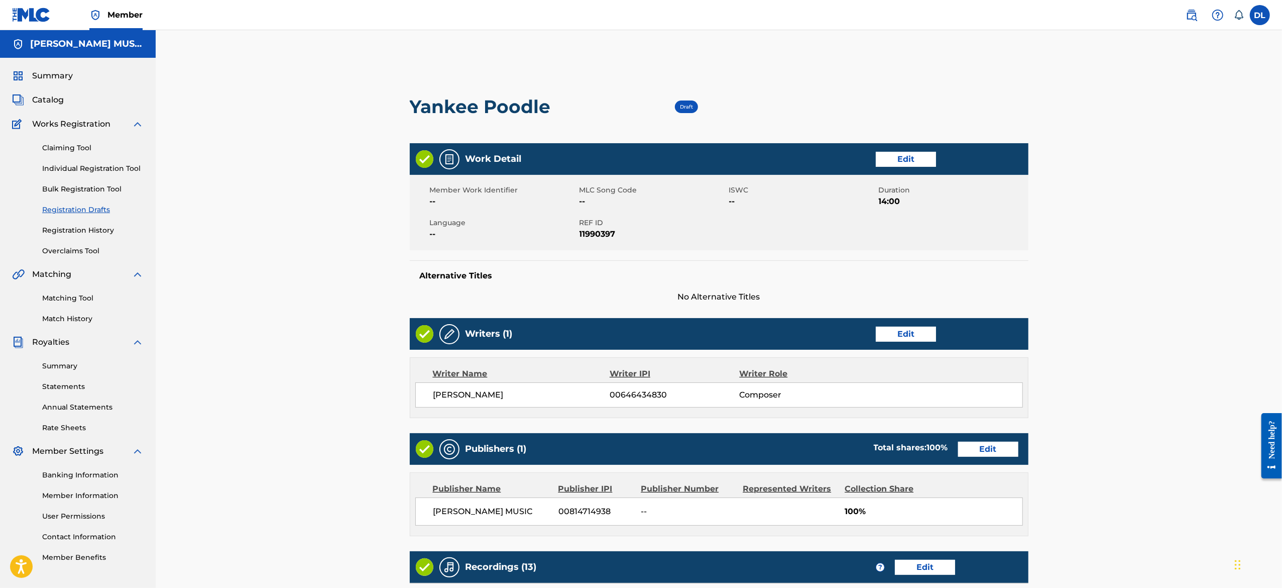
click at [910, 157] on link "Edit" at bounding box center [906, 159] width 60 height 15
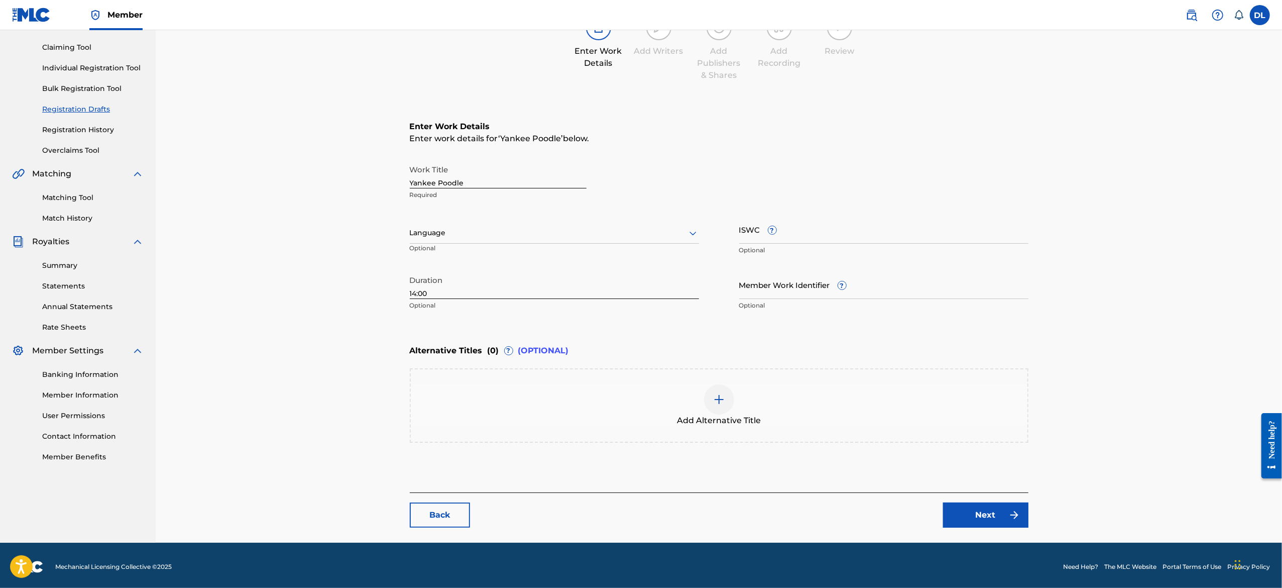
scroll to position [103, 0]
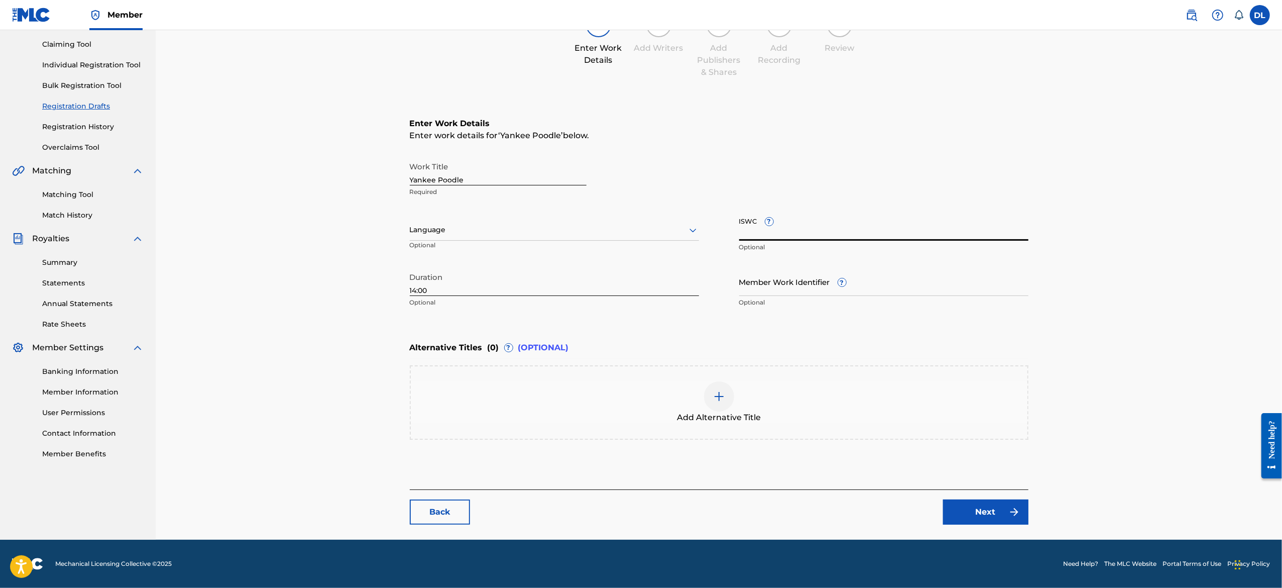
click at [814, 235] on input "ISWC ?" at bounding box center [883, 226] width 289 height 29
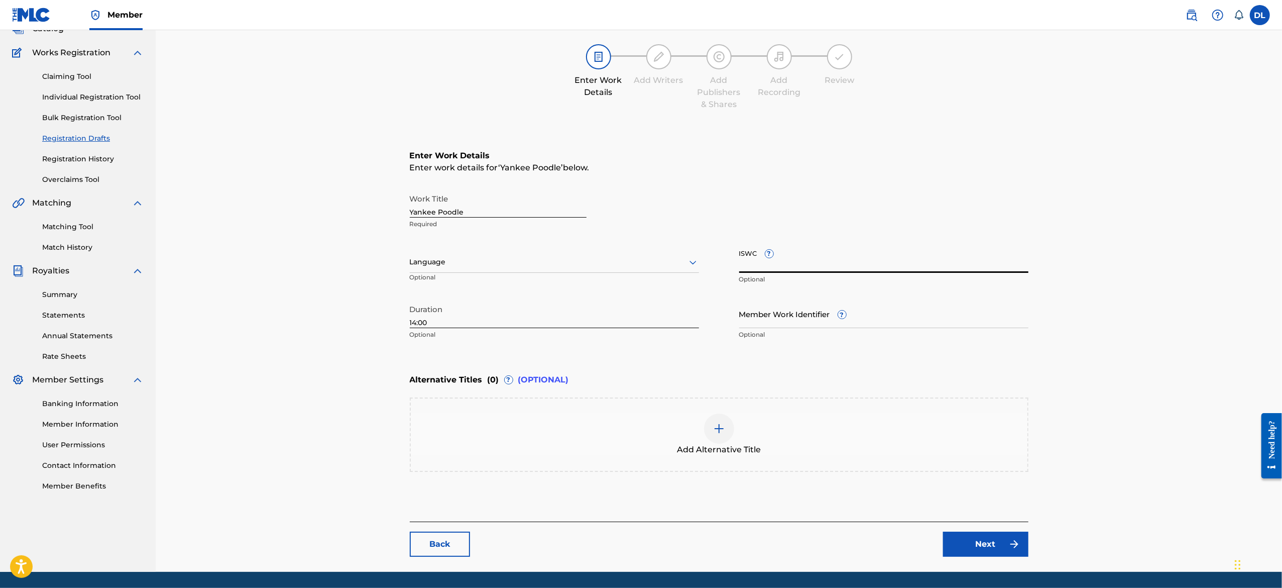
scroll to position [100, 0]
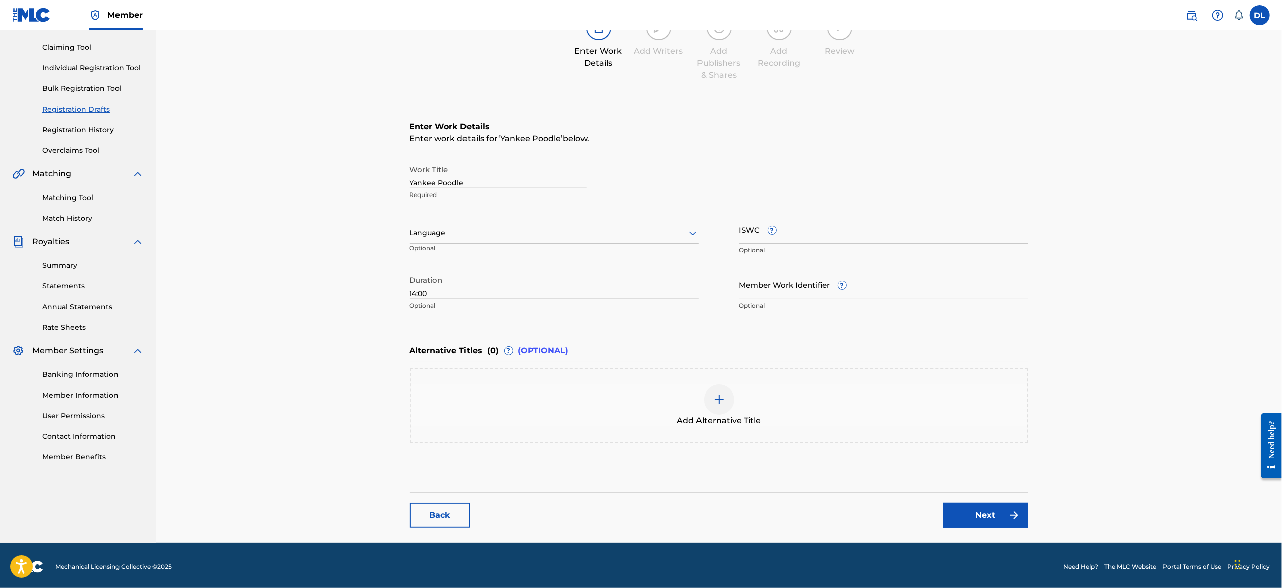
click at [993, 518] on link "Next" at bounding box center [985, 514] width 85 height 25
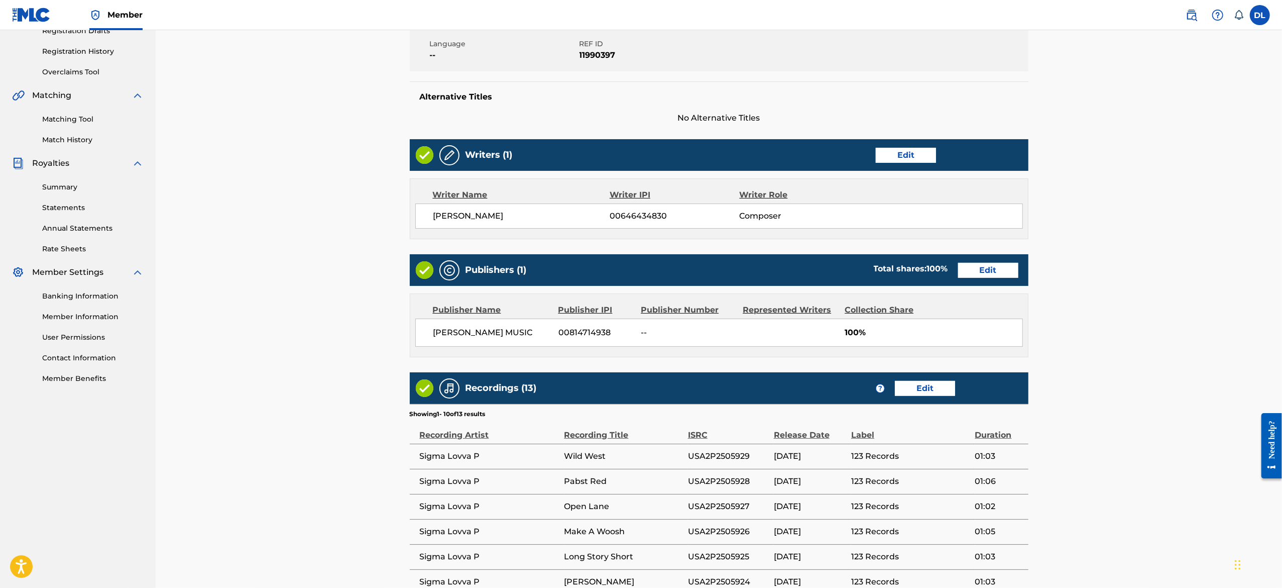
scroll to position [437, 0]
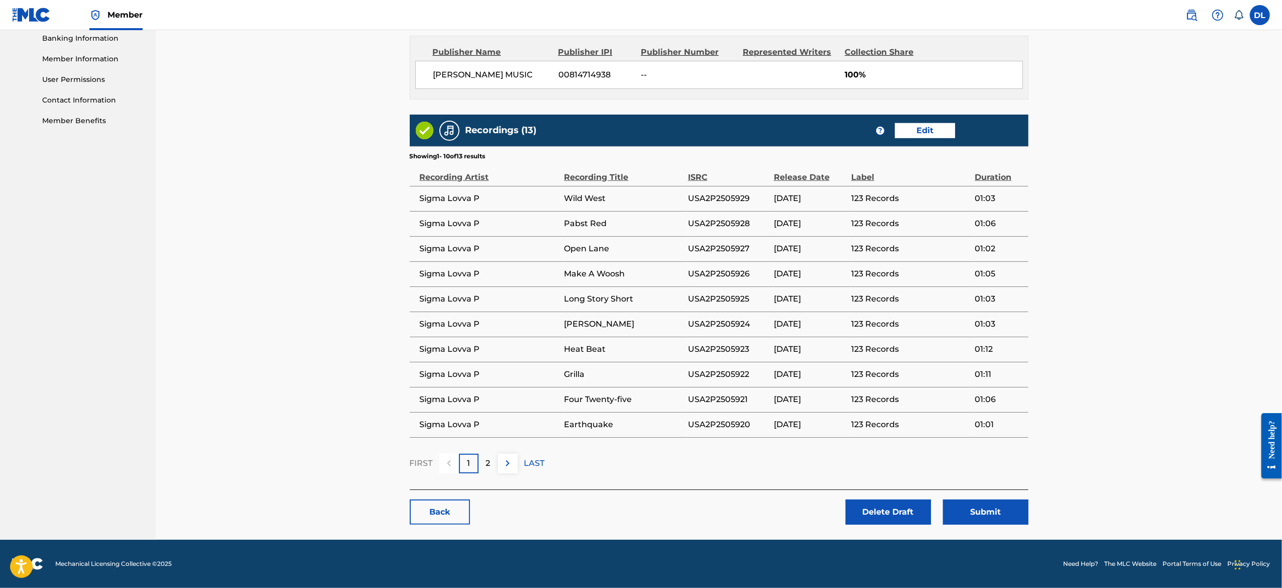
click at [972, 513] on button "Submit" at bounding box center [985, 511] width 85 height 25
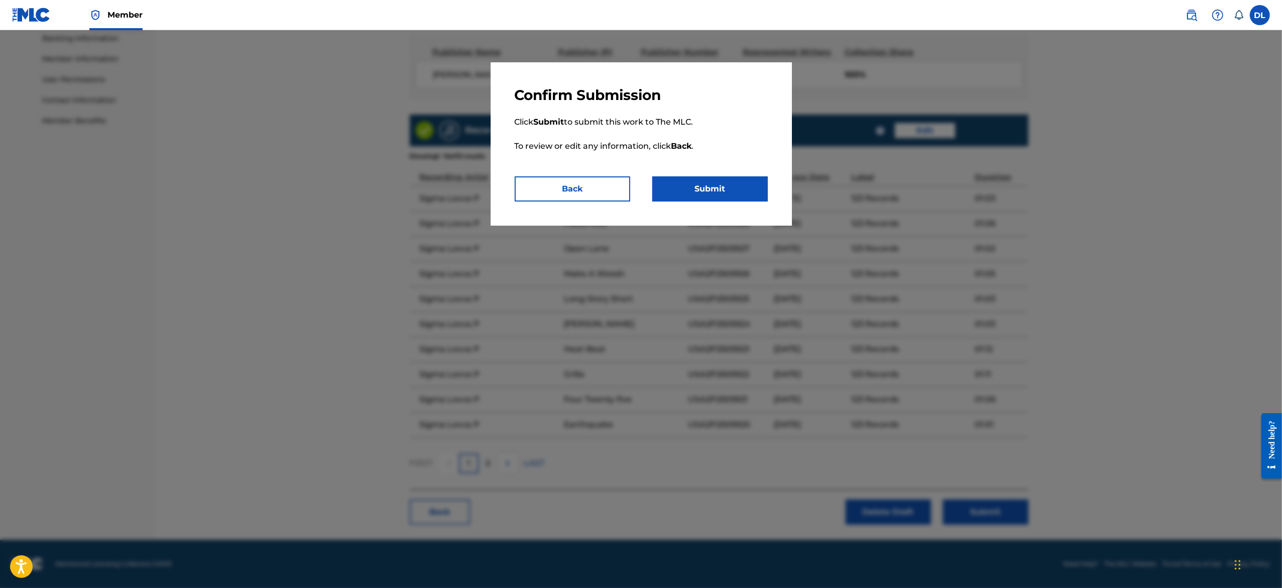
click at [700, 183] on button "Submit" at bounding box center [709, 188] width 115 height 25
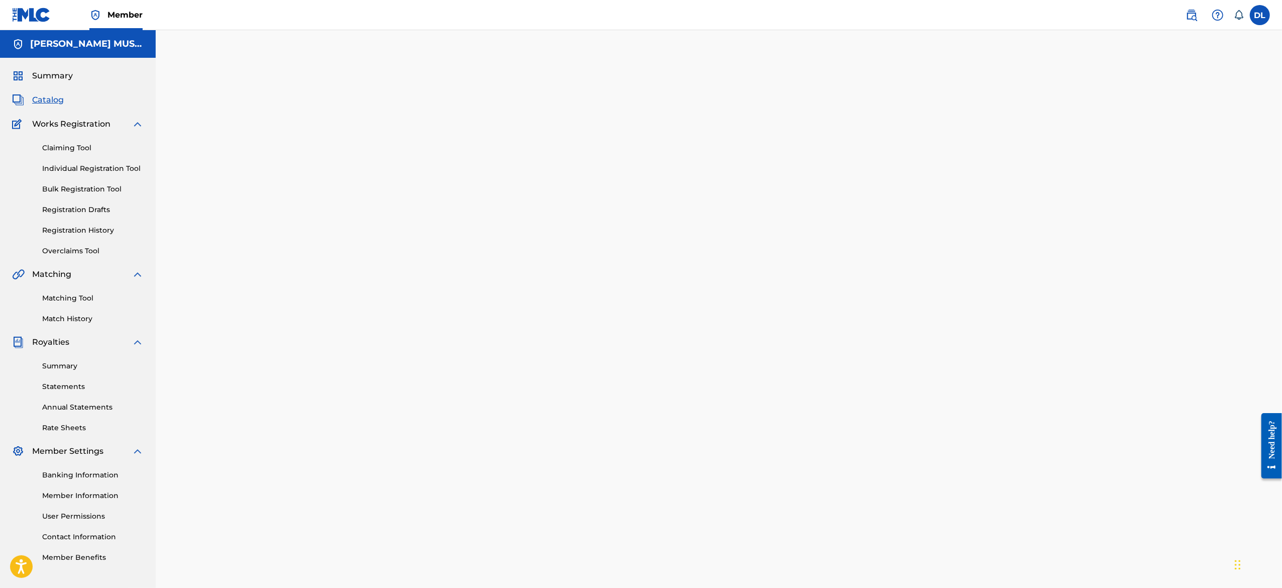
click at [258, 227] on div "Back Done" at bounding box center [719, 336] width 1126 height 613
